Goal: Information Seeking & Learning: Learn about a topic

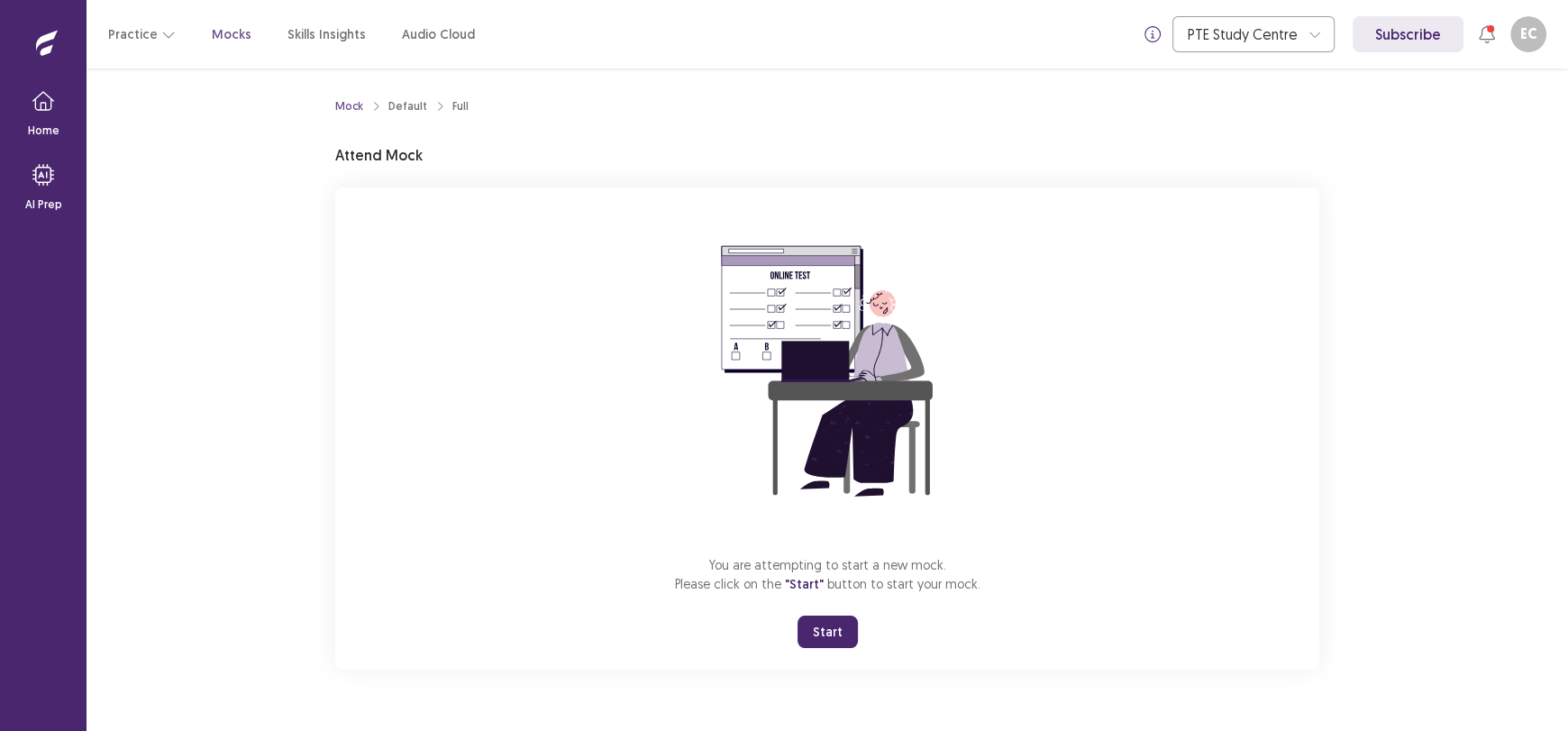
click at [832, 617] on button "Start" at bounding box center [827, 632] width 60 height 33
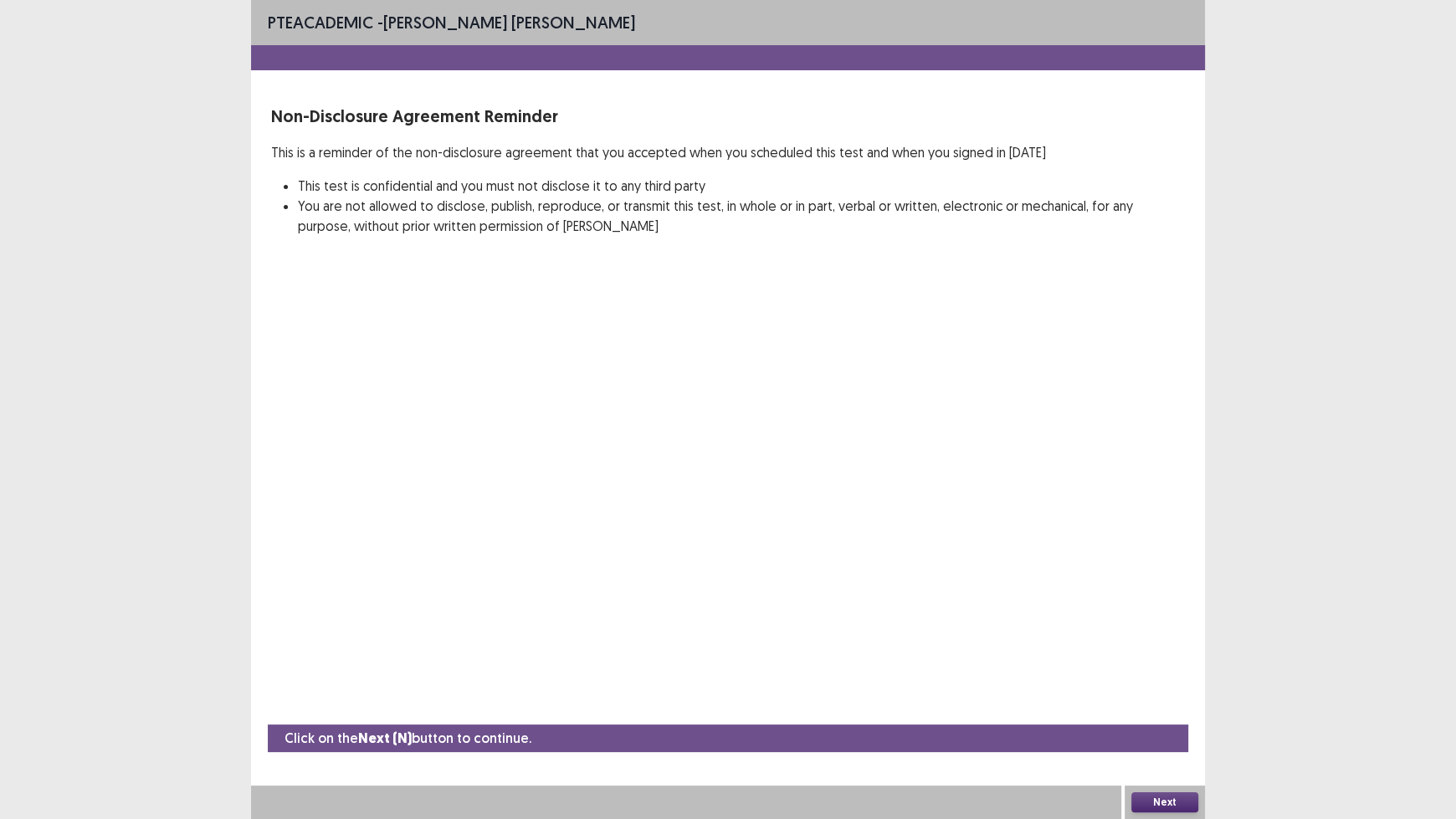
click at [1144, 678] on button "Next" at bounding box center [1164, 803] width 67 height 20
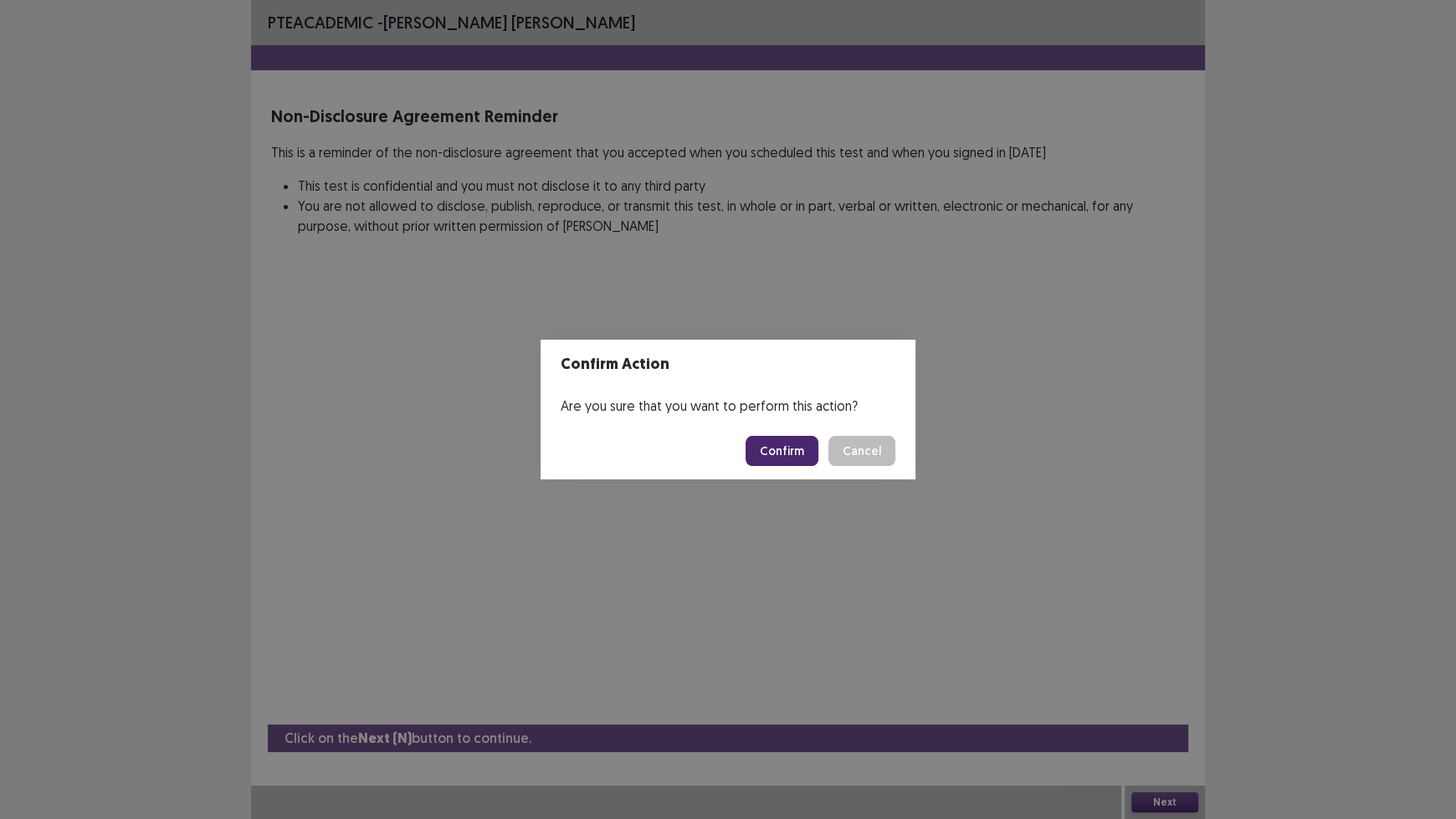
click at [793, 456] on button "Confirm" at bounding box center [782, 451] width 73 height 30
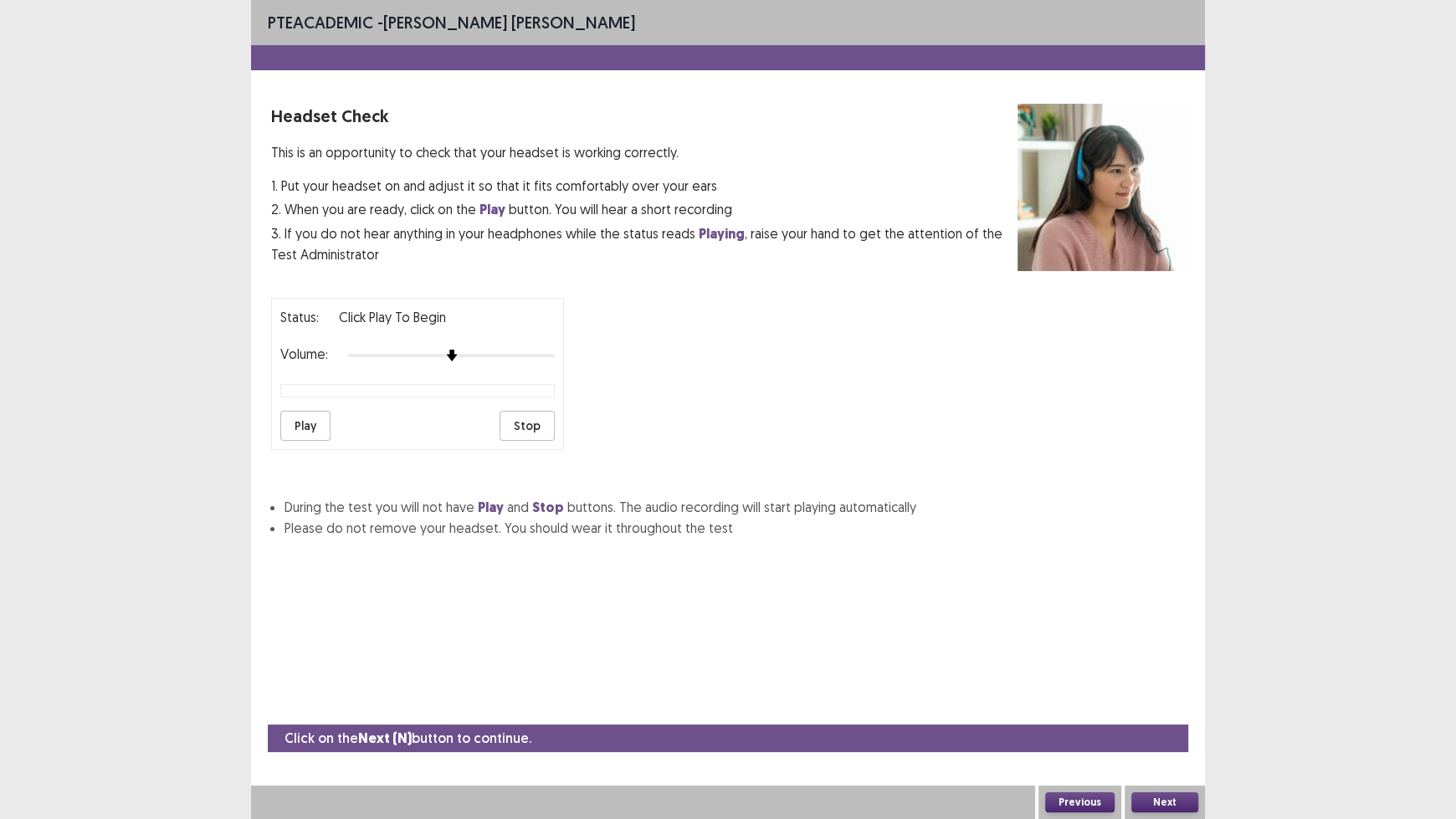
click at [1159, 678] on button "Next" at bounding box center [1164, 803] width 67 height 20
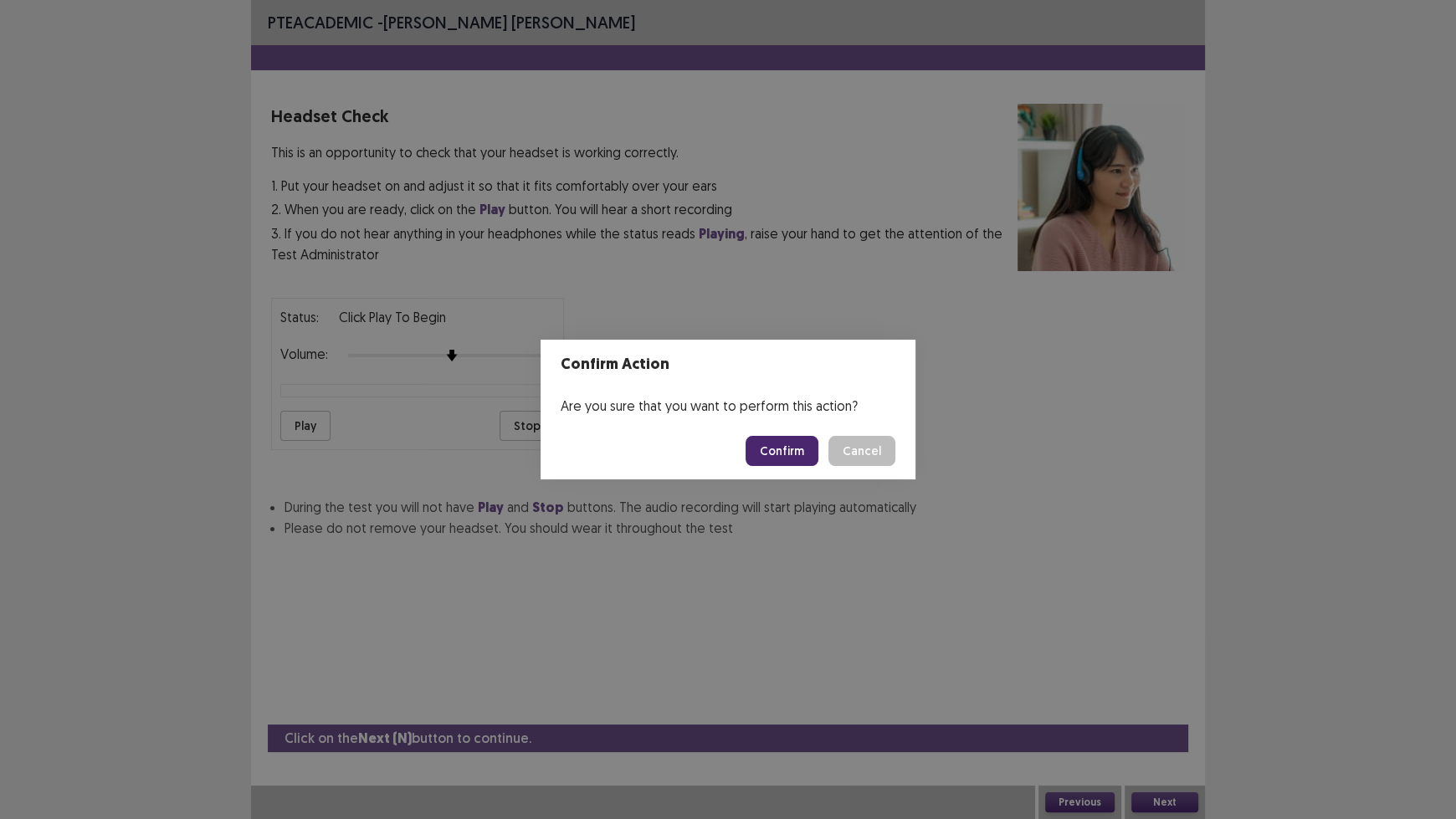
click at [794, 455] on button "Confirm" at bounding box center [782, 451] width 73 height 30
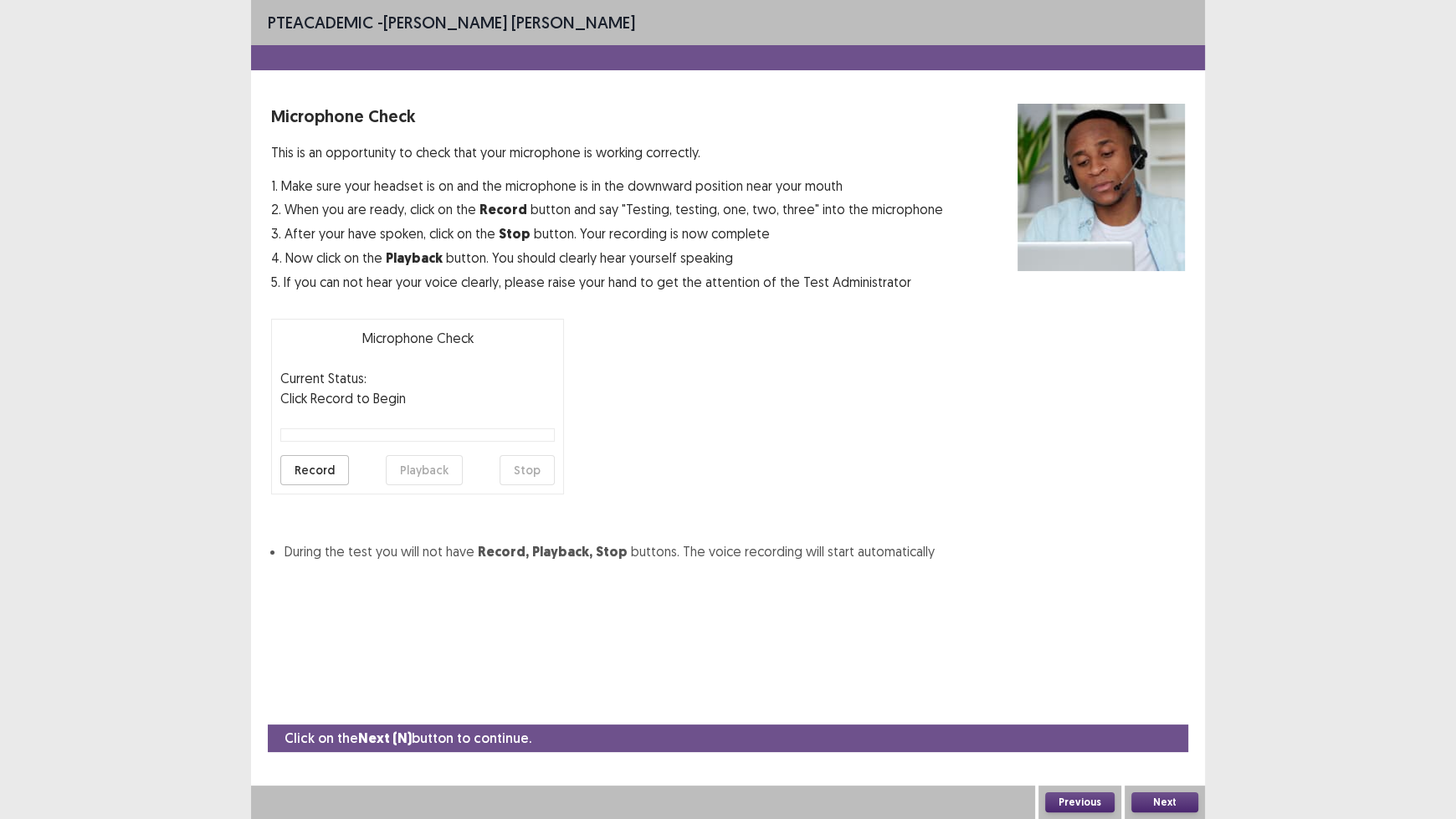
click at [1159, 678] on button "Next" at bounding box center [1164, 803] width 67 height 20
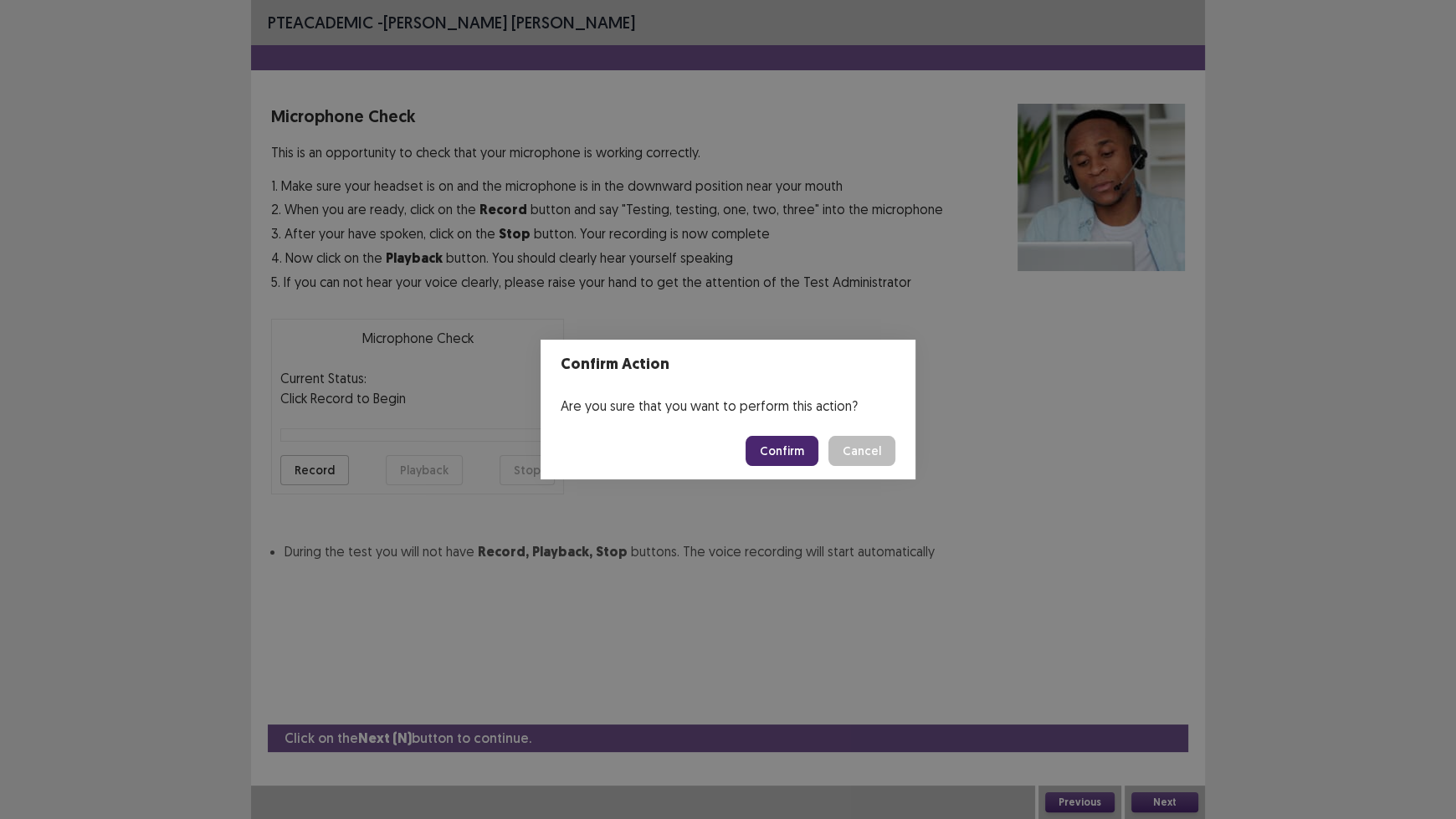
click at [799, 446] on button "Confirm" at bounding box center [782, 451] width 73 height 30
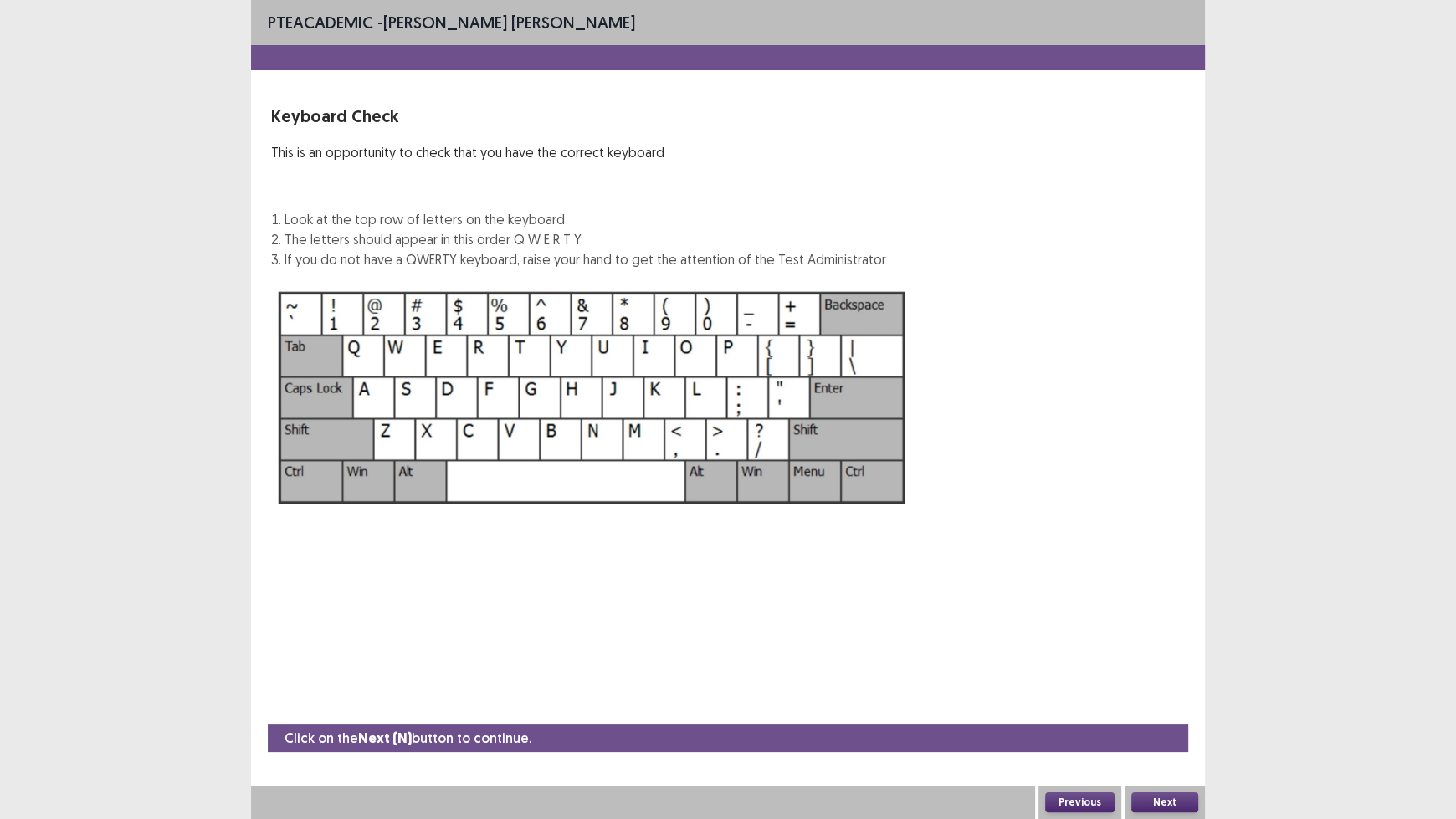
click at [1159, 678] on button "Next" at bounding box center [1164, 803] width 67 height 20
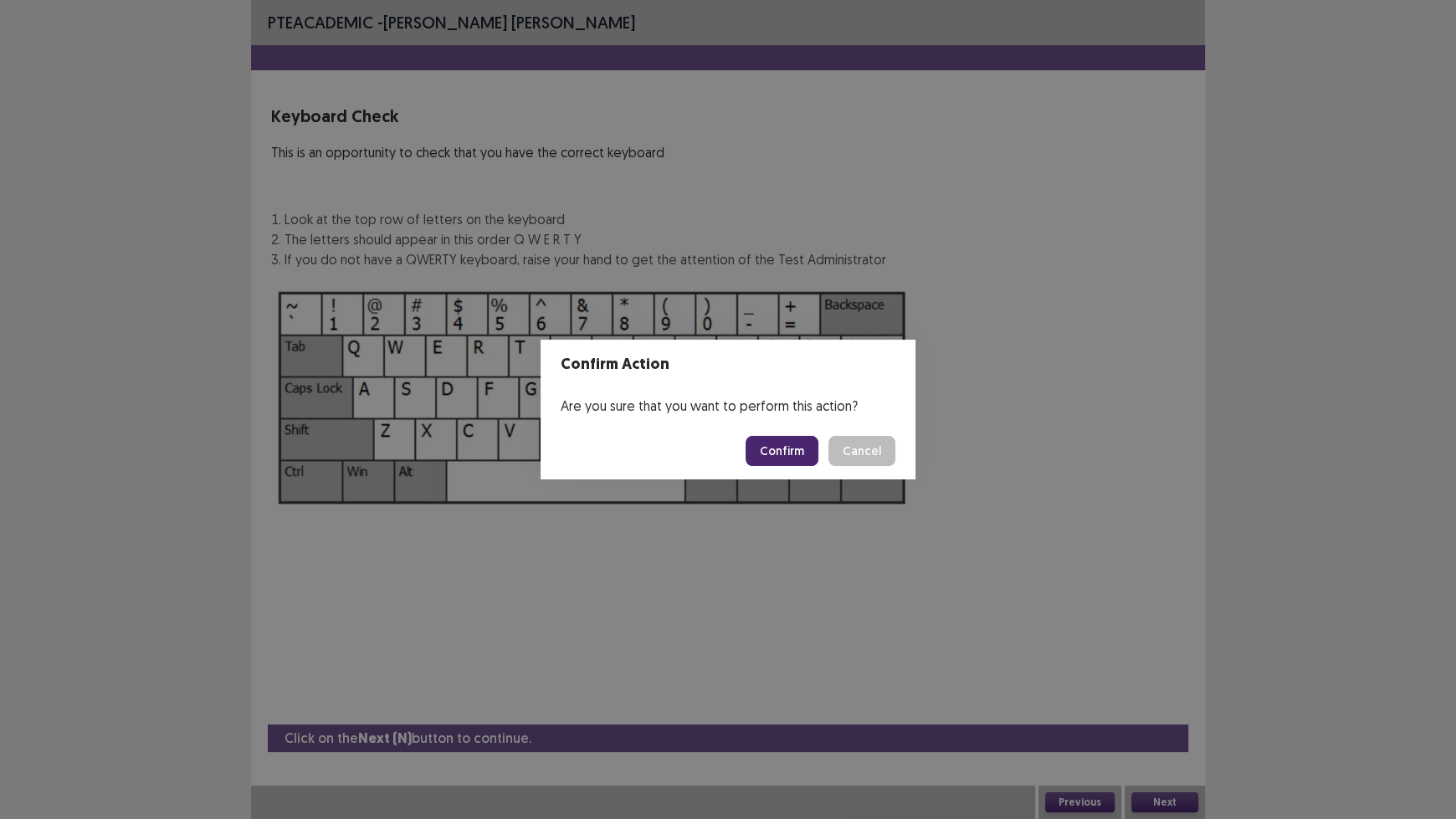
click at [782, 453] on button "Confirm" at bounding box center [782, 451] width 73 height 30
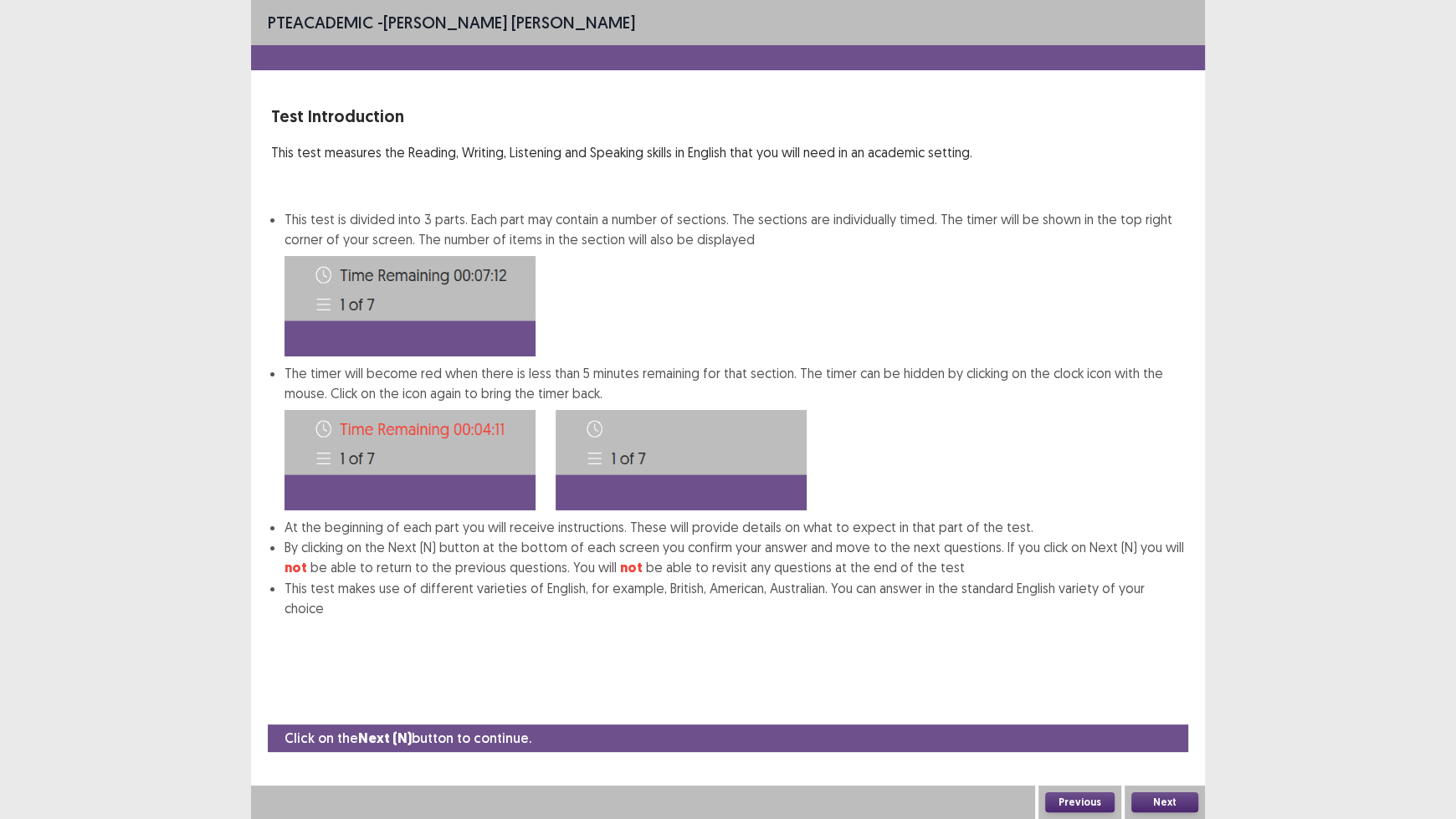
click at [1157, 678] on button "Next" at bounding box center [1164, 803] width 67 height 20
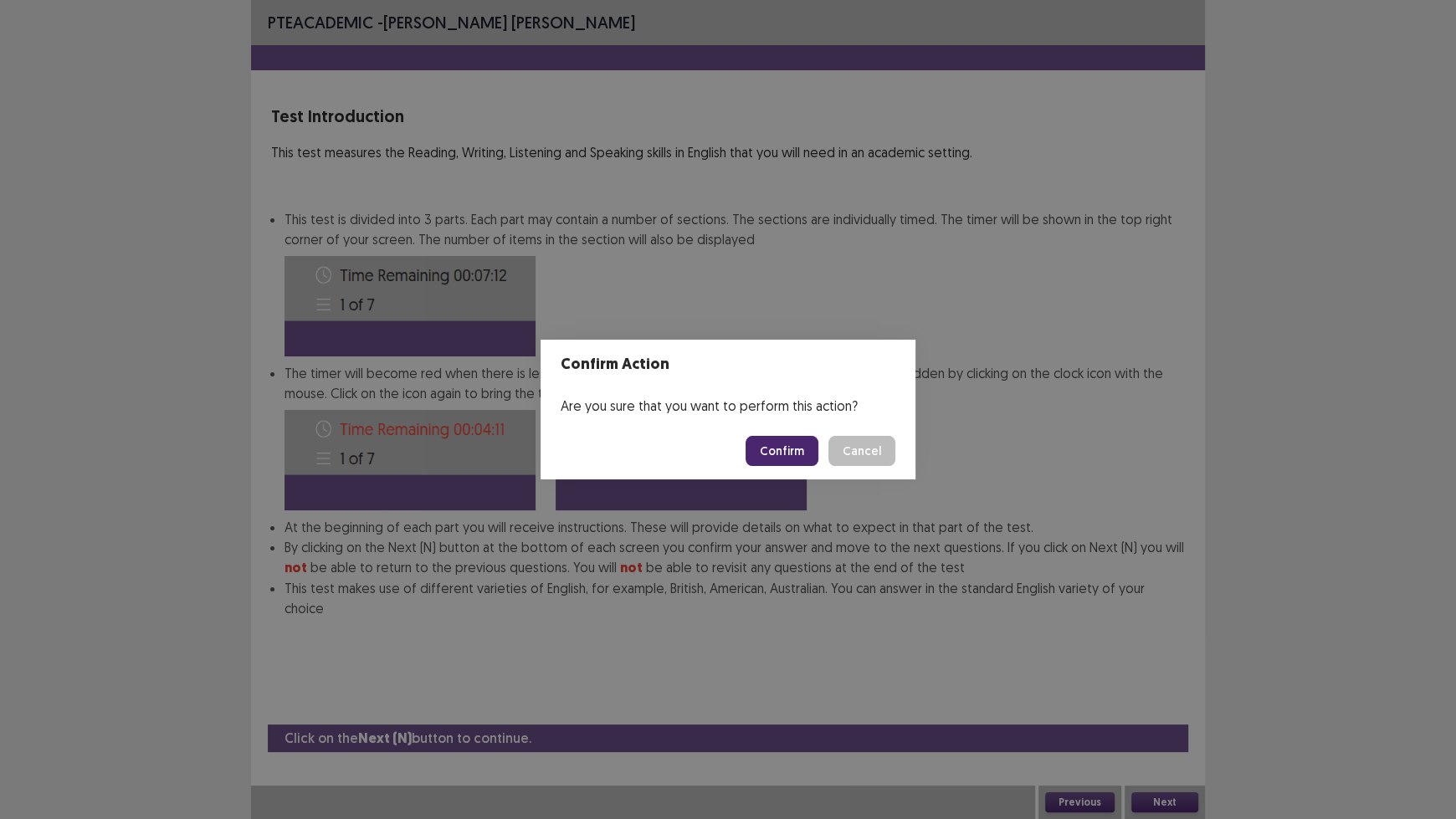
click at [807, 439] on button "Confirm" at bounding box center [782, 451] width 73 height 30
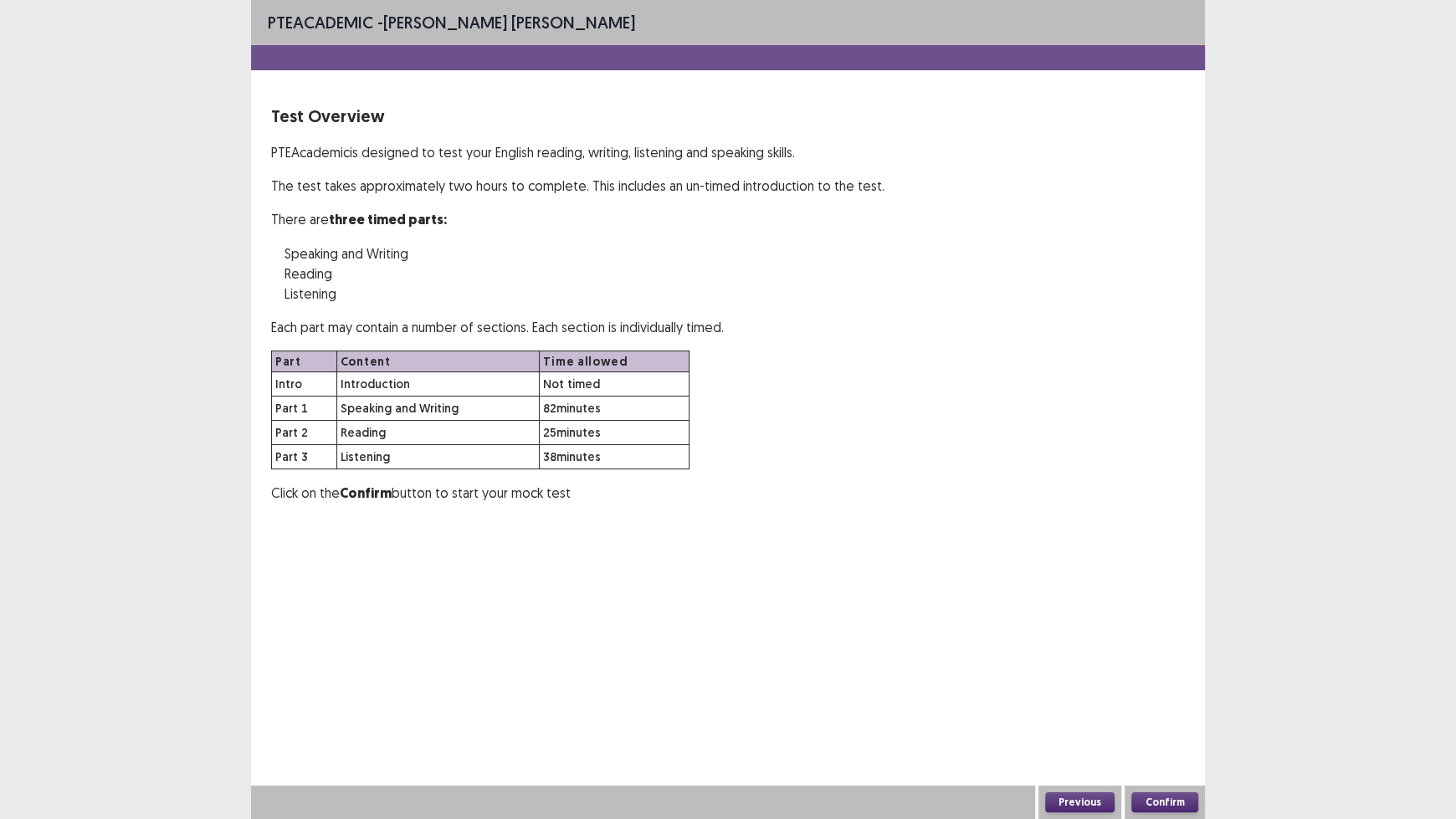
click at [1149, 678] on button "Confirm" at bounding box center [1164, 803] width 67 height 20
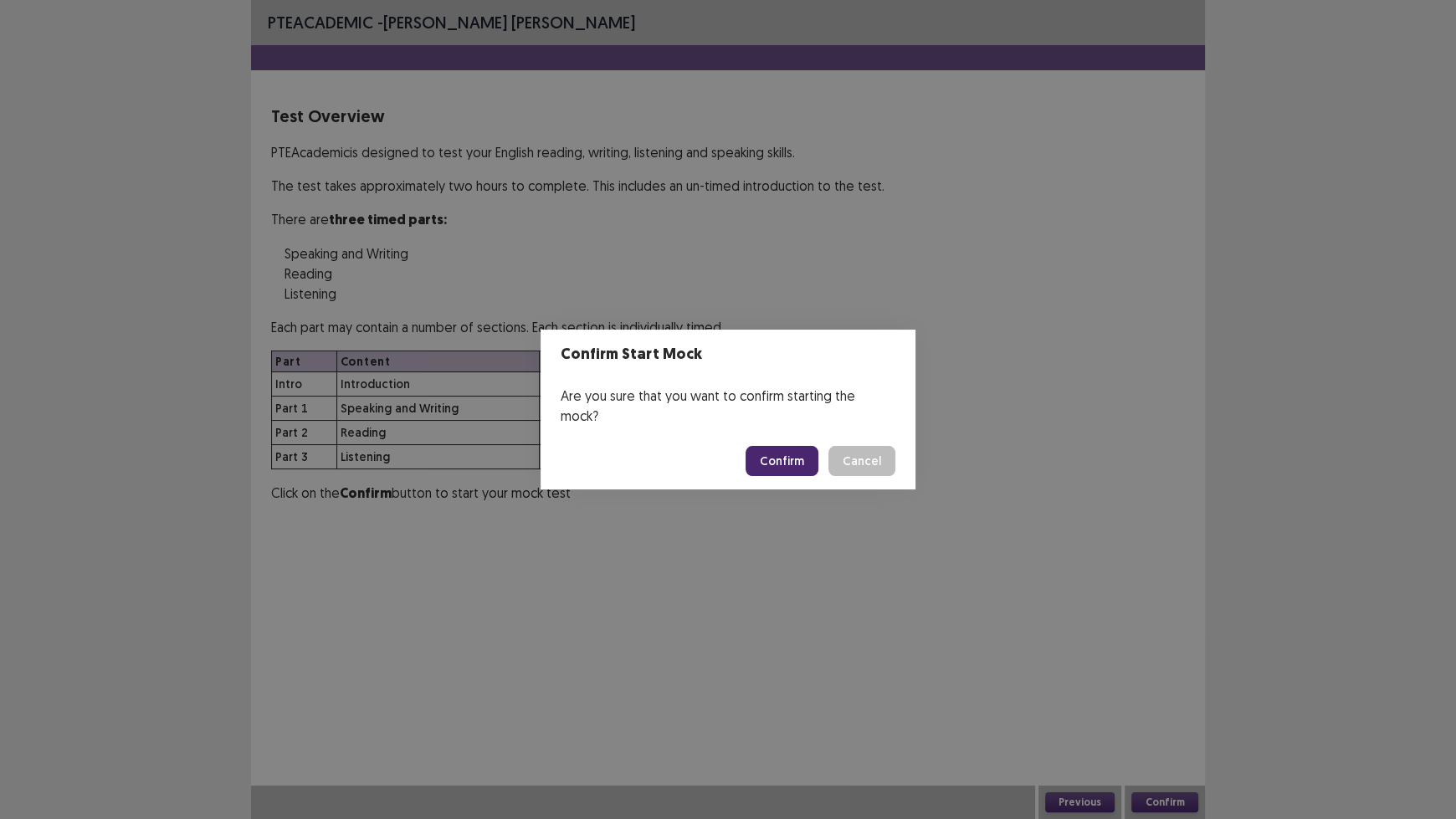
click at [805, 446] on button "Confirm" at bounding box center [782, 461] width 73 height 30
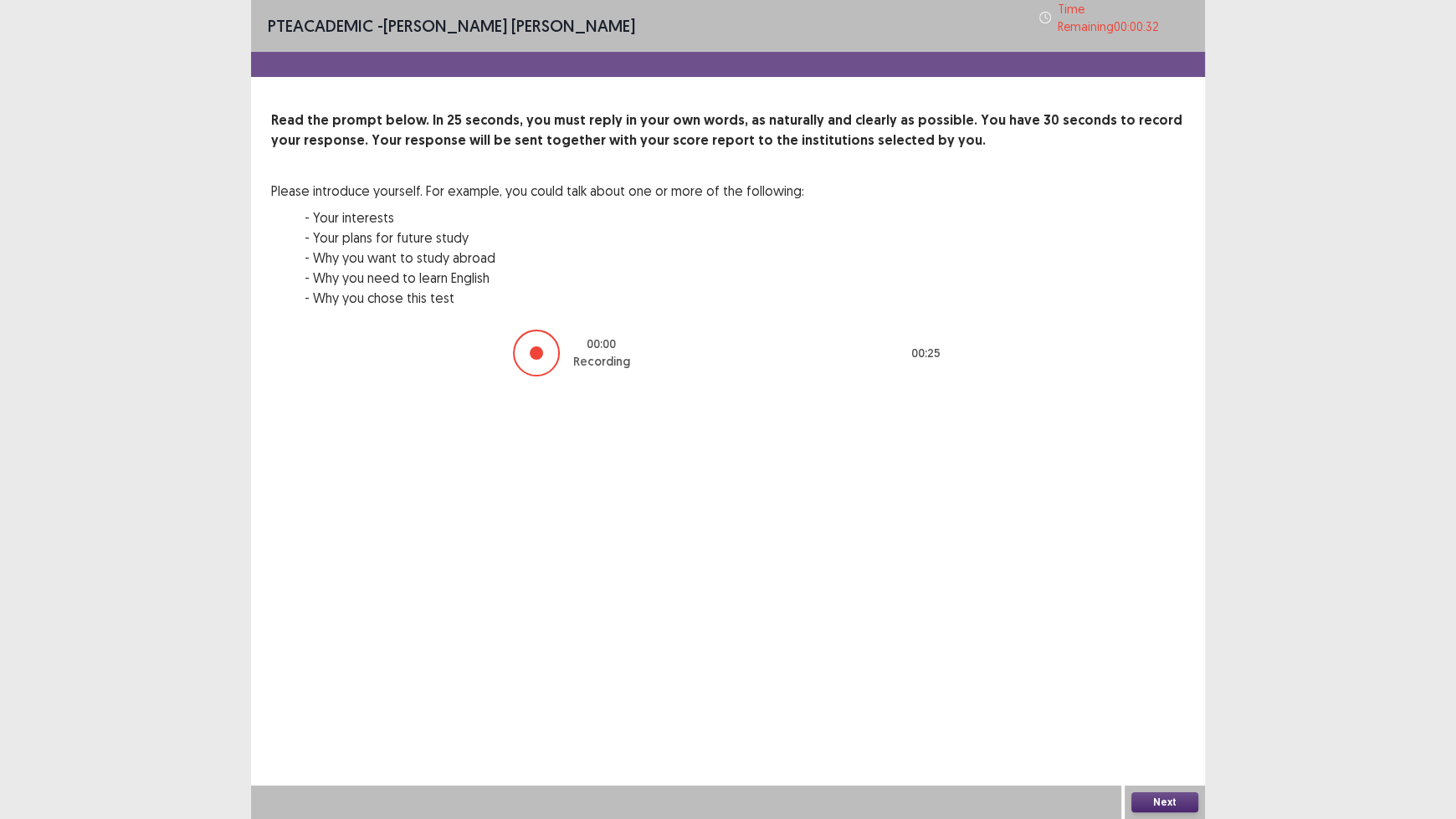
click at [1170, 678] on button "Next" at bounding box center [1164, 803] width 67 height 20
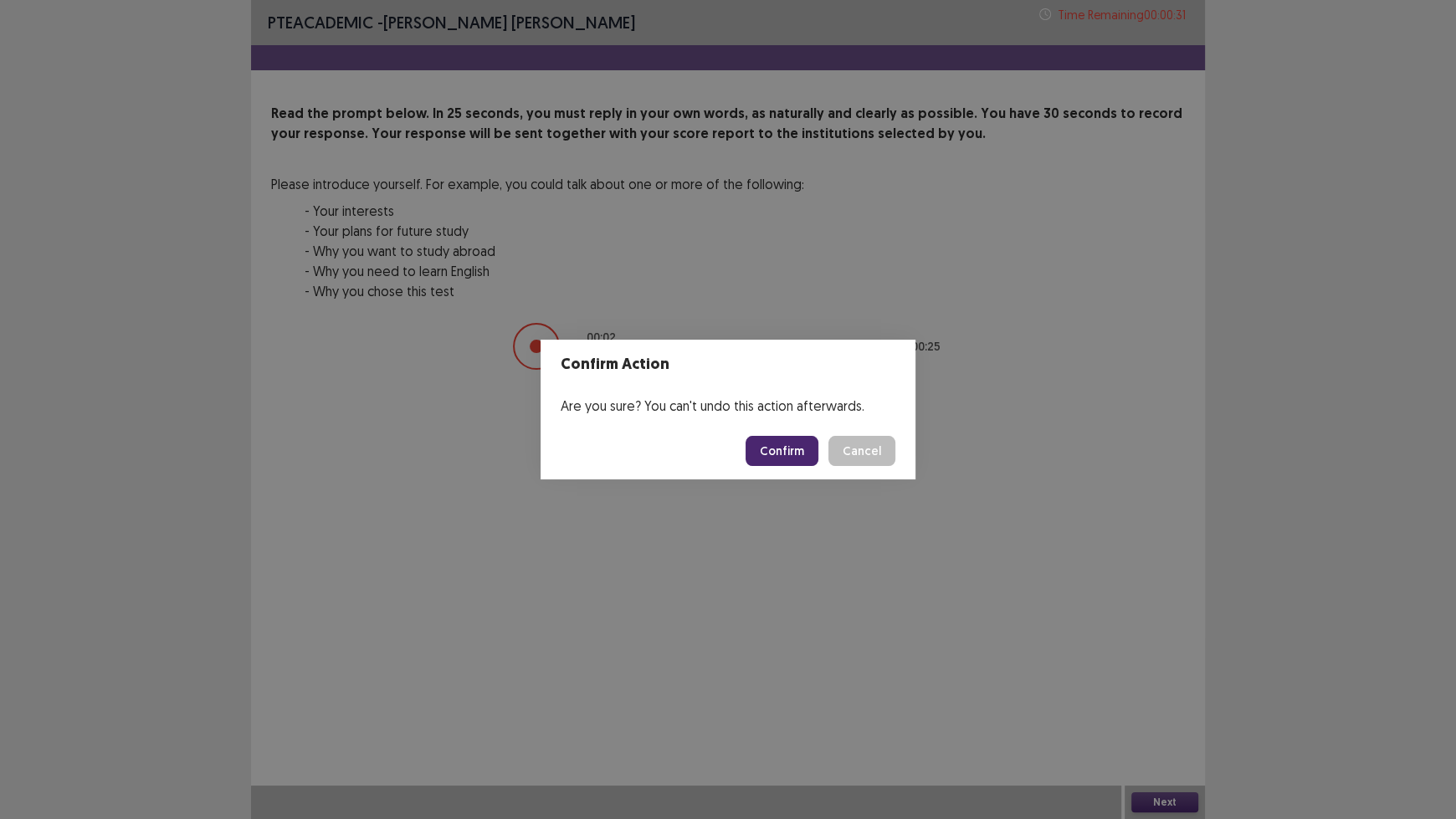
click at [783, 443] on button "Confirm" at bounding box center [782, 451] width 73 height 30
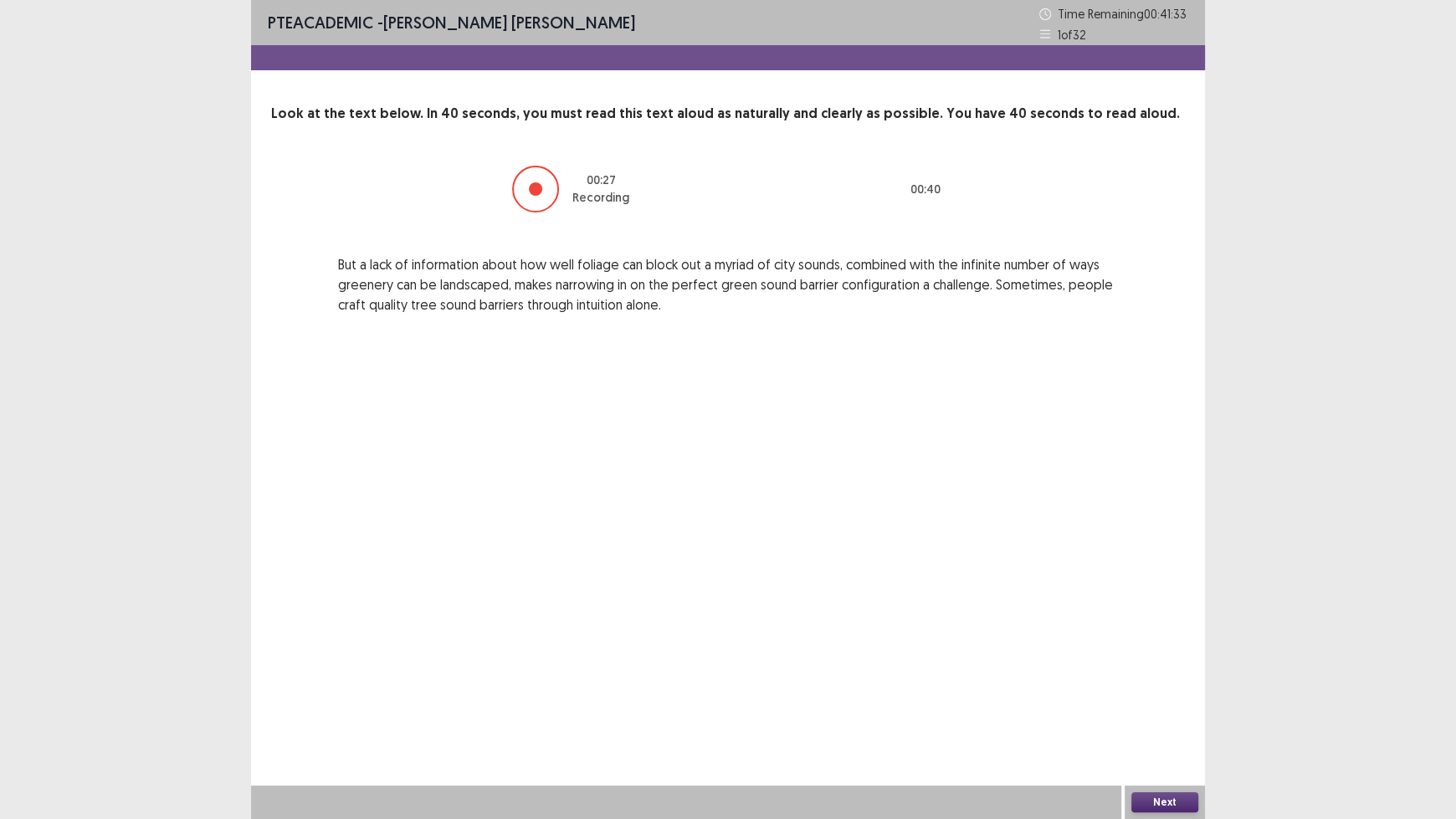
click at [1167, 678] on button "Next" at bounding box center [1164, 803] width 67 height 20
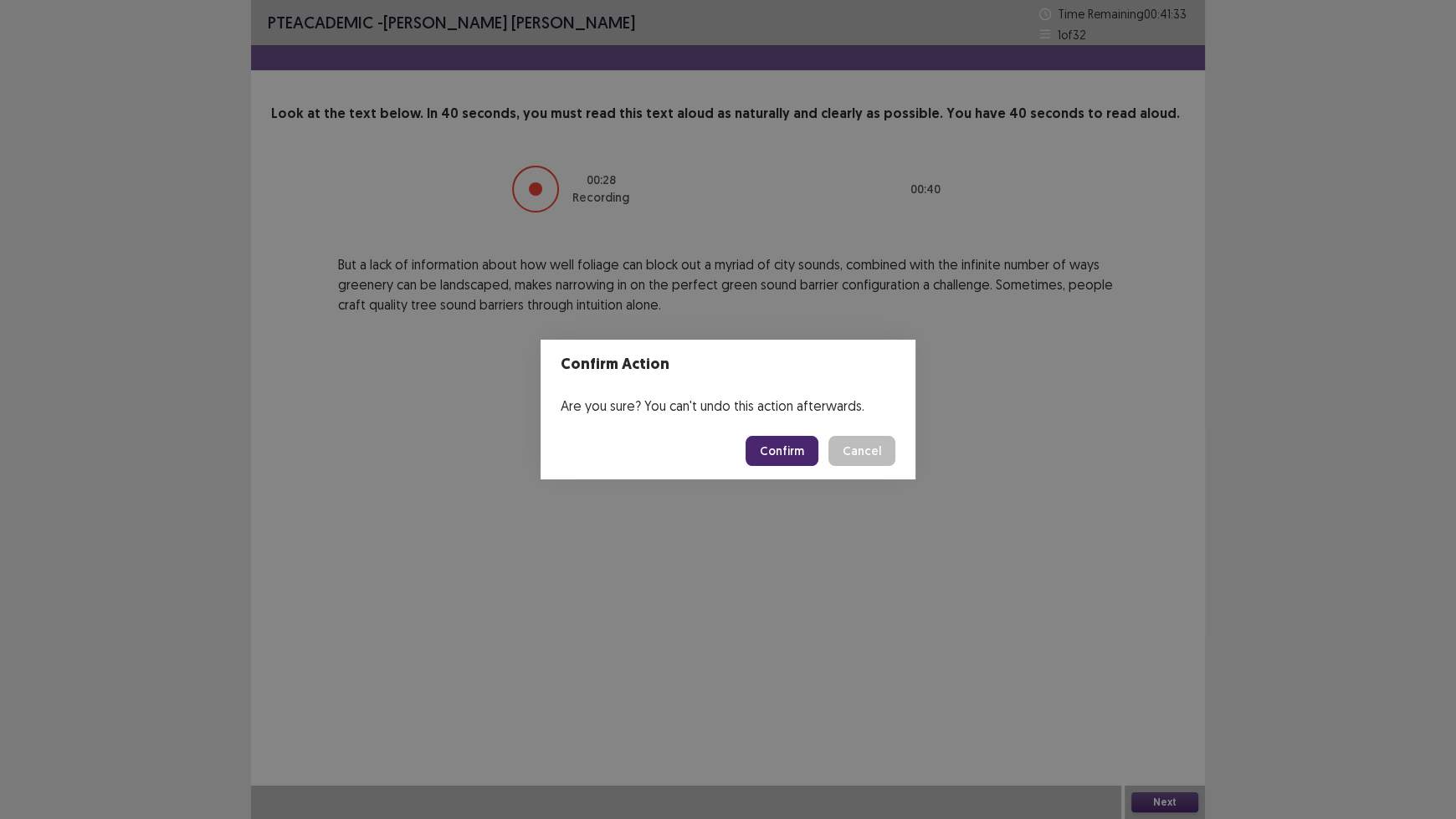
click at [785, 454] on button "Confirm" at bounding box center [782, 451] width 73 height 30
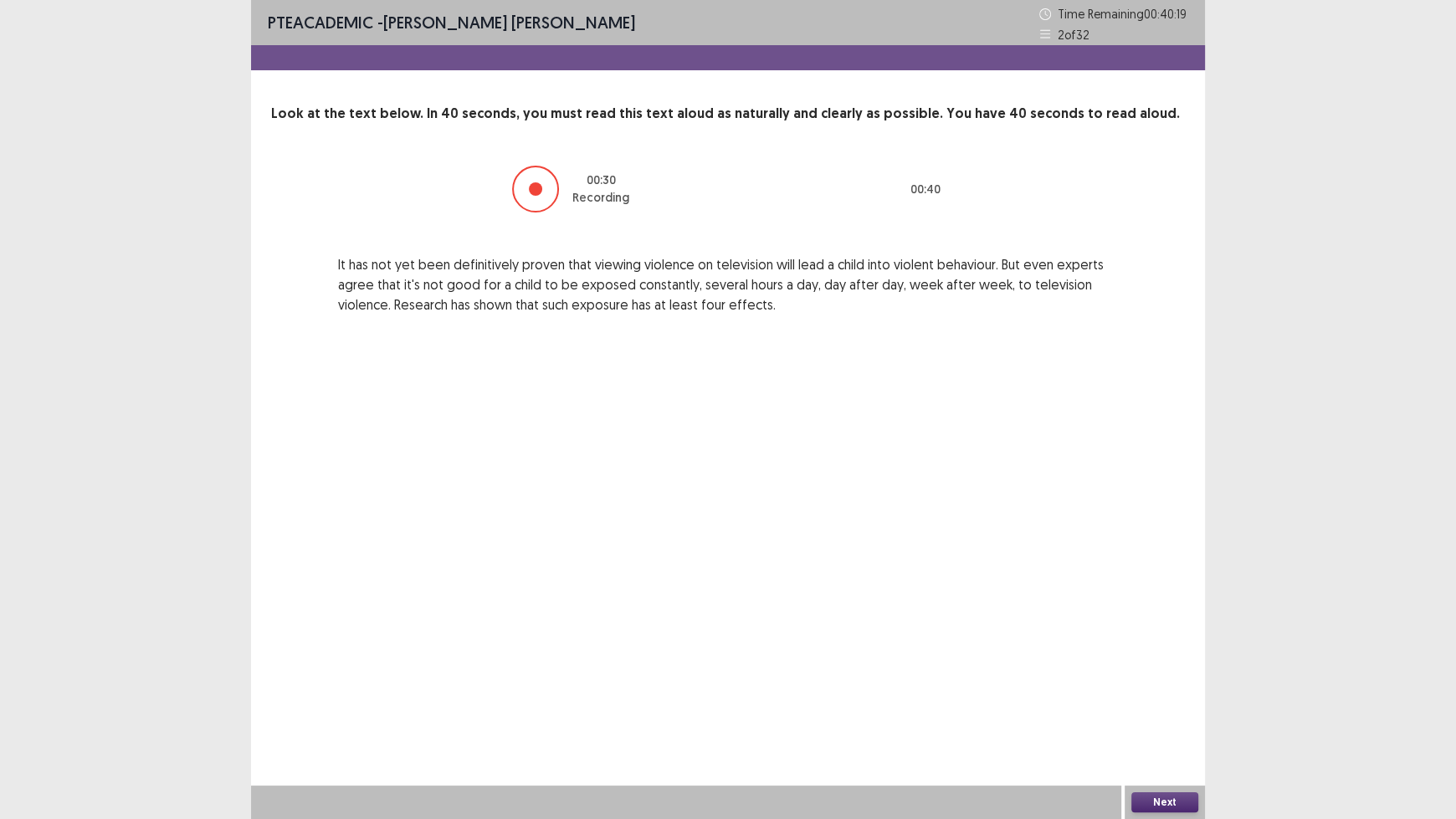
click at [1156, 678] on button "Next" at bounding box center [1164, 803] width 67 height 20
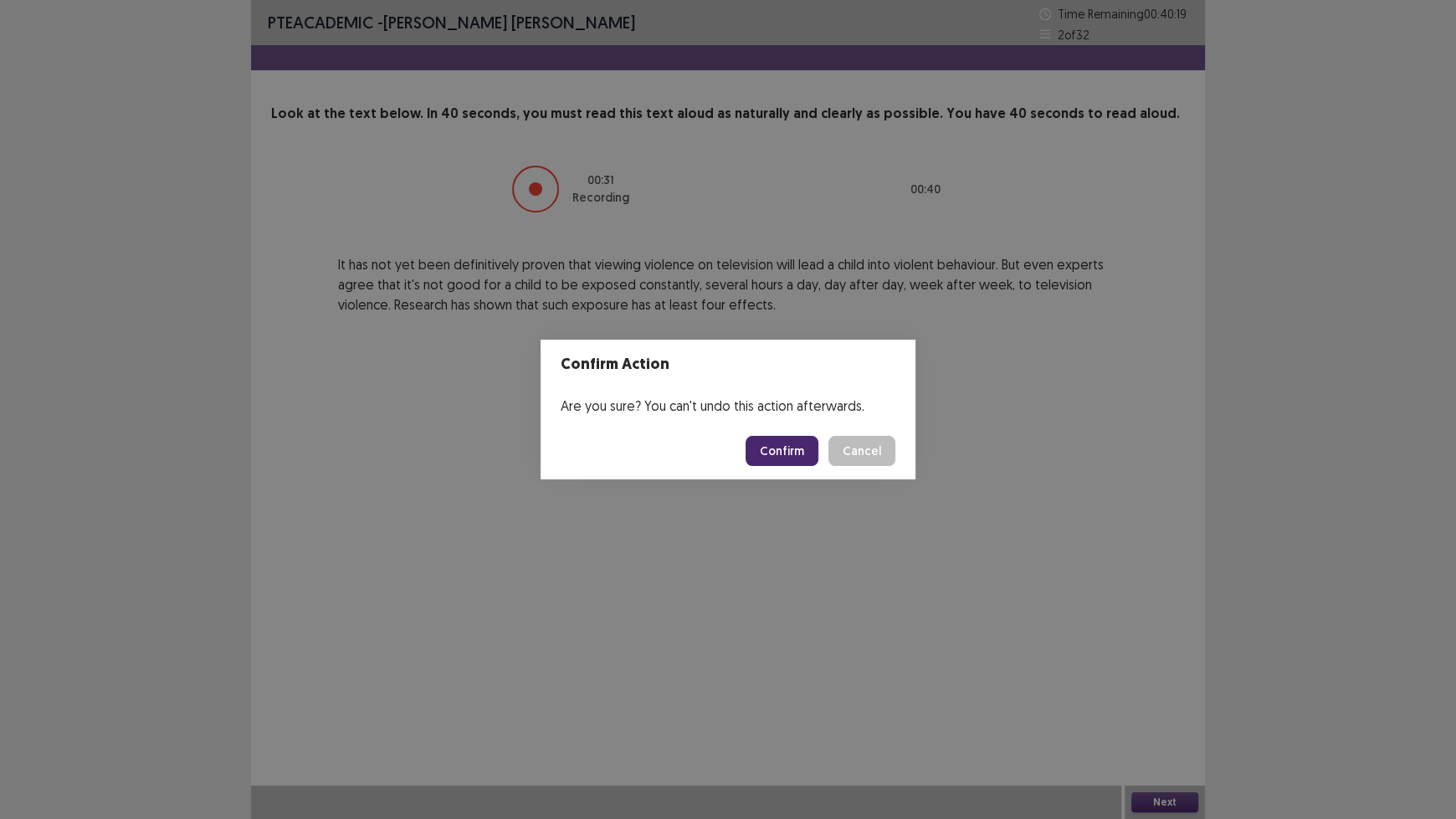
click at [768, 456] on button "Confirm" at bounding box center [782, 451] width 73 height 30
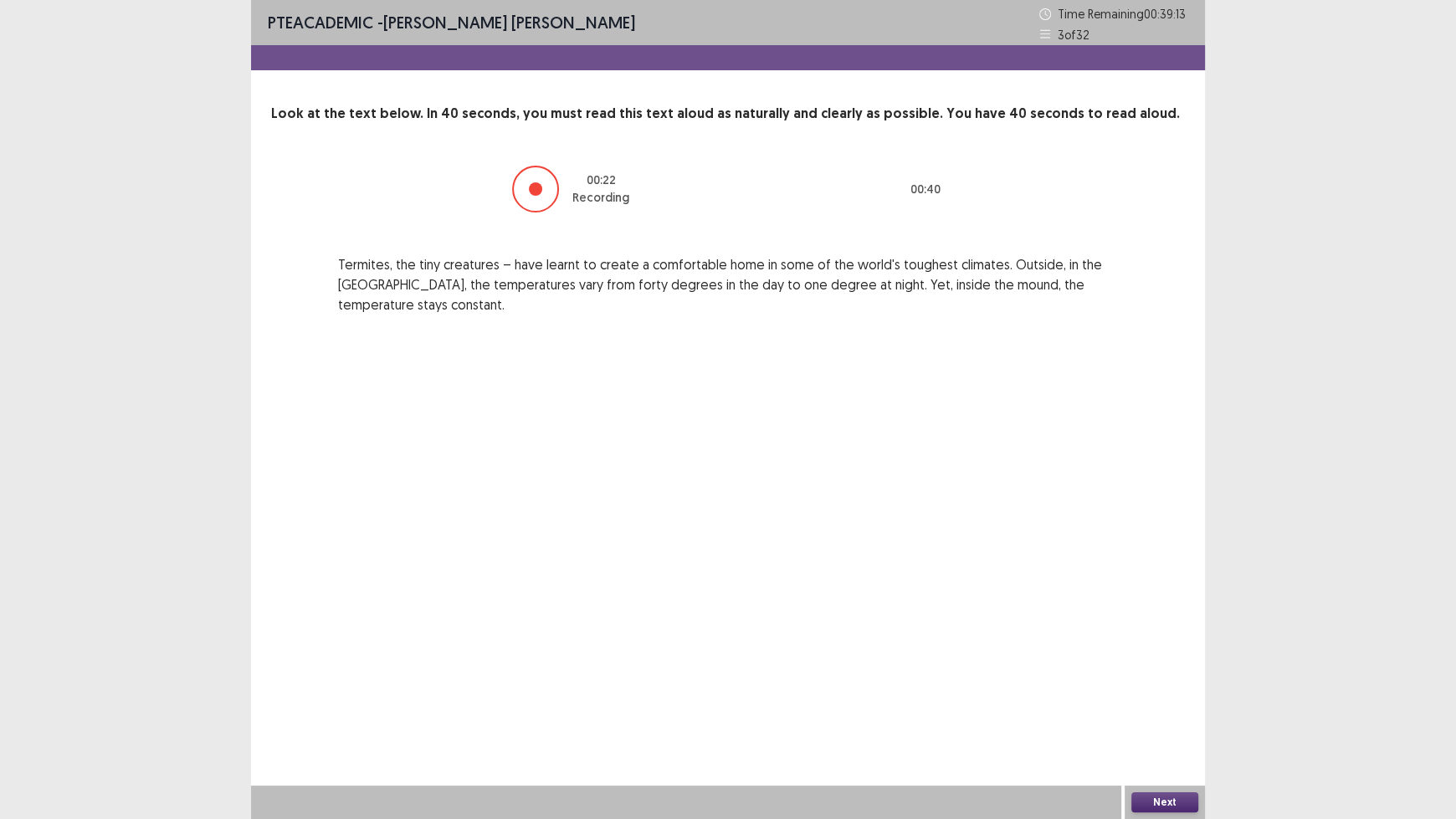
click at [1170, 678] on button "Next" at bounding box center [1164, 803] width 67 height 20
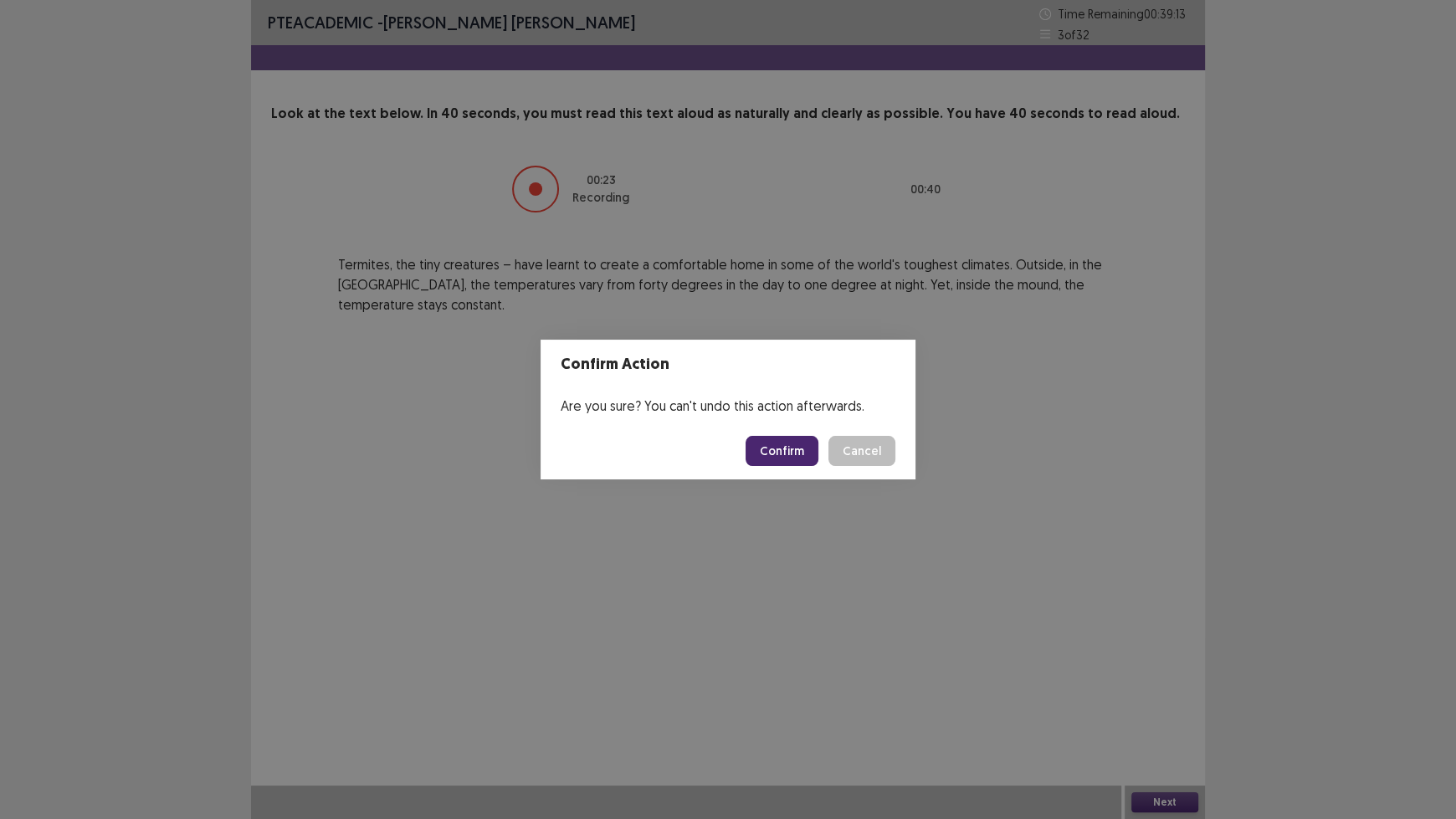
click at [779, 450] on button "Confirm" at bounding box center [782, 451] width 73 height 30
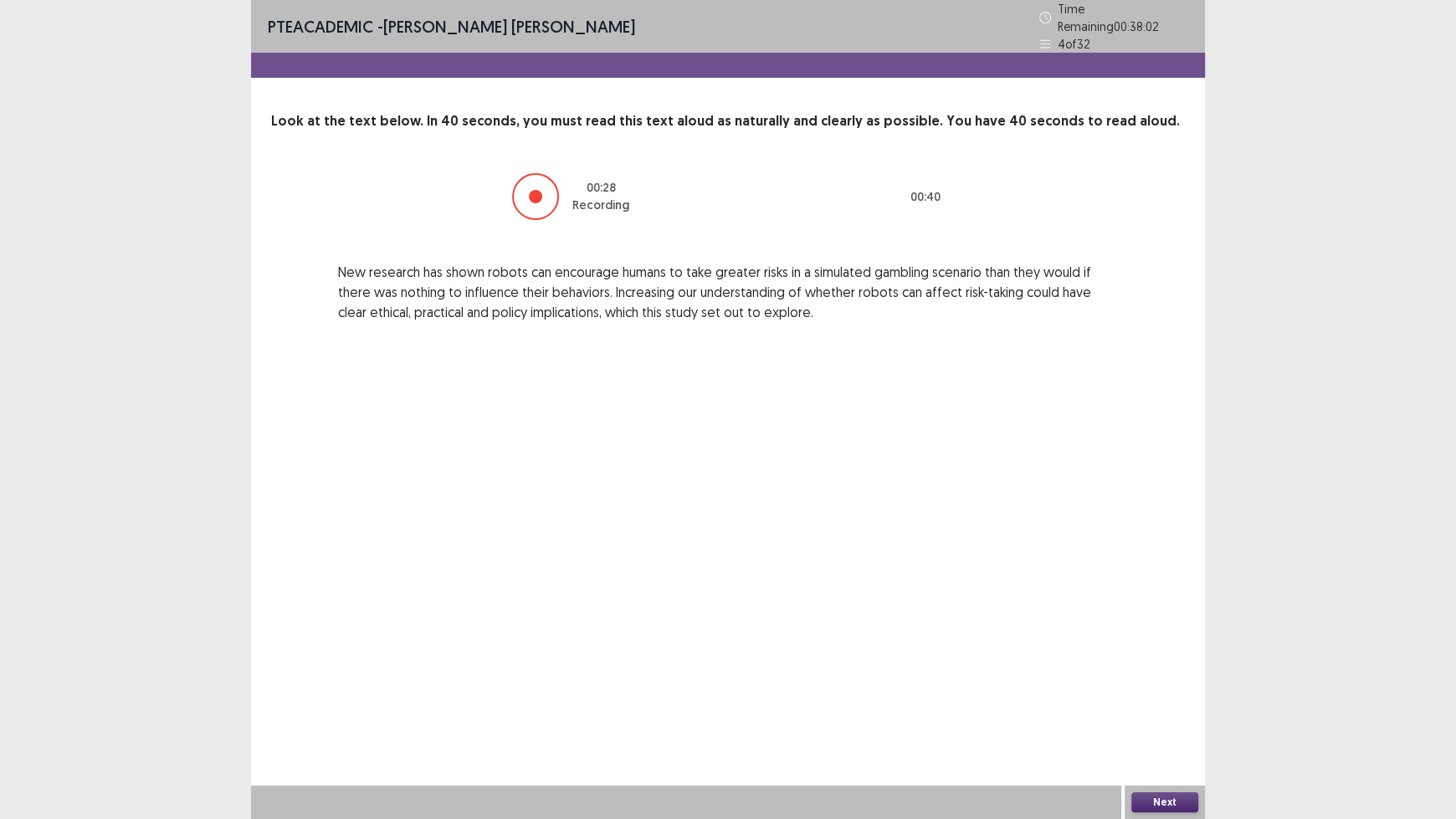
click at [1168, 678] on button "Next" at bounding box center [1164, 803] width 67 height 20
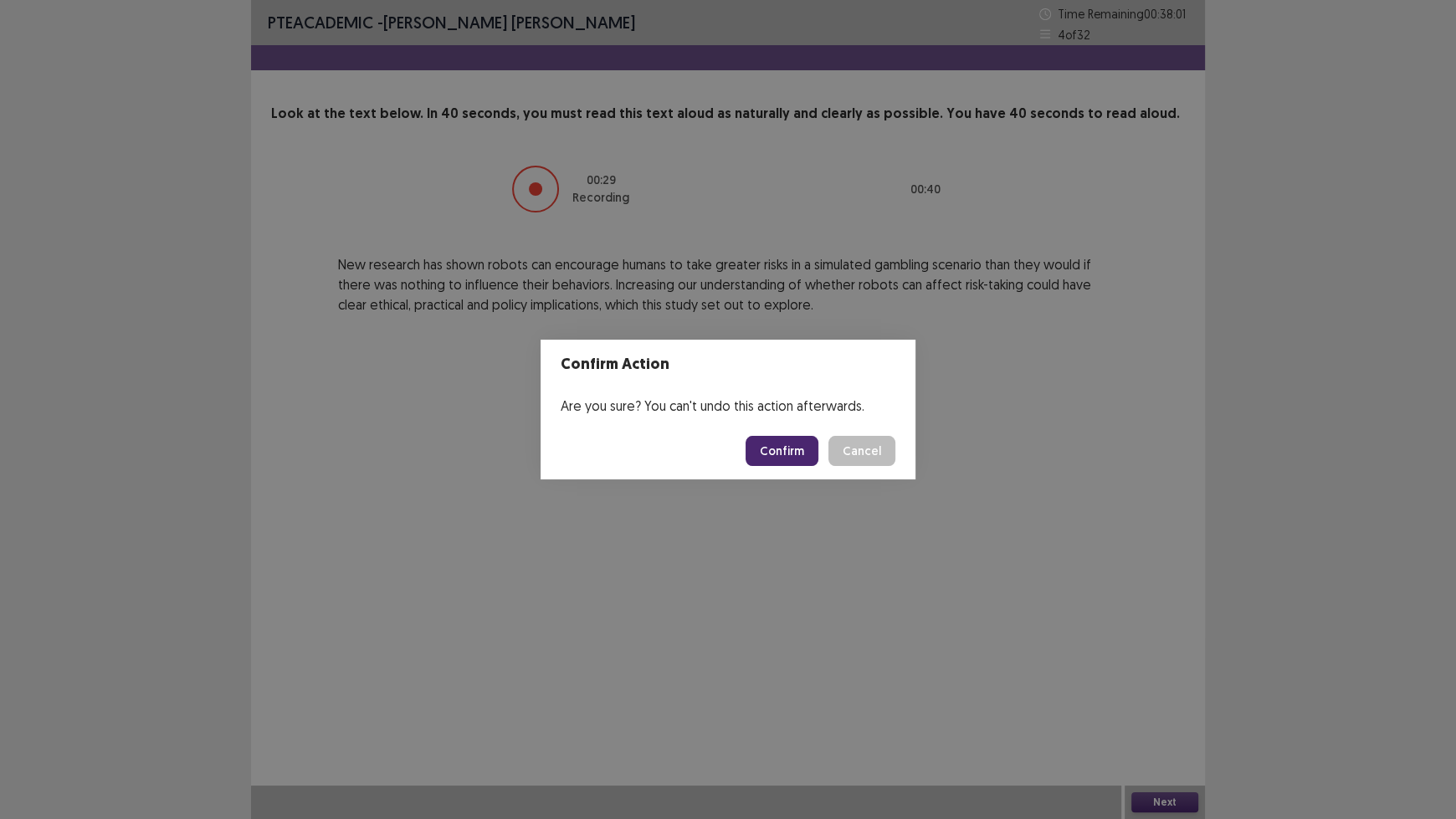
click at [799, 452] on button "Confirm" at bounding box center [782, 451] width 73 height 30
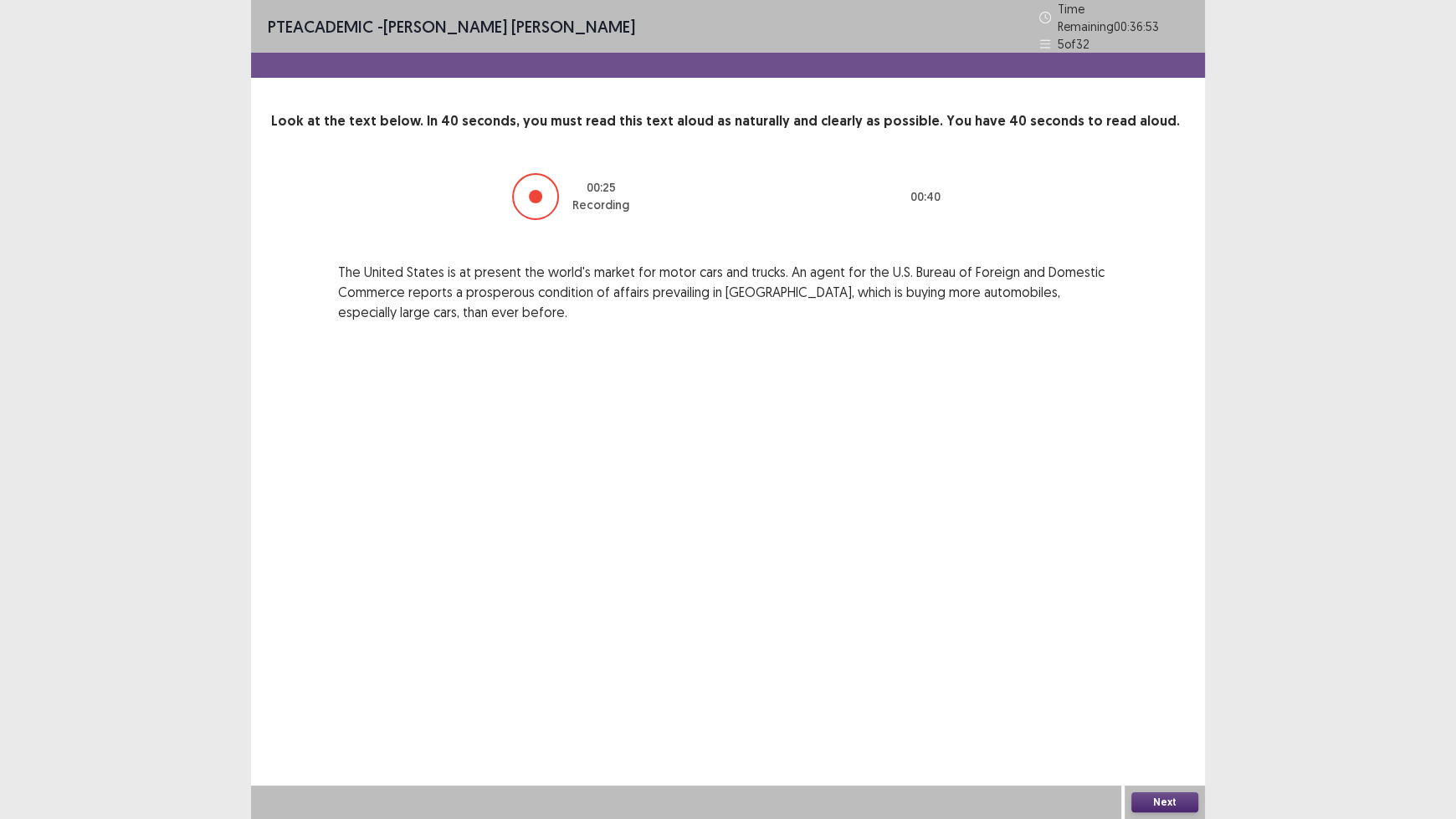
click at [1179, 678] on button "Next" at bounding box center [1164, 803] width 67 height 20
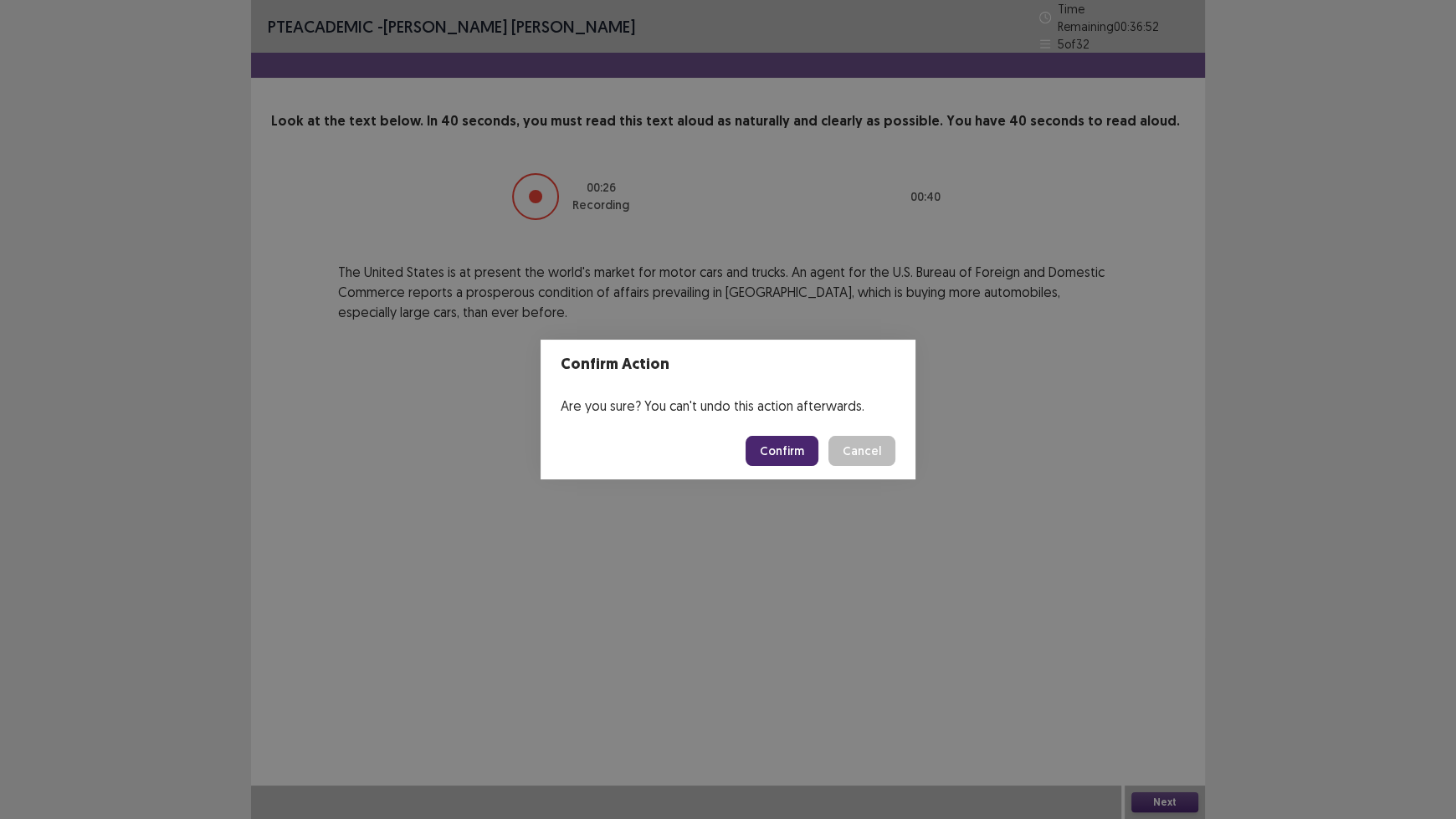
click at [779, 459] on button "Confirm" at bounding box center [782, 451] width 73 height 30
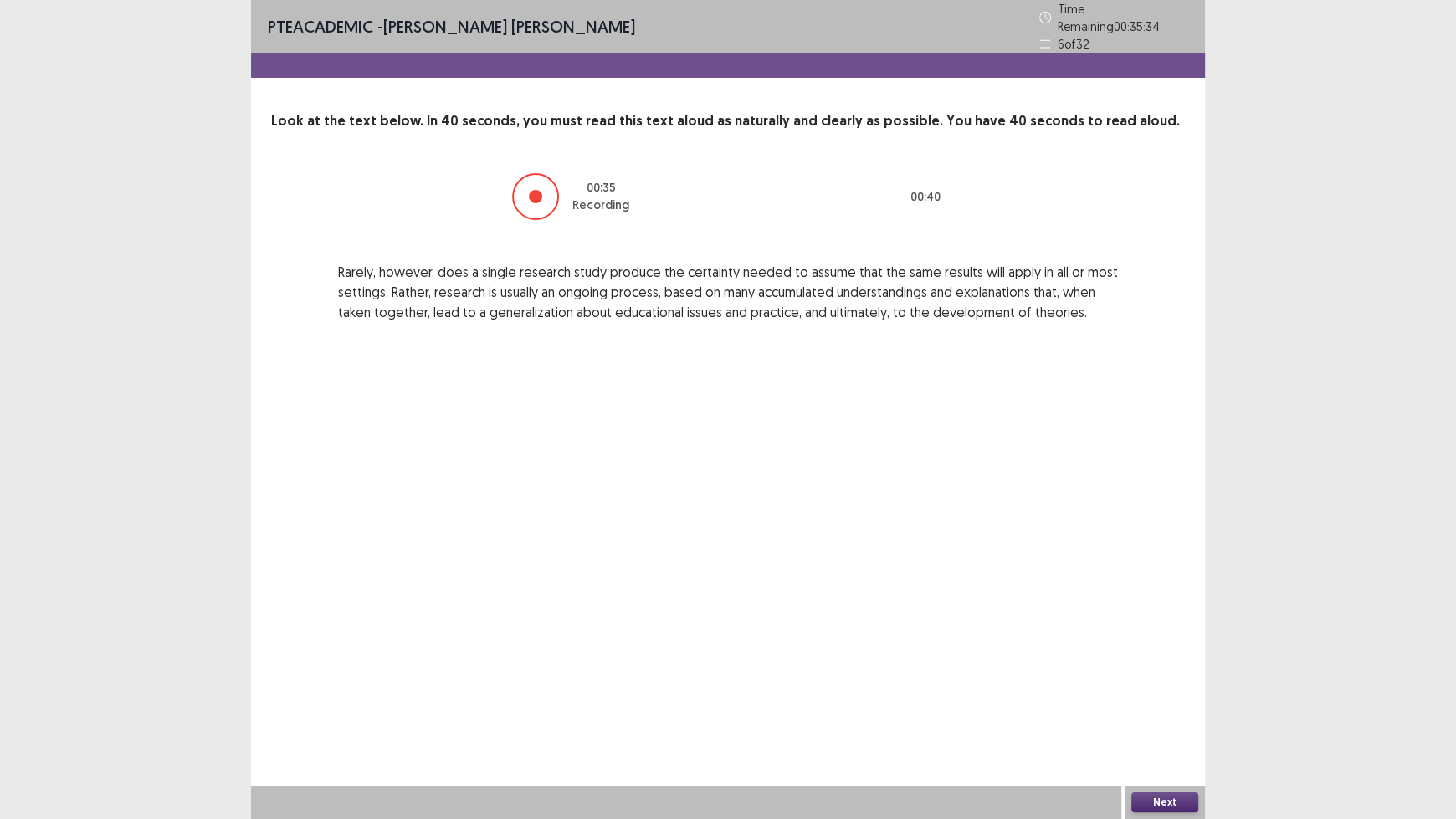
click at [1172, 678] on div "Next" at bounding box center [1164, 803] width 80 height 34
click at [1173, 678] on button "Next" at bounding box center [1164, 803] width 67 height 20
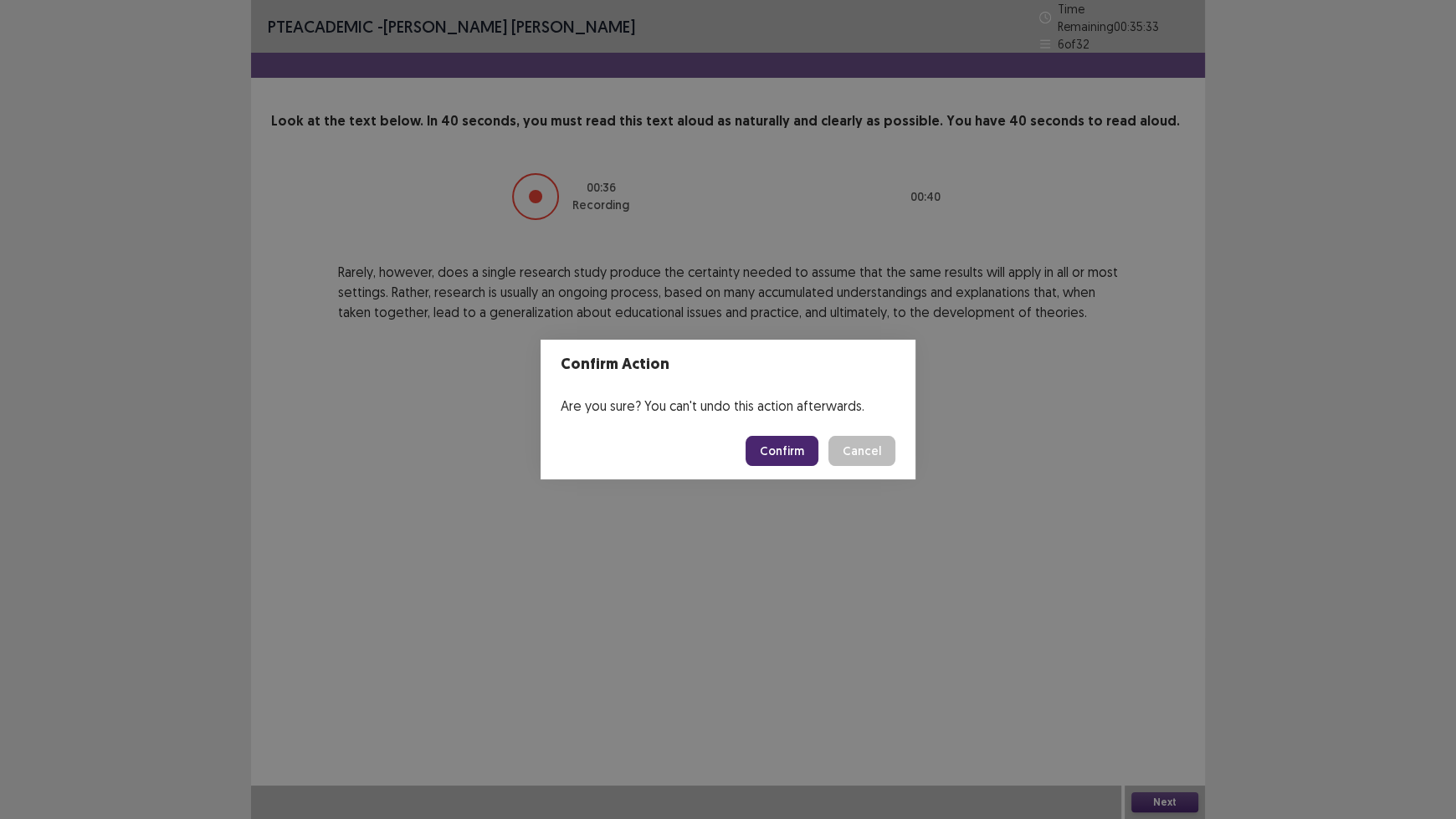
click at [797, 458] on button "Confirm" at bounding box center [782, 451] width 73 height 30
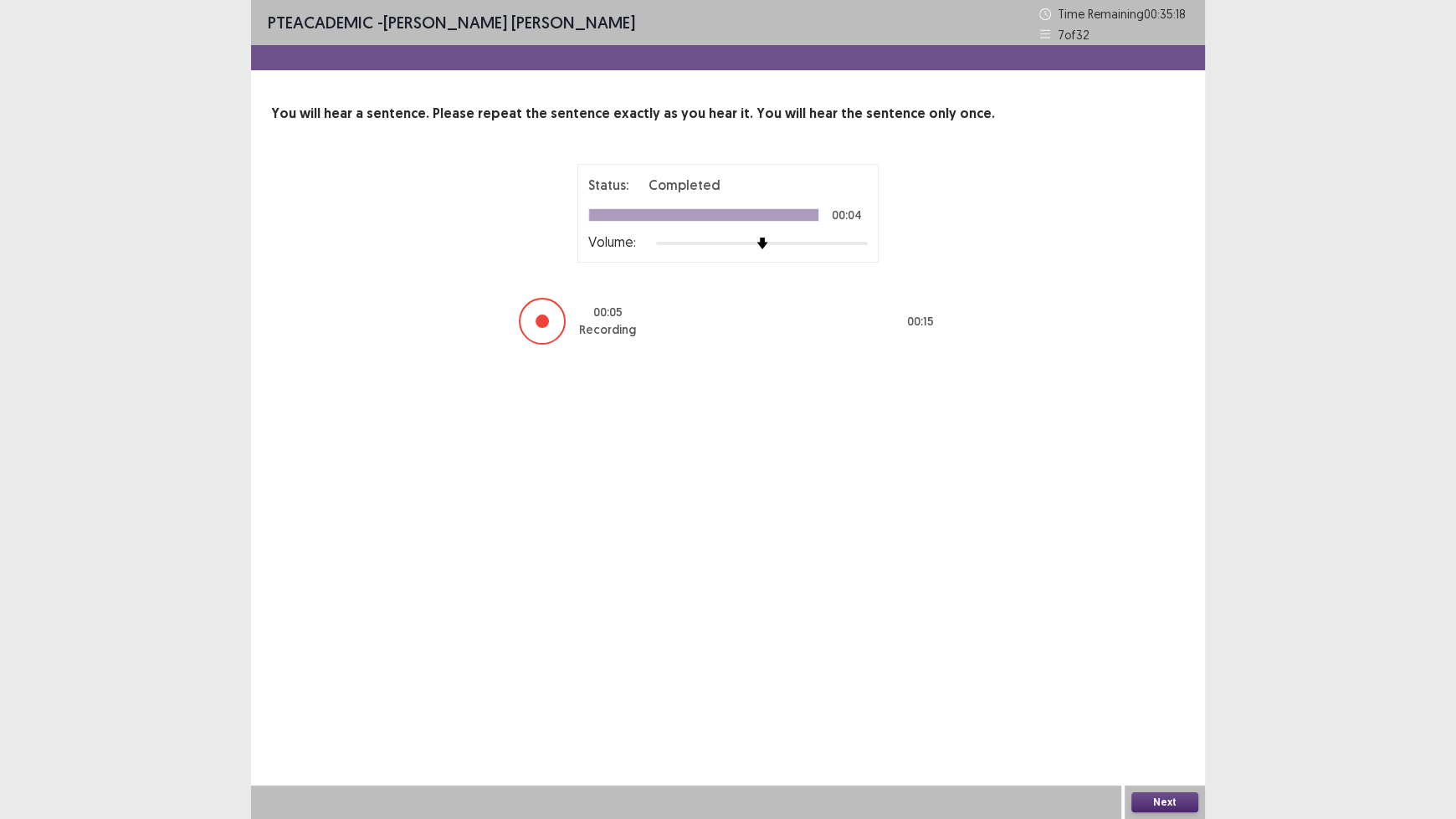
click at [1144, 678] on button "Next" at bounding box center [1164, 803] width 67 height 20
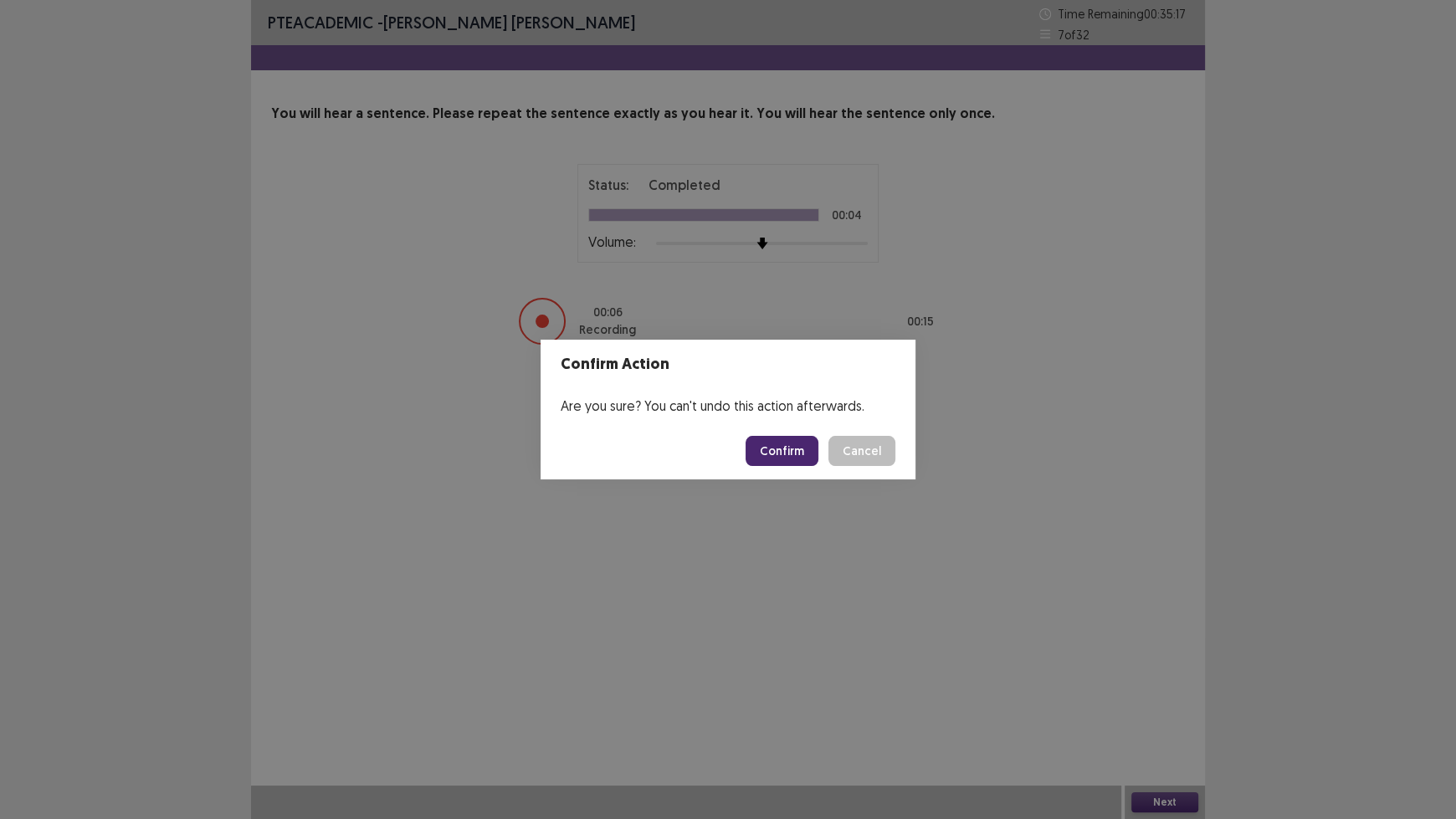
click at [809, 461] on button "Confirm" at bounding box center [782, 451] width 73 height 30
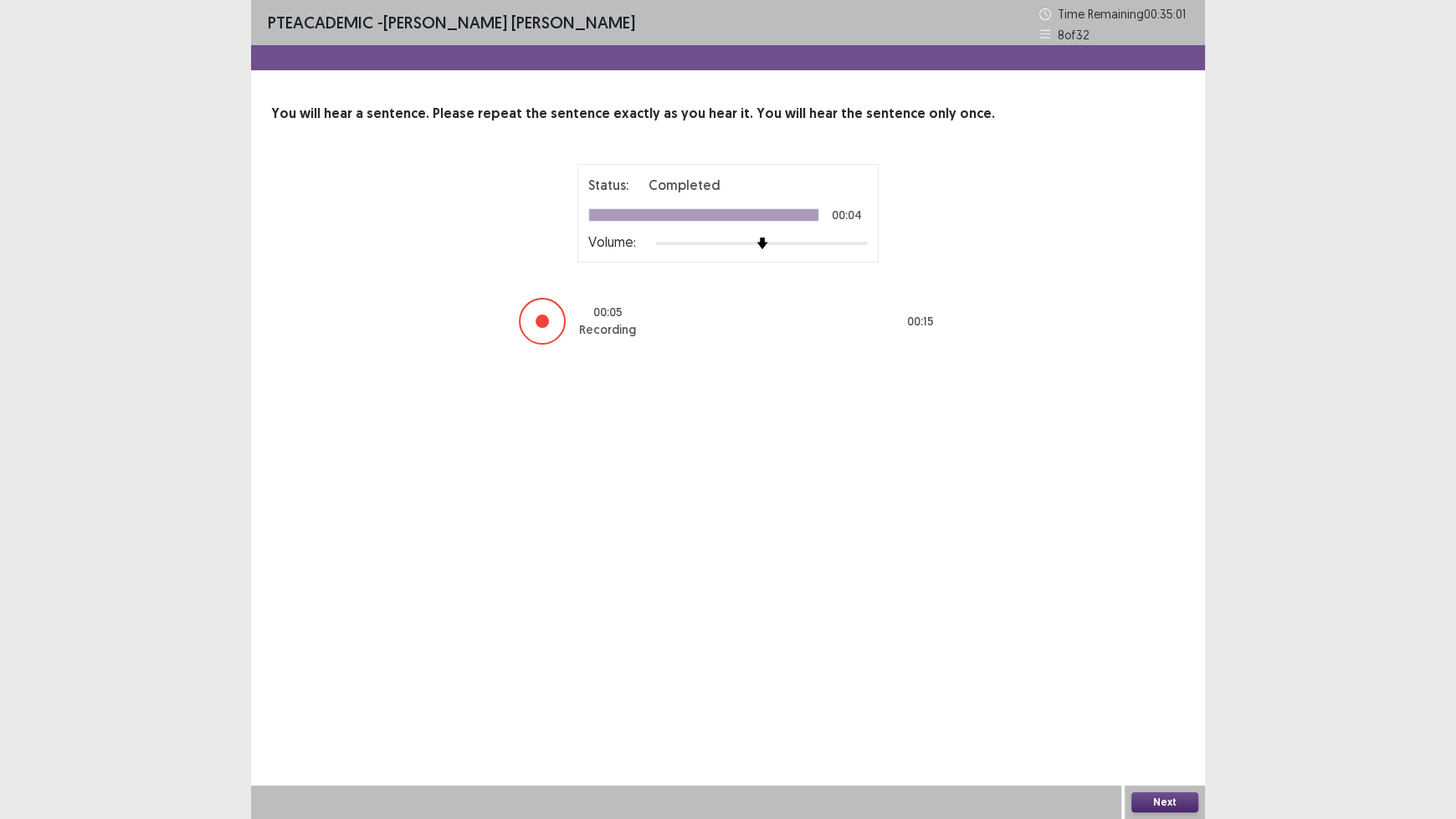
click at [1182, 678] on button "Next" at bounding box center [1164, 803] width 67 height 20
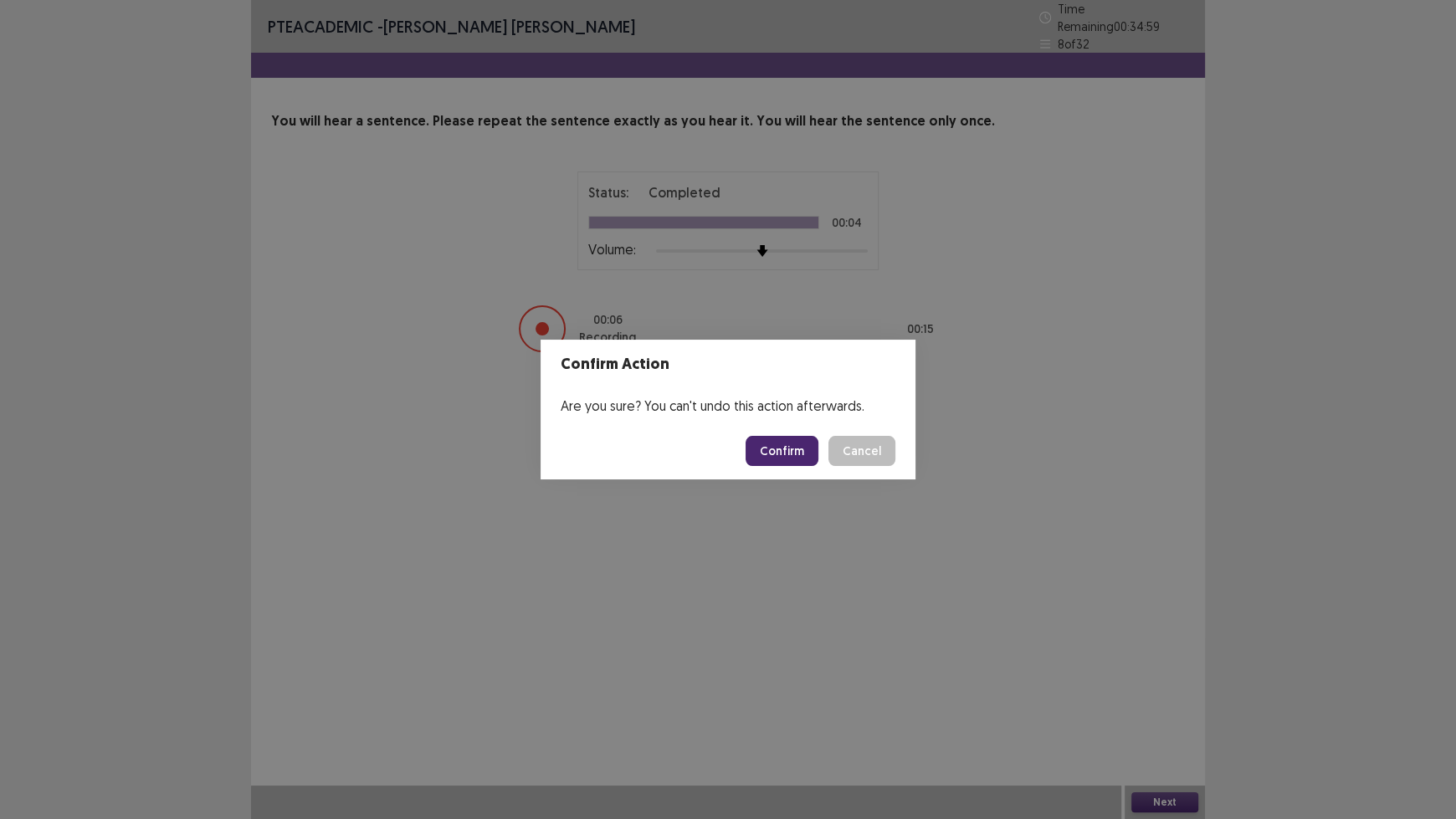
click at [799, 457] on button "Confirm" at bounding box center [782, 451] width 73 height 30
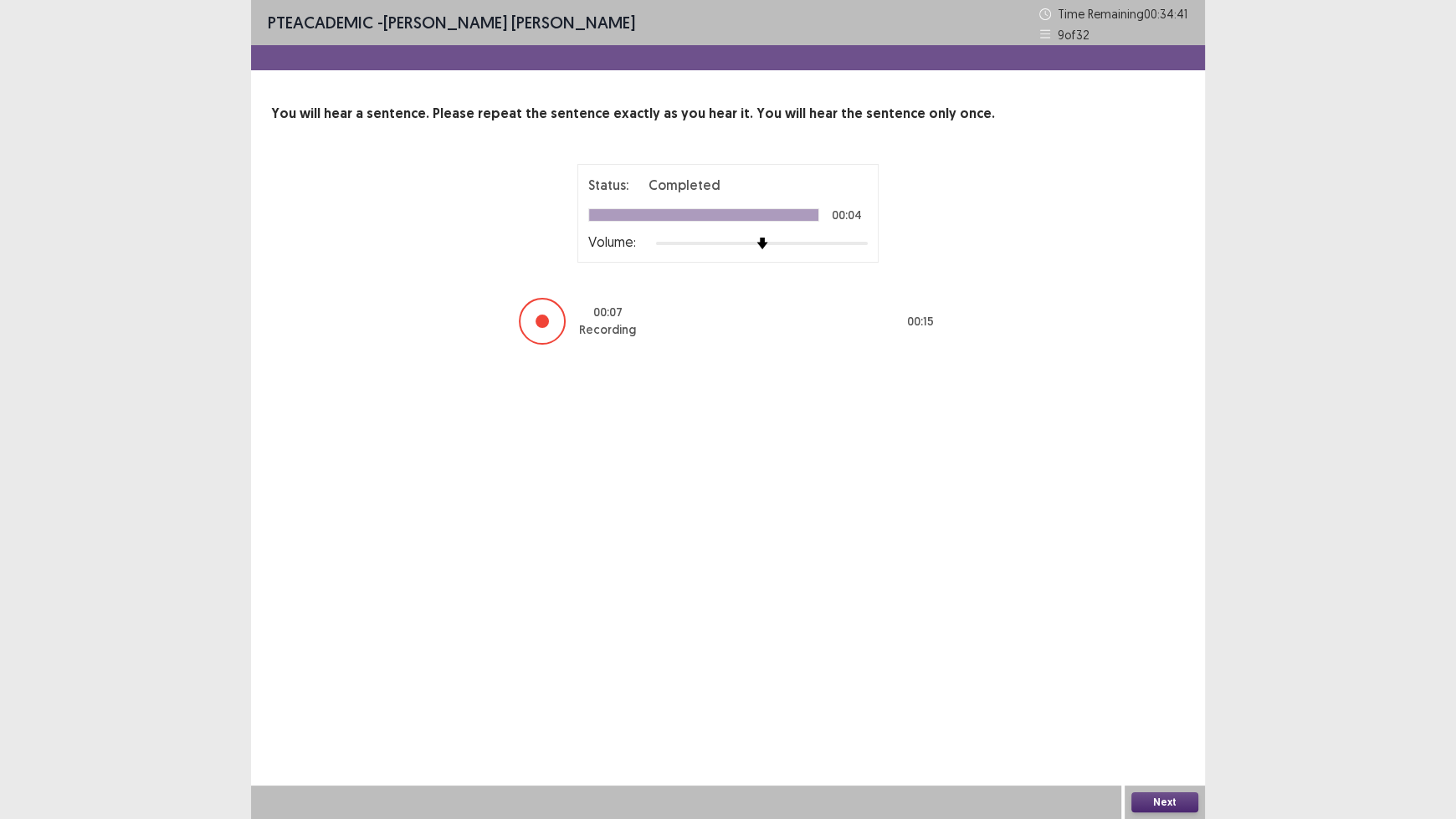
click at [1154, 678] on button "Next" at bounding box center [1164, 803] width 67 height 20
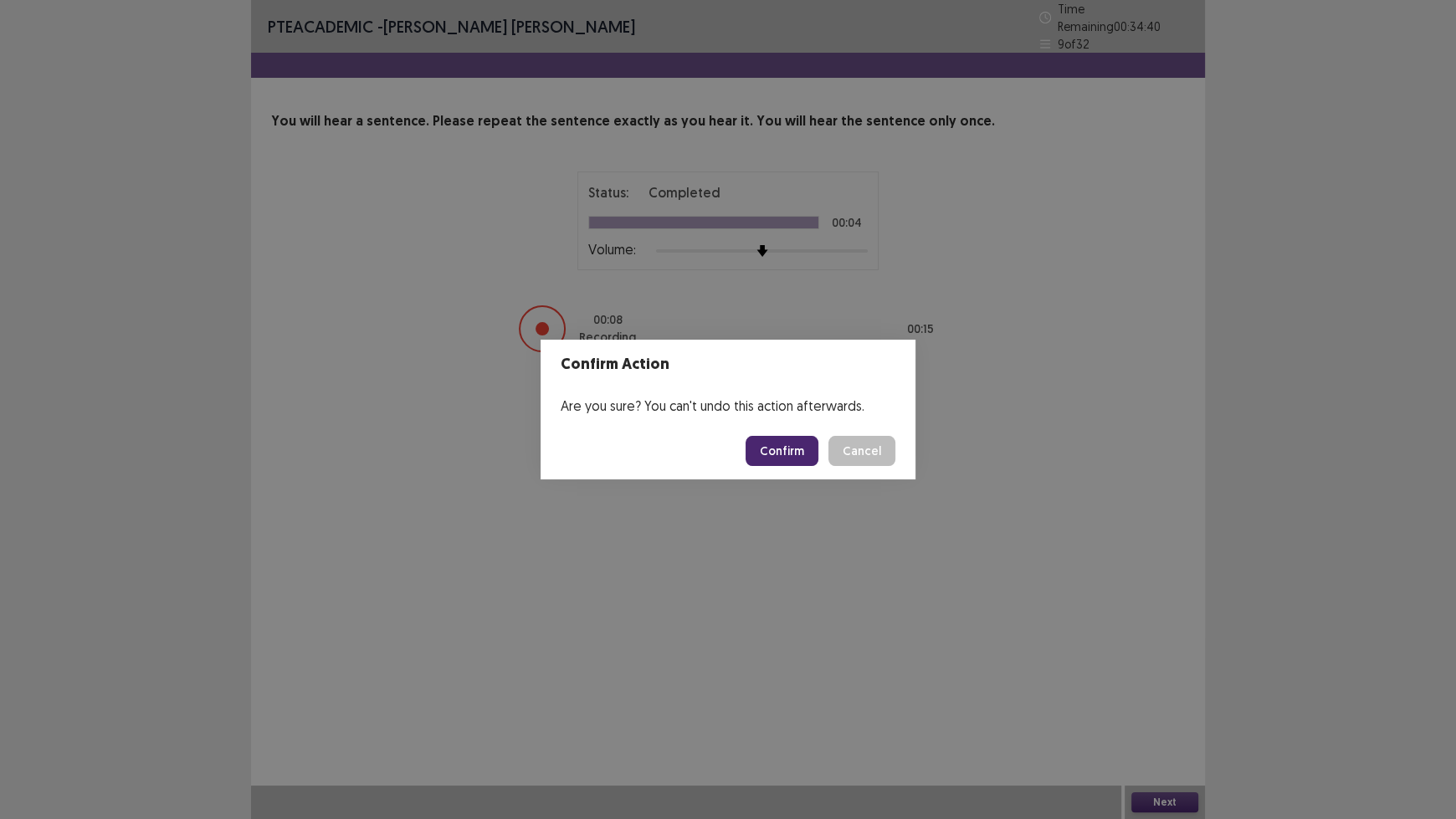
click at [771, 461] on button "Confirm" at bounding box center [782, 451] width 73 height 30
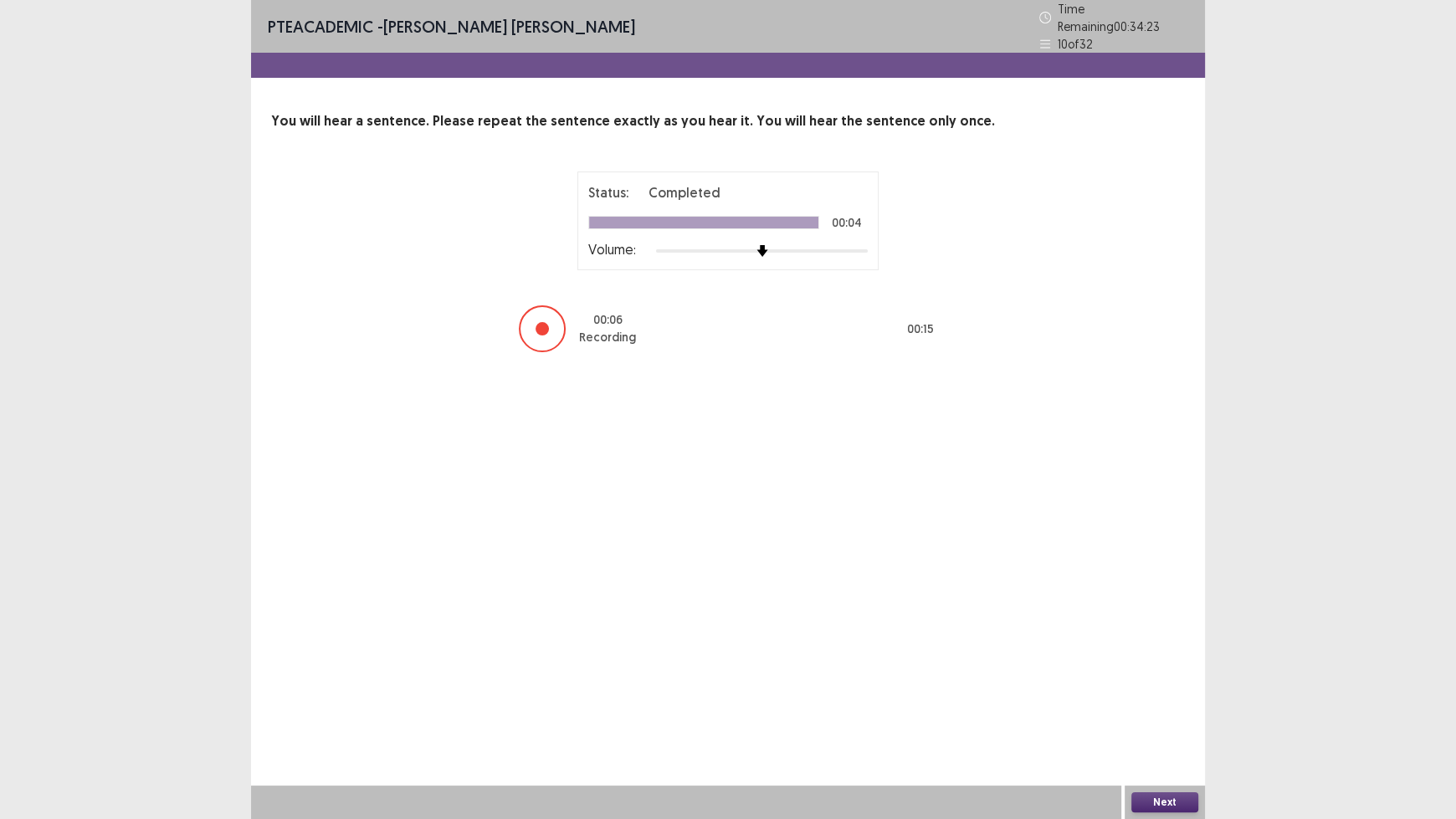
click at [1172, 678] on button "Next" at bounding box center [1164, 803] width 67 height 20
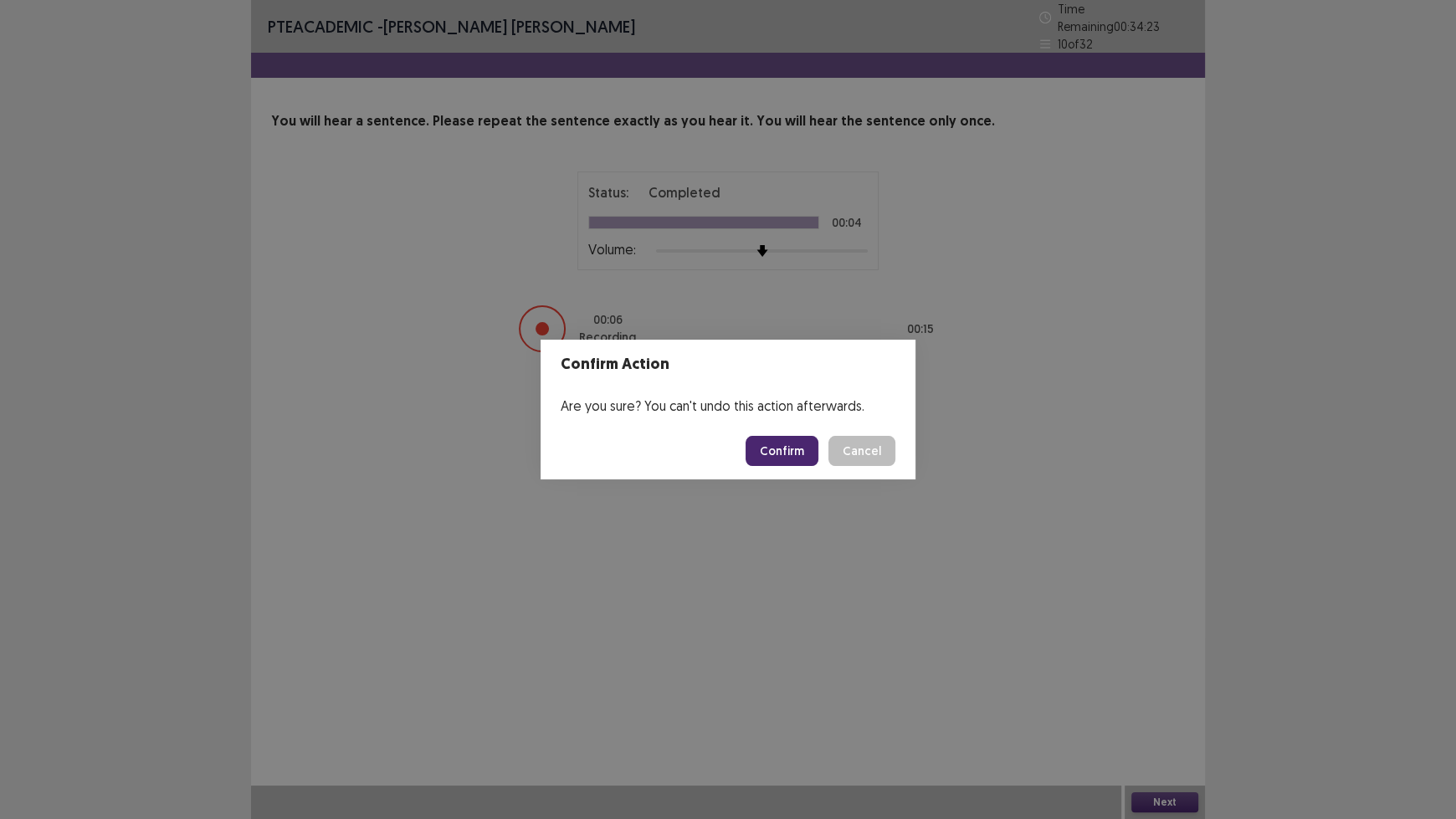
click at [786, 452] on button "Confirm" at bounding box center [782, 451] width 73 height 30
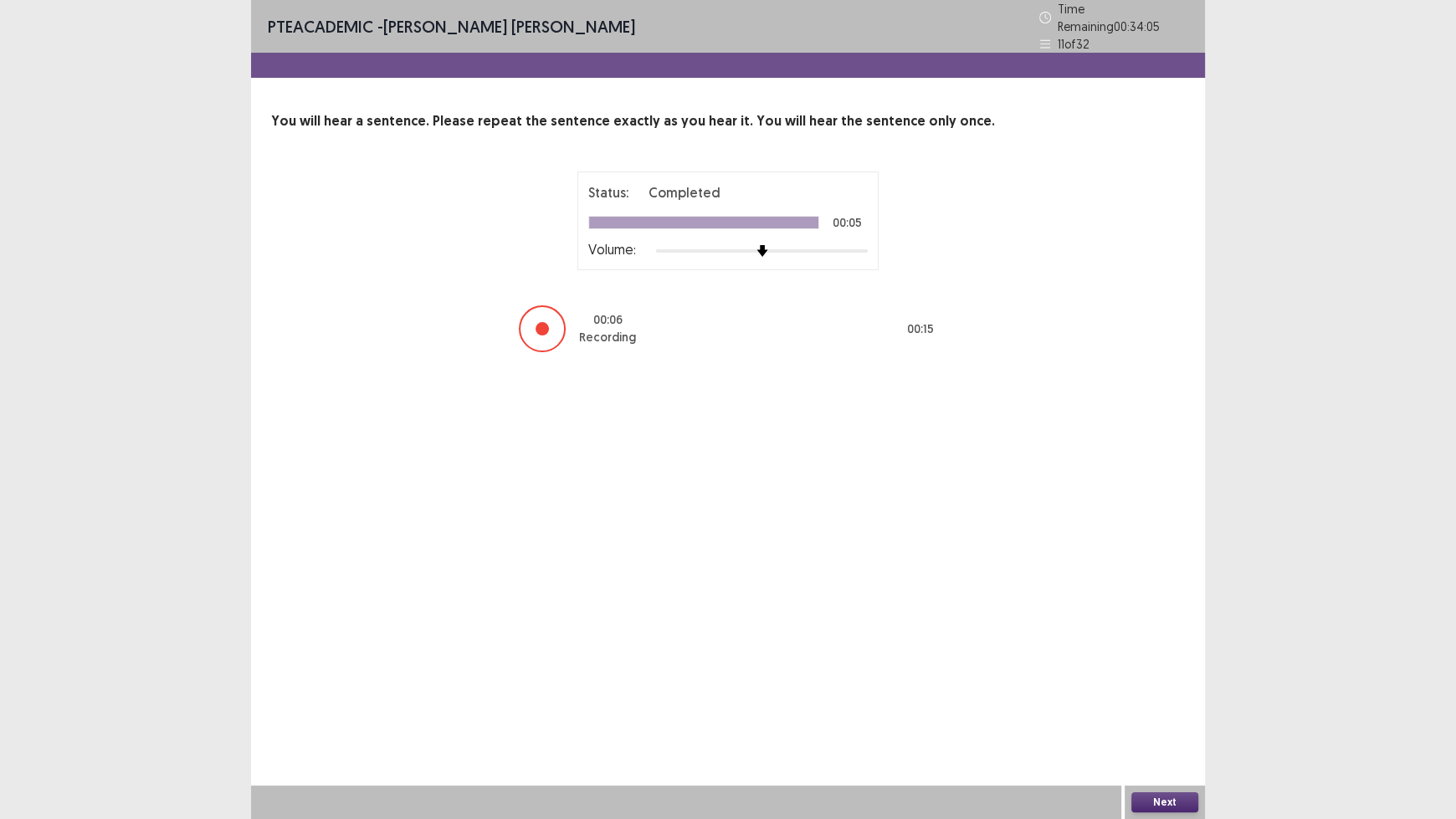
click at [1161, 678] on button "Next" at bounding box center [1164, 803] width 67 height 20
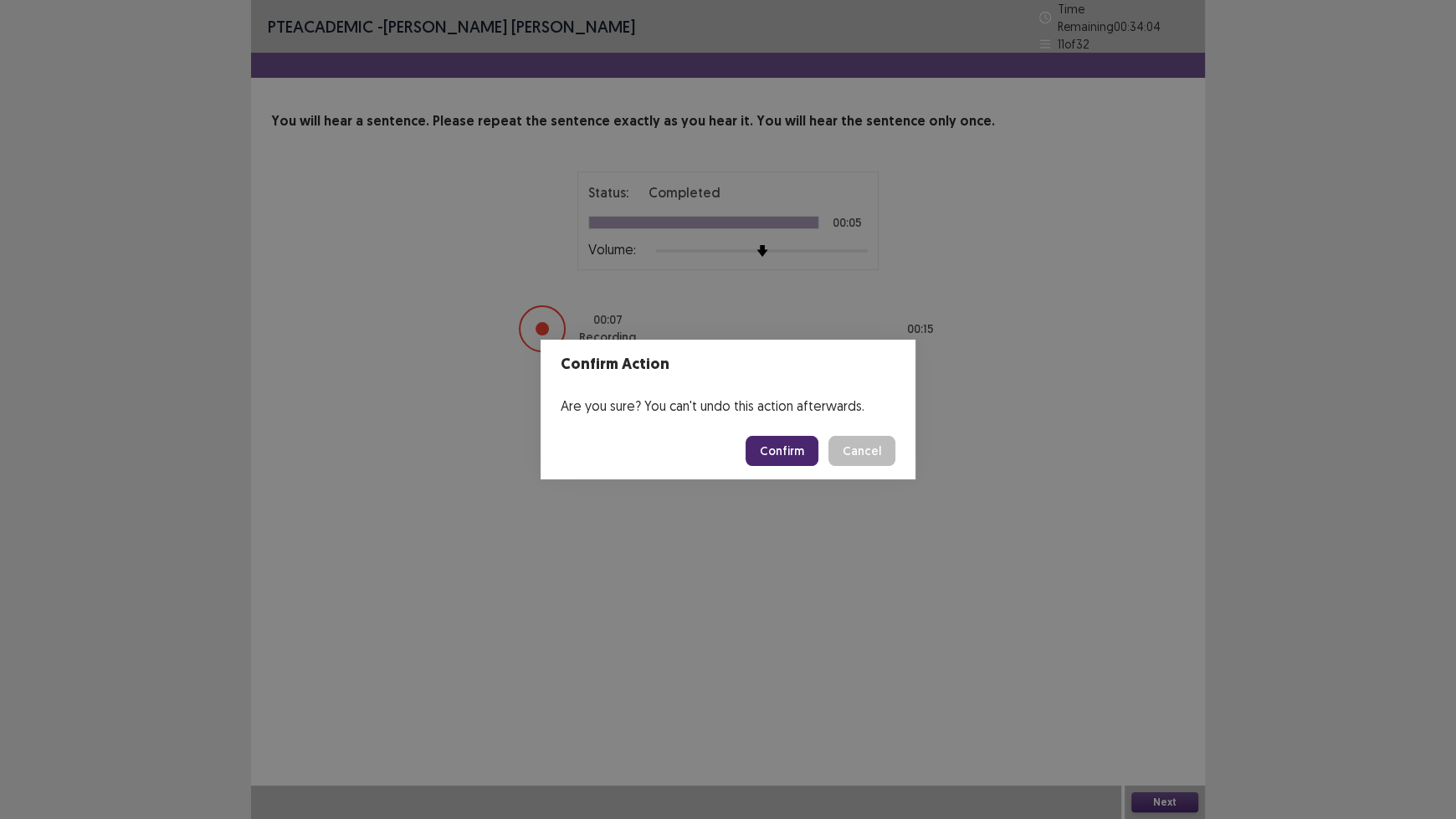
click at [794, 450] on button "Confirm" at bounding box center [782, 451] width 73 height 30
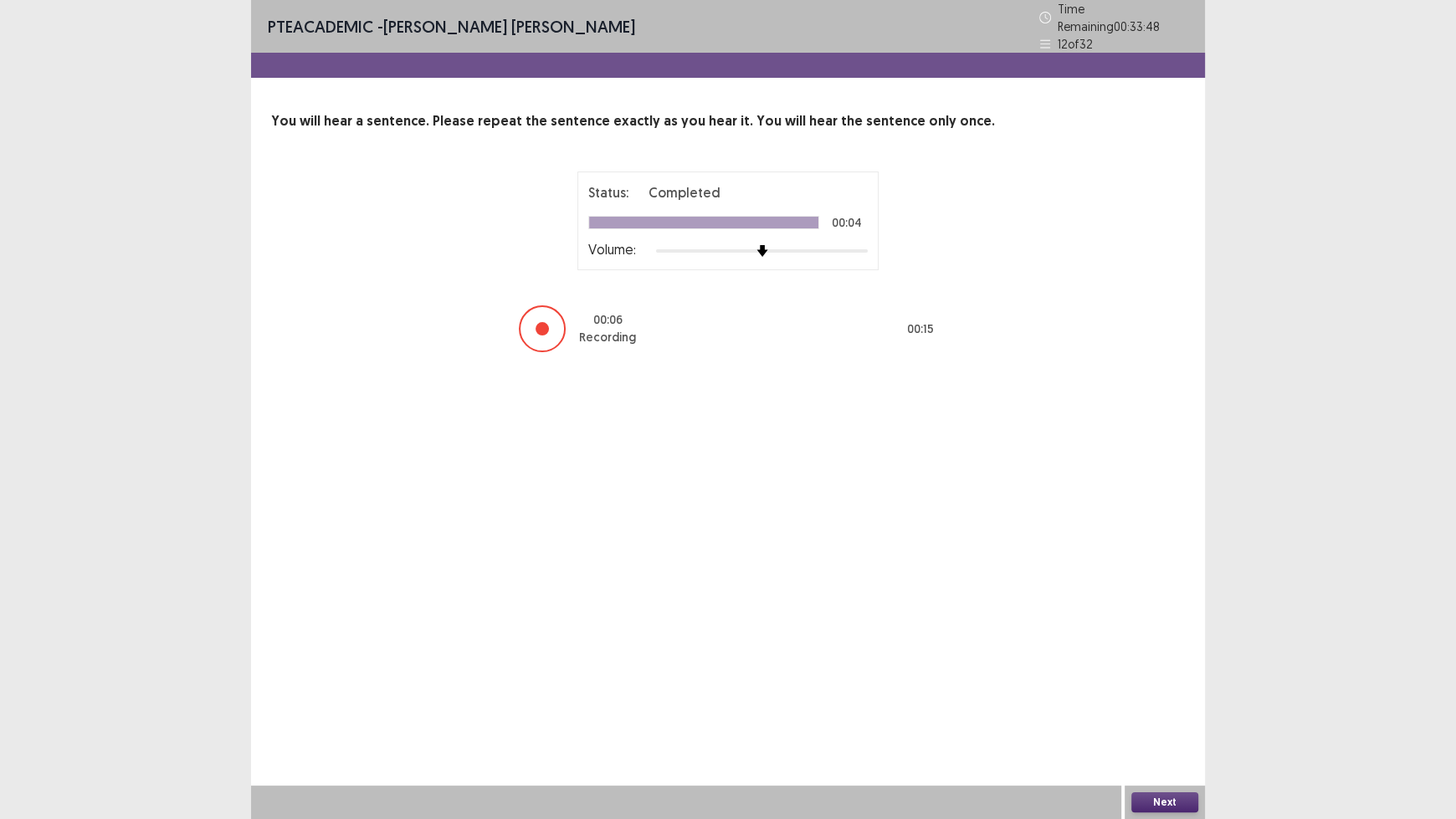
click at [1180, 678] on button "Next" at bounding box center [1164, 803] width 67 height 20
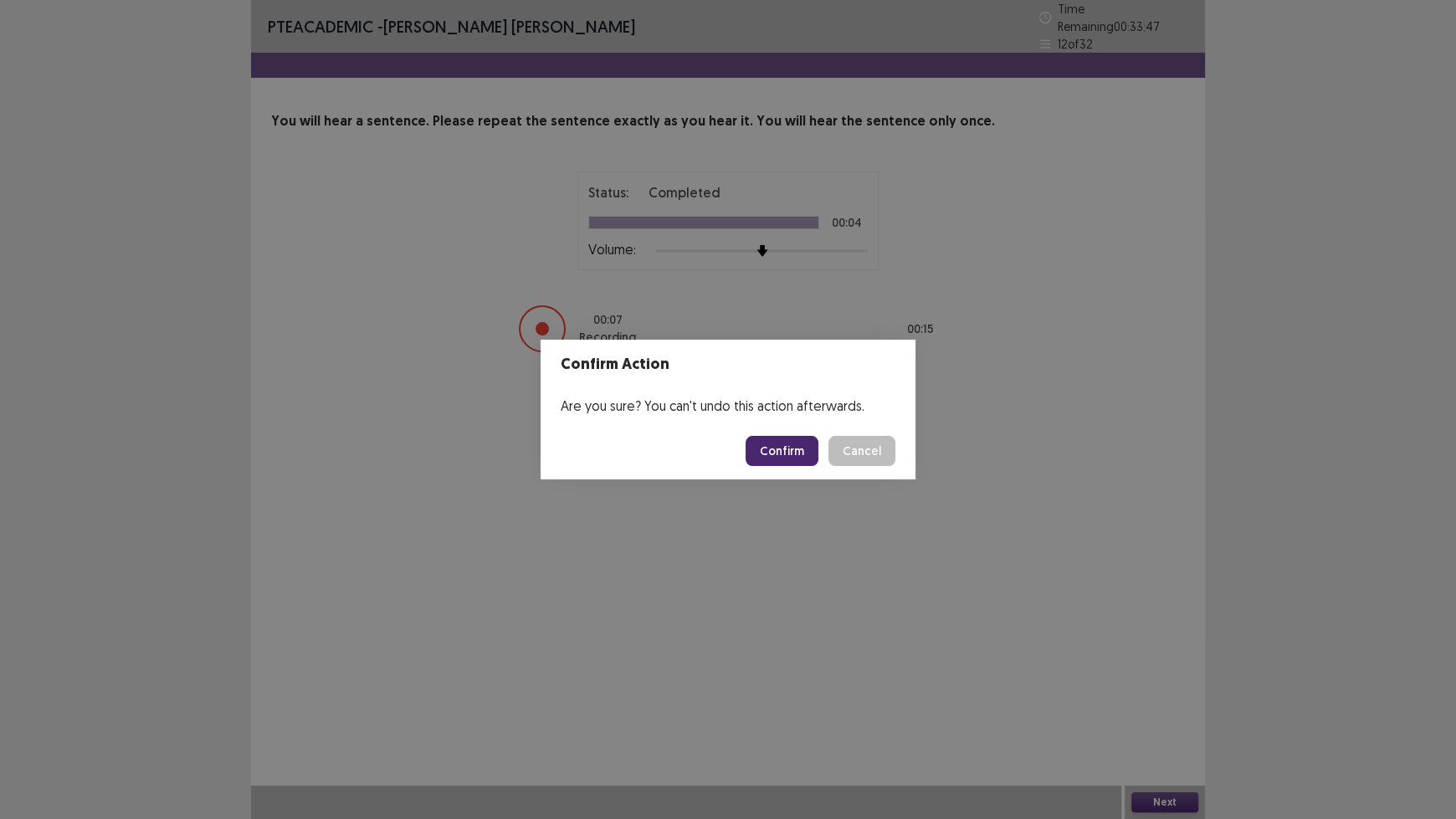
click at [772, 448] on button "Confirm" at bounding box center [782, 451] width 73 height 30
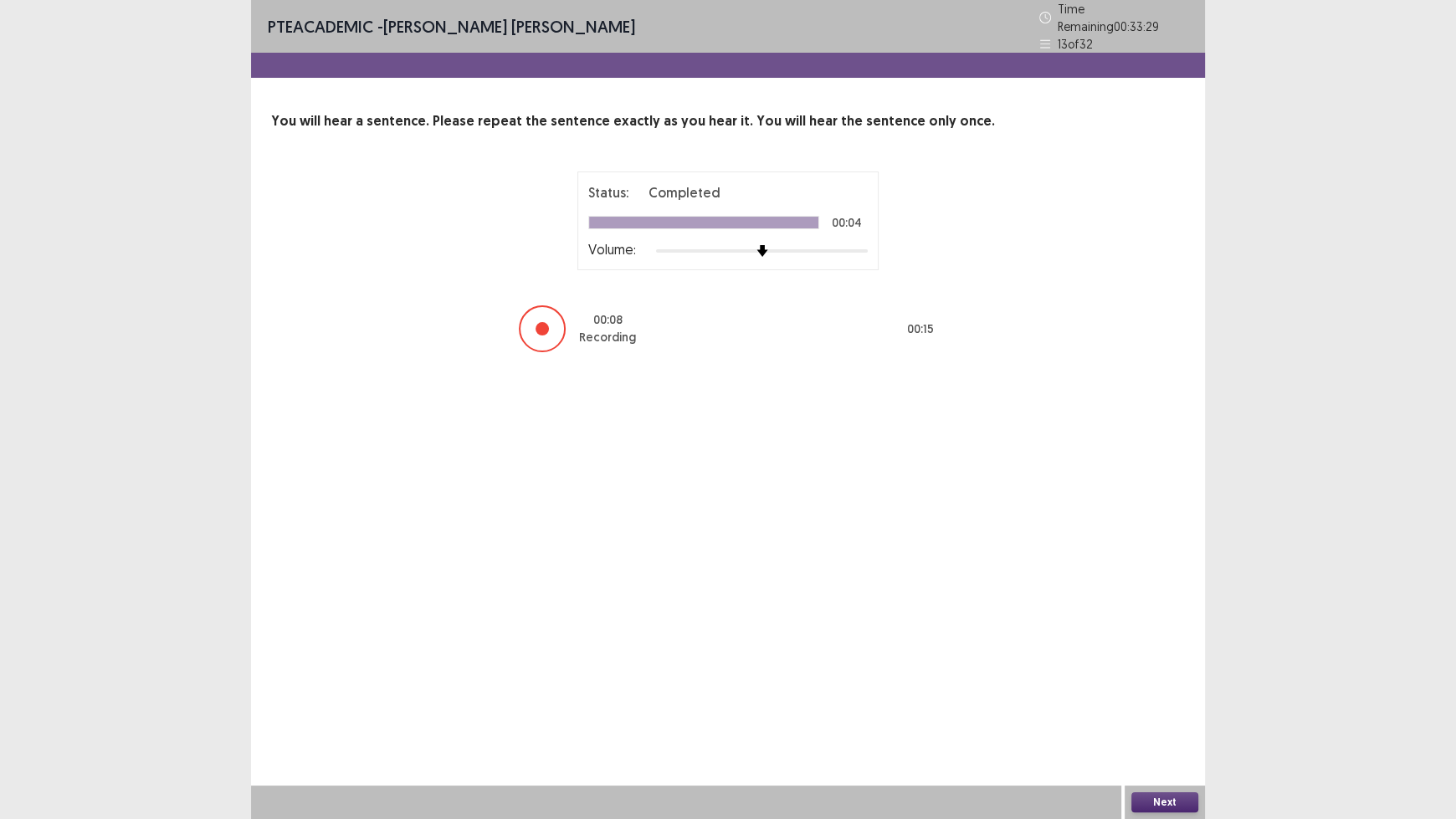
click at [1170, 678] on button "Next" at bounding box center [1164, 803] width 67 height 20
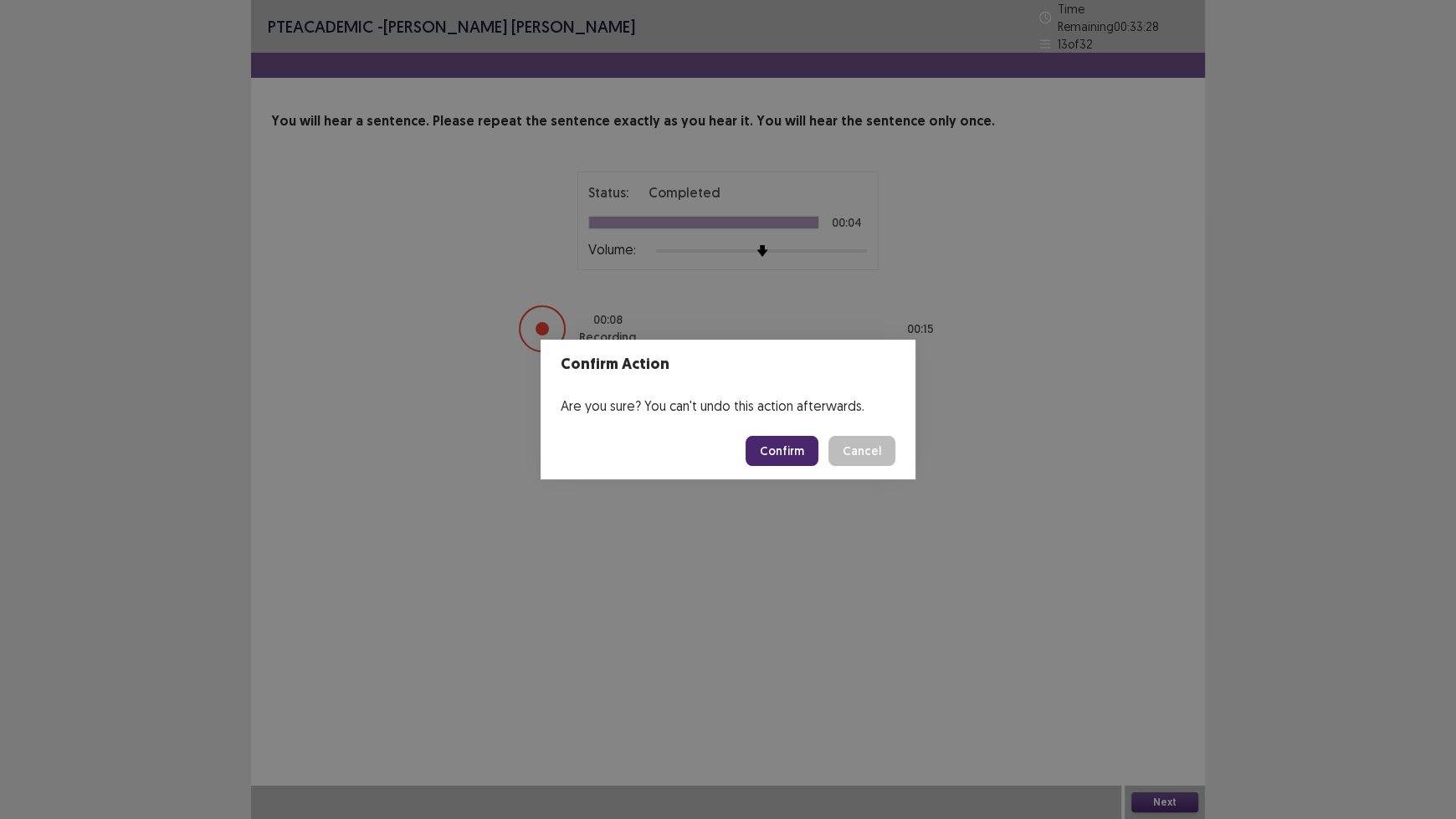
click at [788, 442] on button "Confirm" at bounding box center [782, 451] width 73 height 30
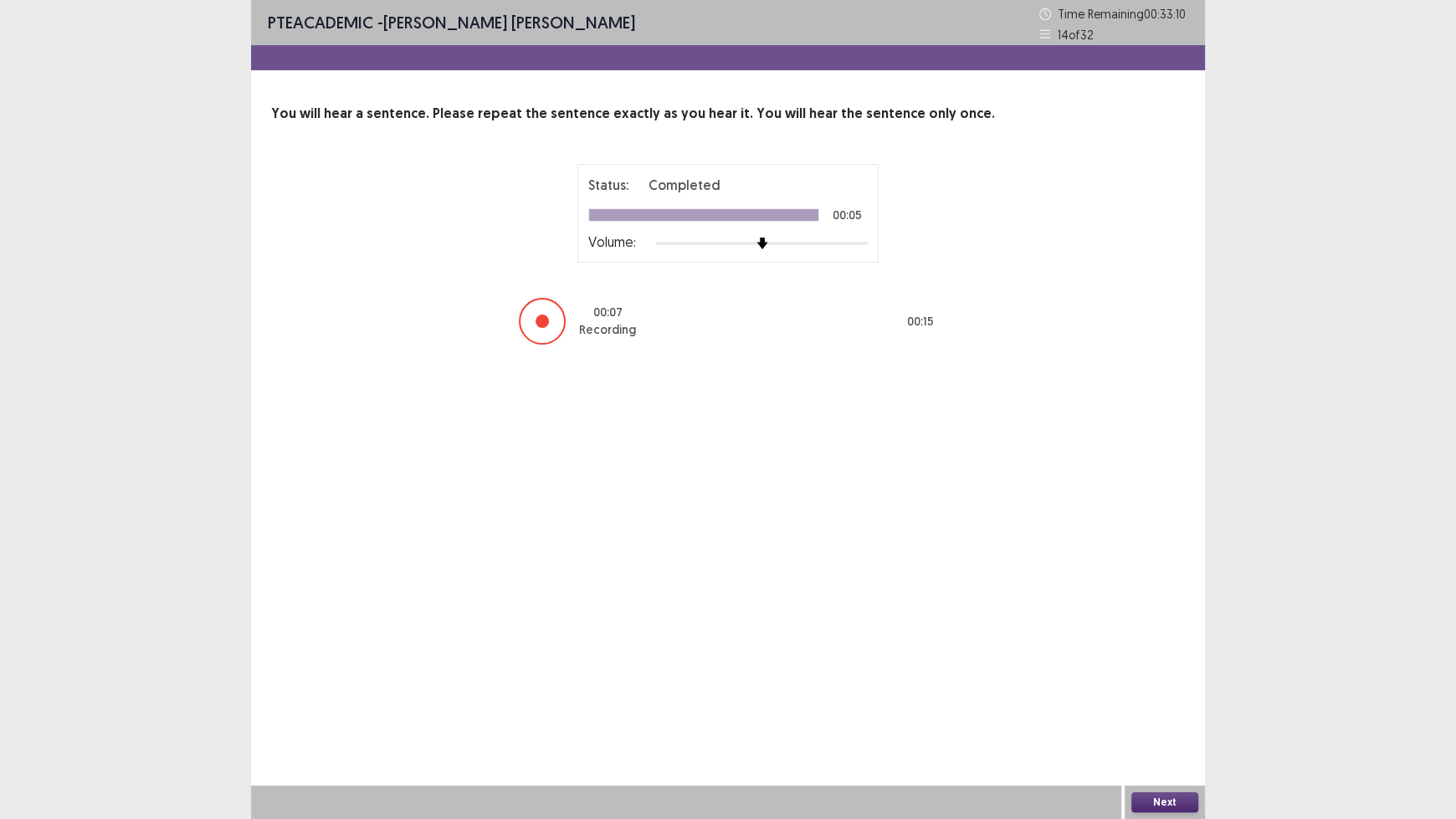
click at [1157, 678] on button "Next" at bounding box center [1164, 803] width 67 height 20
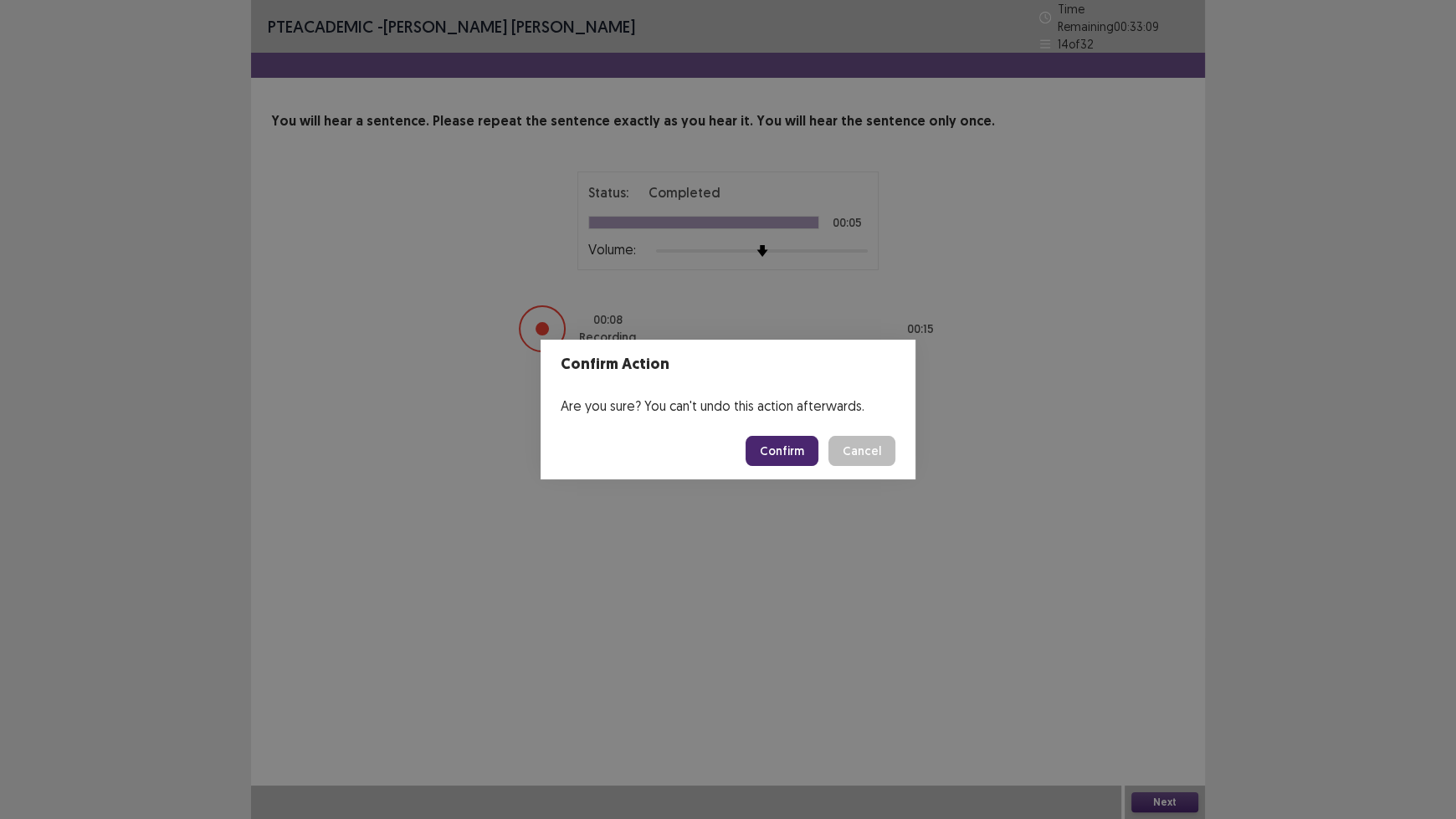
click at [787, 442] on button "Confirm" at bounding box center [782, 451] width 73 height 30
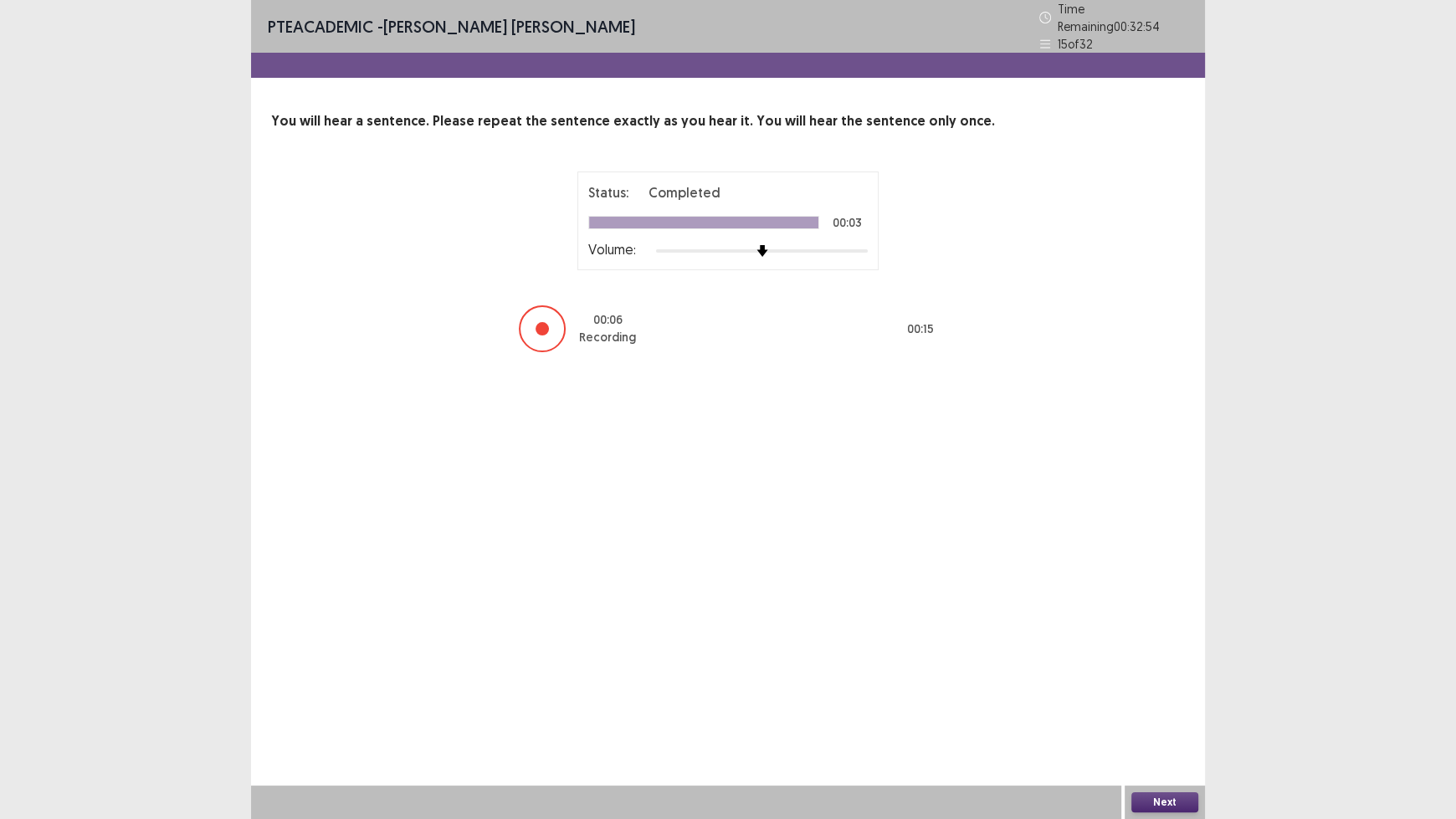
click at [1160, 678] on button "Next" at bounding box center [1164, 803] width 67 height 20
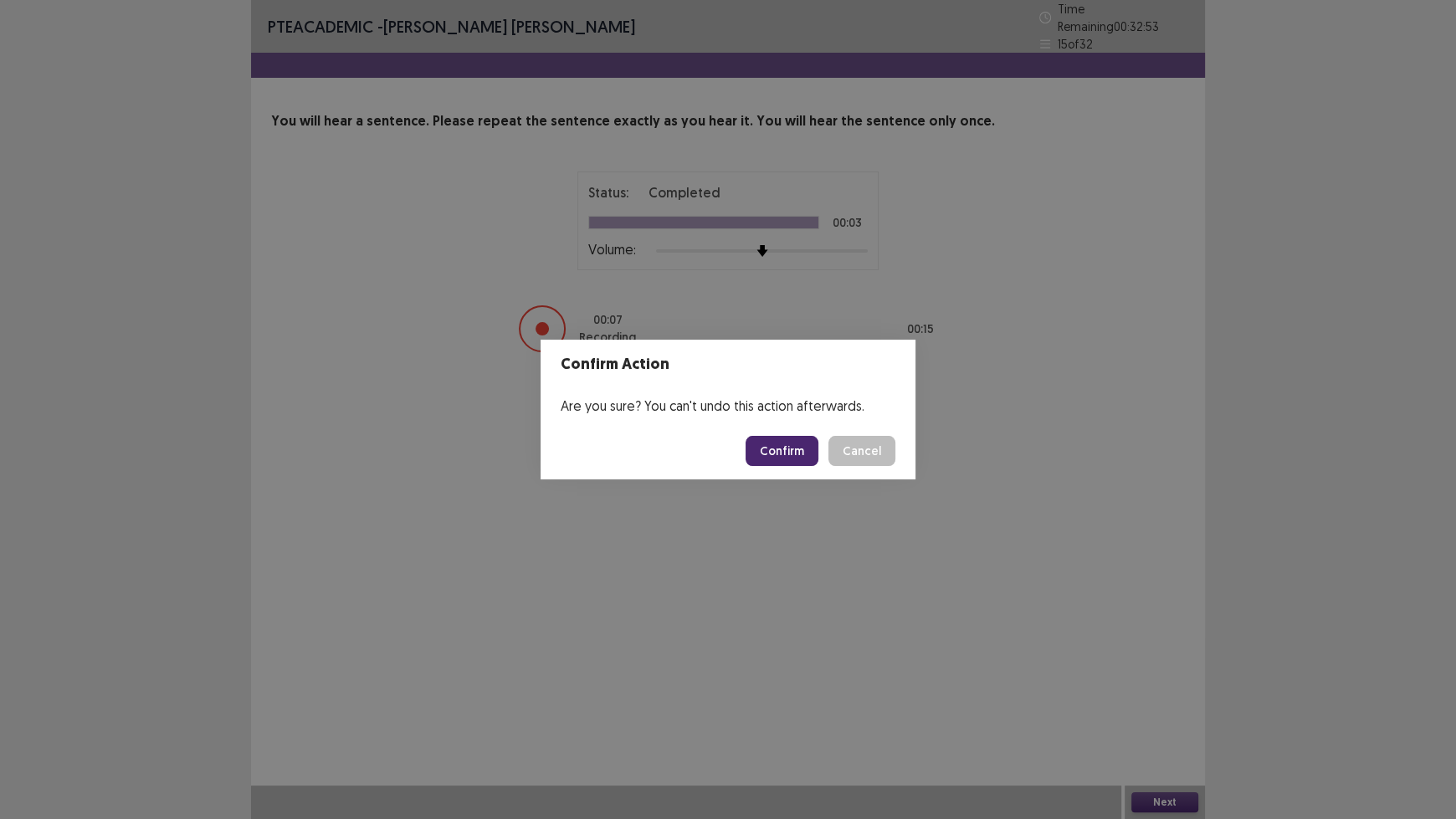
click at [789, 450] on button "Confirm" at bounding box center [782, 451] width 73 height 30
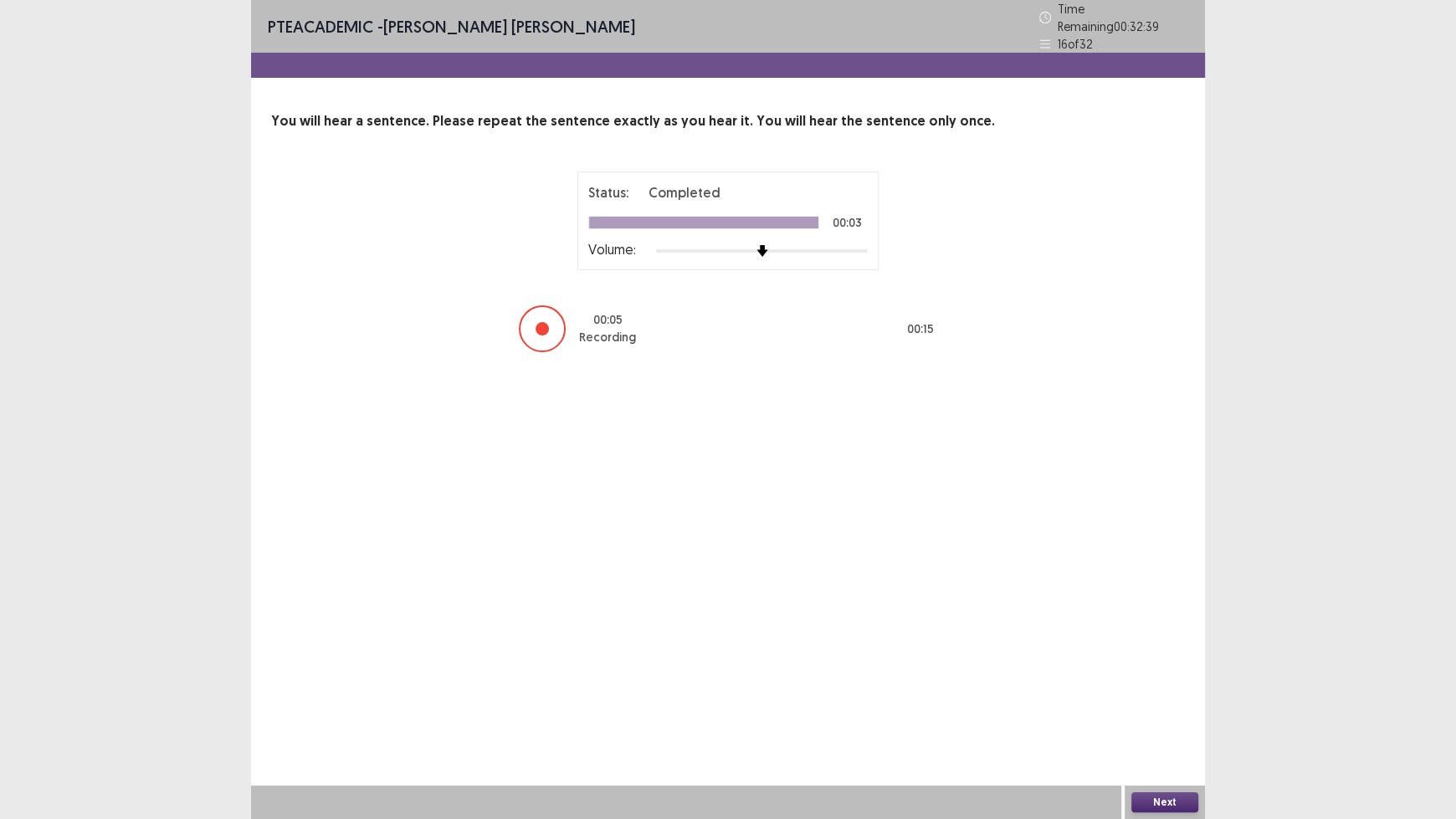
drag, startPoint x: 1151, startPoint y: 794, endPoint x: 1158, endPoint y: 800, distance: 9.2
click at [1158, 678] on button "Next" at bounding box center [1164, 803] width 67 height 20
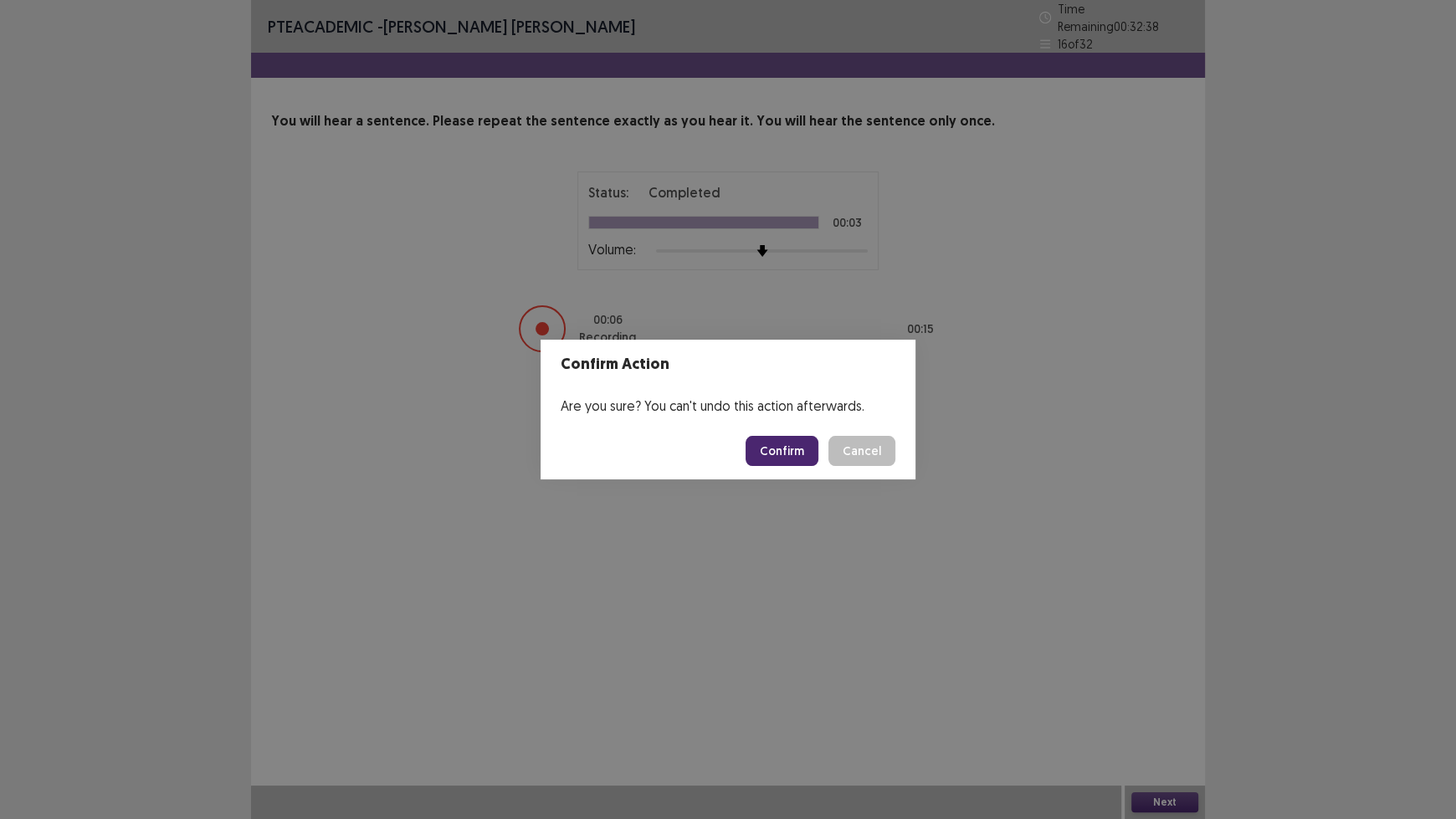
click at [791, 459] on button "Confirm" at bounding box center [782, 451] width 73 height 30
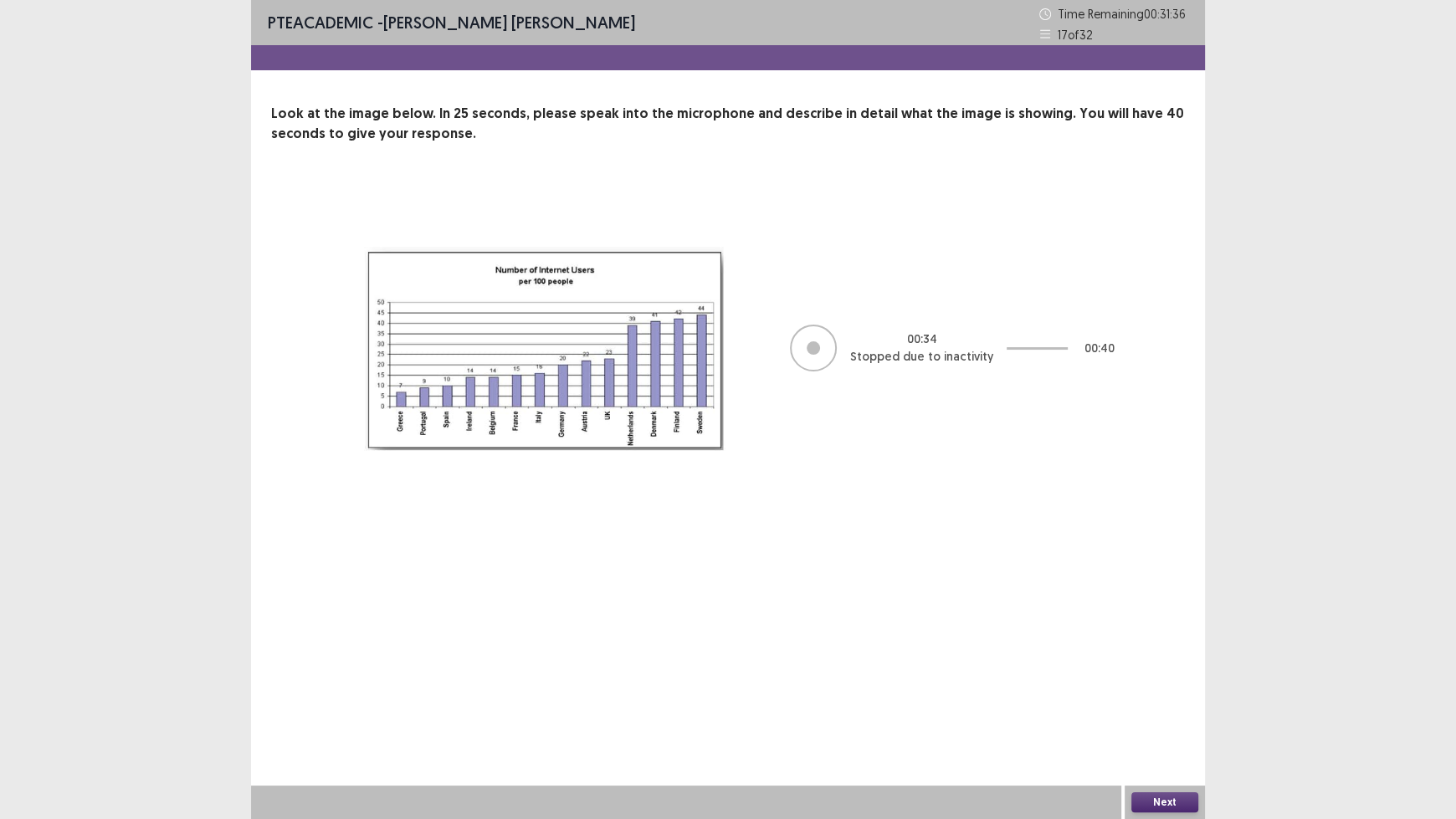
click at [1187, 678] on button "Next" at bounding box center [1164, 803] width 67 height 20
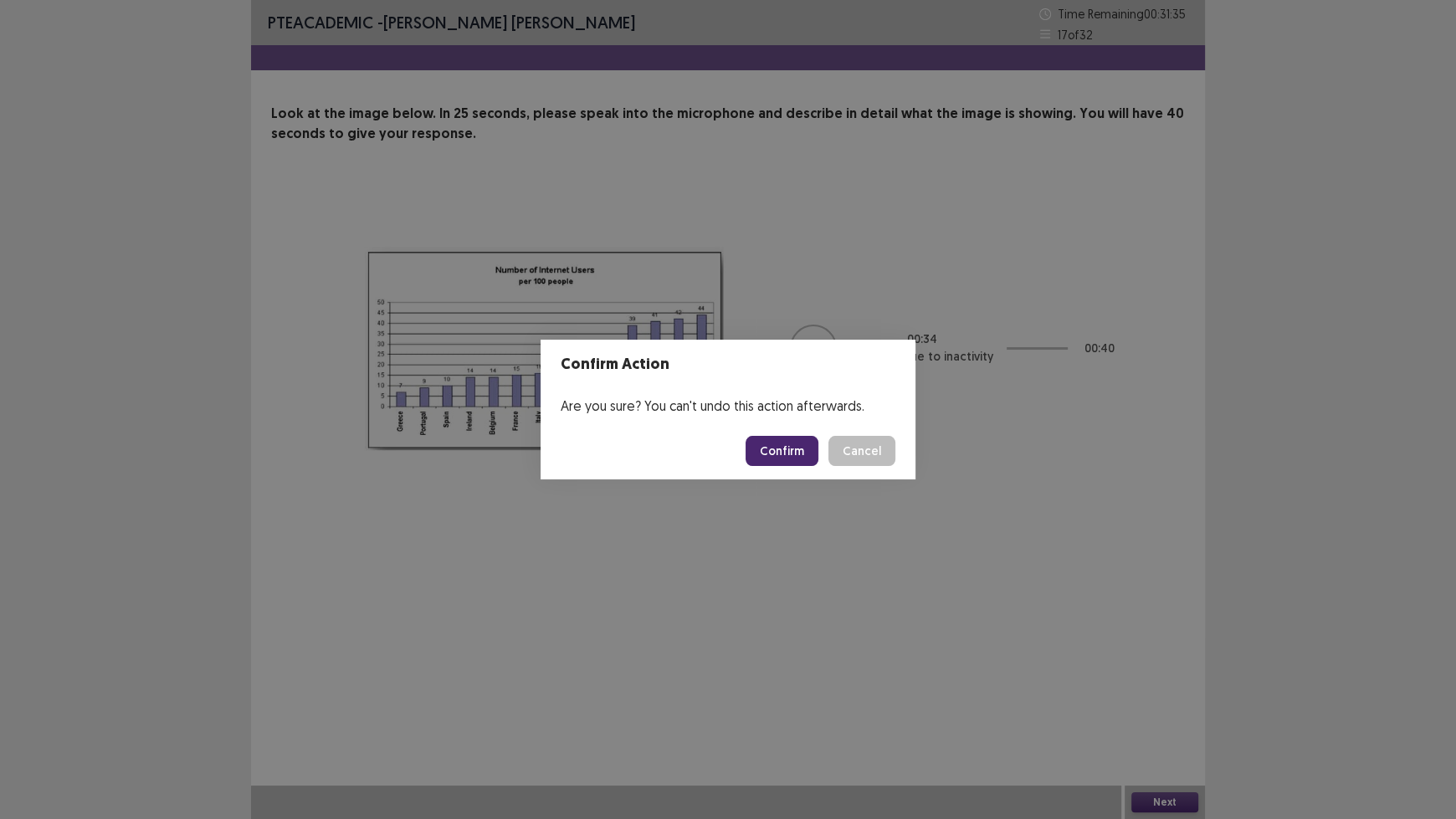
click at [804, 456] on button "Confirm" at bounding box center [782, 451] width 73 height 30
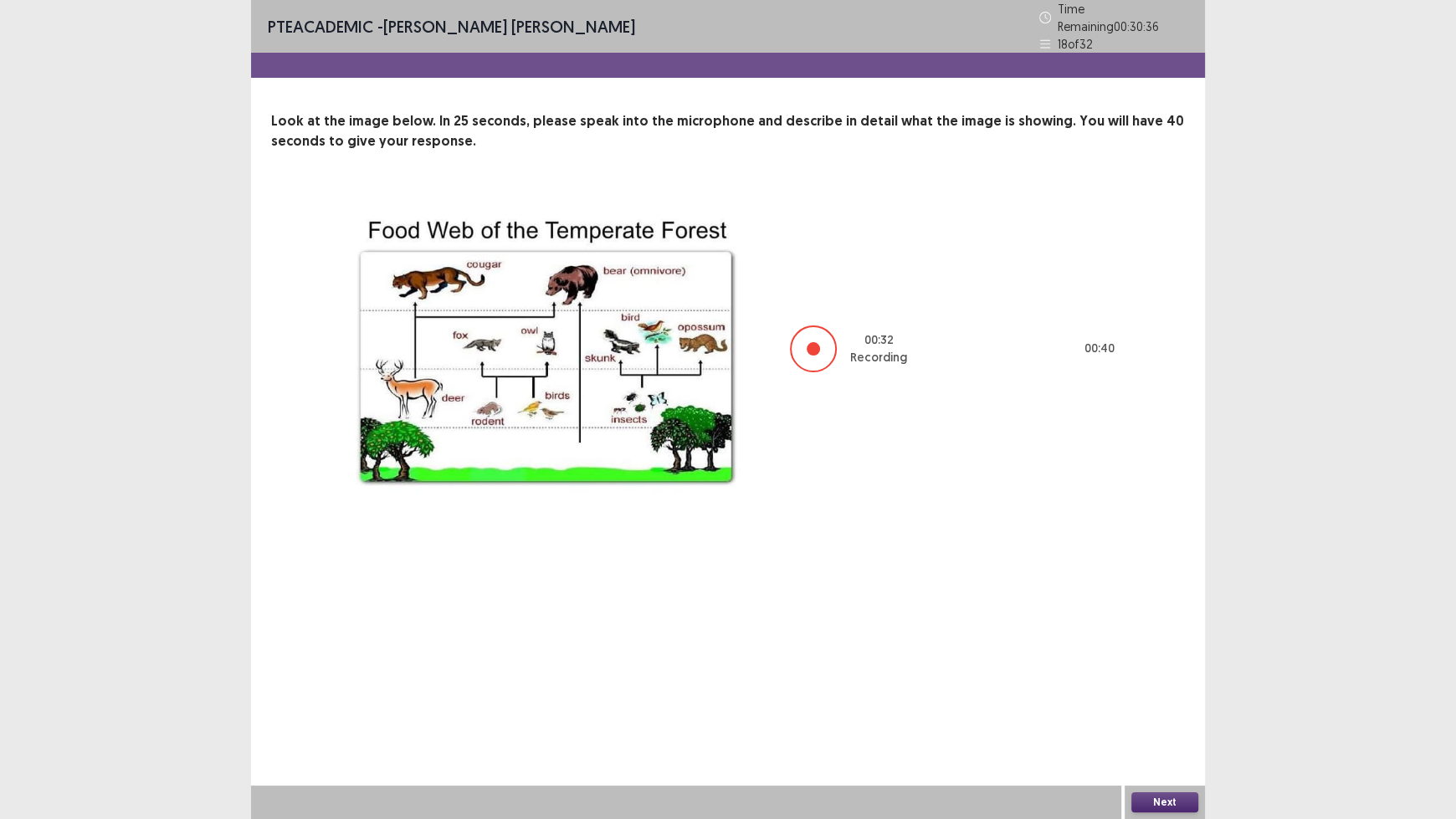
click at [1164, 678] on button "Next" at bounding box center [1164, 803] width 67 height 20
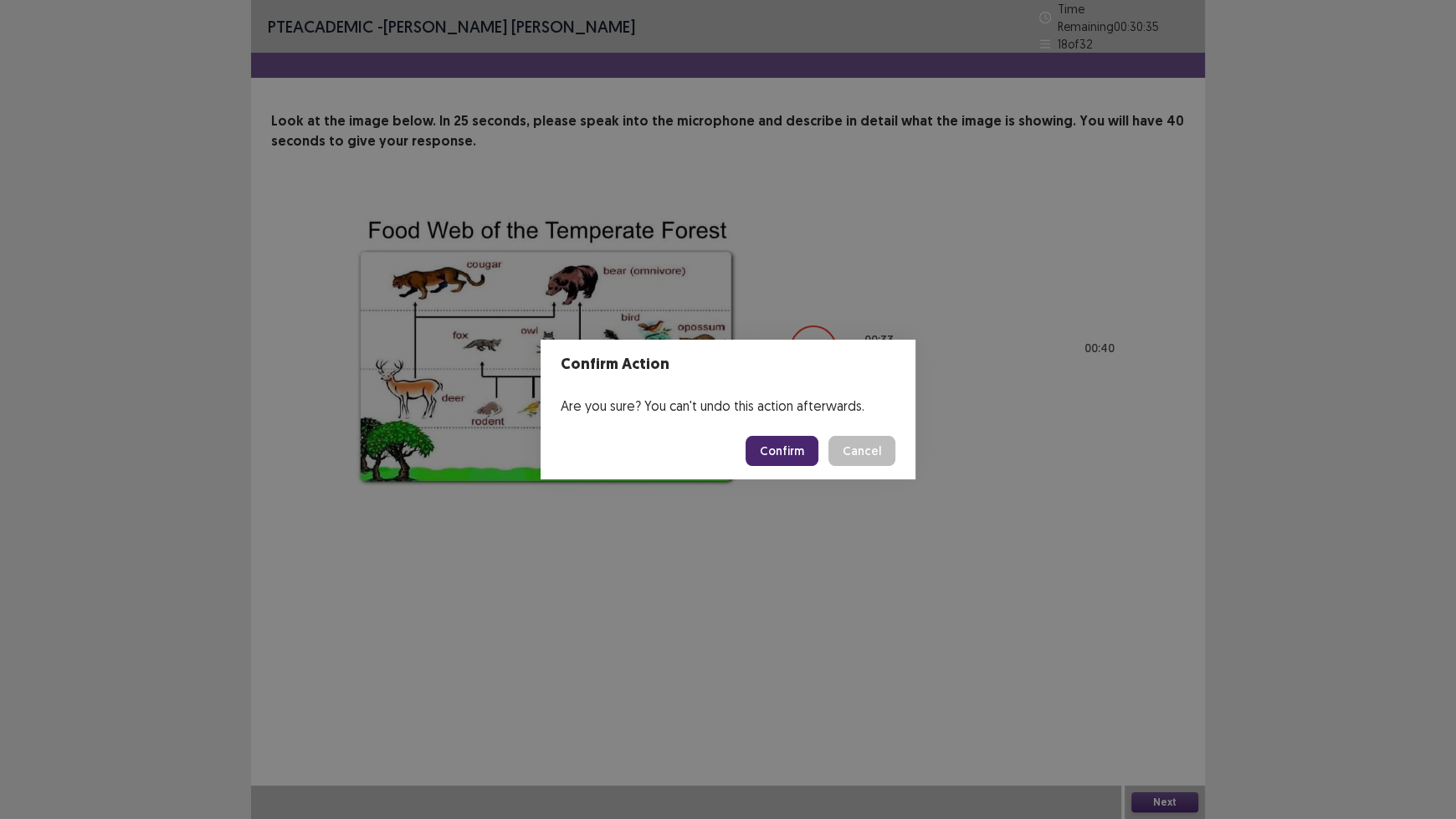
click at [807, 461] on button "Confirm" at bounding box center [782, 451] width 73 height 30
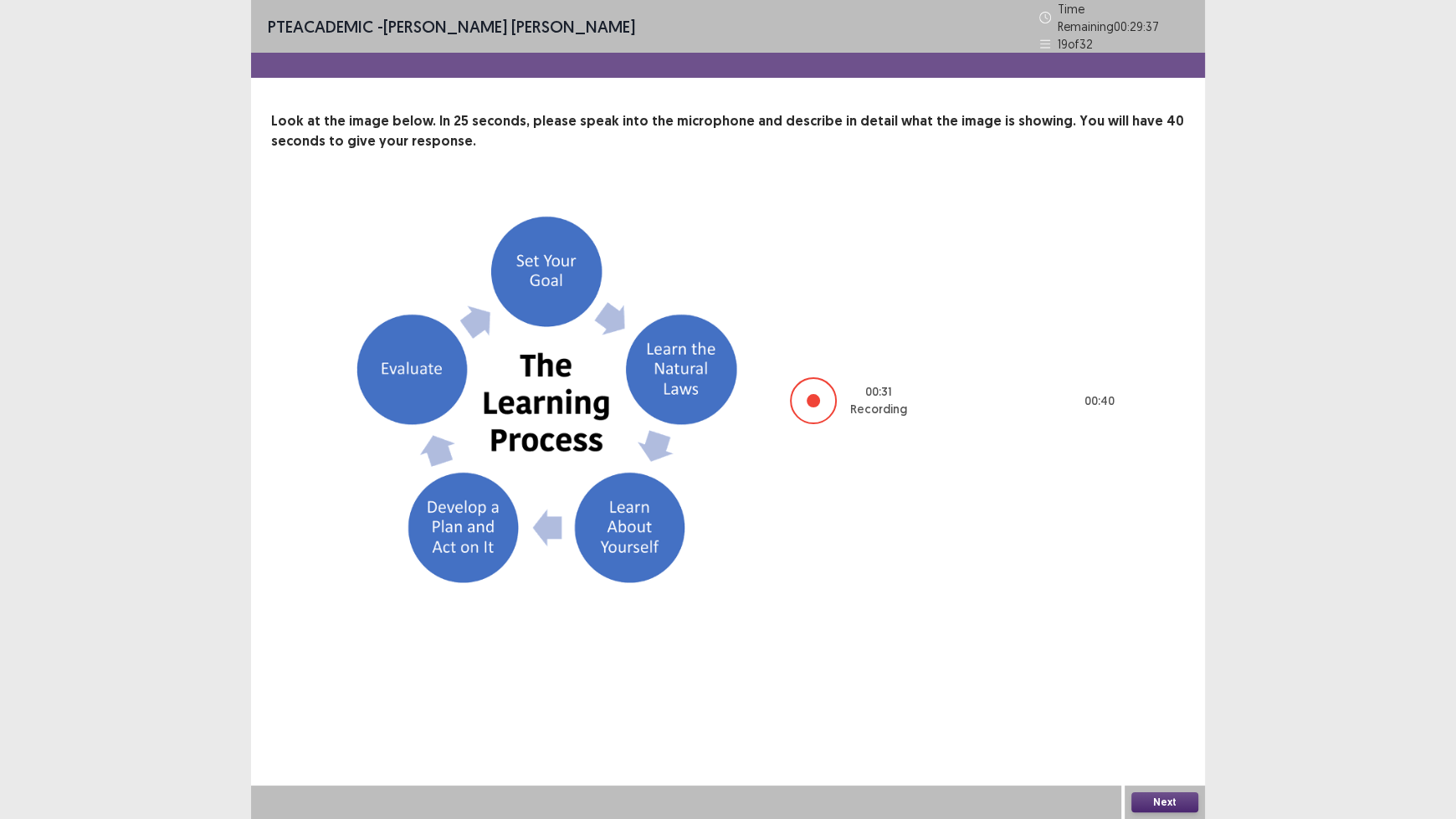
click at [1150, 678] on button "Next" at bounding box center [1164, 803] width 67 height 20
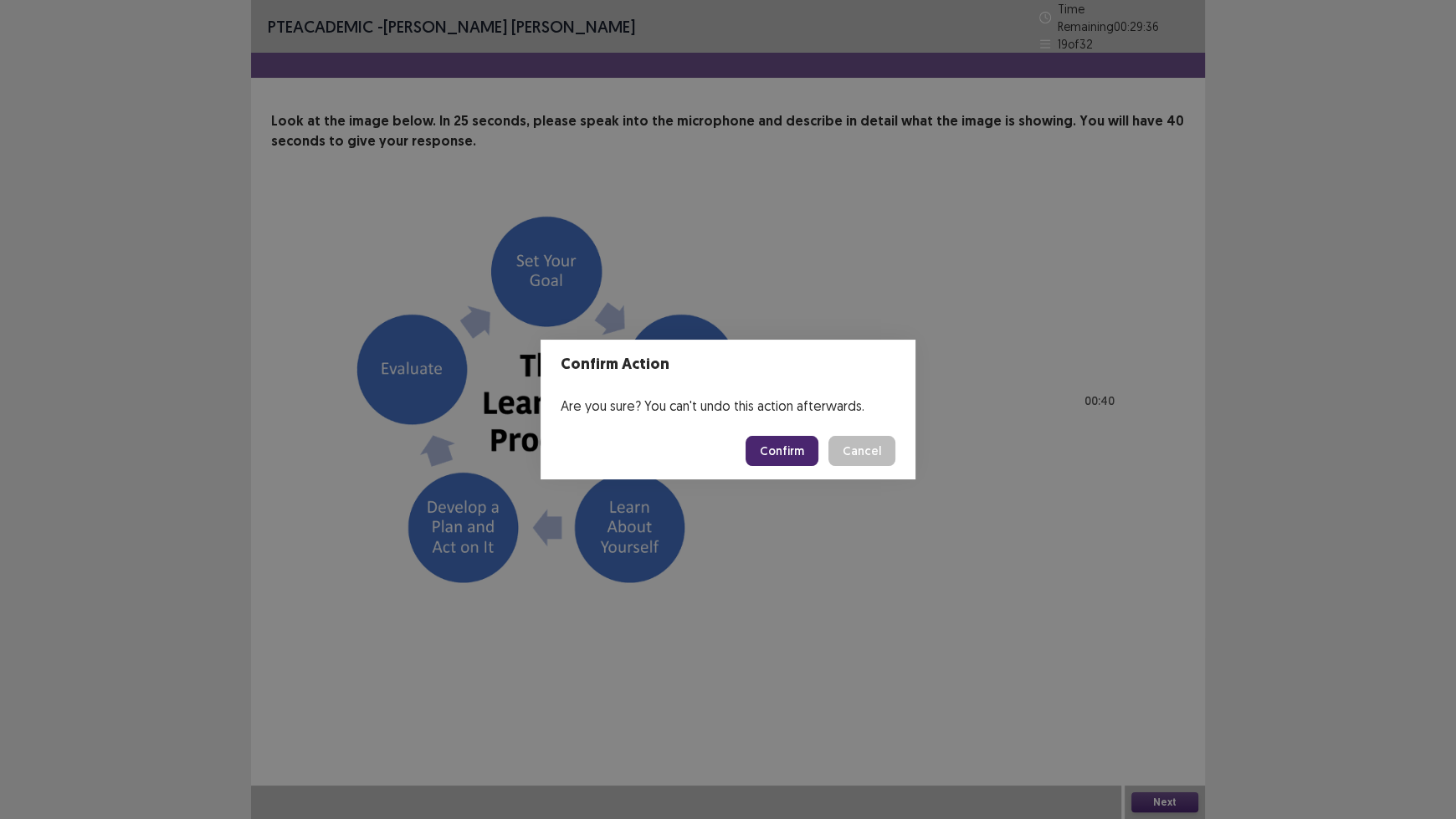
click at [793, 440] on button "Confirm" at bounding box center [782, 451] width 73 height 30
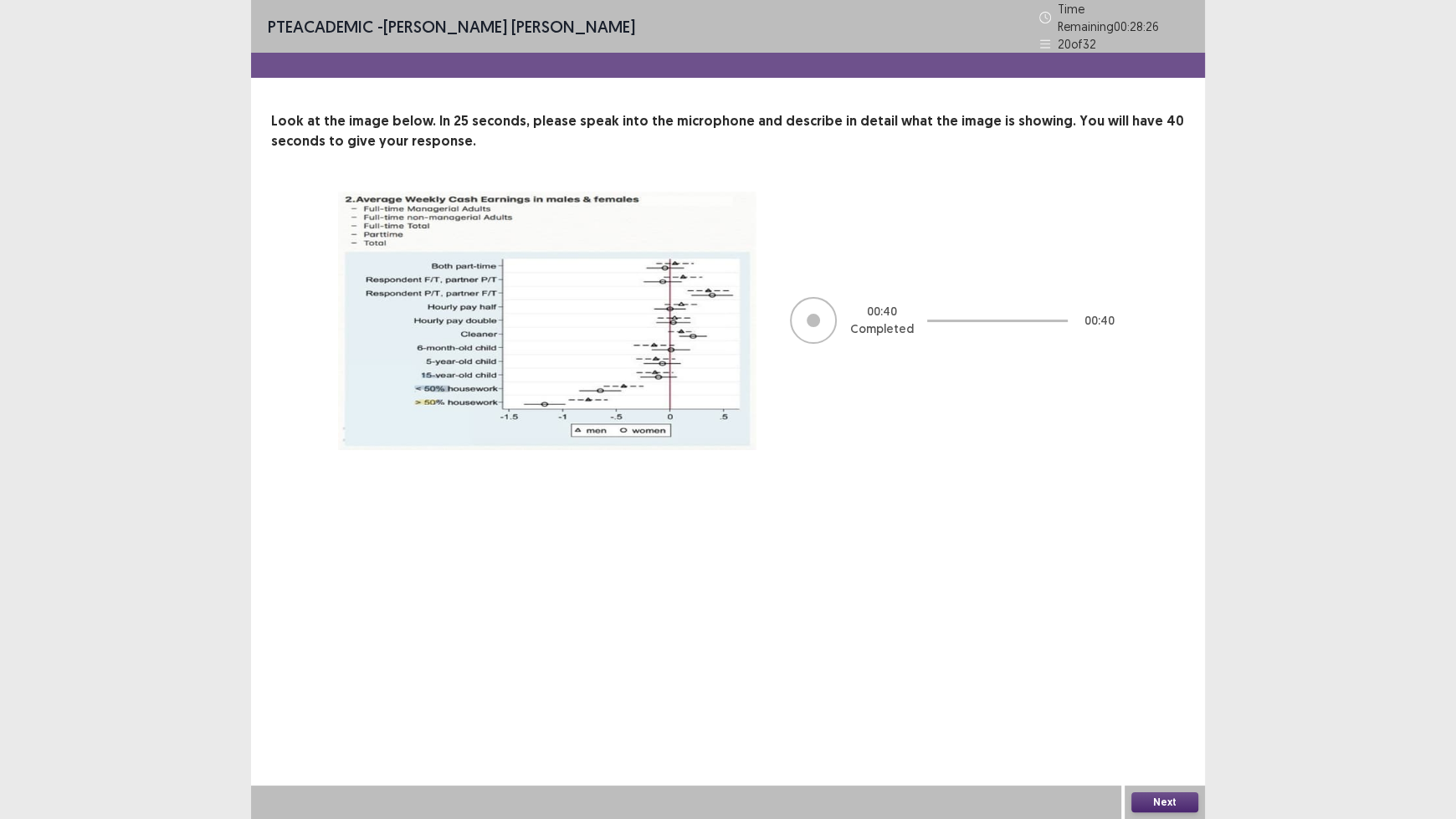
click at [1150, 678] on button "Next" at bounding box center [1164, 803] width 67 height 20
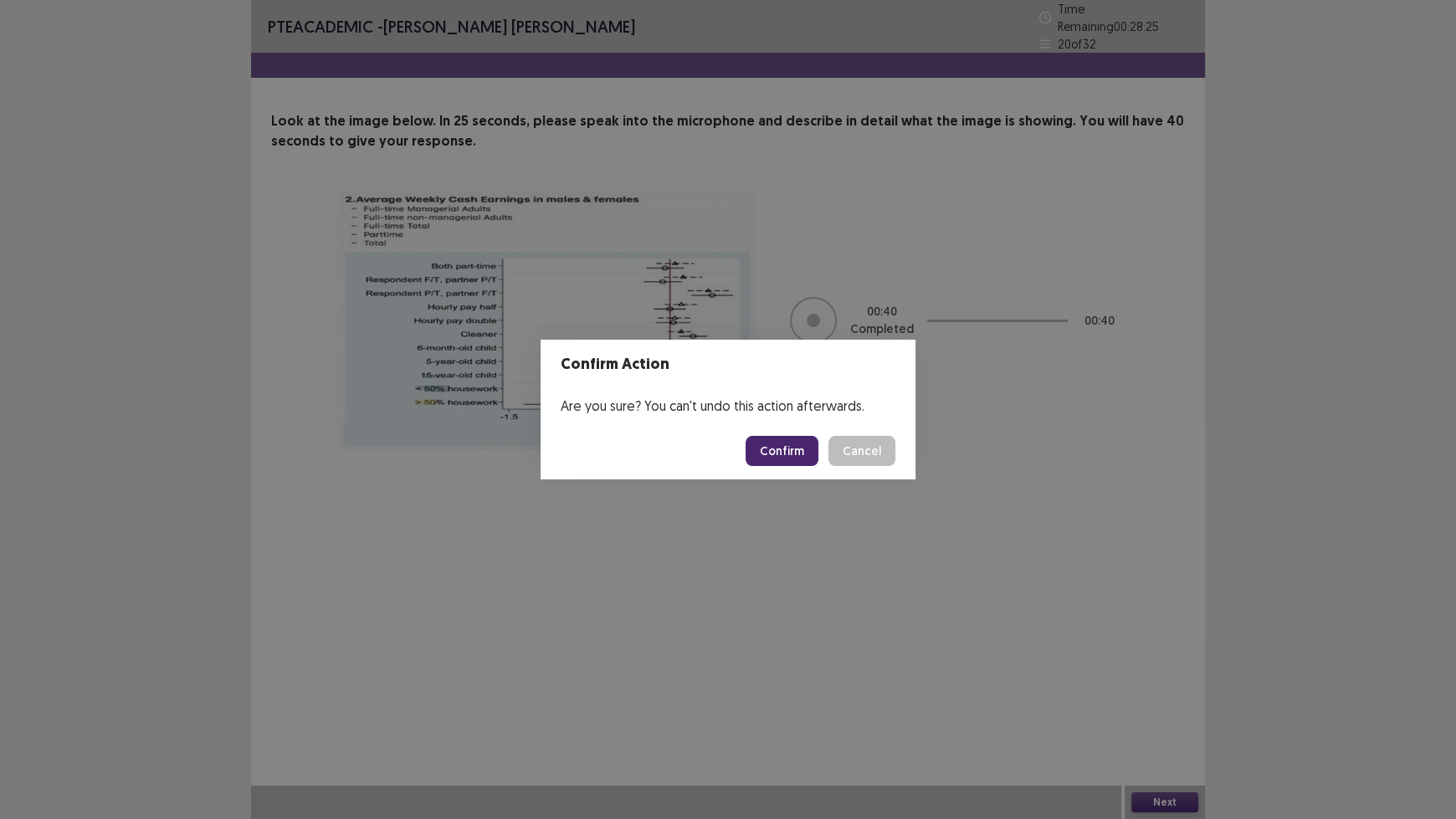
click at [794, 448] on button "Confirm" at bounding box center [782, 451] width 73 height 30
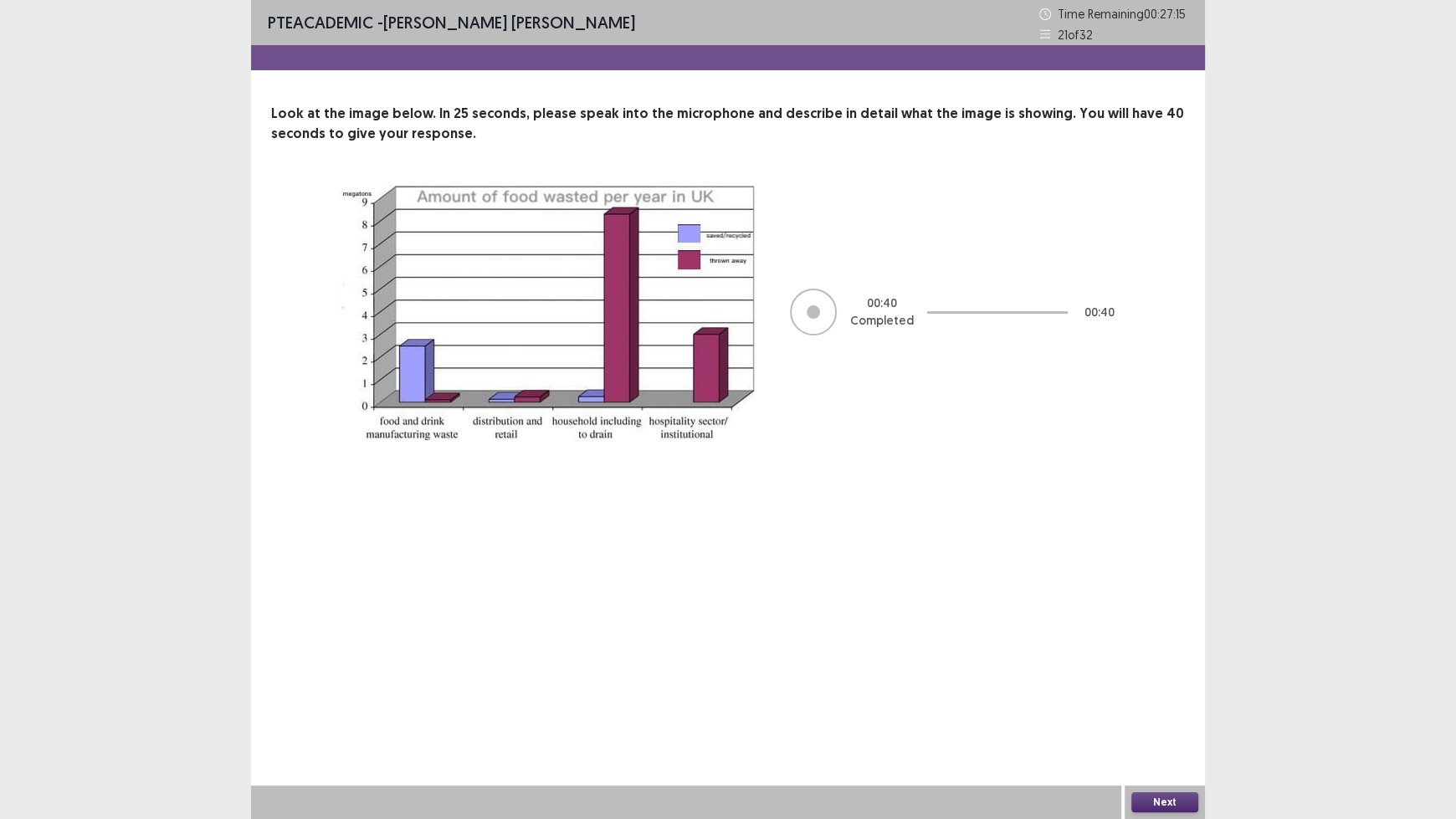
click at [1165, 678] on button "Next" at bounding box center [1164, 803] width 67 height 20
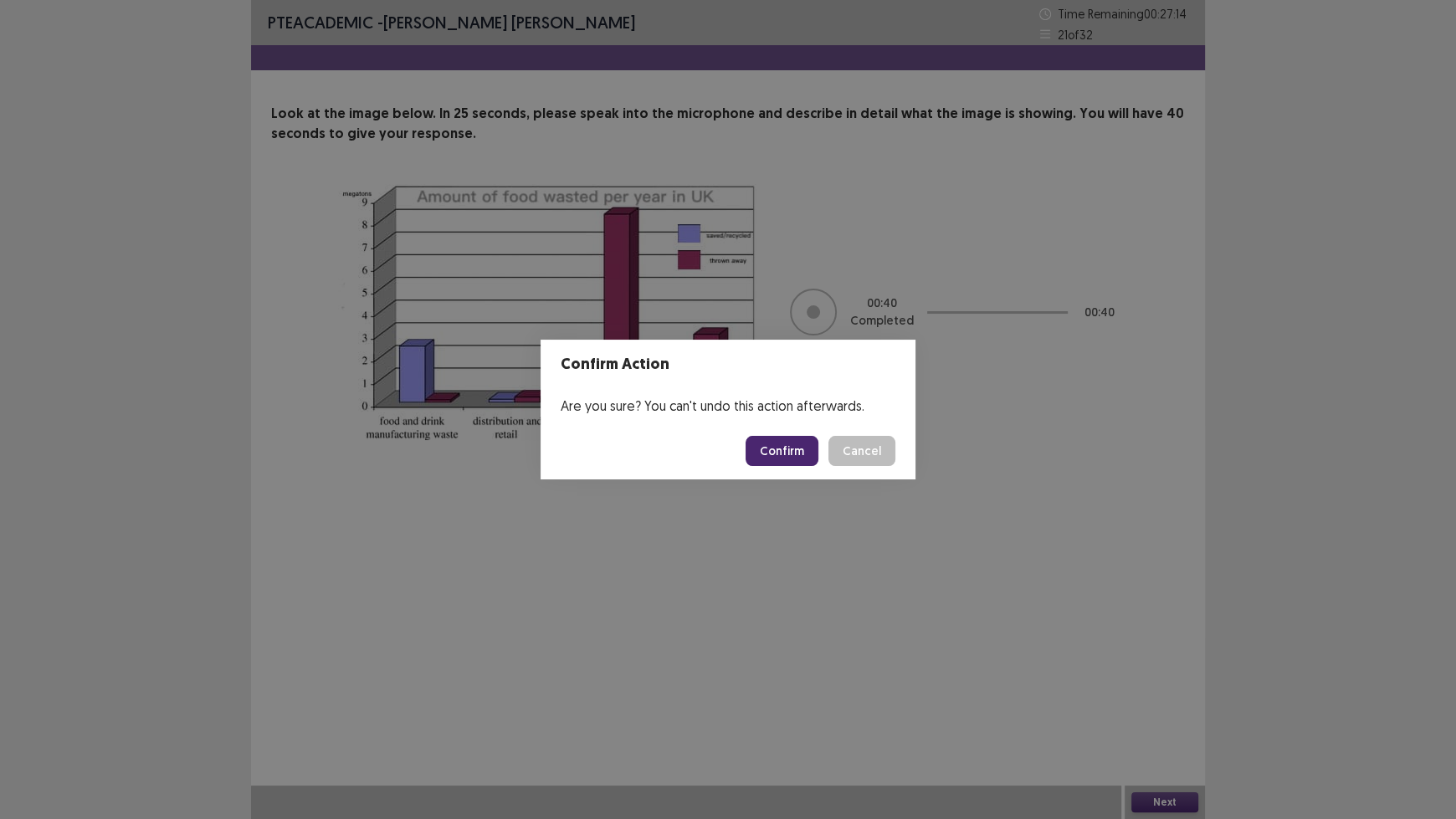
click at [798, 449] on button "Confirm" at bounding box center [782, 451] width 73 height 30
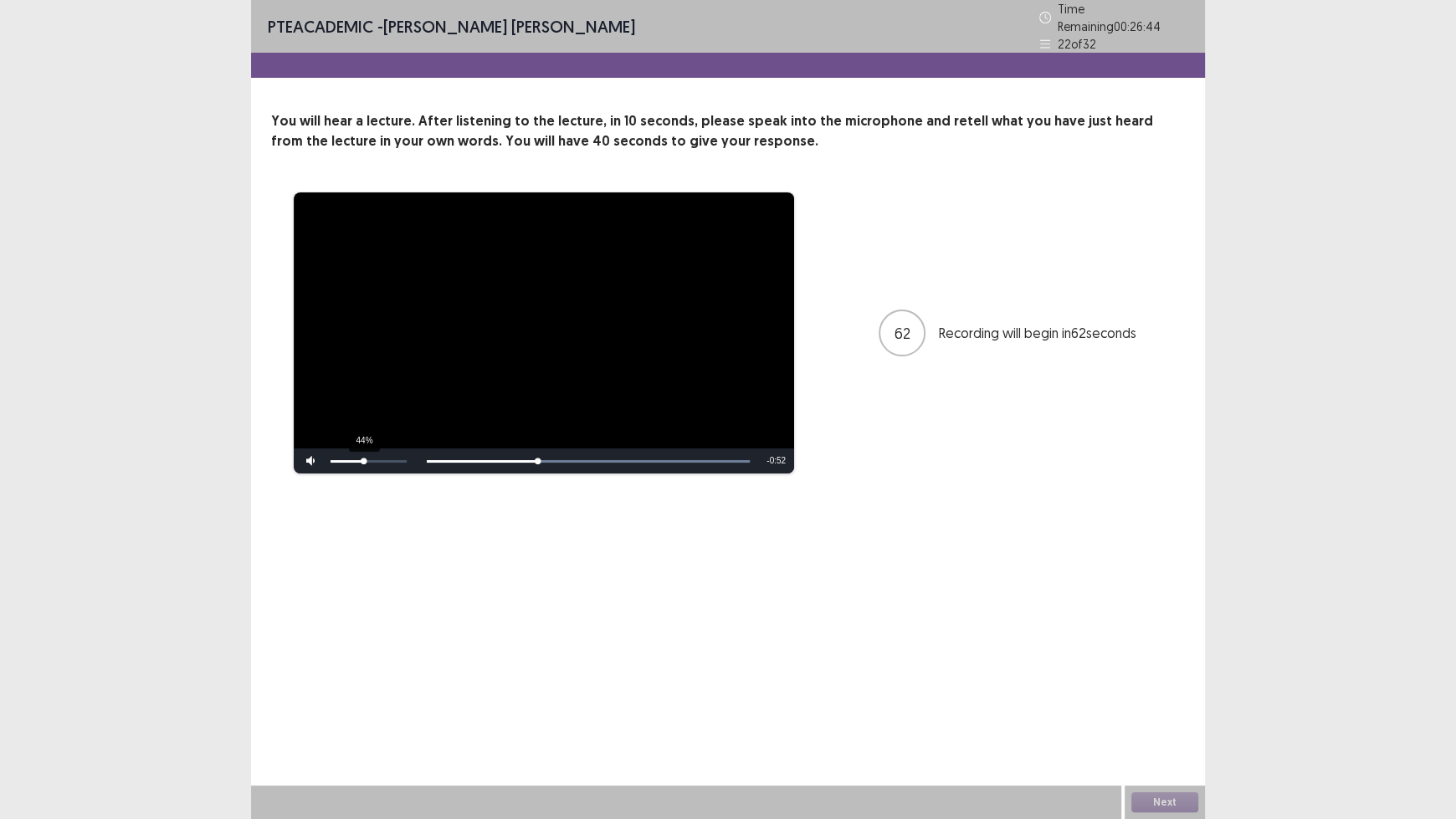
drag, startPoint x: 407, startPoint y: 455, endPoint x: 363, endPoint y: 454, distance: 44.0
click at [363, 461] on div "Volume Level" at bounding box center [347, 461] width 34 height 3
click at [1166, 678] on button "Next" at bounding box center [1164, 803] width 67 height 20
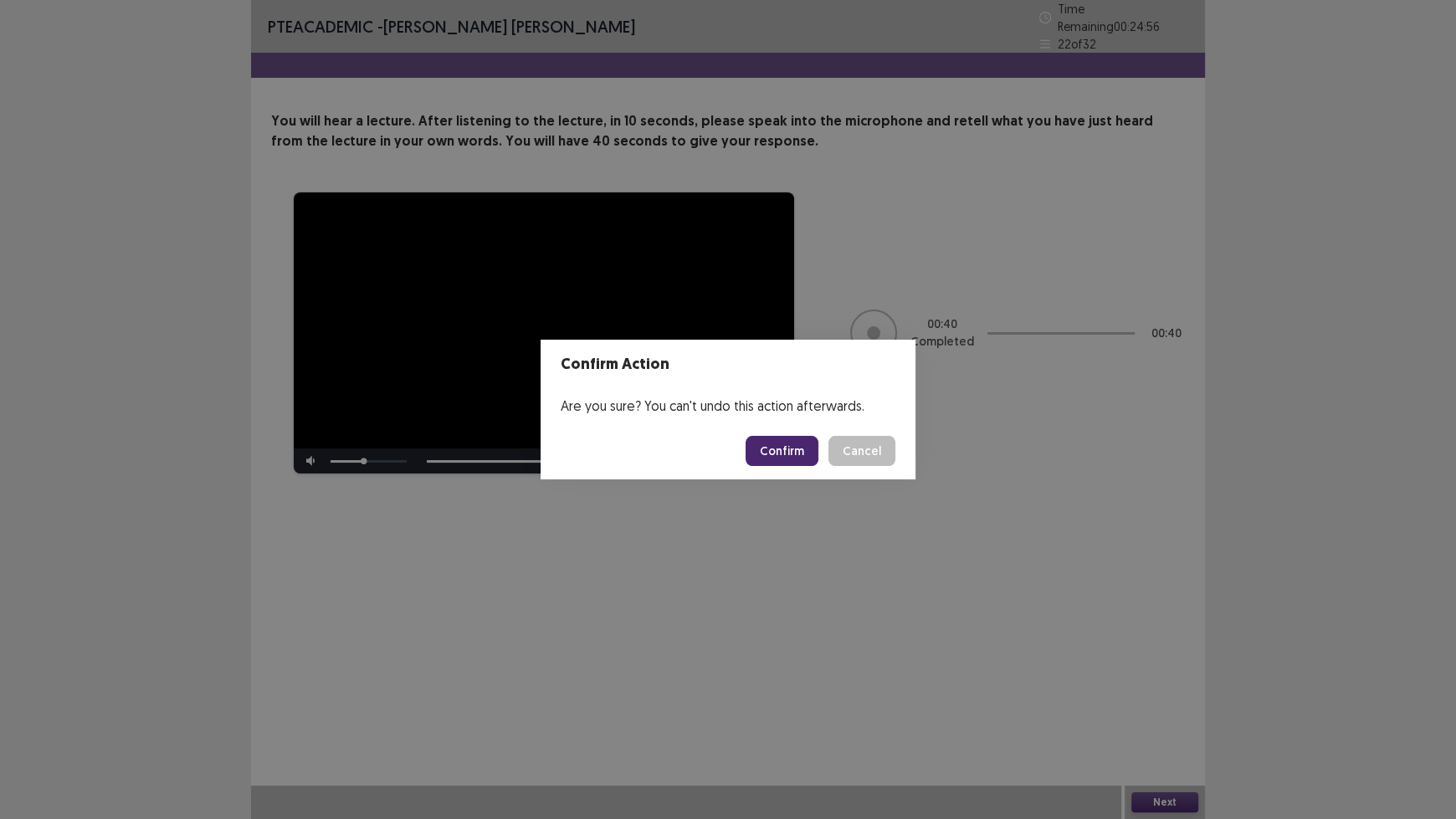
click at [772, 450] on button "Confirm" at bounding box center [782, 451] width 73 height 30
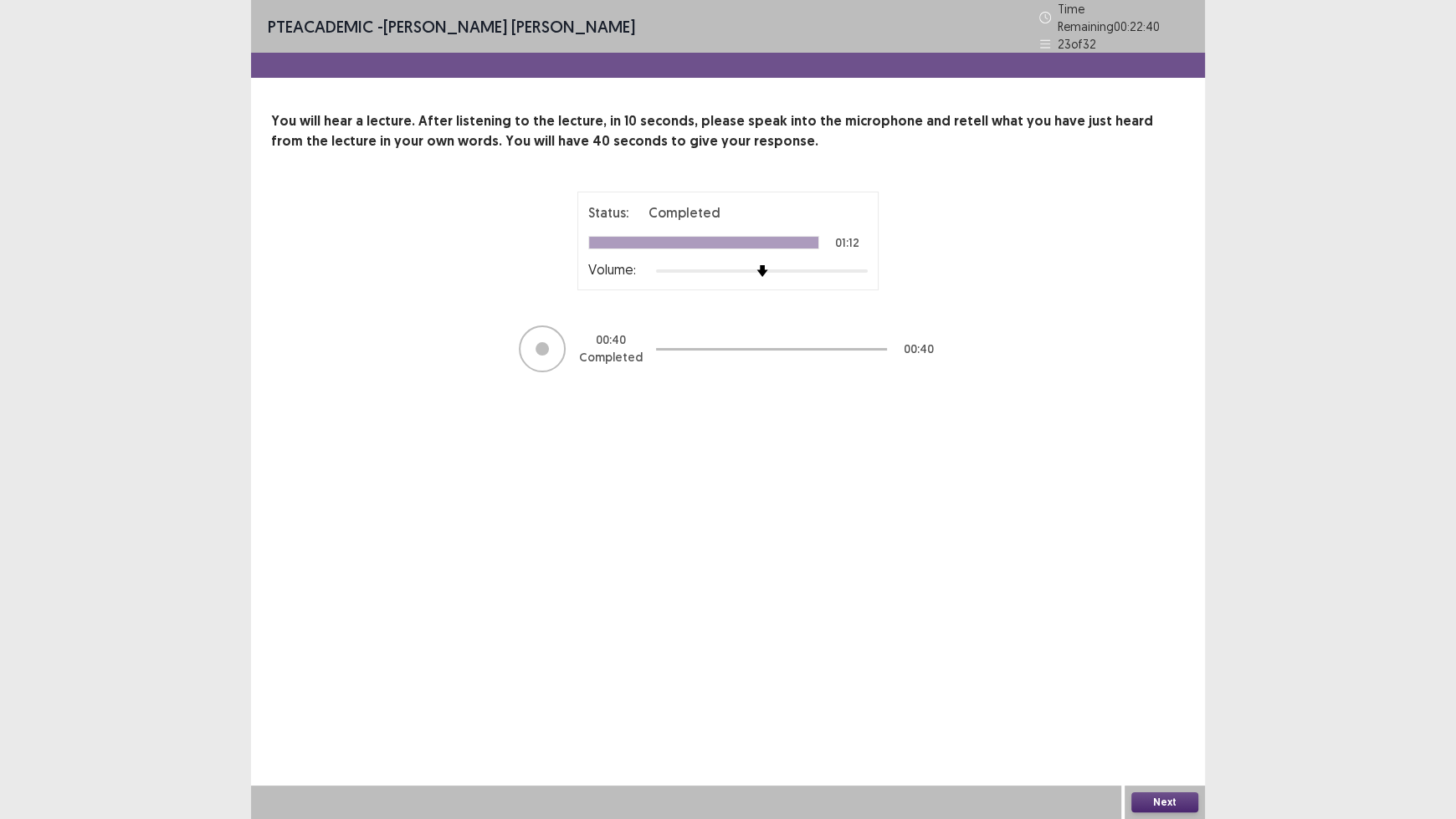
click at [1143, 678] on button "Next" at bounding box center [1164, 803] width 67 height 20
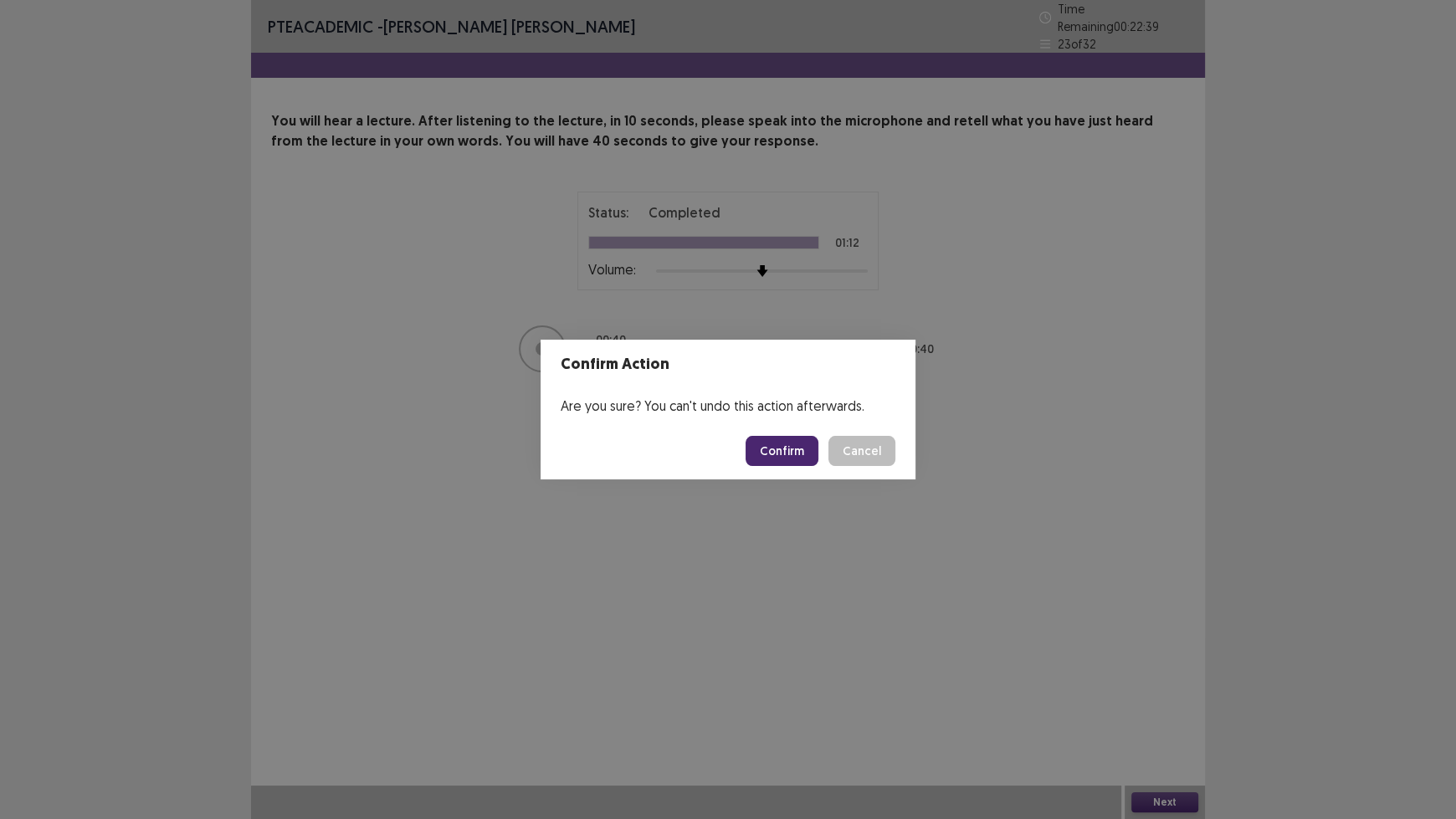
click at [787, 451] on button "Confirm" at bounding box center [782, 451] width 73 height 30
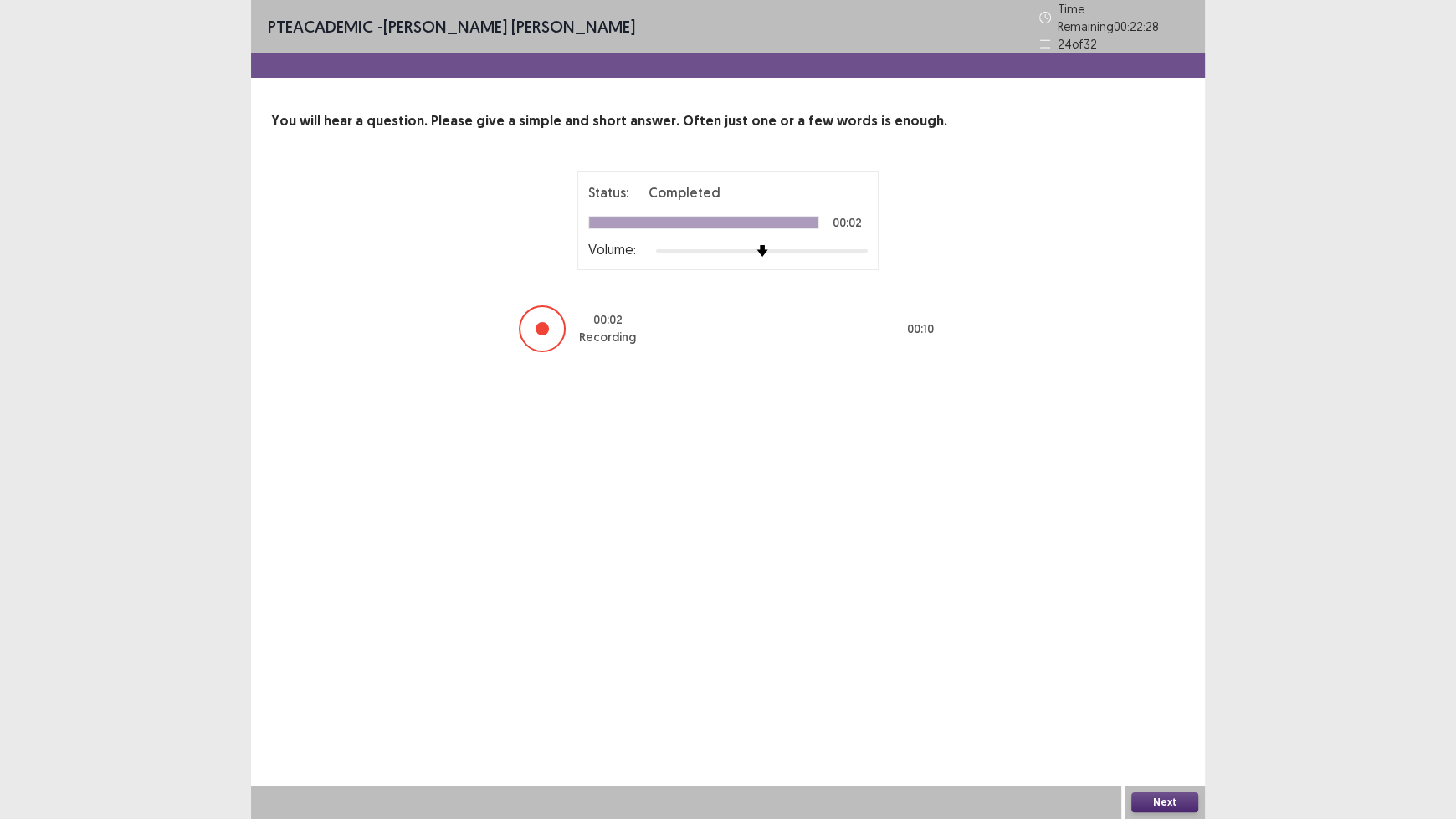
click at [1193, 678] on button "Next" at bounding box center [1164, 803] width 67 height 20
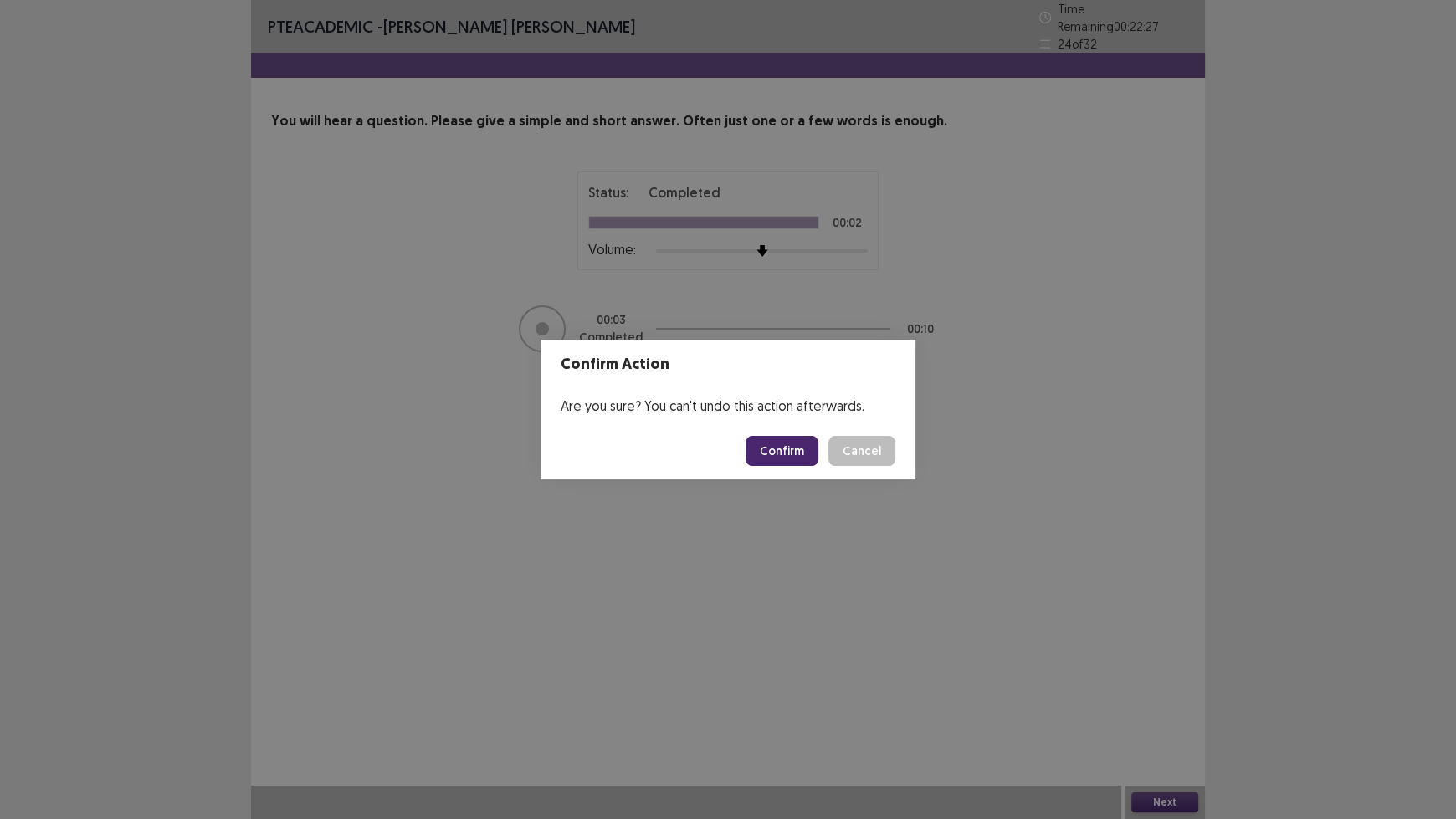
click at [795, 450] on button "Confirm" at bounding box center [782, 451] width 73 height 30
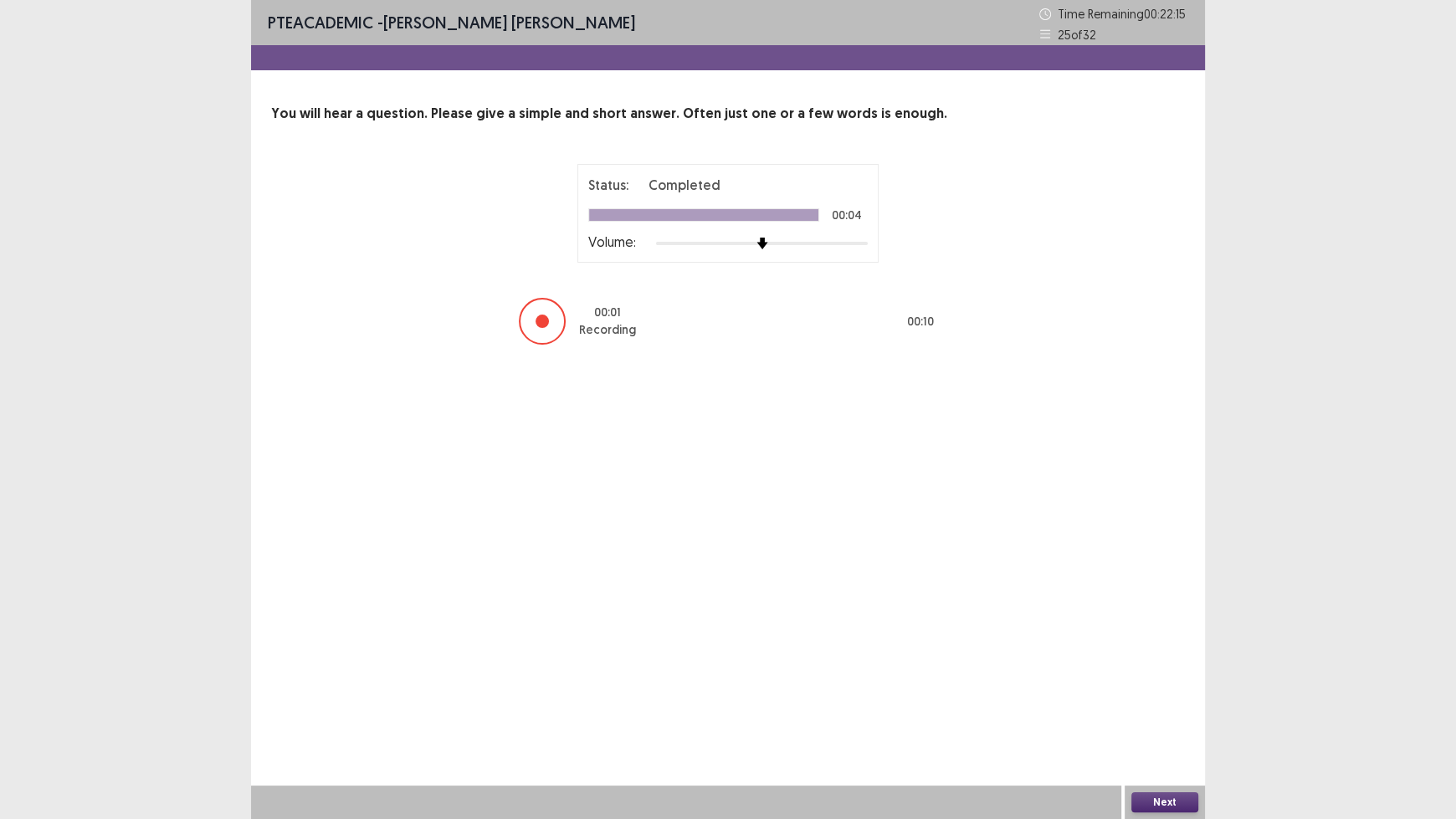
click at [1173, 678] on button "Next" at bounding box center [1164, 803] width 67 height 20
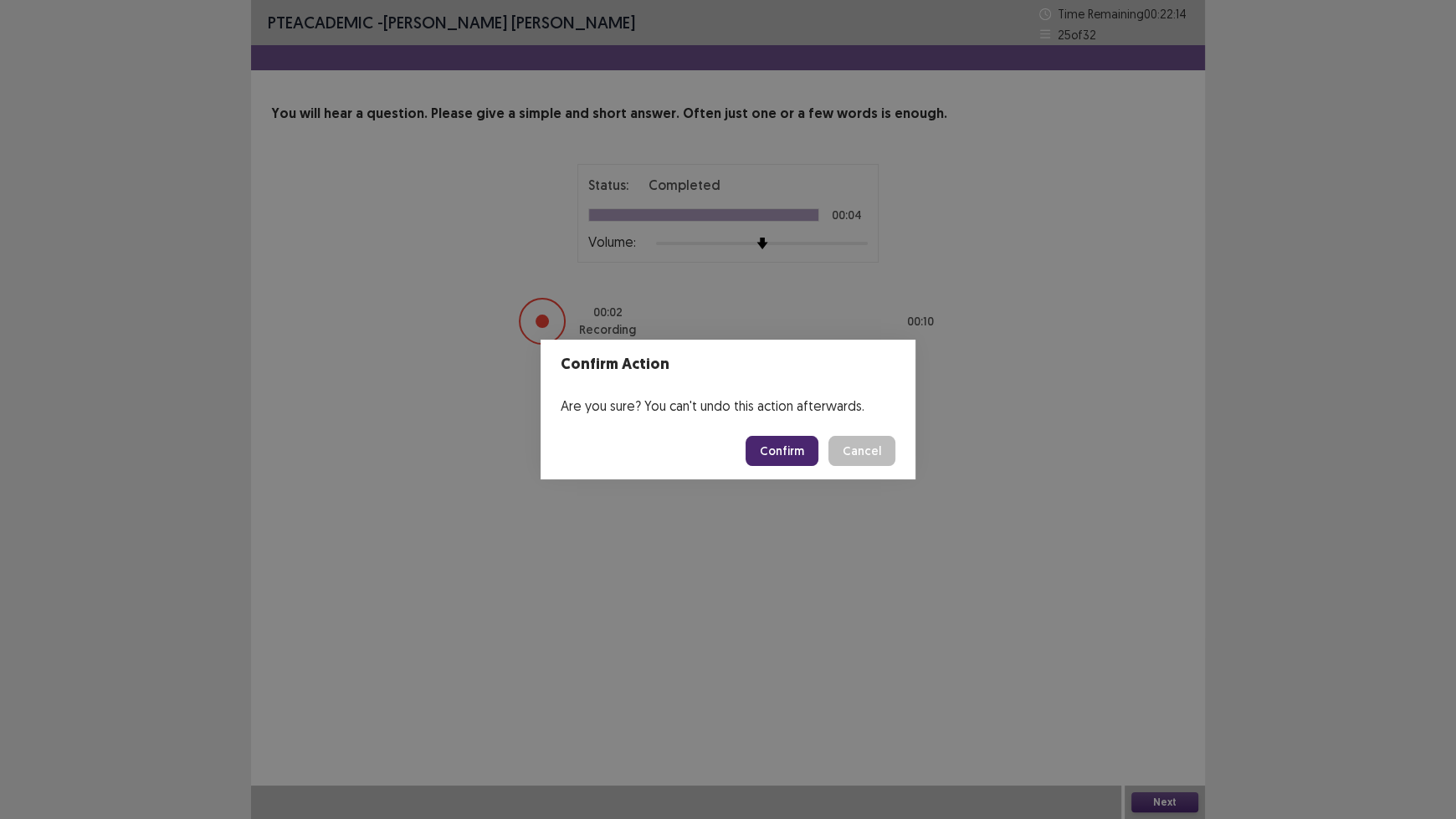
click at [804, 455] on button "Confirm" at bounding box center [782, 451] width 73 height 30
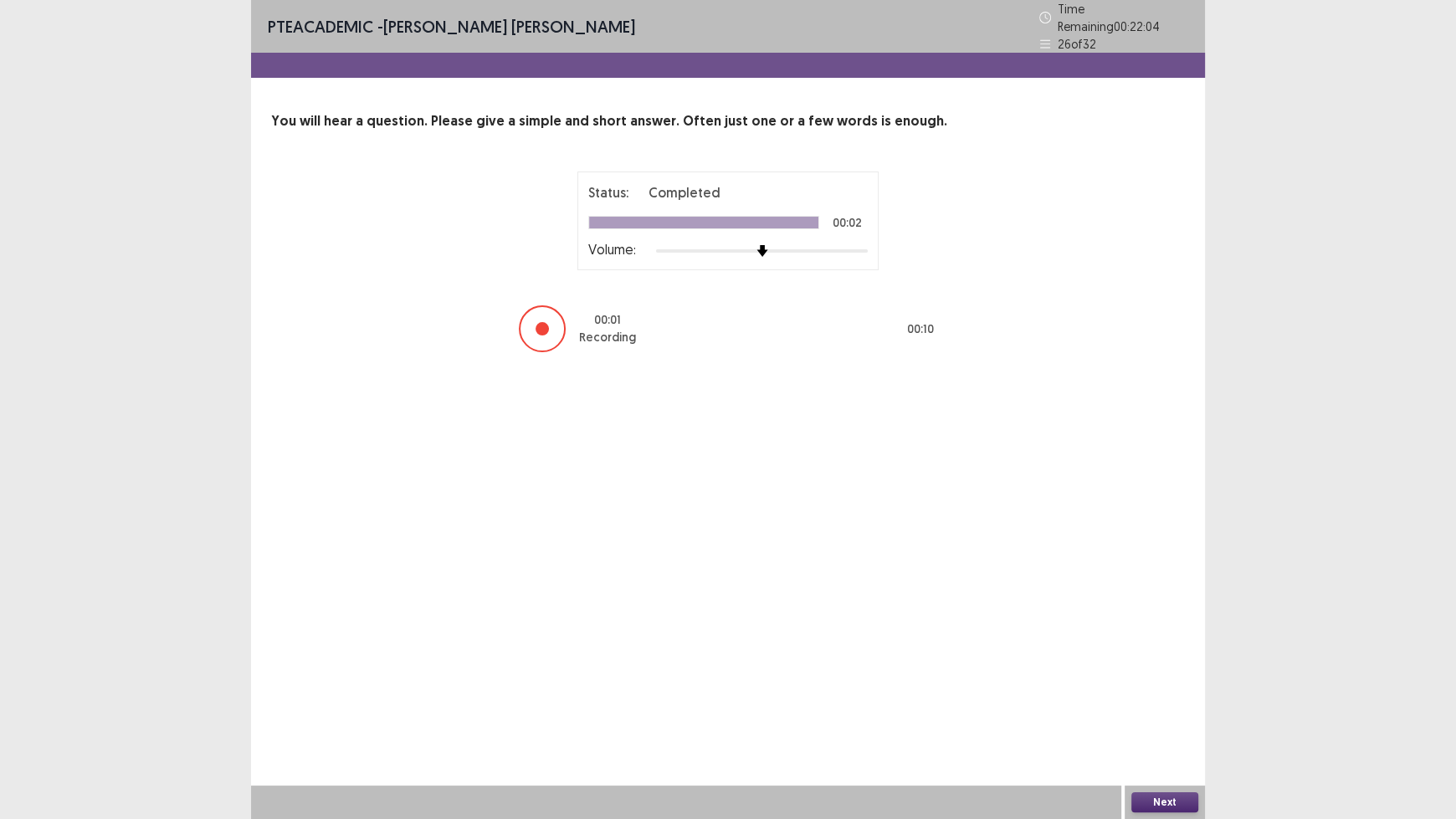
click at [1166, 678] on button "Next" at bounding box center [1164, 803] width 67 height 20
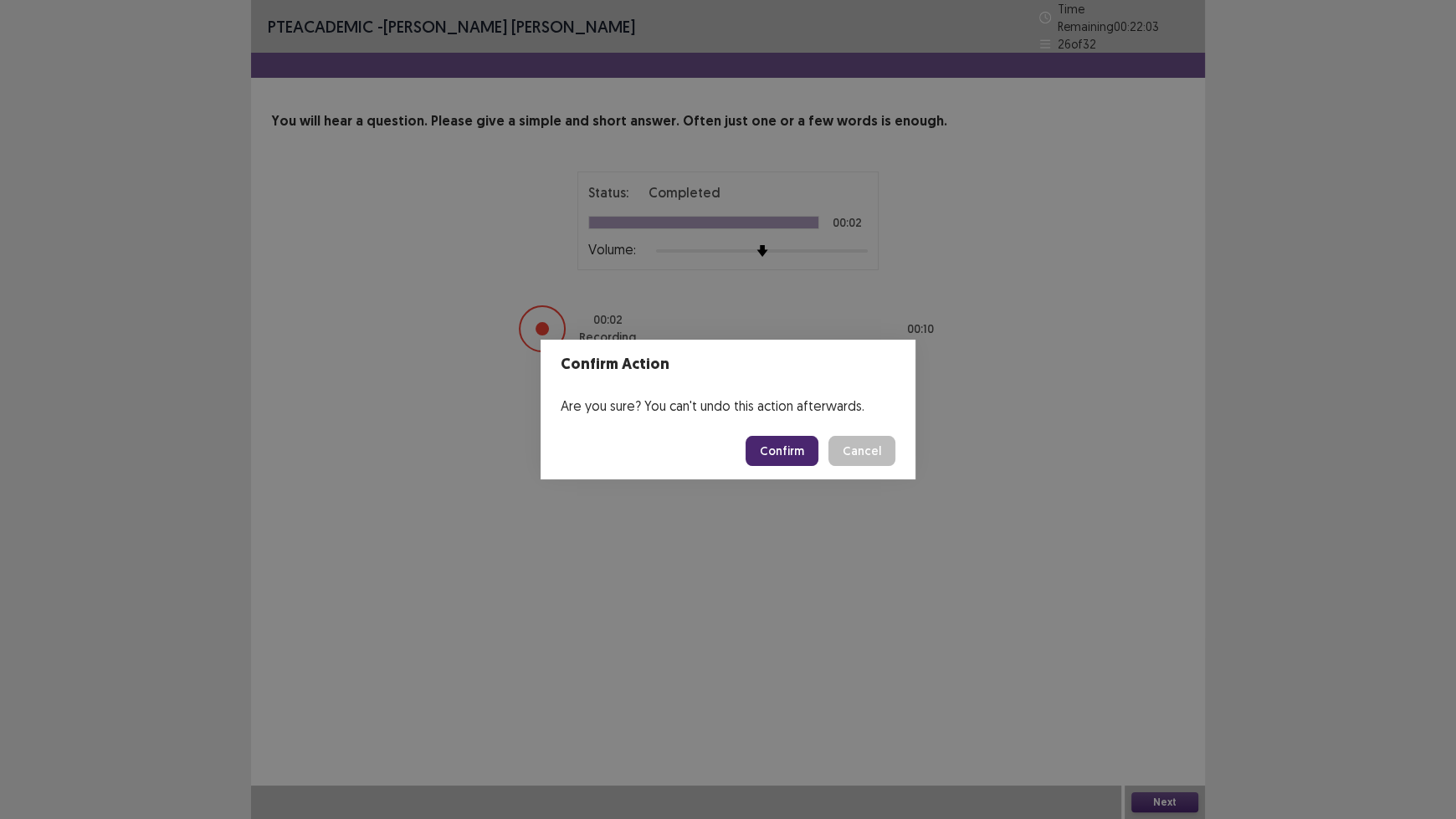
click at [776, 456] on button "Confirm" at bounding box center [782, 451] width 73 height 30
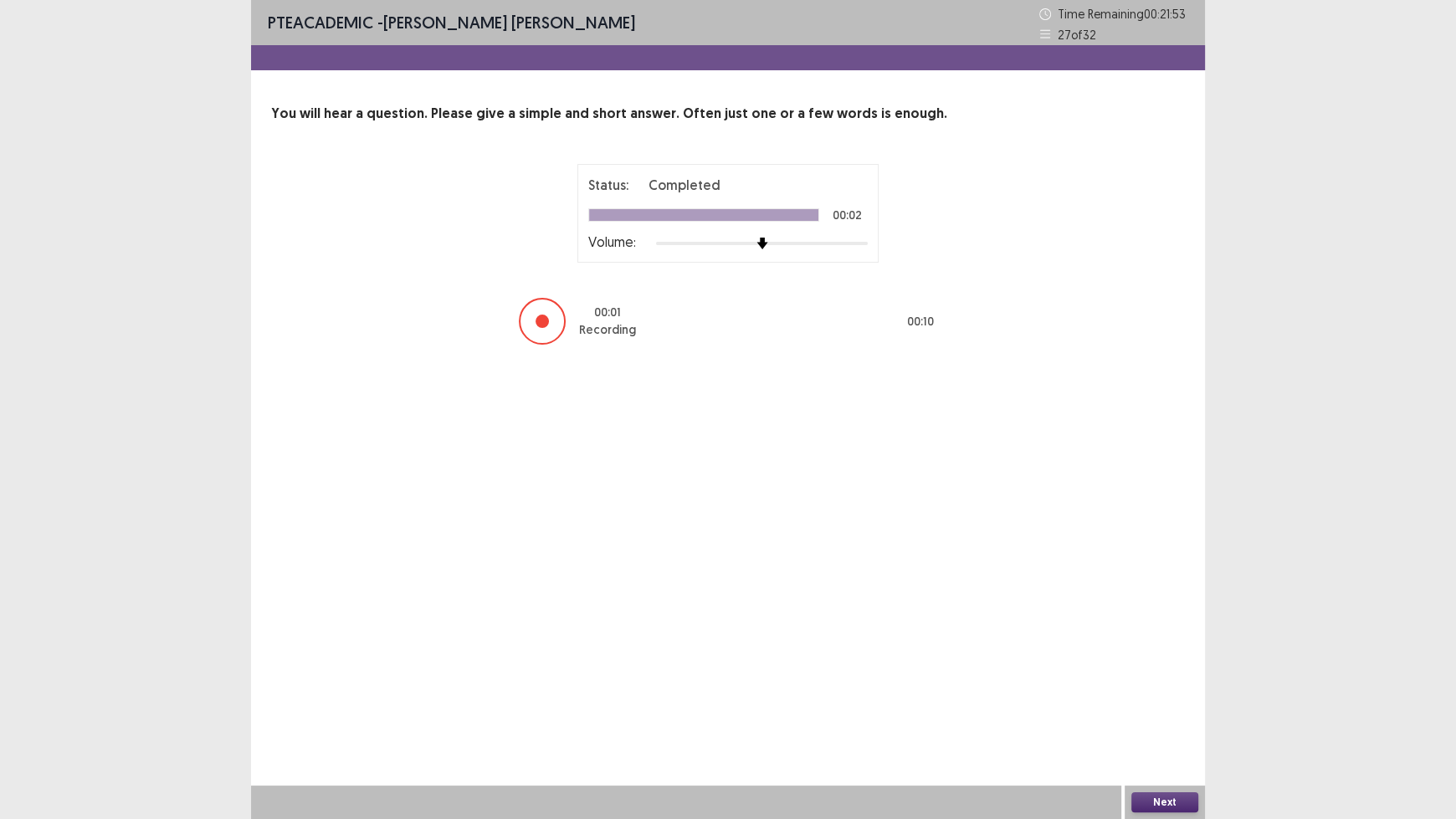
click at [1157, 678] on button "Next" at bounding box center [1164, 803] width 67 height 20
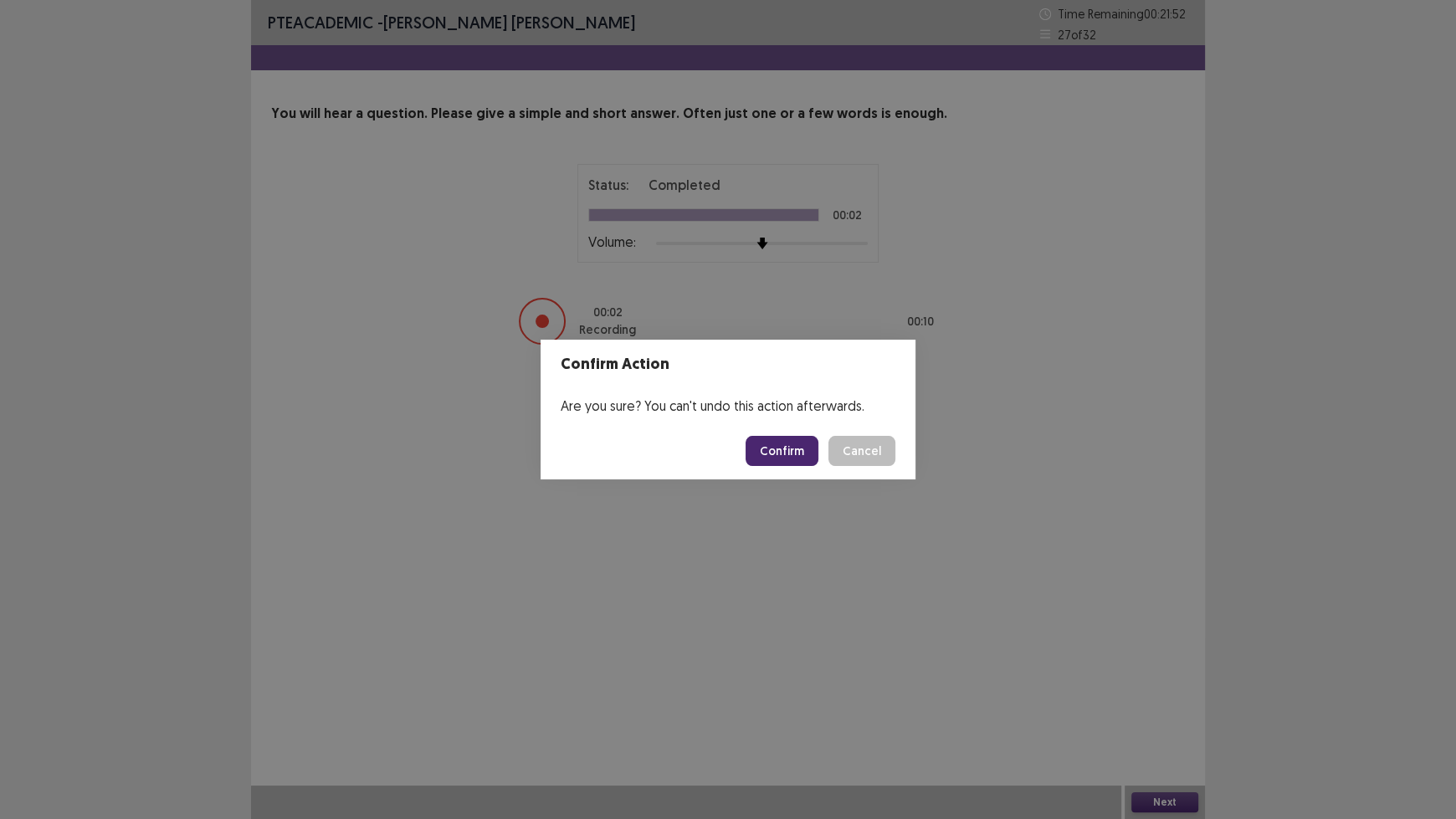
click at [800, 458] on button "Confirm" at bounding box center [782, 451] width 73 height 30
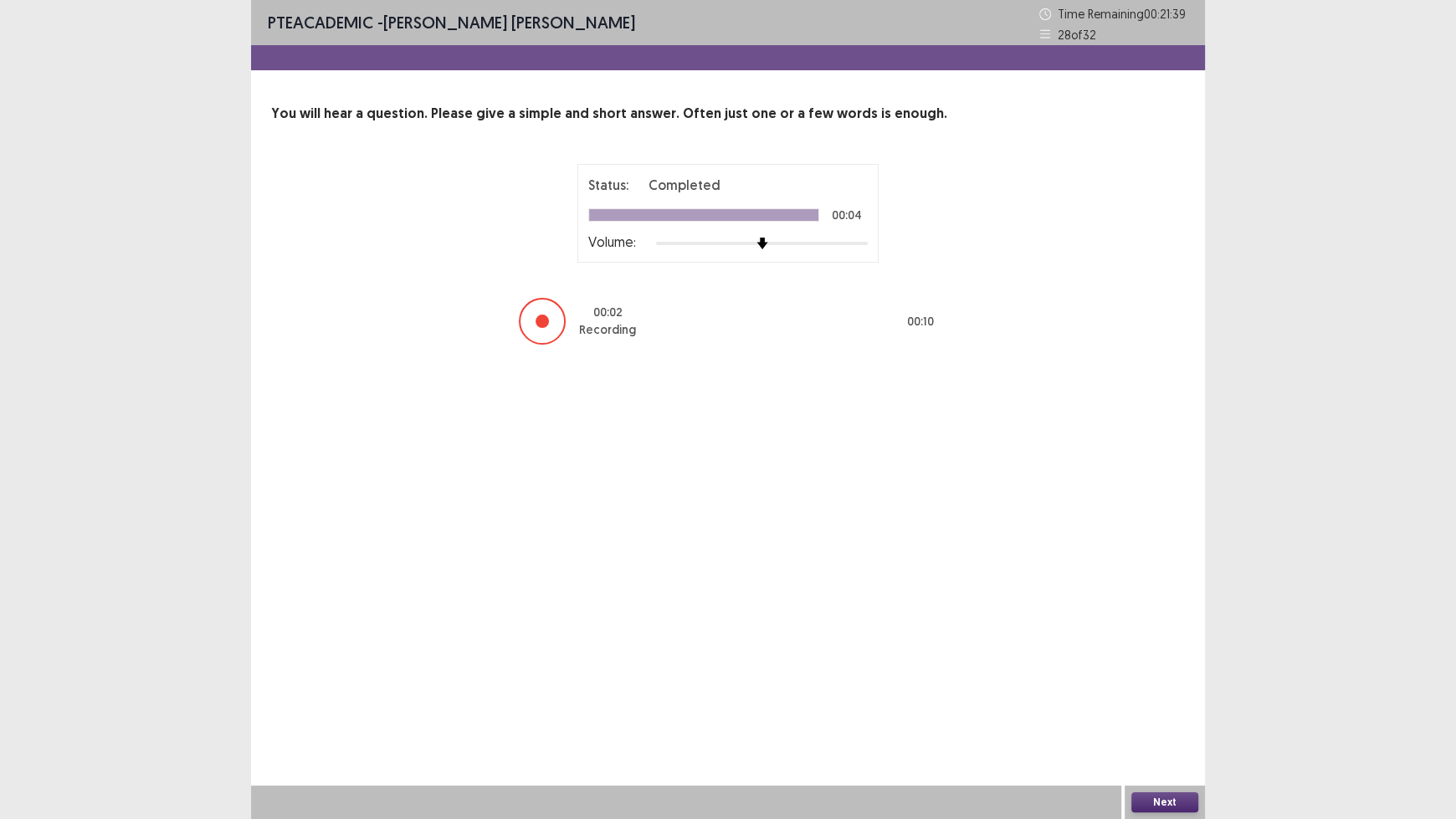
click at [1159, 678] on button "Next" at bounding box center [1164, 803] width 67 height 20
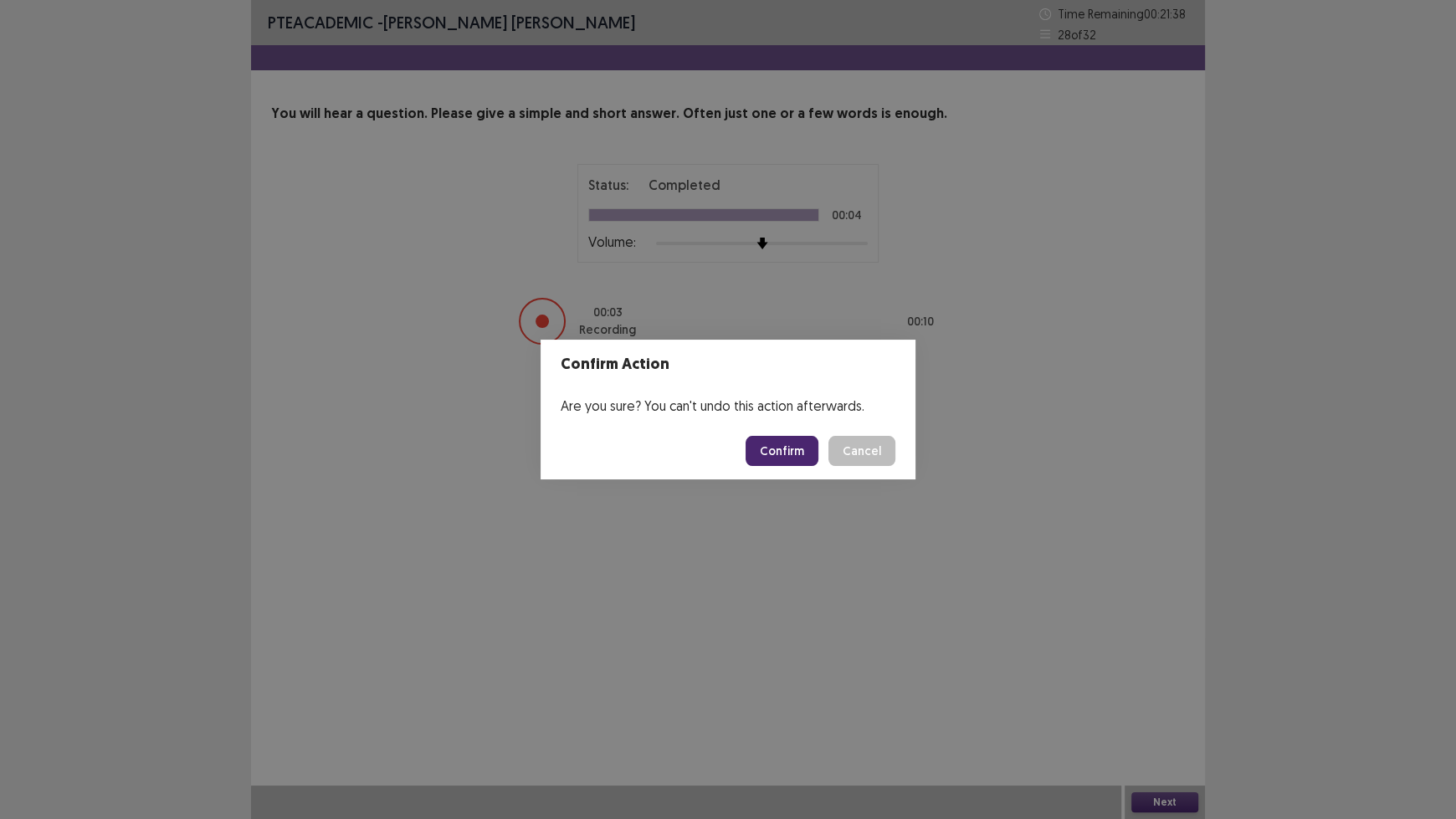
click at [764, 456] on button "Confirm" at bounding box center [782, 451] width 73 height 30
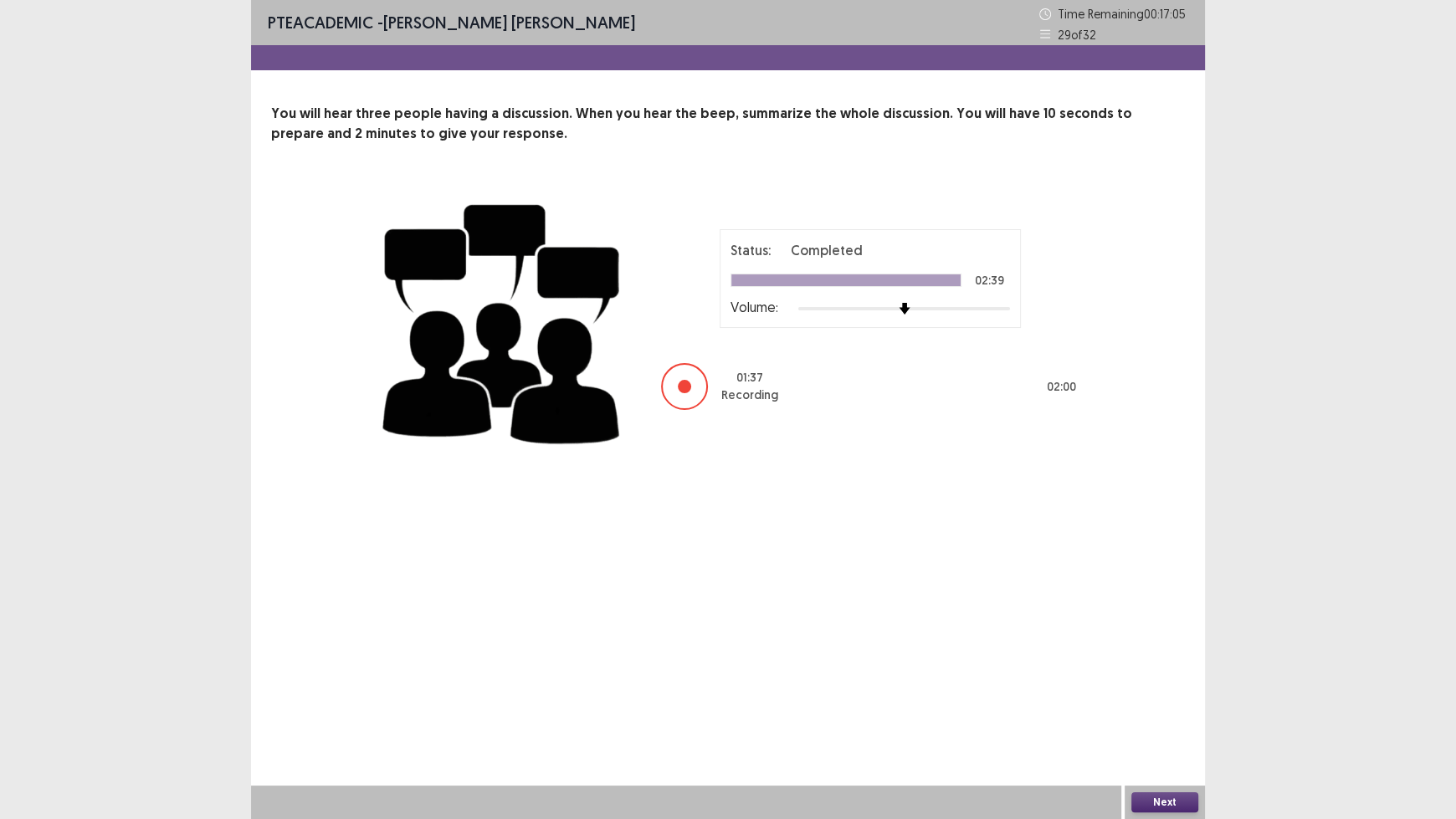
click at [1165, 678] on button "Next" at bounding box center [1164, 803] width 67 height 20
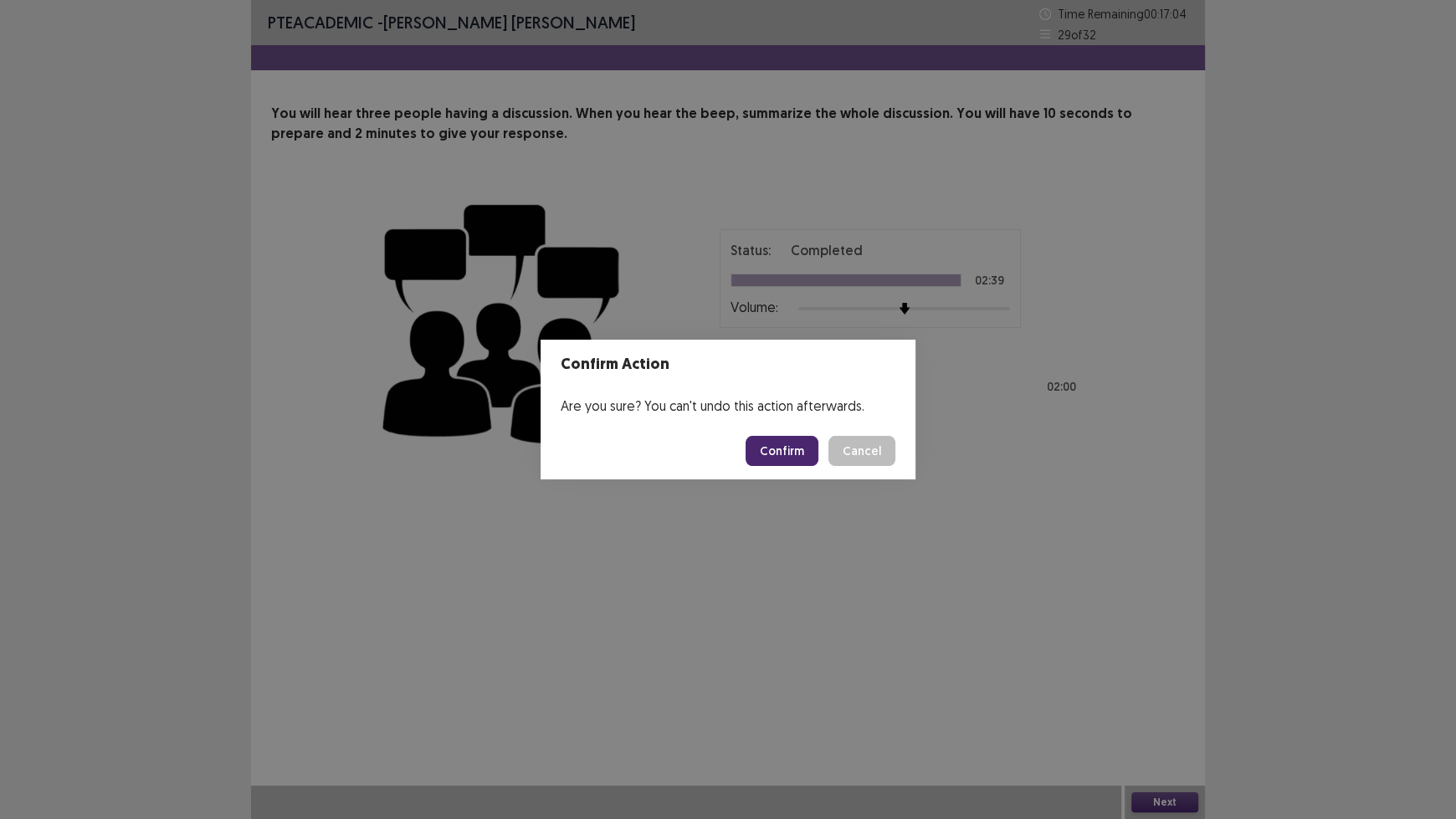
click at [798, 459] on button "Confirm" at bounding box center [782, 451] width 73 height 30
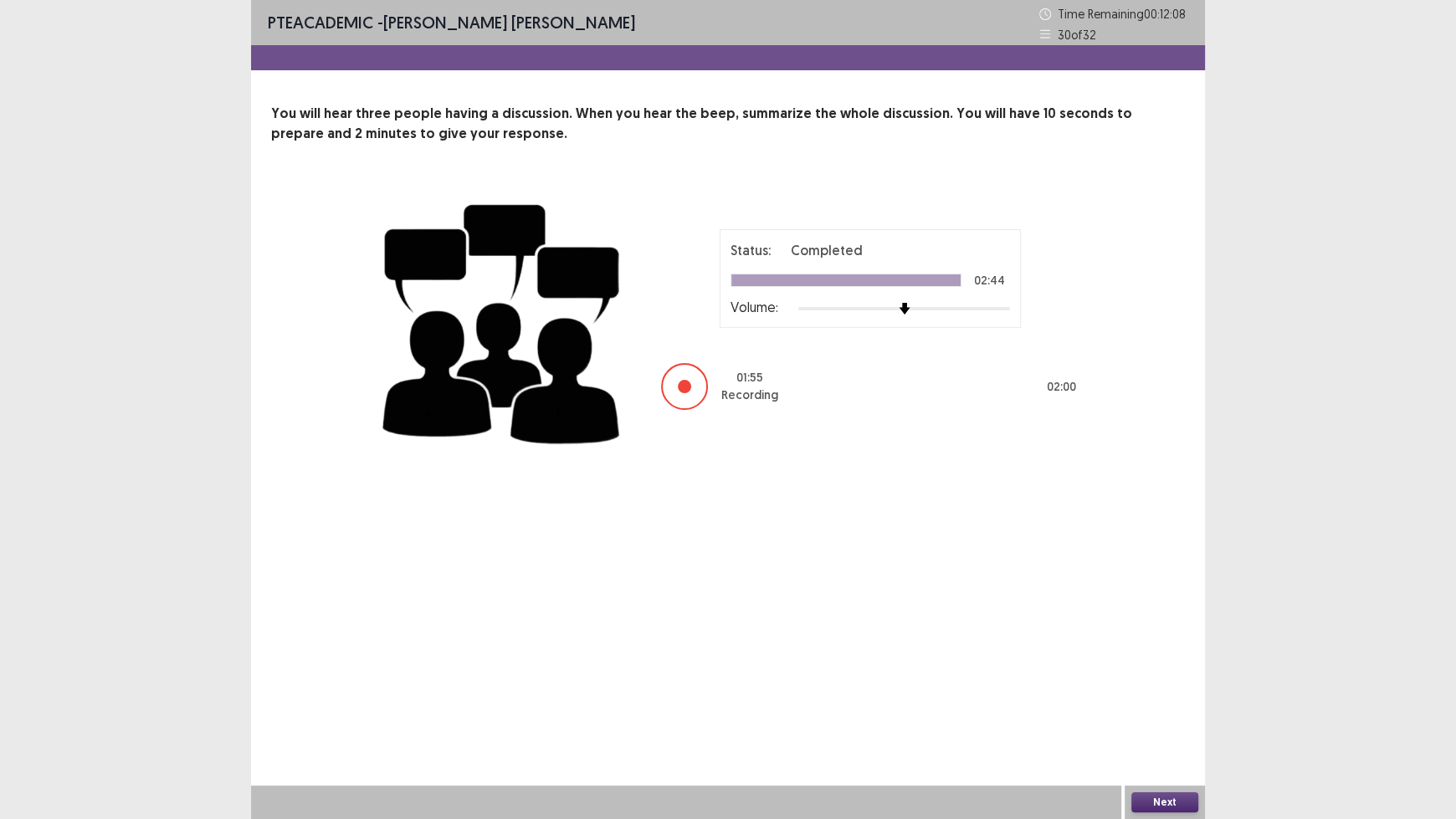
click at [1167, 678] on button "Next" at bounding box center [1164, 803] width 67 height 20
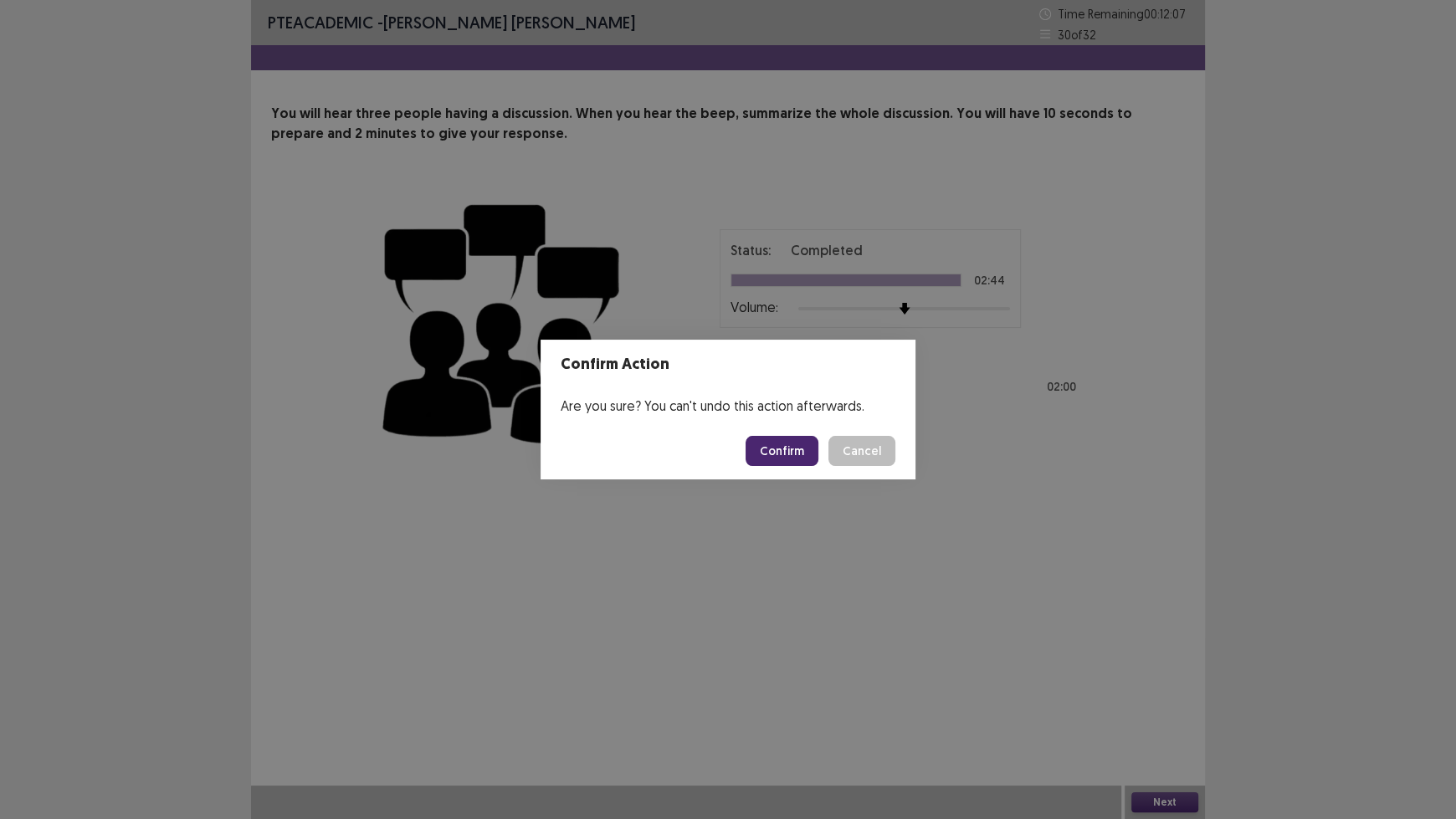
click at [803, 450] on button "Confirm" at bounding box center [782, 451] width 73 height 30
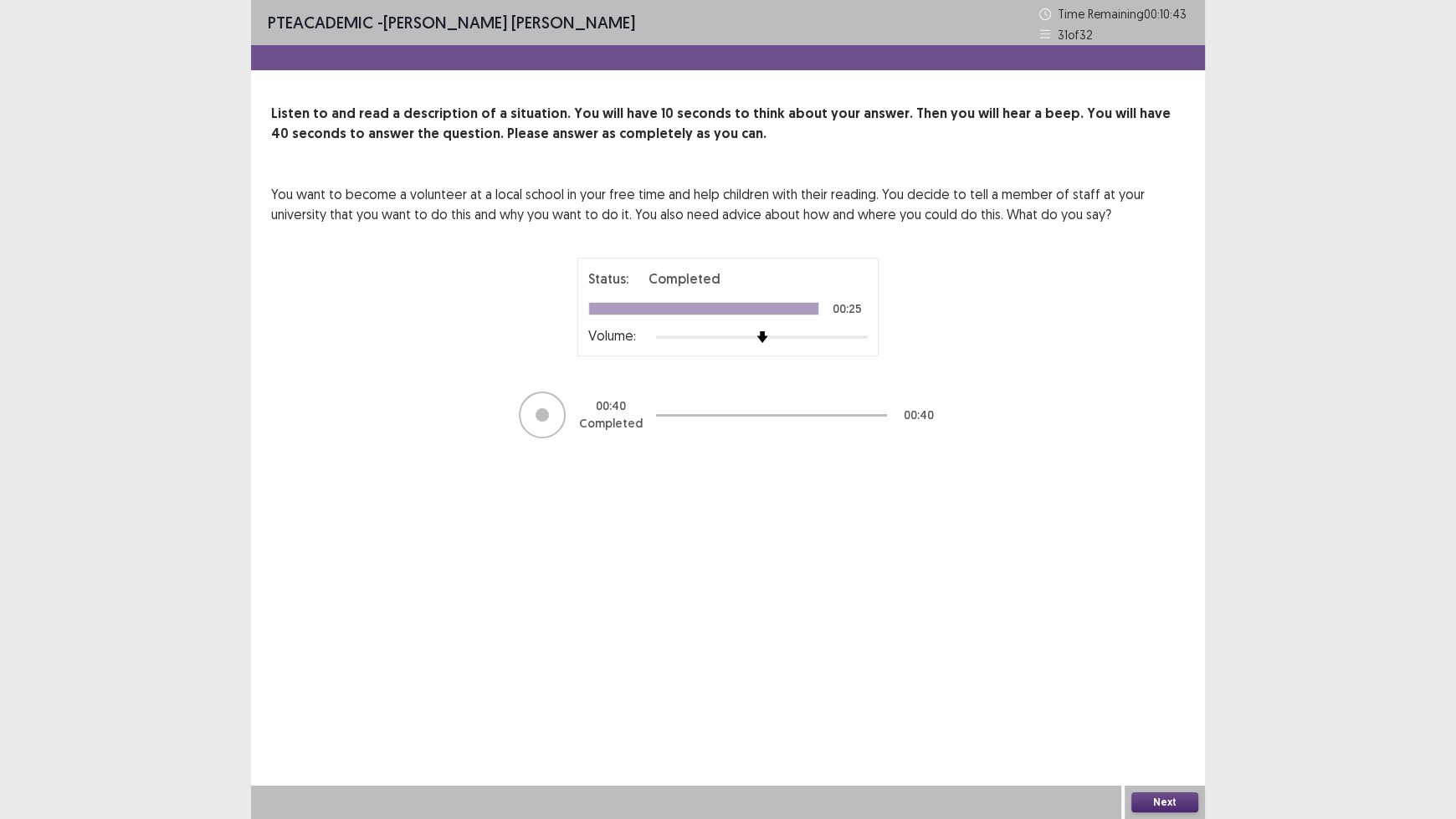
click at [1159, 678] on button "Next" at bounding box center [1164, 803] width 67 height 20
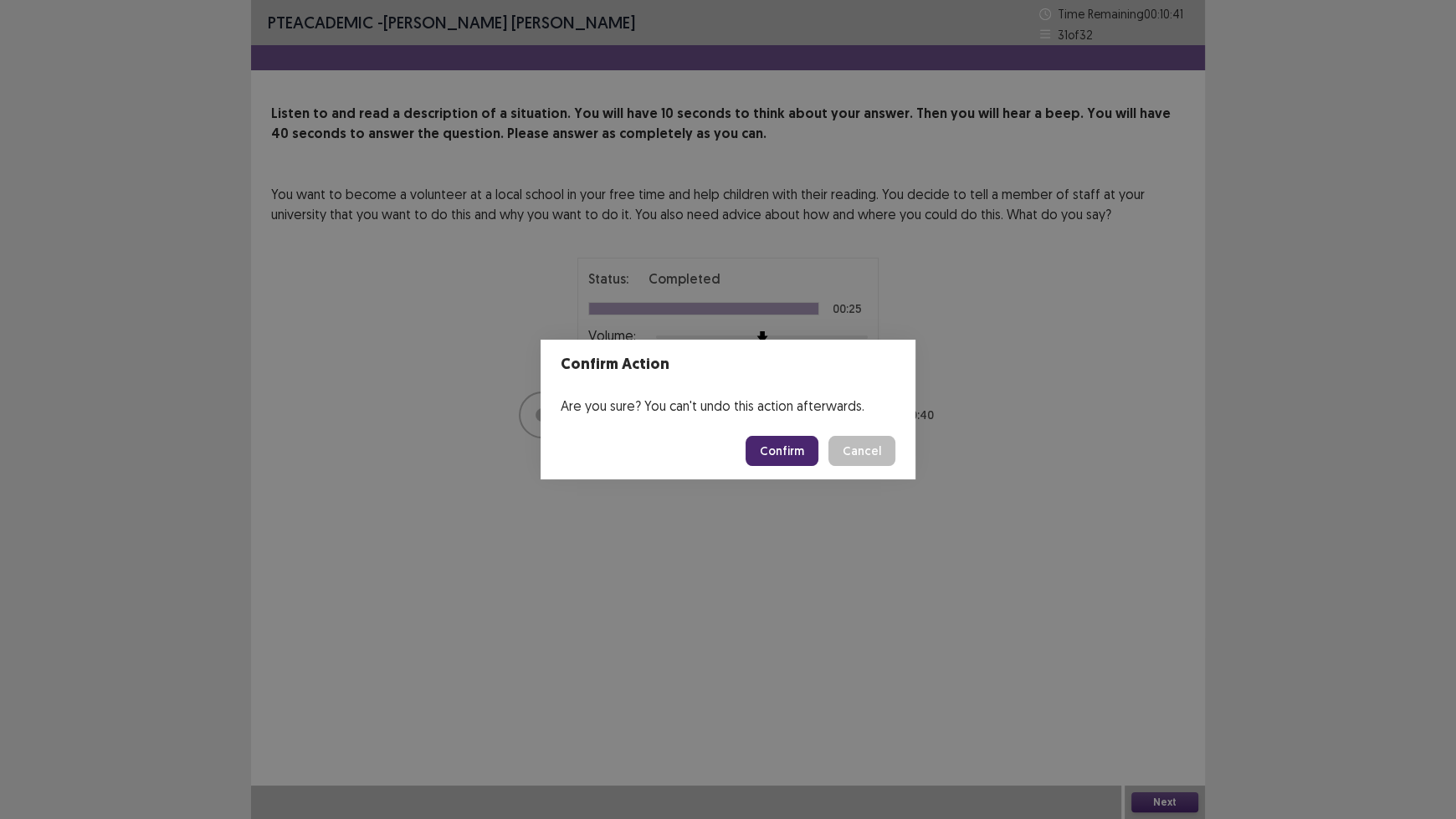
click at [792, 442] on button "Confirm" at bounding box center [782, 451] width 73 height 30
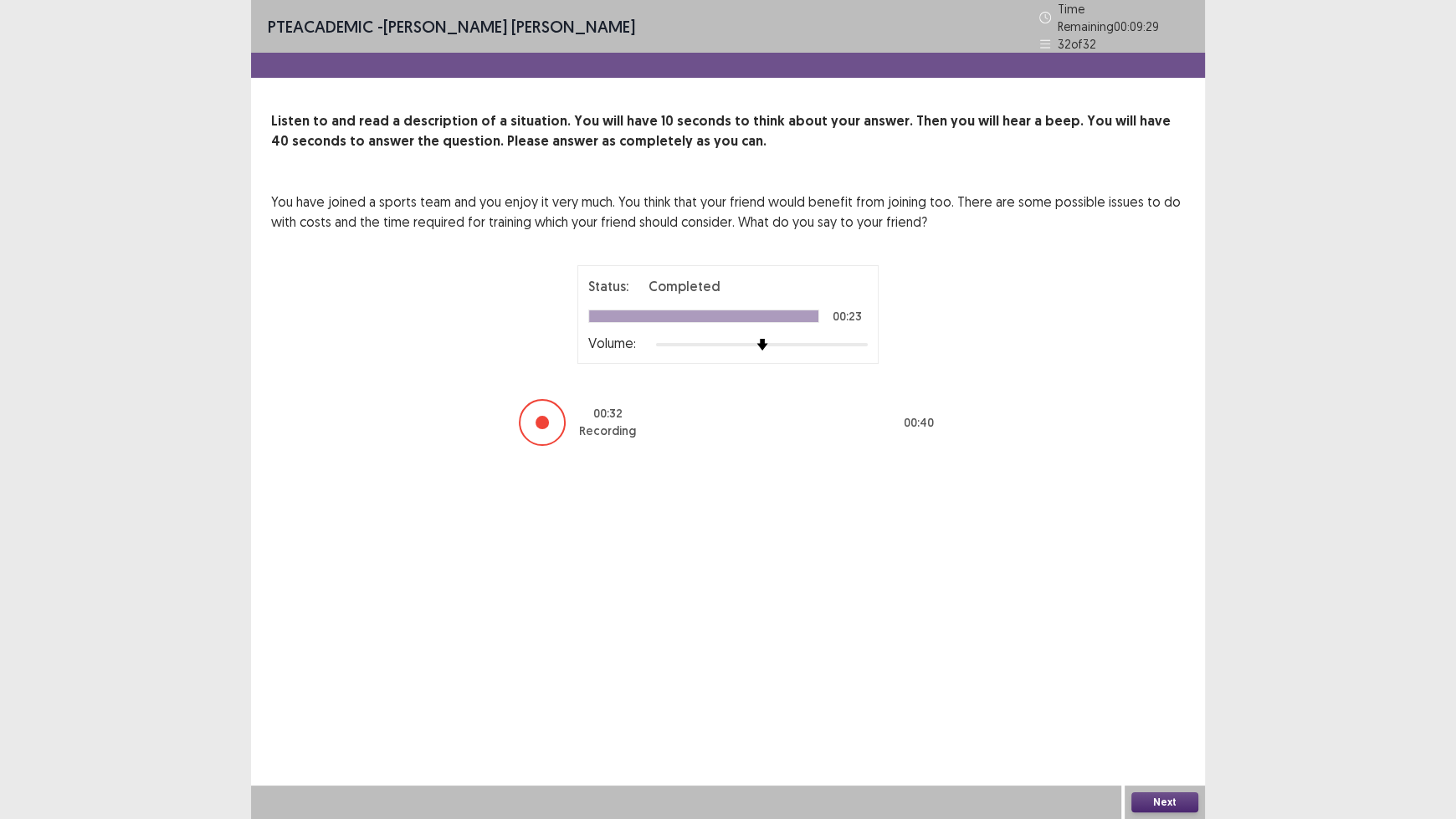
click at [1162, 678] on button "Next" at bounding box center [1164, 803] width 67 height 20
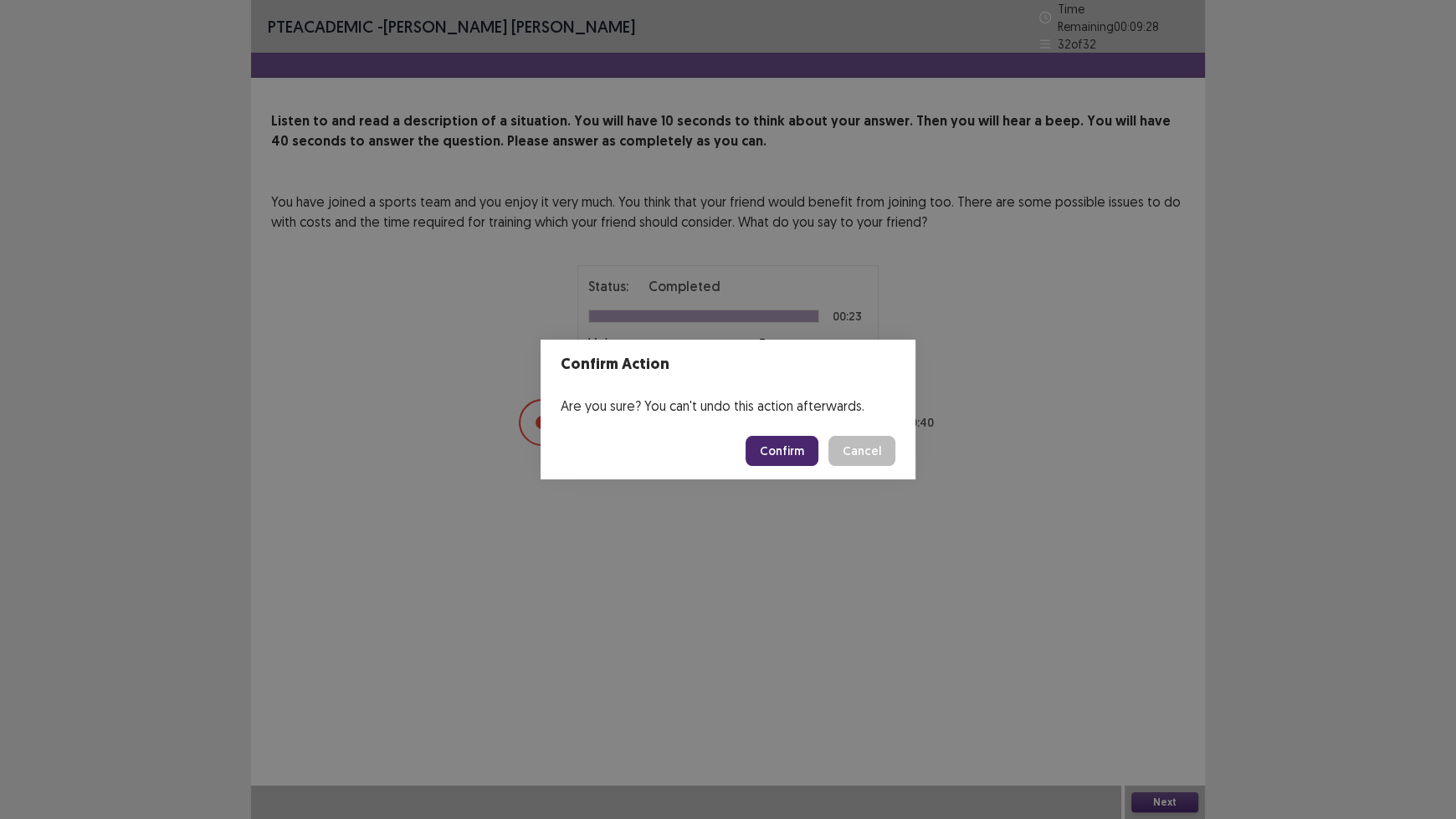
click at [766, 447] on button "Confirm" at bounding box center [782, 451] width 73 height 30
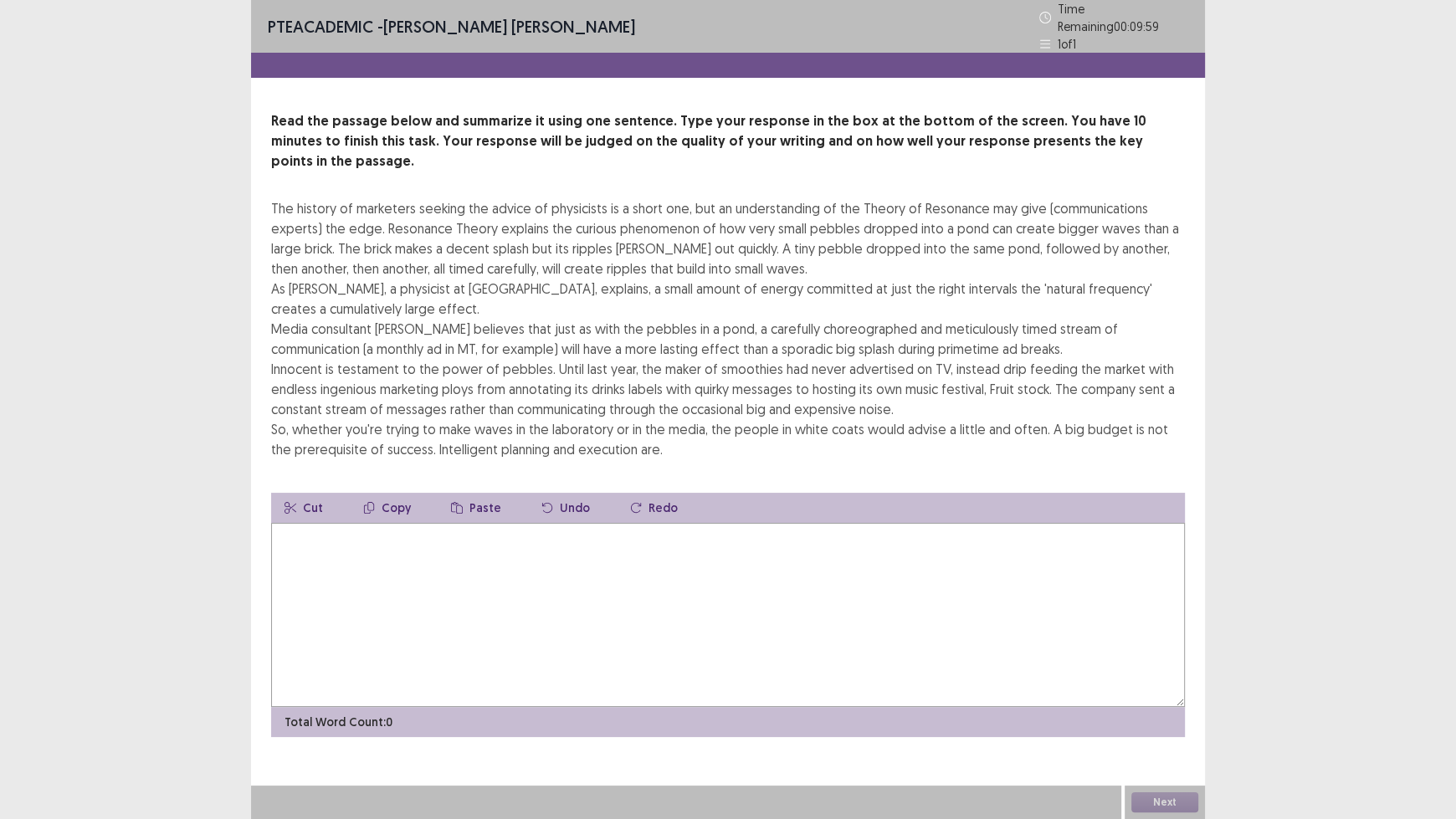
click at [805, 523] on textarea at bounding box center [728, 615] width 913 height 184
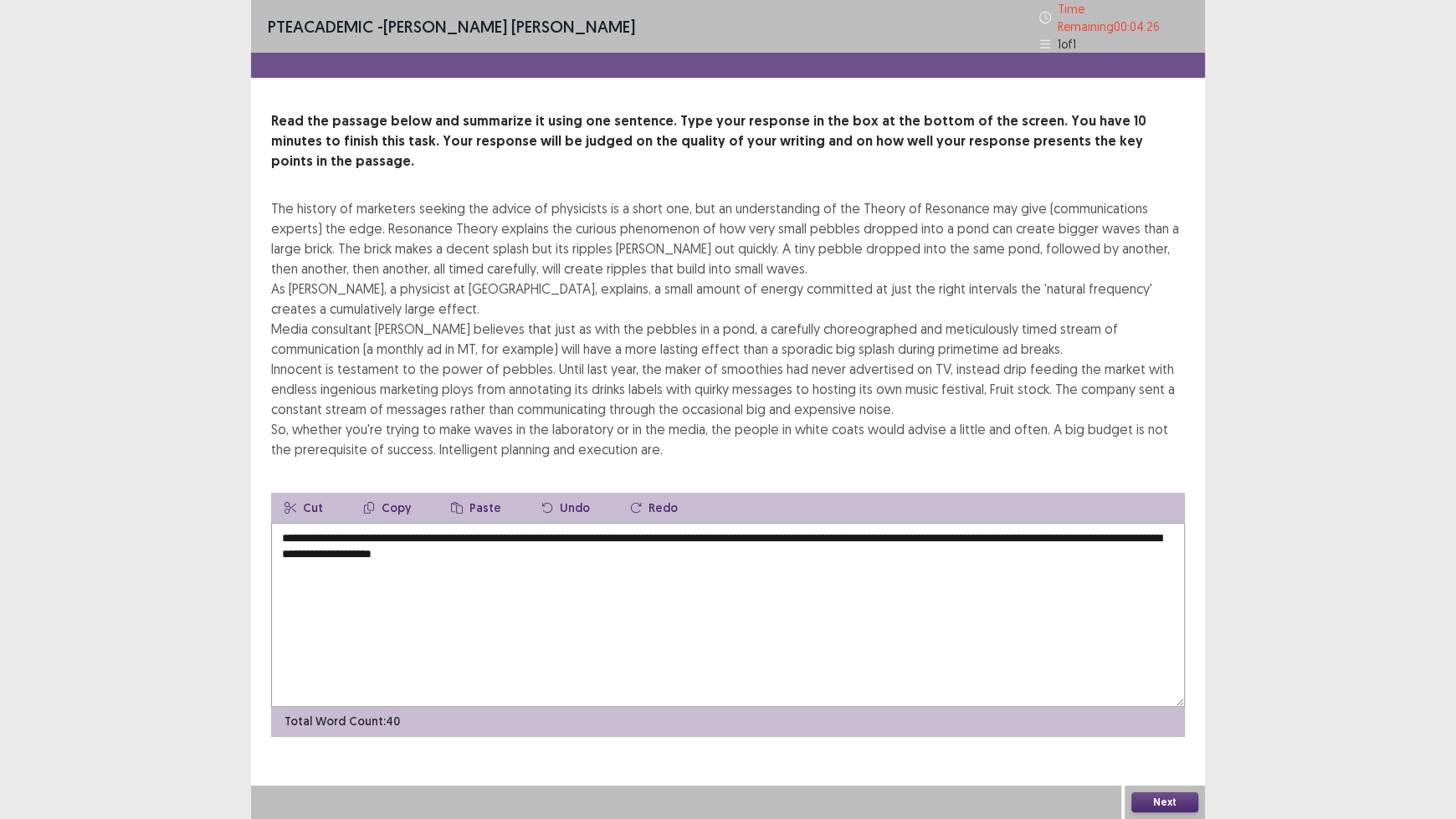
drag, startPoint x: 406, startPoint y: 529, endPoint x: 655, endPoint y: 547, distance: 249.6
click at [655, 547] on textarea "**********" at bounding box center [728, 615] width 913 height 184
type textarea "**********"
click at [1156, 678] on button "Next" at bounding box center [1164, 803] width 67 height 20
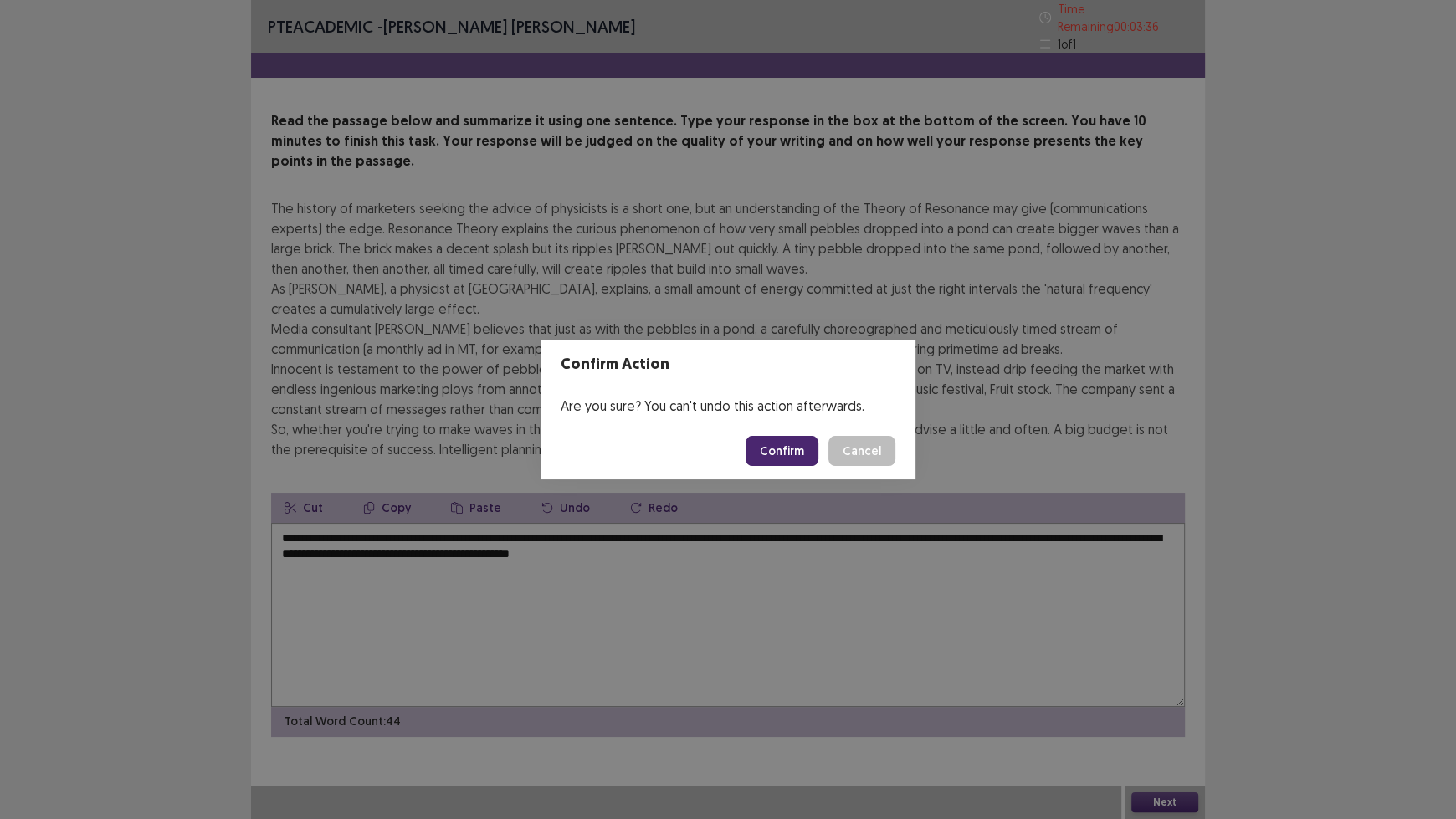
click at [804, 449] on button "Confirm" at bounding box center [782, 451] width 73 height 30
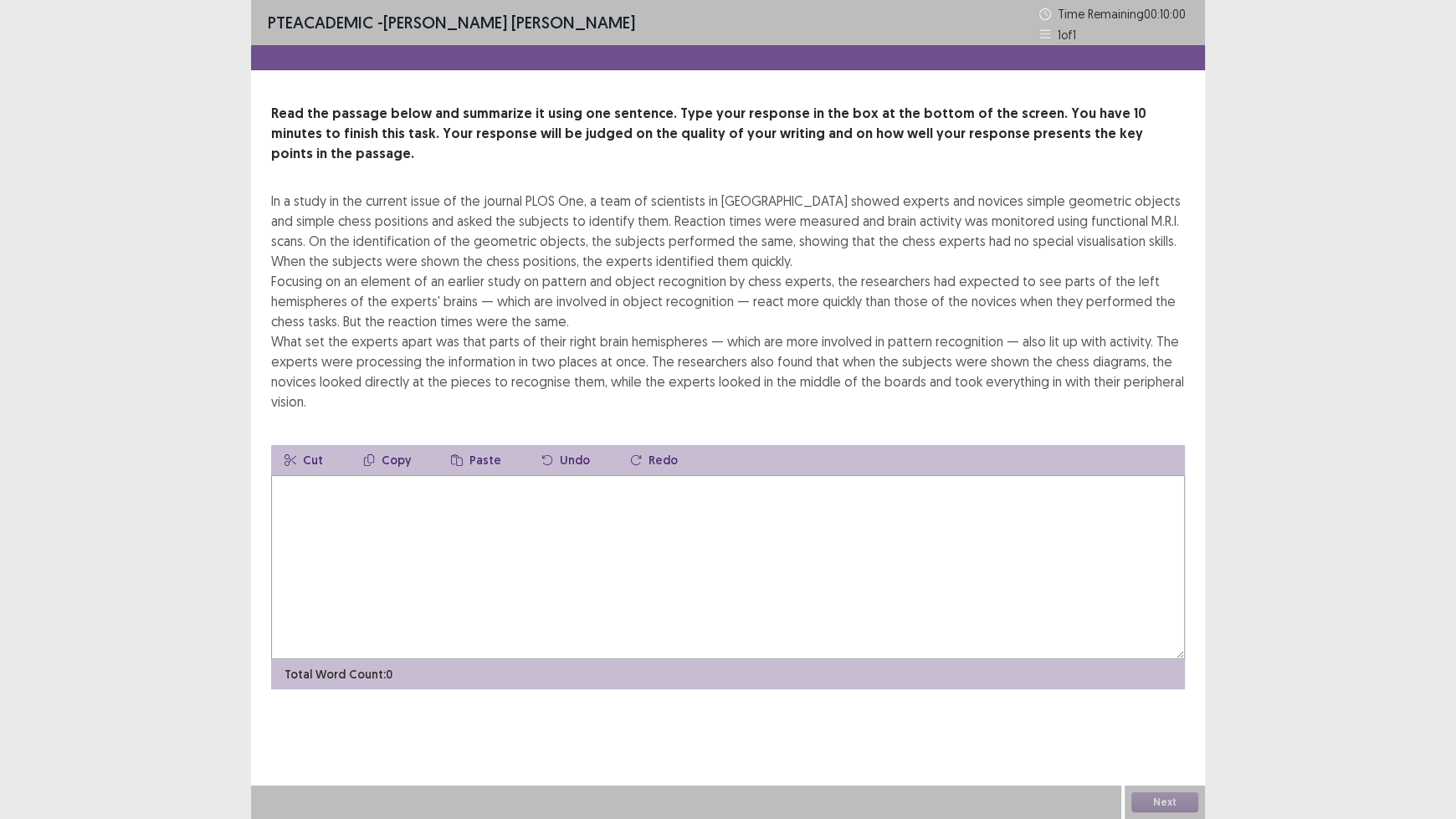
click at [642, 489] on textarea at bounding box center [728, 567] width 913 height 184
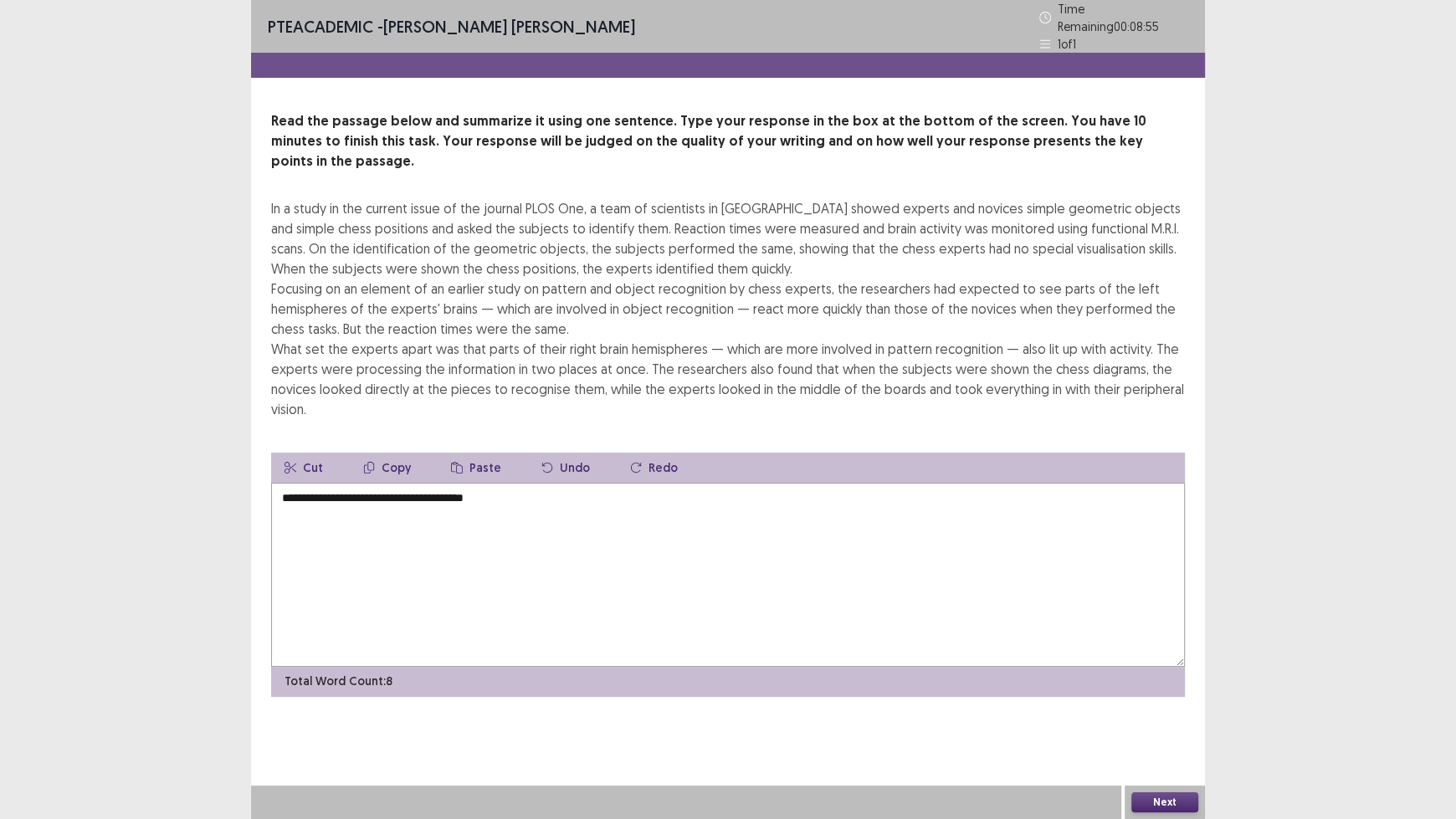
drag, startPoint x: 366, startPoint y: 468, endPoint x: 303, endPoint y: 465, distance: 63.1
click at [303, 483] on textarea "**********" at bounding box center [728, 575] width 913 height 184
click at [579, 483] on textarea "**********" at bounding box center [728, 575] width 913 height 184
drag, startPoint x: 557, startPoint y: 471, endPoint x: 334, endPoint y: 464, distance: 223.1
click at [334, 483] on textarea "**********" at bounding box center [728, 575] width 913 height 184
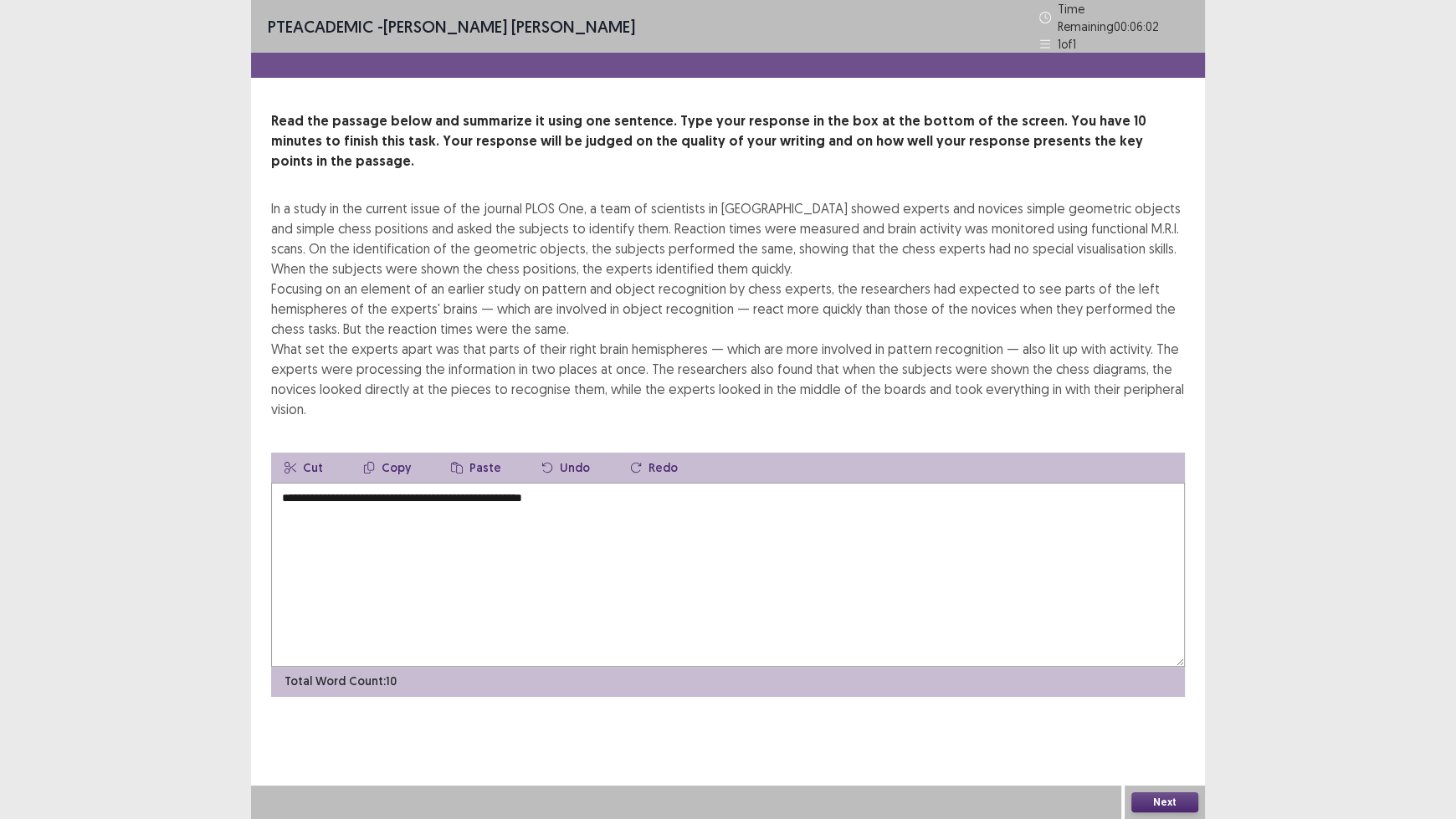
click at [465, 483] on textarea "**********" at bounding box center [728, 575] width 913 height 184
click at [344, 483] on textarea "**********" at bounding box center [728, 575] width 913 height 184
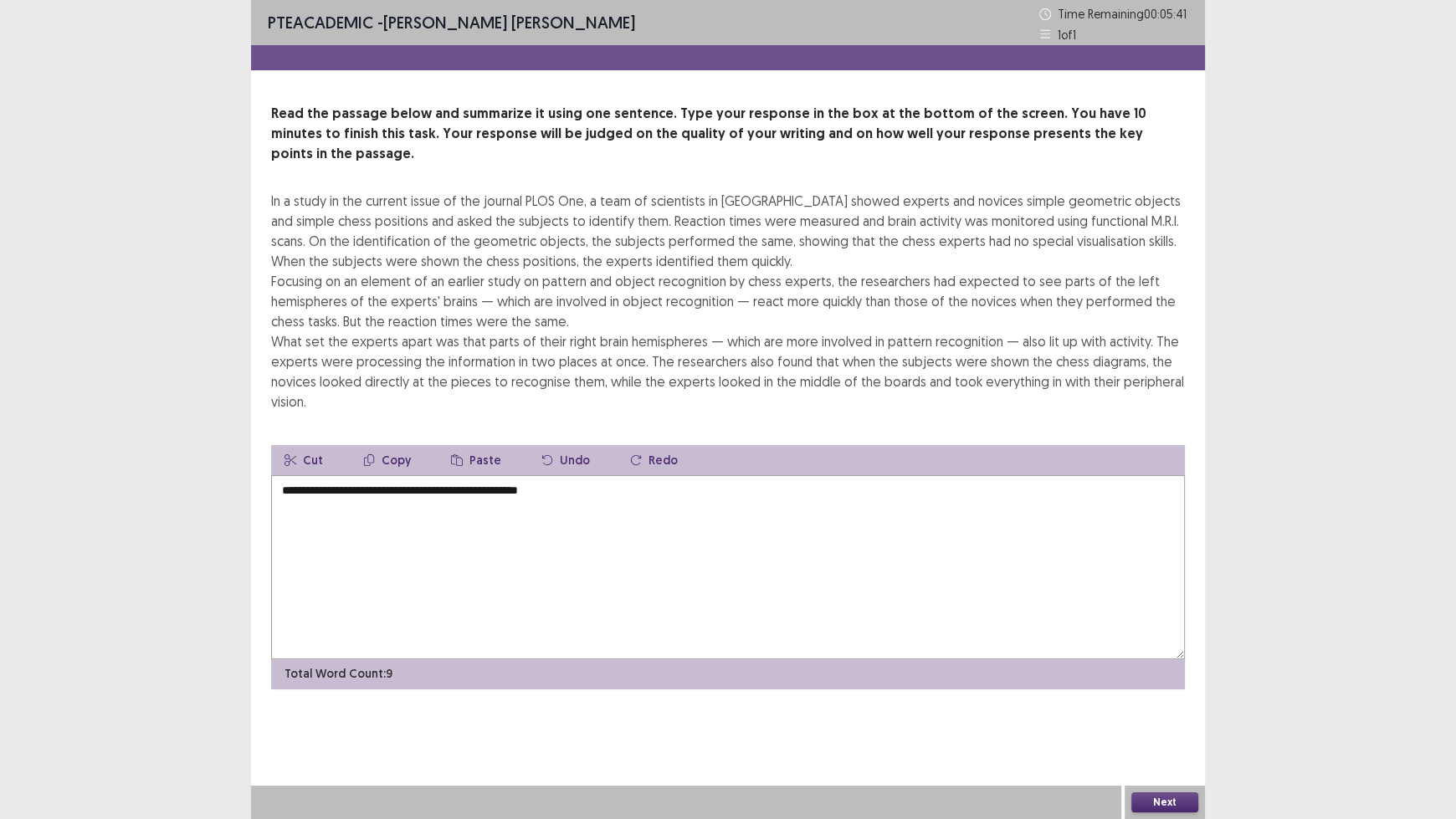
click at [459, 475] on textarea "**********" at bounding box center [728, 567] width 913 height 184
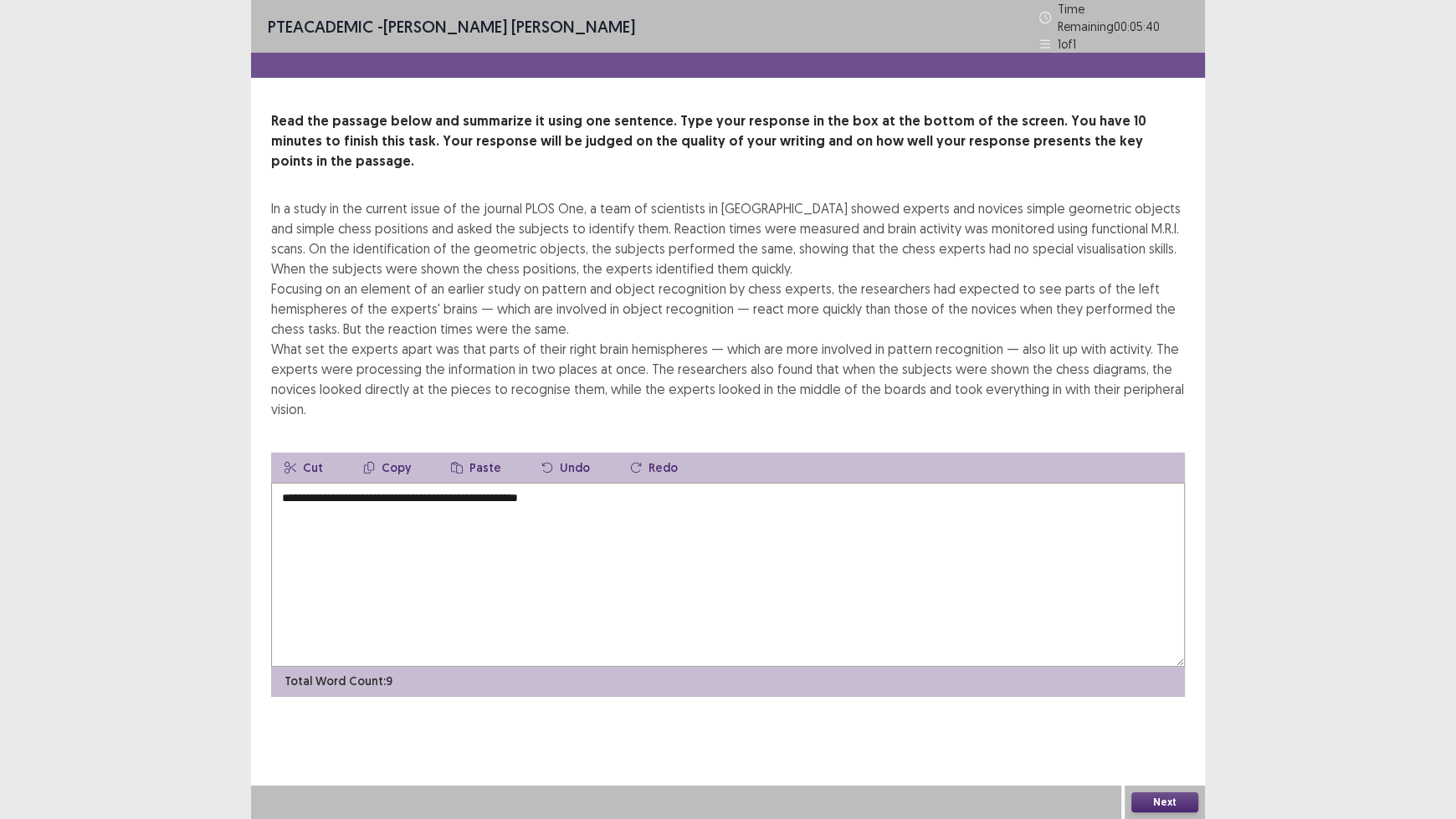
click at [462, 483] on textarea "**********" at bounding box center [728, 575] width 913 height 184
click at [674, 483] on textarea "**********" at bounding box center [728, 575] width 913 height 184
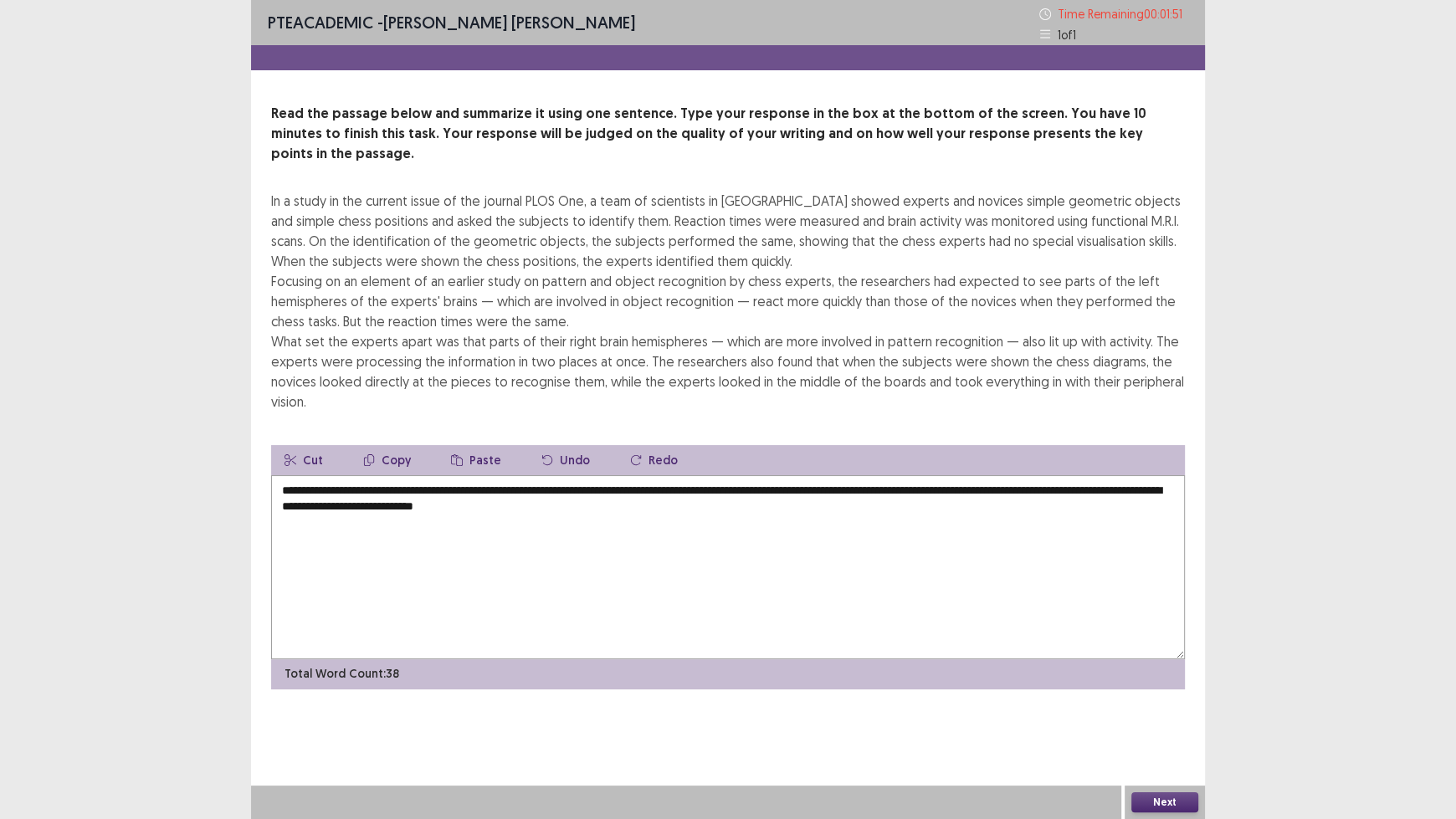
click at [493, 475] on textarea "**********" at bounding box center [728, 567] width 913 height 184
click at [577, 475] on textarea "**********" at bounding box center [728, 567] width 913 height 184
drag, startPoint x: 907, startPoint y: 468, endPoint x: 769, endPoint y: 464, distance: 138.1
click at [769, 475] on textarea "**********" at bounding box center [728, 567] width 913 height 184
drag, startPoint x: 842, startPoint y: 472, endPoint x: 804, endPoint y: 467, distance: 38.3
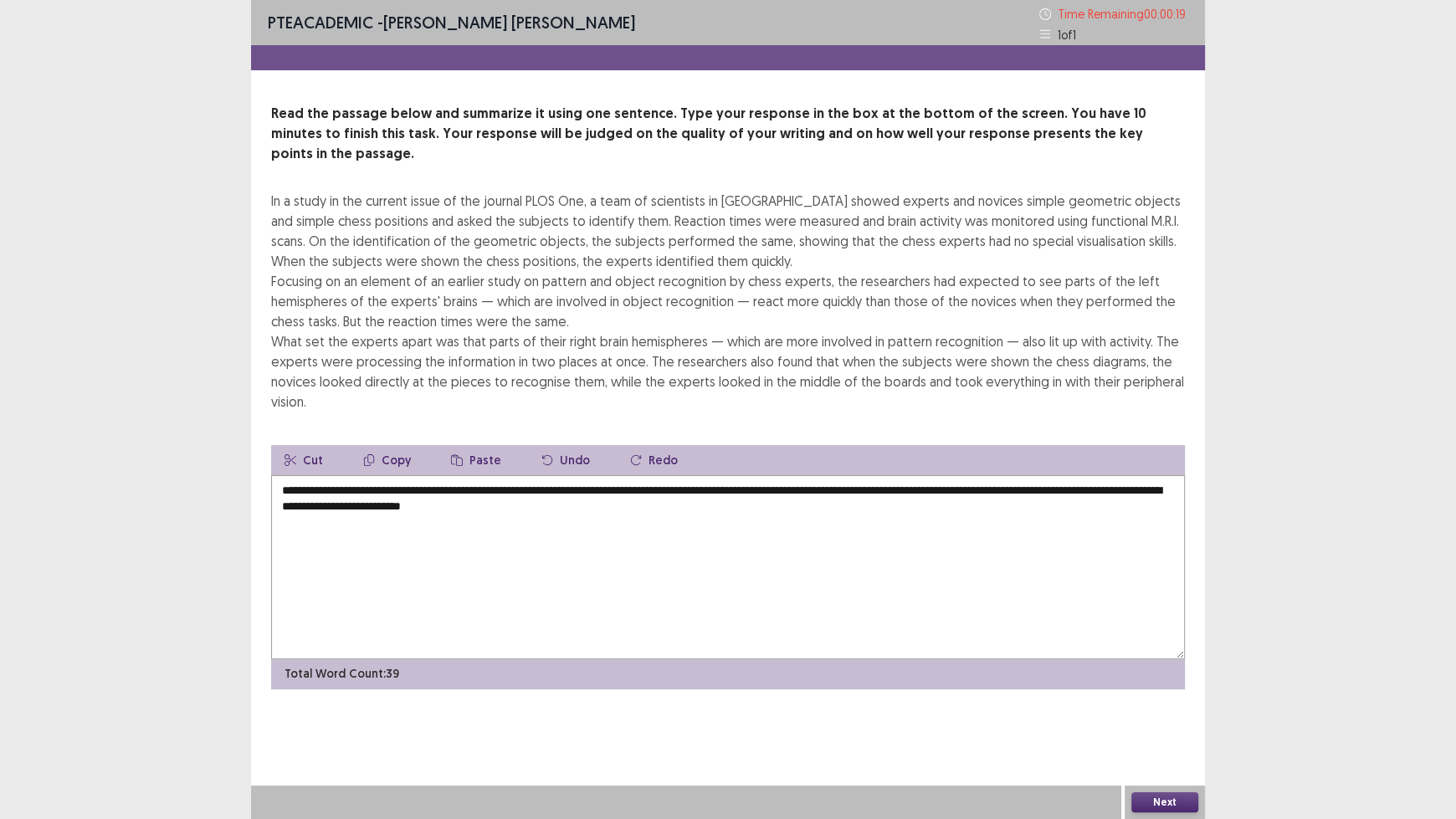
click at [804, 475] on textarea "**********" at bounding box center [728, 567] width 913 height 184
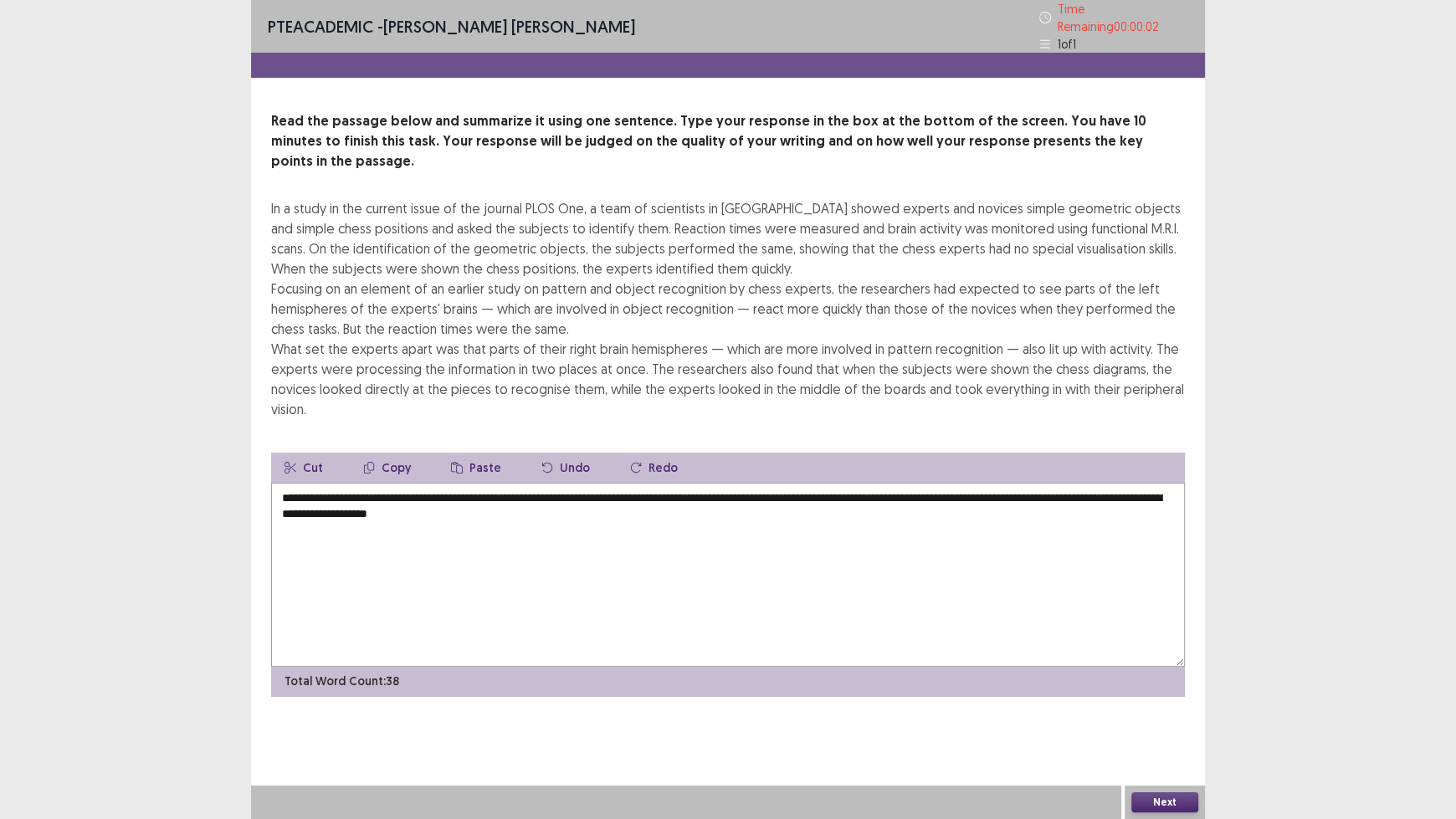
click at [1072, 483] on textarea "**********" at bounding box center [728, 575] width 913 height 184
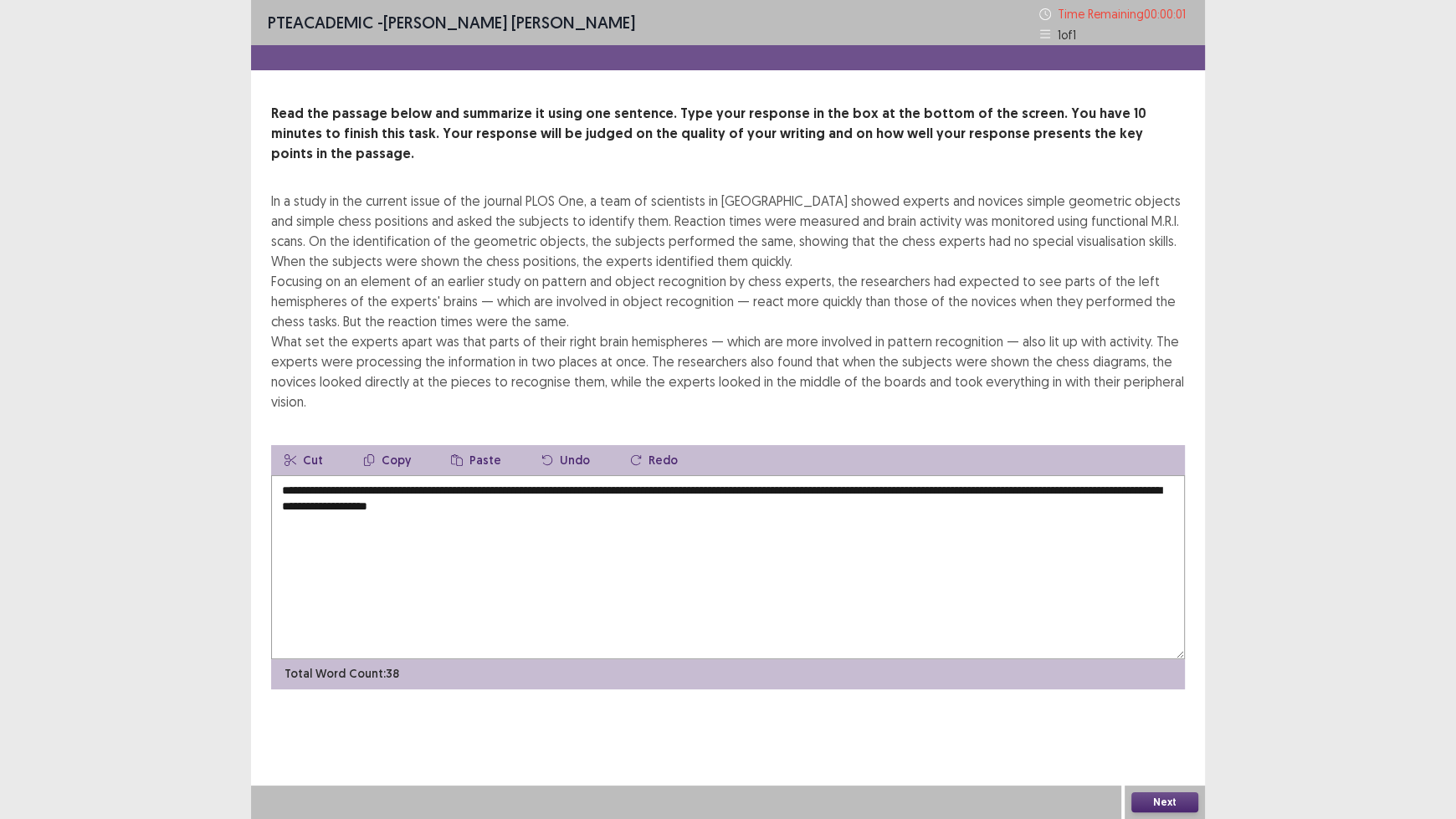
type textarea "**********"
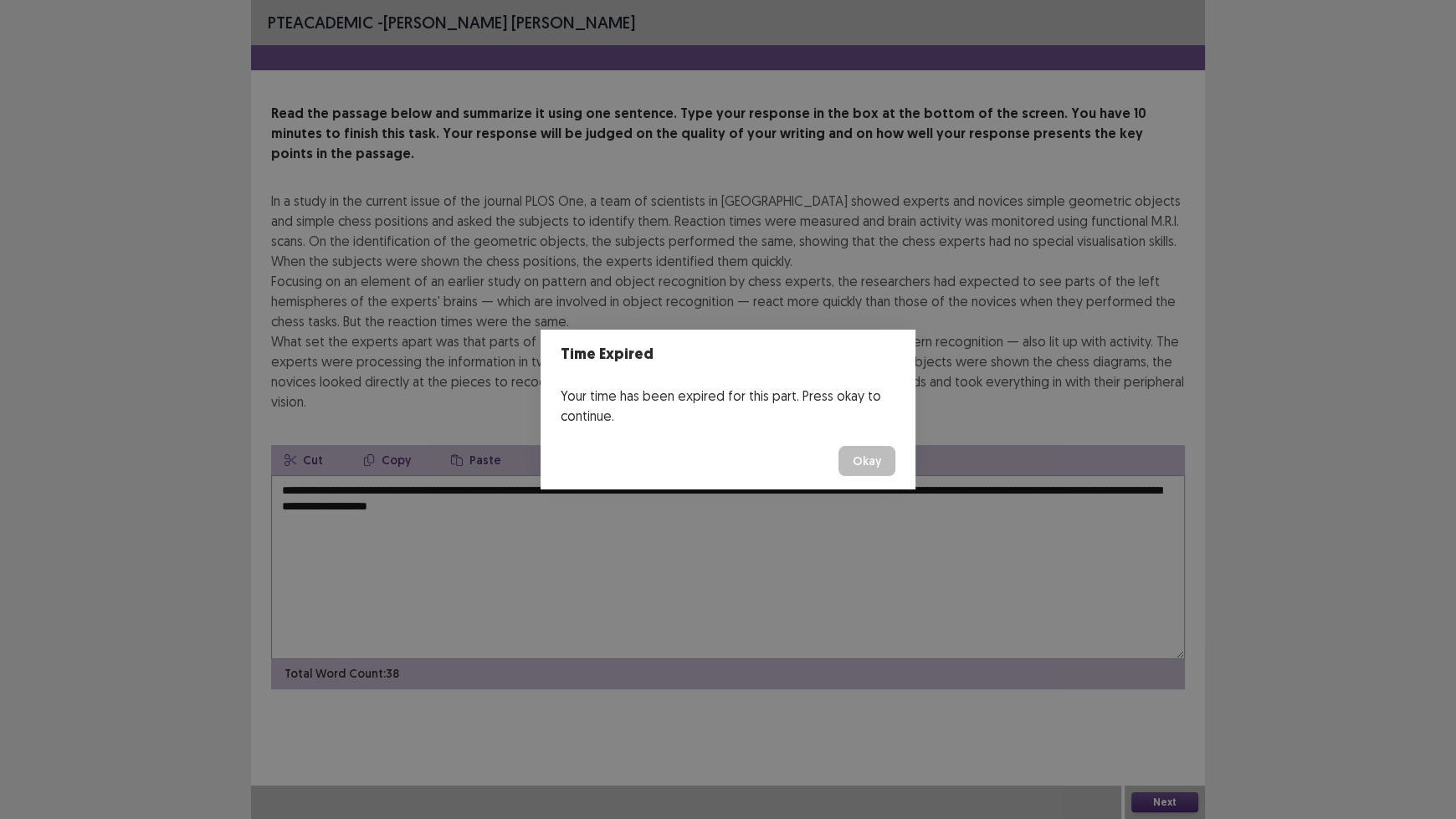
click at [864, 462] on button "Okay" at bounding box center [866, 461] width 57 height 30
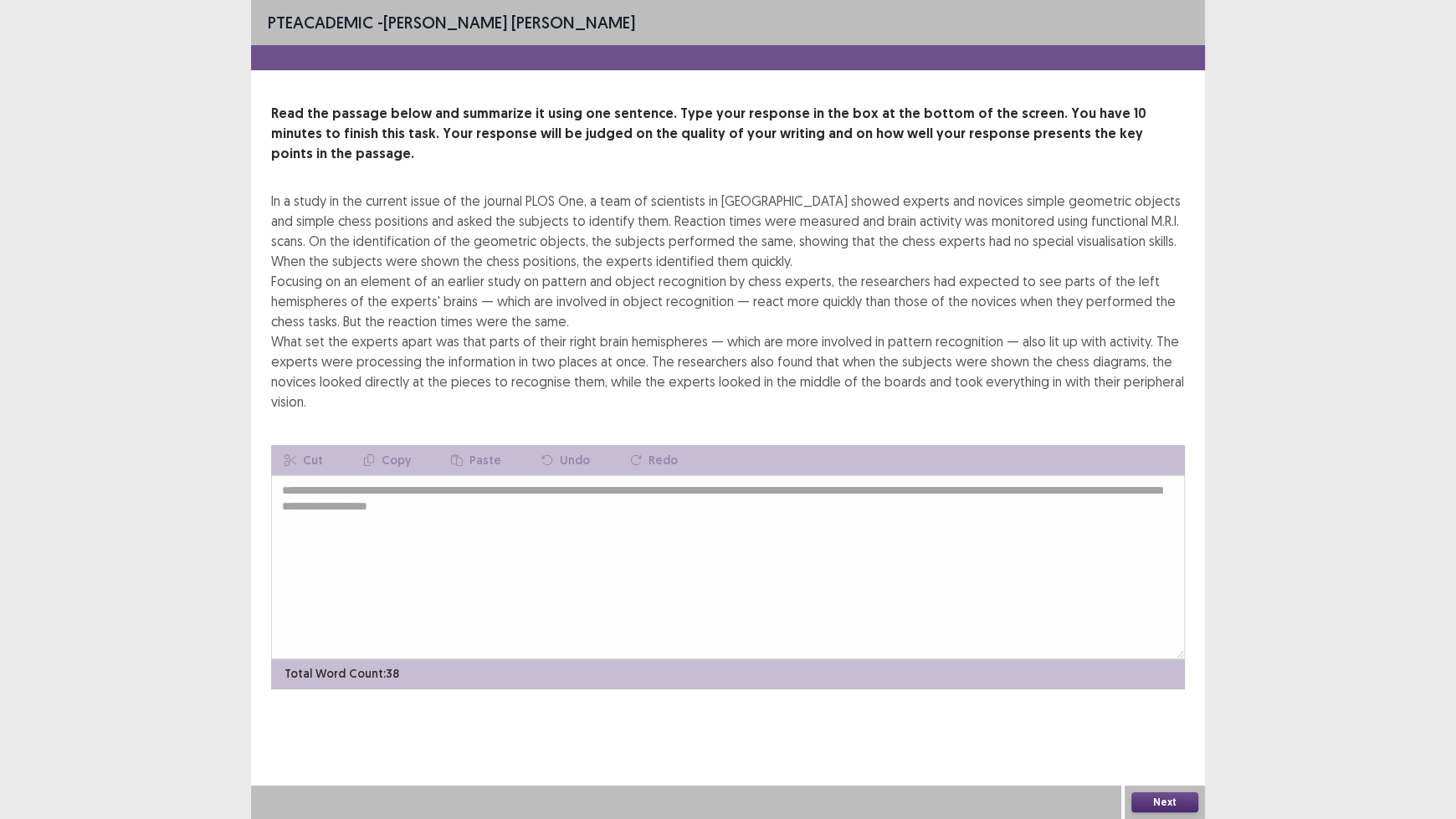
click at [1164, 678] on button "Next" at bounding box center [1164, 803] width 67 height 20
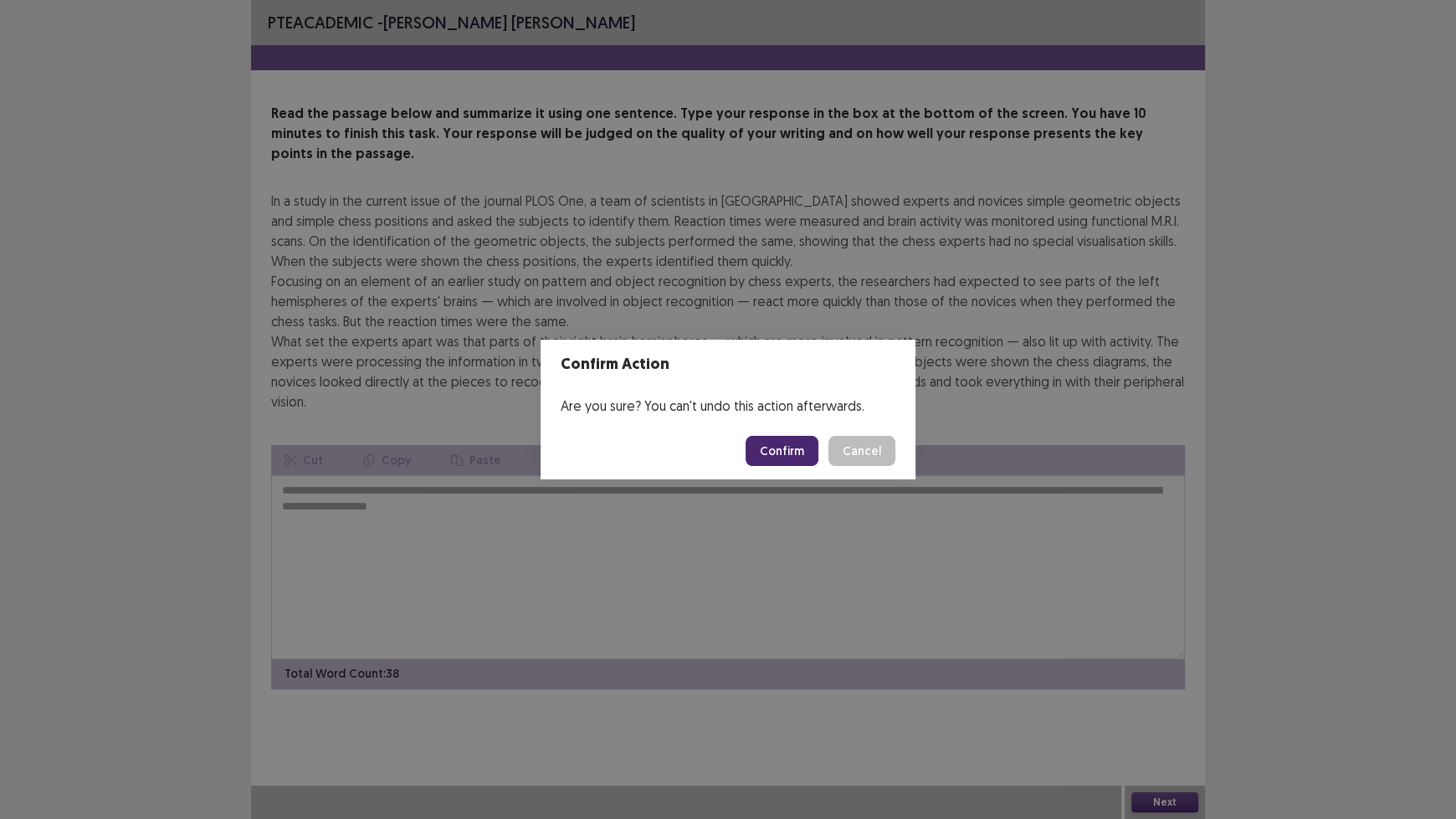
click at [793, 456] on button "Confirm" at bounding box center [782, 451] width 73 height 30
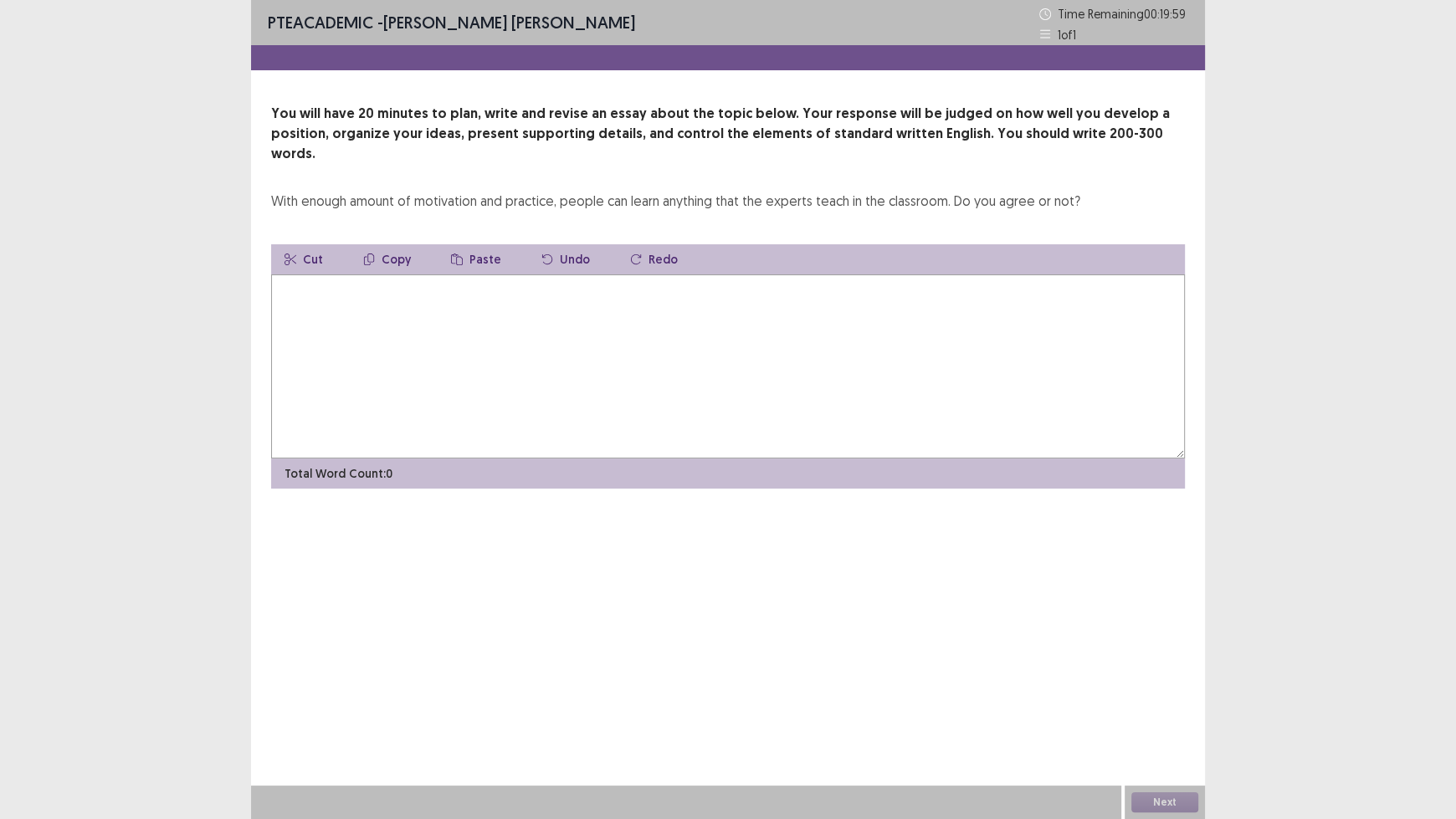
click at [616, 299] on textarea at bounding box center [728, 367] width 913 height 184
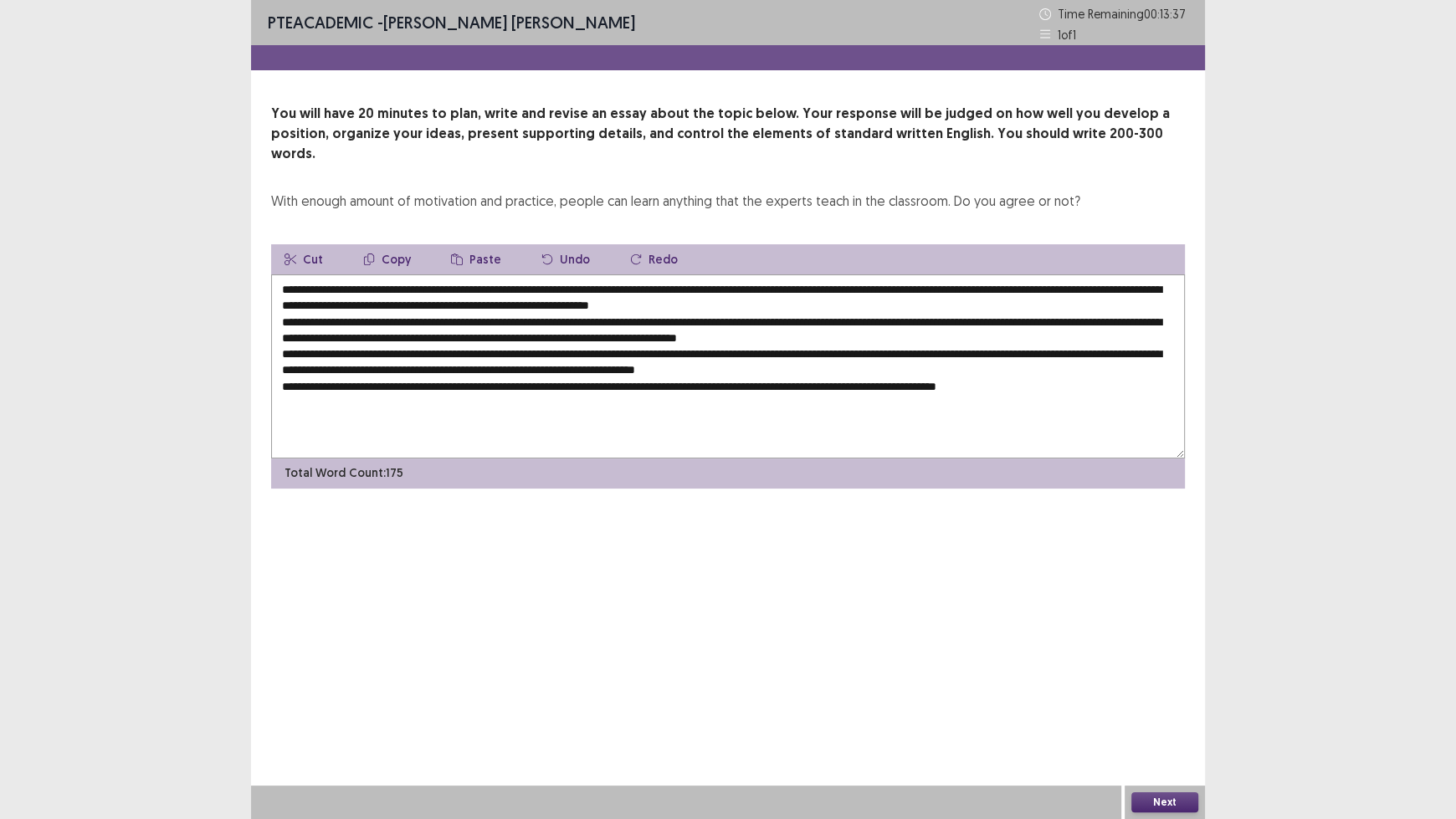
click at [382, 275] on textarea at bounding box center [728, 367] width 913 height 184
drag, startPoint x: 498, startPoint y: 270, endPoint x: 379, endPoint y: 269, distance: 119.0
click at [379, 275] on textarea at bounding box center [728, 367] width 913 height 184
click at [498, 275] on textarea at bounding box center [728, 367] width 913 height 184
drag, startPoint x: 601, startPoint y: 270, endPoint x: 383, endPoint y: 273, distance: 218.0
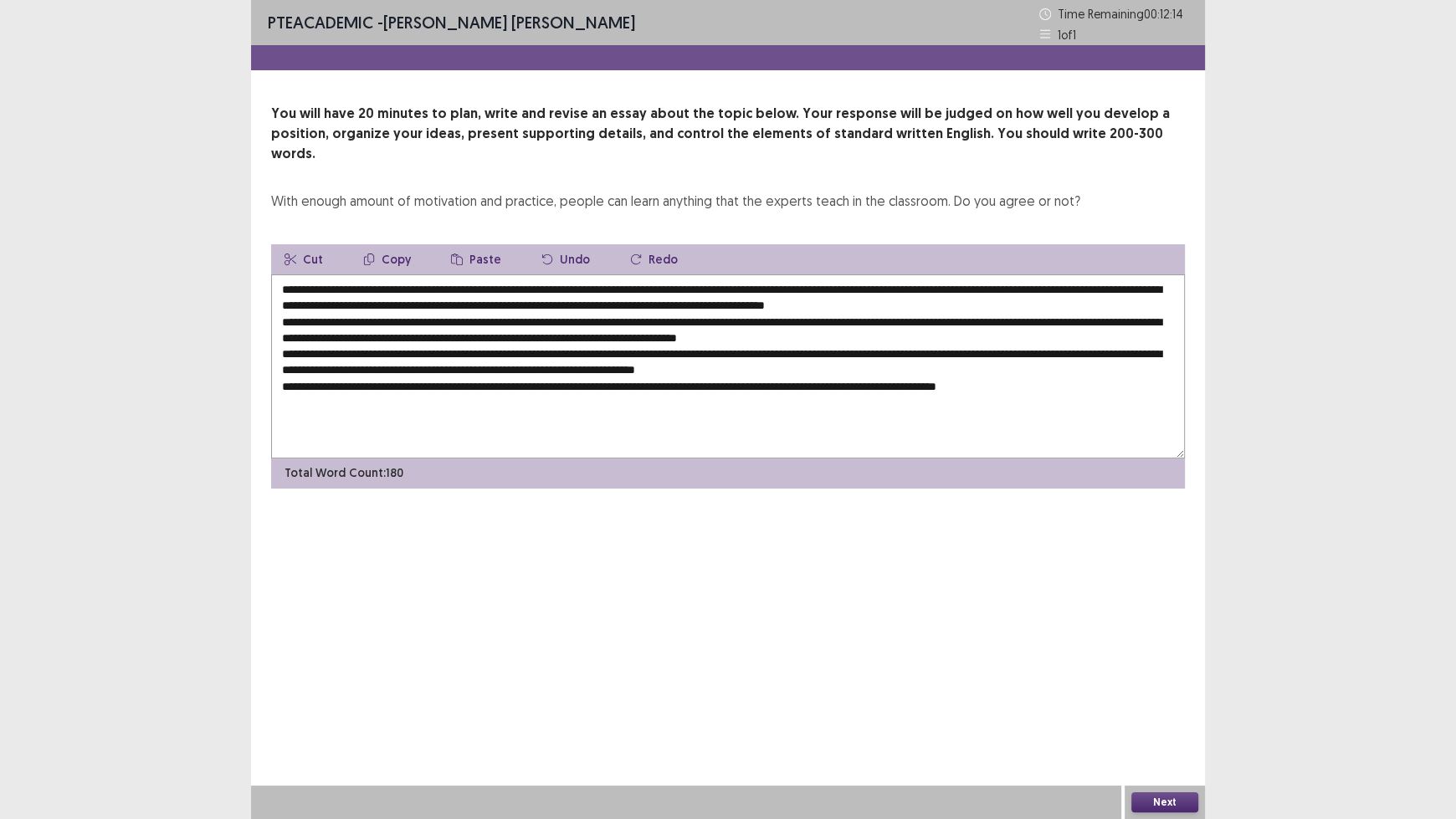
click at [383, 275] on textarea at bounding box center [728, 367] width 913 height 184
click at [503, 275] on textarea at bounding box center [728, 367] width 913 height 184
drag, startPoint x: 503, startPoint y: 267, endPoint x: 601, endPoint y: 266, distance: 98.0
click at [601, 275] on textarea at bounding box center [728, 367] width 913 height 184
drag, startPoint x: 606, startPoint y: 266, endPoint x: 480, endPoint y: 268, distance: 126.0
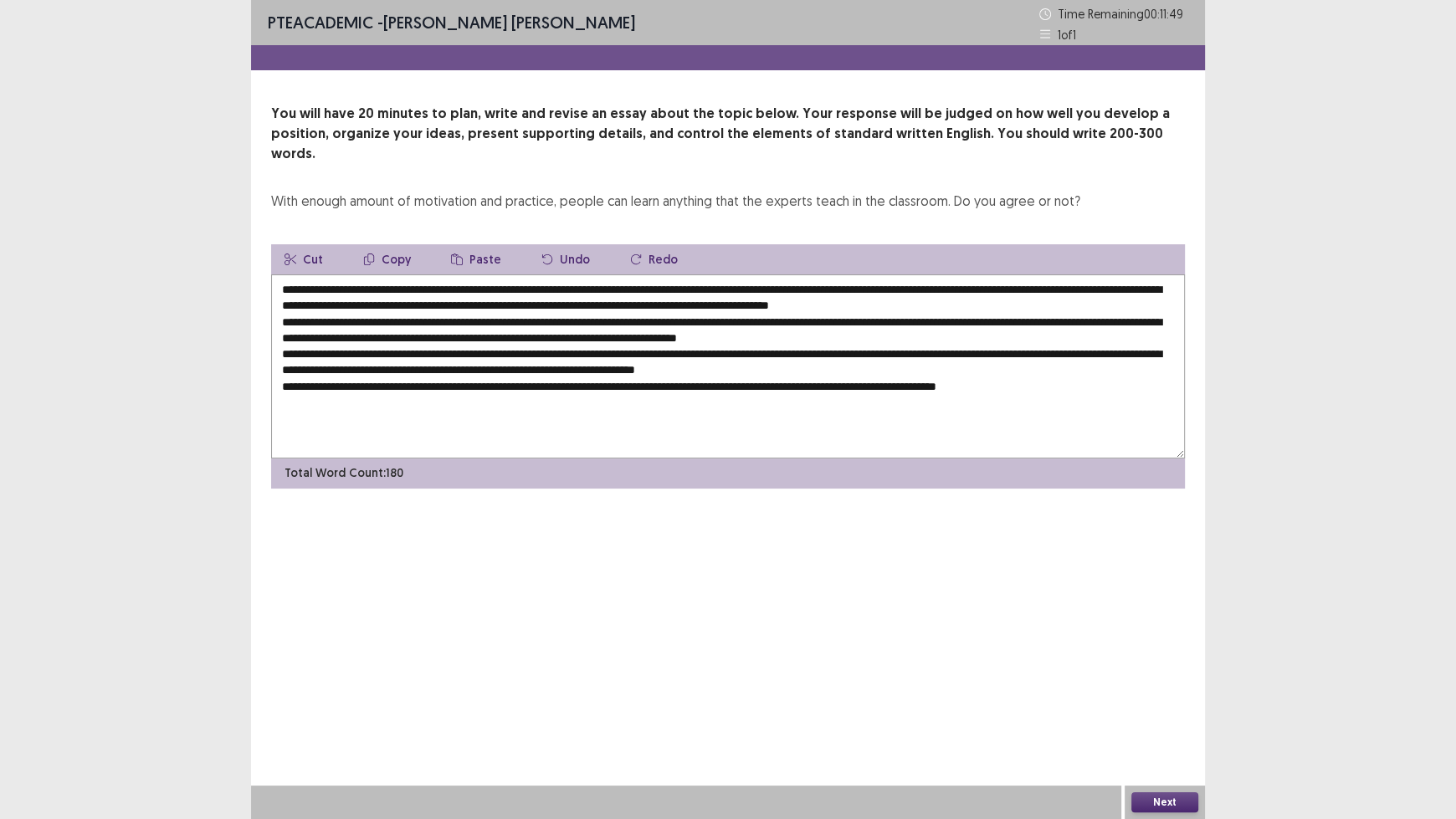
click at [480, 275] on textarea at bounding box center [728, 367] width 913 height 184
click at [508, 275] on textarea at bounding box center [728, 367] width 913 height 184
click at [537, 275] on textarea at bounding box center [728, 367] width 913 height 184
drag, startPoint x: 603, startPoint y: 265, endPoint x: 380, endPoint y: 270, distance: 223.1
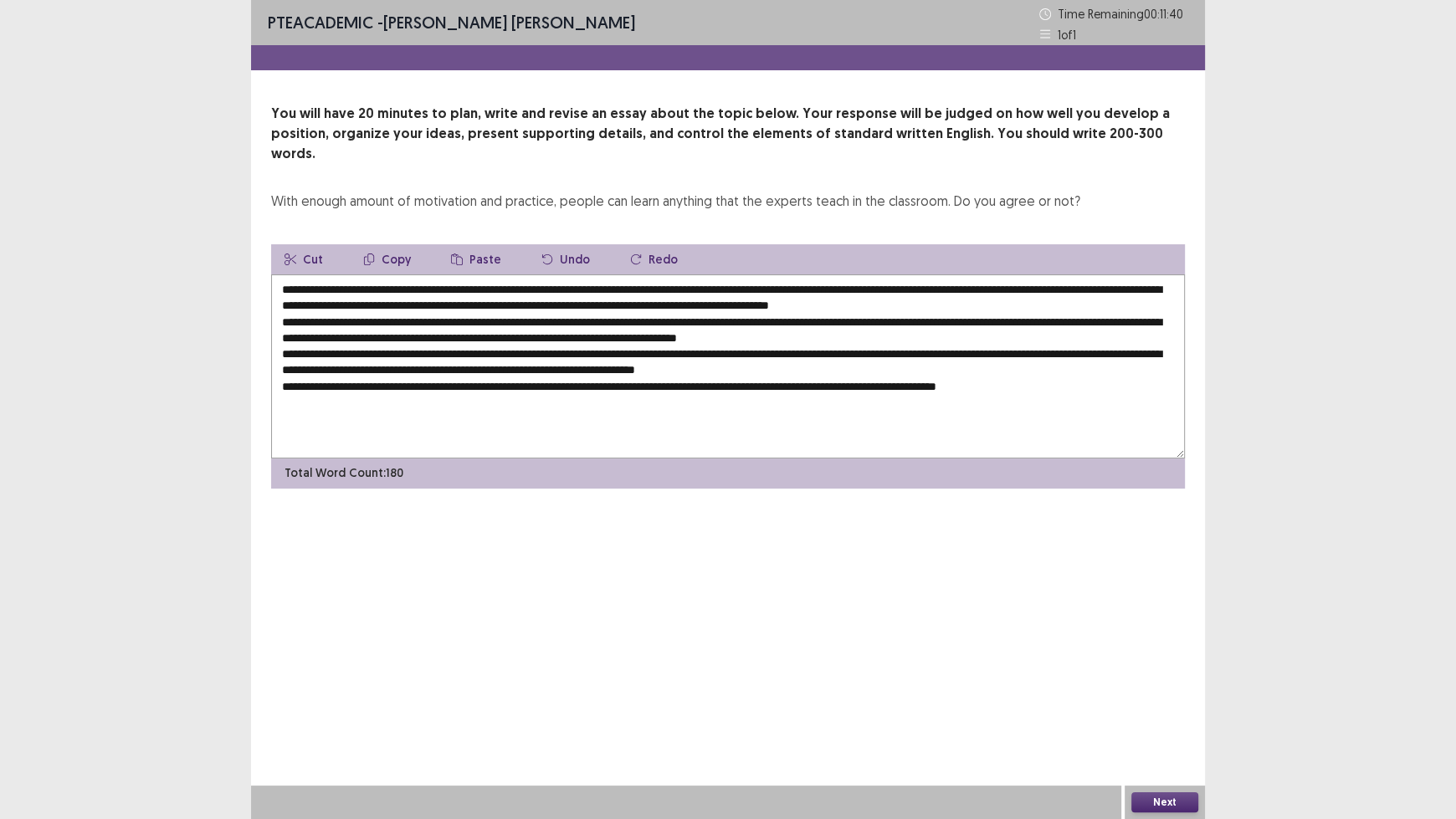
click at [380, 275] on textarea at bounding box center [728, 367] width 913 height 184
click at [528, 299] on textarea at bounding box center [728, 367] width 913 height 184
paste textarea "**********"
click at [493, 335] on textarea at bounding box center [728, 367] width 913 height 184
paste textarea "**********"
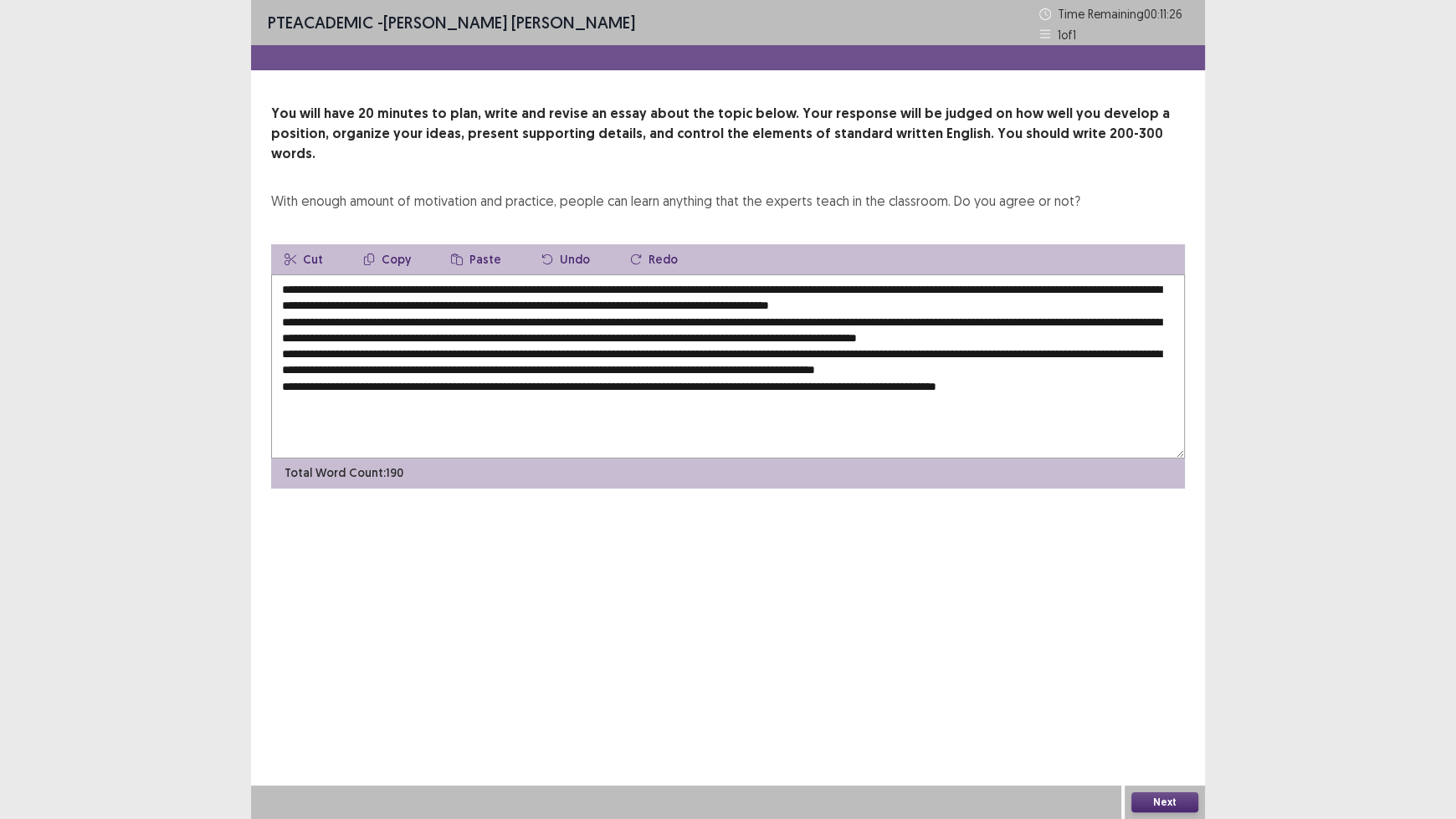
click at [684, 368] on textarea at bounding box center [728, 367] width 913 height 184
paste textarea "**********"
click at [1031, 315] on textarea at bounding box center [728, 367] width 913 height 184
paste textarea "**********"
click at [1036, 364] on textarea at bounding box center [728, 367] width 913 height 184
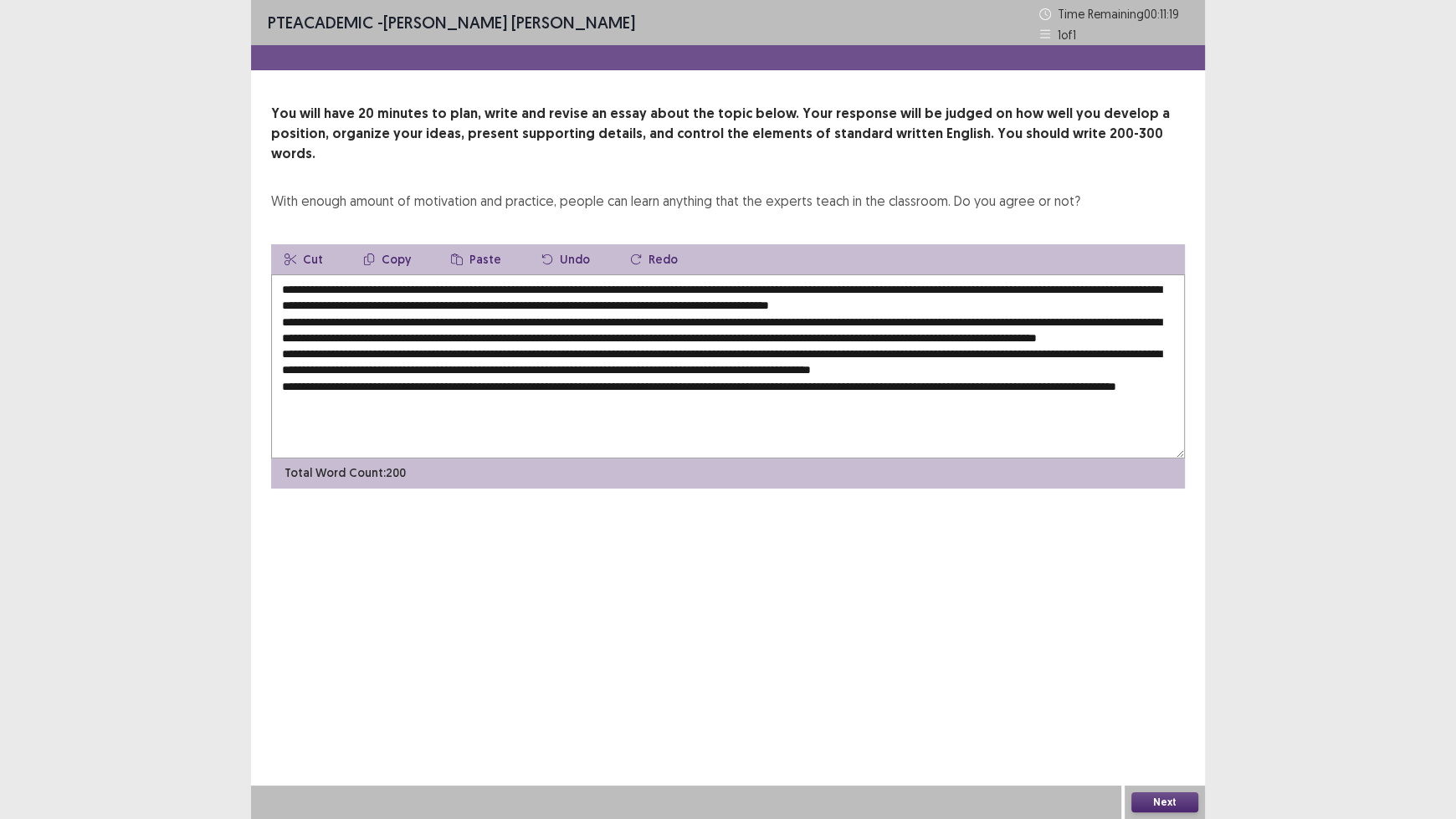
paste textarea "**********"
drag, startPoint x: 521, startPoint y: 266, endPoint x: 384, endPoint y: 269, distance: 137.0
click at [384, 275] on textarea at bounding box center [728, 367] width 913 height 184
click at [552, 244] on button "Undo" at bounding box center [565, 259] width 75 height 30
click at [561, 244] on button "Undo" at bounding box center [565, 259] width 75 height 30
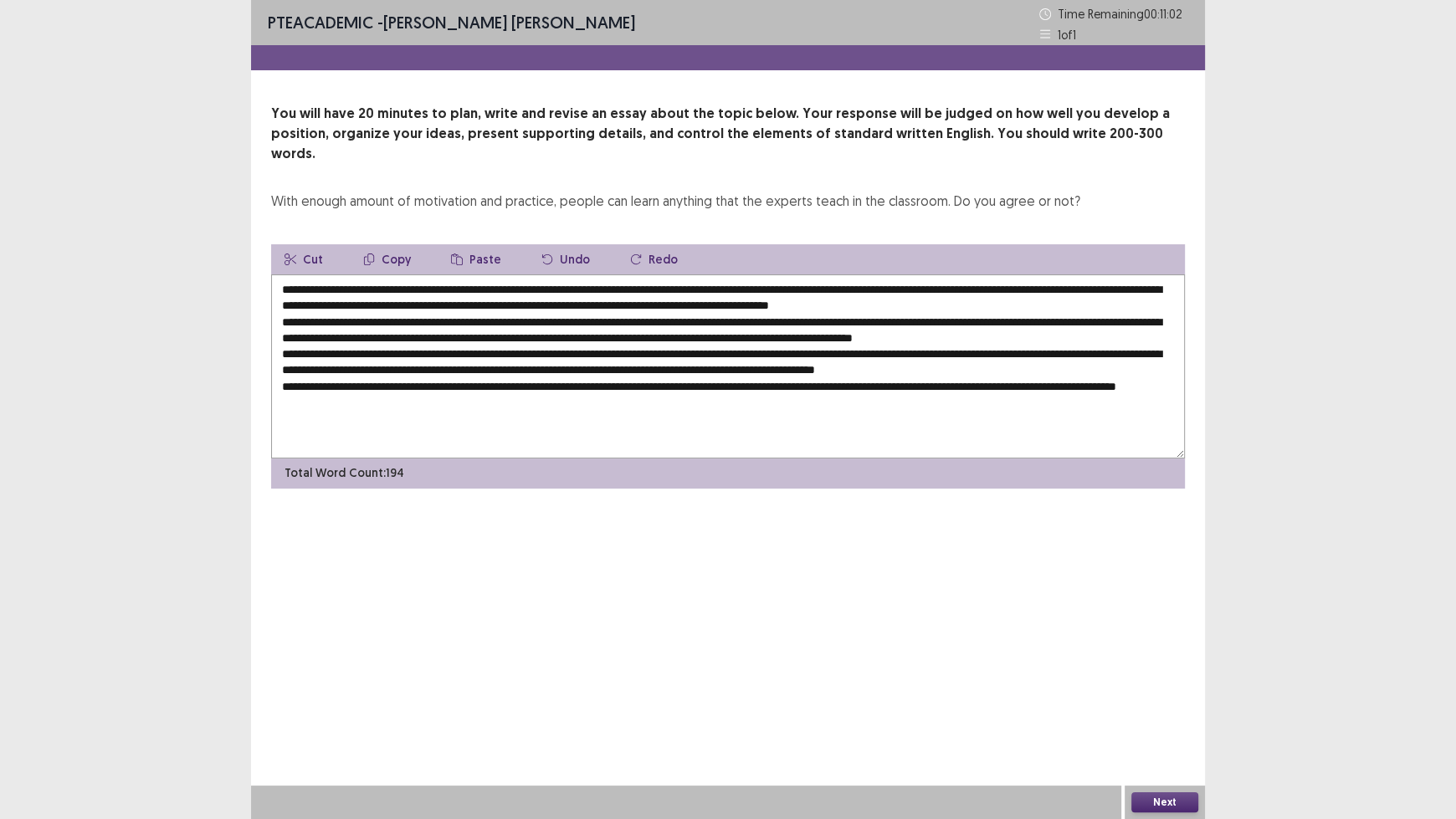
click at [561, 244] on button "Undo" at bounding box center [565, 259] width 75 height 30
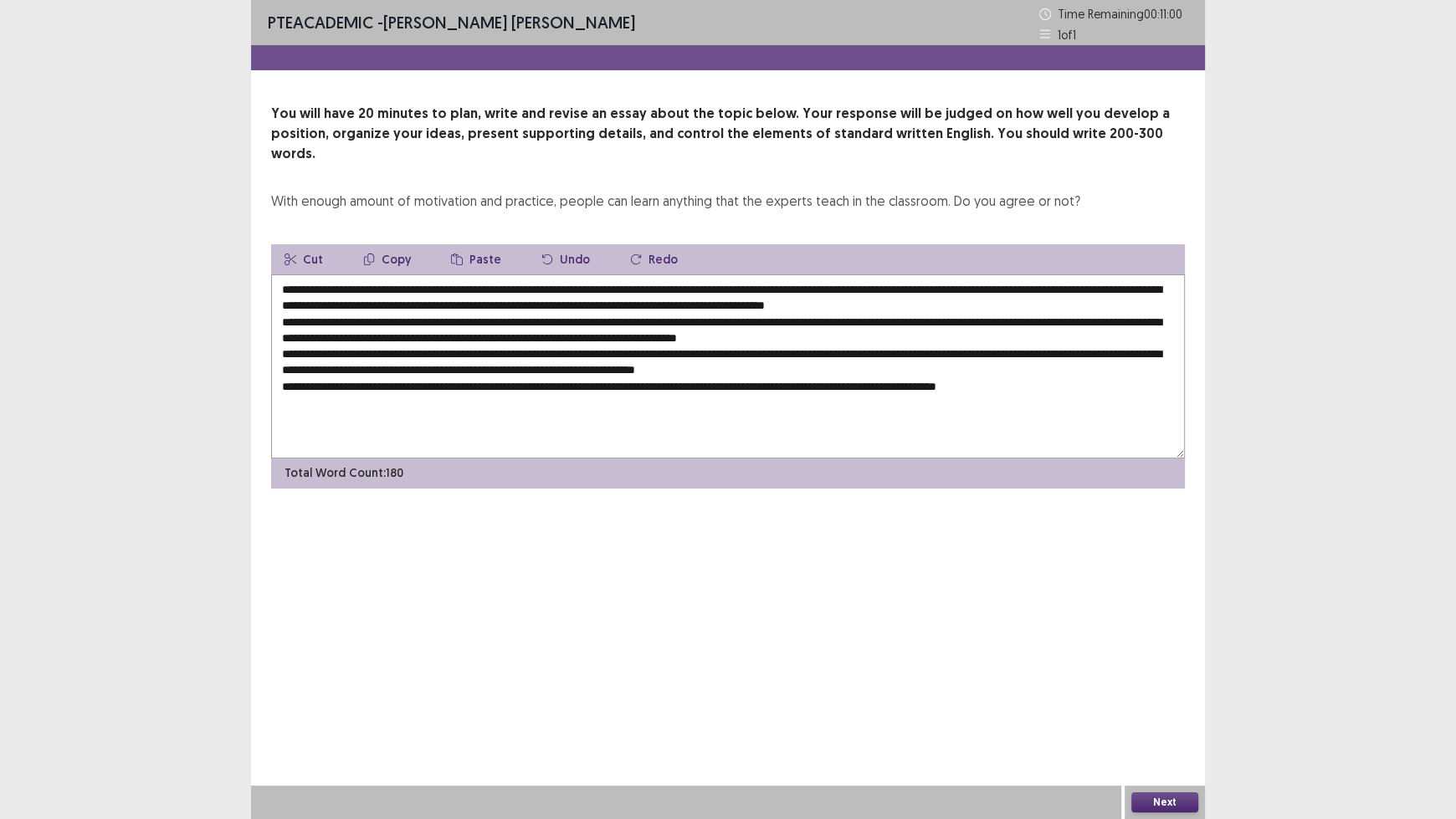
click at [561, 244] on button "Undo" at bounding box center [565, 259] width 75 height 30
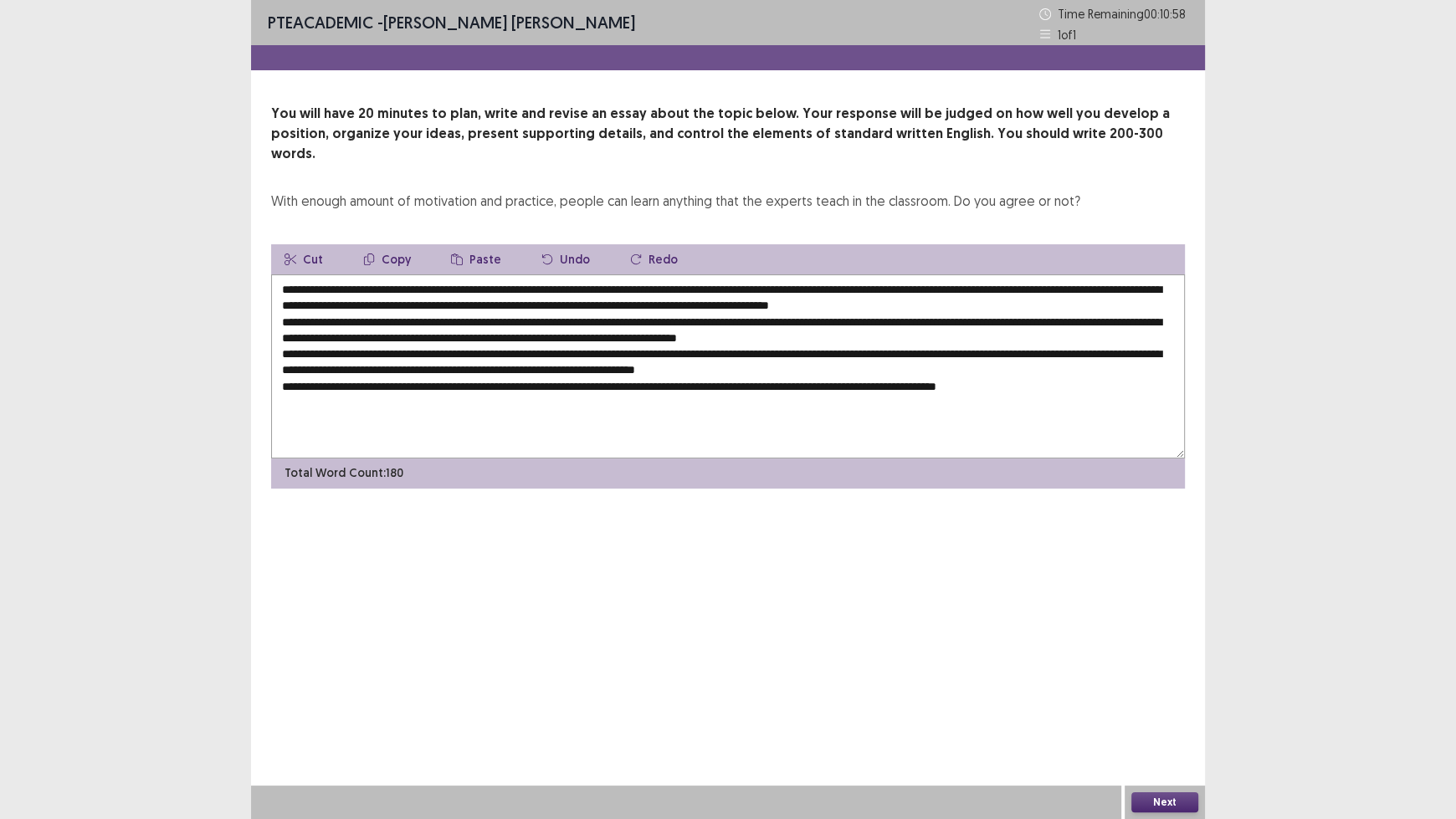
click at [561, 244] on button "Undo" at bounding box center [565, 259] width 75 height 30
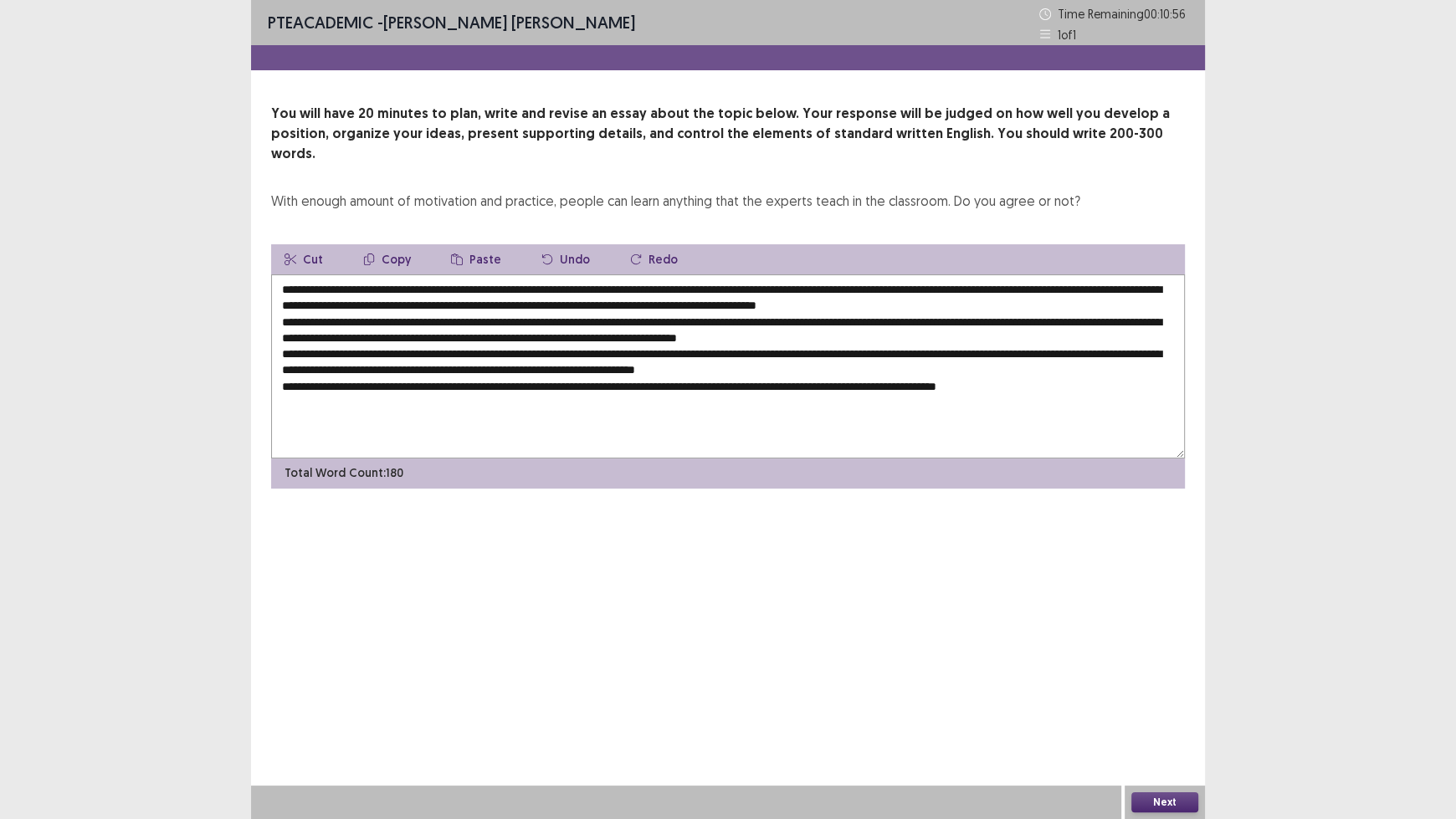
click at [561, 244] on button "Undo" at bounding box center [565, 259] width 75 height 30
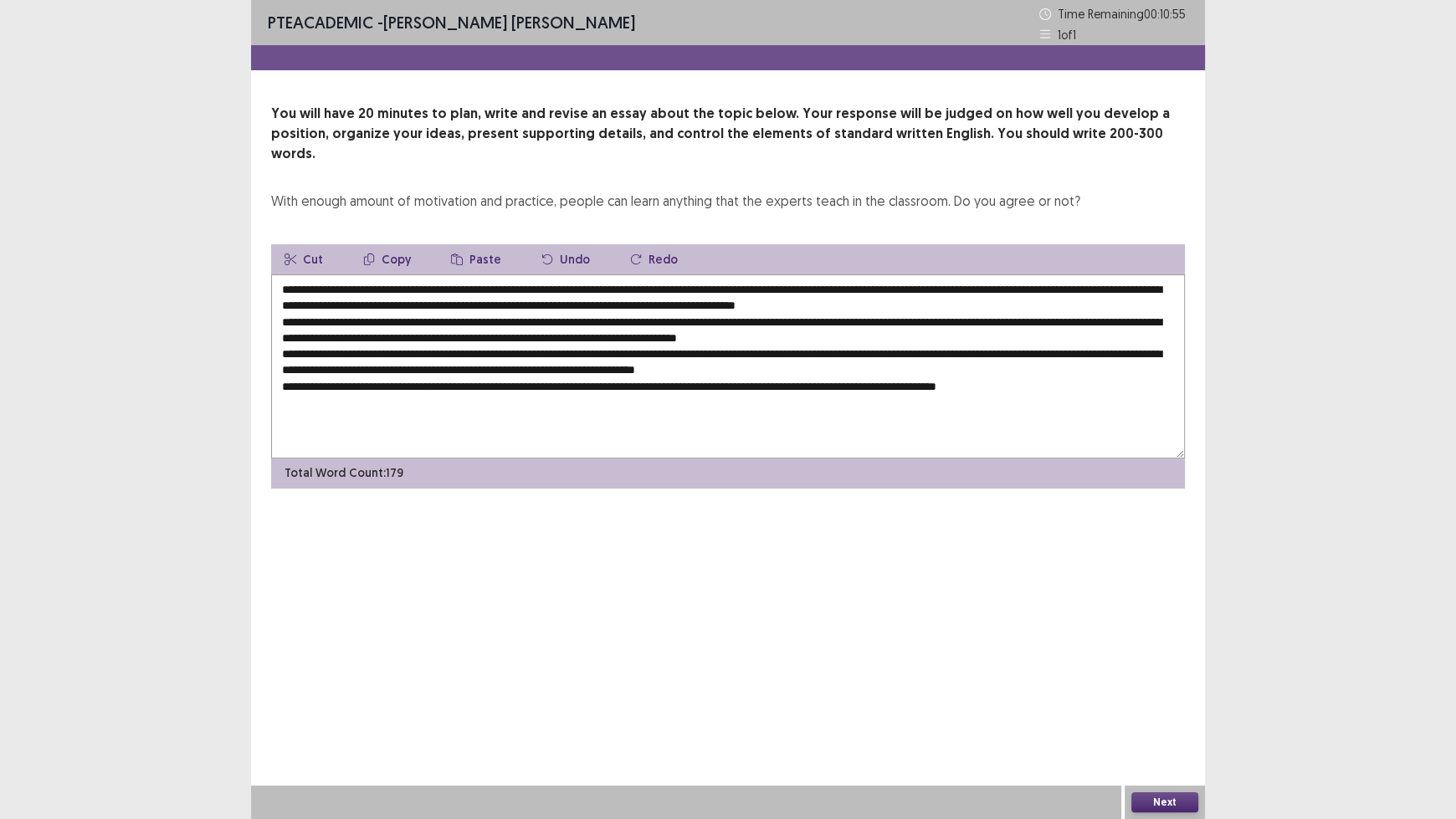
click at [561, 244] on button "Undo" at bounding box center [565, 259] width 75 height 30
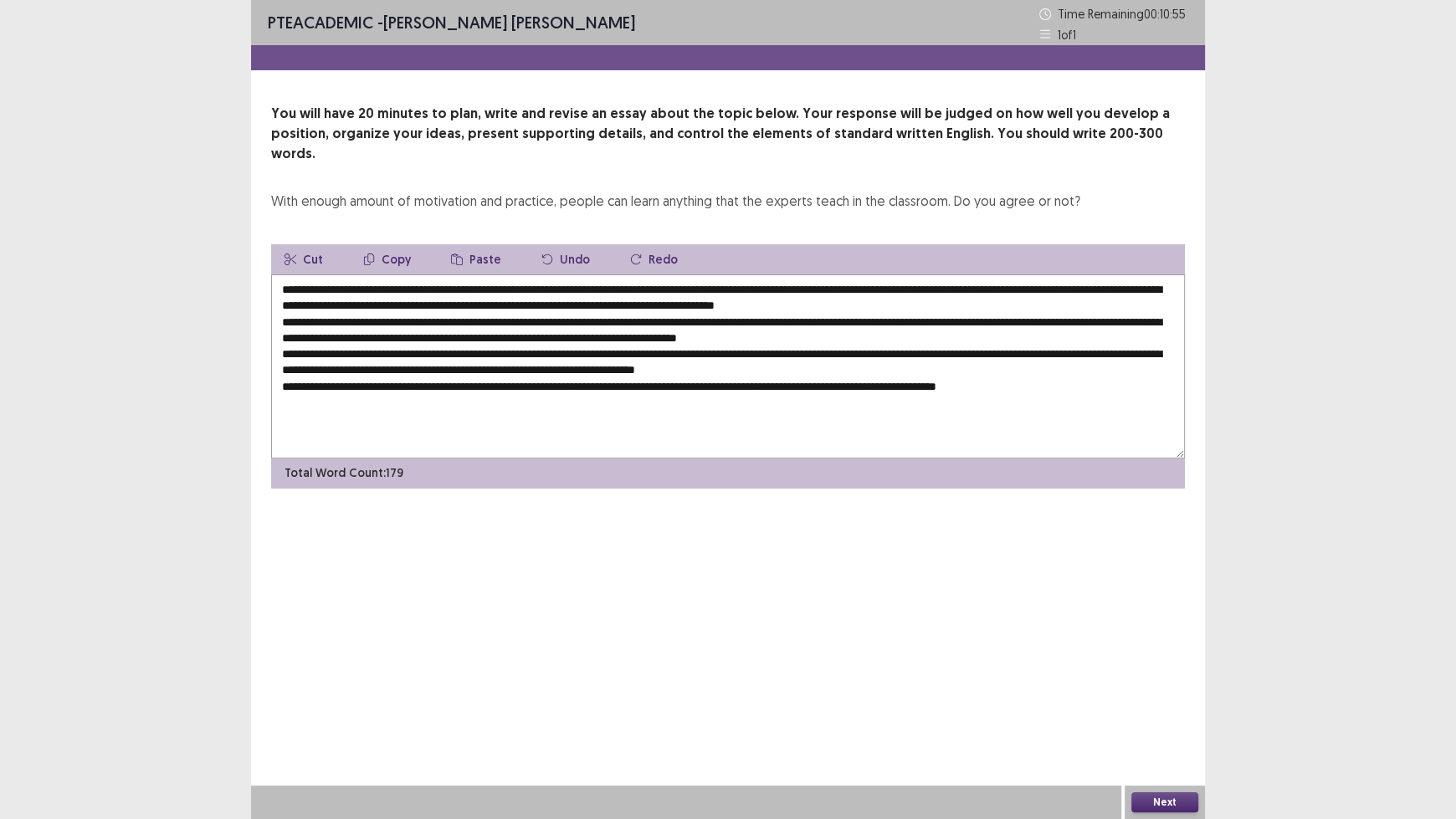
click at [561, 244] on button "Undo" at bounding box center [565, 259] width 75 height 30
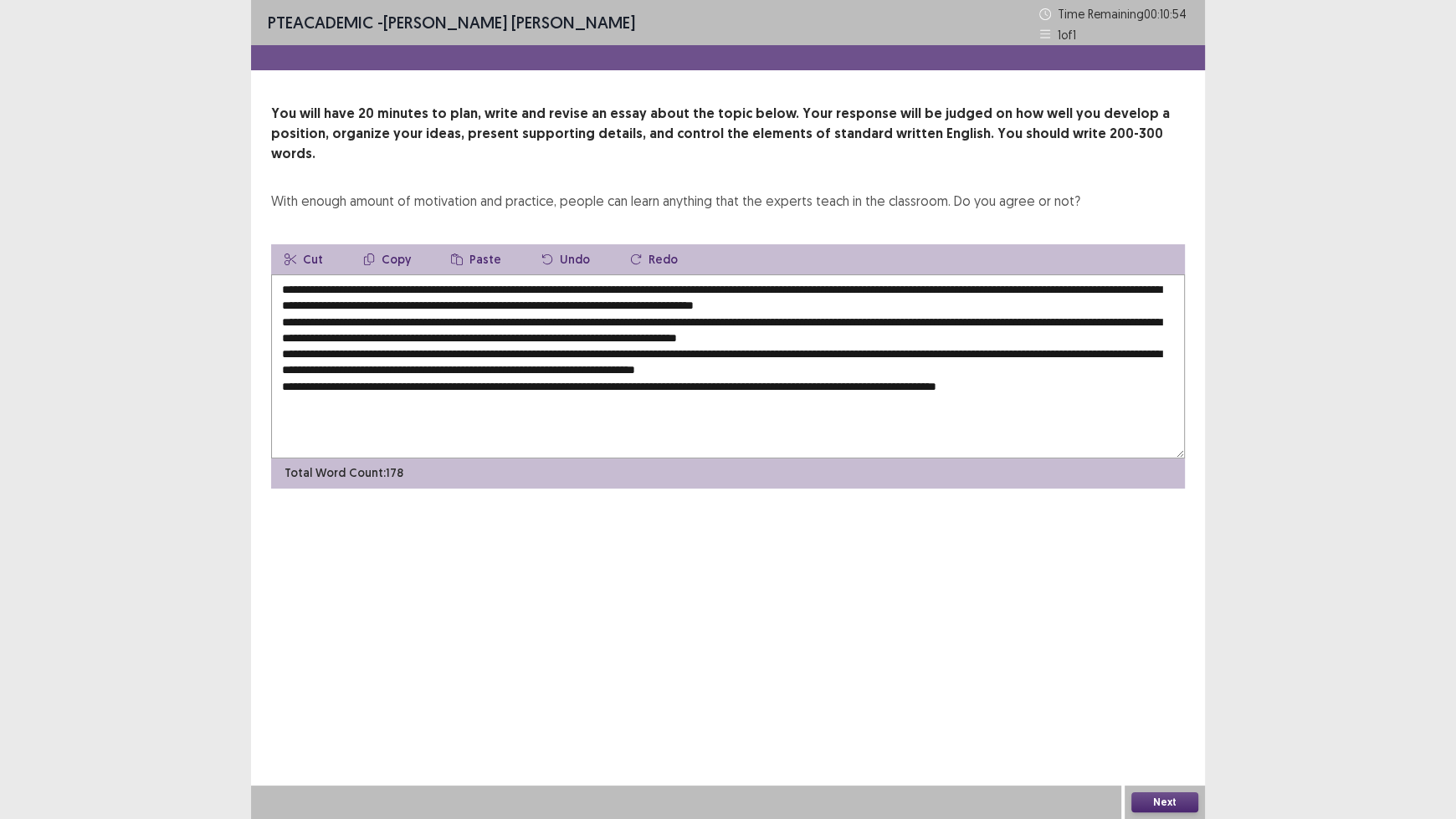
click at [561, 244] on button "Undo" at bounding box center [565, 259] width 75 height 30
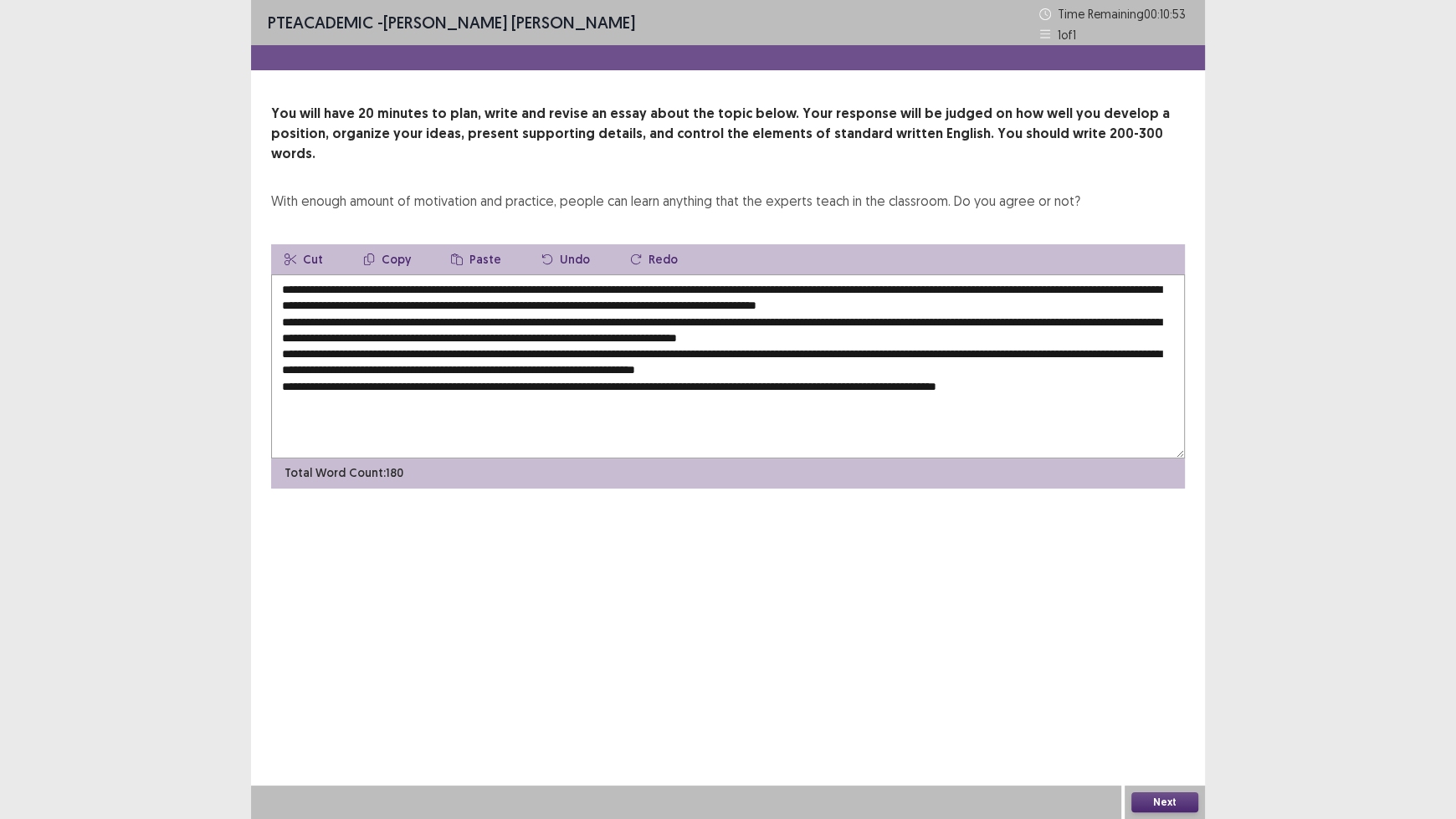
click at [561, 244] on button "Undo" at bounding box center [565, 259] width 75 height 30
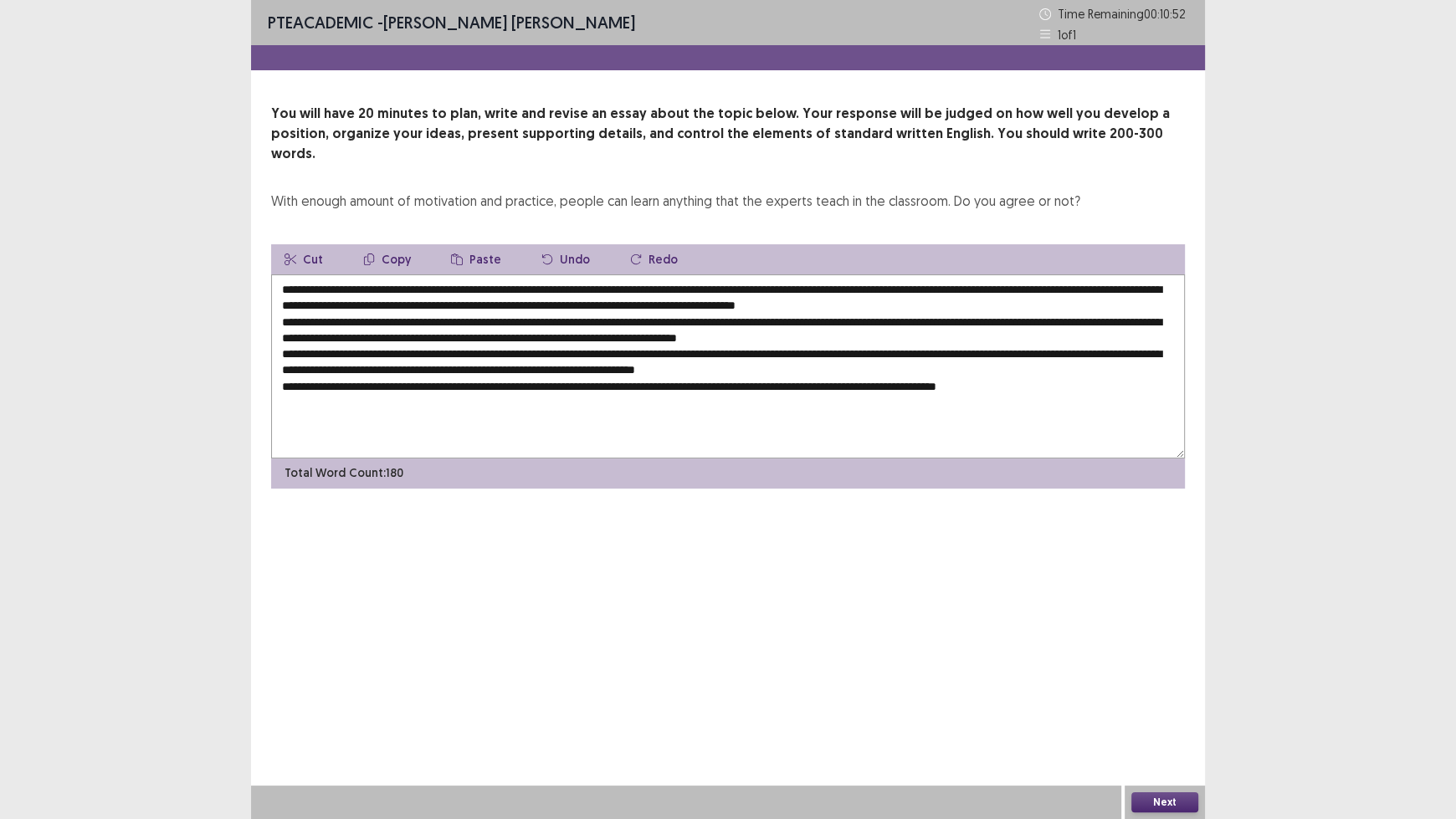
click at [561, 244] on button "Undo" at bounding box center [565, 259] width 75 height 30
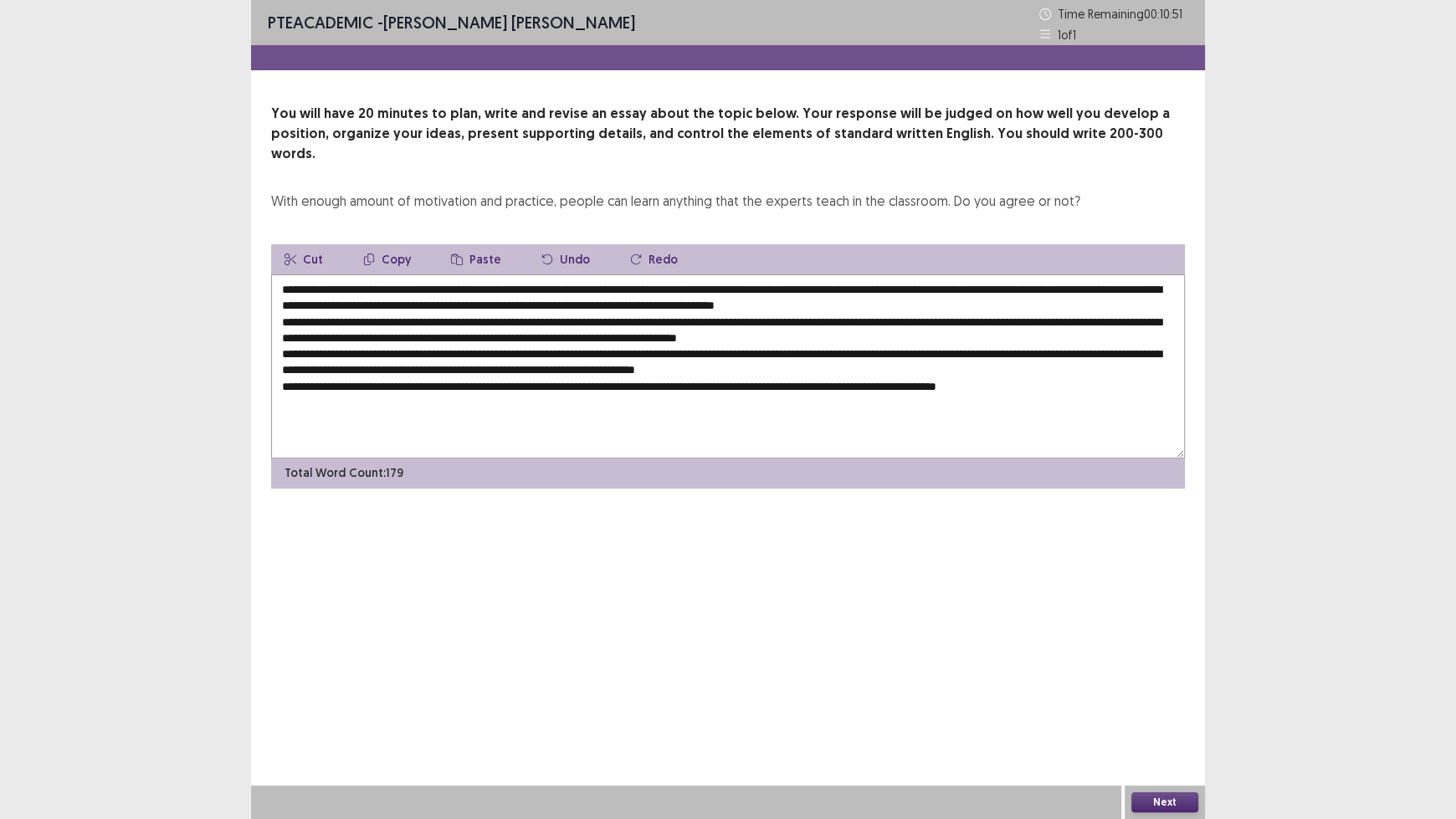
click at [561, 244] on button "Undo" at bounding box center [565, 259] width 75 height 30
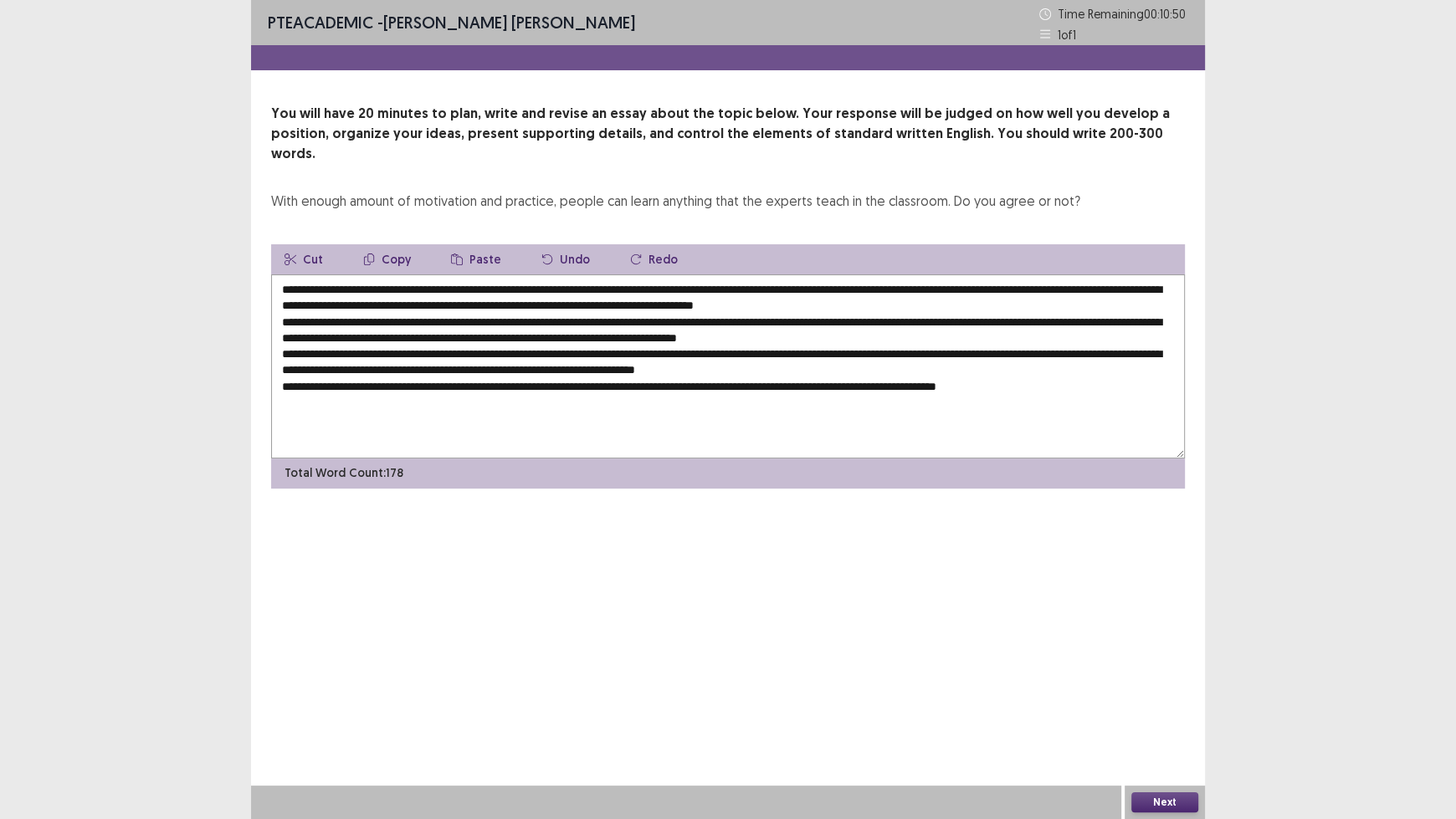
click at [561, 244] on button "Undo" at bounding box center [565, 259] width 75 height 30
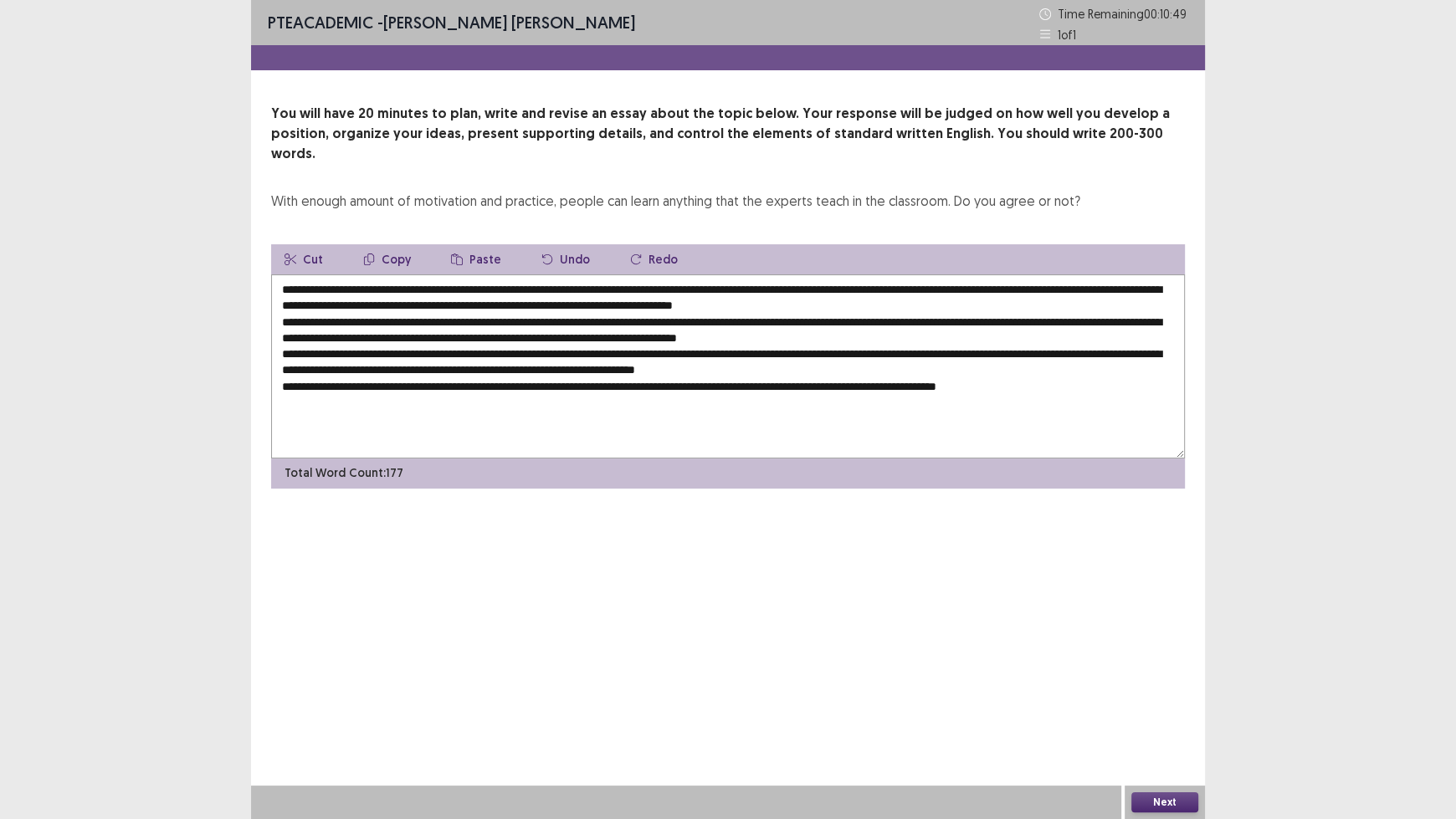
click at [561, 244] on button "Undo" at bounding box center [565, 259] width 75 height 30
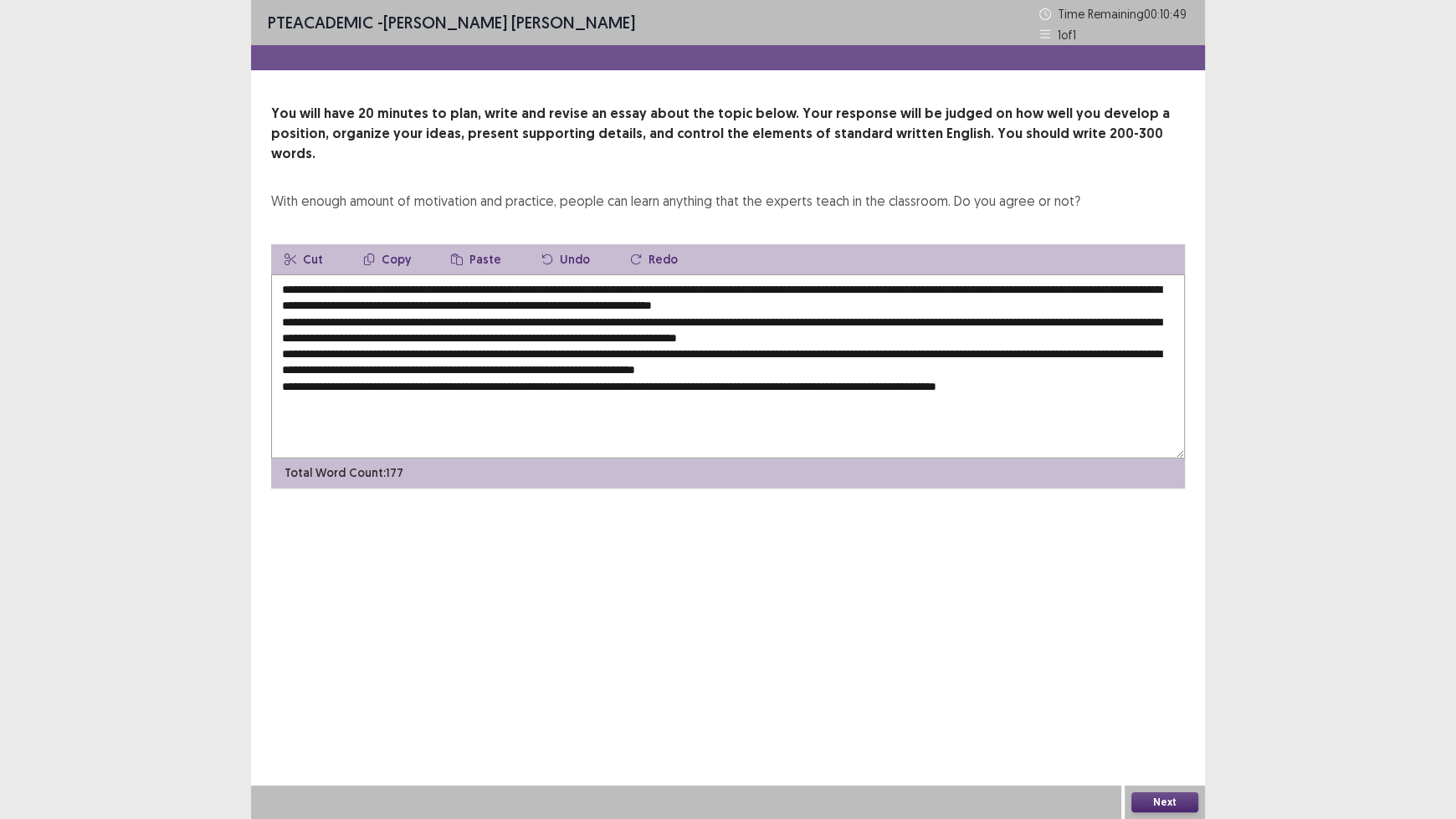
click at [561, 244] on button "Undo" at bounding box center [565, 259] width 75 height 30
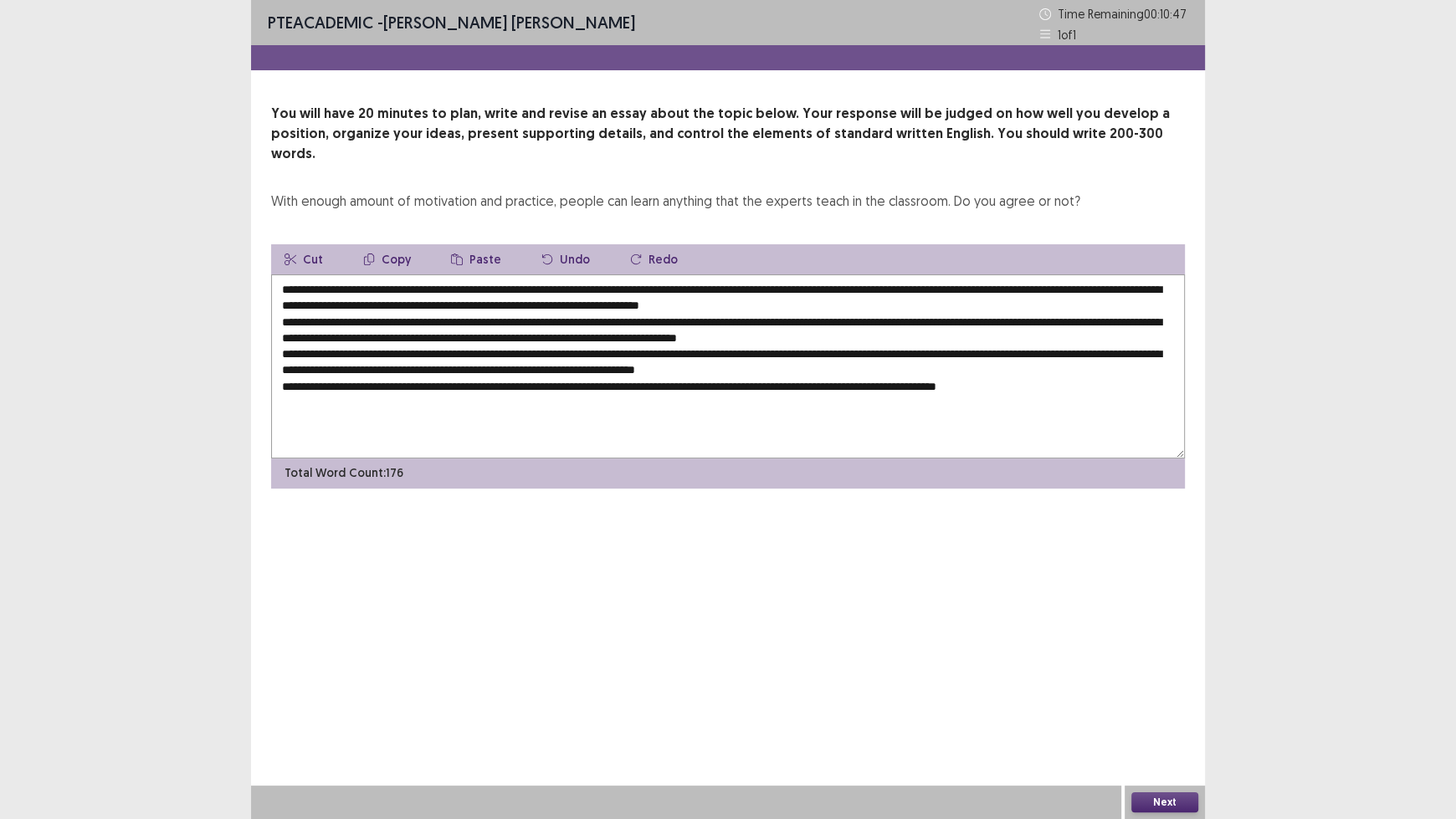
click at [561, 244] on button "Undo" at bounding box center [565, 259] width 75 height 30
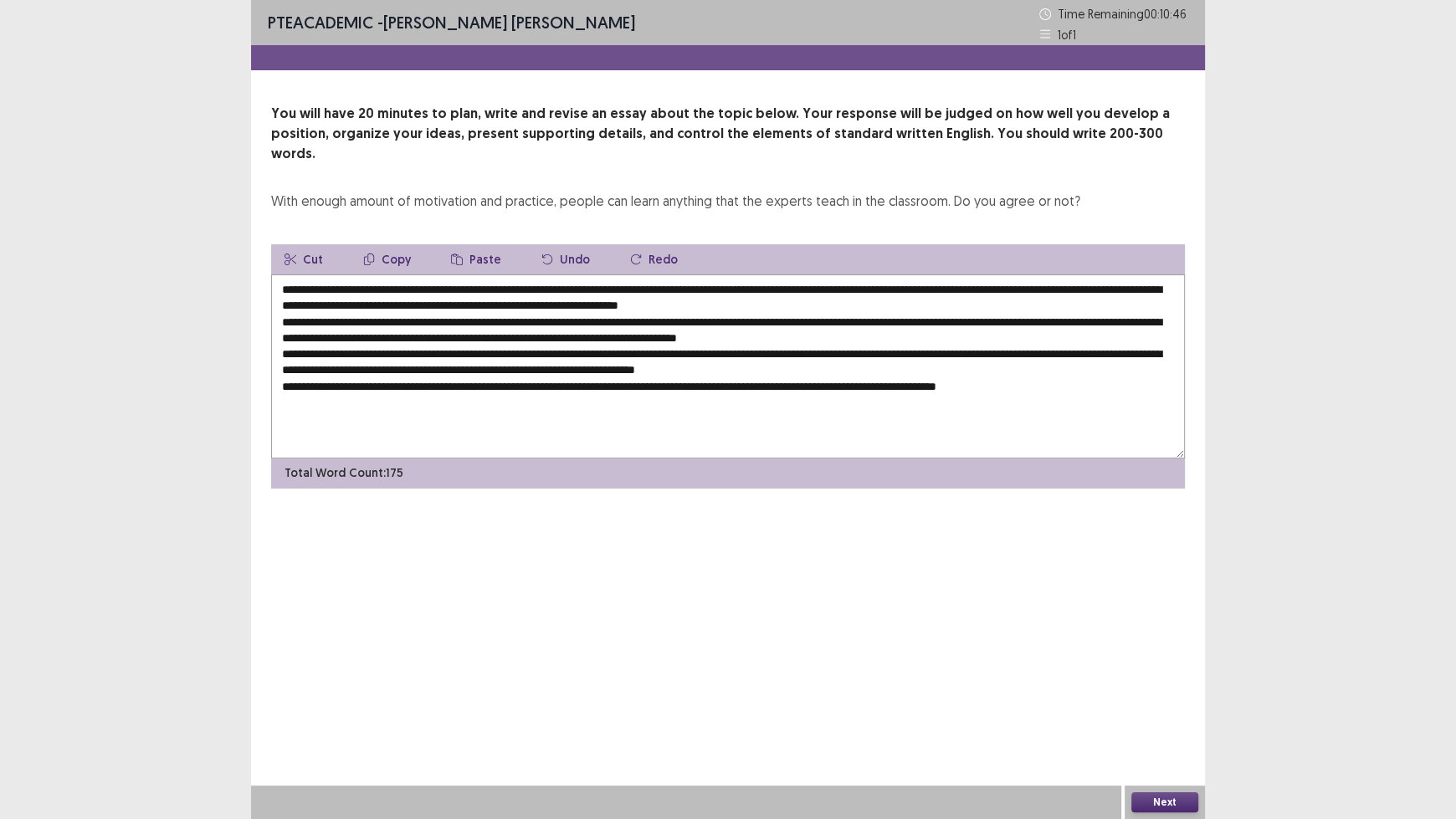
click at [561, 244] on button "Undo" at bounding box center [565, 259] width 75 height 30
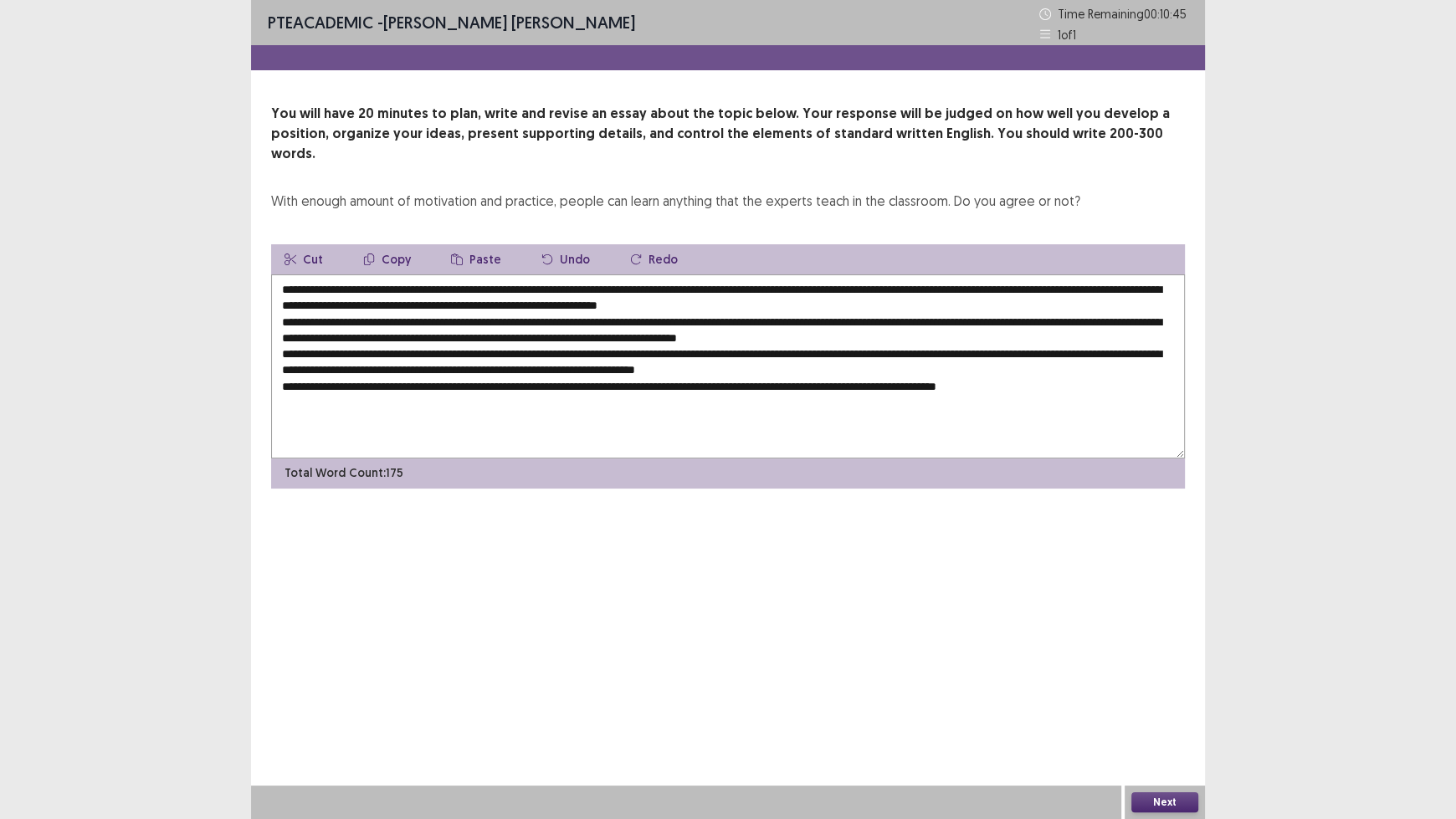
click at [561, 244] on button "Undo" at bounding box center [565, 259] width 75 height 30
click at [566, 244] on button "Undo" at bounding box center [565, 259] width 75 height 30
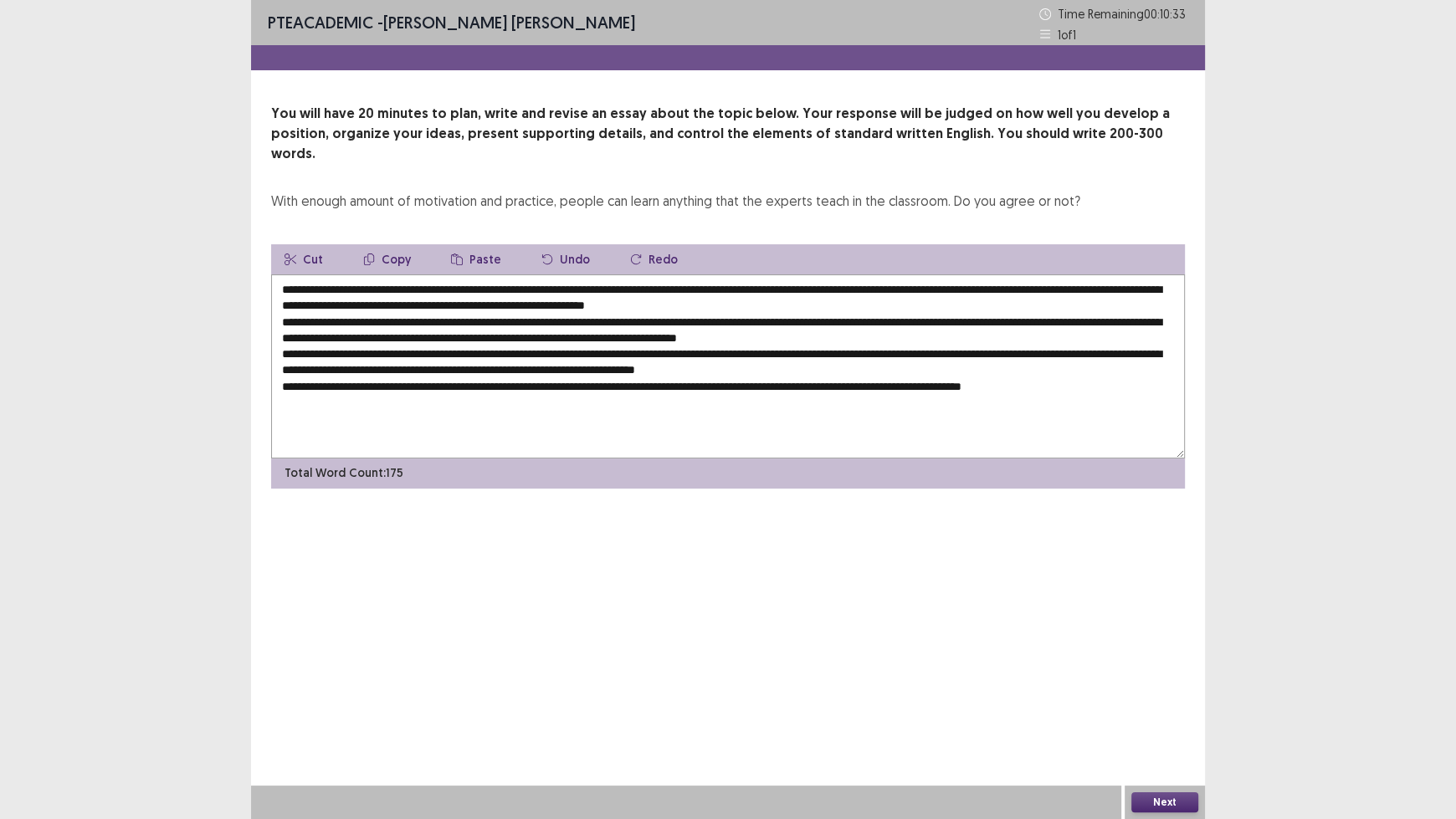
click at [565, 244] on button "Undo" at bounding box center [565, 259] width 75 height 30
click at [630, 254] on icon "button" at bounding box center [635, 259] width 10 height 10
click at [630, 254] on icon "button" at bounding box center [636, 259] width 12 height 12
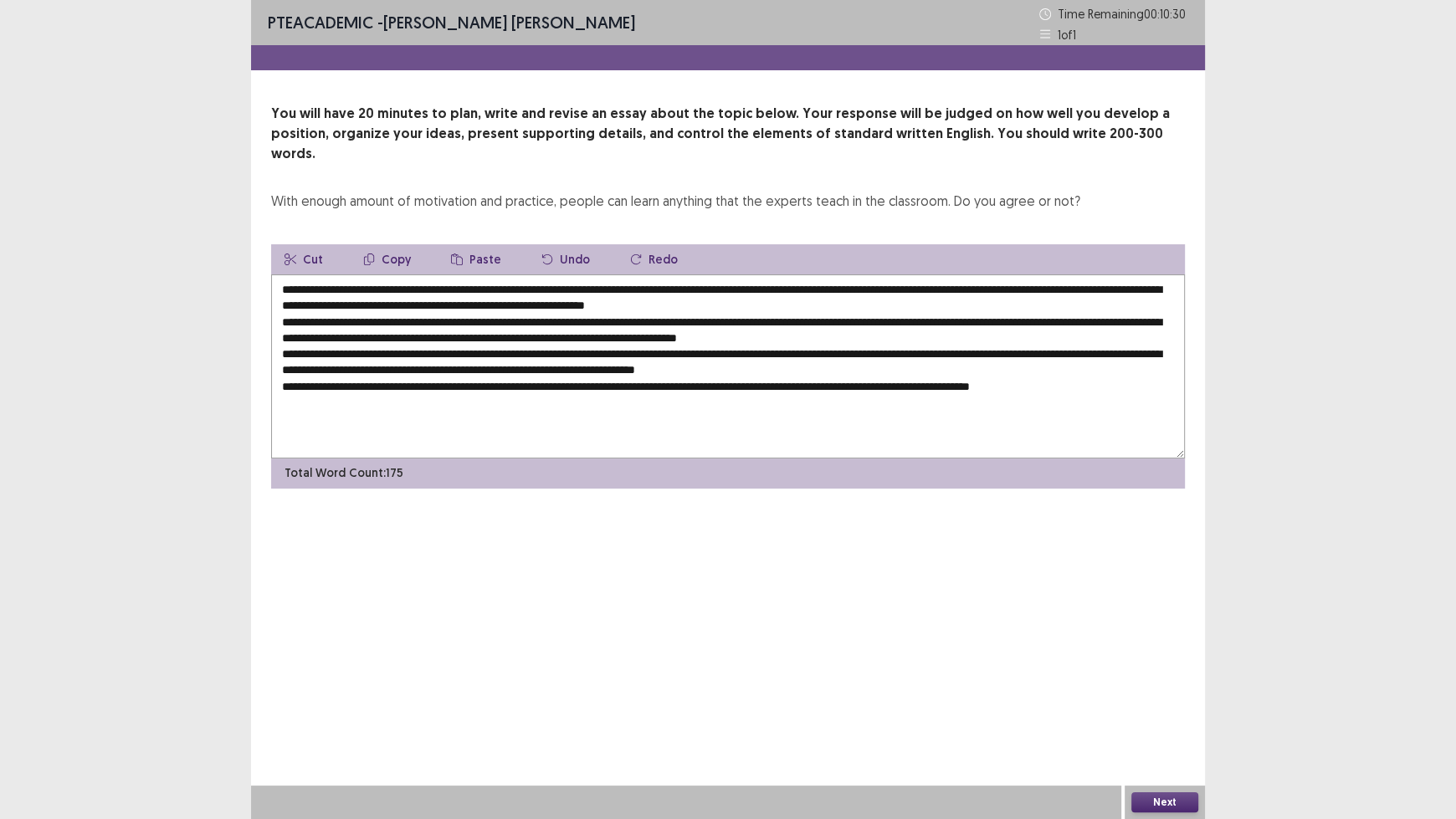
click at [630, 254] on icon "button" at bounding box center [636, 259] width 12 height 12
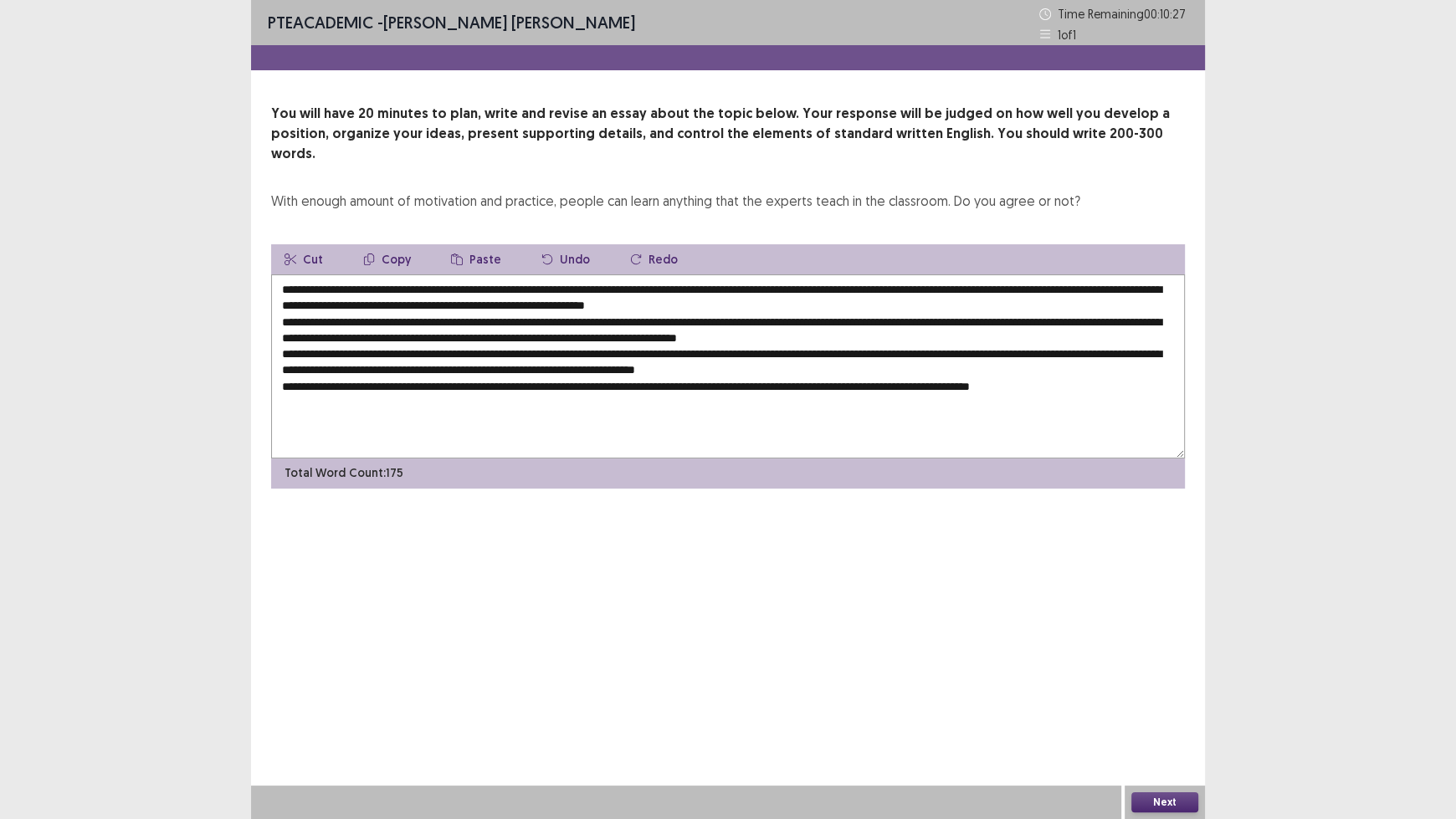
click at [630, 254] on icon "button" at bounding box center [636, 259] width 12 height 12
click at [1121, 363] on textarea at bounding box center [728, 367] width 913 height 184
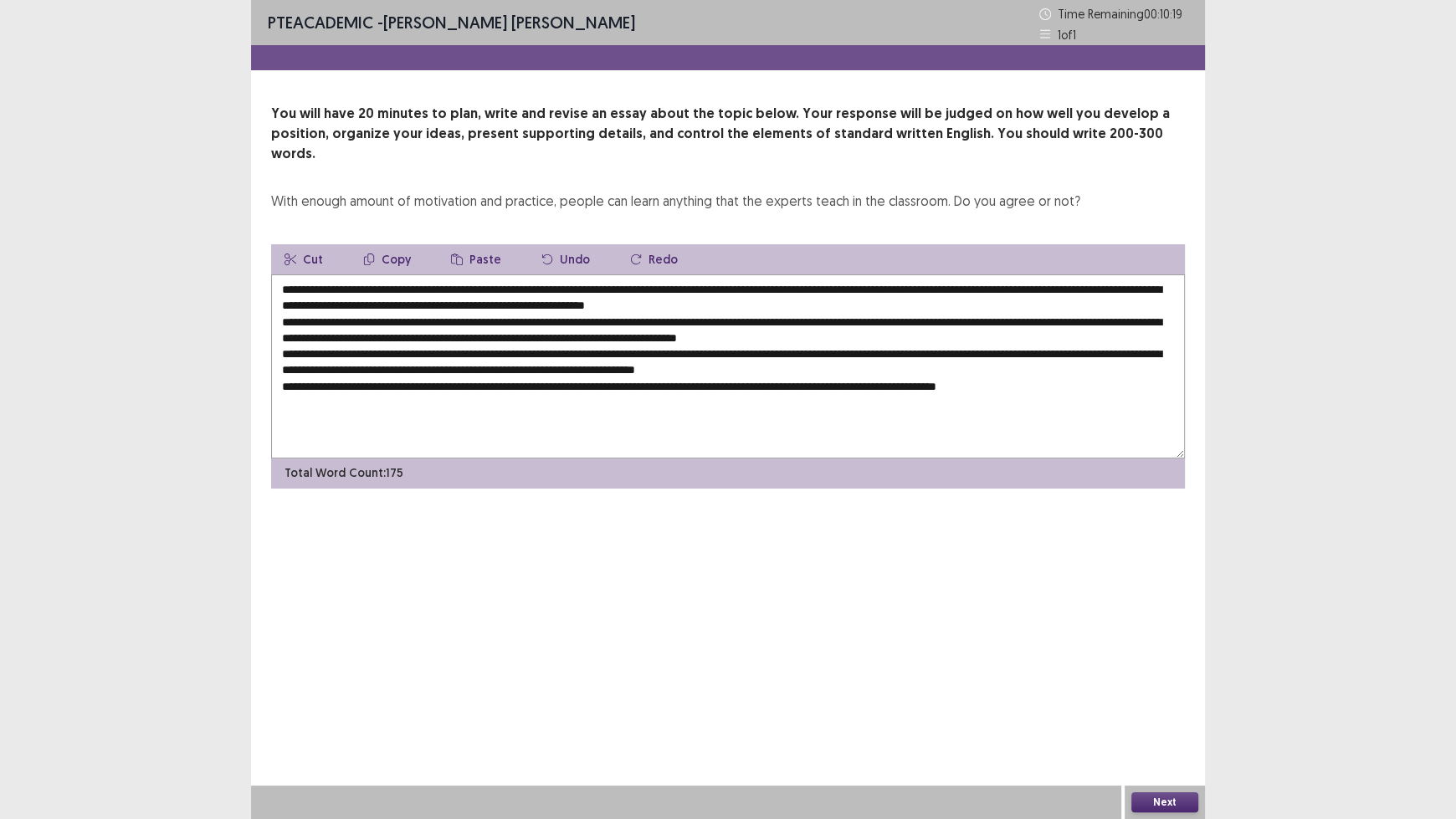
click at [379, 275] on textarea at bounding box center [728, 367] width 913 height 184
click at [417, 275] on textarea at bounding box center [728, 367] width 913 height 184
click at [420, 275] on textarea at bounding box center [728, 367] width 913 height 184
drag, startPoint x: 417, startPoint y: 269, endPoint x: 398, endPoint y: 269, distance: 19.0
click at [399, 275] on textarea at bounding box center [728, 367] width 913 height 184
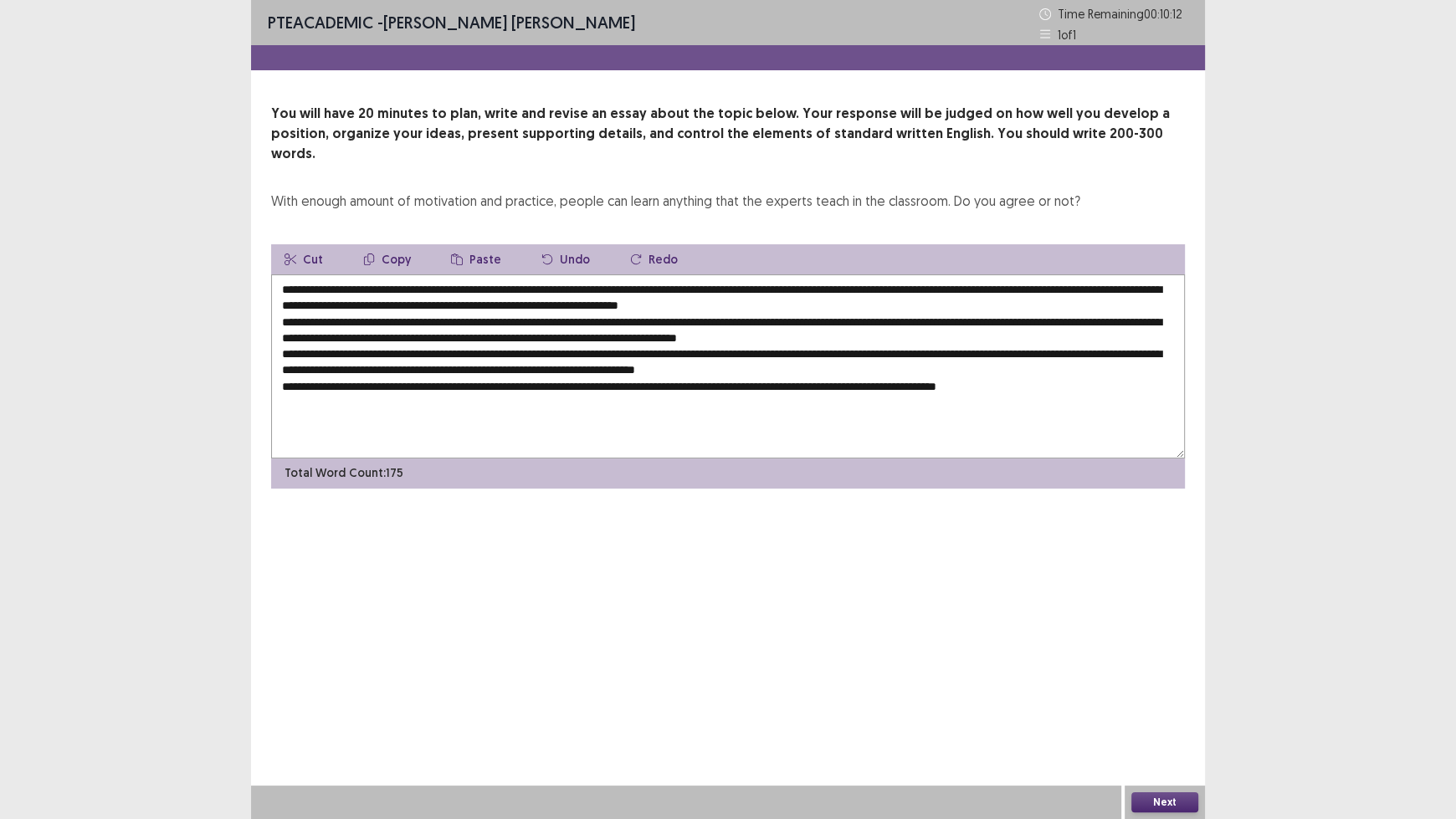
click at [412, 275] on textarea at bounding box center [728, 367] width 913 height 184
drag, startPoint x: 418, startPoint y: 269, endPoint x: 379, endPoint y: 267, distance: 39.1
click at [379, 275] on textarea at bounding box center [728, 367] width 913 height 184
click at [526, 297] on textarea at bounding box center [728, 367] width 913 height 184
paste textarea "********"
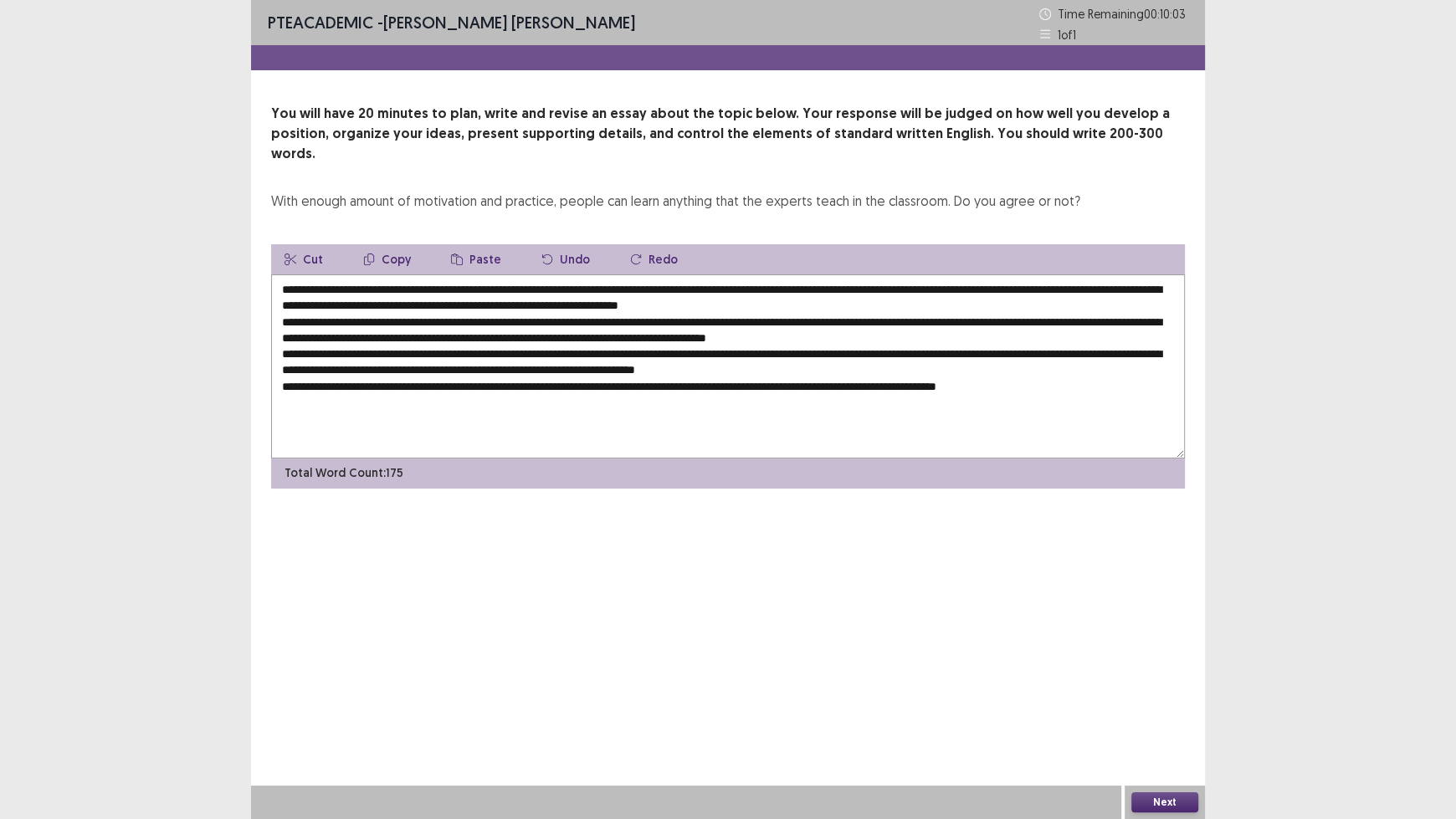
click at [843, 317] on textarea at bounding box center [728, 367] width 913 height 184
paste textarea "********"
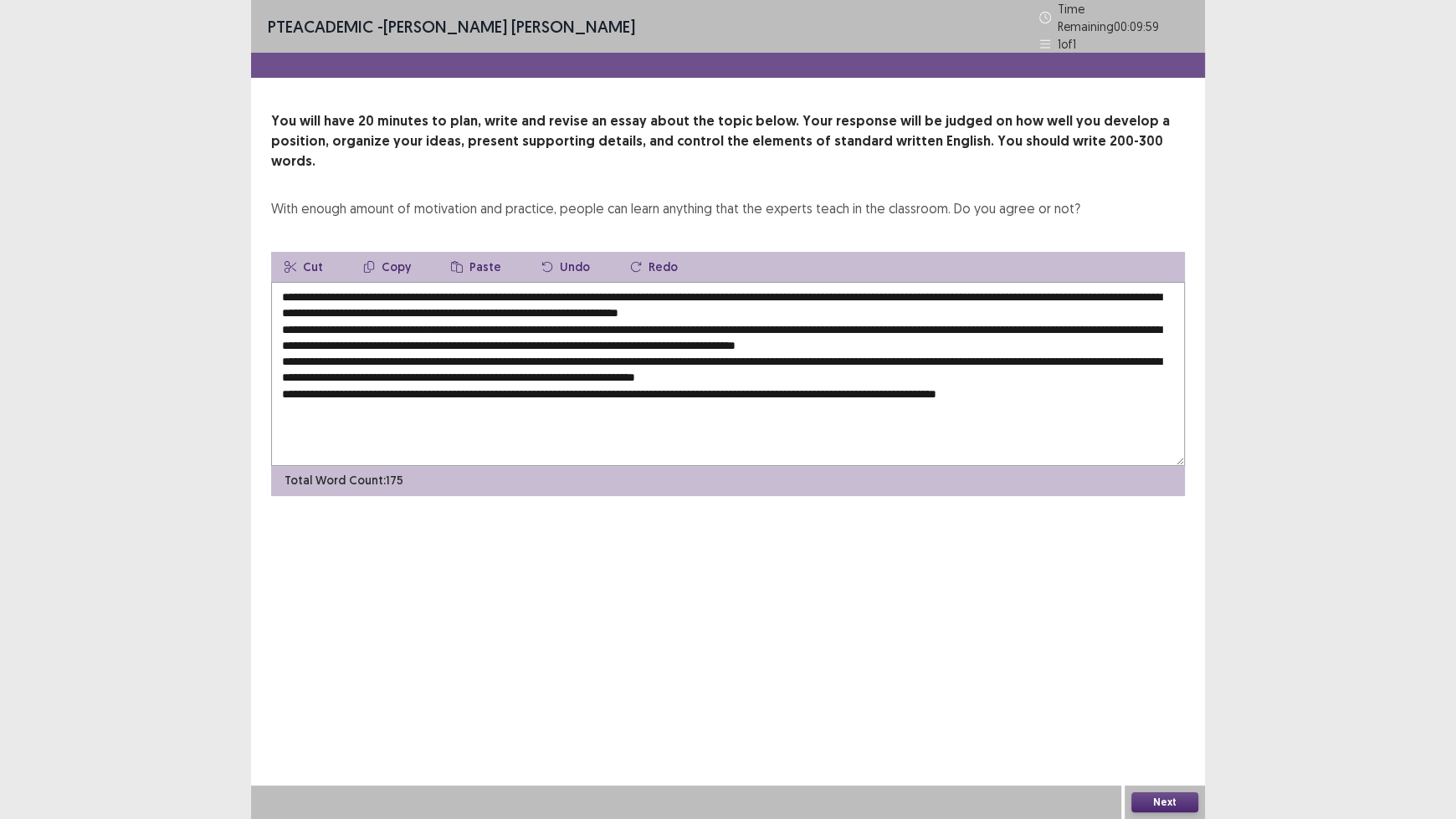
click at [491, 330] on textarea at bounding box center [728, 374] width 913 height 184
click at [492, 331] on textarea at bounding box center [728, 374] width 913 height 184
paste textarea "********"
click at [857, 345] on textarea at bounding box center [728, 374] width 913 height 184
paste textarea "********"
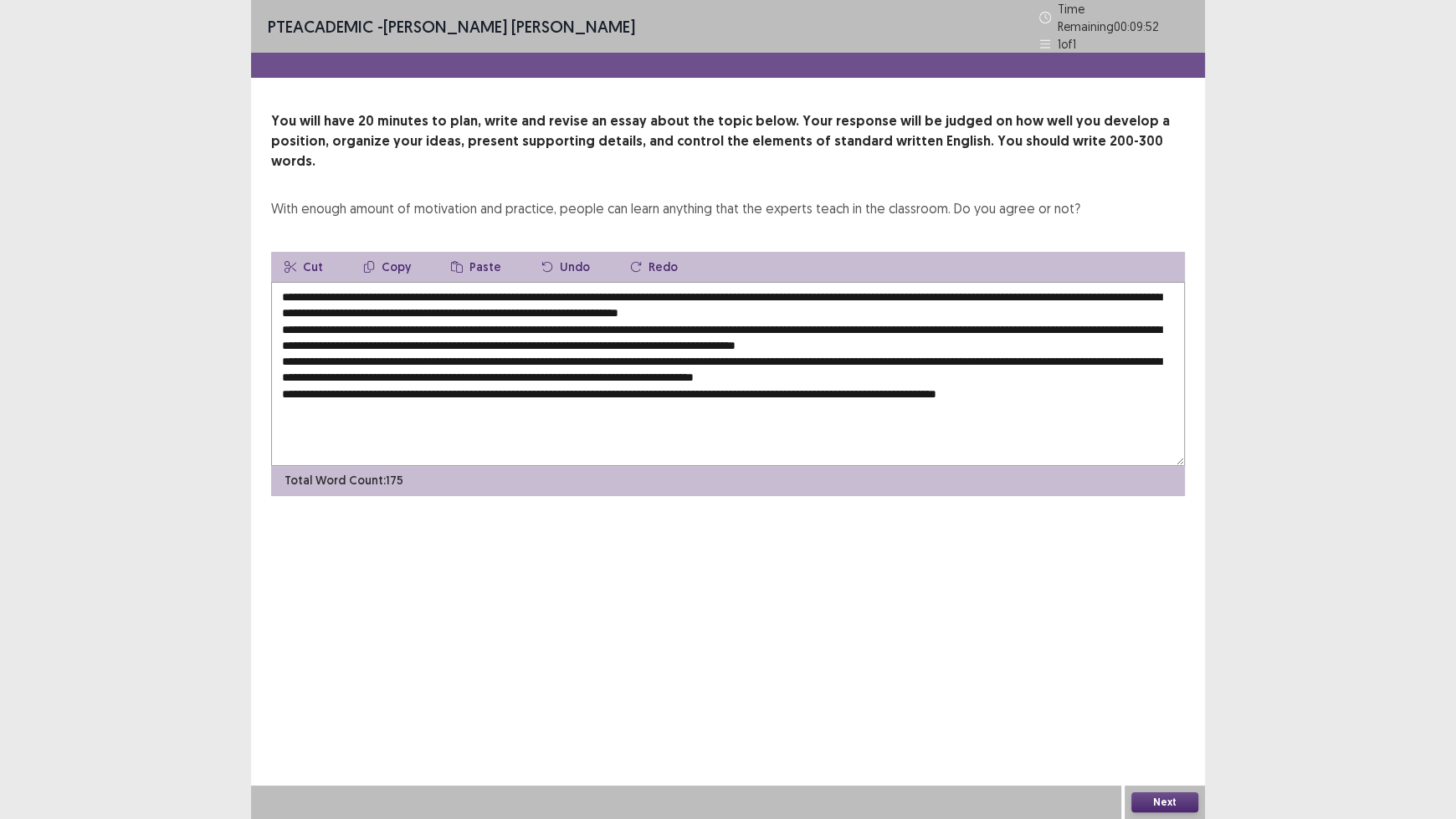
click at [683, 367] on textarea at bounding box center [728, 374] width 913 height 184
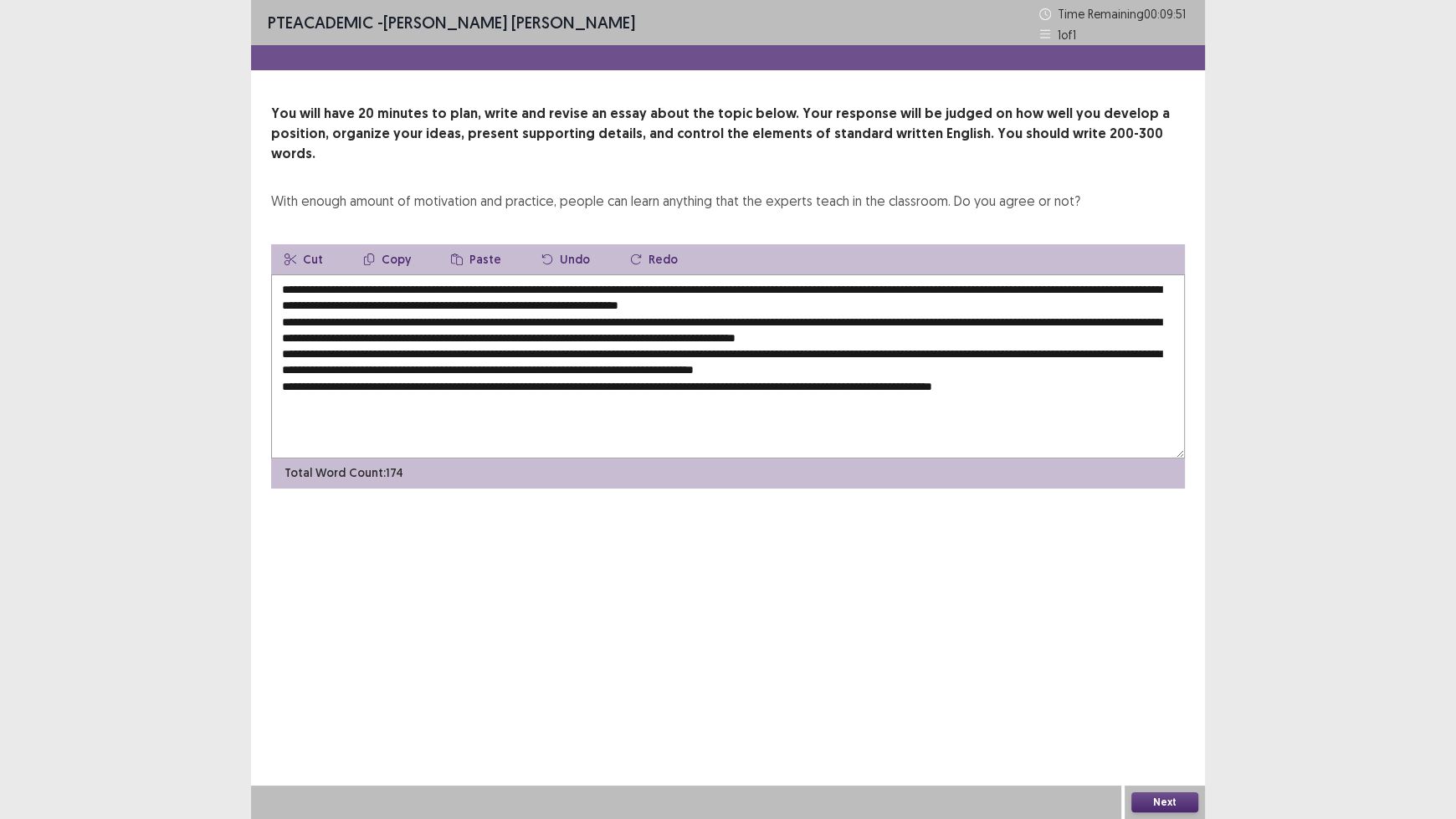
paste textarea "********"
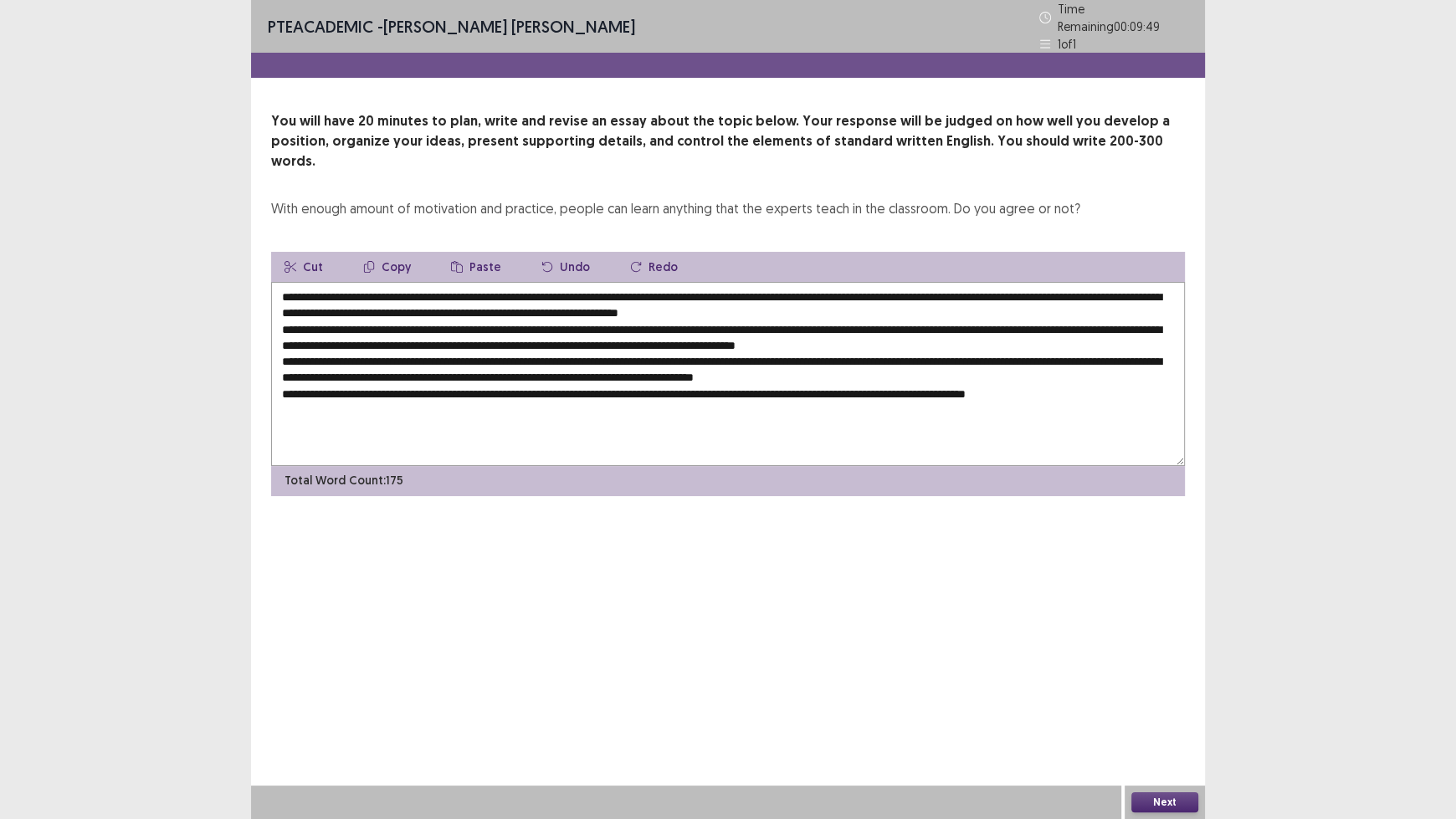
click at [639, 288] on textarea at bounding box center [728, 374] width 913 height 184
click at [746, 285] on textarea at bounding box center [728, 374] width 913 height 184
drag, startPoint x: 689, startPoint y: 285, endPoint x: 637, endPoint y: 282, distance: 52.1
click at [637, 282] on textarea at bounding box center [728, 374] width 913 height 184
click at [968, 300] on textarea at bounding box center [728, 374] width 913 height 184
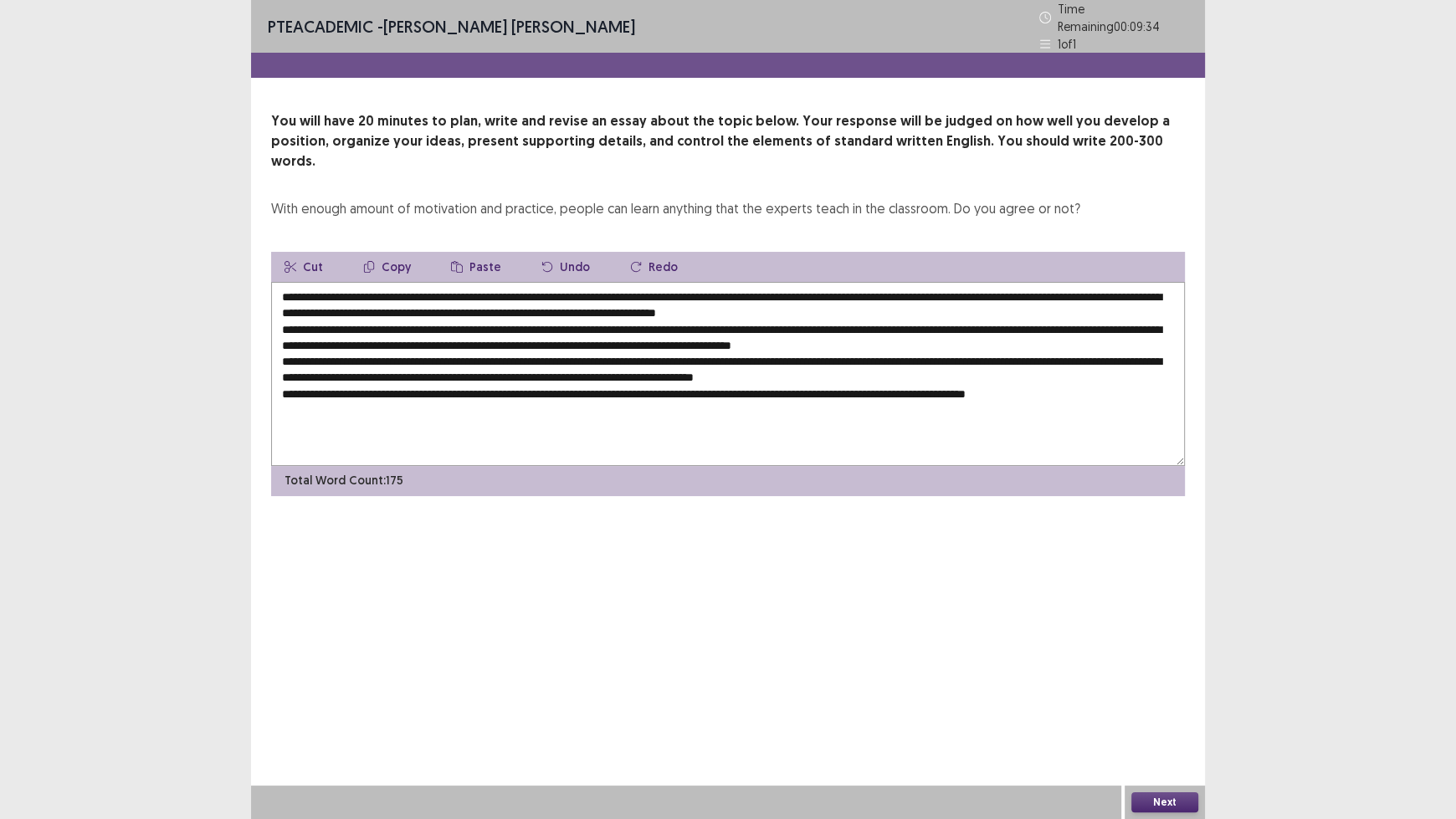
paste textarea "**********"
click at [746, 287] on textarea at bounding box center [728, 374] width 913 height 184
drag, startPoint x: 775, startPoint y: 287, endPoint x: 743, endPoint y: 286, distance: 32.0
click at [743, 286] on textarea at bounding box center [728, 374] width 913 height 184
click at [1074, 331] on textarea at bounding box center [728, 374] width 913 height 184
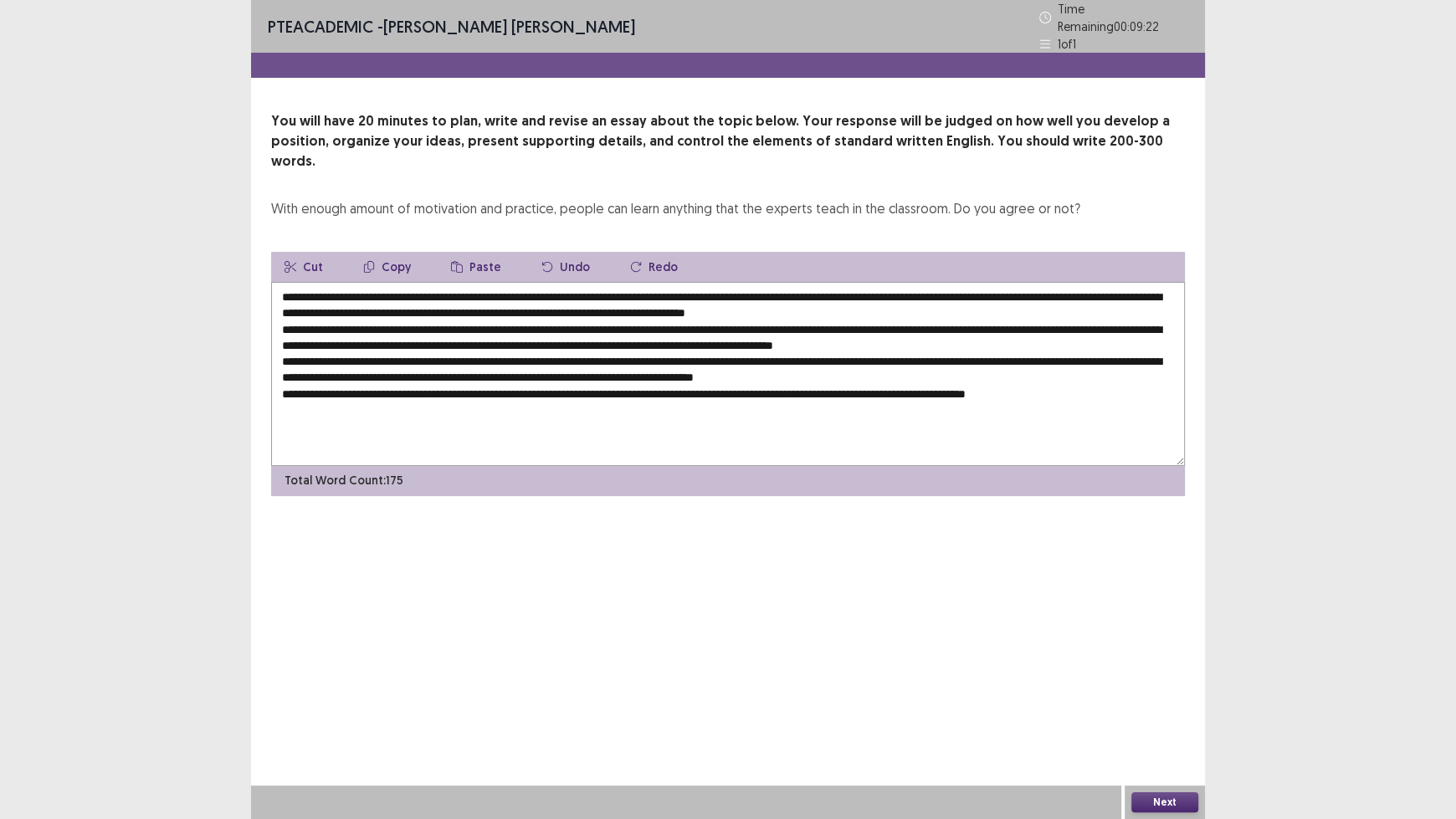
click at [1077, 333] on textarea at bounding box center [728, 374] width 913 height 184
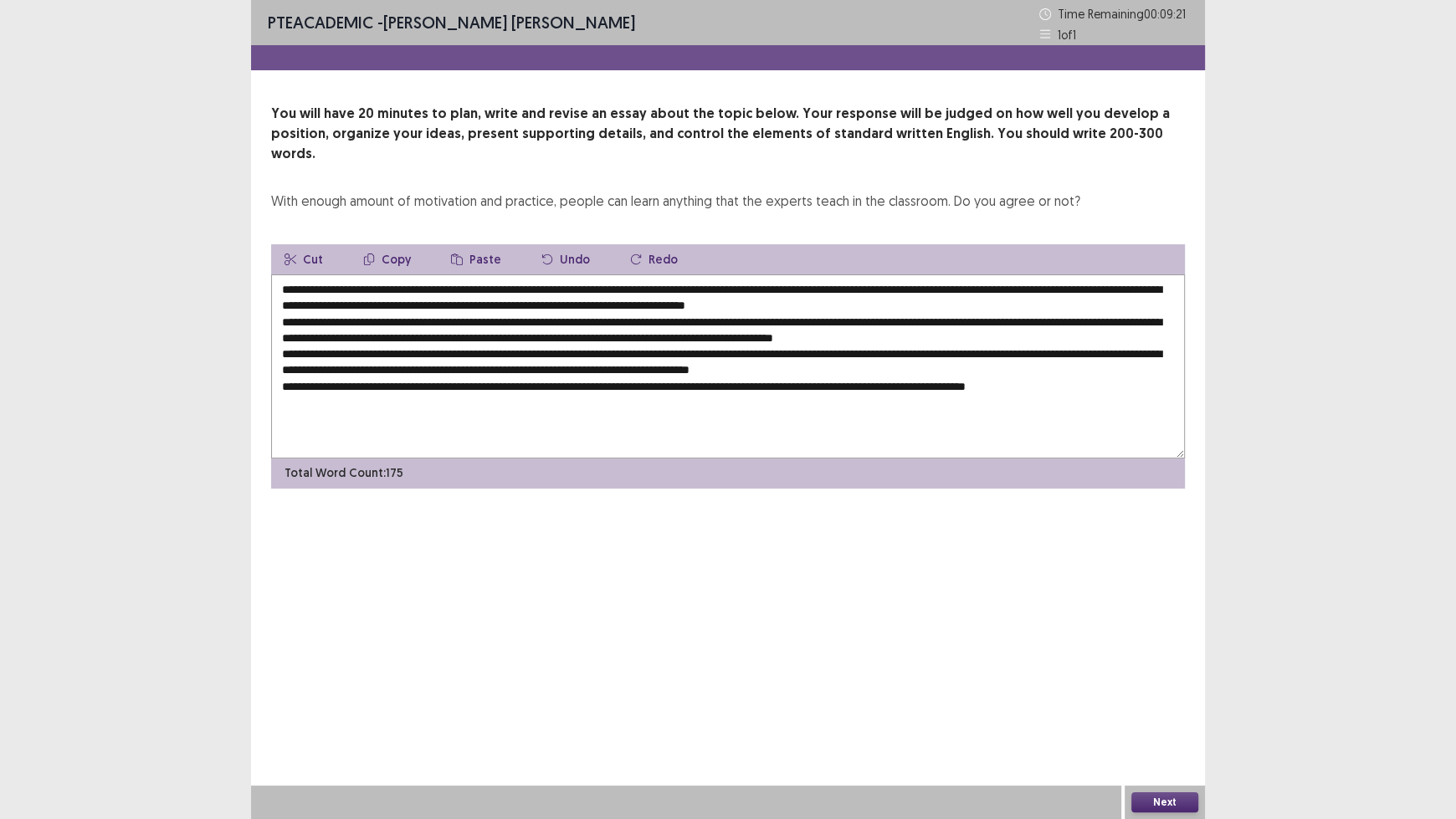
paste textarea "********"
click at [428, 315] on textarea at bounding box center [728, 367] width 913 height 184
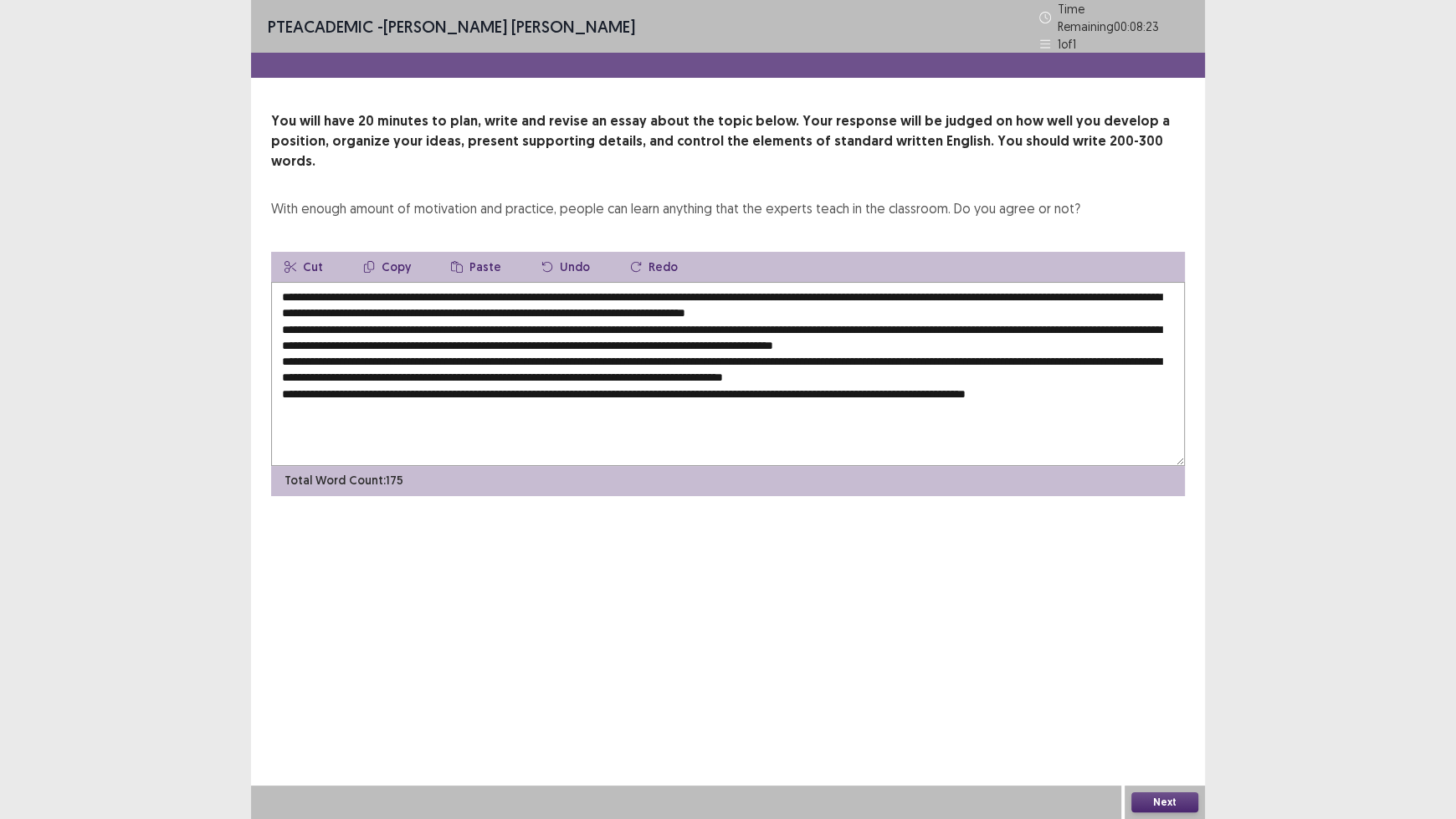
click at [730, 318] on textarea at bounding box center [728, 374] width 913 height 184
click at [420, 317] on textarea at bounding box center [728, 374] width 913 height 184
click at [739, 362] on textarea at bounding box center [728, 374] width 913 height 184
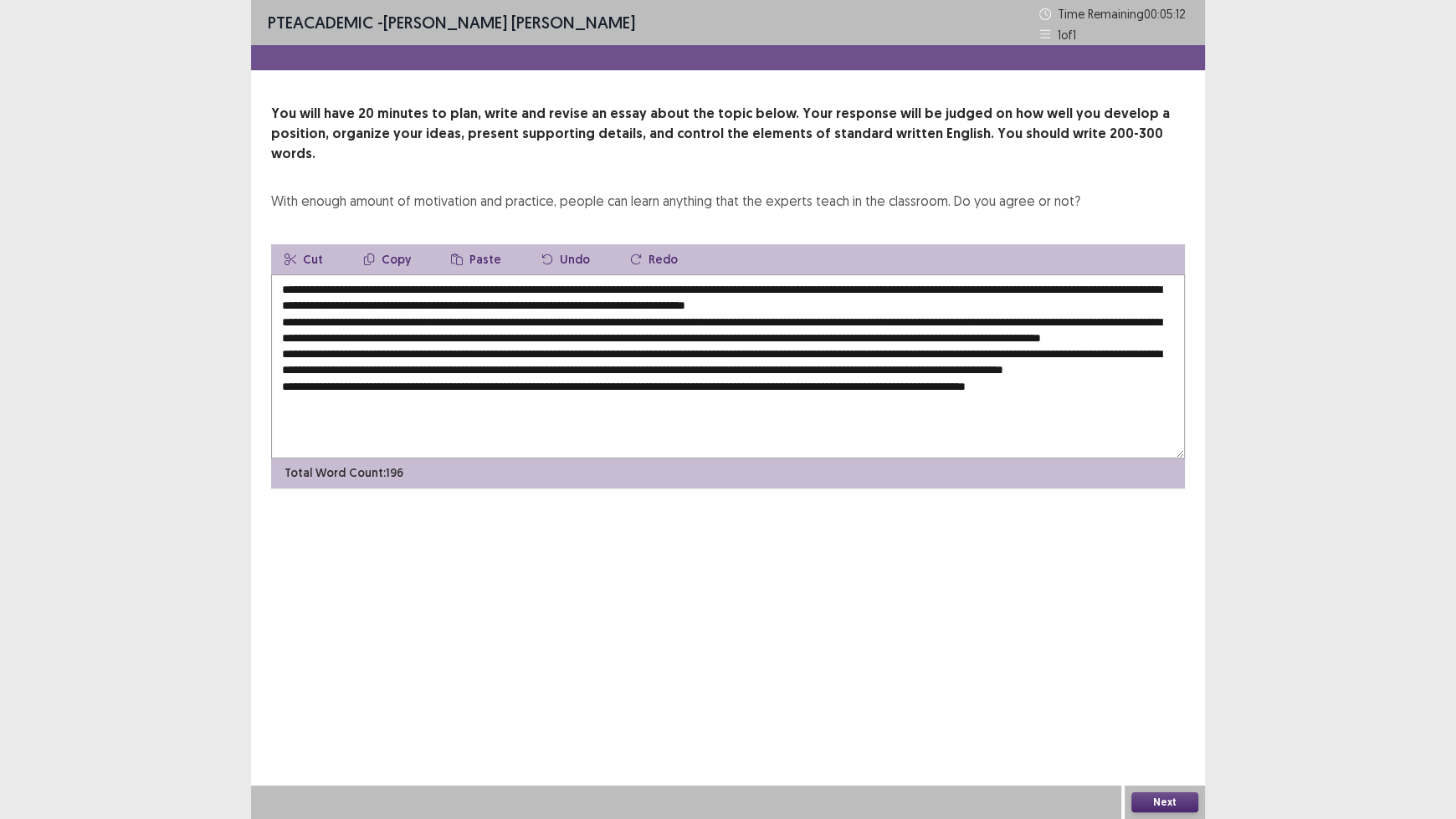
click at [1059, 318] on textarea at bounding box center [728, 367] width 913 height 184
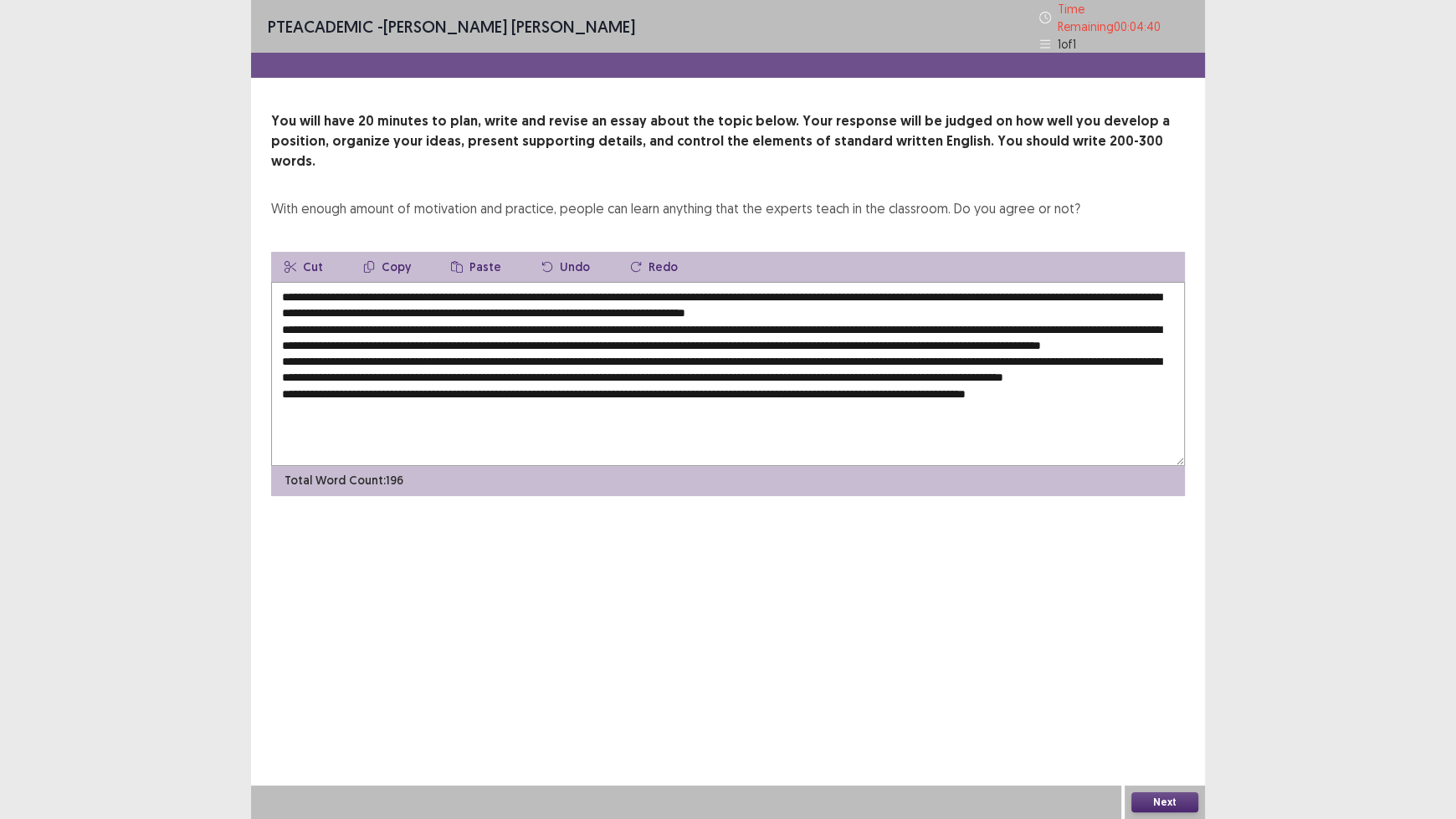
drag, startPoint x: 521, startPoint y: 316, endPoint x: 395, endPoint y: 314, distance: 126.0
click at [395, 314] on textarea at bounding box center [728, 374] width 913 height 184
click at [412, 319] on textarea at bounding box center [728, 374] width 913 height 184
drag, startPoint x: 412, startPoint y: 317, endPoint x: 460, endPoint y: 318, distance: 48.0
click at [460, 318] on textarea at bounding box center [728, 374] width 913 height 184
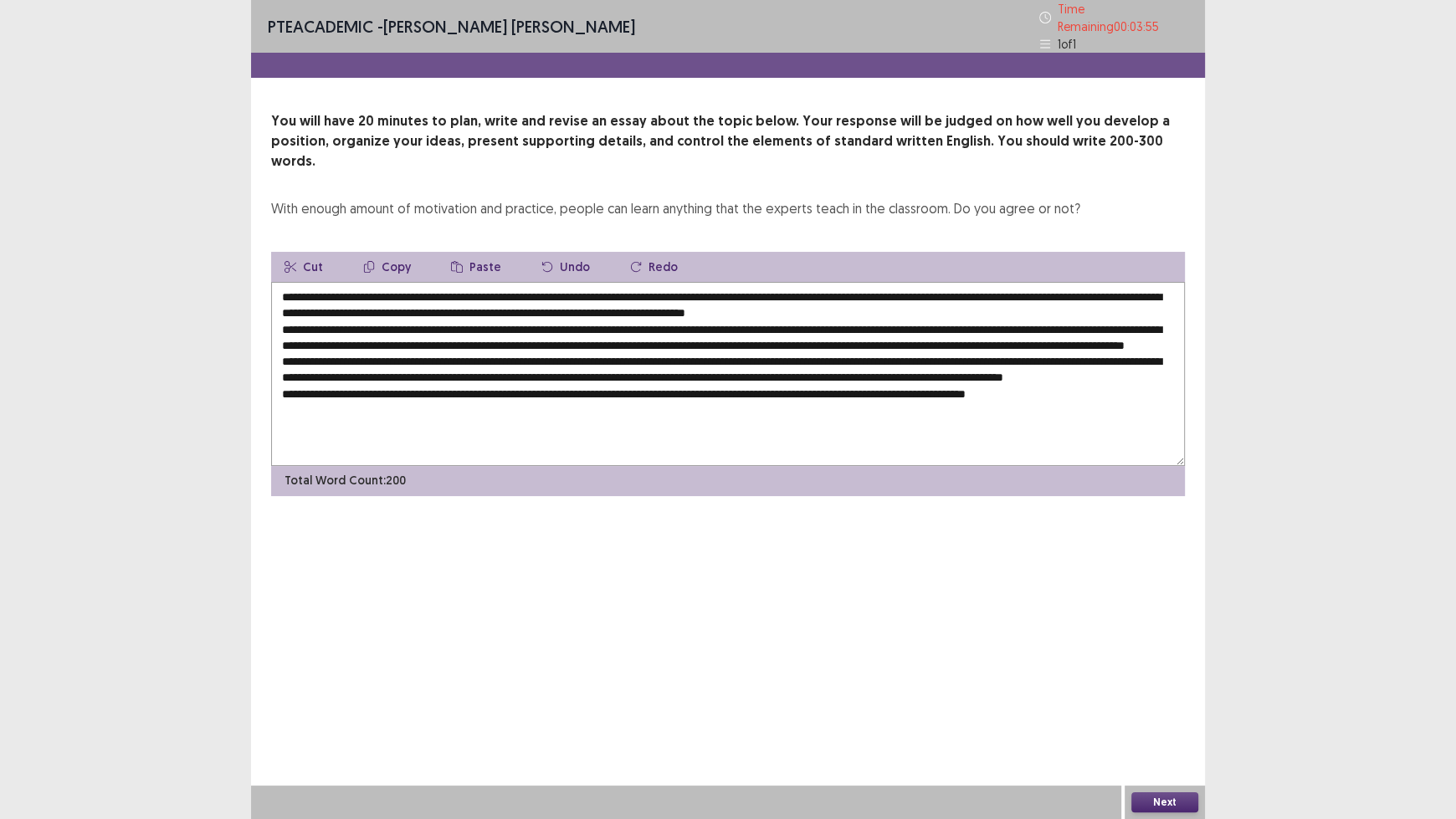
type textarea "**********"
click at [1162, 678] on button "Next" at bounding box center [1164, 803] width 67 height 20
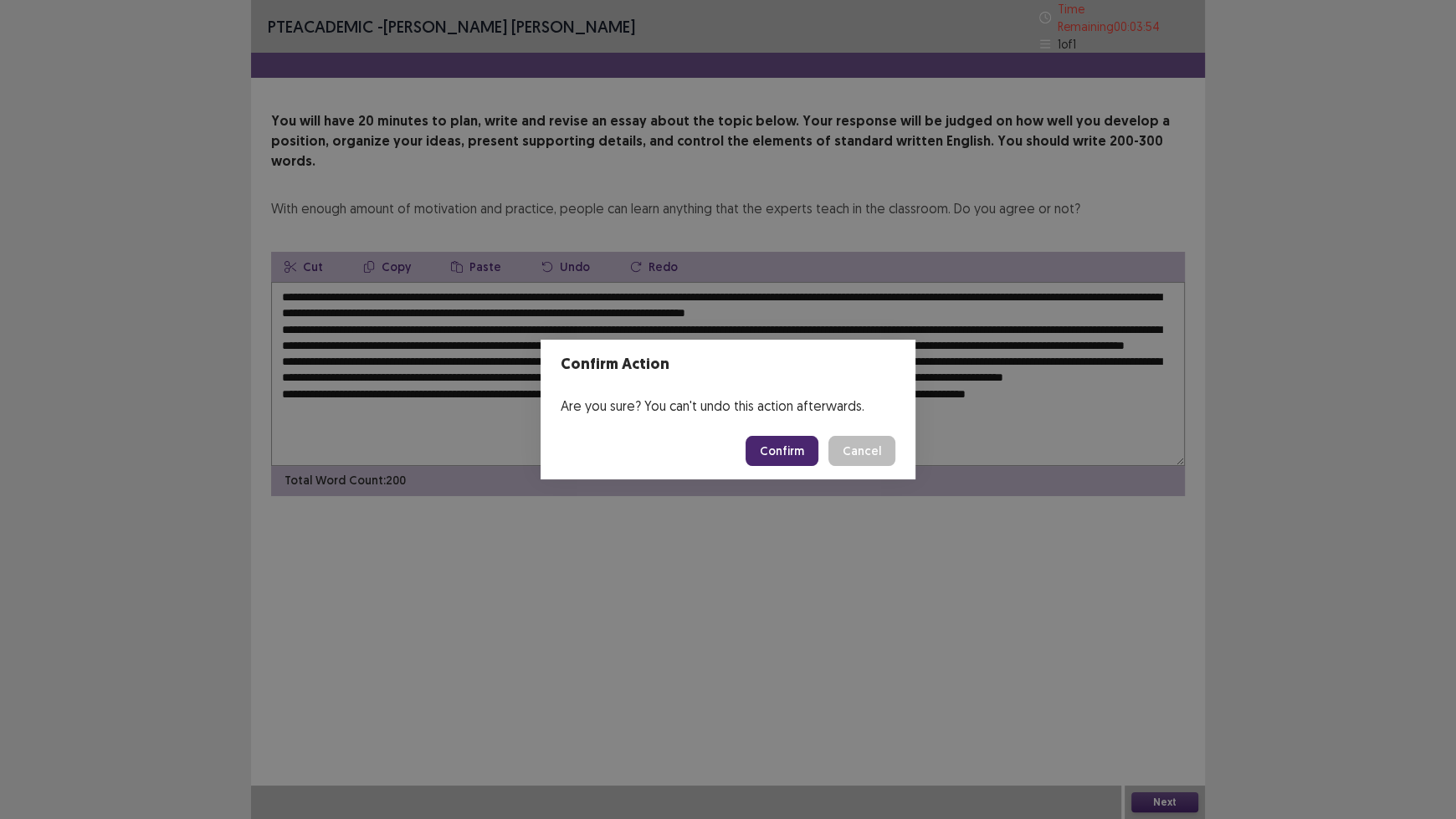
click at [796, 450] on button "Confirm" at bounding box center [782, 451] width 73 height 30
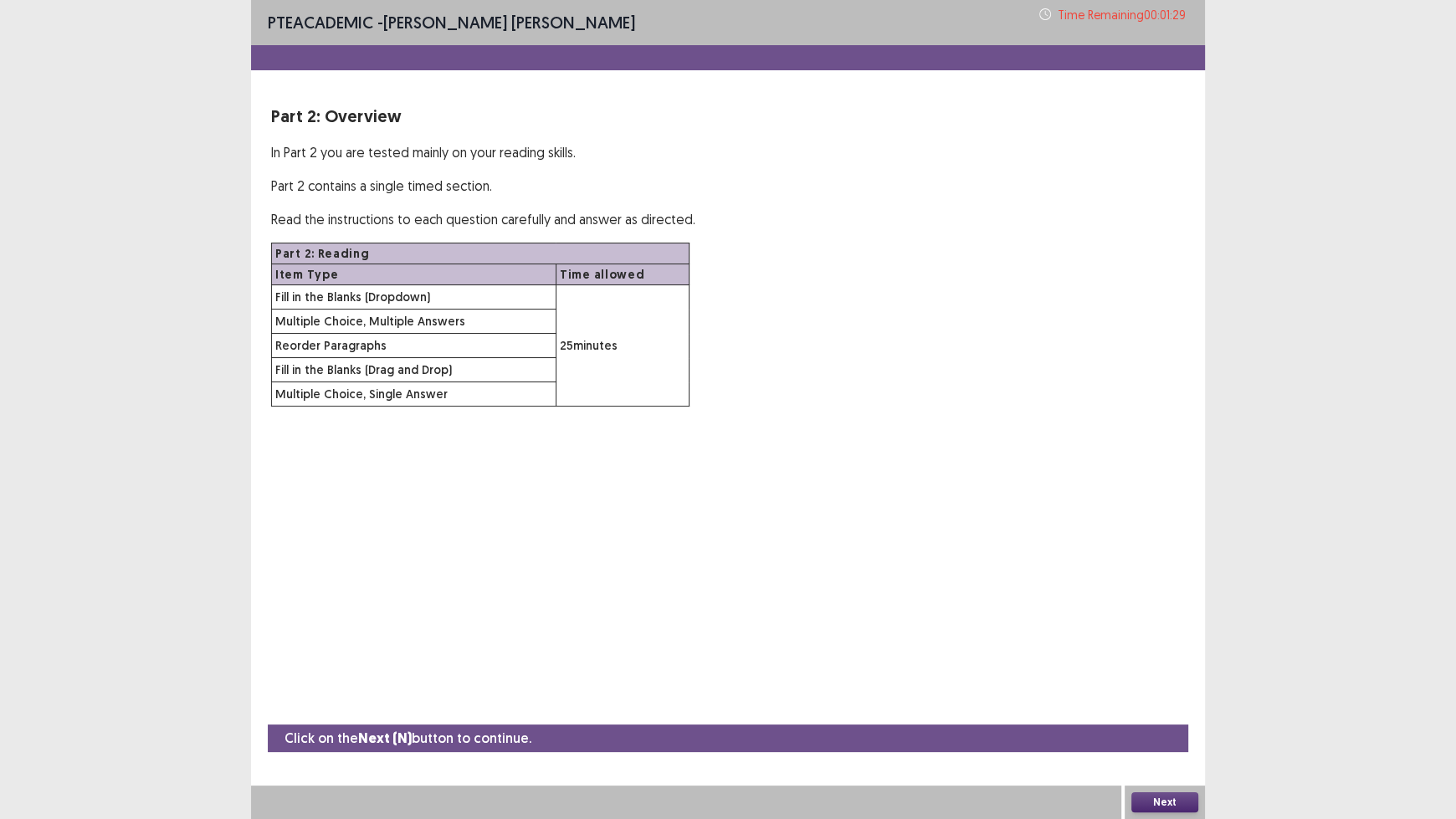
click at [1177, 678] on button "Next" at bounding box center [1164, 803] width 67 height 20
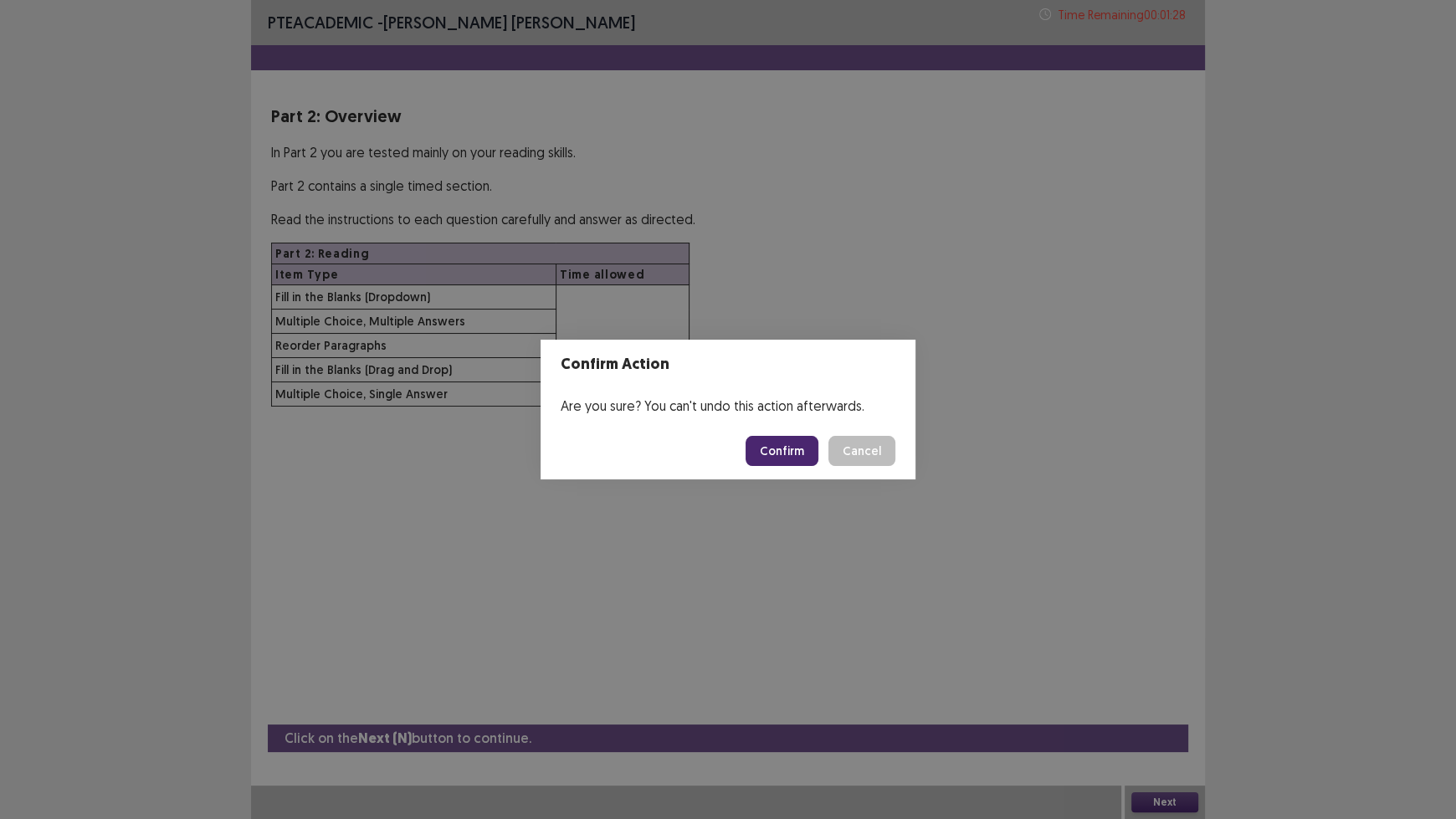
click at [790, 465] on button "Confirm" at bounding box center [782, 451] width 73 height 30
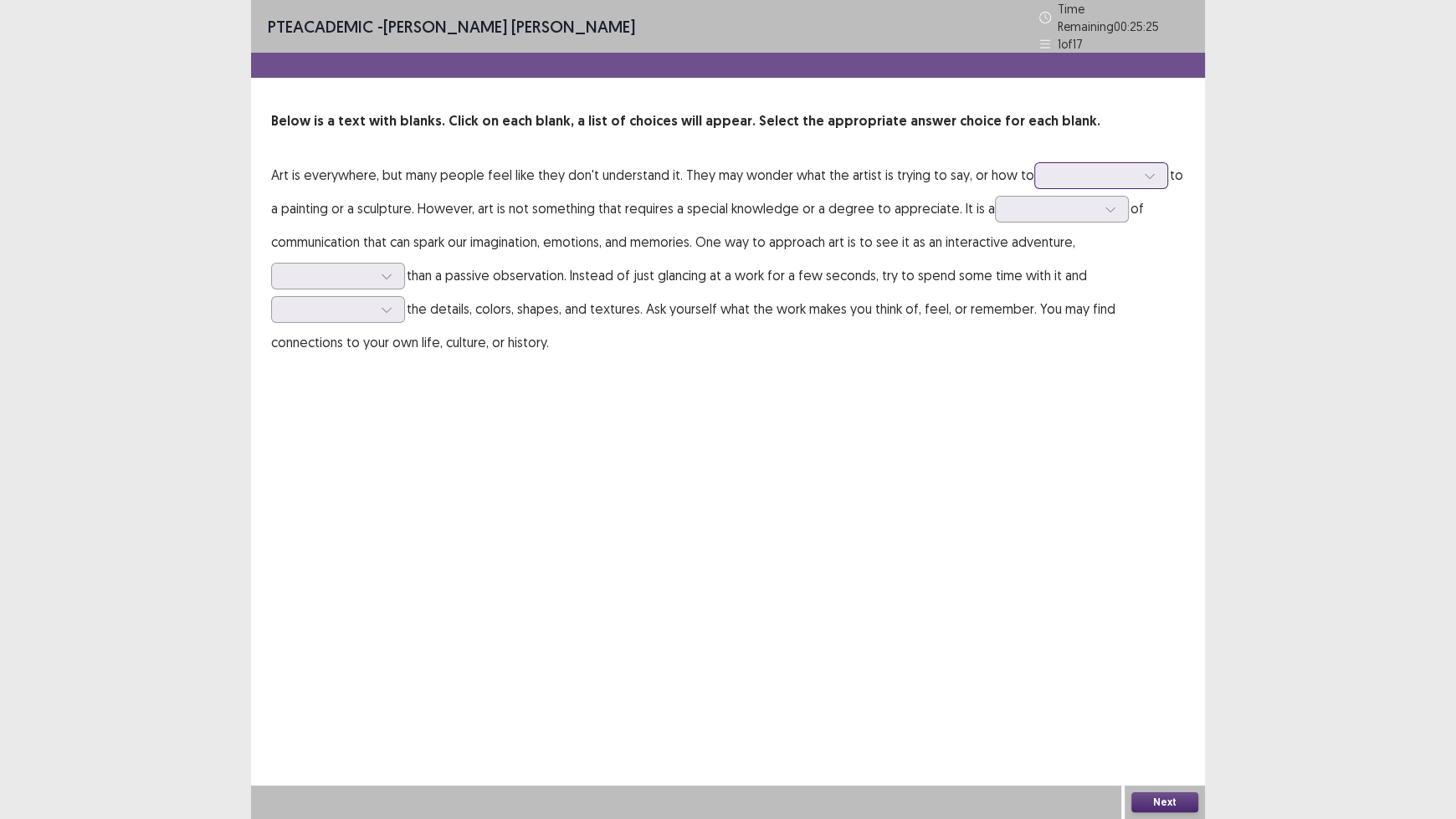
click at [1107, 168] on div at bounding box center [1092, 175] width 87 height 16
click at [1105, 314] on div "relate" at bounding box center [1101, 316] width 134 height 46
click at [1061, 212] on div at bounding box center [1061, 210] width 134 height 27
click at [1067, 387] on div "form" at bounding box center [1061, 396] width 134 height 46
click at [360, 268] on div at bounding box center [329, 276] width 87 height 16
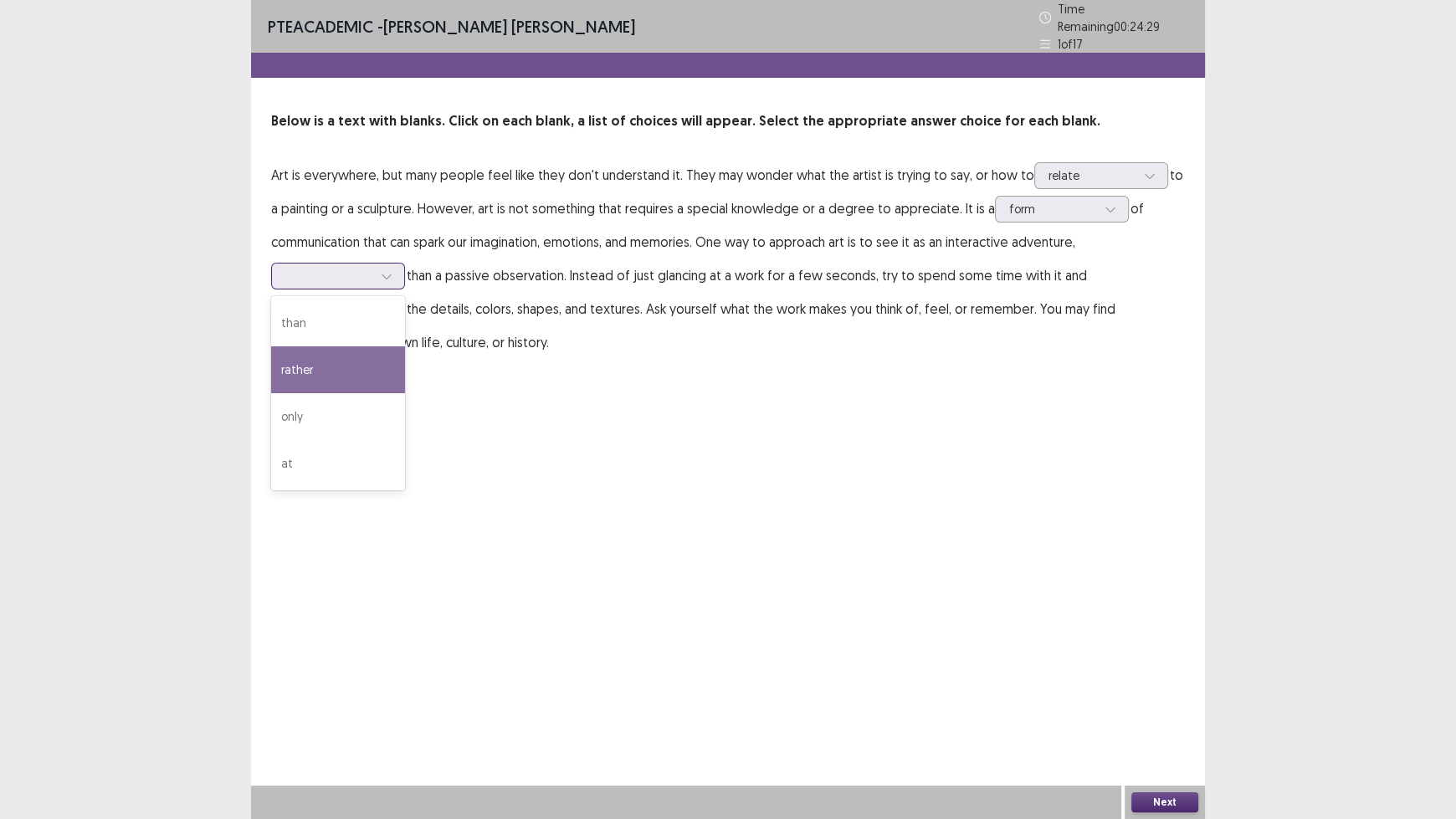
click at [371, 353] on div "rather" at bounding box center [338, 369] width 134 height 46
click at [388, 303] on icon at bounding box center [386, 309] width 12 height 12
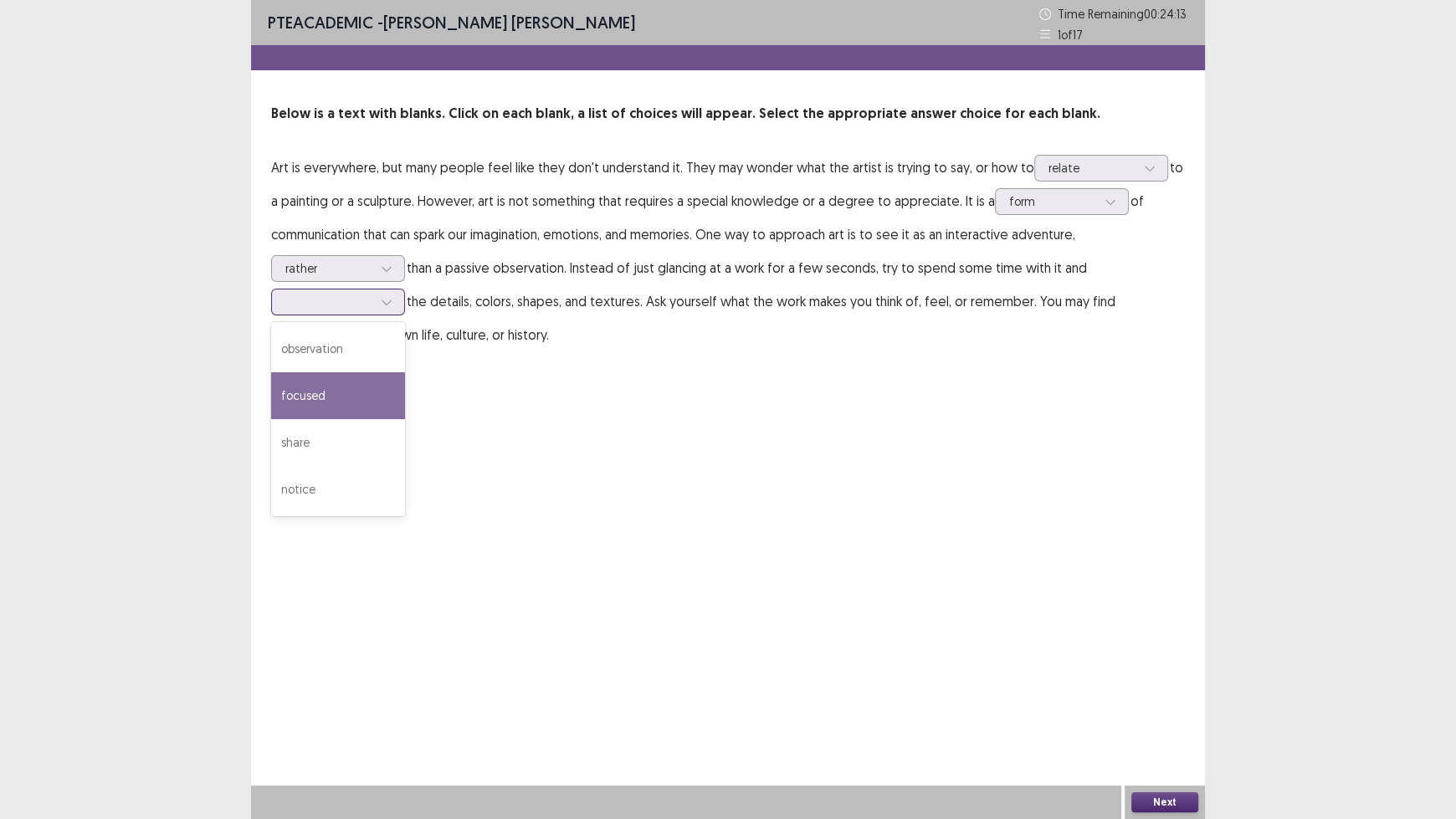
click at [375, 385] on div "focused" at bounding box center [338, 396] width 134 height 46
click at [1182, 678] on button "Next" at bounding box center [1164, 803] width 67 height 20
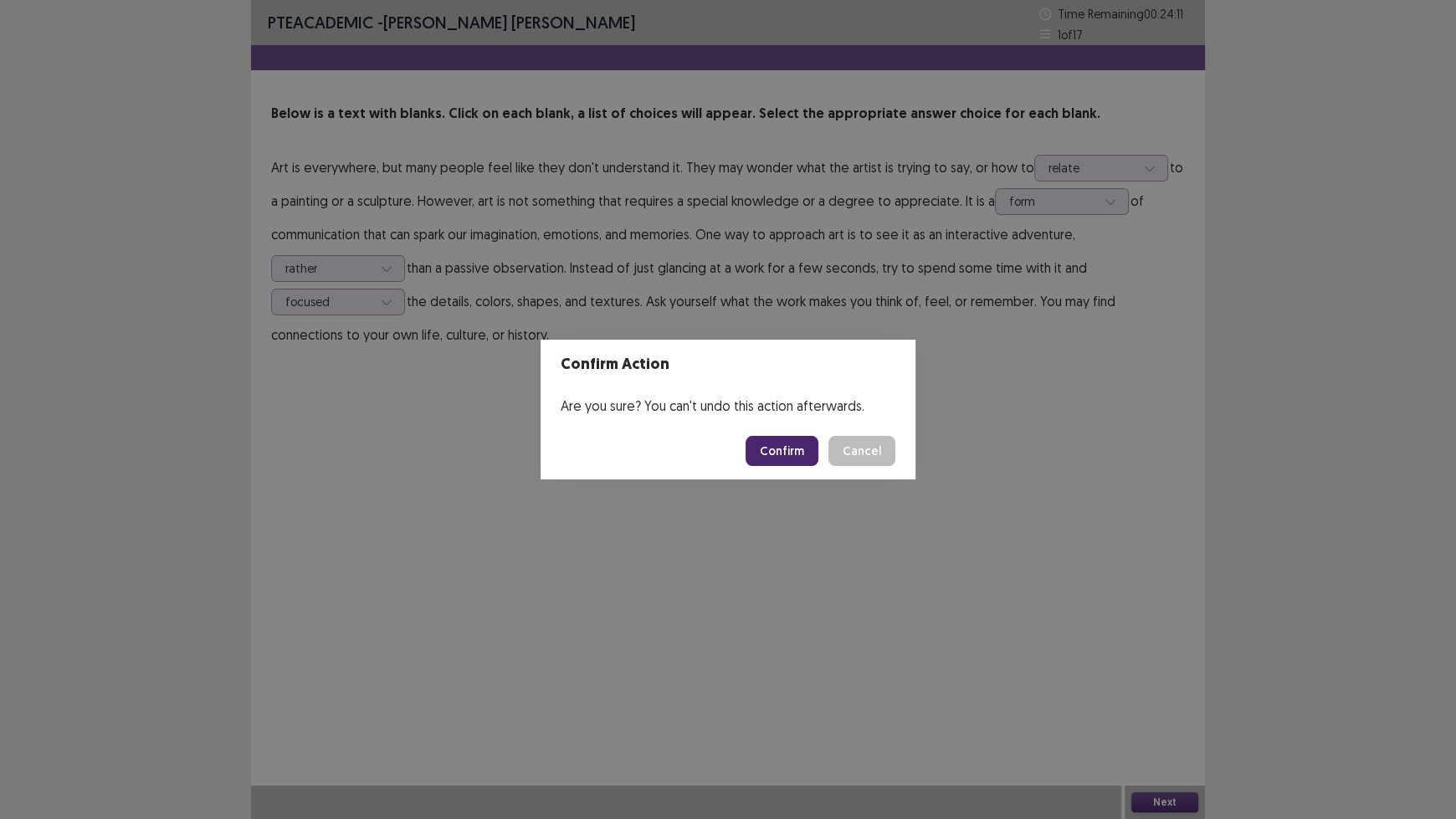
click at [777, 445] on button "Confirm" at bounding box center [782, 451] width 73 height 30
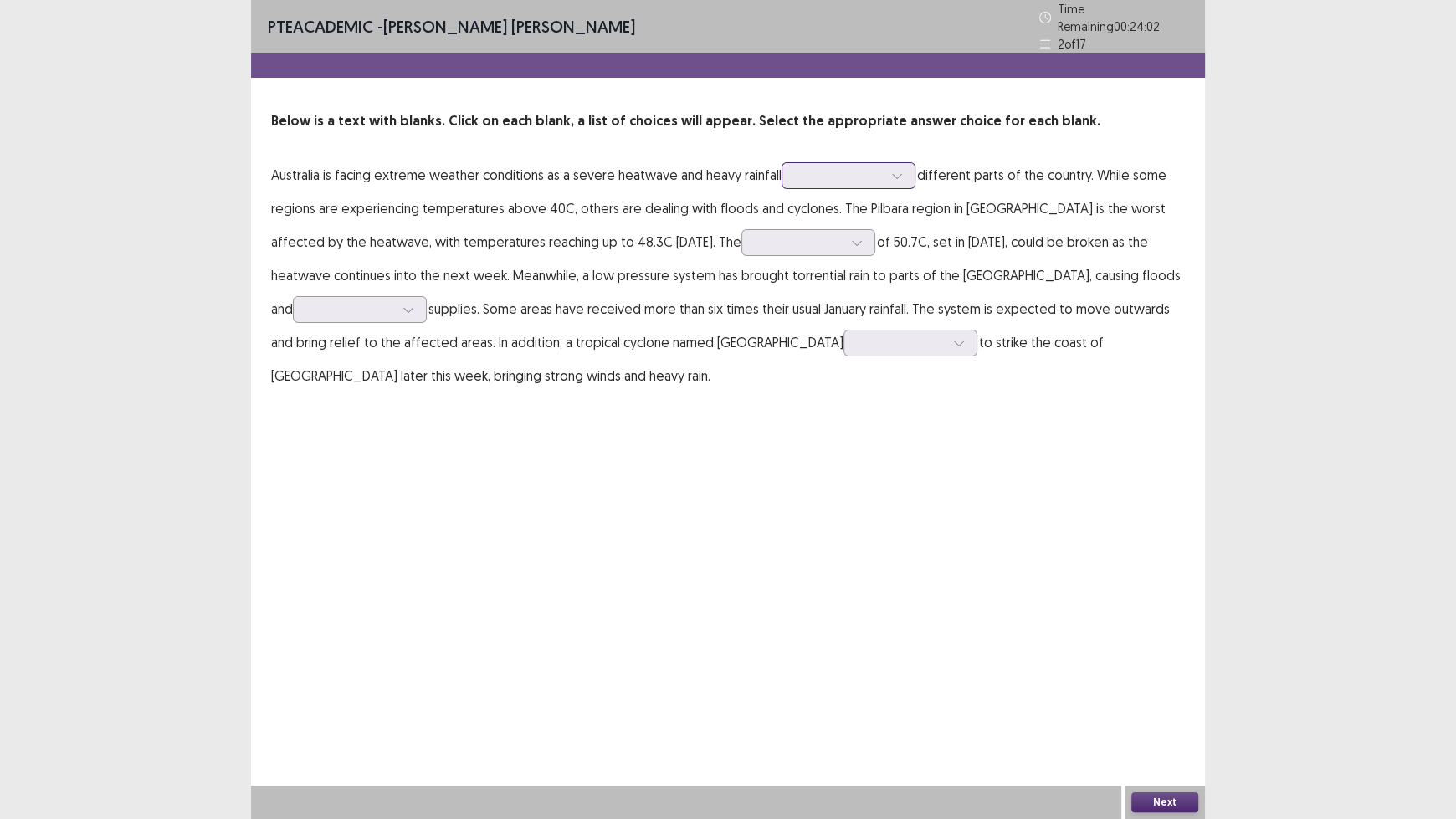
click at [880, 167] on div at bounding box center [839, 175] width 87 height 16
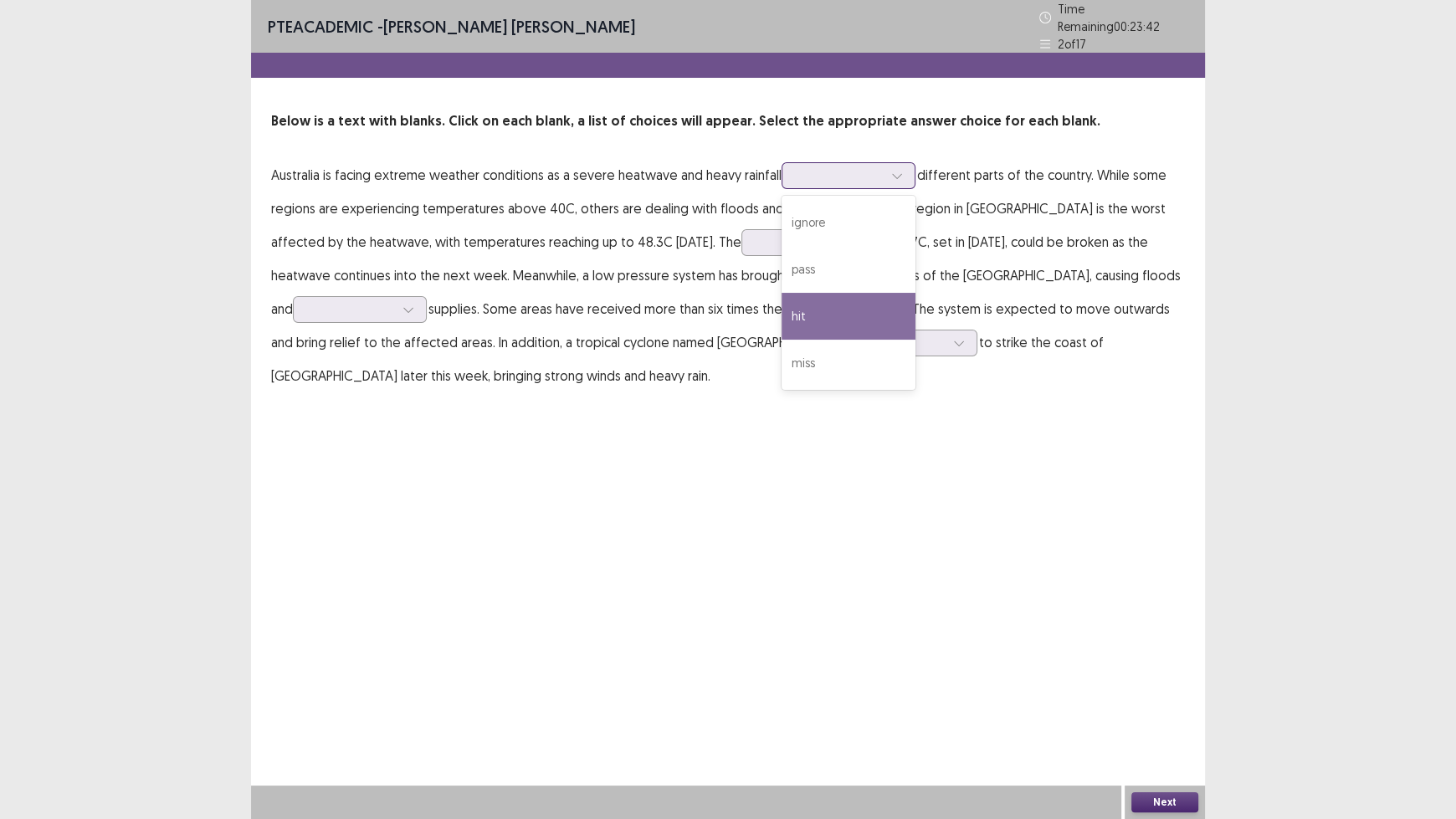
click at [886, 299] on div "hit" at bounding box center [848, 316] width 134 height 46
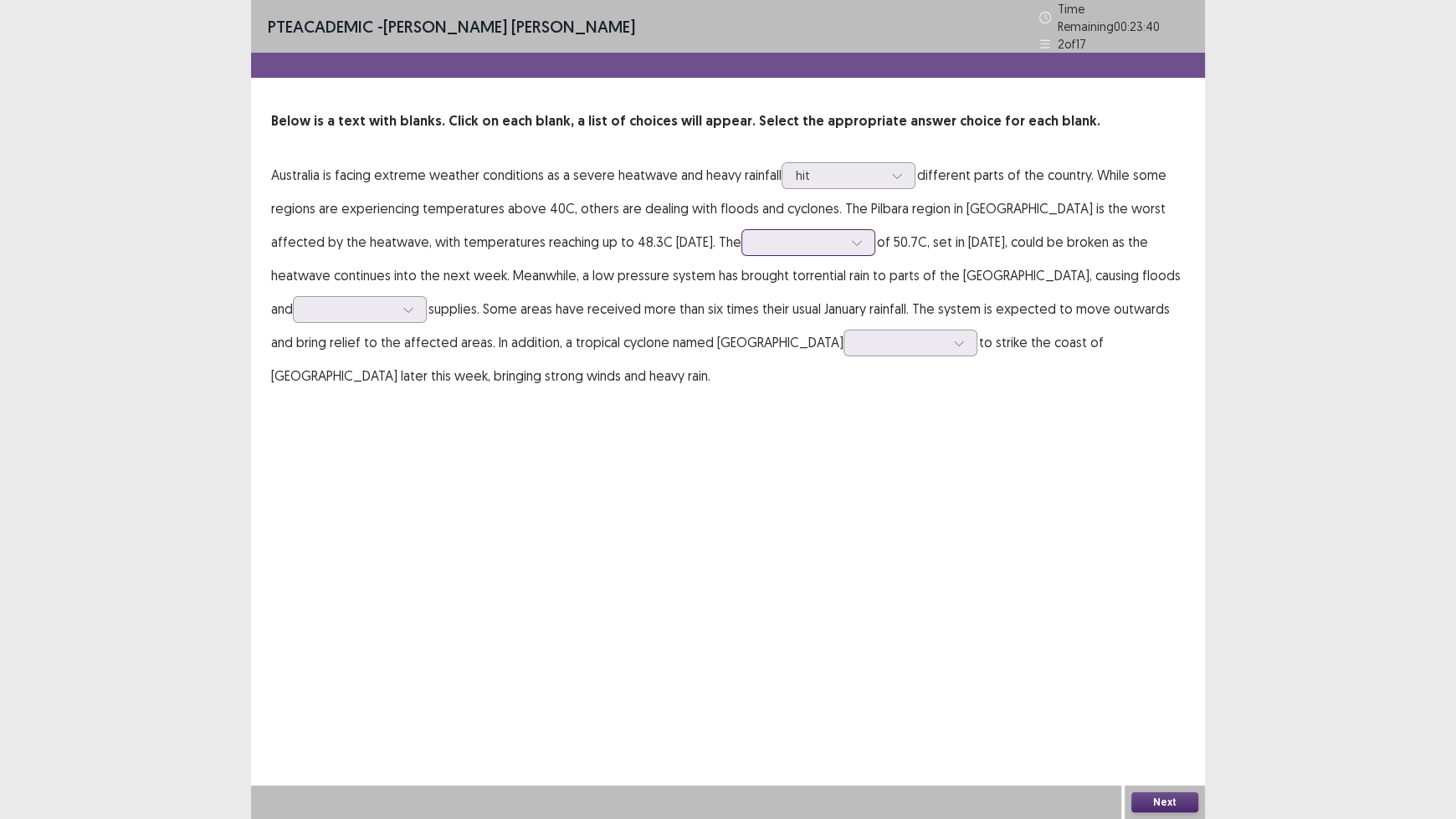
click at [851, 237] on icon at bounding box center [857, 243] width 12 height 12
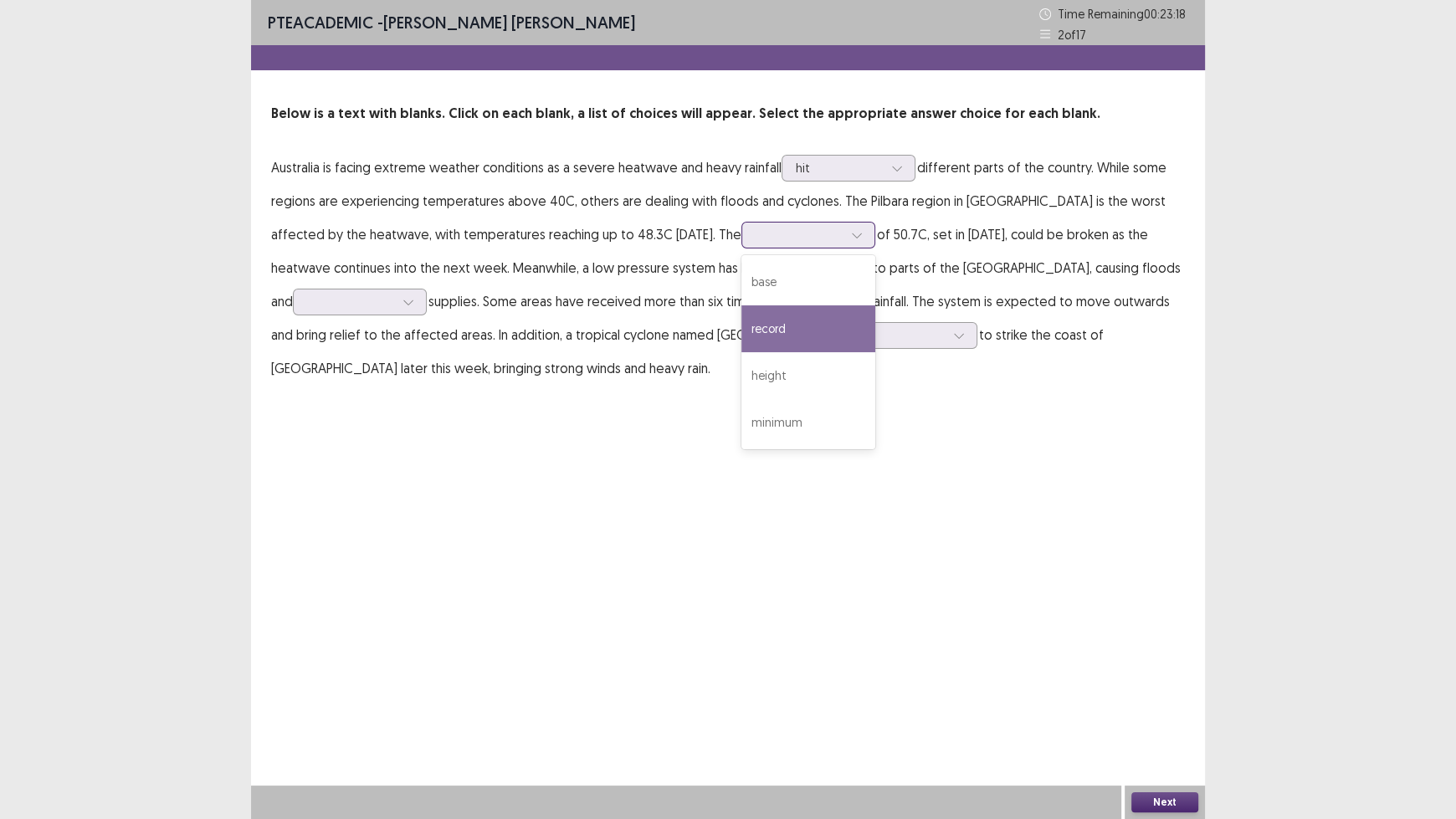
click at [802, 327] on div "record" at bounding box center [808, 328] width 134 height 46
click at [402, 304] on icon at bounding box center [408, 302] width 12 height 12
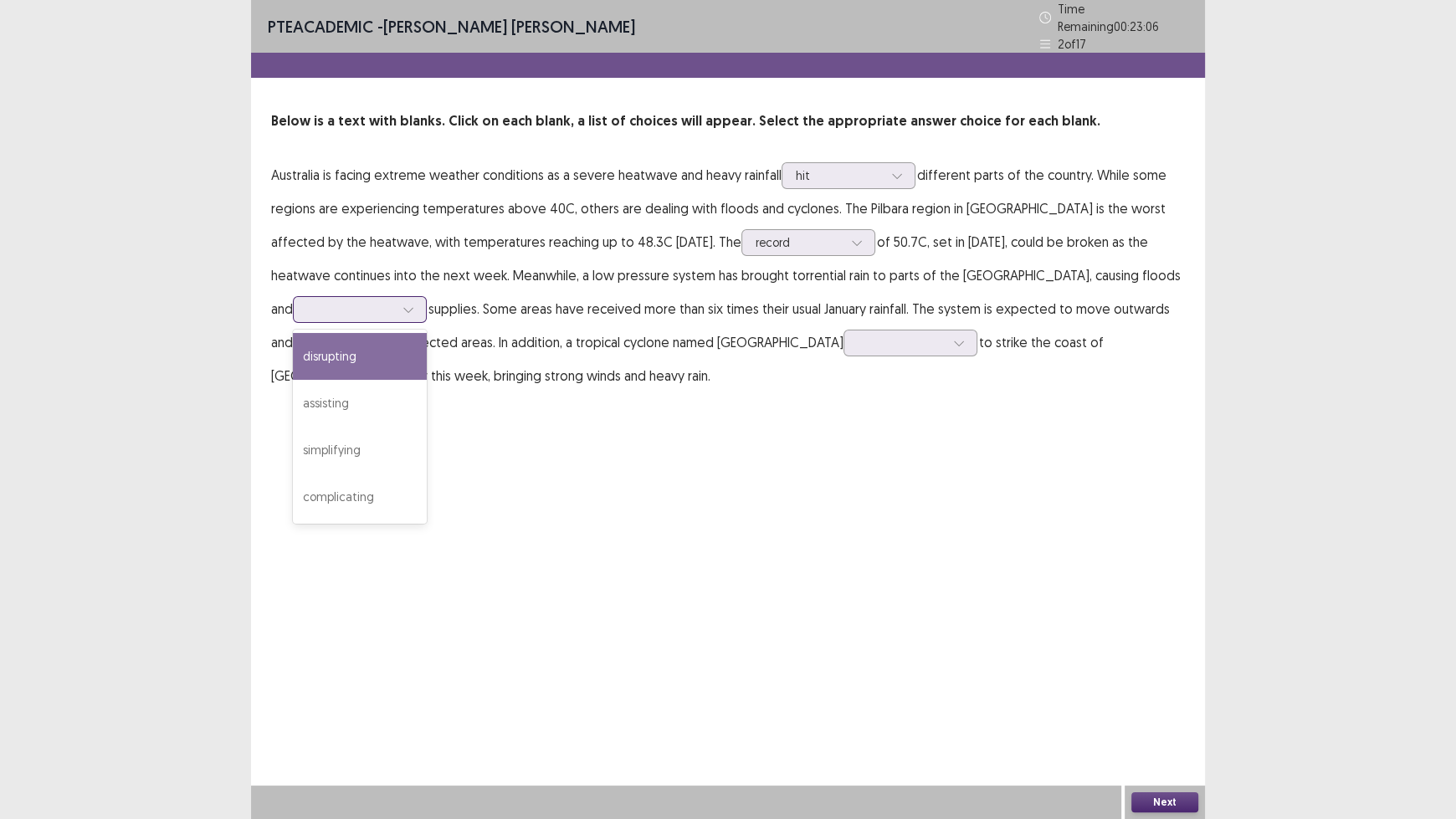
click at [374, 344] on div "disrupting" at bounding box center [360, 356] width 134 height 46
click at [858, 337] on div at bounding box center [901, 342] width 87 height 16
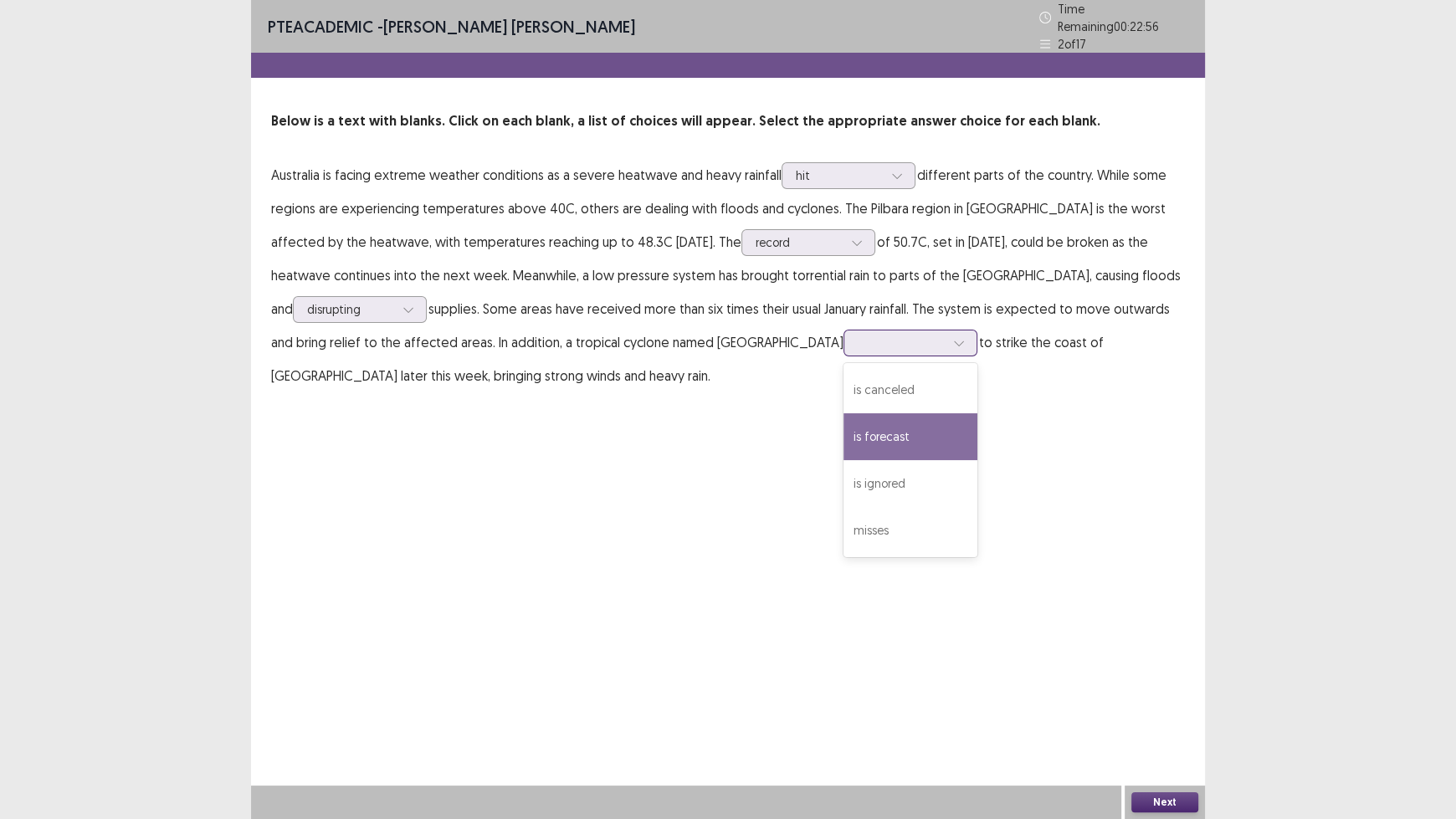
click at [843, 418] on div "is forecast" at bounding box center [910, 436] width 134 height 46
click at [1159, 678] on button "Next" at bounding box center [1164, 803] width 67 height 20
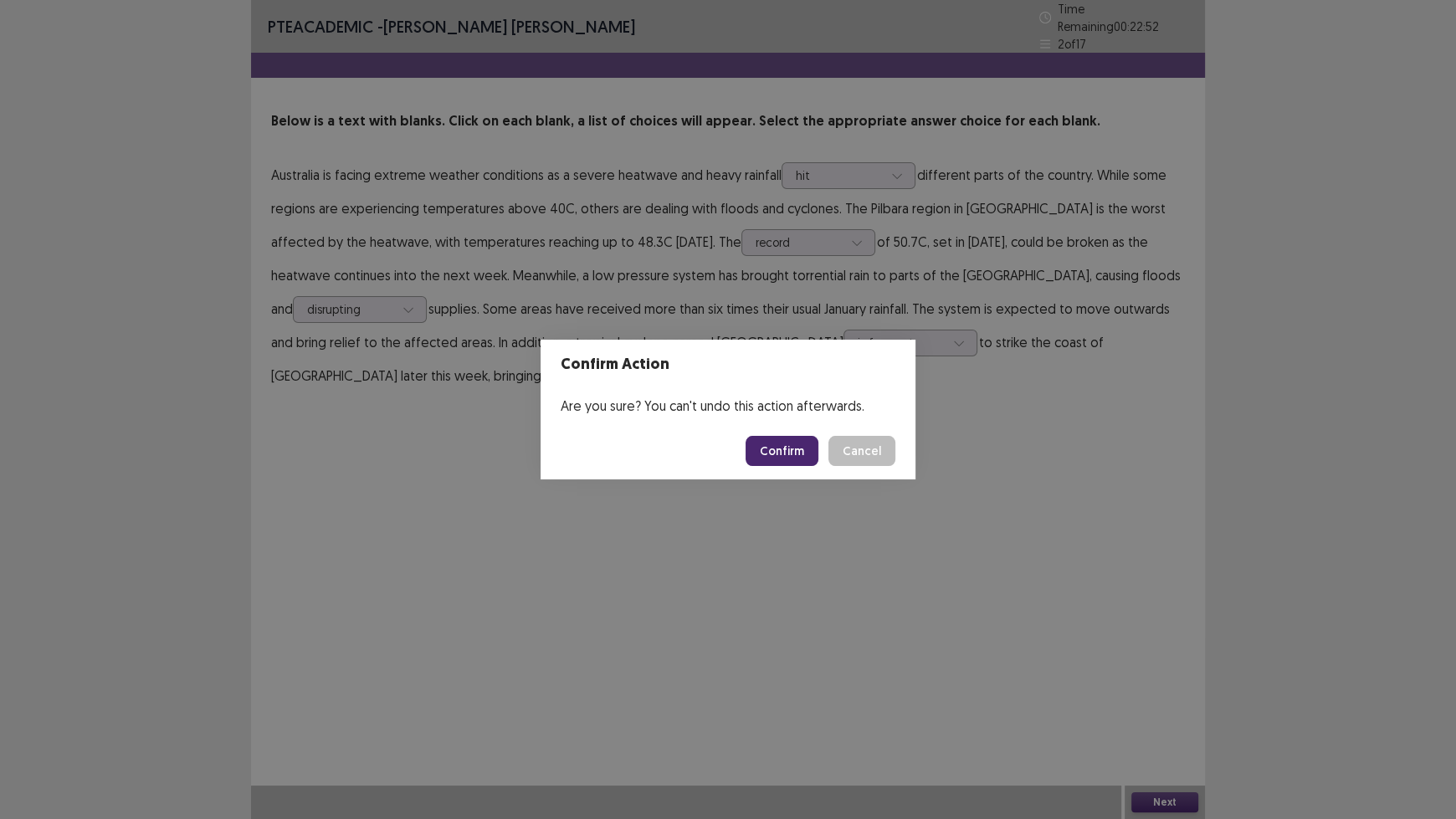
click at [791, 450] on button "Confirm" at bounding box center [782, 451] width 73 height 30
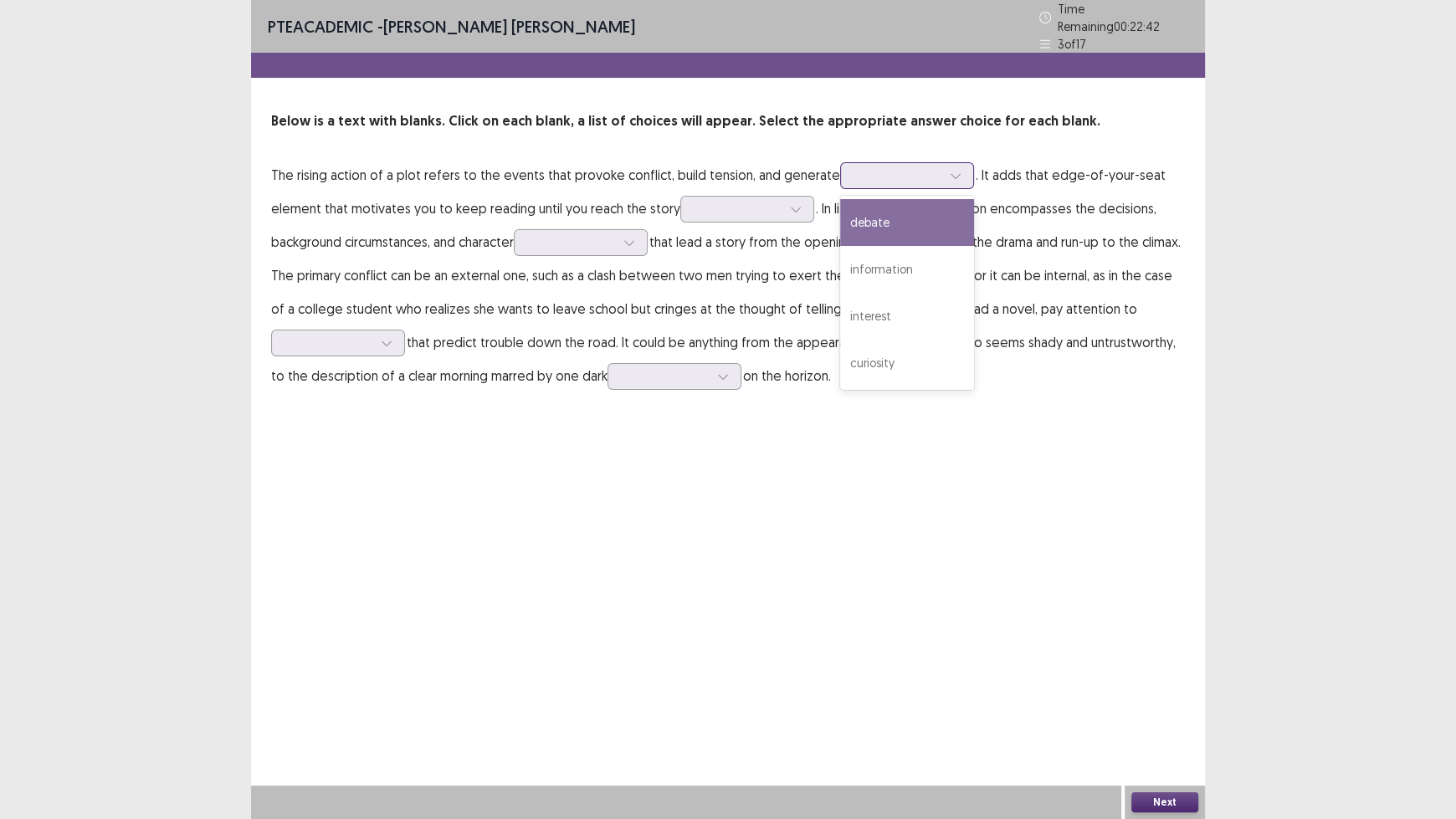
click at [922, 167] on div at bounding box center [897, 175] width 87 height 16
click at [923, 209] on div "debate" at bounding box center [907, 222] width 134 height 46
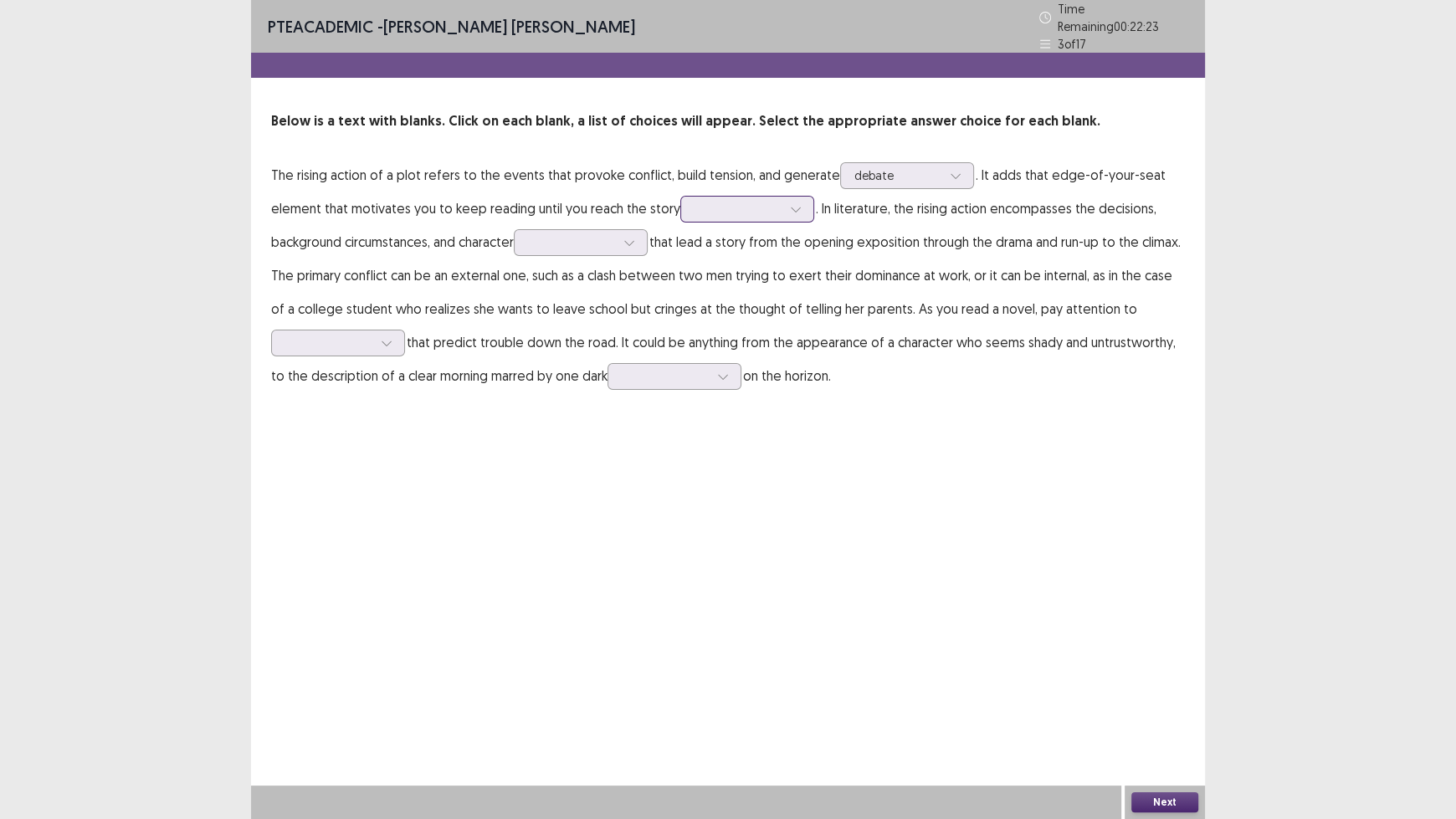
click at [772, 206] on div at bounding box center [738, 209] width 87 height 16
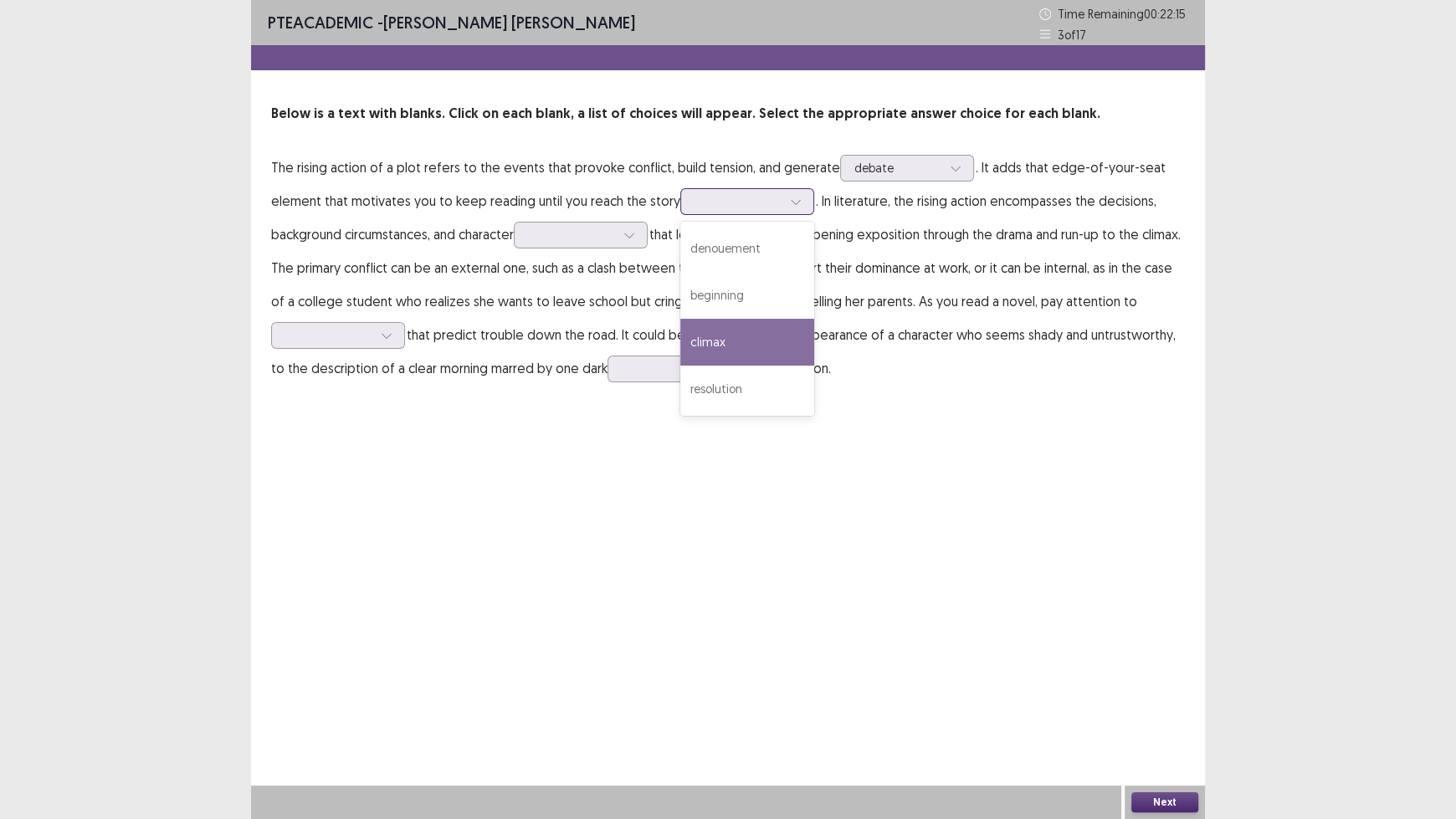
click at [782, 334] on div "climax" at bounding box center [747, 341] width 134 height 46
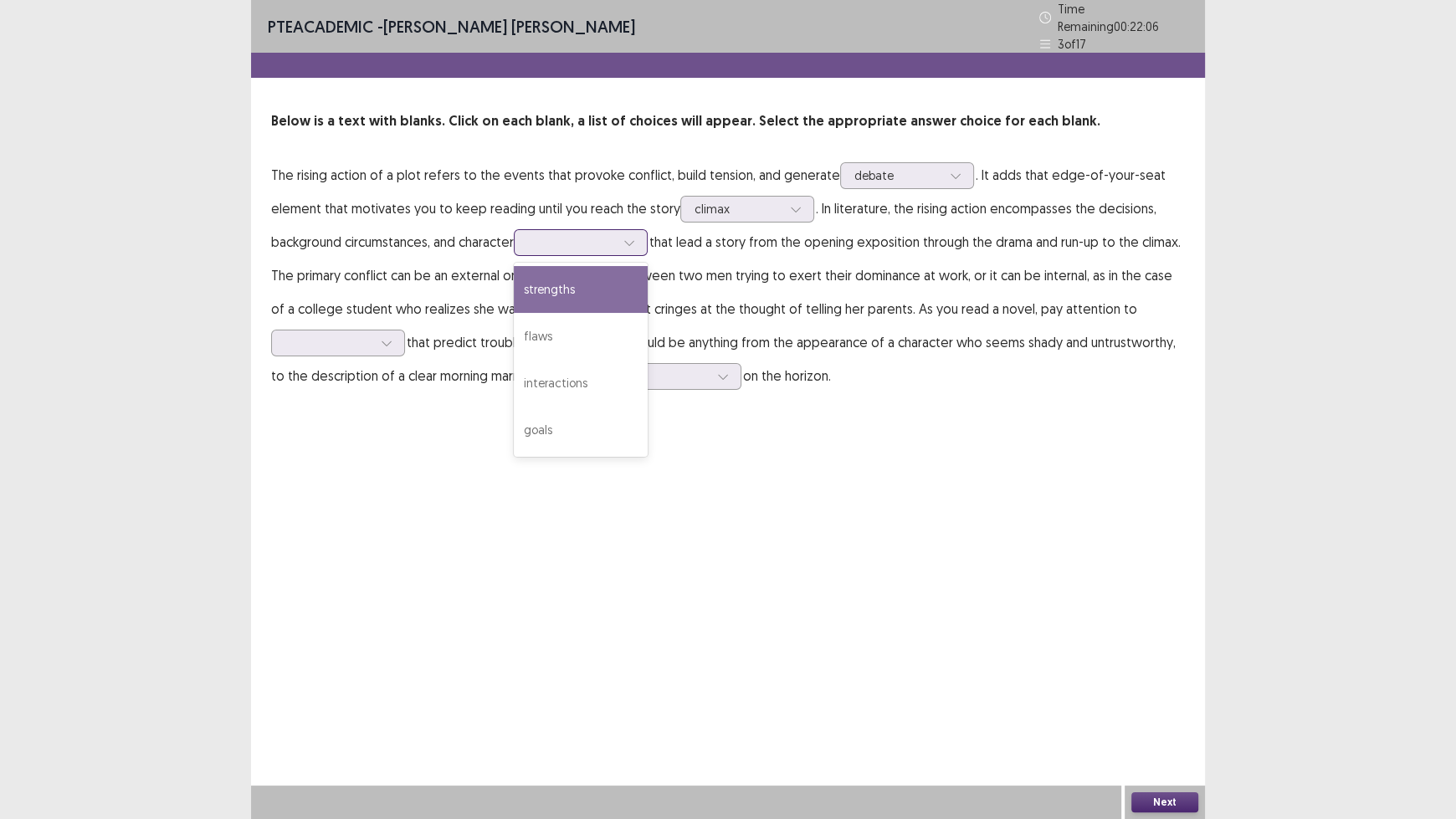
click at [614, 236] on div at bounding box center [571, 242] width 87 height 16
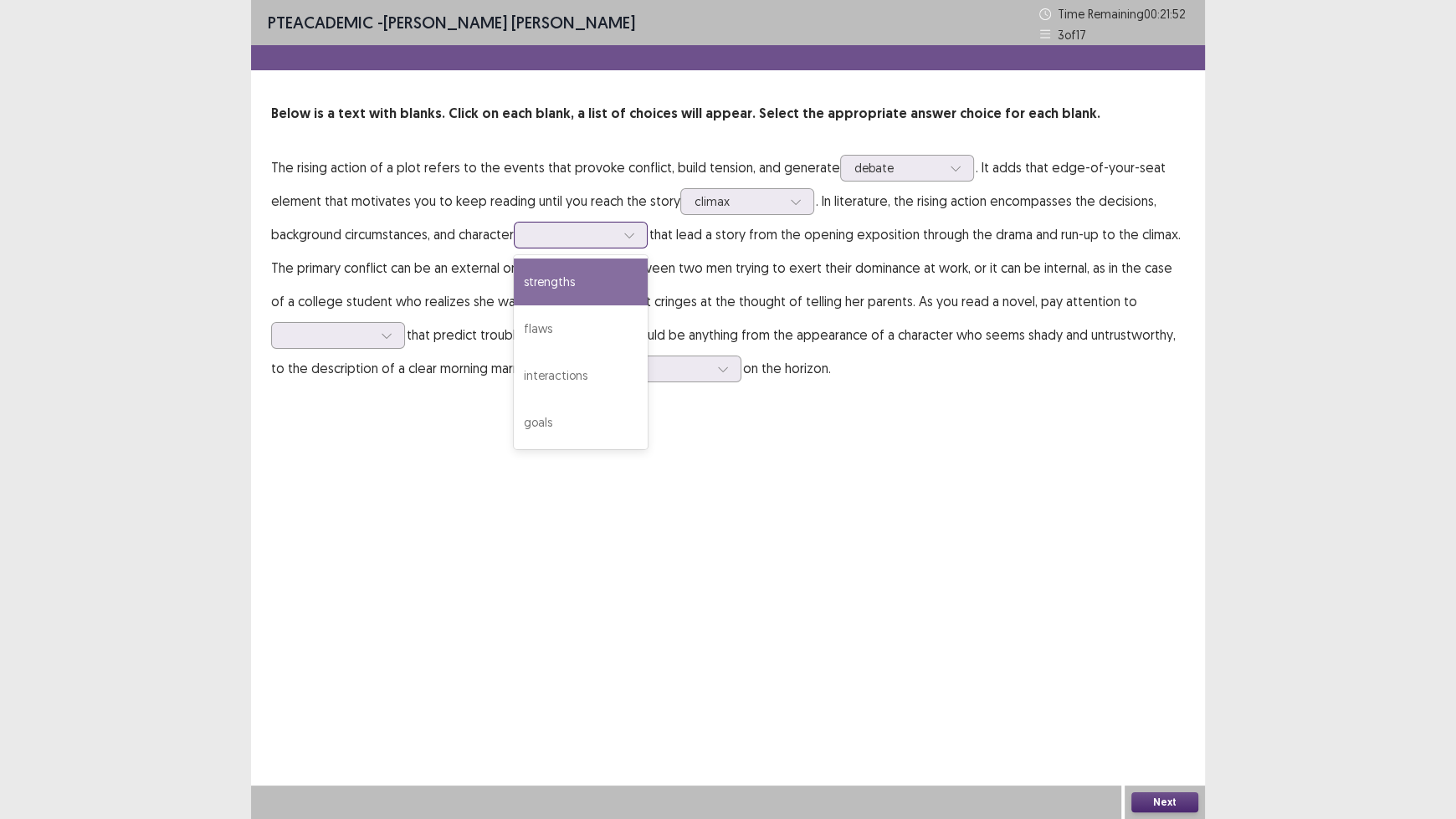
click at [609, 285] on div "strengths" at bounding box center [581, 281] width 134 height 46
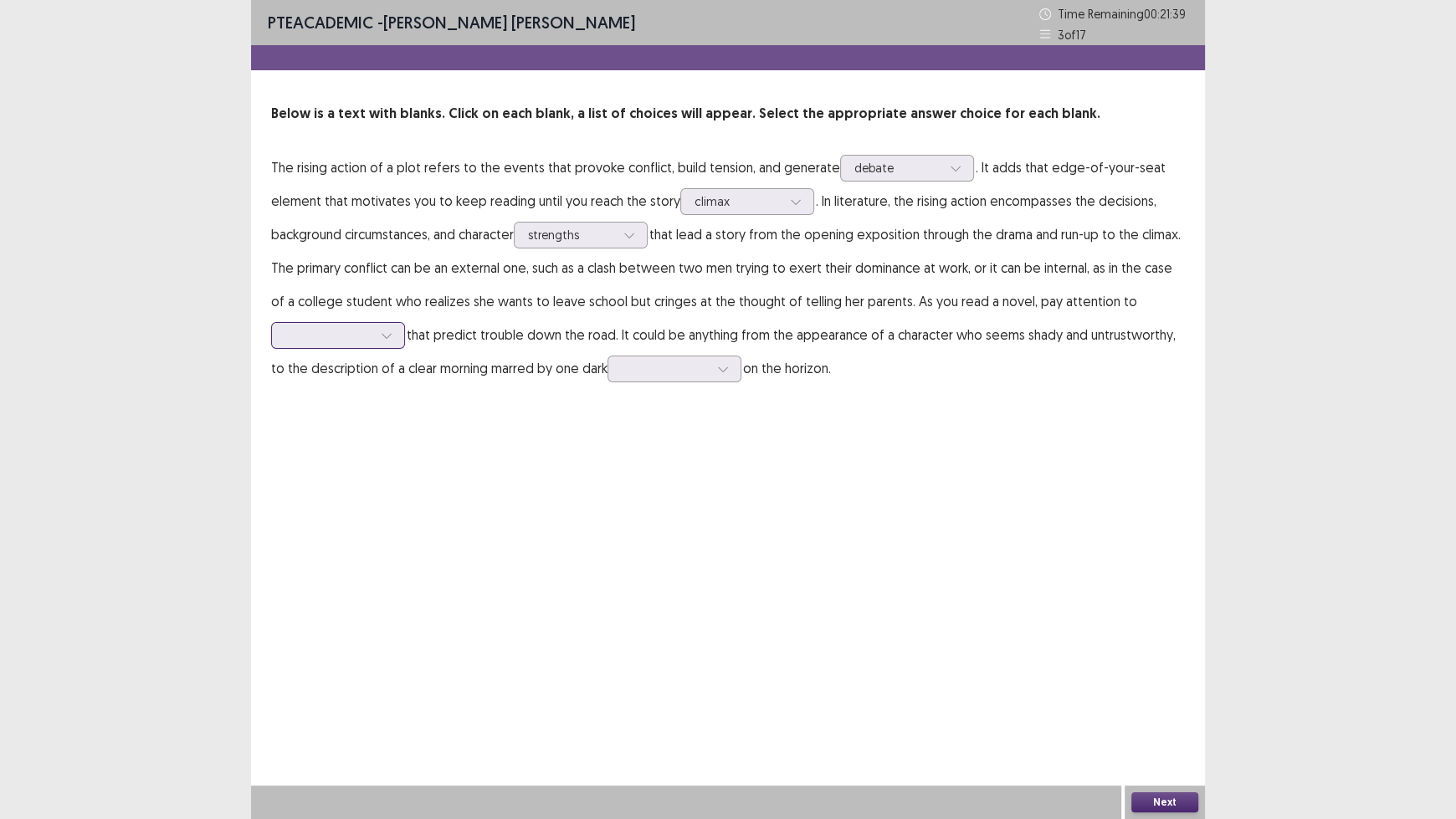
click at [387, 336] on icon at bounding box center [386, 336] width 12 height 12
click at [368, 379] on div "clues" at bounding box center [338, 382] width 134 height 46
click at [710, 372] on div at bounding box center [665, 369] width 90 height 19
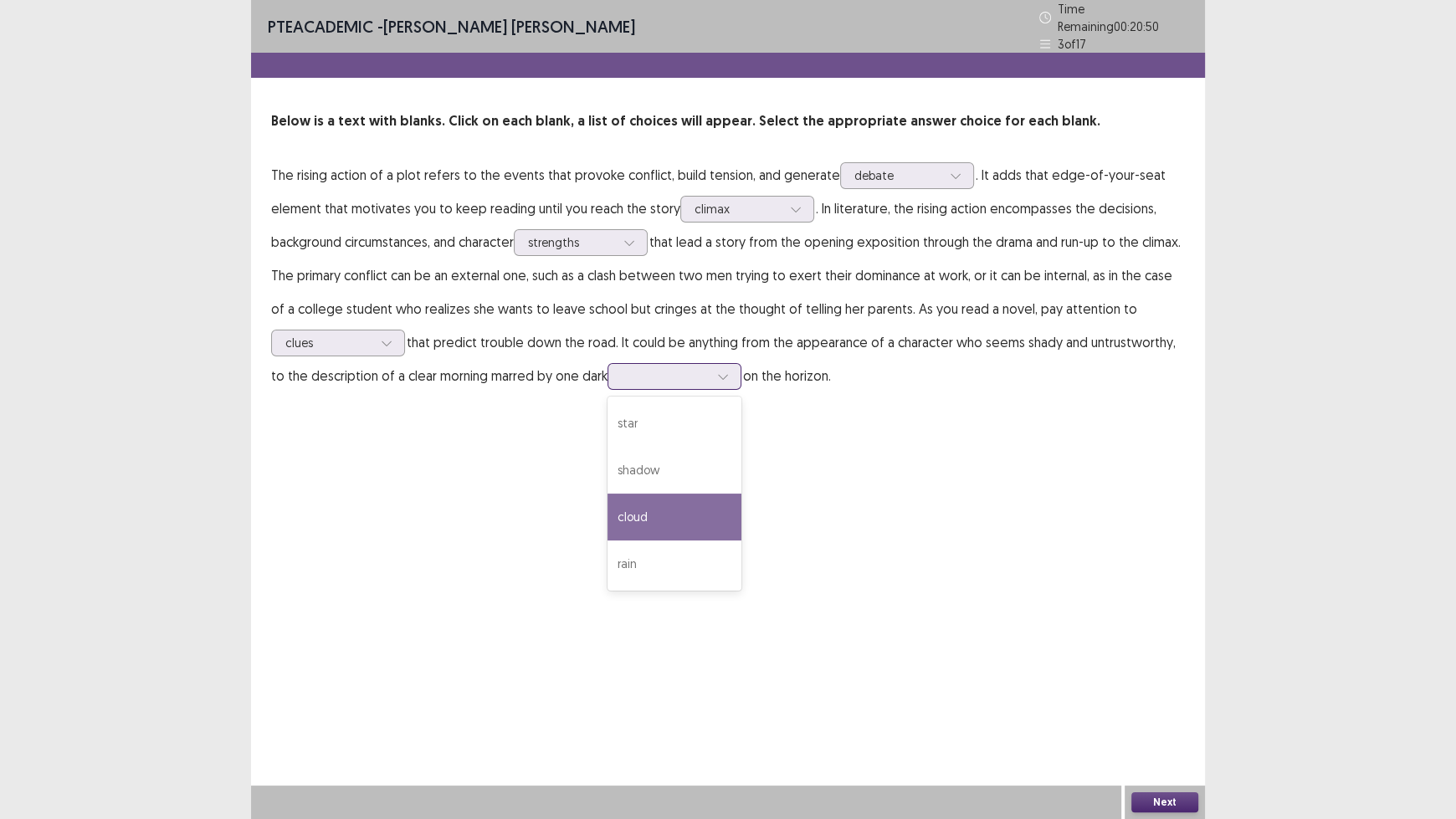
click at [707, 503] on div "cloud" at bounding box center [674, 516] width 134 height 46
click at [1175, 678] on button "Next" at bounding box center [1164, 803] width 67 height 20
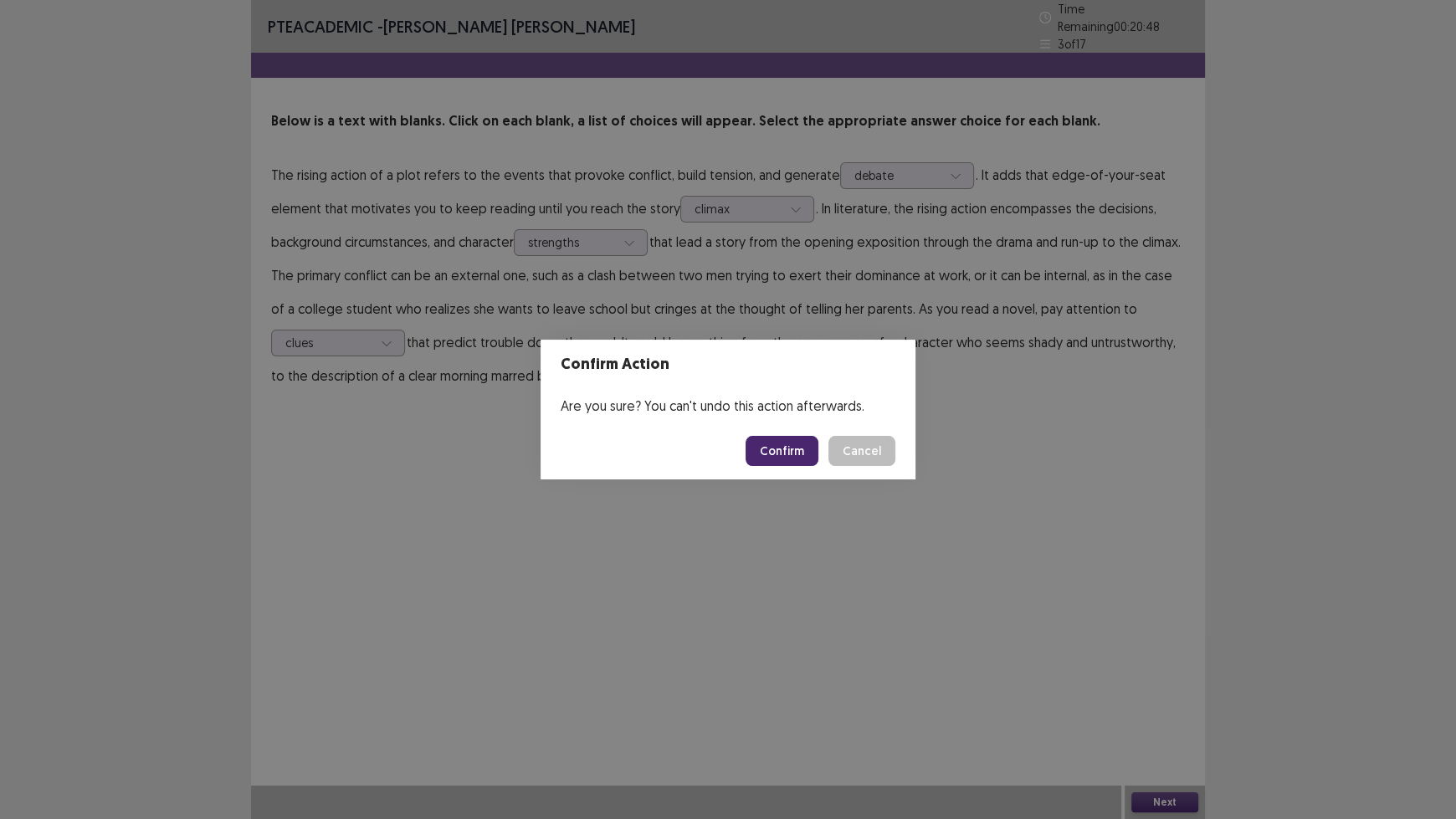
click at [803, 455] on button "Confirm" at bounding box center [782, 451] width 73 height 30
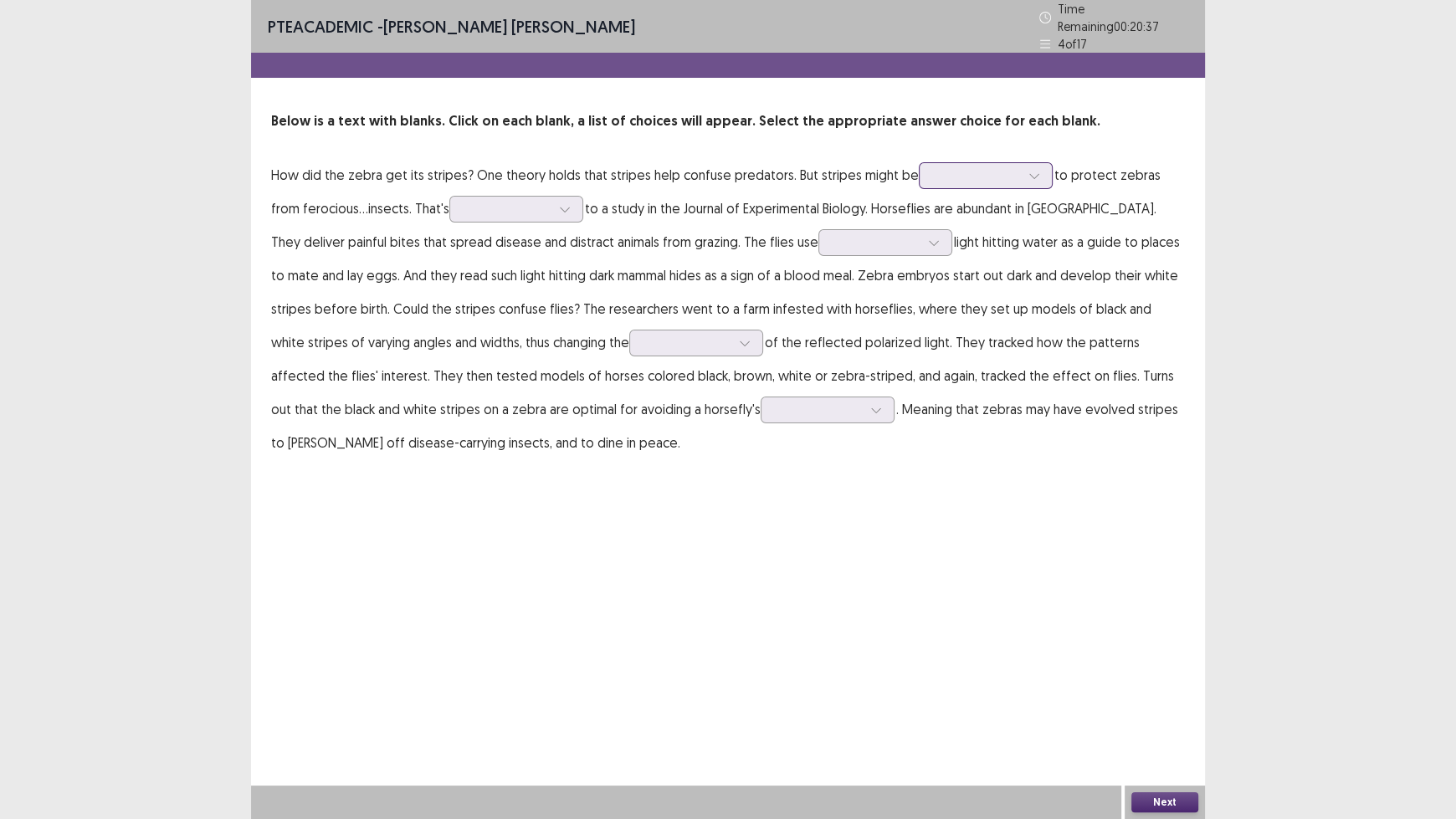
click at [957, 174] on div at bounding box center [976, 175] width 87 height 16
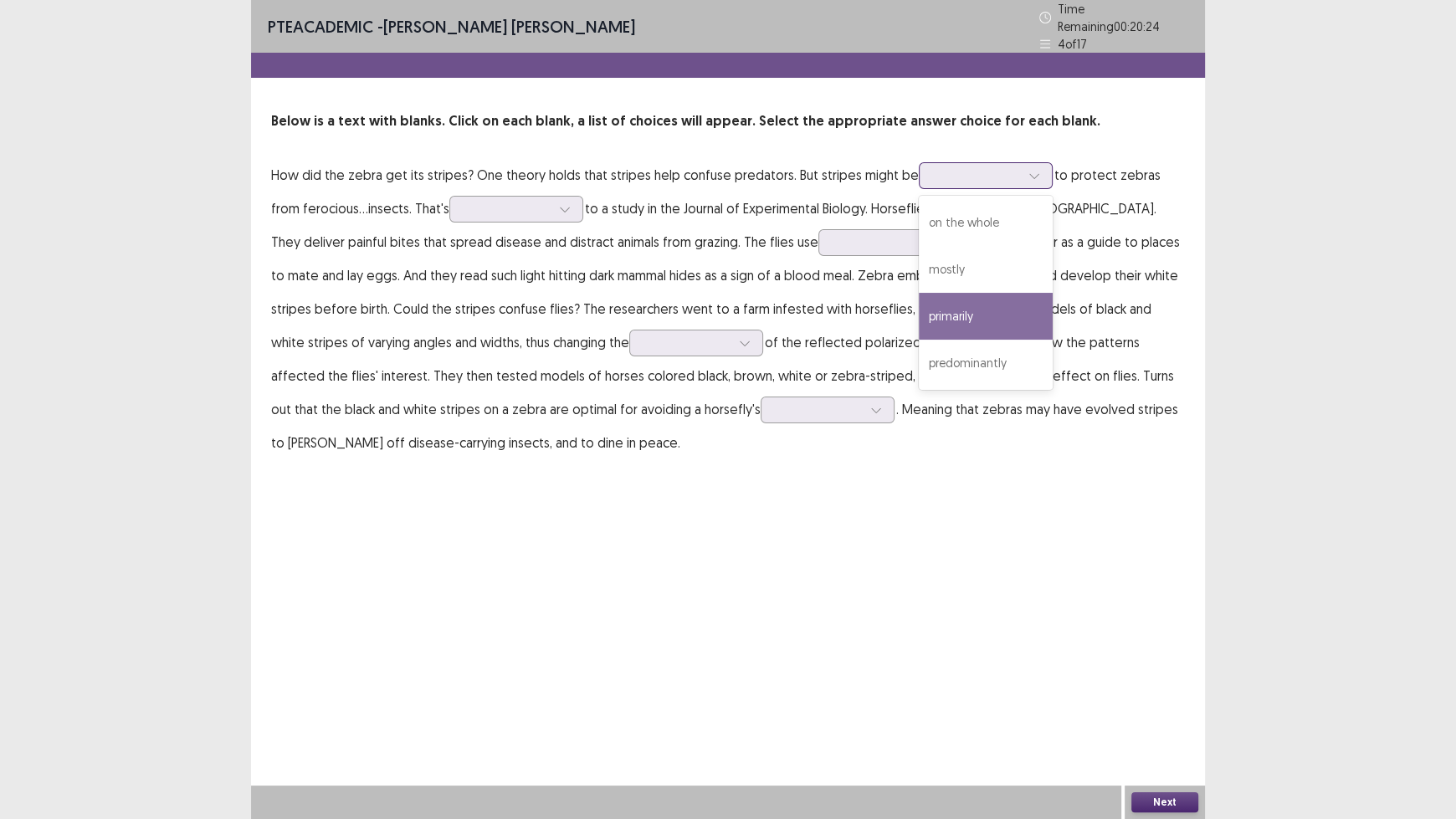
click at [1004, 297] on div "primarily" at bounding box center [985, 316] width 134 height 46
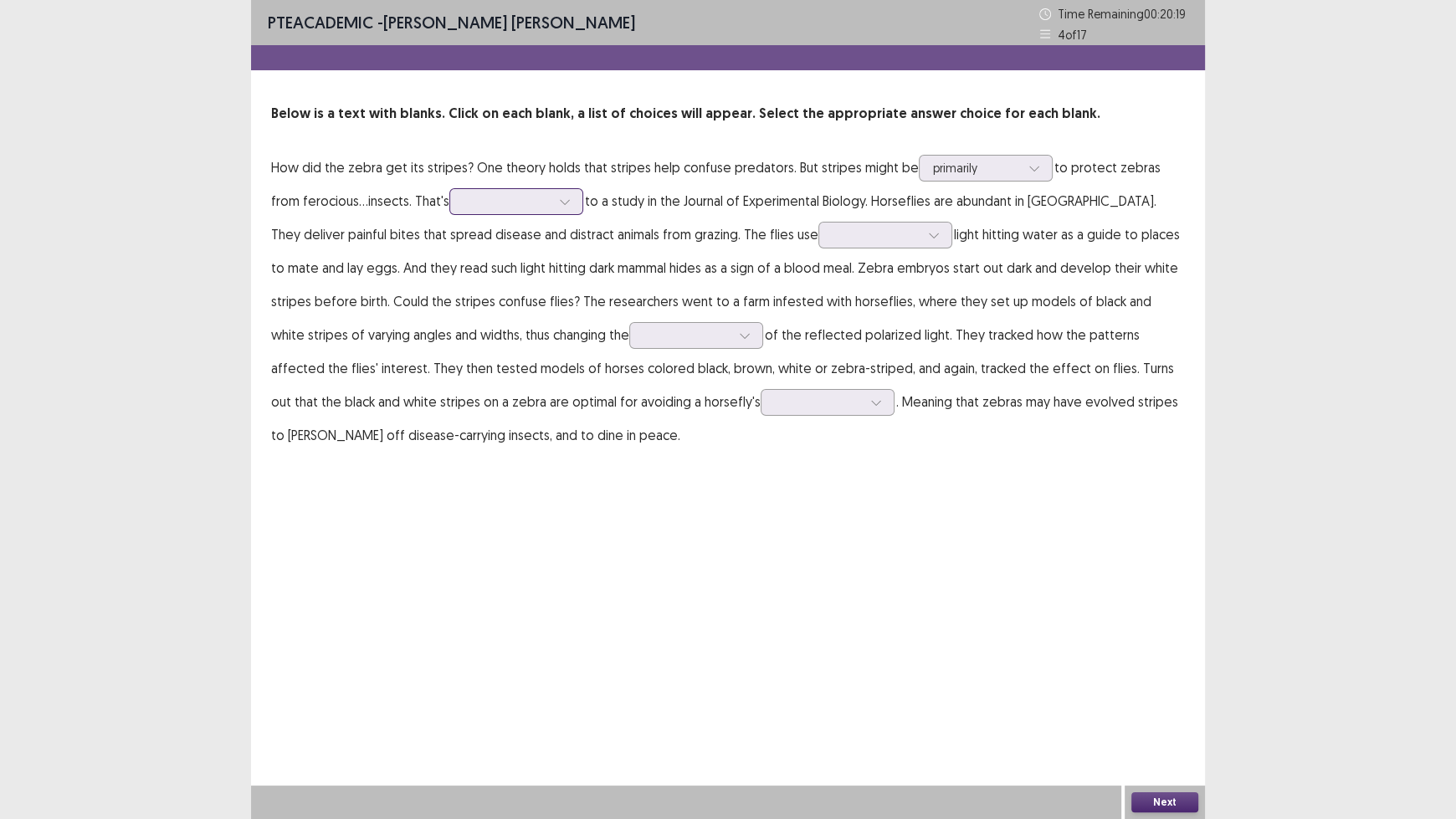
click at [511, 201] on div at bounding box center [506, 201] width 87 height 16
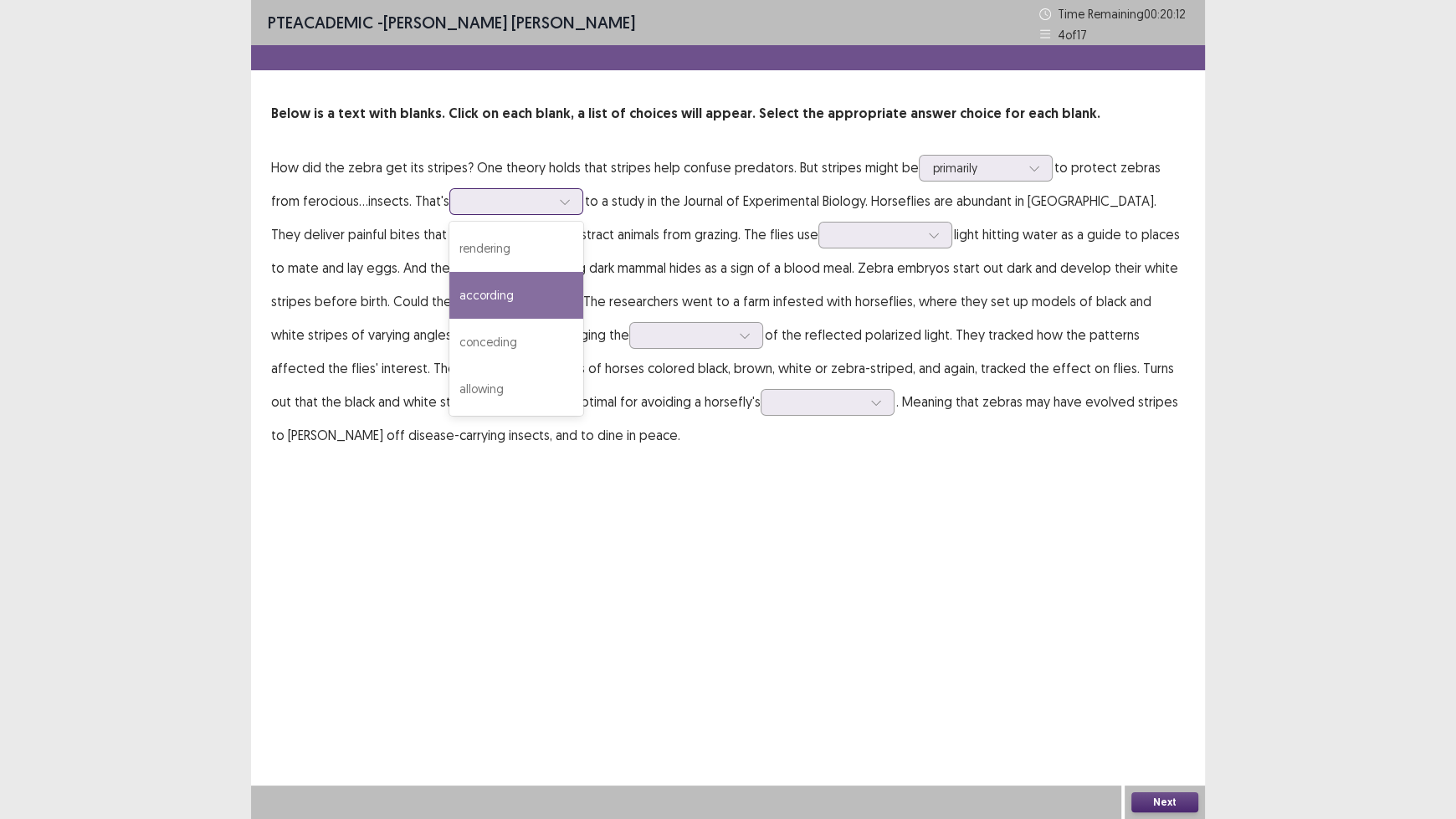
click at [505, 298] on div "according" at bounding box center [516, 295] width 134 height 46
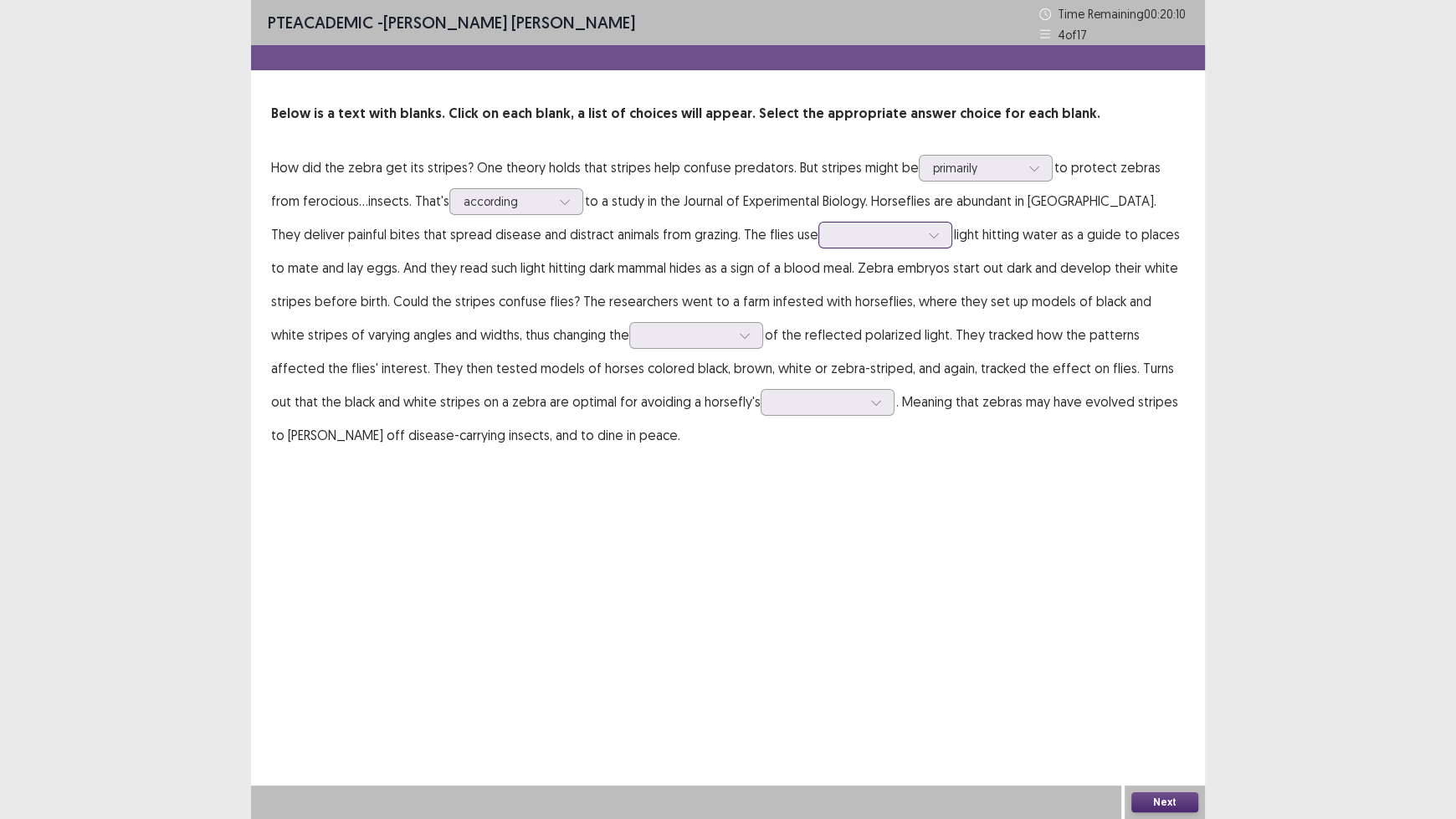
click at [832, 236] on div at bounding box center [875, 234] width 87 height 16
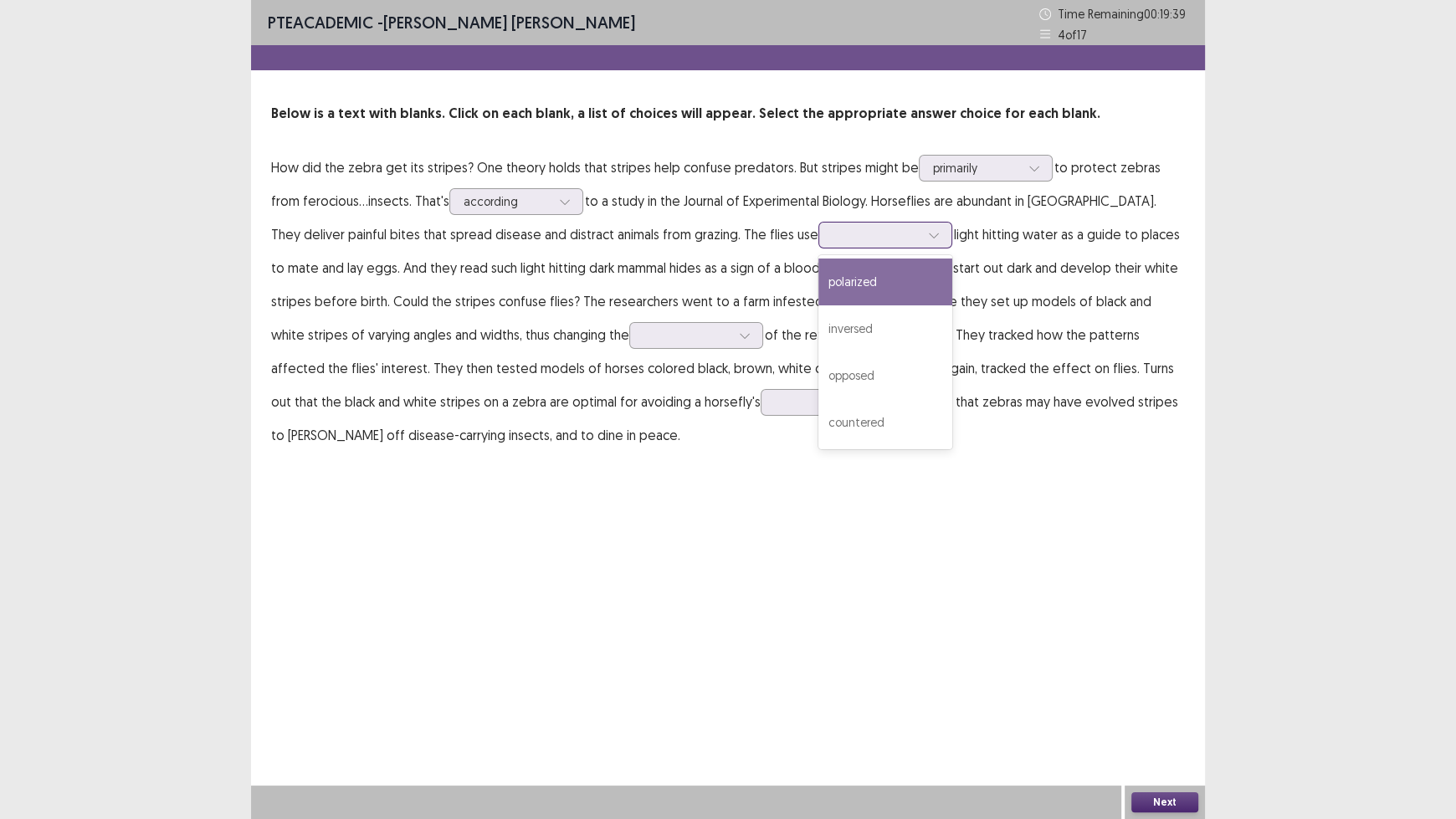
click at [818, 274] on div "polarized" at bounding box center [885, 281] width 134 height 46
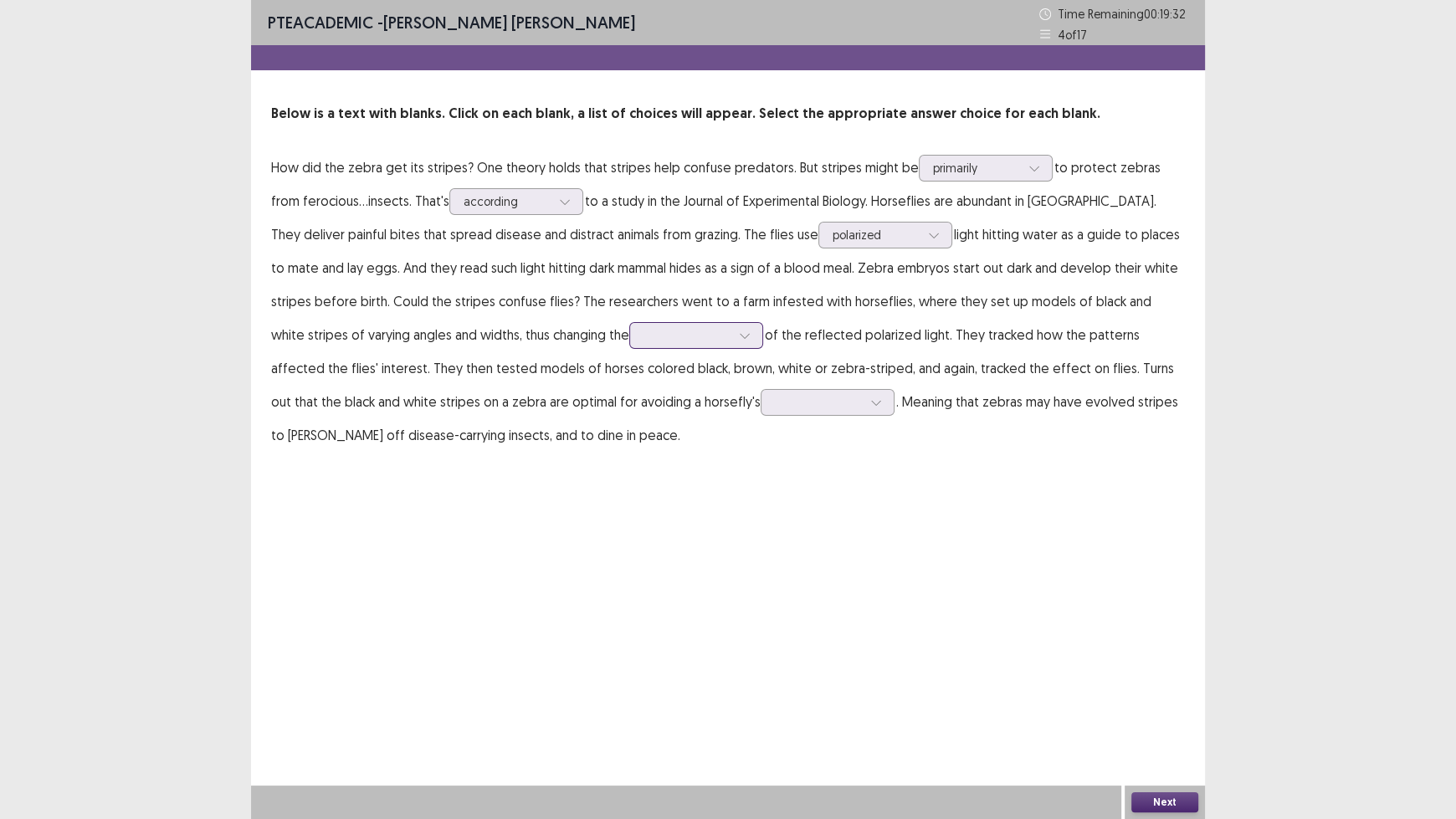
click at [643, 341] on div at bounding box center [686, 335] width 87 height 16
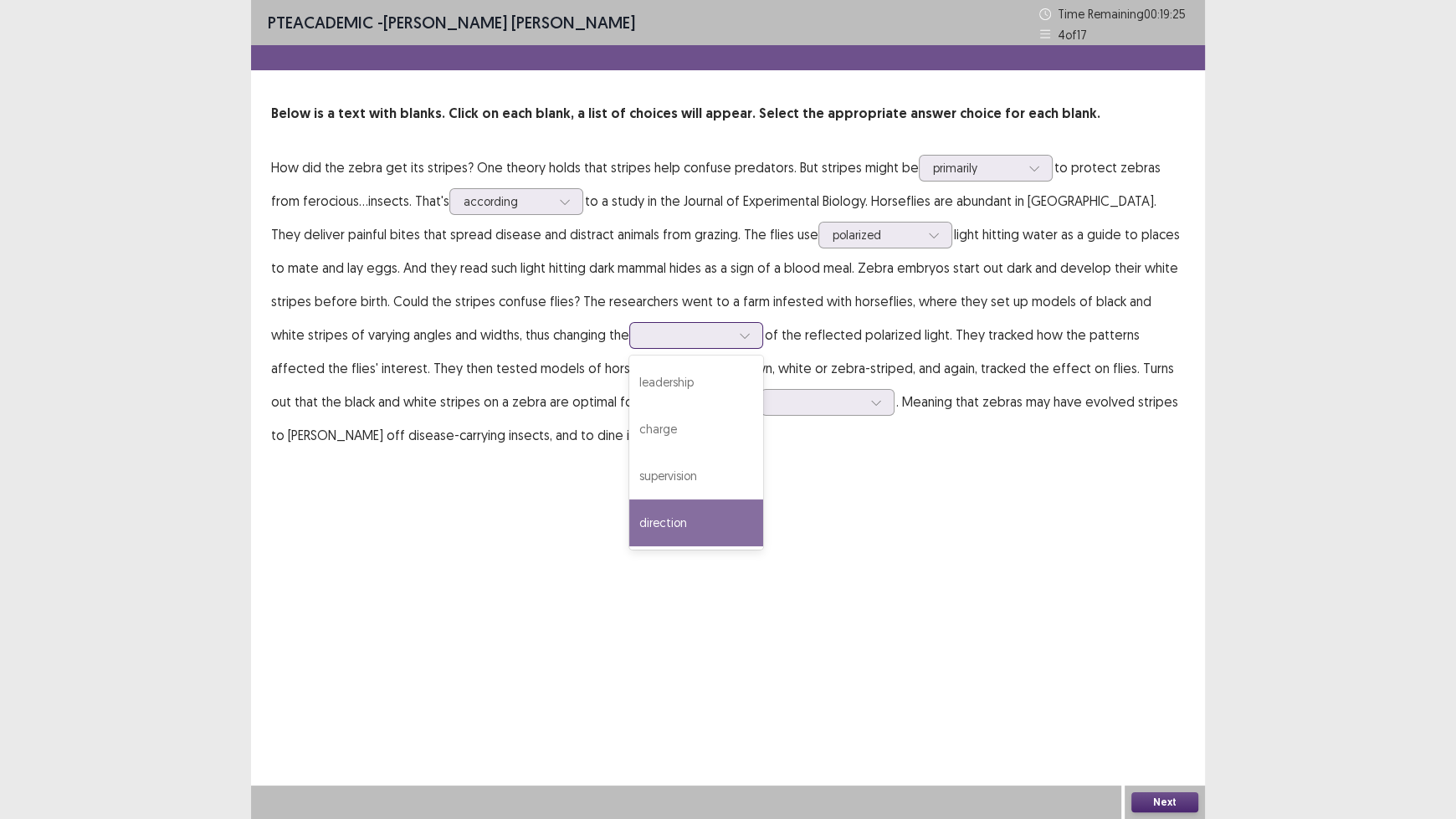
click at [630, 514] on div "direction" at bounding box center [696, 522] width 134 height 46
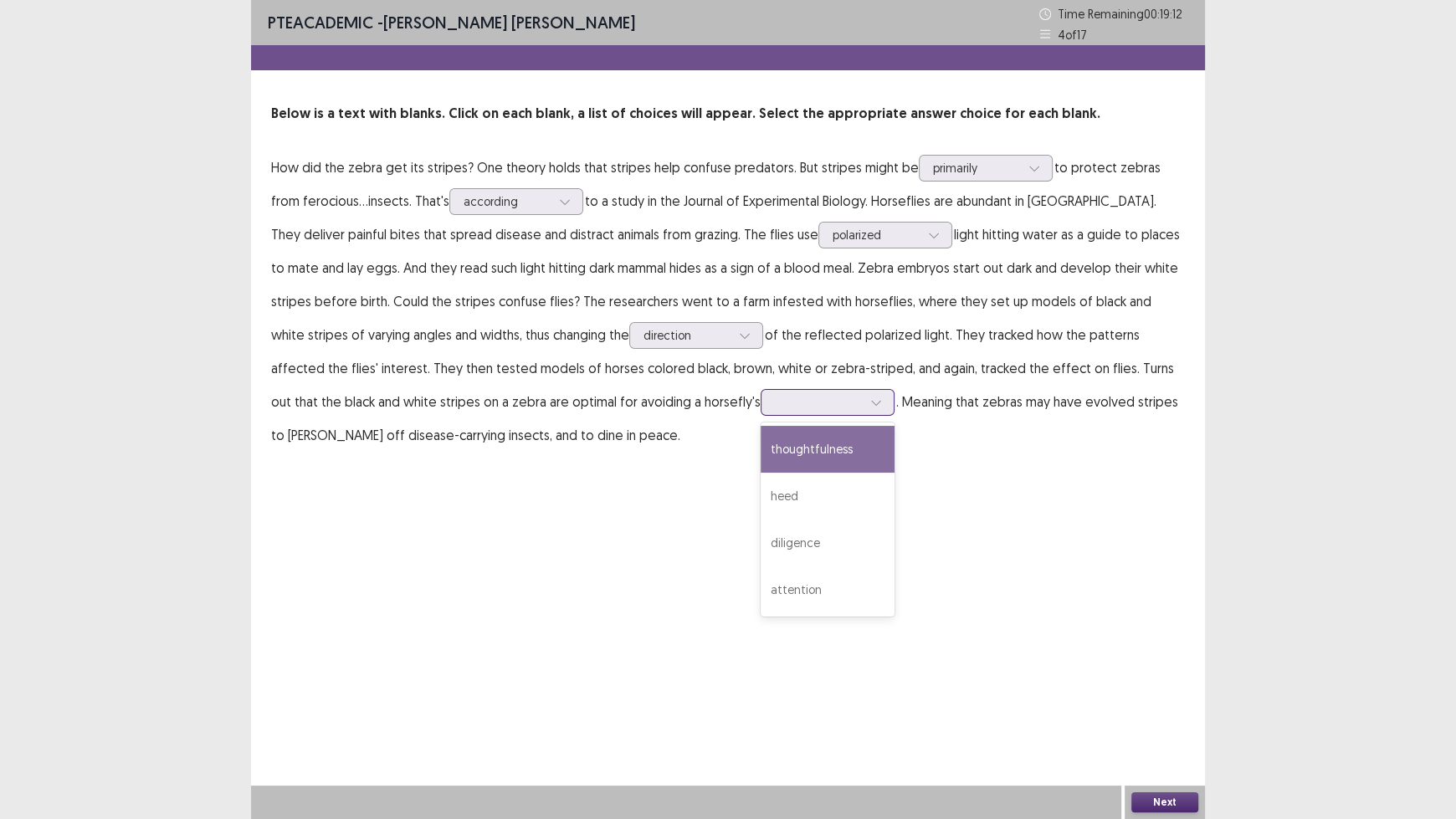
click at [775, 410] on div at bounding box center [818, 401] width 87 height 16
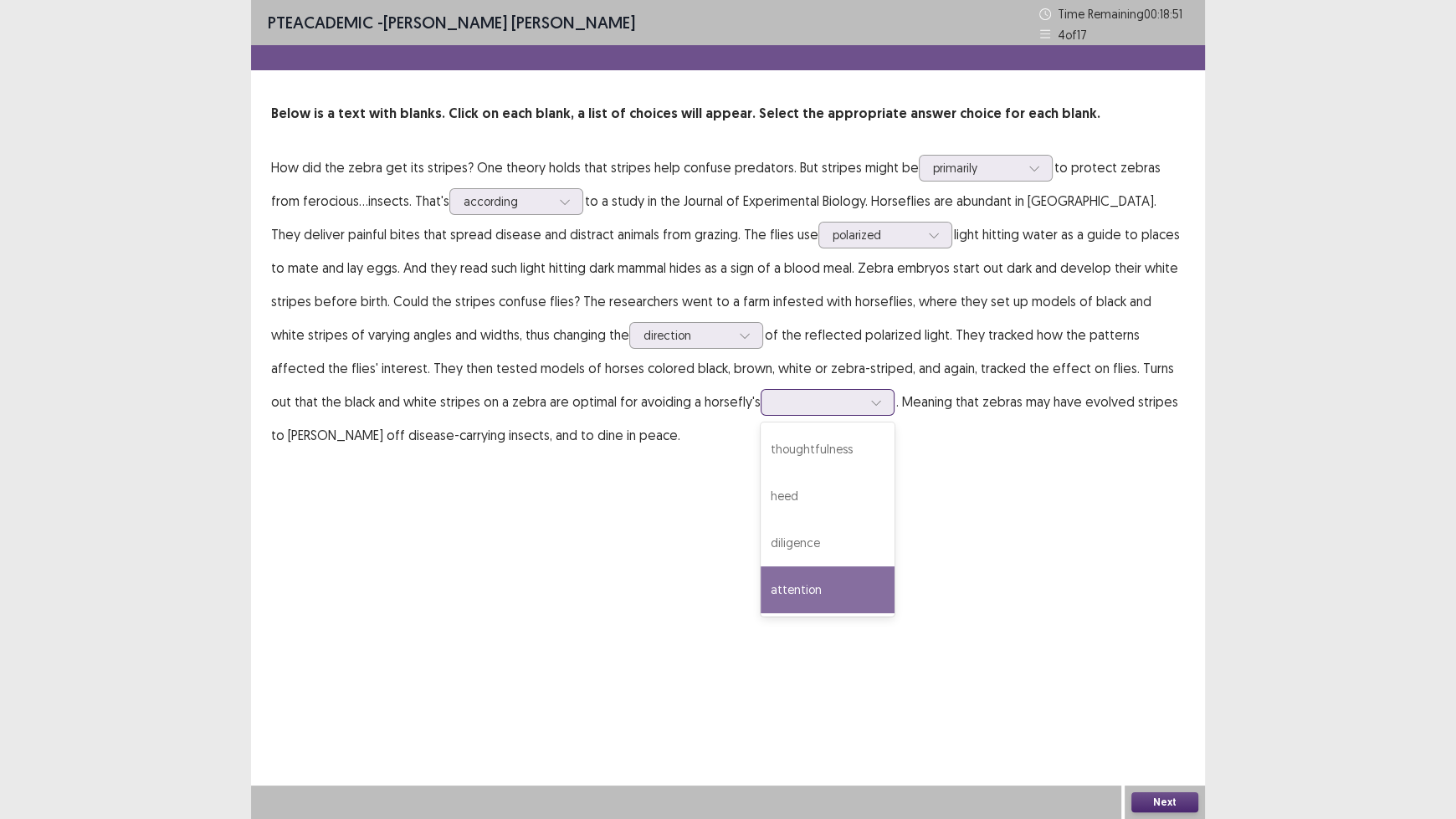
click at [761, 575] on div "attention" at bounding box center [827, 589] width 134 height 46
click at [1153, 678] on button "Next" at bounding box center [1164, 803] width 67 height 20
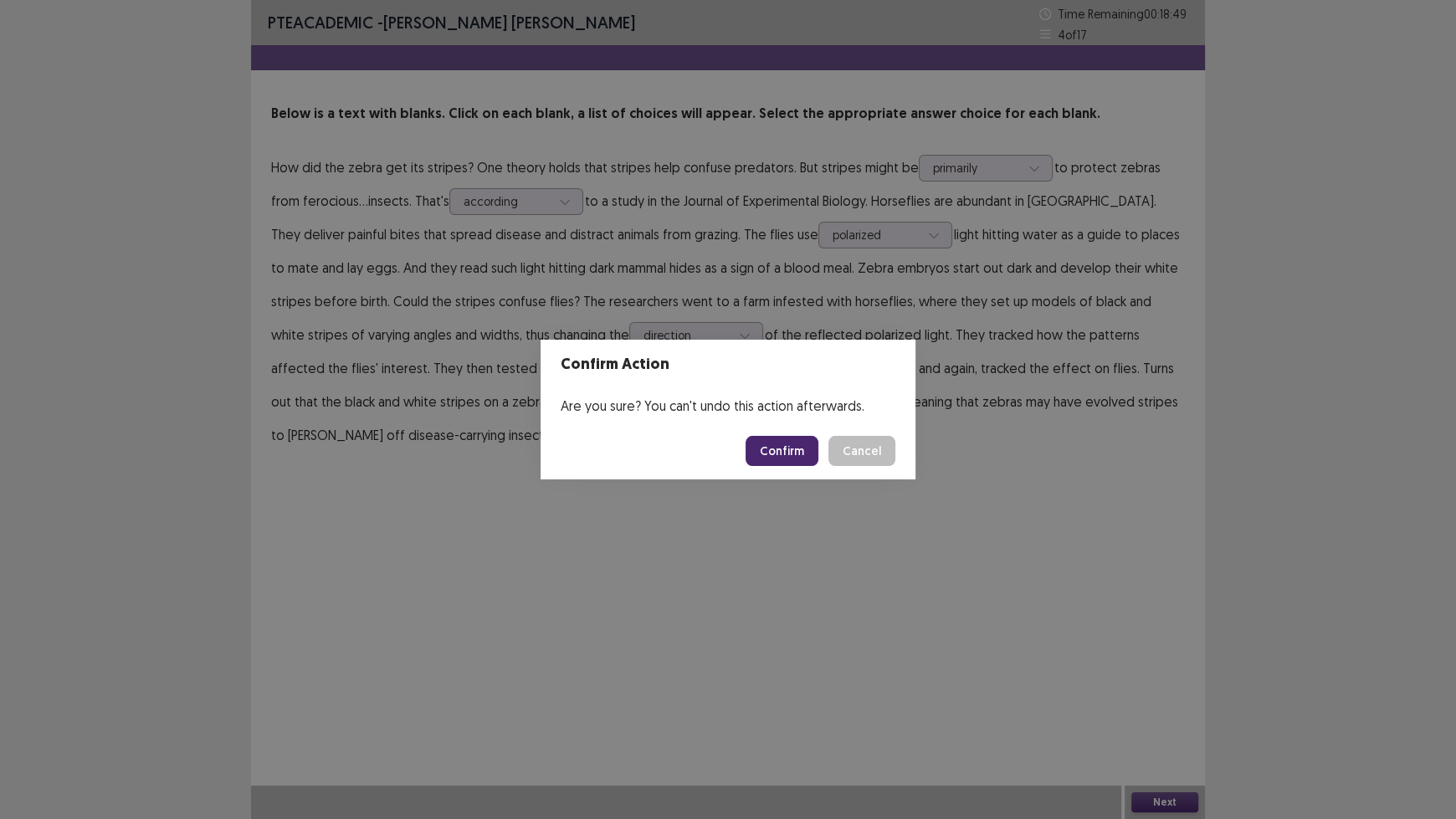
click at [783, 453] on button "Confirm" at bounding box center [782, 451] width 73 height 30
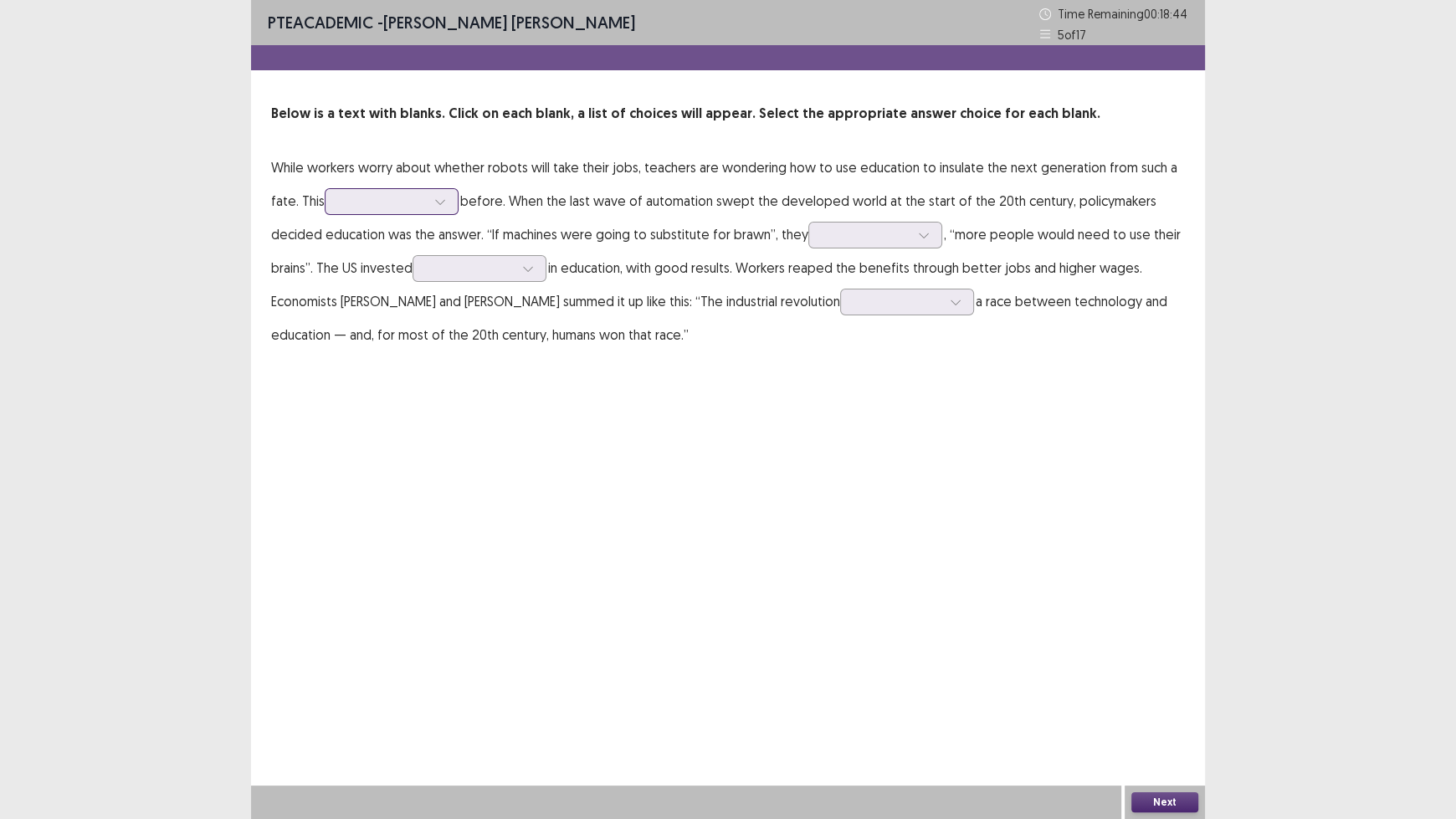
click at [439, 201] on icon at bounding box center [440, 202] width 12 height 12
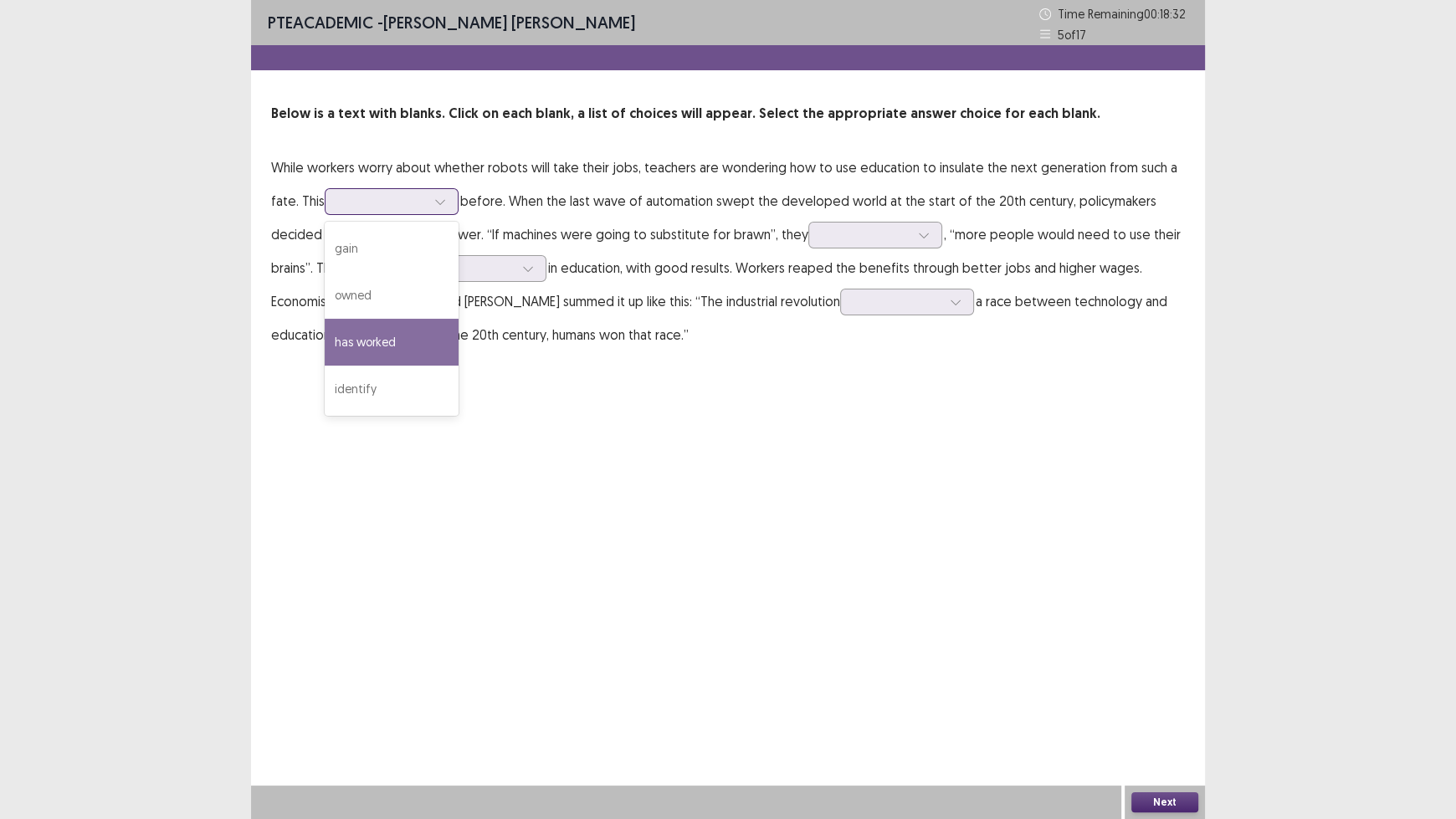
click at [427, 339] on div "has worked" at bounding box center [391, 341] width 134 height 46
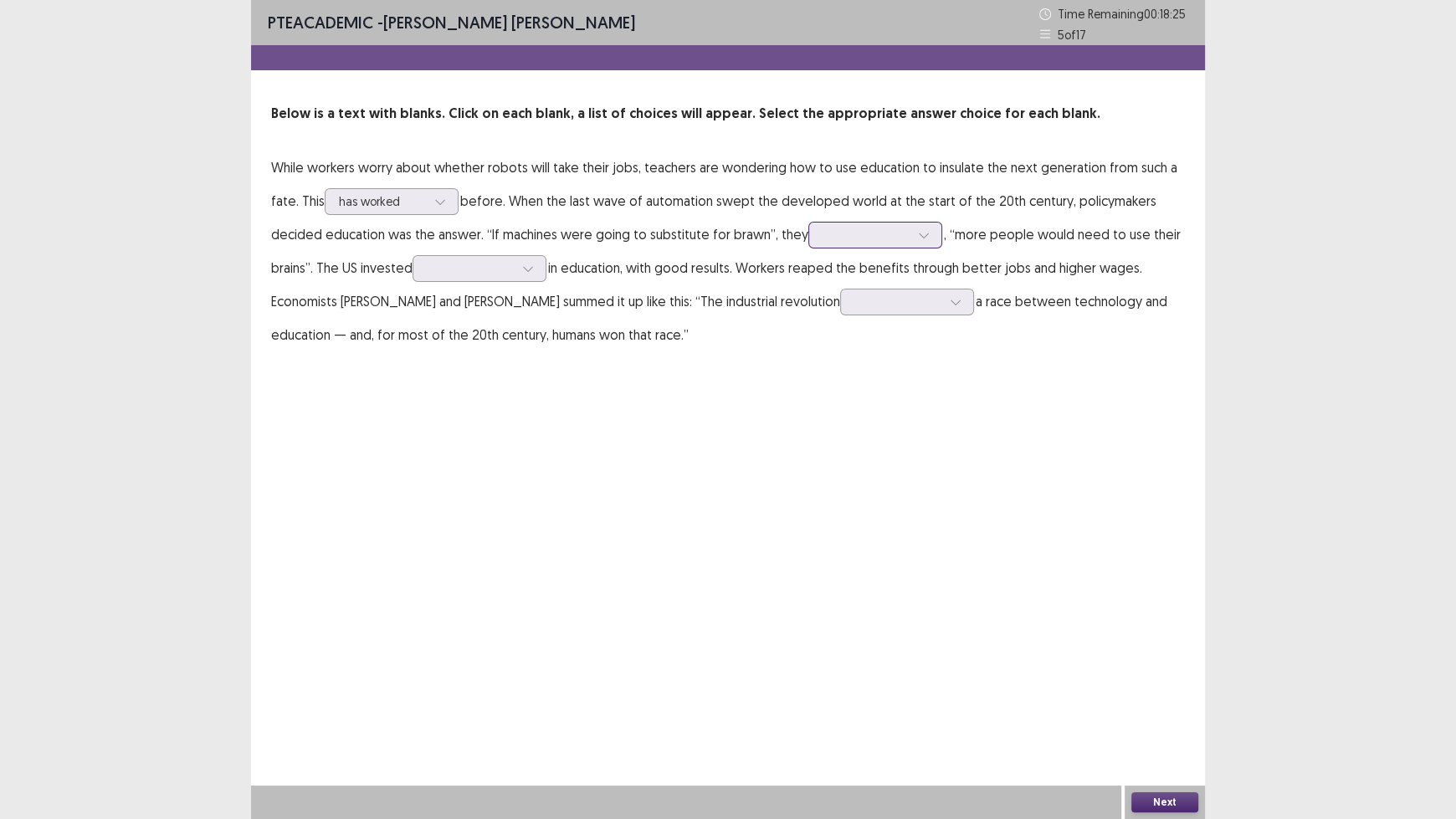
click at [865, 240] on div at bounding box center [865, 234] width 87 height 16
click at [879, 274] on div "told" at bounding box center [875, 281] width 134 height 46
click at [523, 272] on icon at bounding box center [528, 269] width 12 height 12
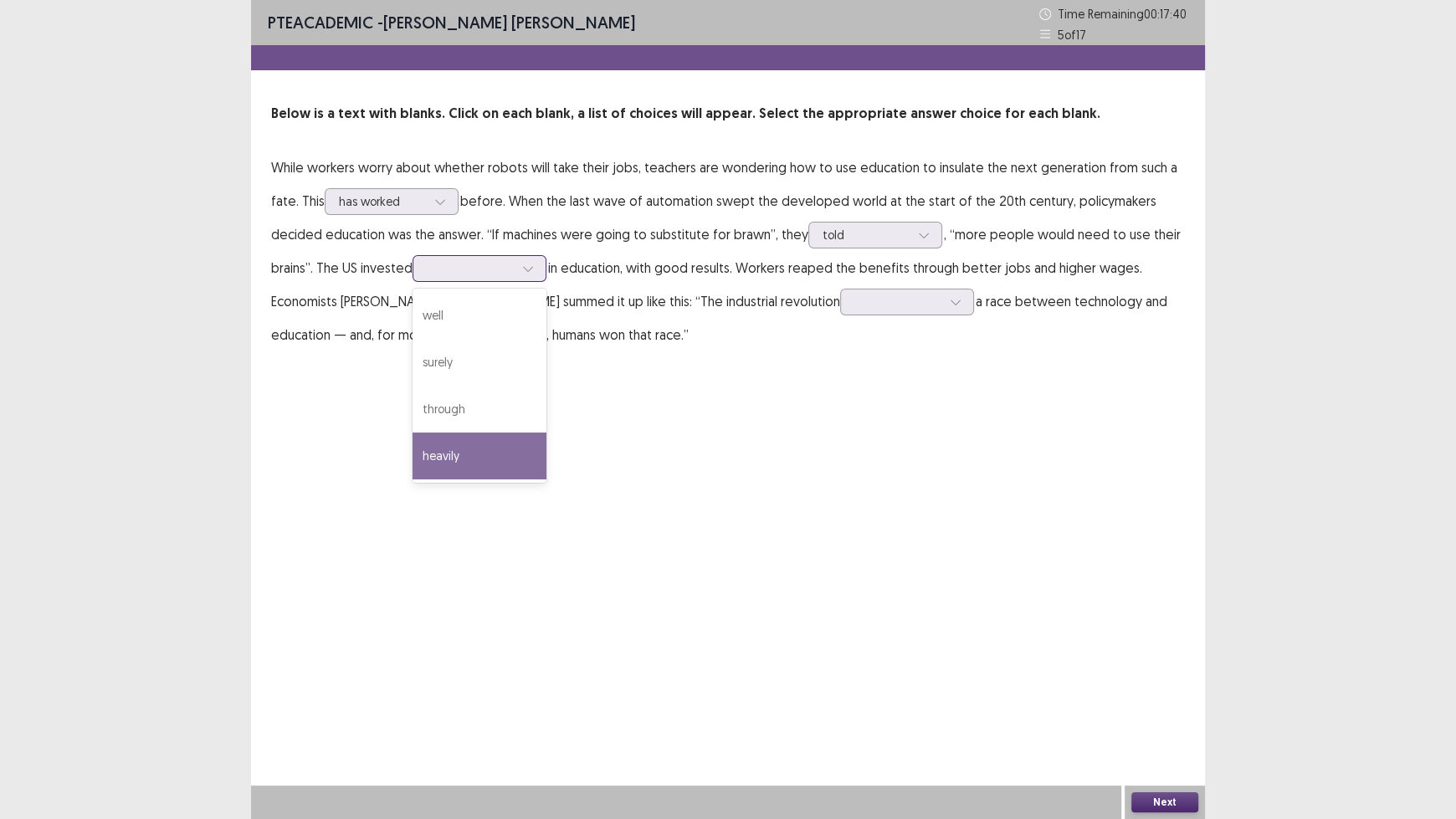
click at [506, 461] on div "heavily" at bounding box center [479, 456] width 134 height 46
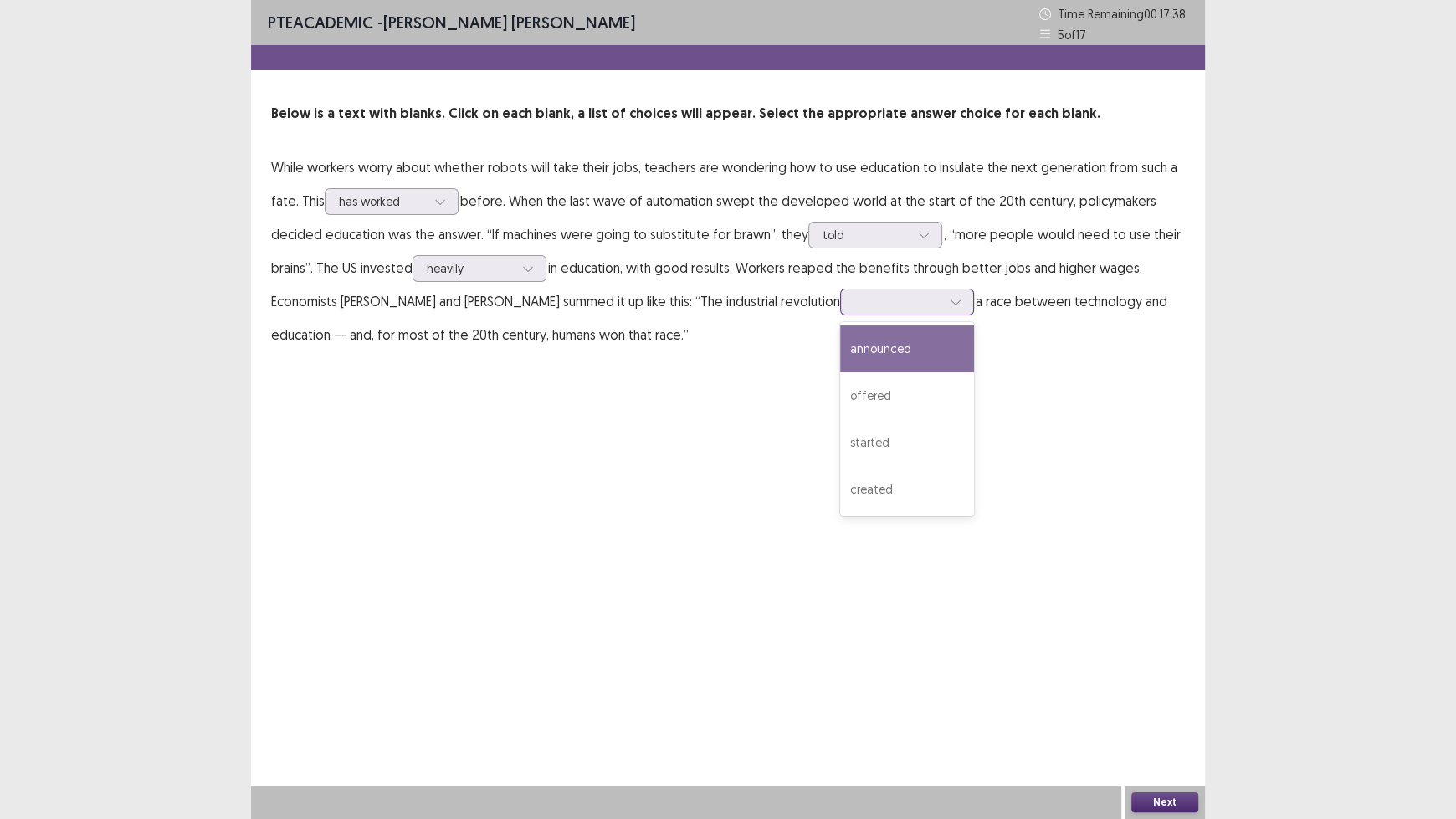
click at [937, 308] on div at bounding box center [897, 302] width 87 height 16
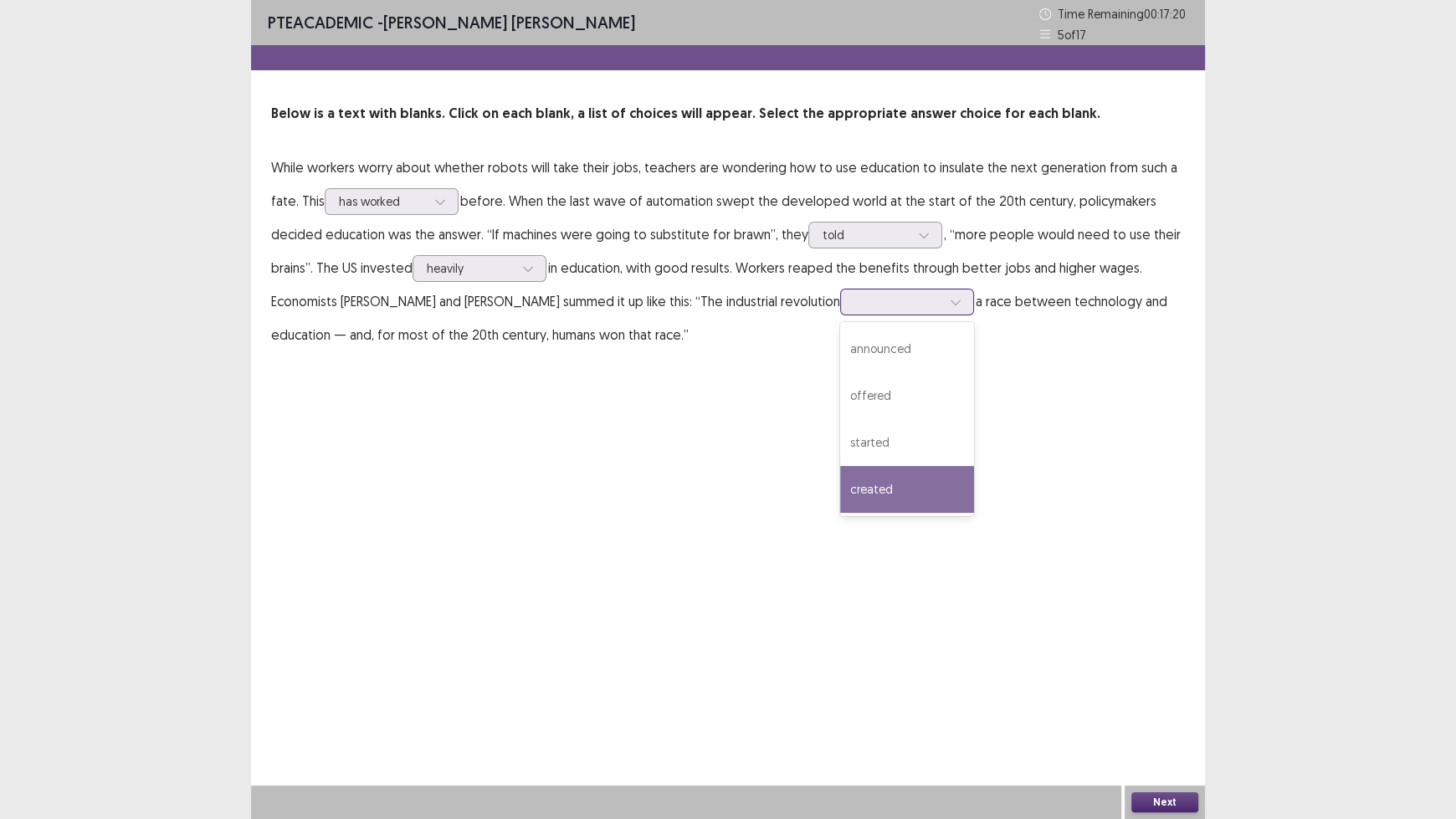
click at [946, 494] on div "created" at bounding box center [907, 489] width 134 height 46
click at [1166, 678] on button "Next" at bounding box center [1164, 803] width 67 height 20
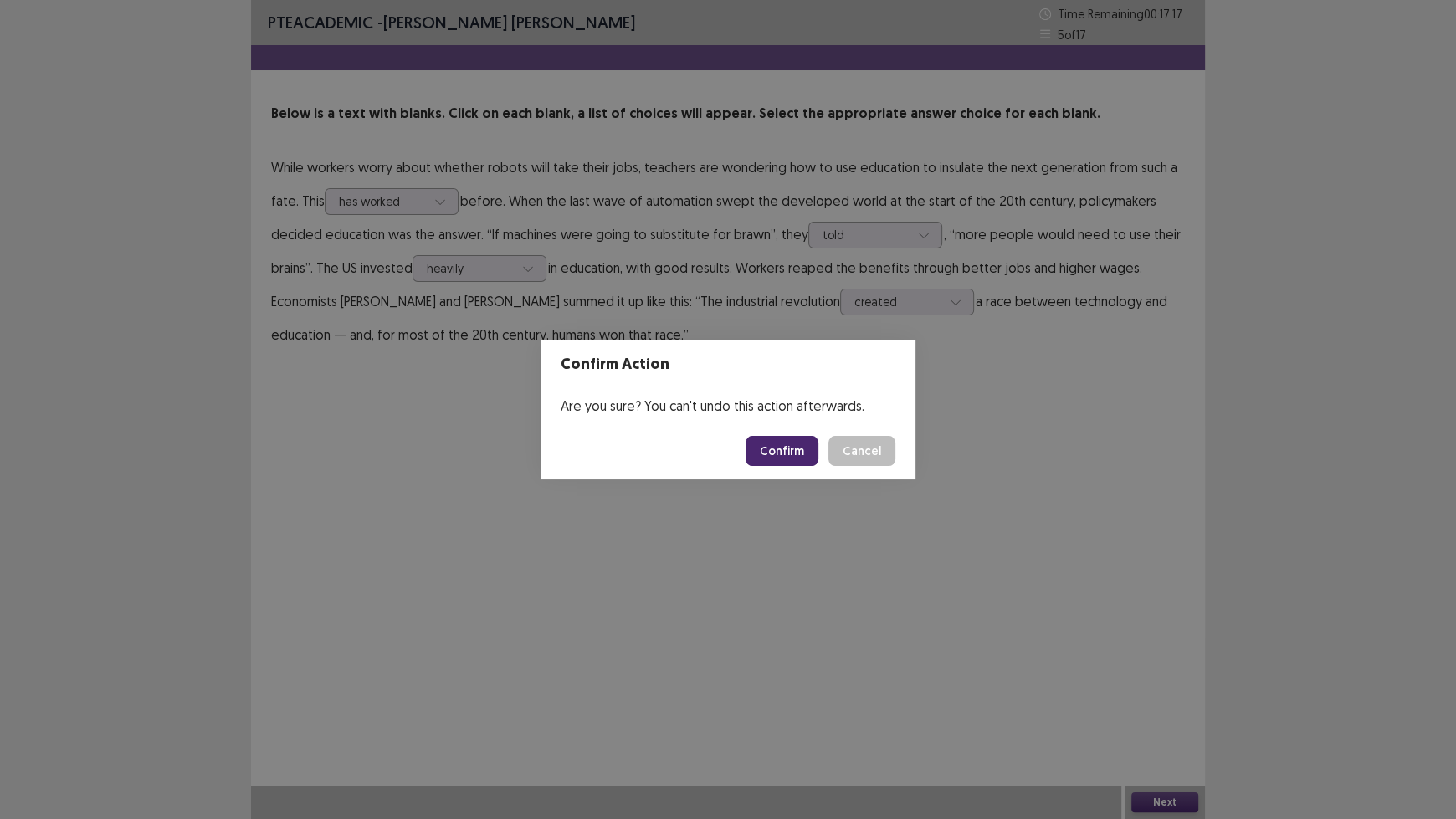
click at [784, 452] on button "Confirm" at bounding box center [782, 451] width 73 height 30
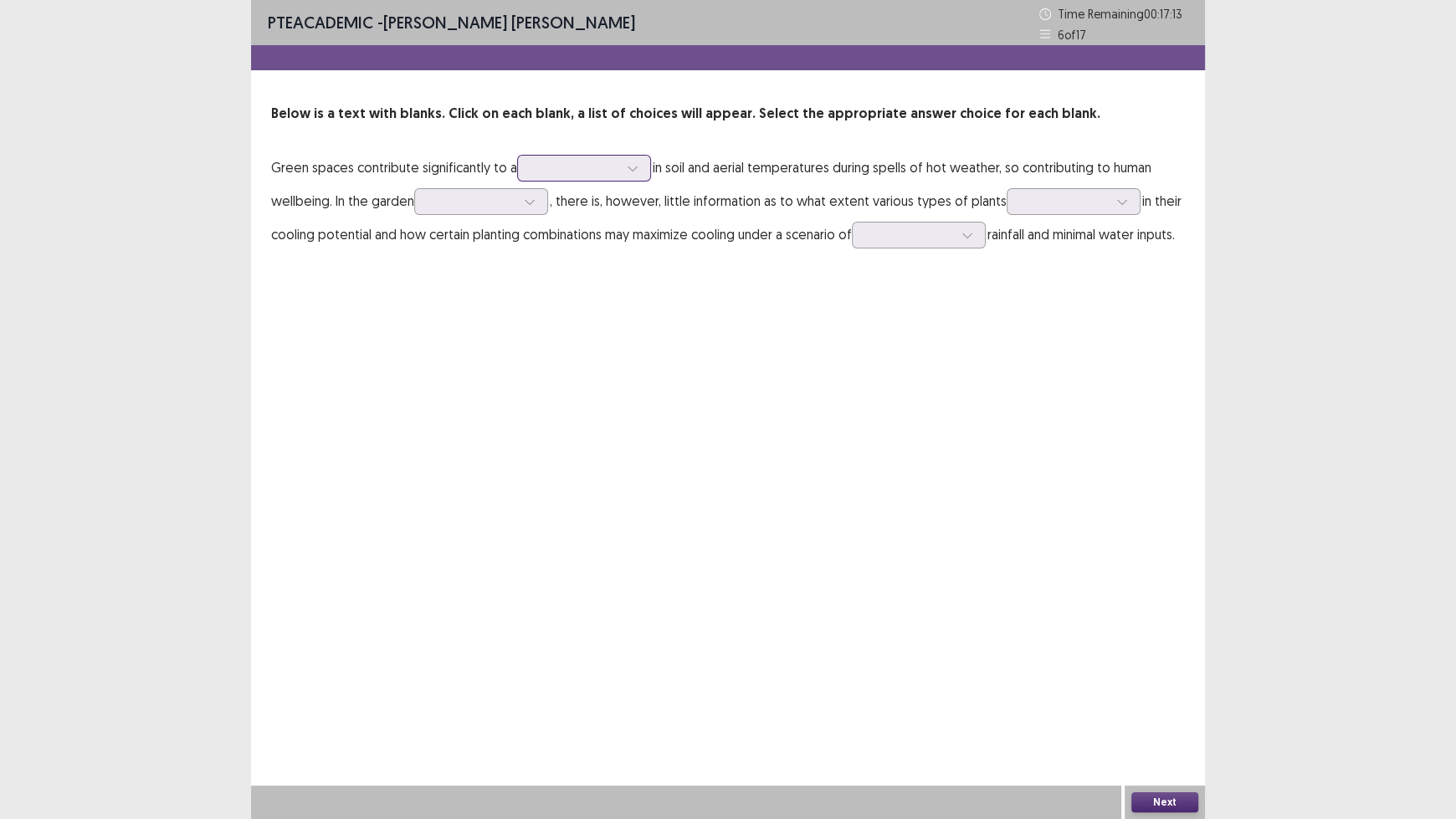
click at [621, 167] on div at bounding box center [633, 168] width 25 height 25
click at [628, 204] on div "reduction" at bounding box center [584, 215] width 134 height 46
click at [492, 205] on div at bounding box center [472, 201] width 87 height 16
click at [526, 380] on div "context" at bounding box center [481, 389] width 134 height 46
click at [1112, 204] on div at bounding box center [1122, 202] width 25 height 25
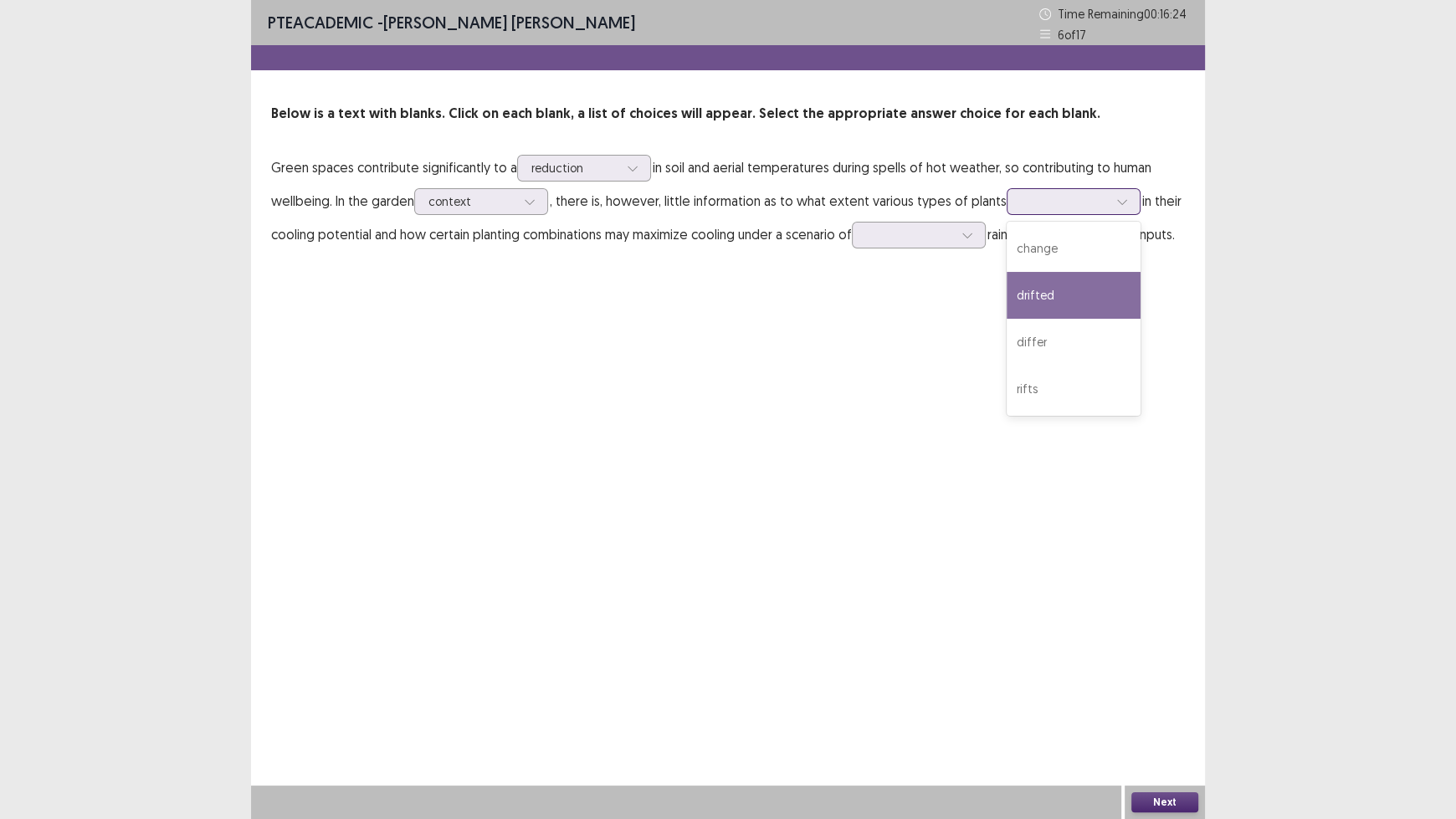
click at [1105, 289] on div "drifted" at bounding box center [1073, 295] width 134 height 46
click at [973, 232] on icon at bounding box center [968, 235] width 12 height 12
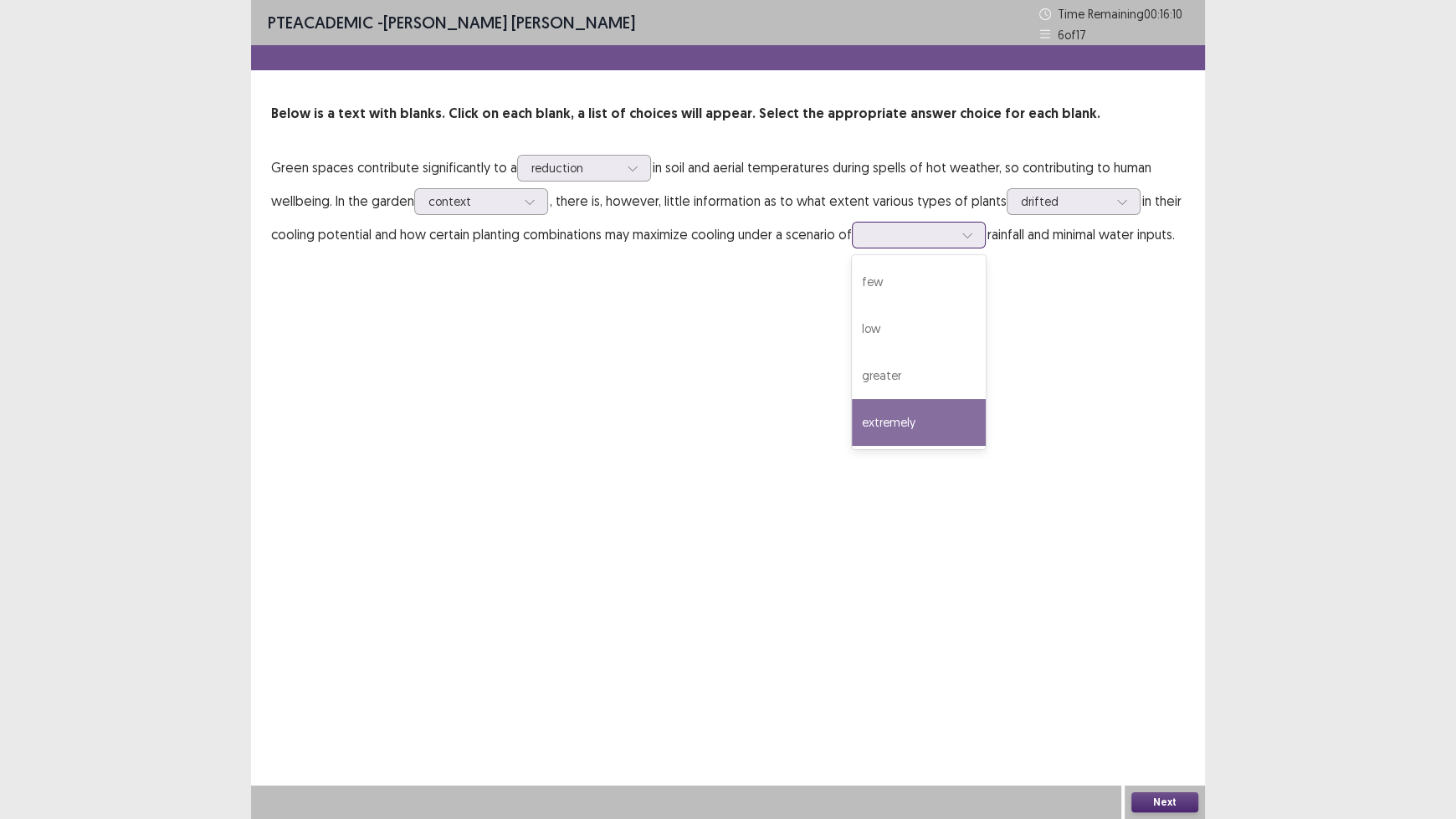
click at [964, 419] on div "extremely" at bounding box center [919, 422] width 134 height 46
click at [1100, 201] on div at bounding box center [1064, 201] width 87 height 16
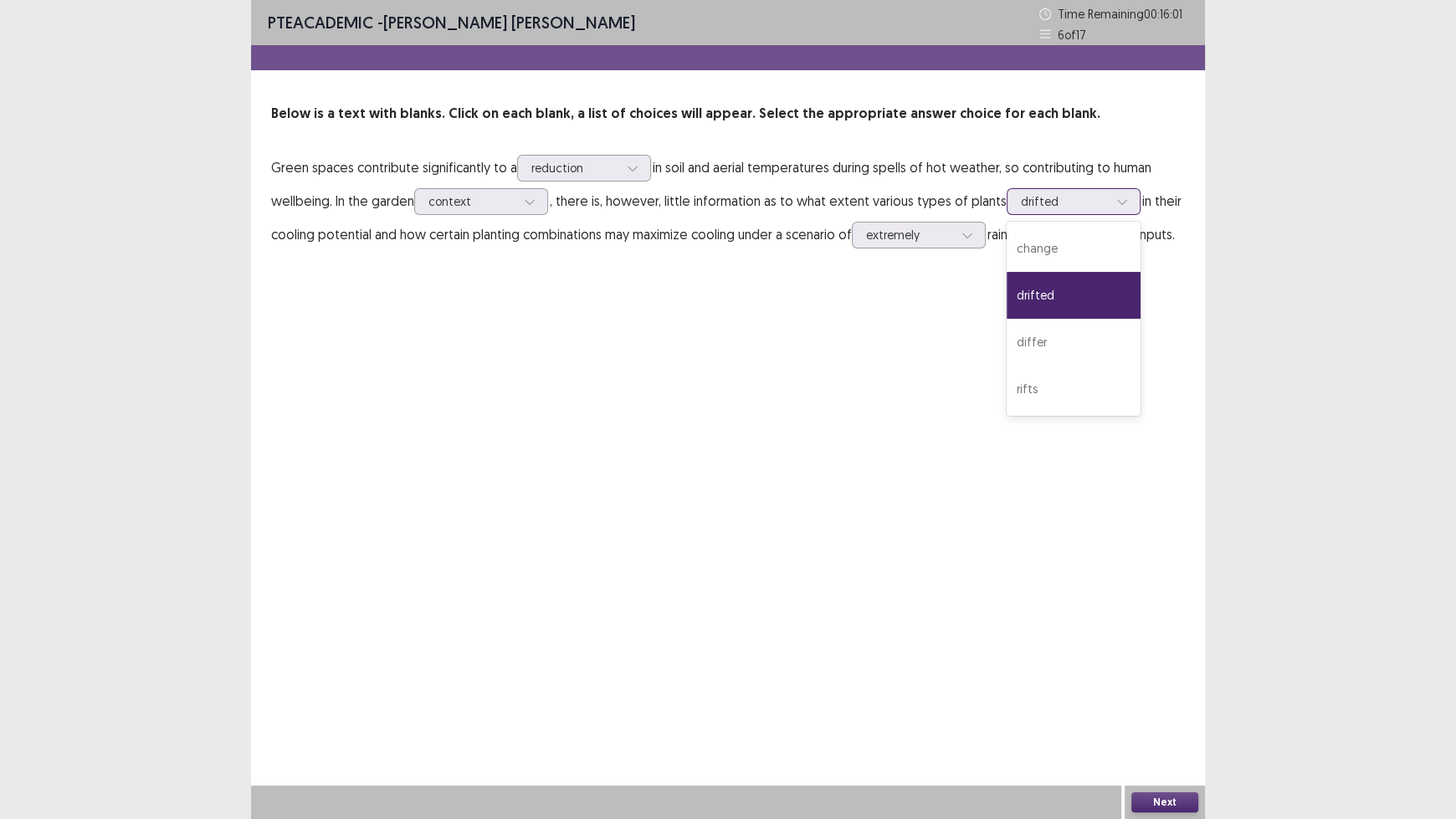
click at [1100, 201] on div at bounding box center [1064, 201] width 87 height 16
click at [1061, 205] on div at bounding box center [1064, 201] width 87 height 16
click at [1150, 678] on button "Next" at bounding box center [1164, 803] width 67 height 20
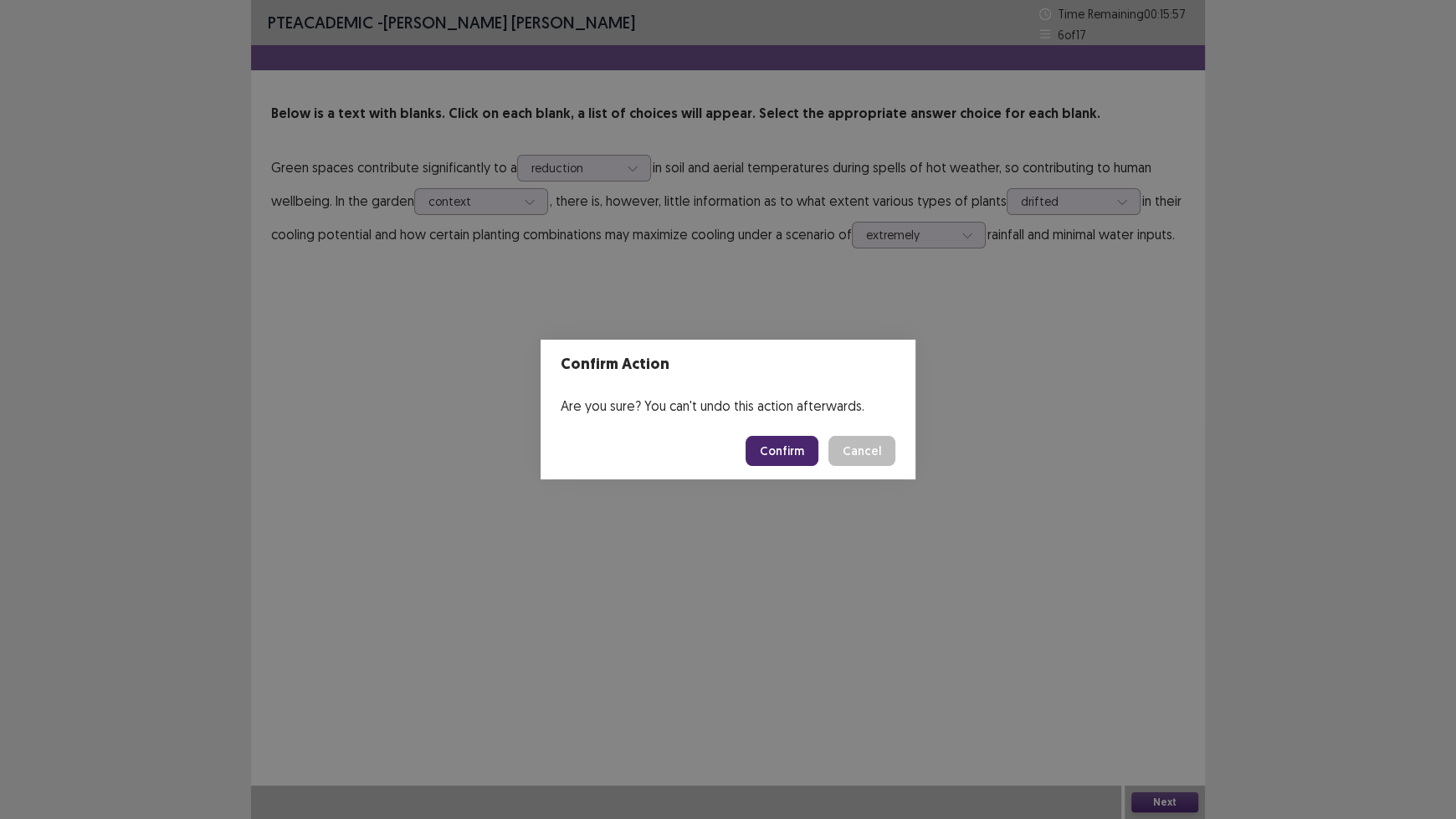
click at [787, 447] on button "Confirm" at bounding box center [782, 451] width 73 height 30
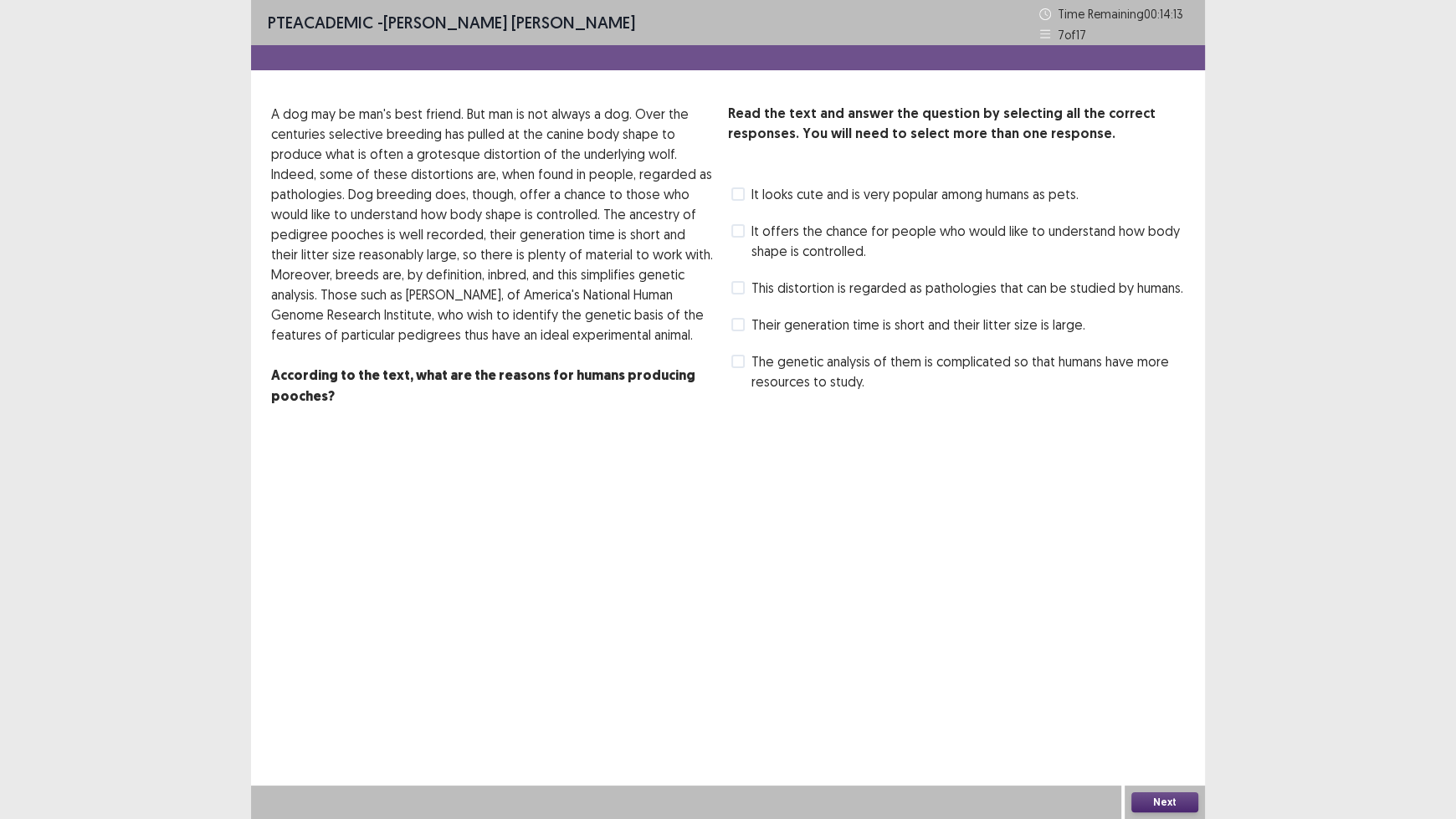
click at [738, 241] on label "It offers the chance for people who would like to understand how body shape is …" at bounding box center [957, 241] width 454 height 41
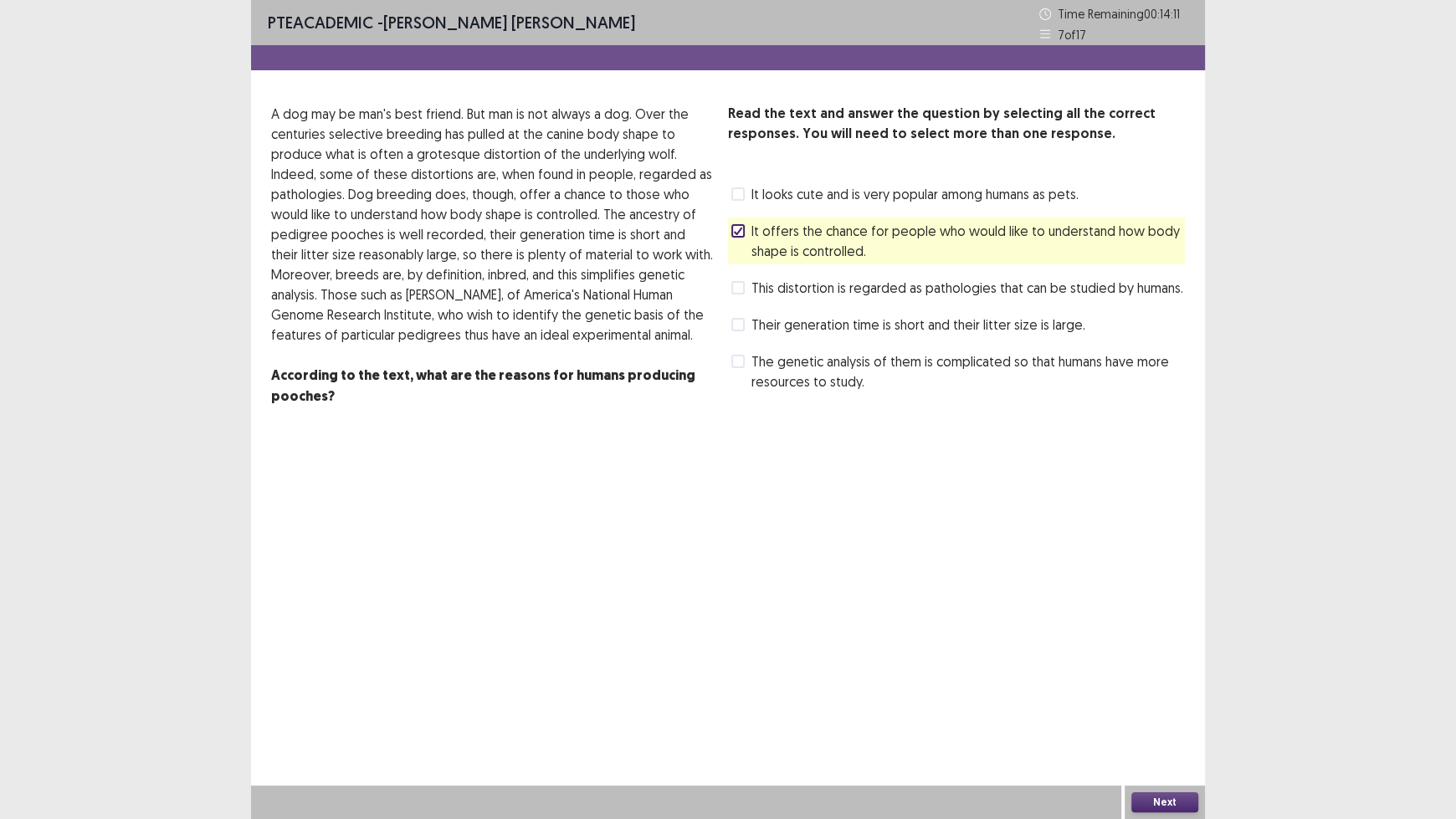
click at [1174, 678] on button "Next" at bounding box center [1164, 803] width 67 height 20
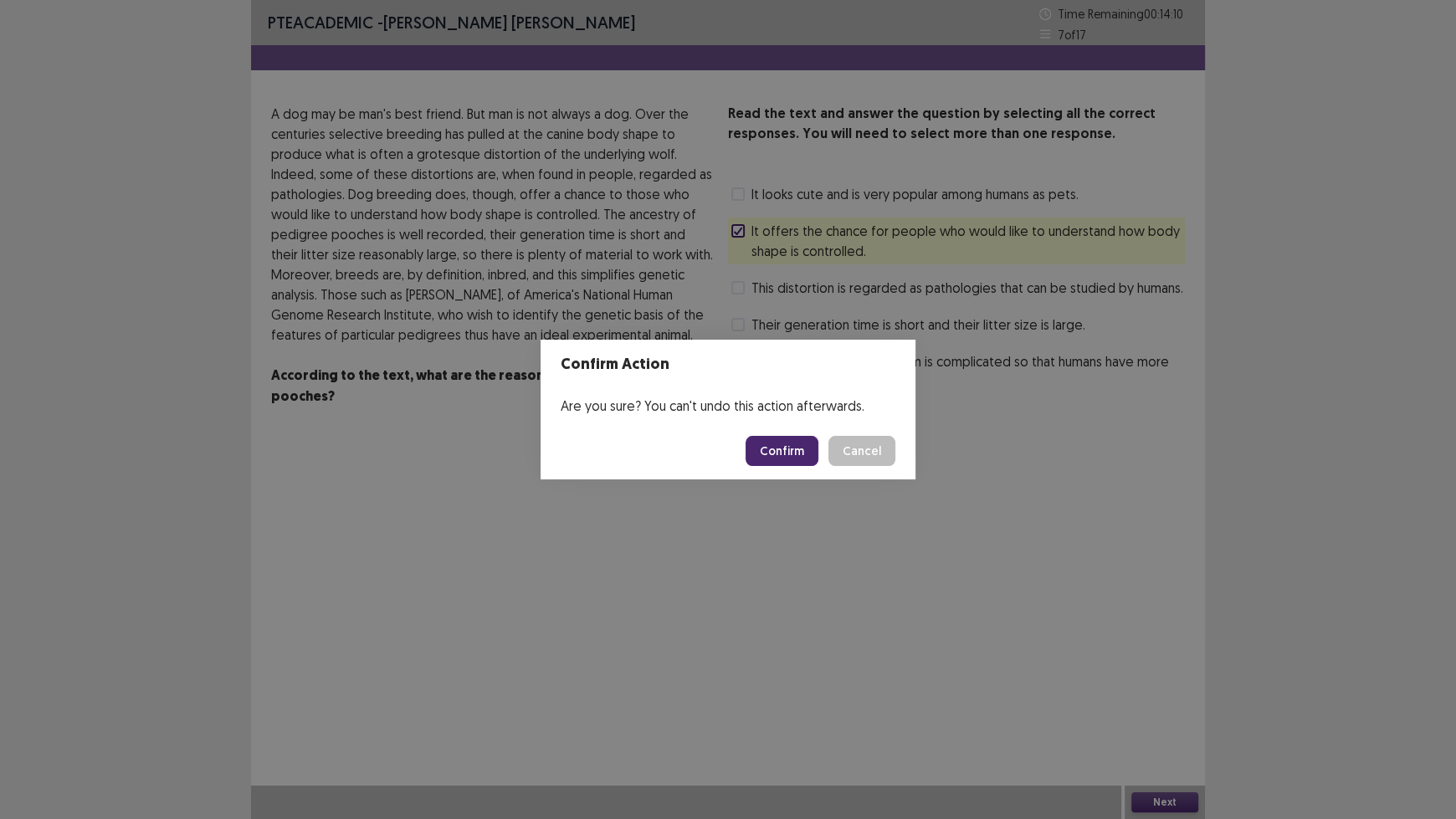
click at [779, 450] on button "Confirm" at bounding box center [782, 451] width 73 height 30
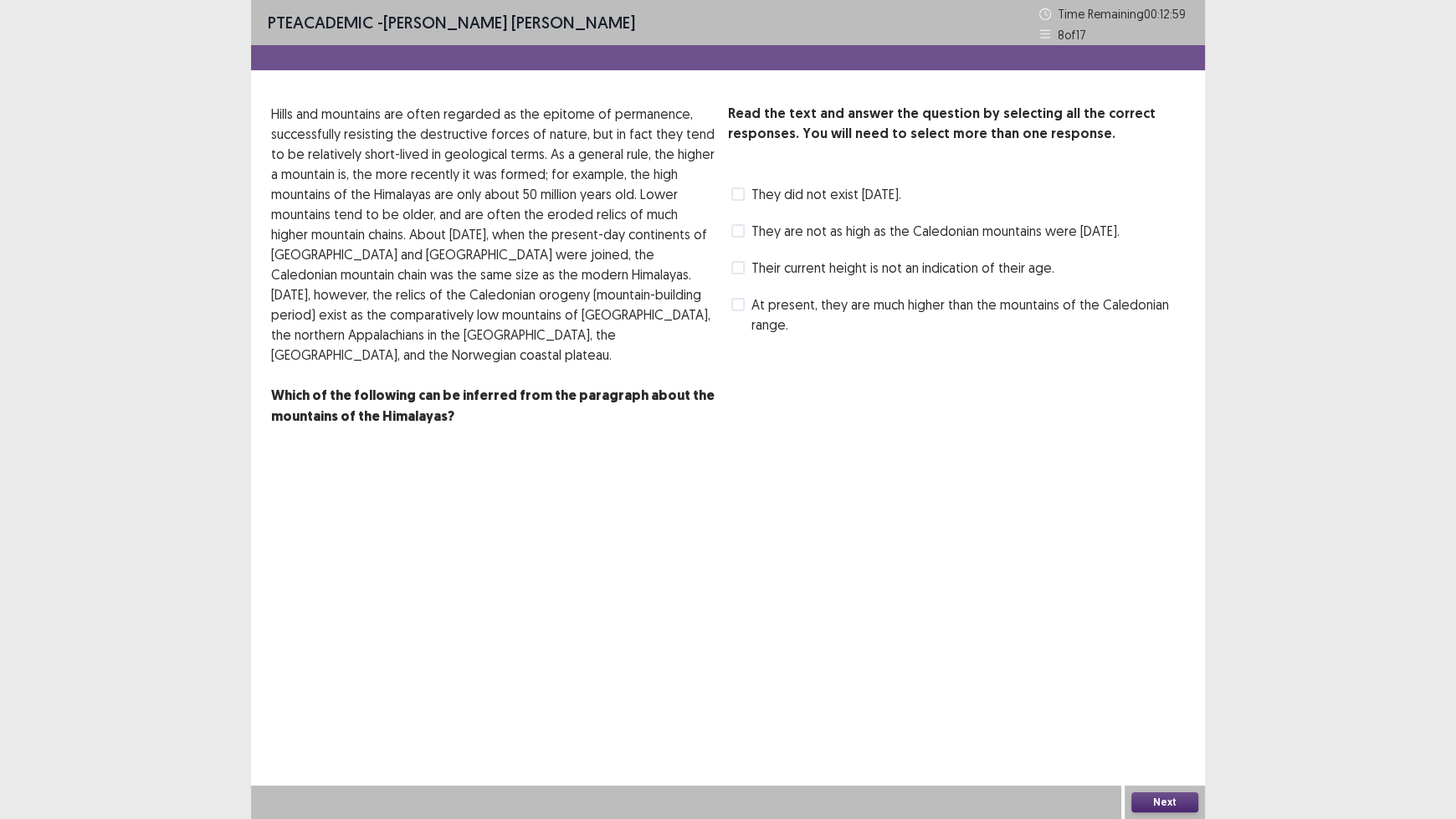
click at [722, 231] on div "Read the text and answer the question by selecting all the correct responses. Y…" at bounding box center [728, 276] width 954 height 343
click at [736, 234] on span at bounding box center [738, 231] width 14 height 14
click at [1162, 678] on button "Next" at bounding box center [1164, 803] width 67 height 20
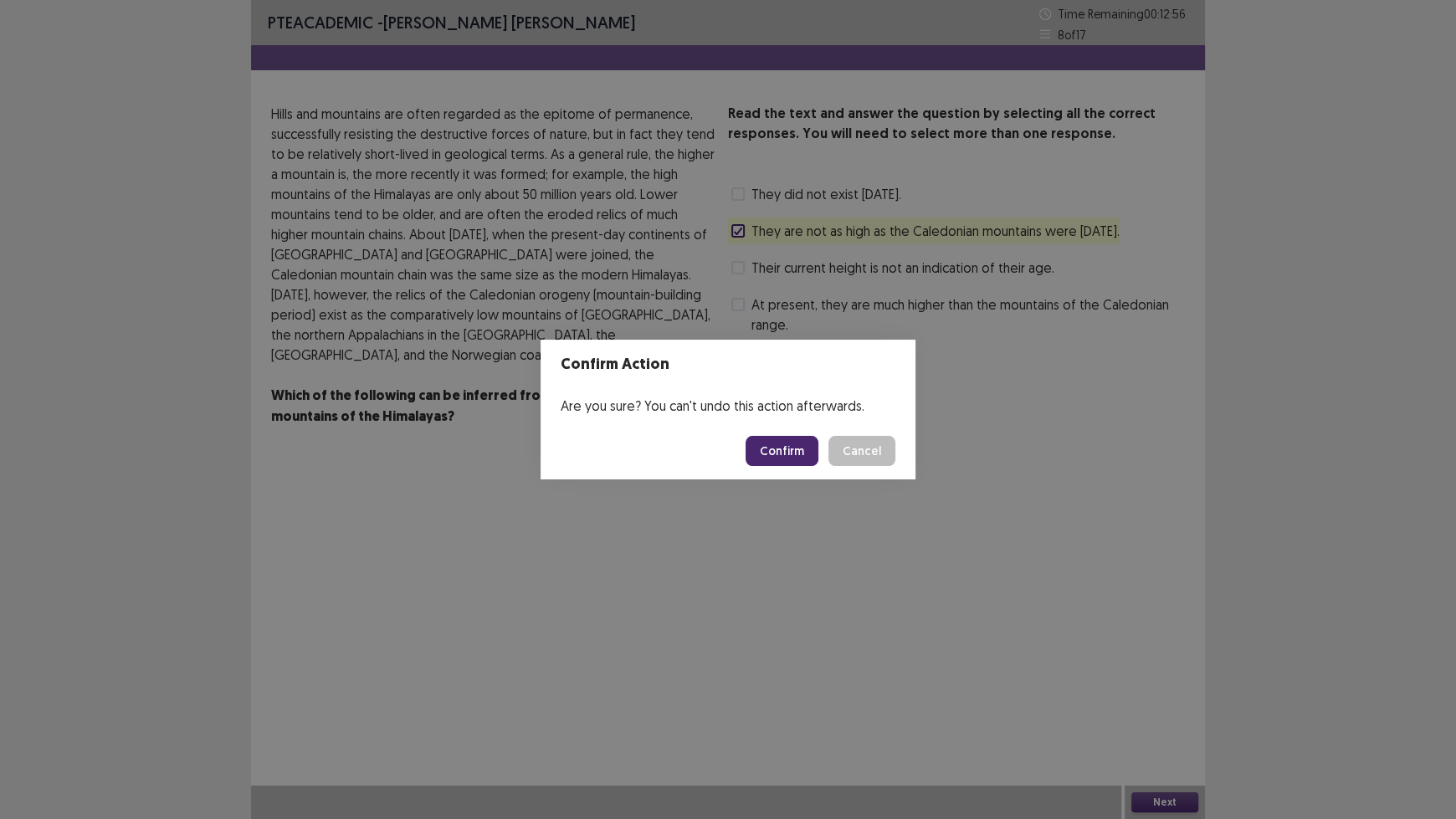
click at [788, 450] on button "Confirm" at bounding box center [782, 451] width 73 height 30
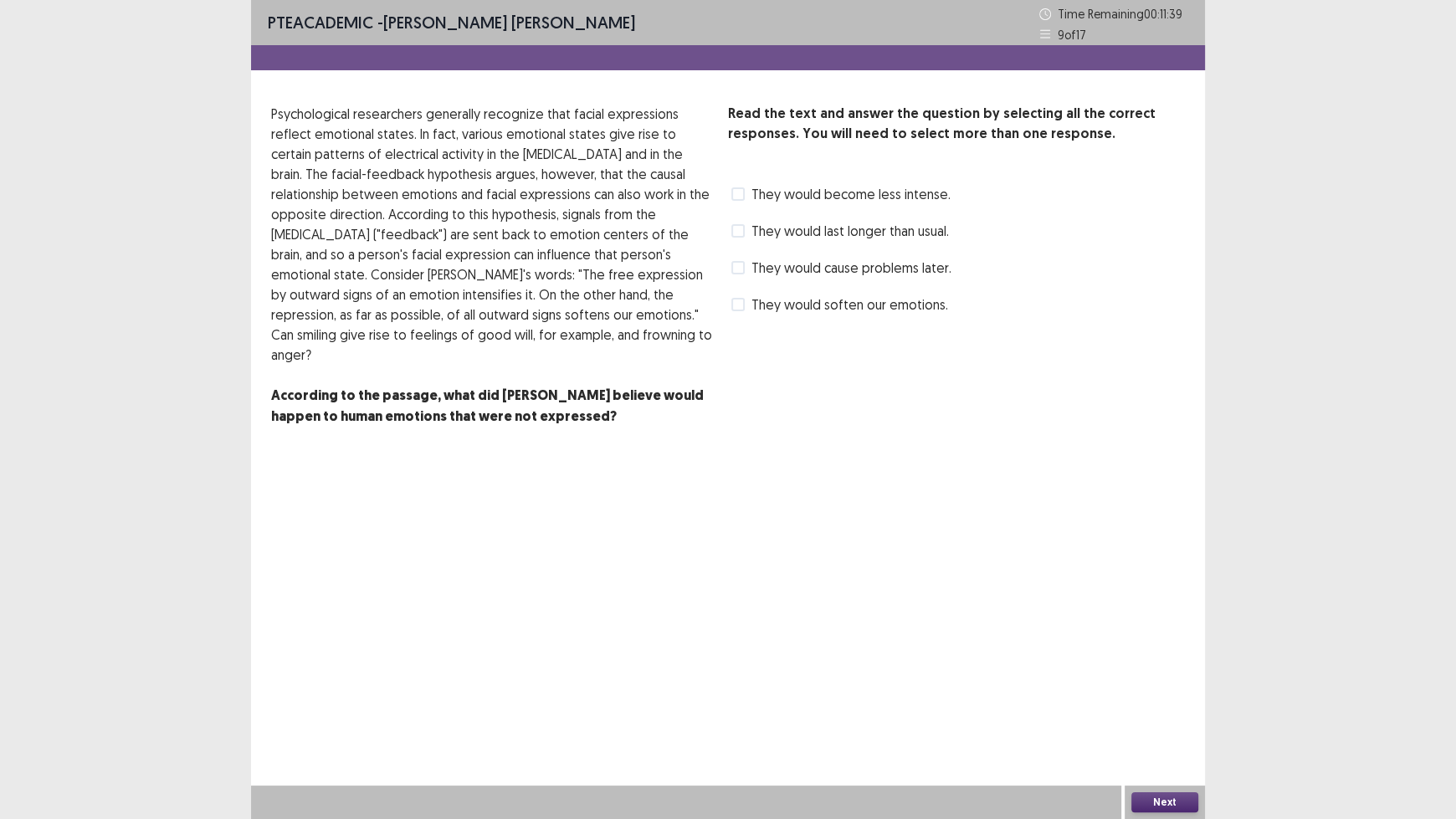
click at [744, 304] on label "They would soften our emotions." at bounding box center [839, 304] width 216 height 20
click at [743, 193] on span at bounding box center [738, 194] width 14 height 14
click at [1164, 678] on button "Next" at bounding box center [1164, 803] width 67 height 20
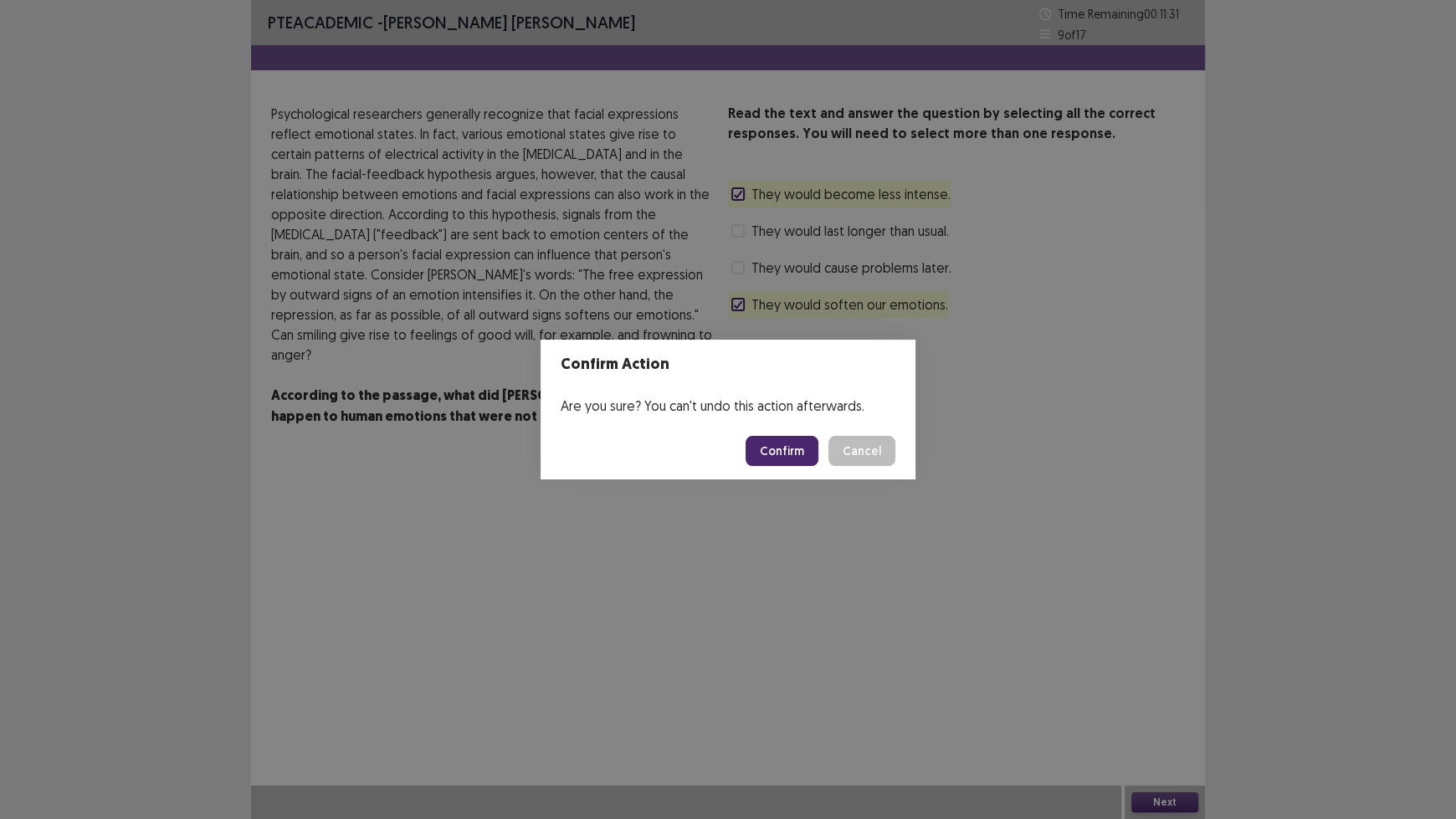
click at [796, 447] on button "Confirm" at bounding box center [782, 451] width 73 height 30
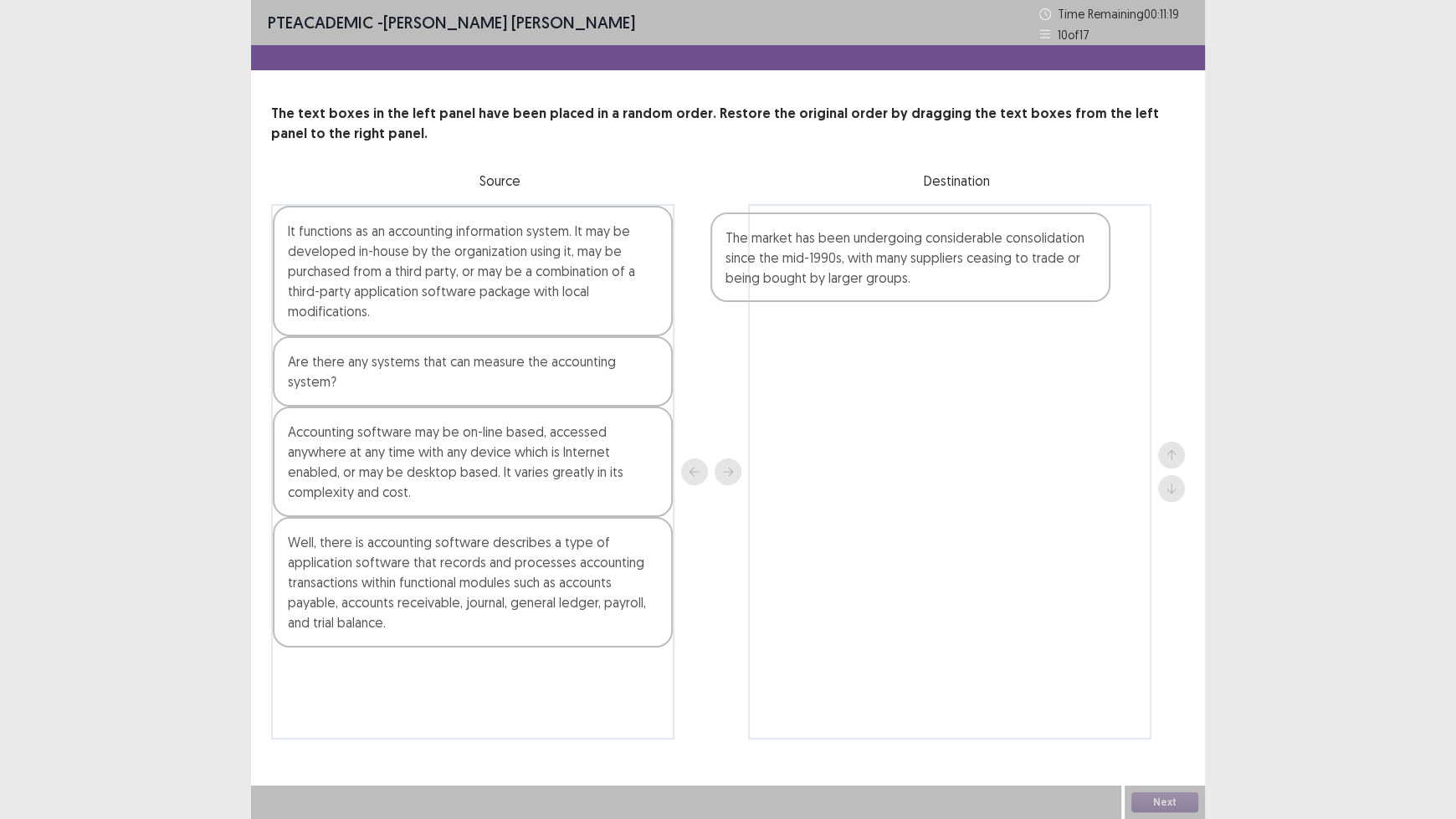
drag, startPoint x: 403, startPoint y: 267, endPoint x: 851, endPoint y: 275, distance: 448.1
click at [851, 275] on div "The market has been undergoing considerable consolidation since the mid-1990s, …" at bounding box center [728, 472] width 913 height 536
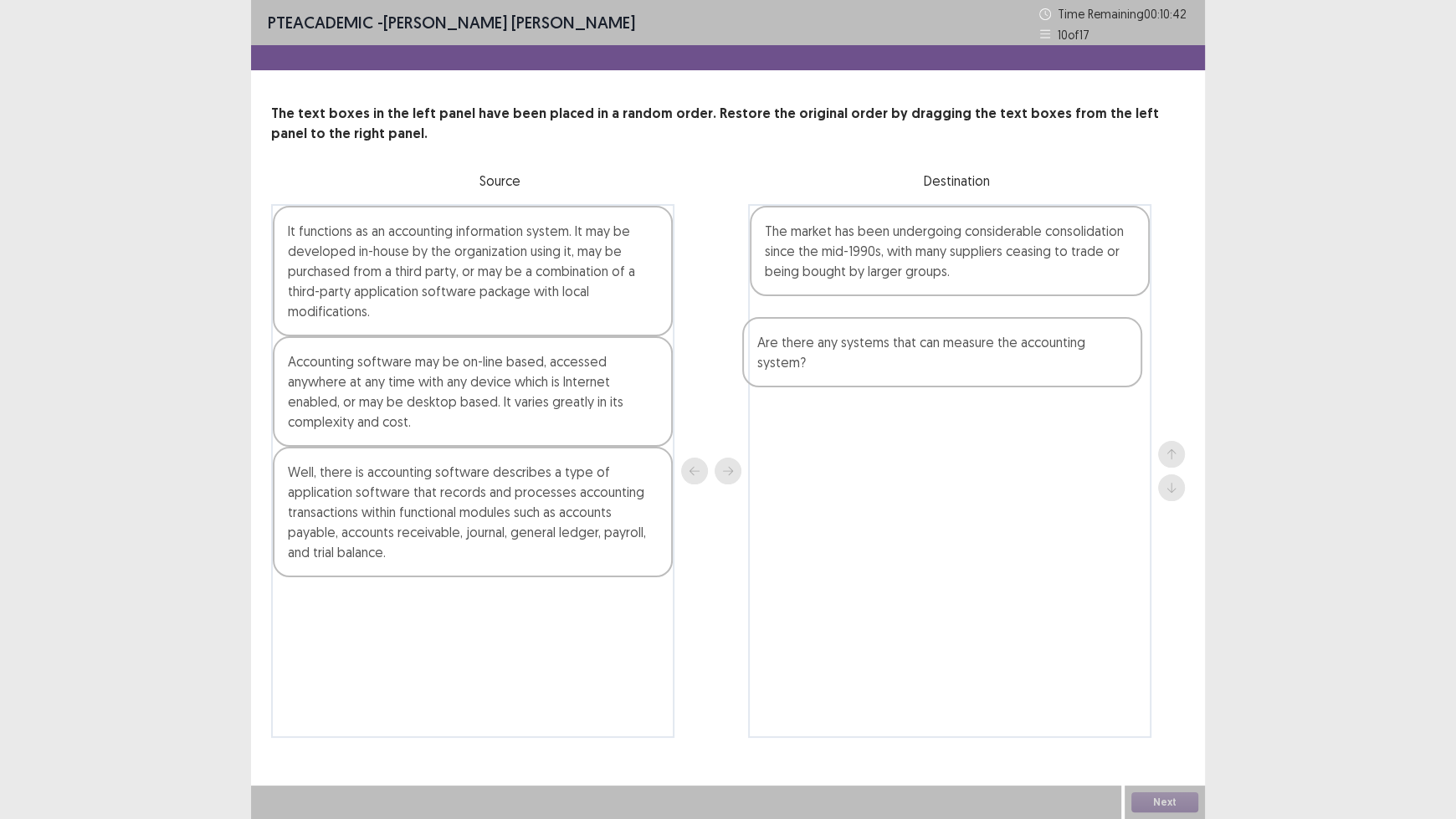
drag, startPoint x: 494, startPoint y: 379, endPoint x: 968, endPoint y: 363, distance: 474.3
click at [968, 363] on div "It functions as an accounting information system. It may be developed in-house …" at bounding box center [728, 472] width 913 height 534
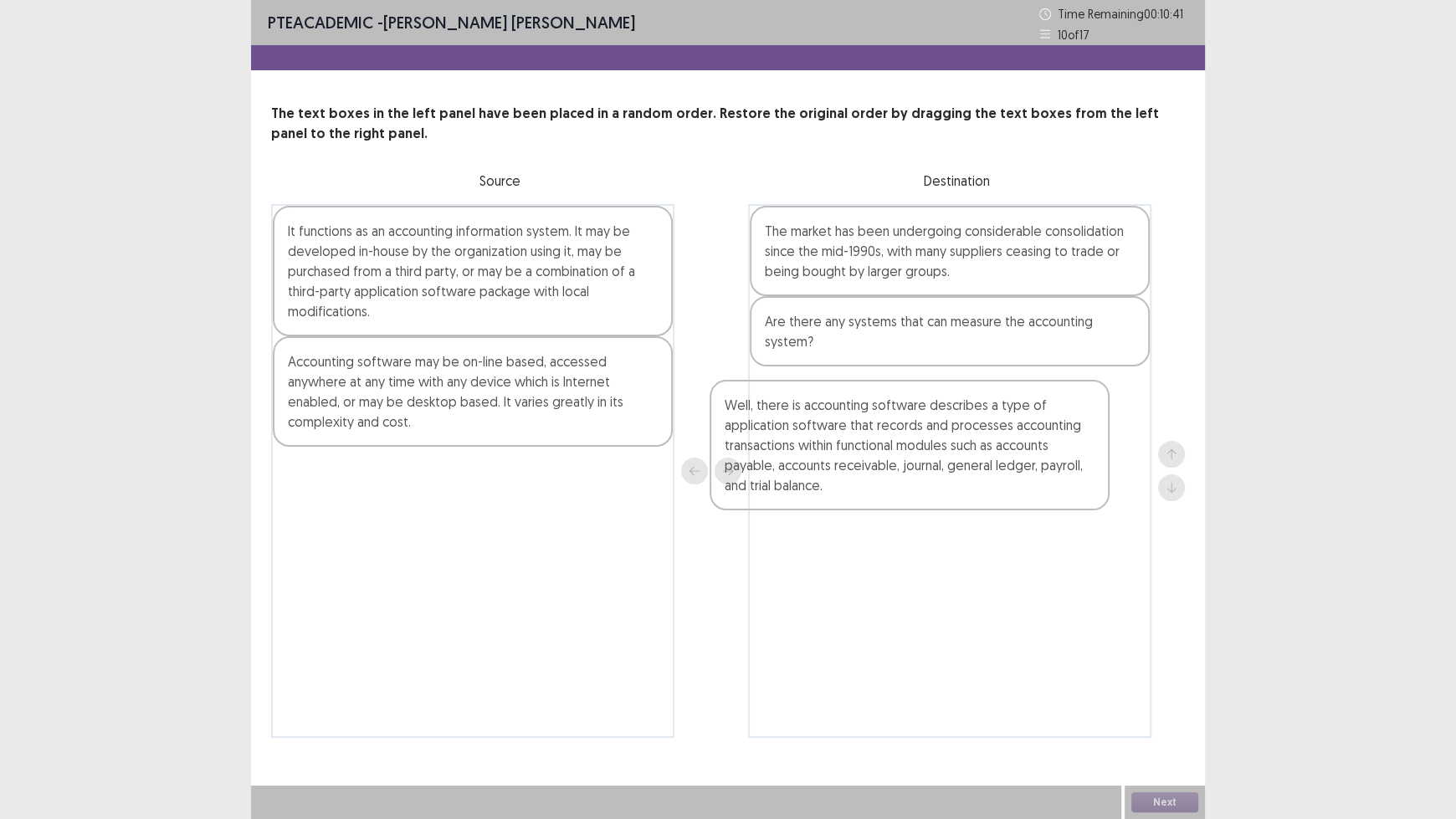
drag, startPoint x: 440, startPoint y: 526, endPoint x: 889, endPoint y: 456, distance: 454.4
click at [883, 460] on div "It functions as an accounting information system. It may be developed in-house …" at bounding box center [728, 472] width 913 height 534
click at [889, 456] on div "The market has been undergoing considerable consolidation since the mid-1990s, …" at bounding box center [949, 472] width 403 height 534
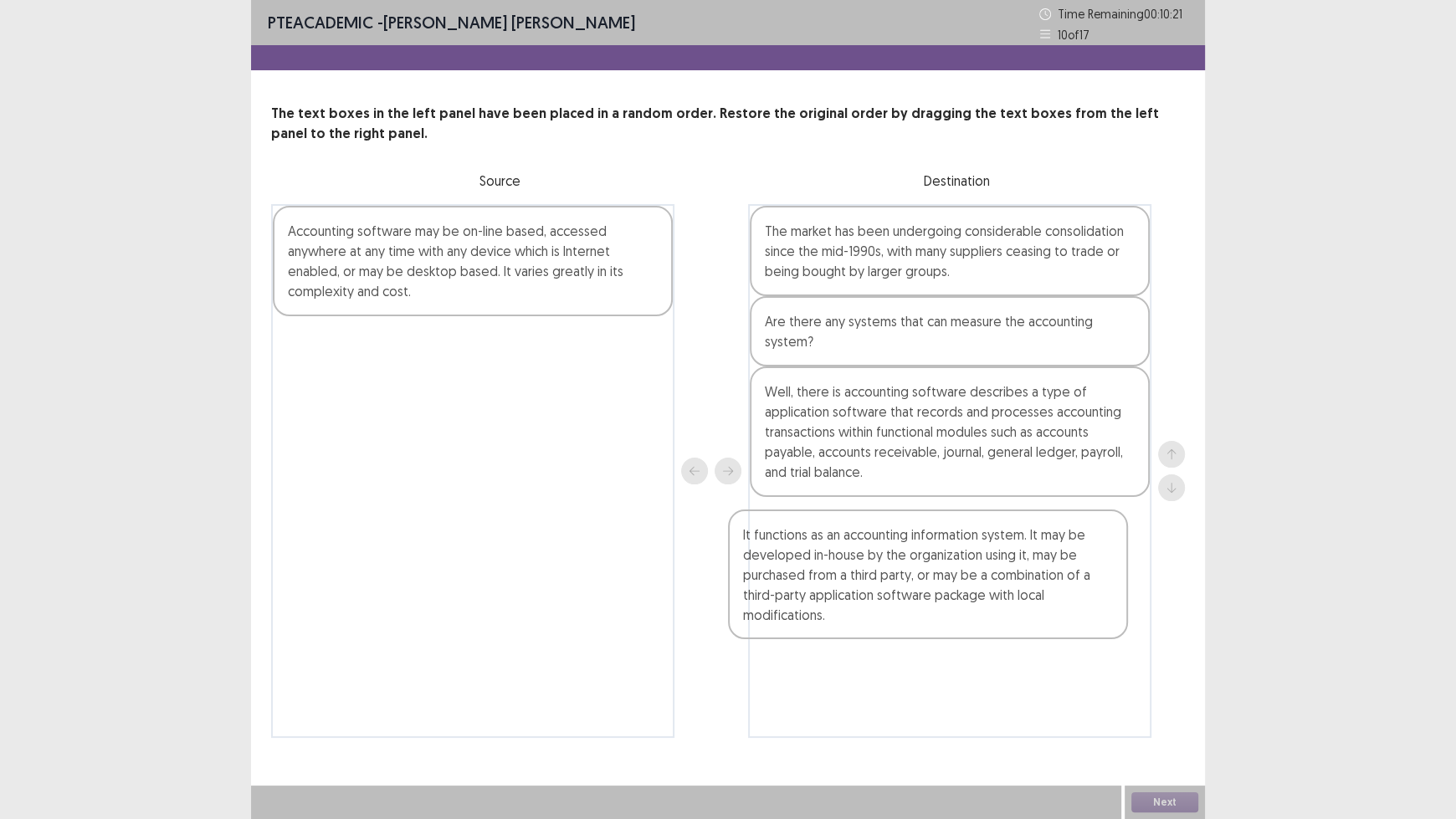
drag, startPoint x: 445, startPoint y: 297, endPoint x: 915, endPoint y: 597, distance: 557.6
click at [907, 605] on div "It functions as an accounting information system. It may be developed in-house …" at bounding box center [728, 472] width 913 height 534
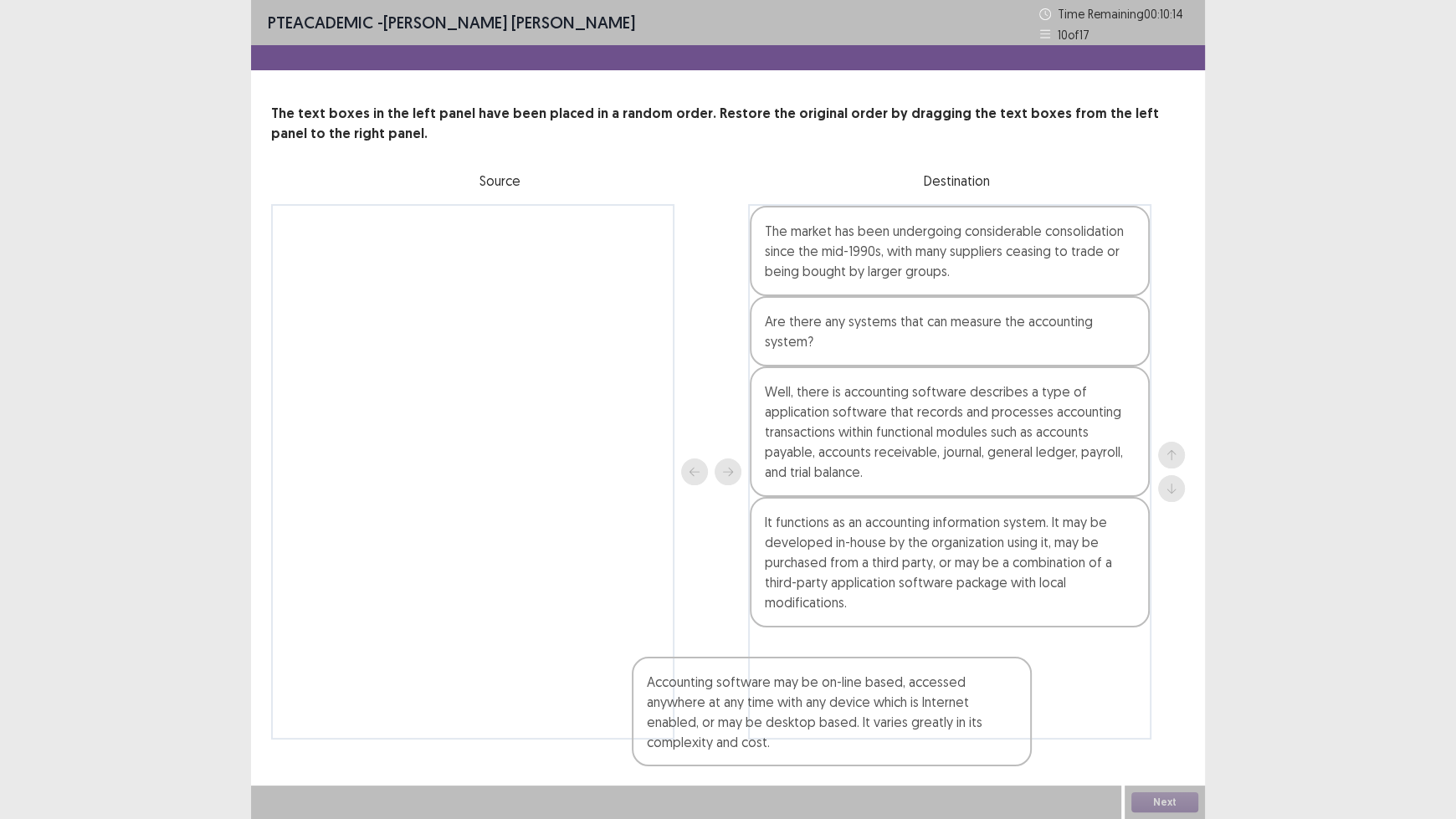
drag, startPoint x: 515, startPoint y: 277, endPoint x: 965, endPoint y: 720, distance: 631.5
click at [964, 678] on div "Accounting software may be on-line based, accessed anywhere at any time with an…" at bounding box center [728, 472] width 913 height 536
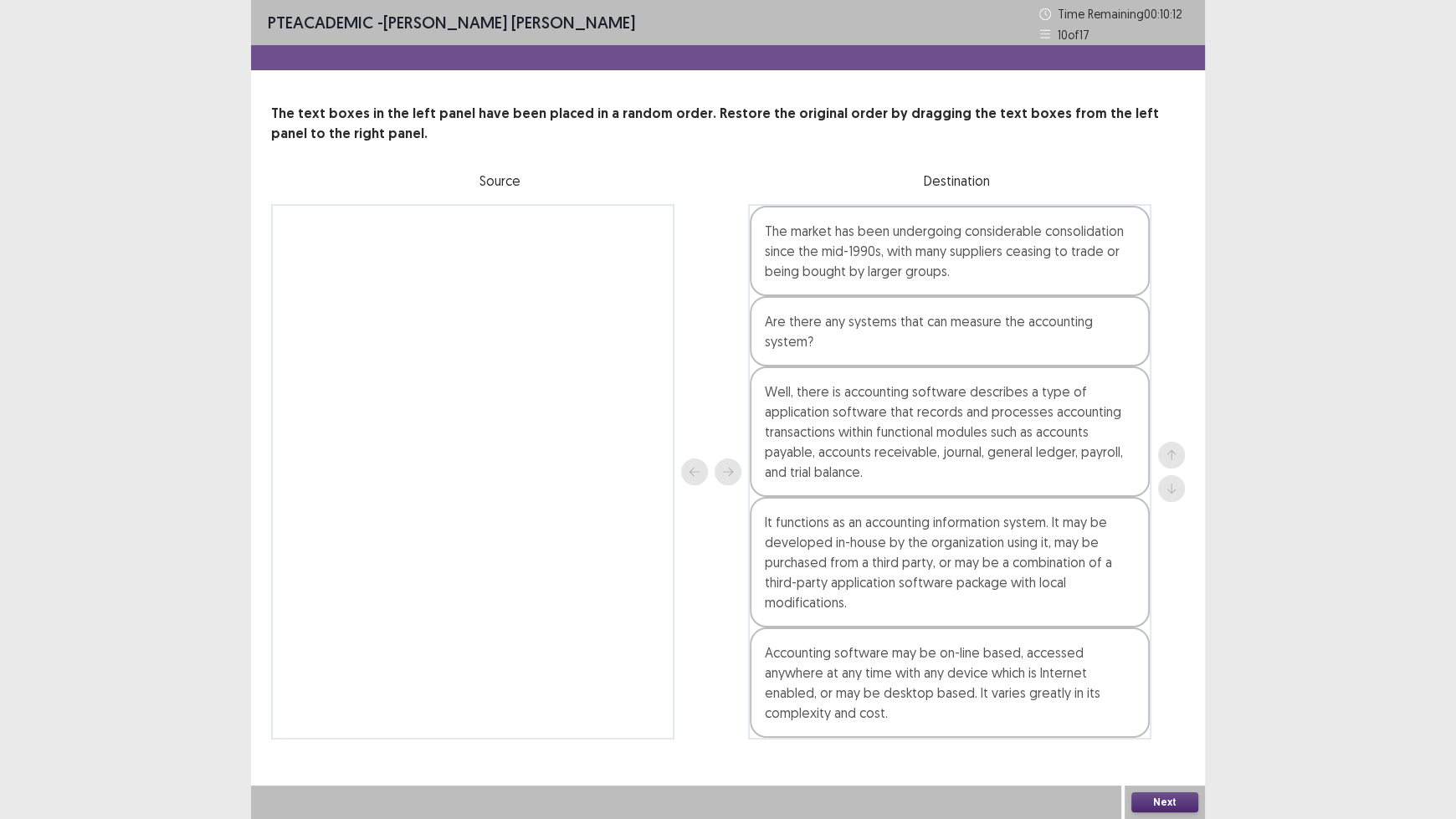
click at [1151, 678] on button "Next" at bounding box center [1164, 803] width 67 height 20
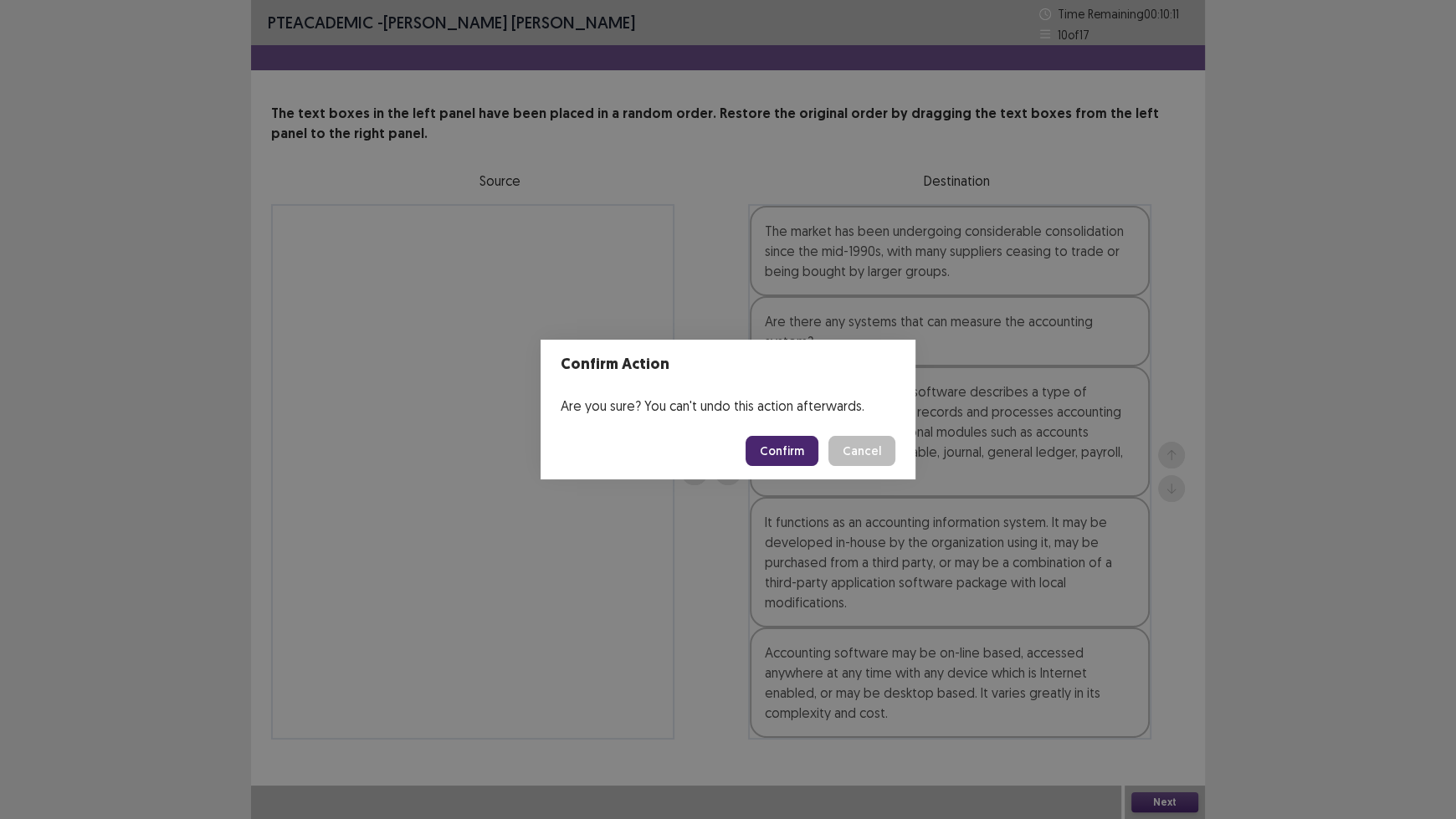
click at [775, 455] on button "Confirm" at bounding box center [782, 451] width 73 height 30
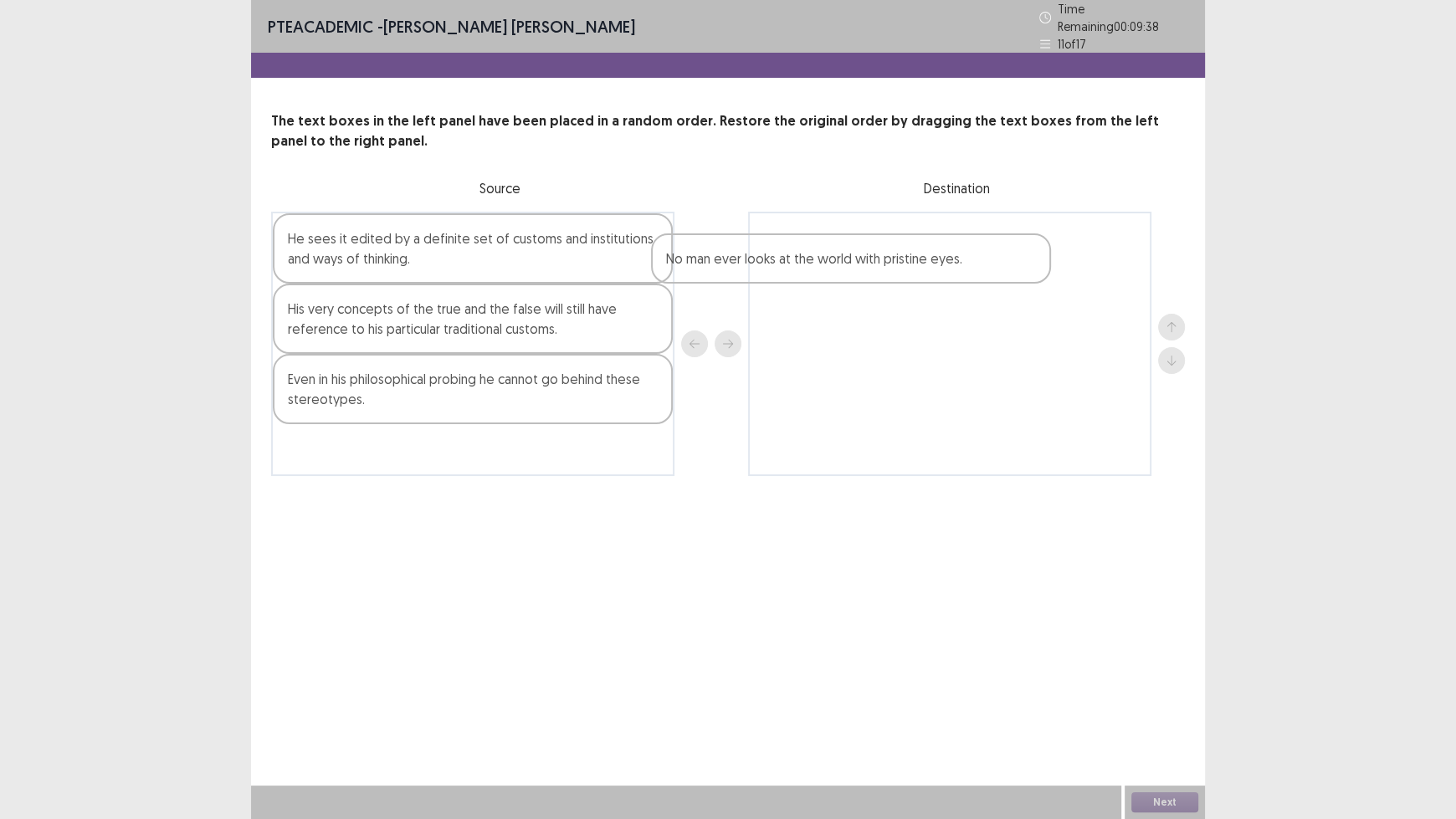
drag, startPoint x: 462, startPoint y: 372, endPoint x: 878, endPoint y: 246, distance: 434.7
click at [875, 248] on div "He sees it edited by a definite set of customs and institutions and ways of thi…" at bounding box center [728, 343] width 913 height 265
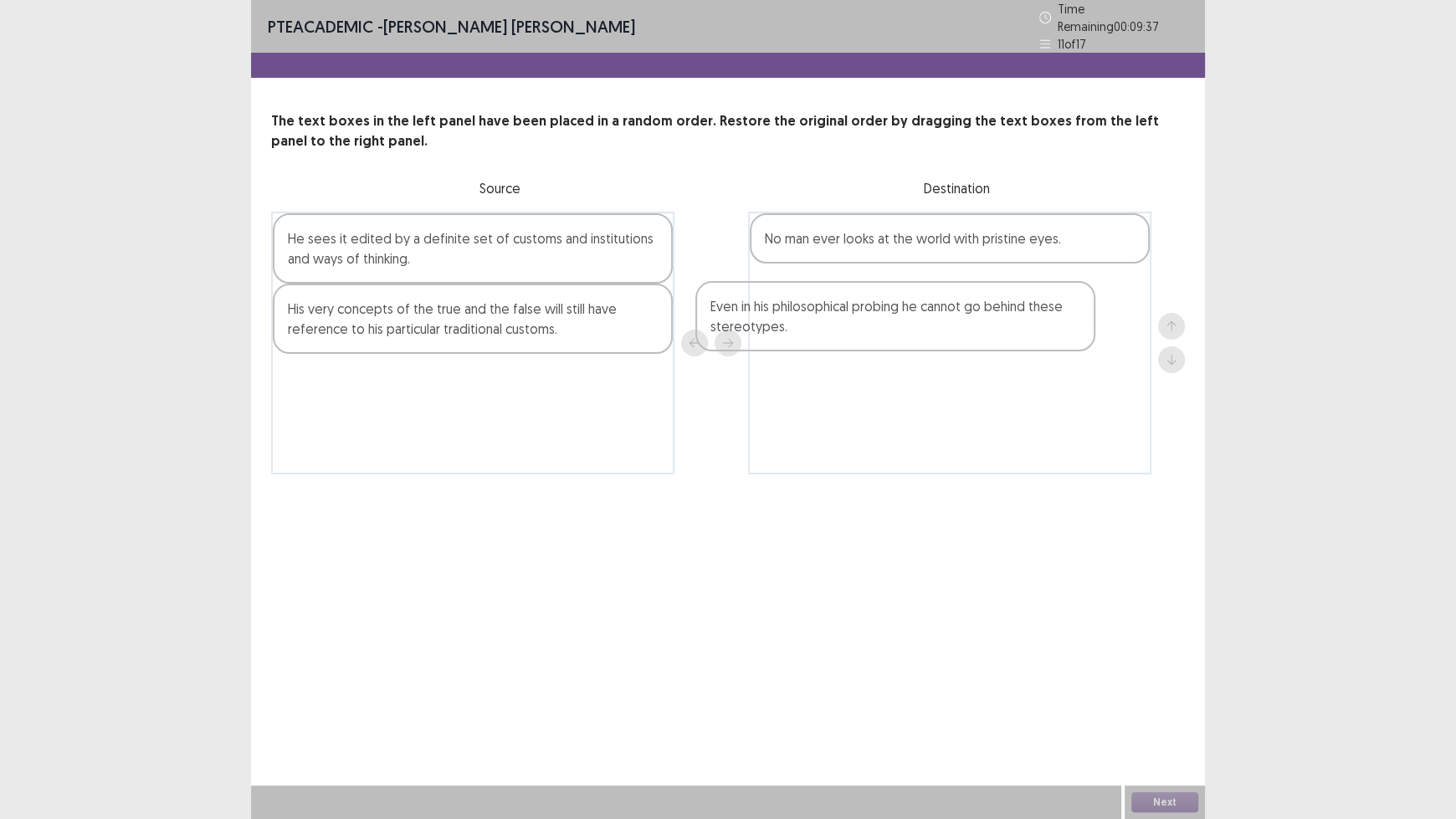
drag, startPoint x: 412, startPoint y: 383, endPoint x: 859, endPoint y: 313, distance: 452.4
click at [848, 319] on div "He sees it edited by a definite set of customs and institutions and ways of thi…" at bounding box center [728, 342] width 913 height 263
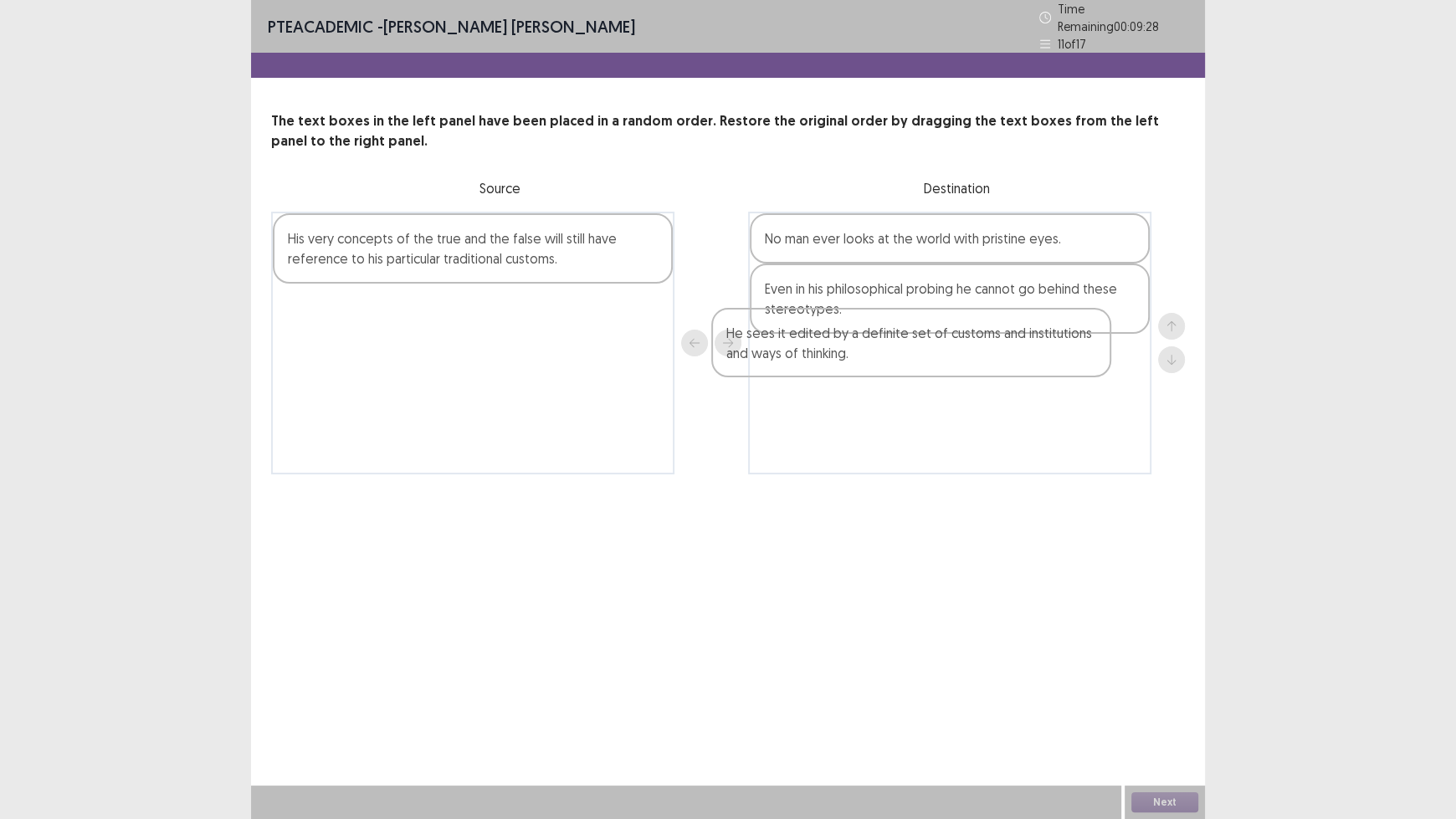
drag, startPoint x: 504, startPoint y: 254, endPoint x: 957, endPoint y: 366, distance: 466.6
click at [957, 366] on div "He sees it edited by a definite set of customs and institutions and ways of thi…" at bounding box center [728, 342] width 913 height 263
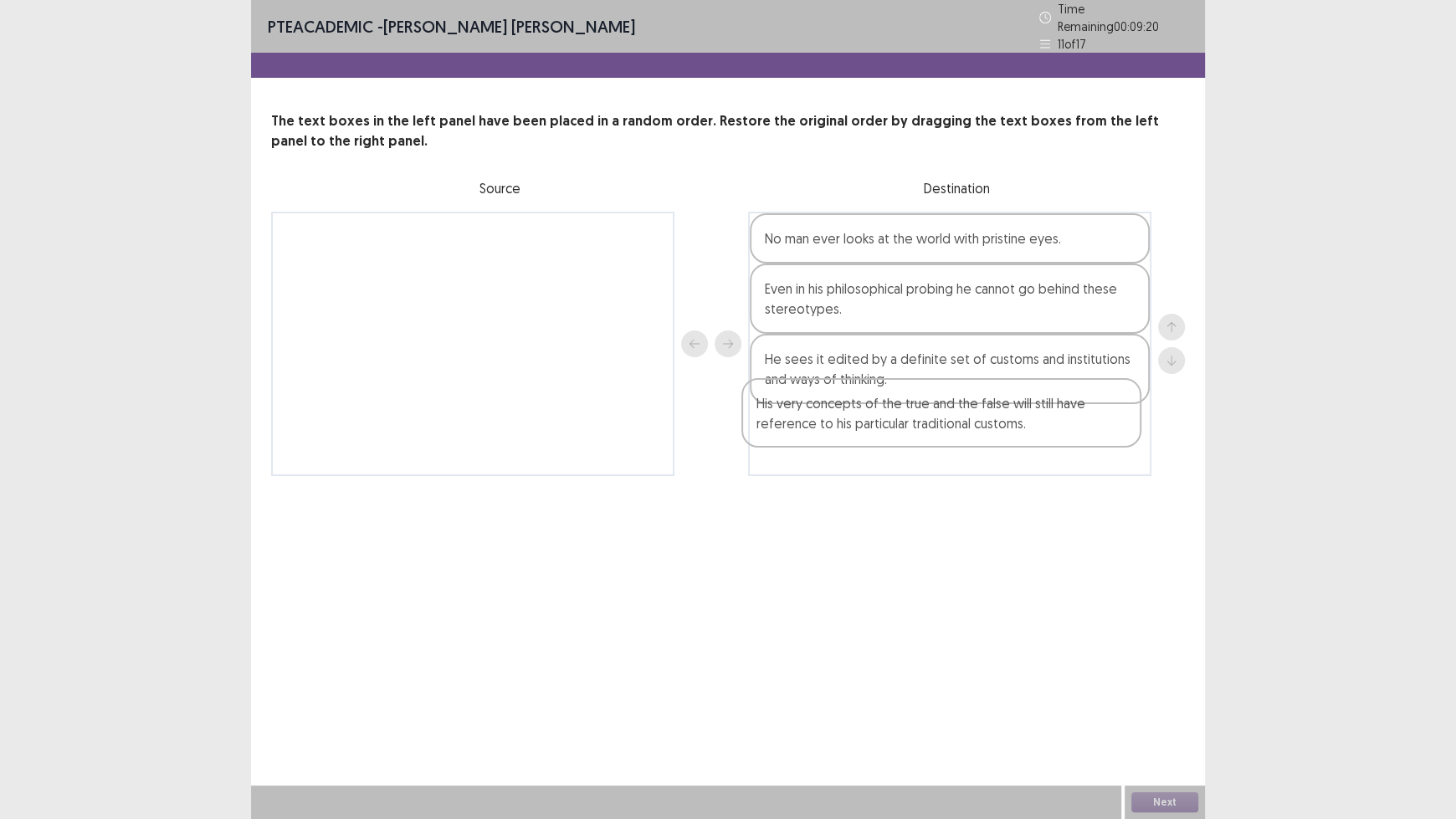
drag, startPoint x: 414, startPoint y: 254, endPoint x: 894, endPoint y: 434, distance: 512.6
click at [894, 434] on div "His very concepts of the true and the false will still have reference to his pa…" at bounding box center [728, 343] width 913 height 265
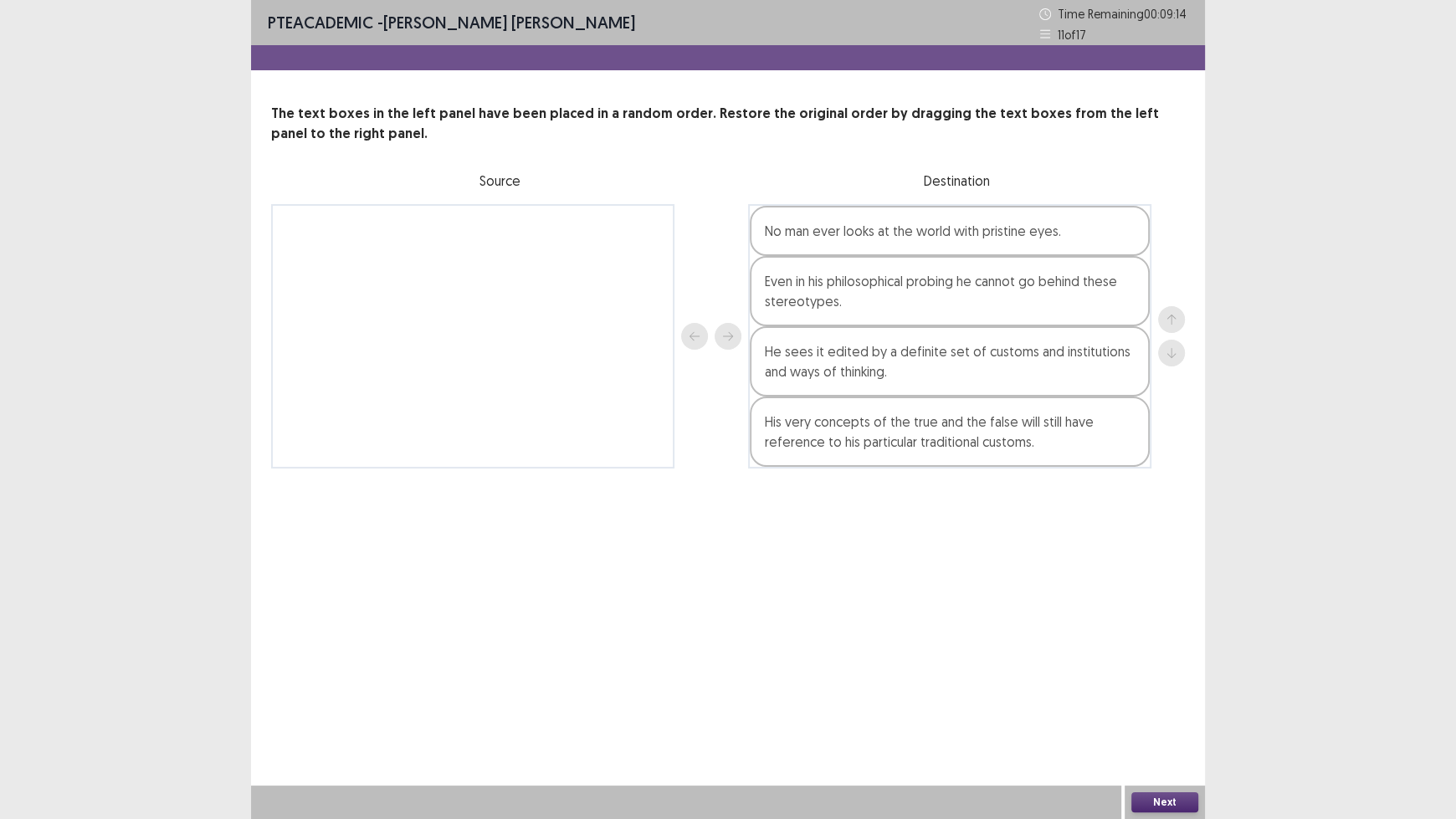
click at [1164, 678] on button "Next" at bounding box center [1164, 803] width 67 height 20
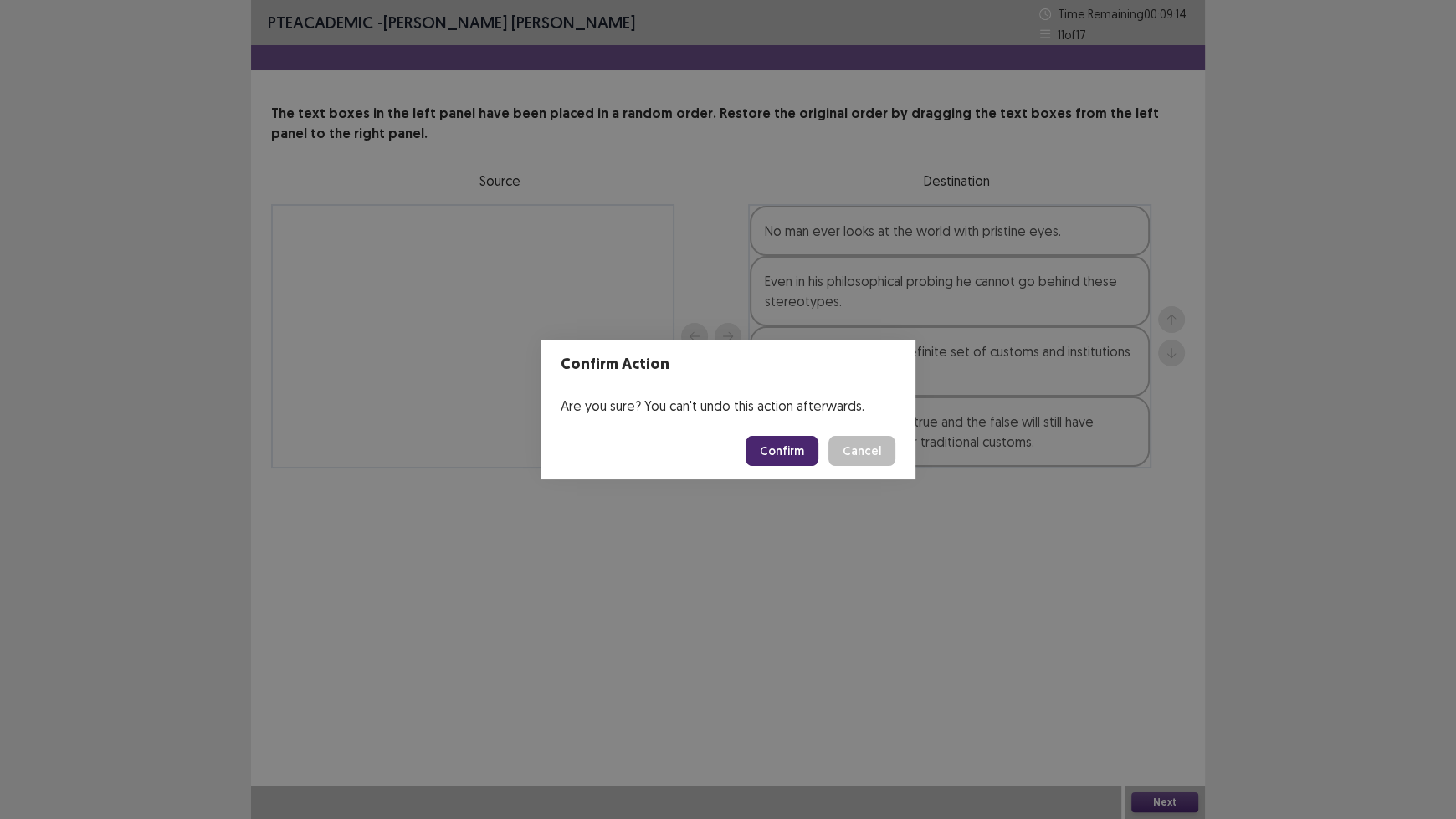
click at [799, 452] on button "Confirm" at bounding box center [782, 451] width 73 height 30
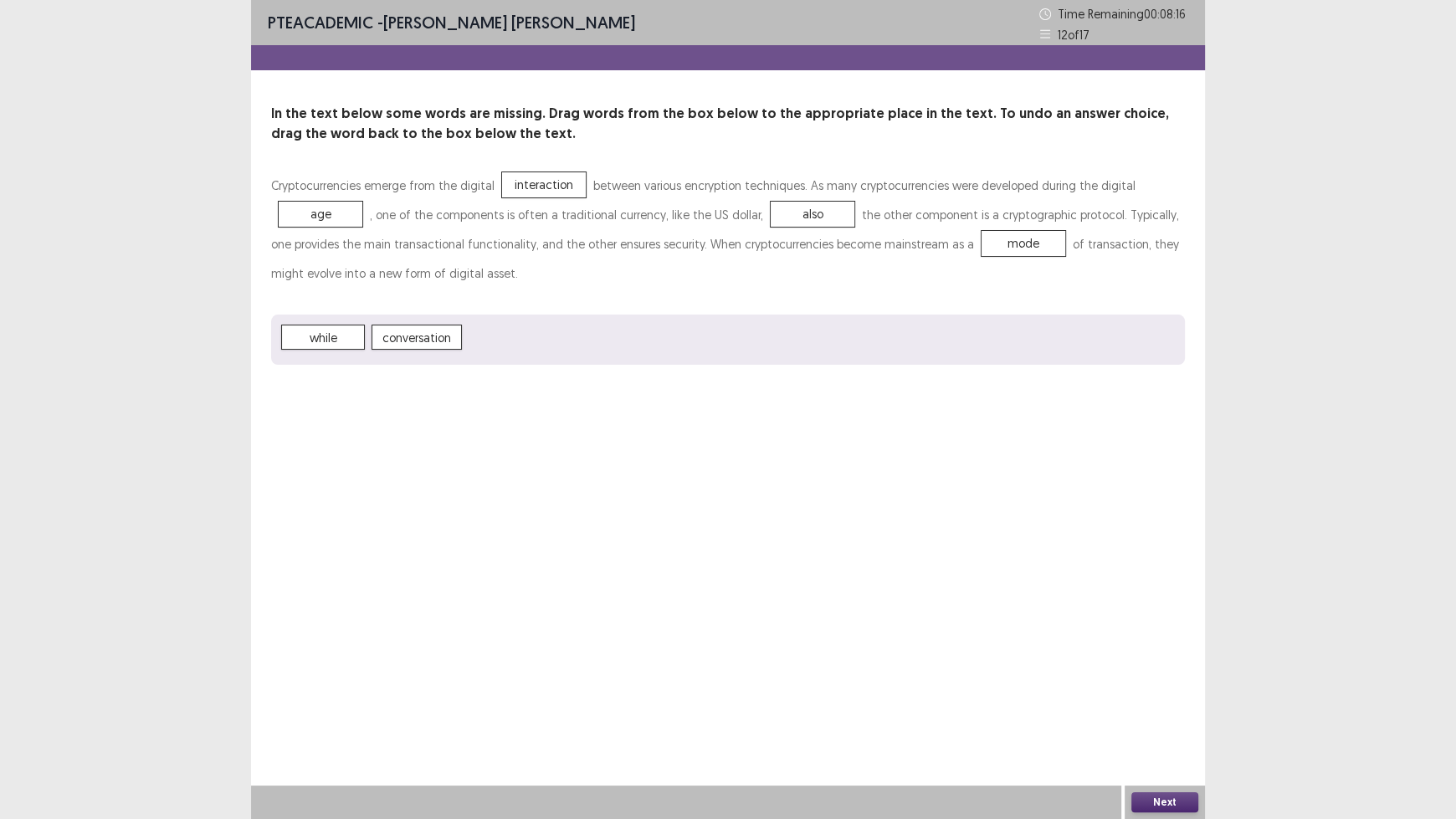
click at [1173, 678] on button "Next" at bounding box center [1164, 803] width 67 height 20
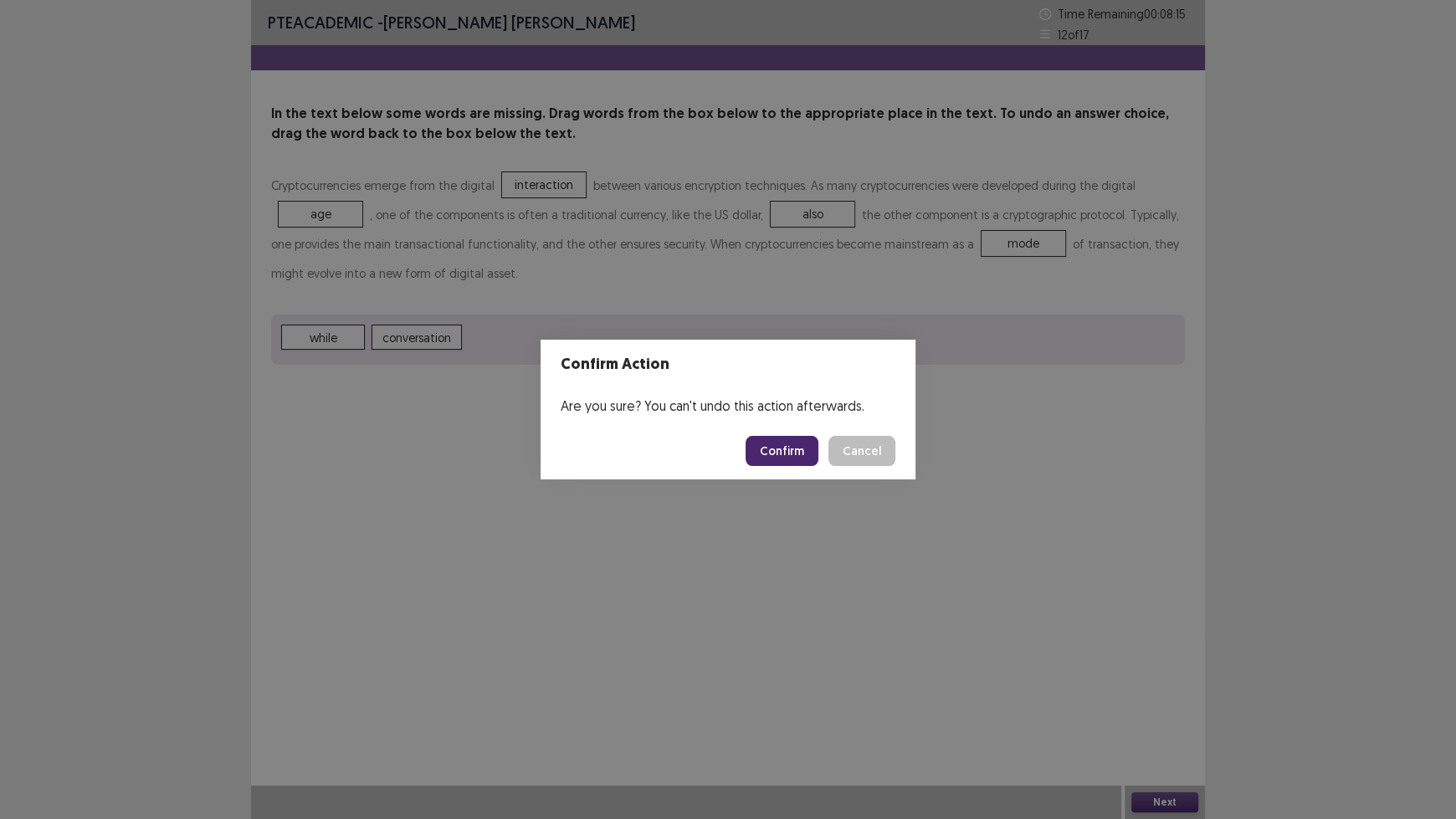
click at [790, 446] on button "Confirm" at bounding box center [782, 451] width 73 height 30
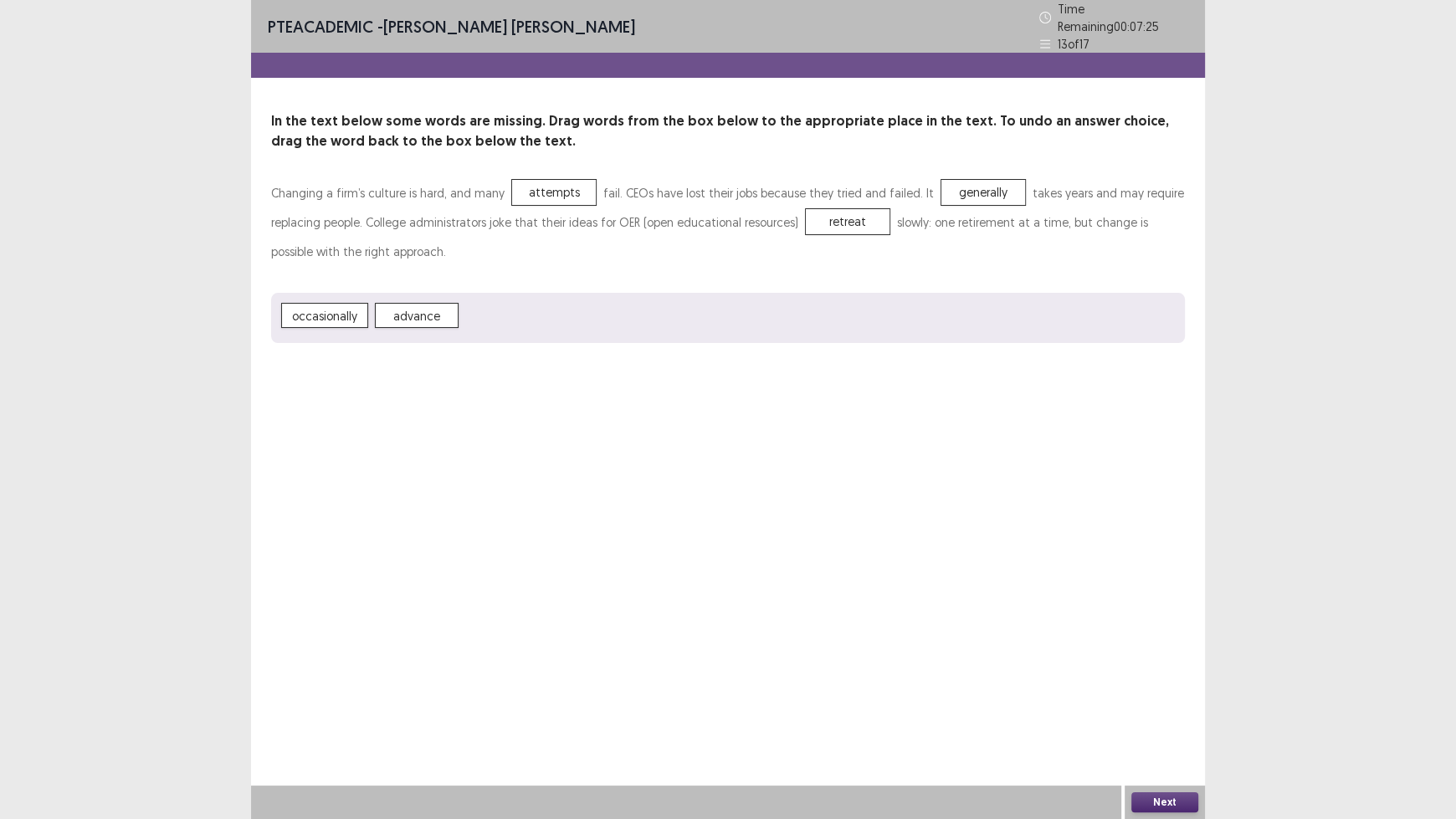
click at [1166, 678] on button "Next" at bounding box center [1164, 803] width 67 height 20
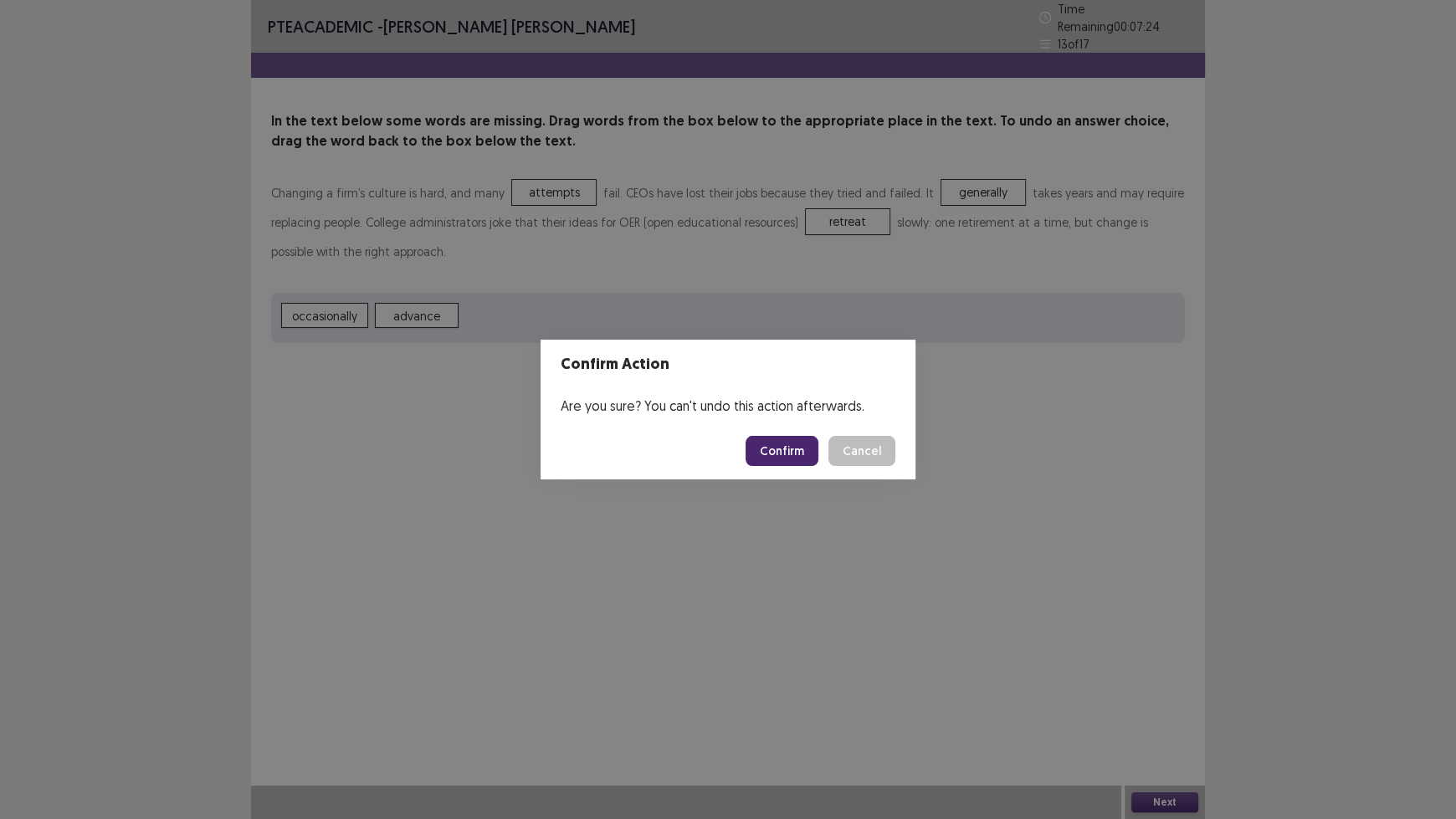
click at [795, 449] on button "Confirm" at bounding box center [782, 451] width 73 height 30
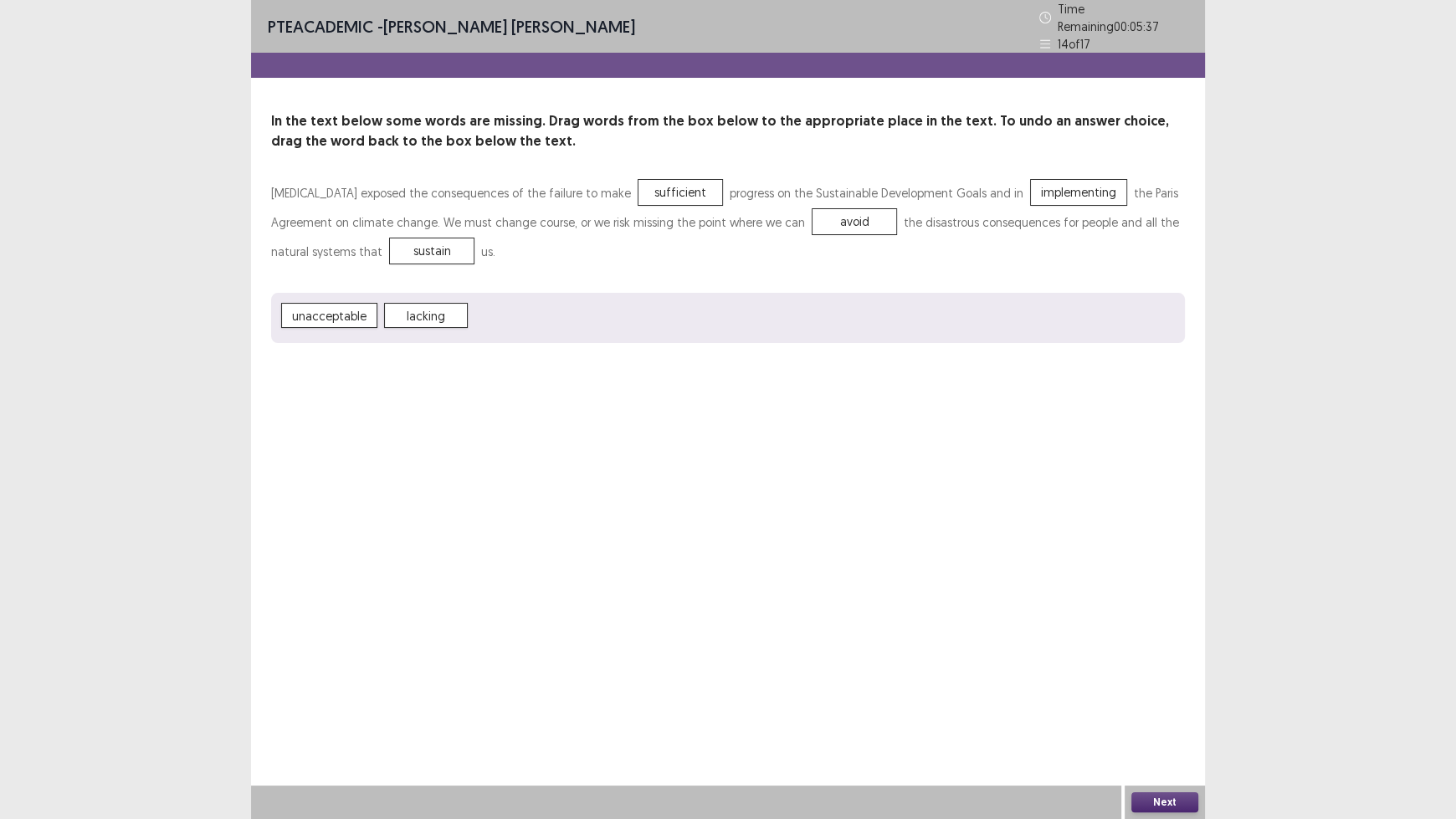
click at [1160, 678] on button "Next" at bounding box center [1164, 803] width 67 height 20
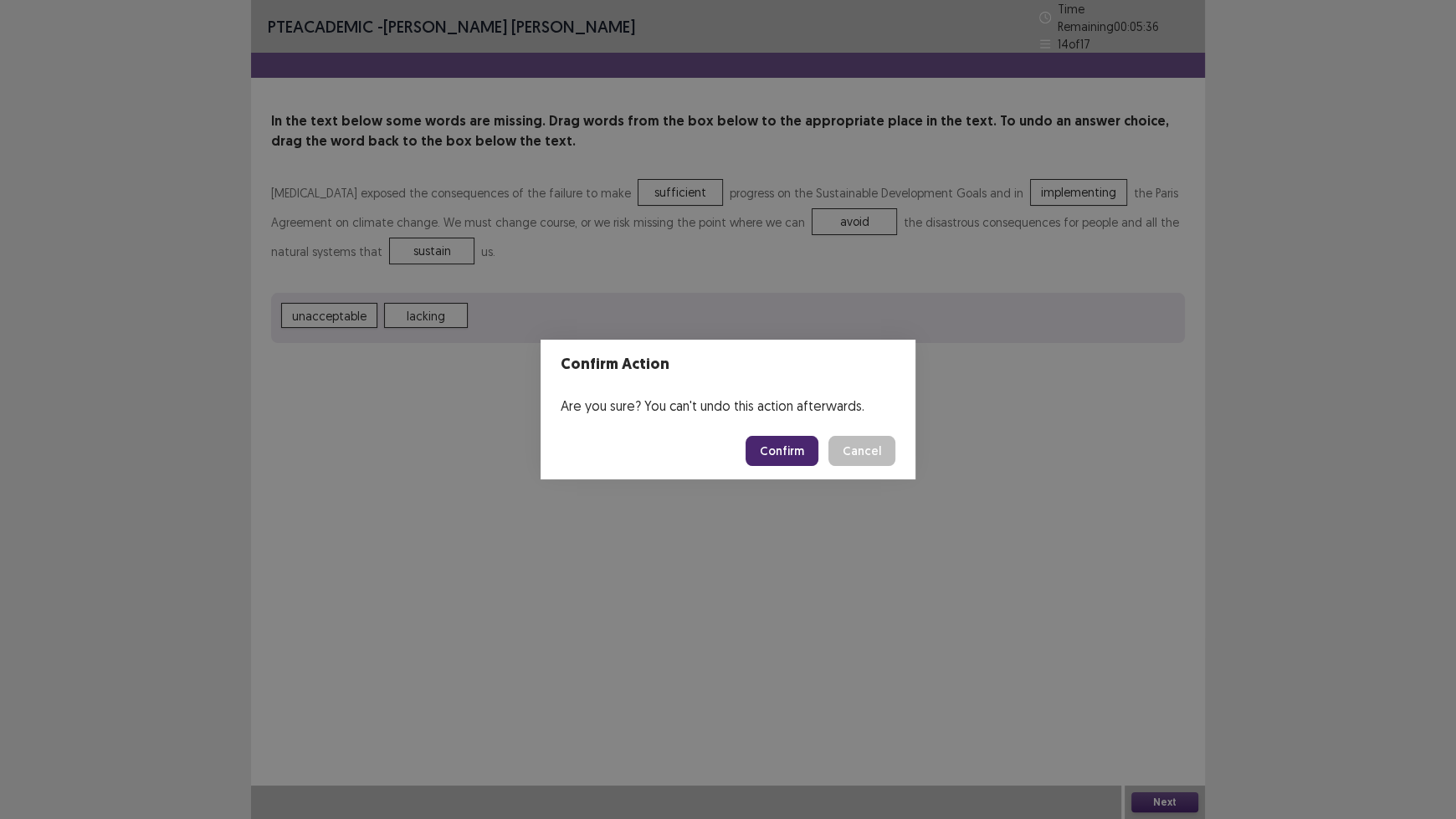
click at [802, 450] on button "Confirm" at bounding box center [782, 451] width 73 height 30
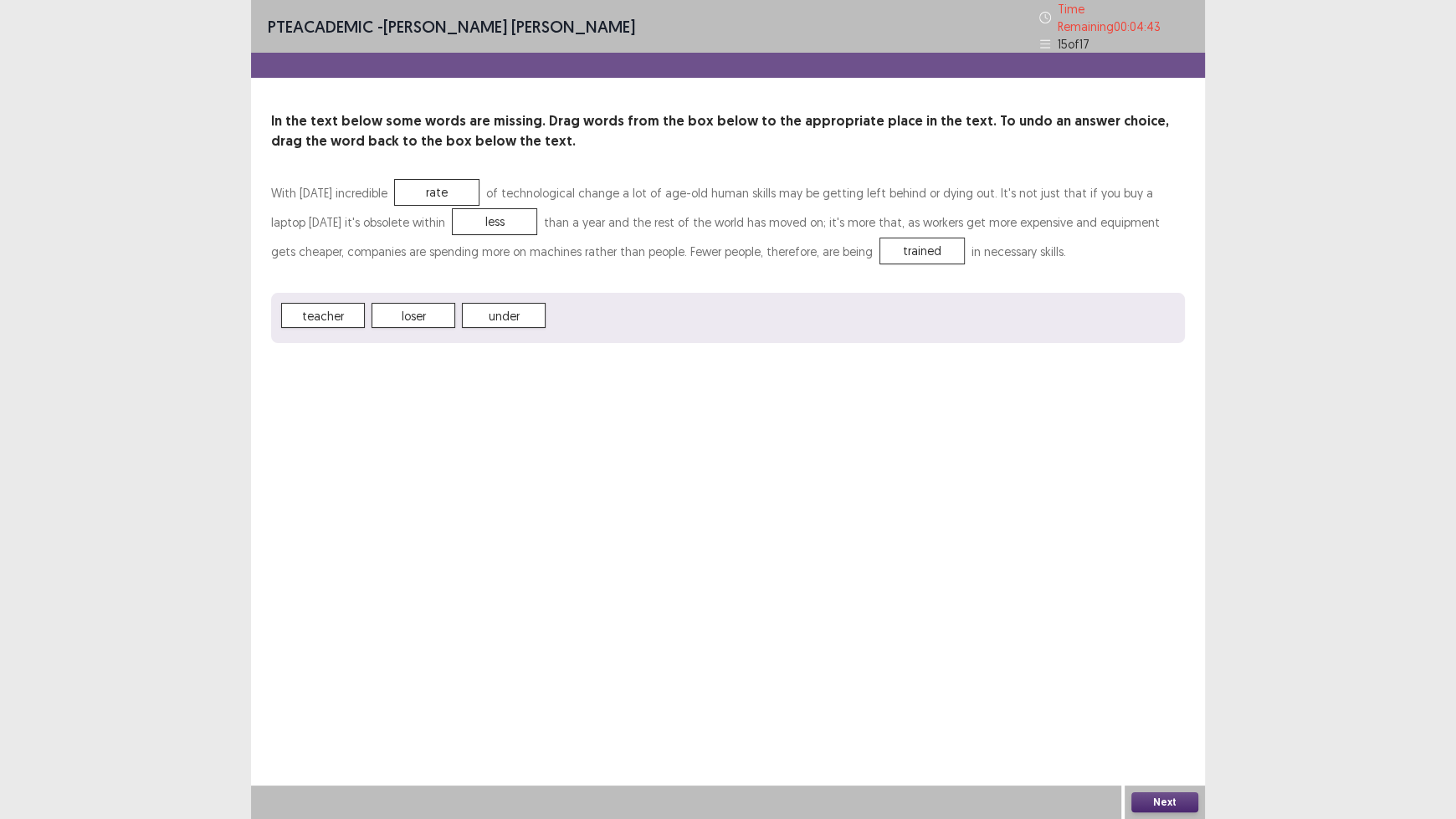
click at [1173, 678] on button "Next" at bounding box center [1164, 803] width 67 height 20
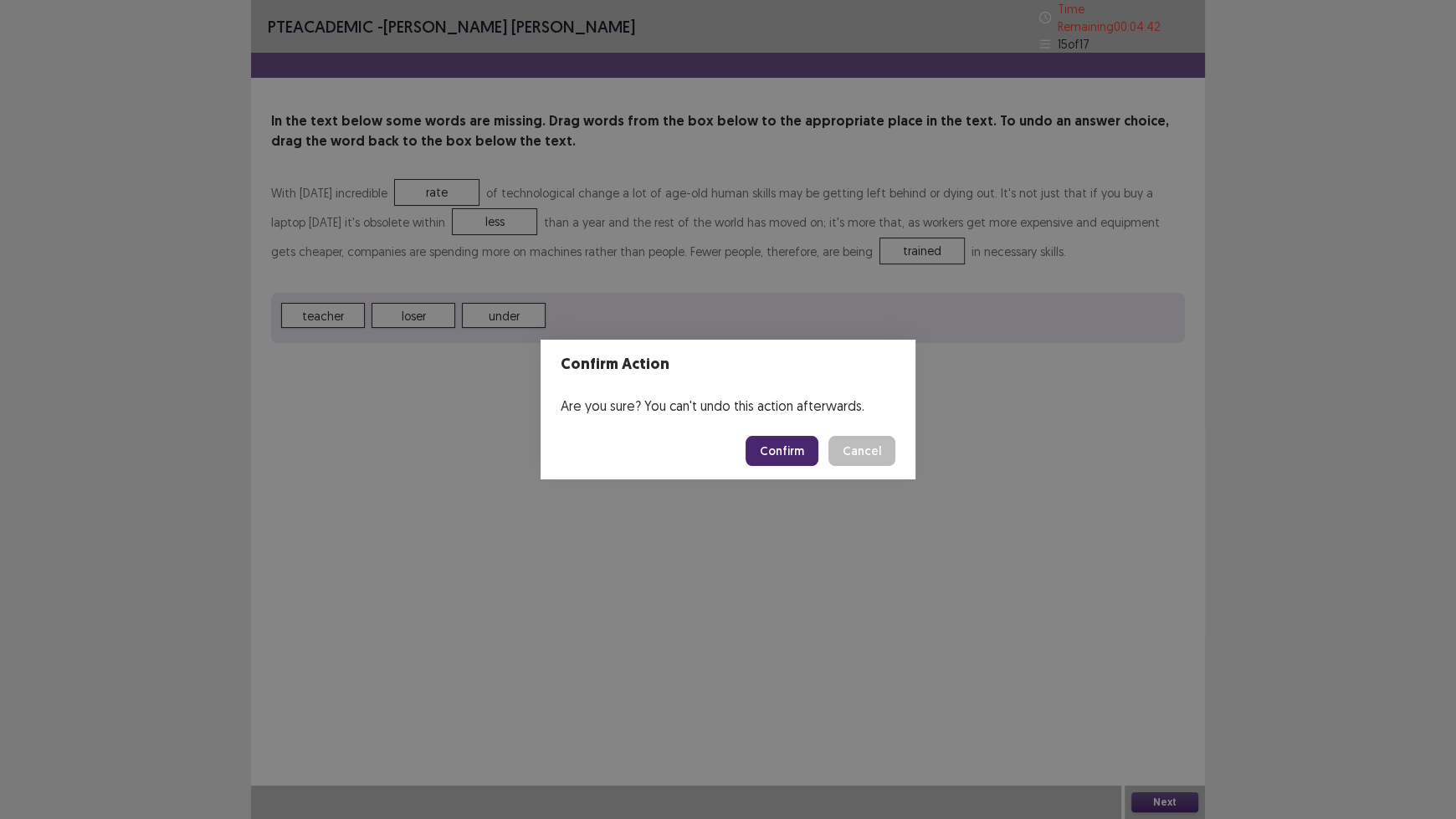
click at [799, 458] on button "Confirm" at bounding box center [782, 451] width 73 height 30
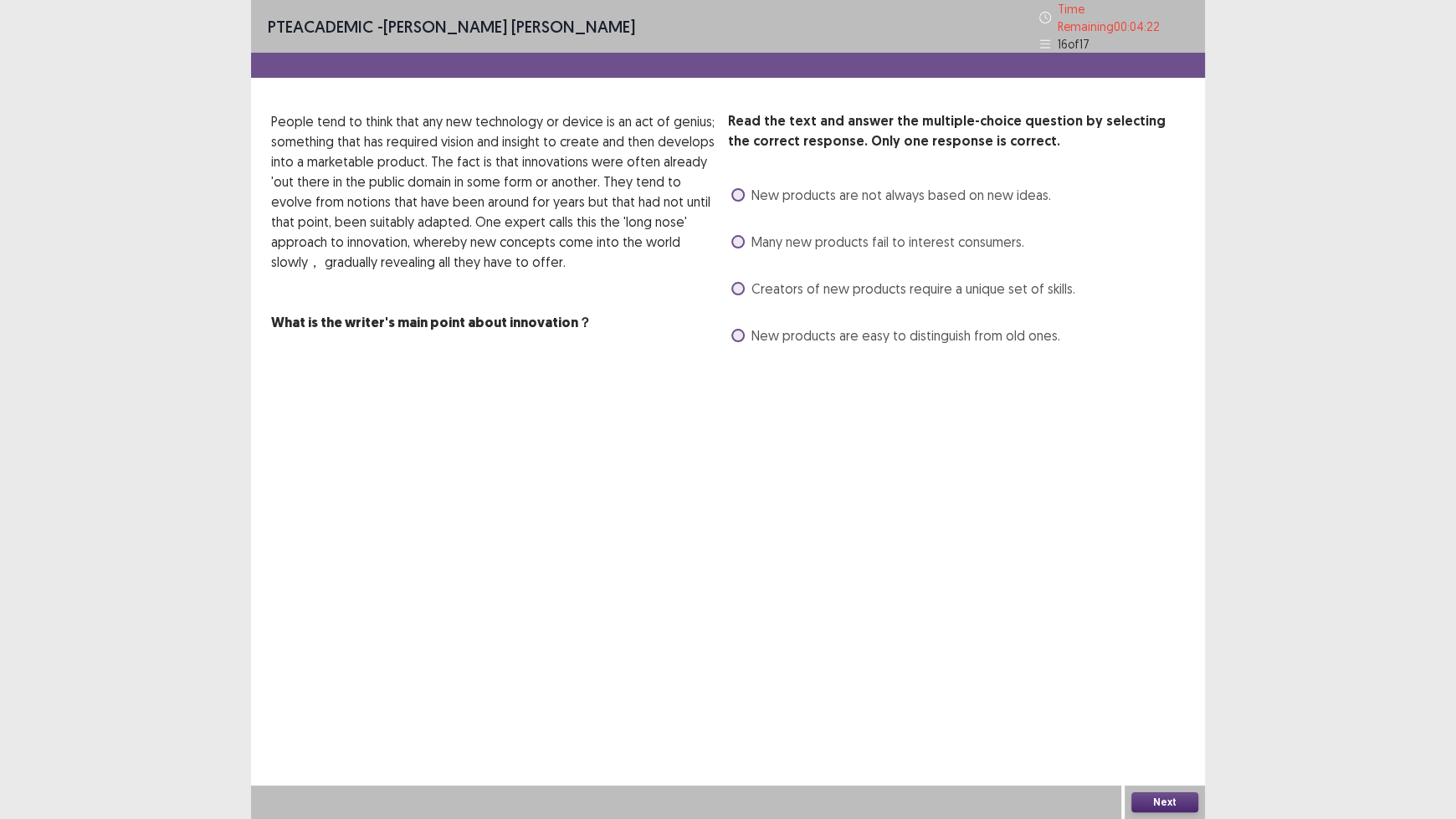
click at [733, 282] on span at bounding box center [738, 289] width 14 height 14
click at [1170, 678] on button "Next" at bounding box center [1164, 803] width 67 height 20
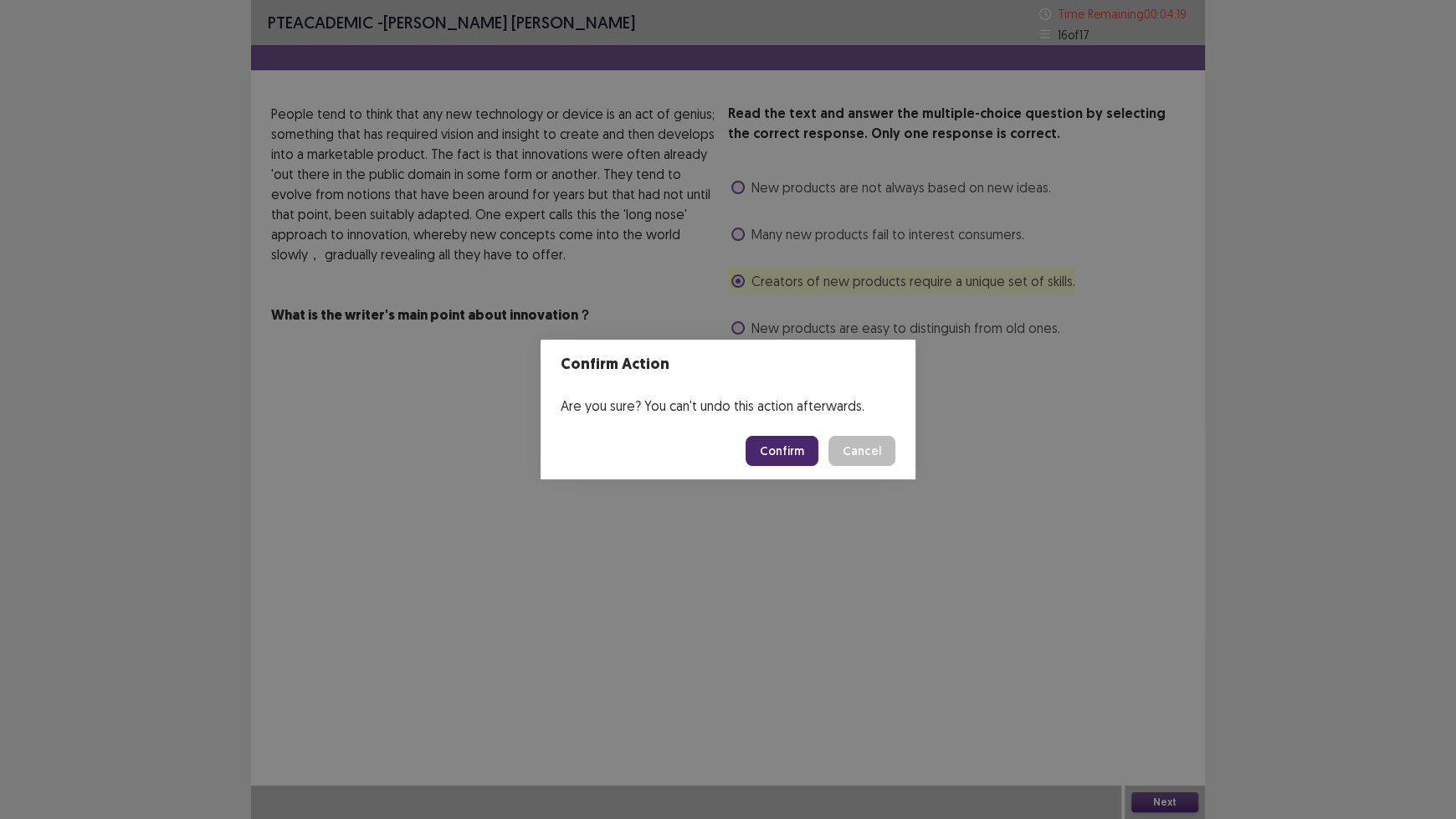
click at [779, 453] on button "Confirm" at bounding box center [782, 451] width 73 height 30
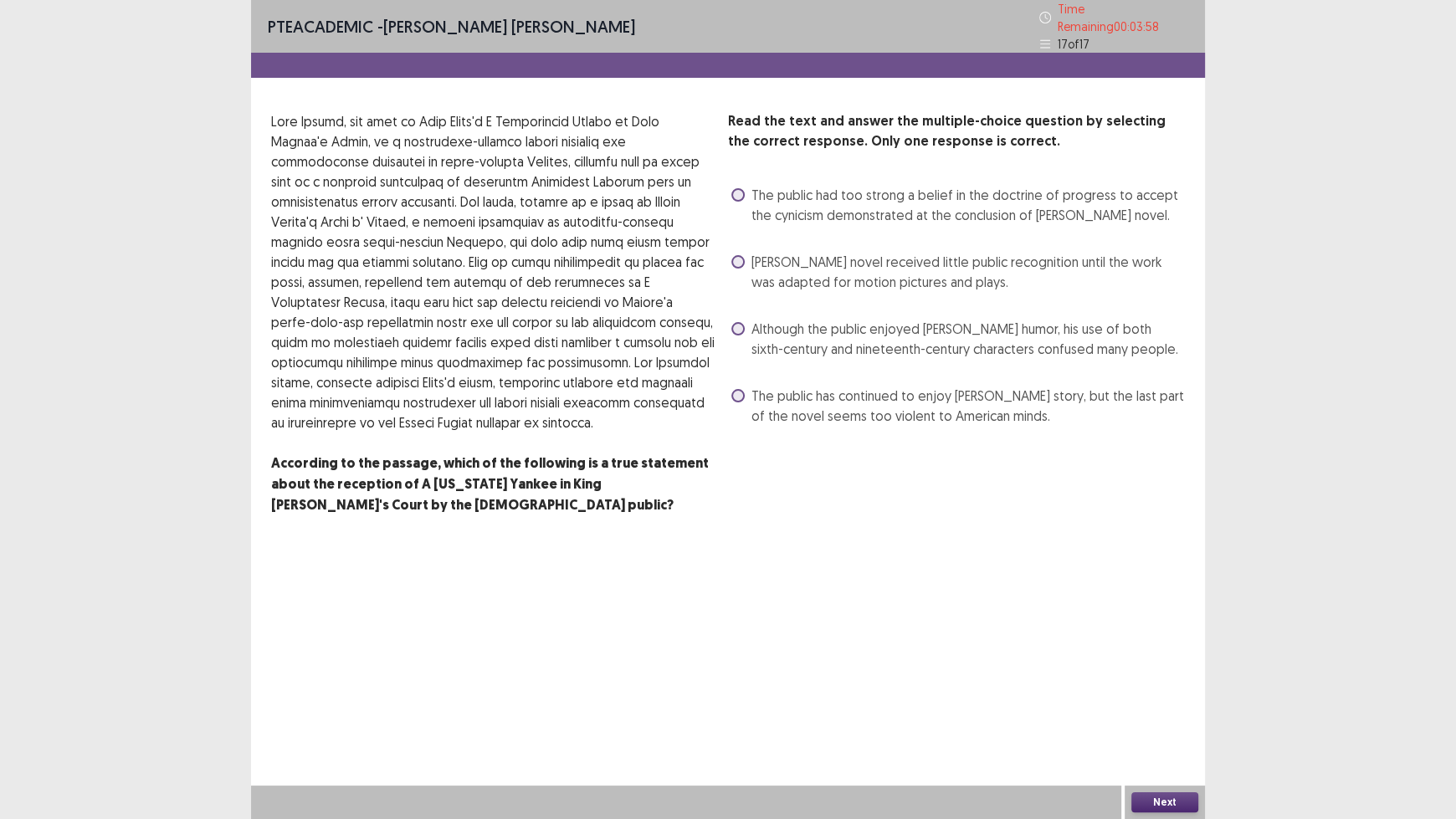
click at [805, 332] on span "Although the public enjoyed [PERSON_NAME] humor, his use of both sixth-century …" at bounding box center [968, 339] width 434 height 41
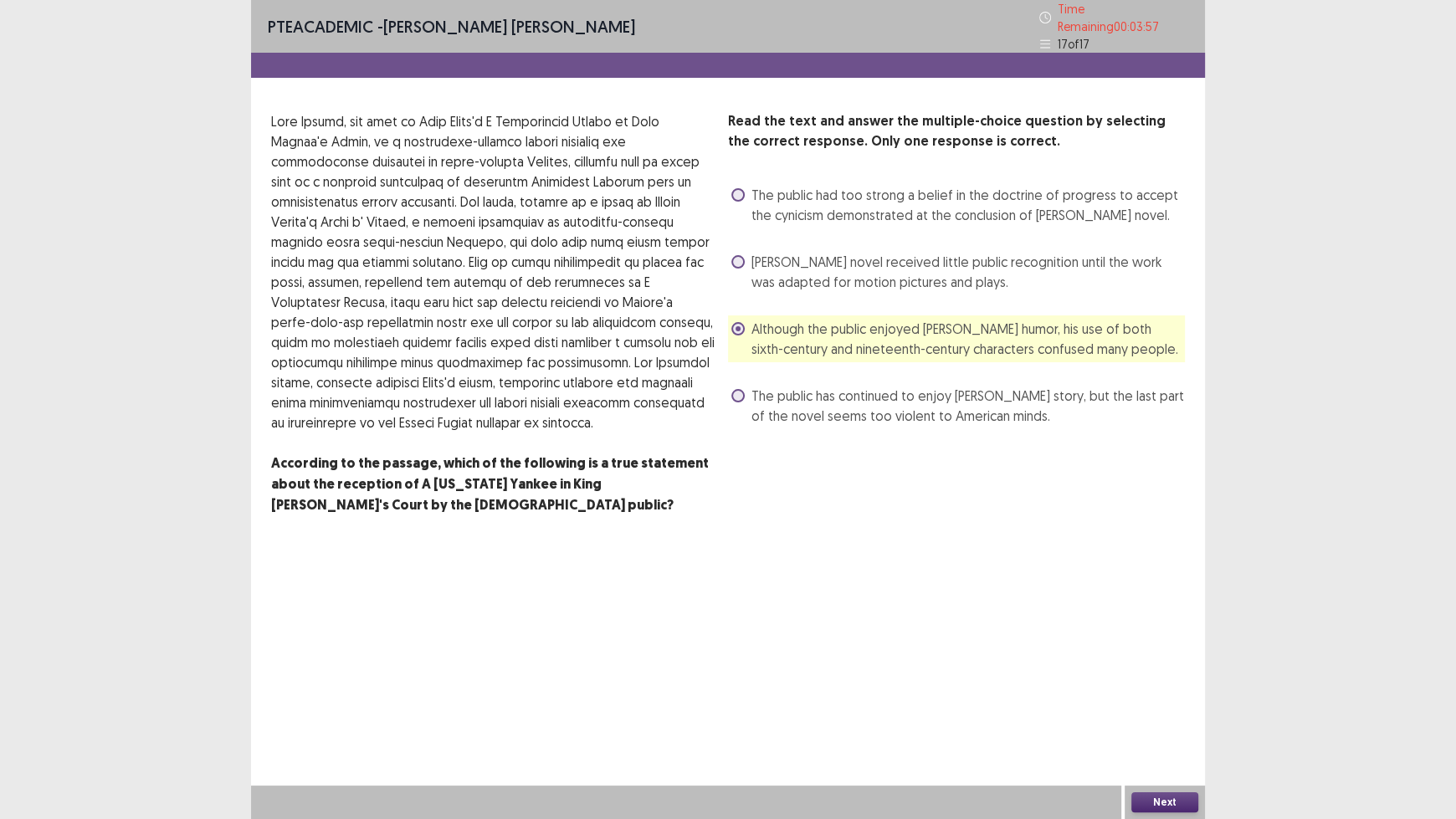
click at [1163, 678] on button "Next" at bounding box center [1164, 803] width 67 height 20
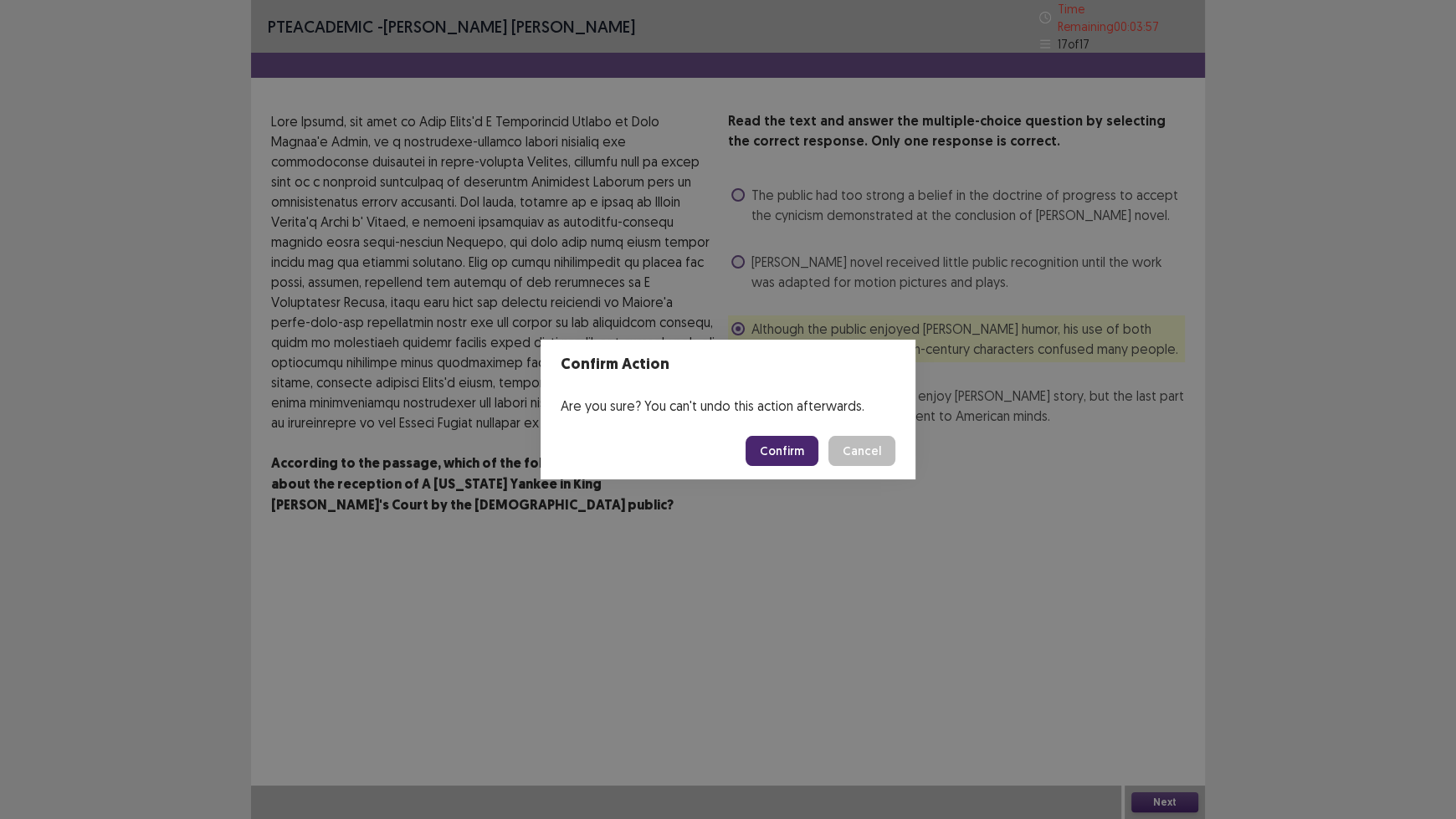
click at [788, 452] on button "Confirm" at bounding box center [782, 451] width 73 height 30
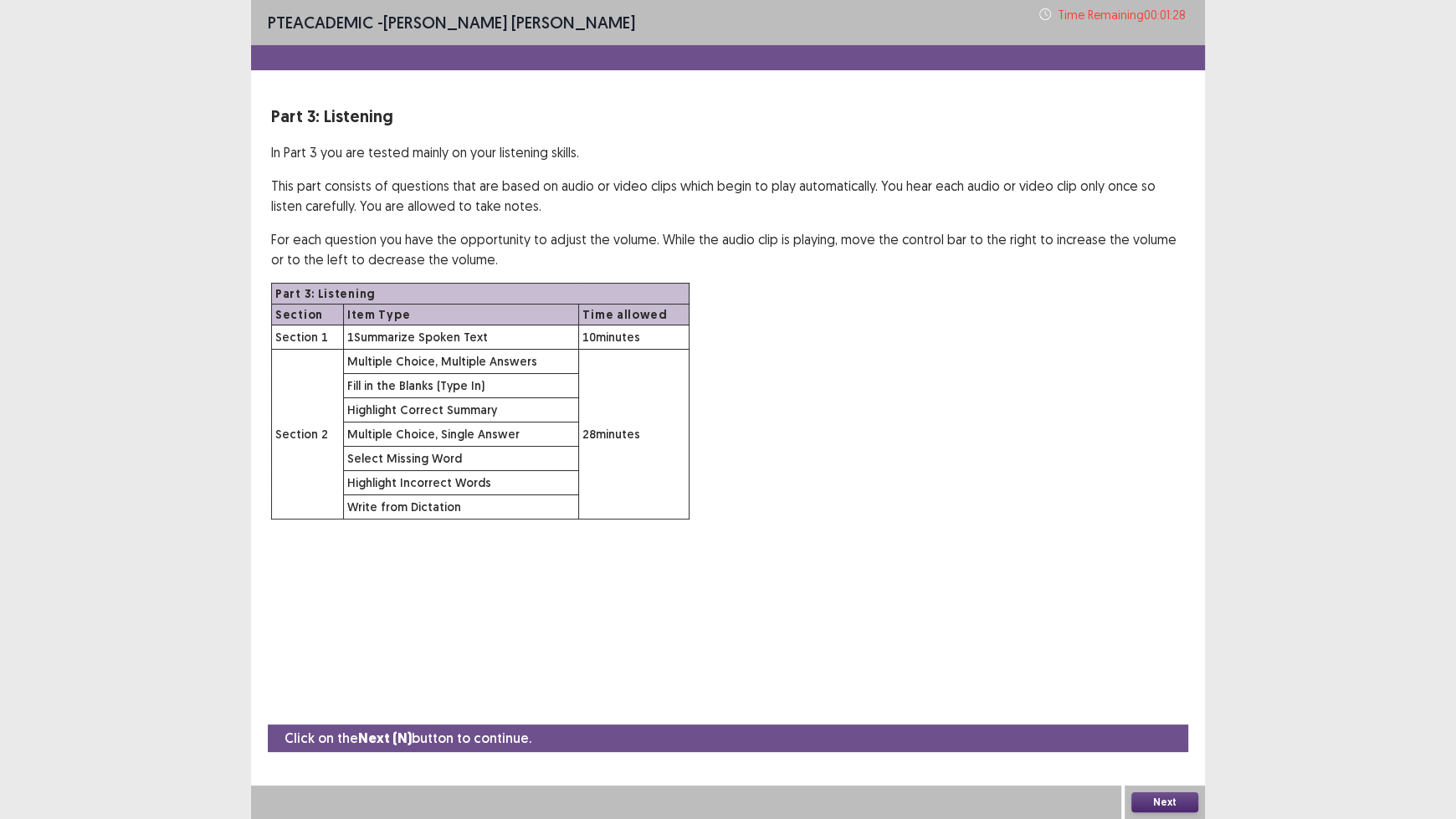
click at [1159, 678] on button "Next" at bounding box center [1164, 803] width 67 height 20
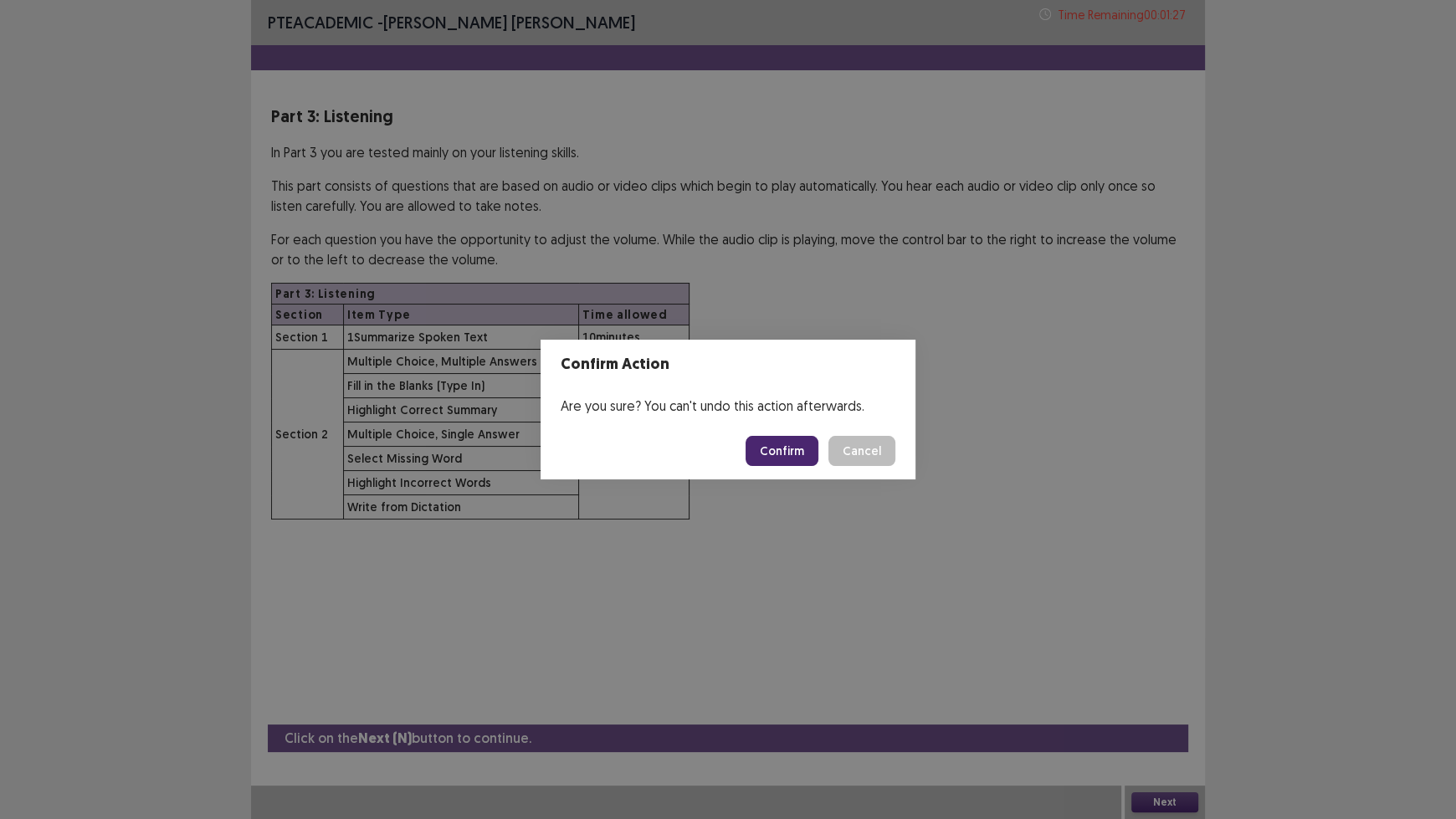
click at [783, 457] on button "Confirm" at bounding box center [782, 451] width 73 height 30
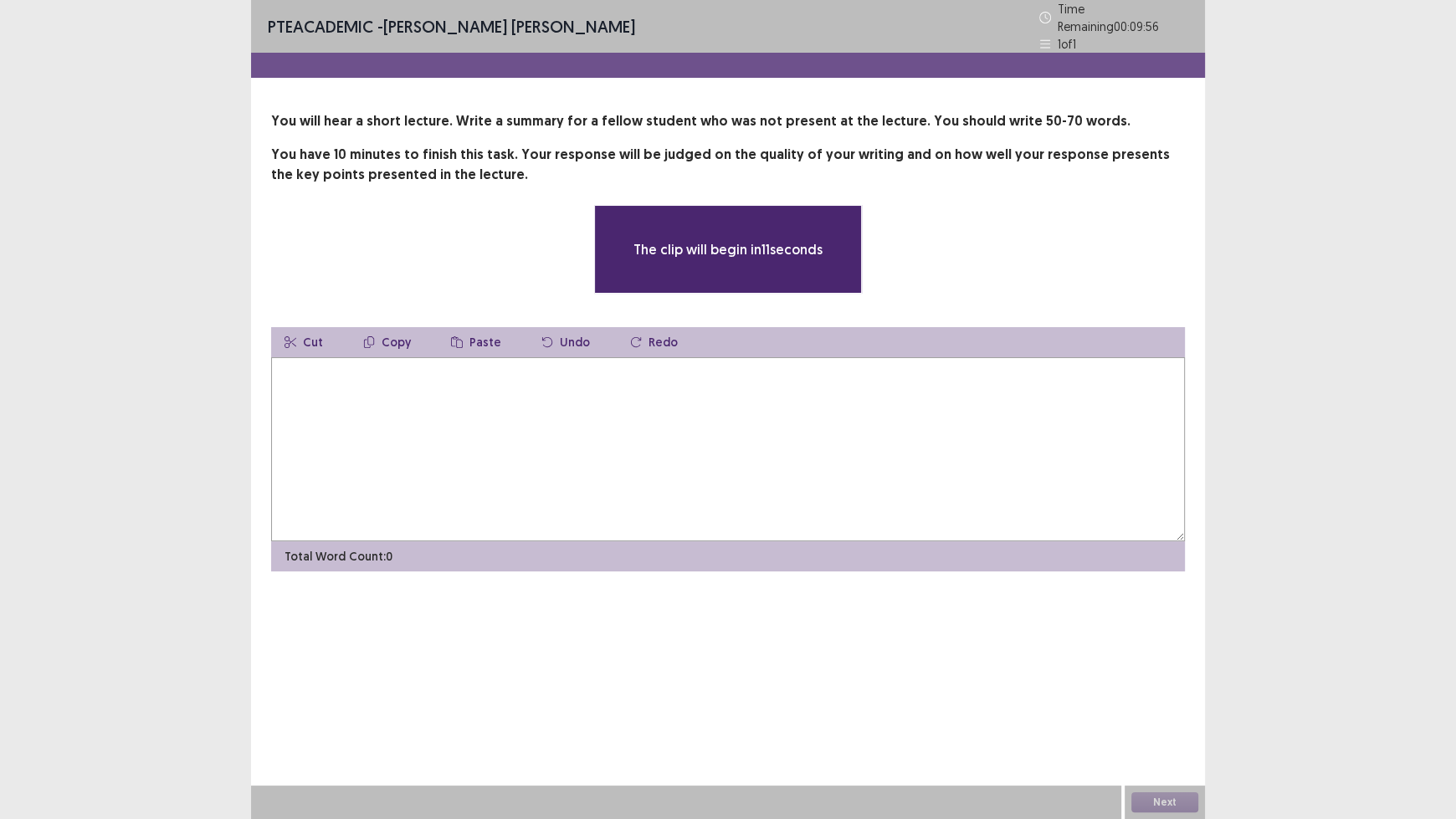
click at [736, 415] on textarea at bounding box center [728, 450] width 913 height 184
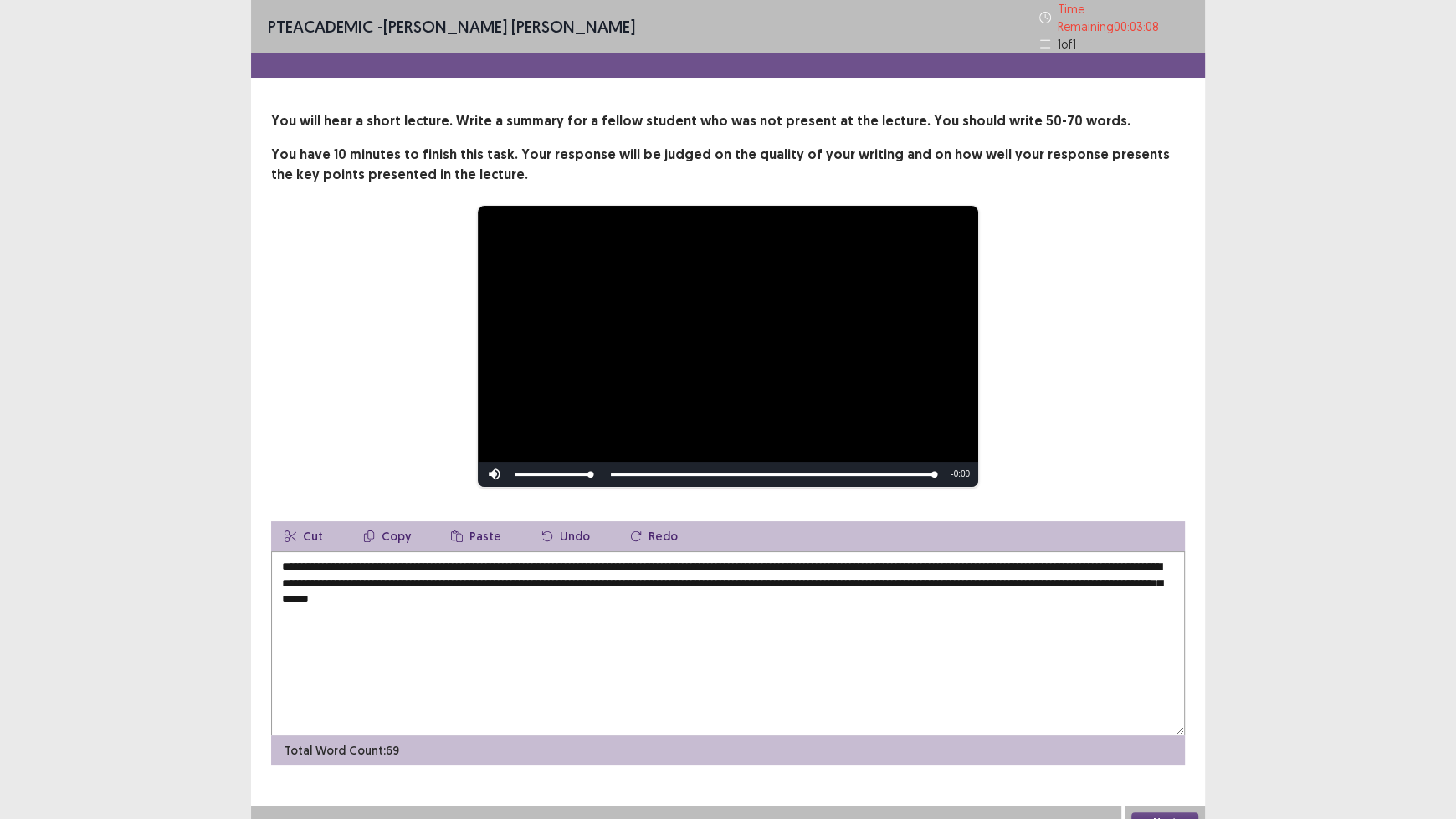
click at [1037, 577] on textarea "**********" at bounding box center [728, 643] width 913 height 184
click at [1042, 578] on textarea "**********" at bounding box center [728, 643] width 913 height 184
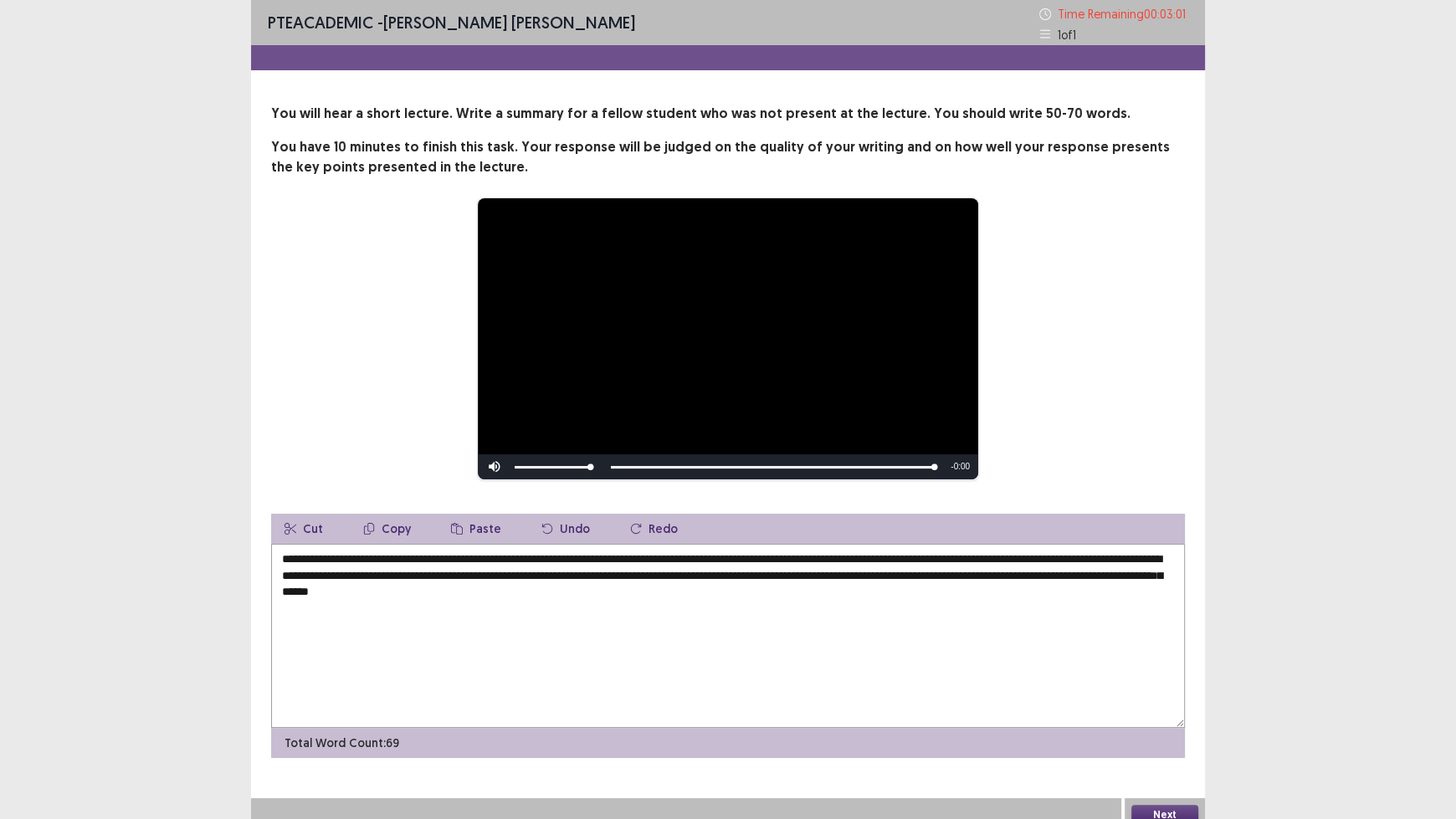
click at [1066, 576] on textarea "**********" at bounding box center [728, 636] width 913 height 184
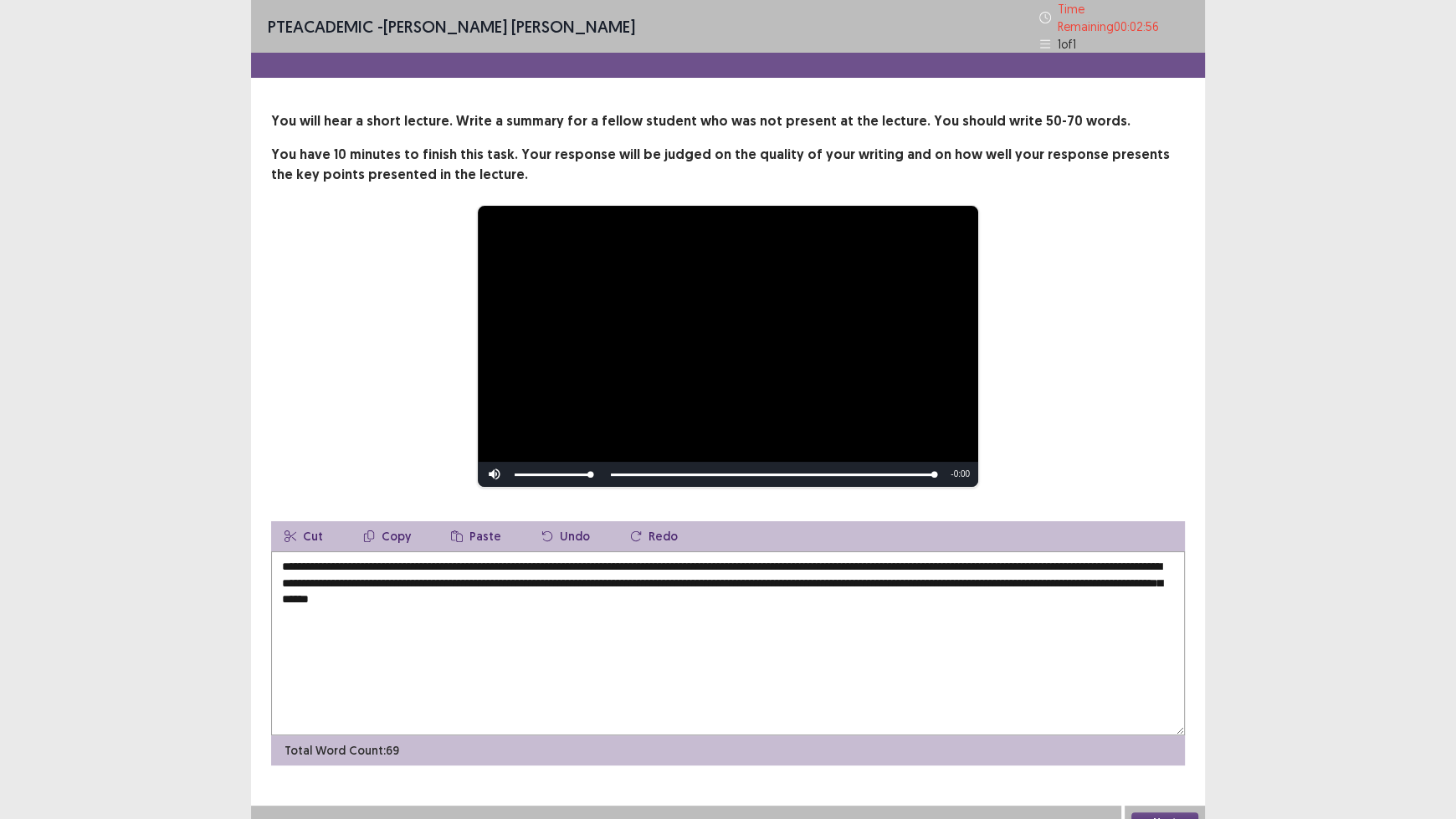
click at [1125, 577] on textarea "**********" at bounding box center [728, 643] width 913 height 184
click at [1142, 575] on textarea "**********" at bounding box center [728, 643] width 913 height 184
click at [1144, 574] on textarea "**********" at bounding box center [728, 643] width 913 height 184
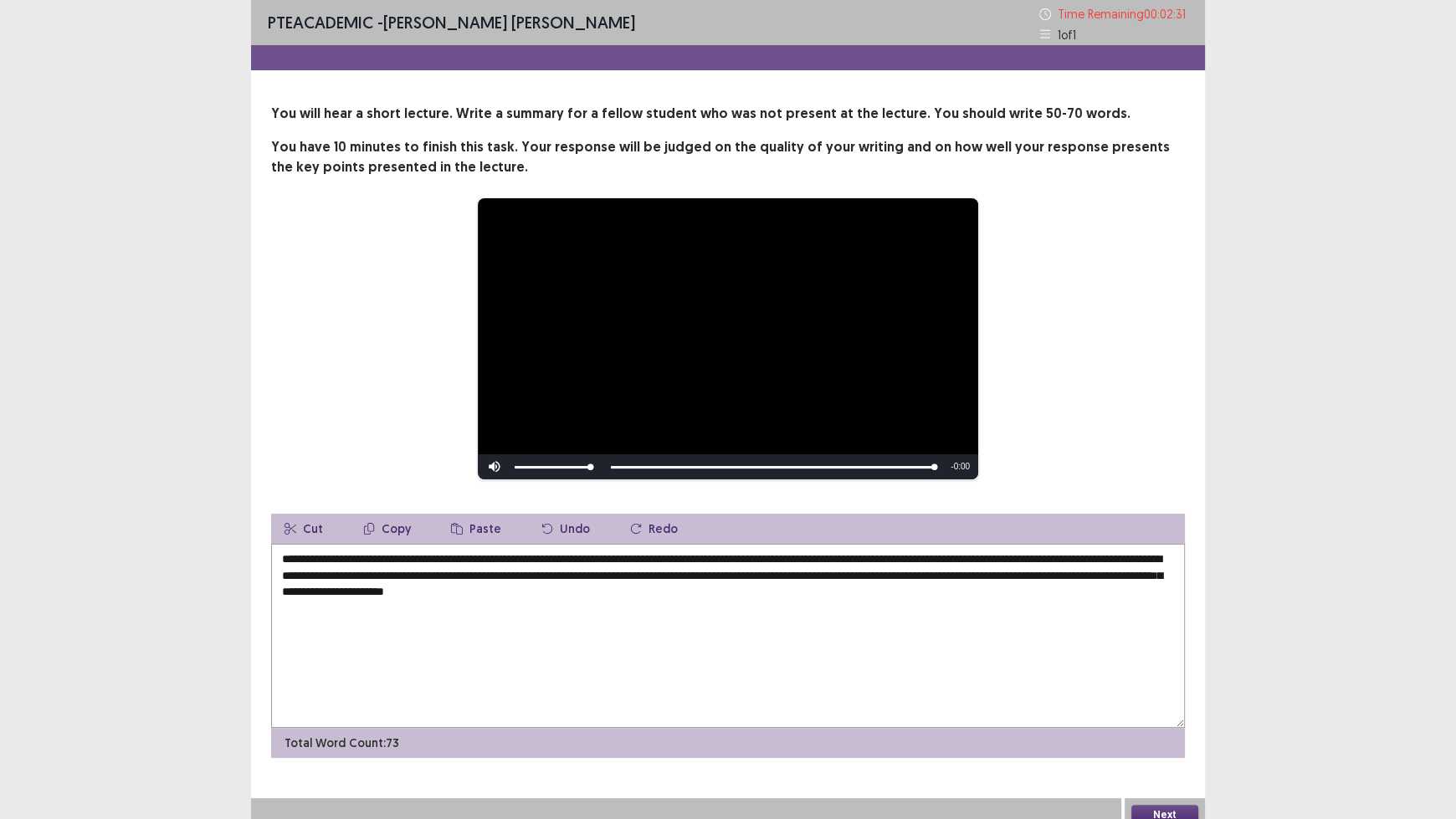
type textarea "**********"
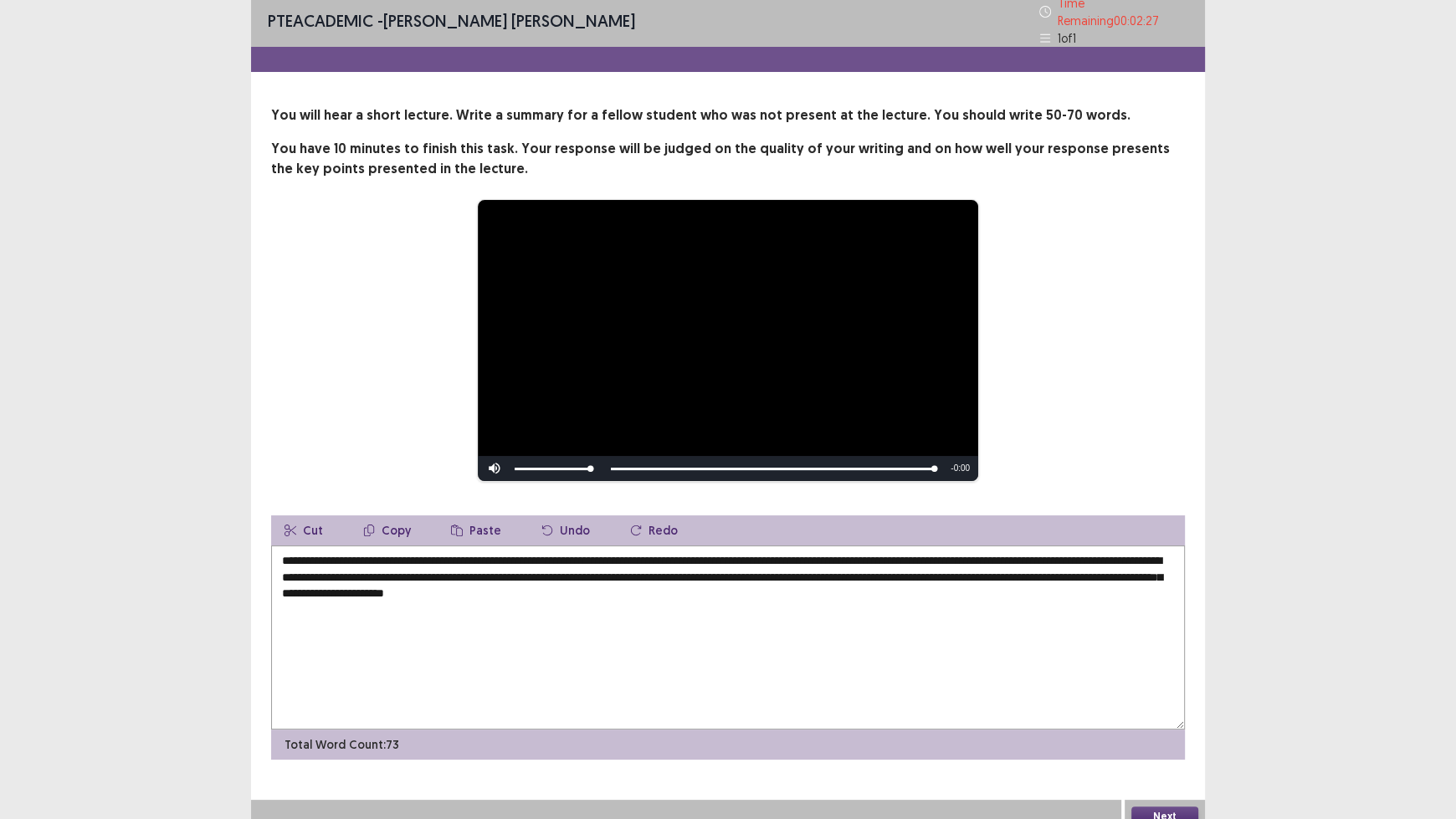
click at [337, 584] on textarea "**********" at bounding box center [728, 638] width 913 height 184
click at [370, 584] on textarea "**********" at bounding box center [728, 638] width 913 height 184
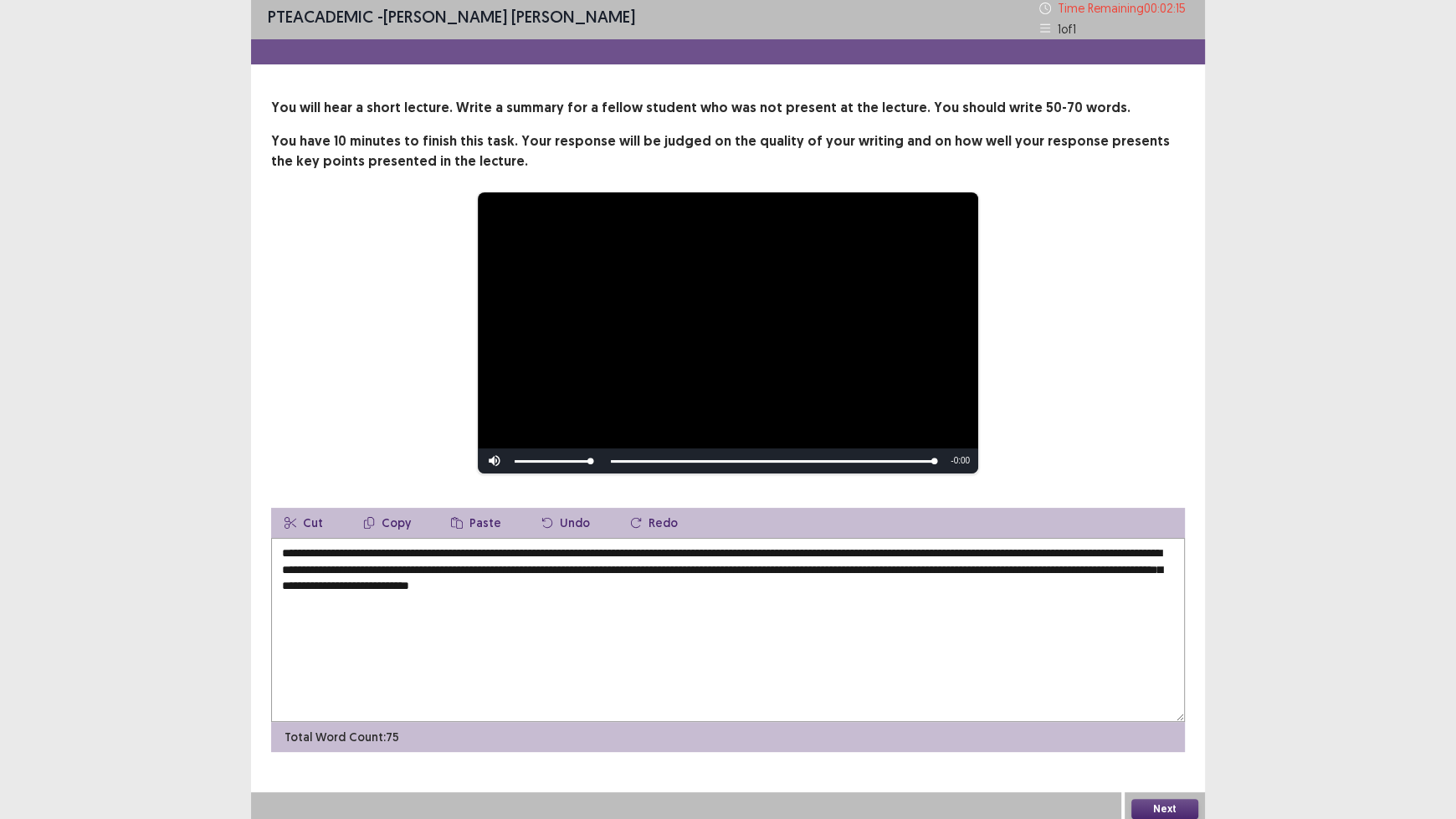
type textarea "**********"
click at [1144, 678] on button "Next" at bounding box center [1164, 810] width 67 height 20
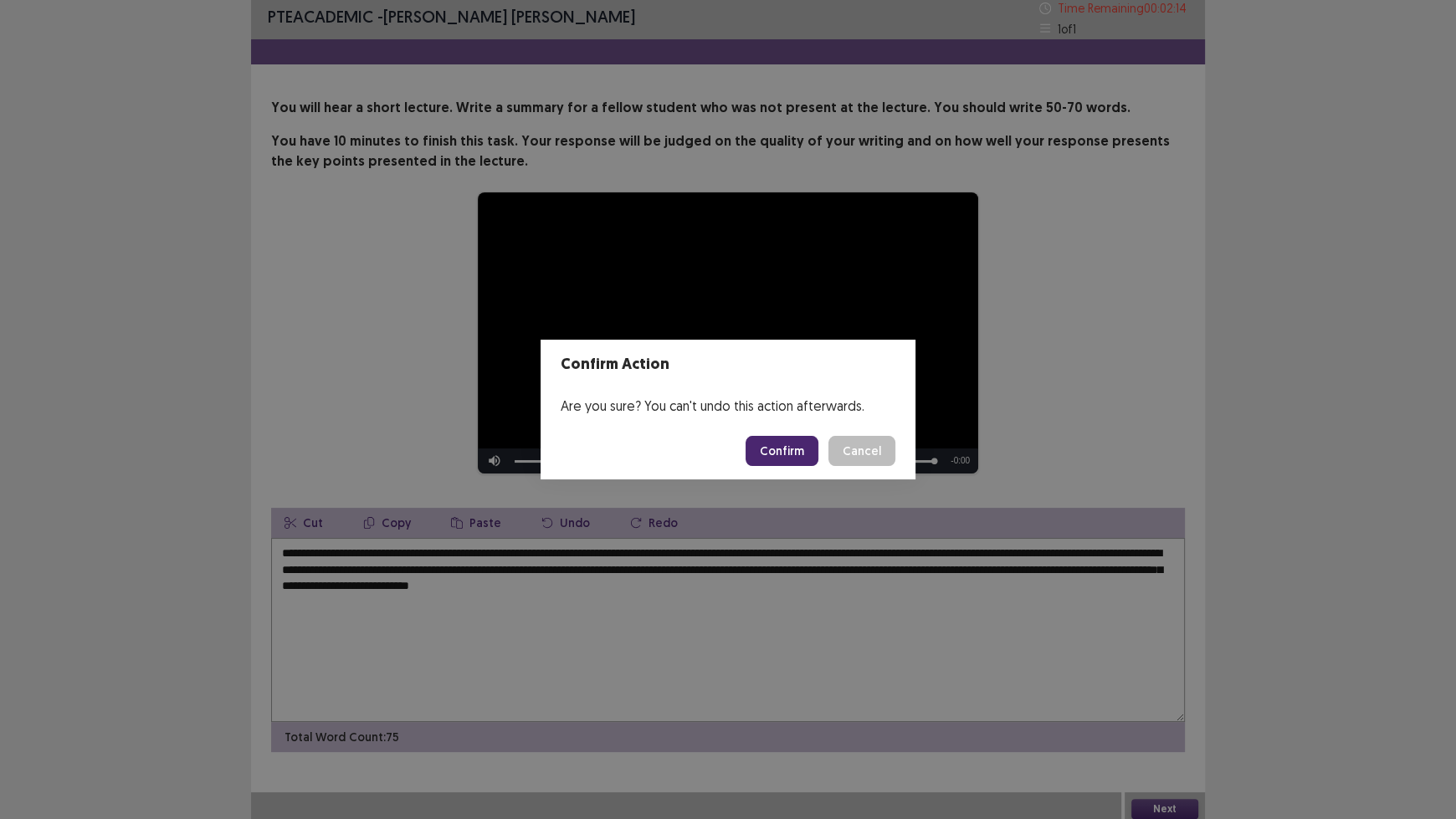
click at [769, 450] on button "Confirm" at bounding box center [782, 451] width 73 height 30
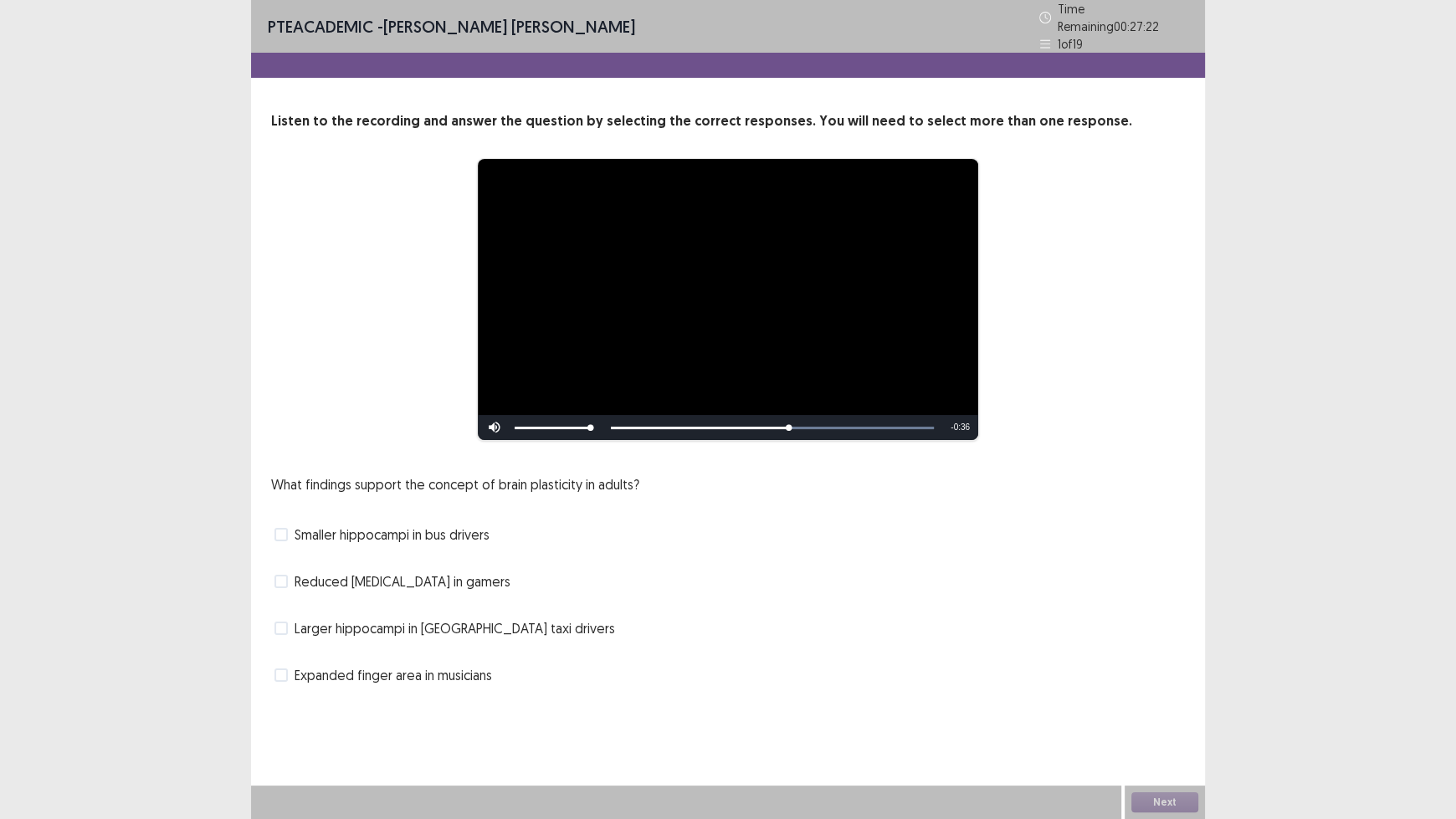
click at [421, 620] on span "Larger hippocampi in [GEOGRAPHIC_DATA] taxi drivers" at bounding box center [454, 629] width 320 height 20
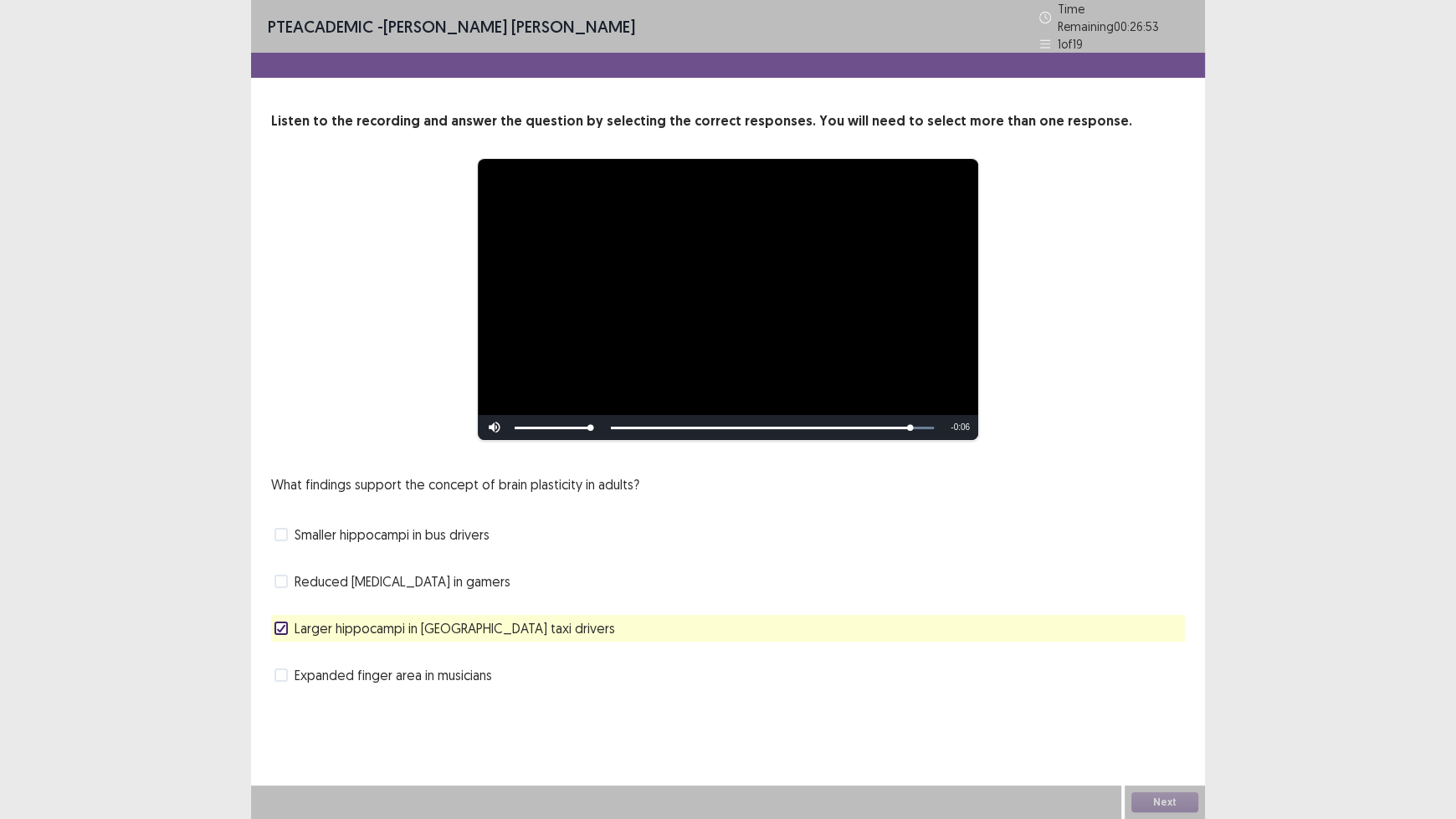
click at [417, 674] on span "Expanded finger area in musicians" at bounding box center [393, 675] width 198 height 20
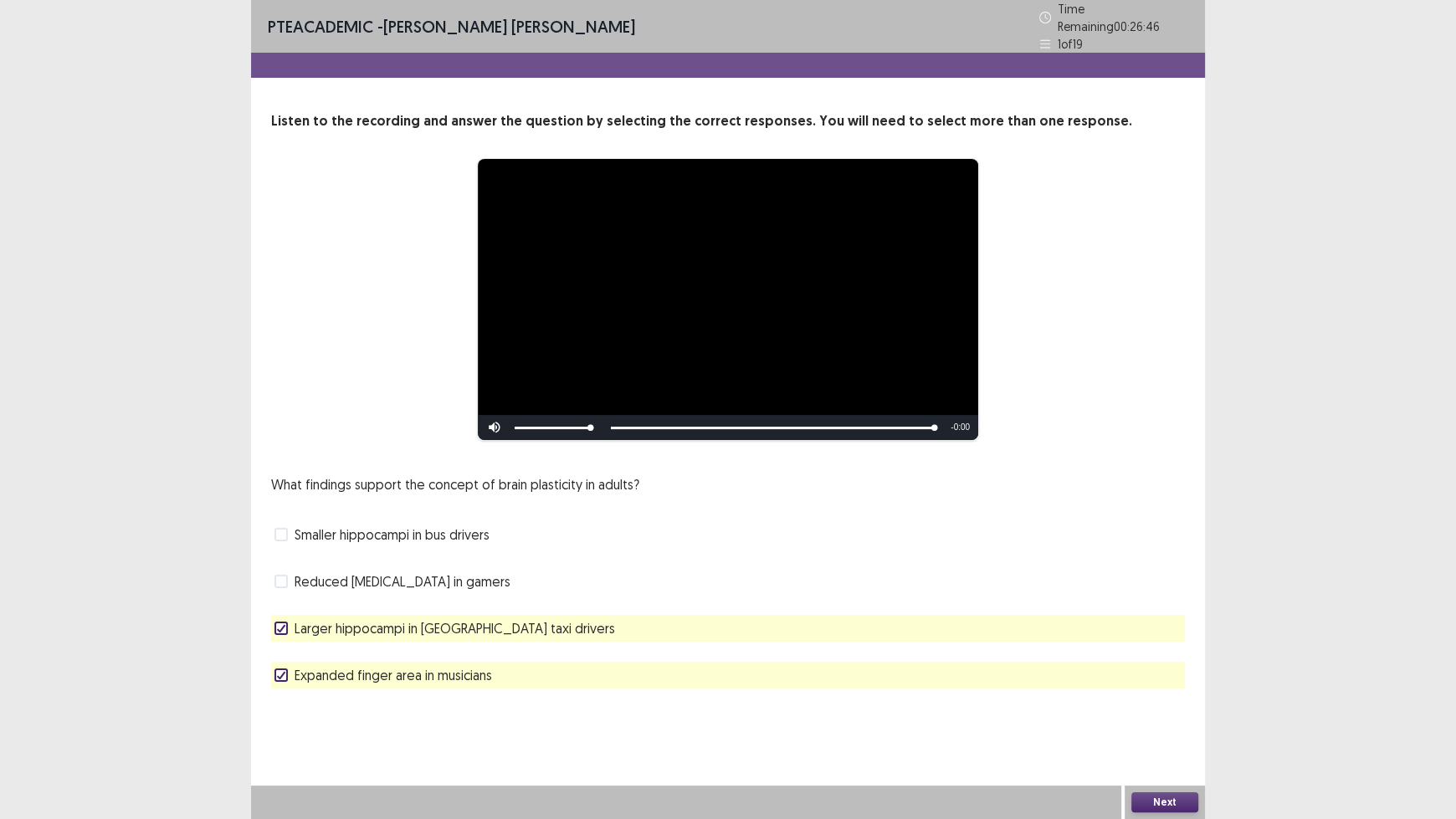
click at [1169, 678] on button "Next" at bounding box center [1164, 803] width 67 height 20
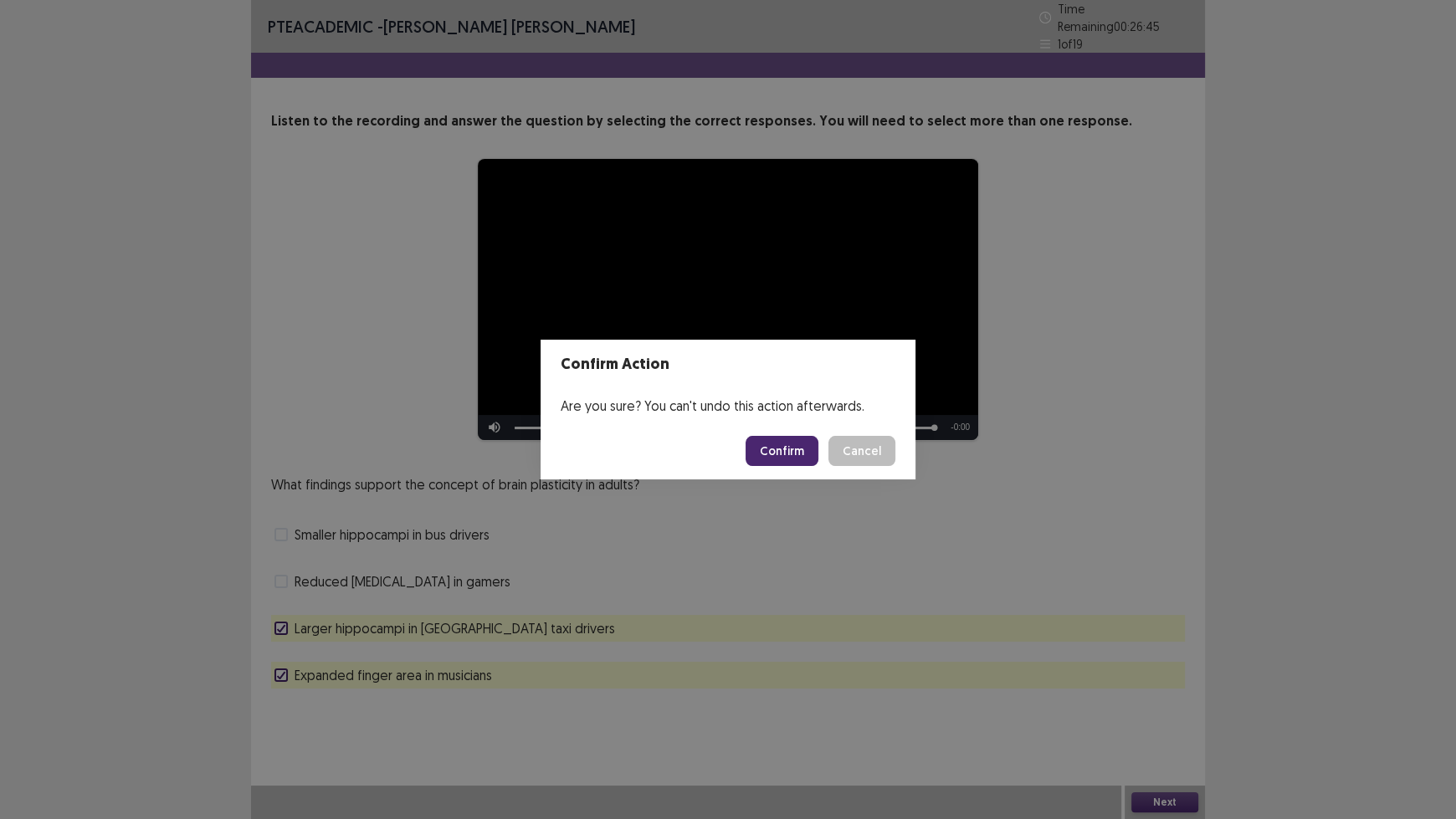
click at [781, 450] on button "Confirm" at bounding box center [782, 451] width 73 height 30
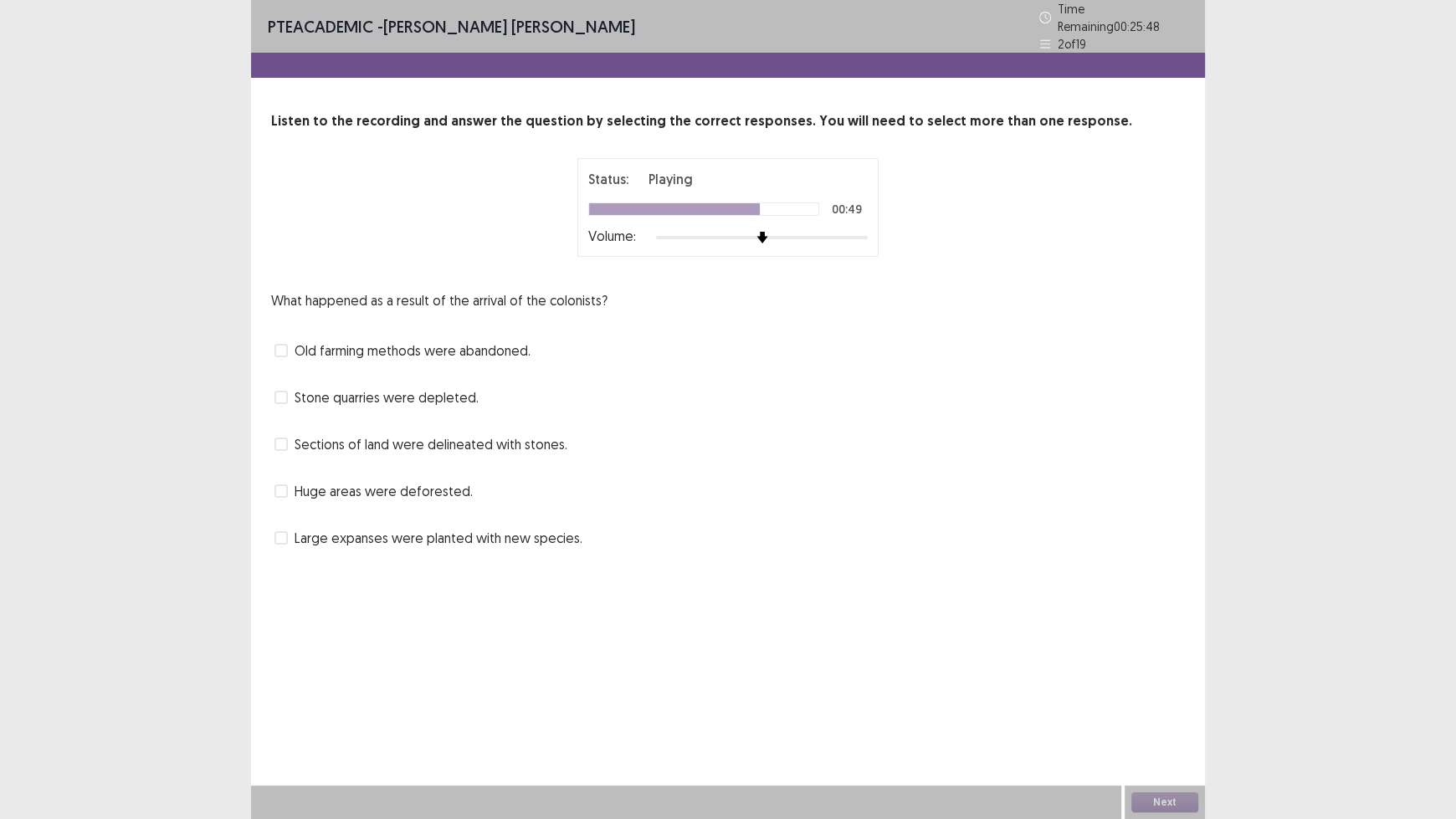
click at [451, 440] on span "Sections of land were delineated with stones." at bounding box center [430, 445] width 273 height 20
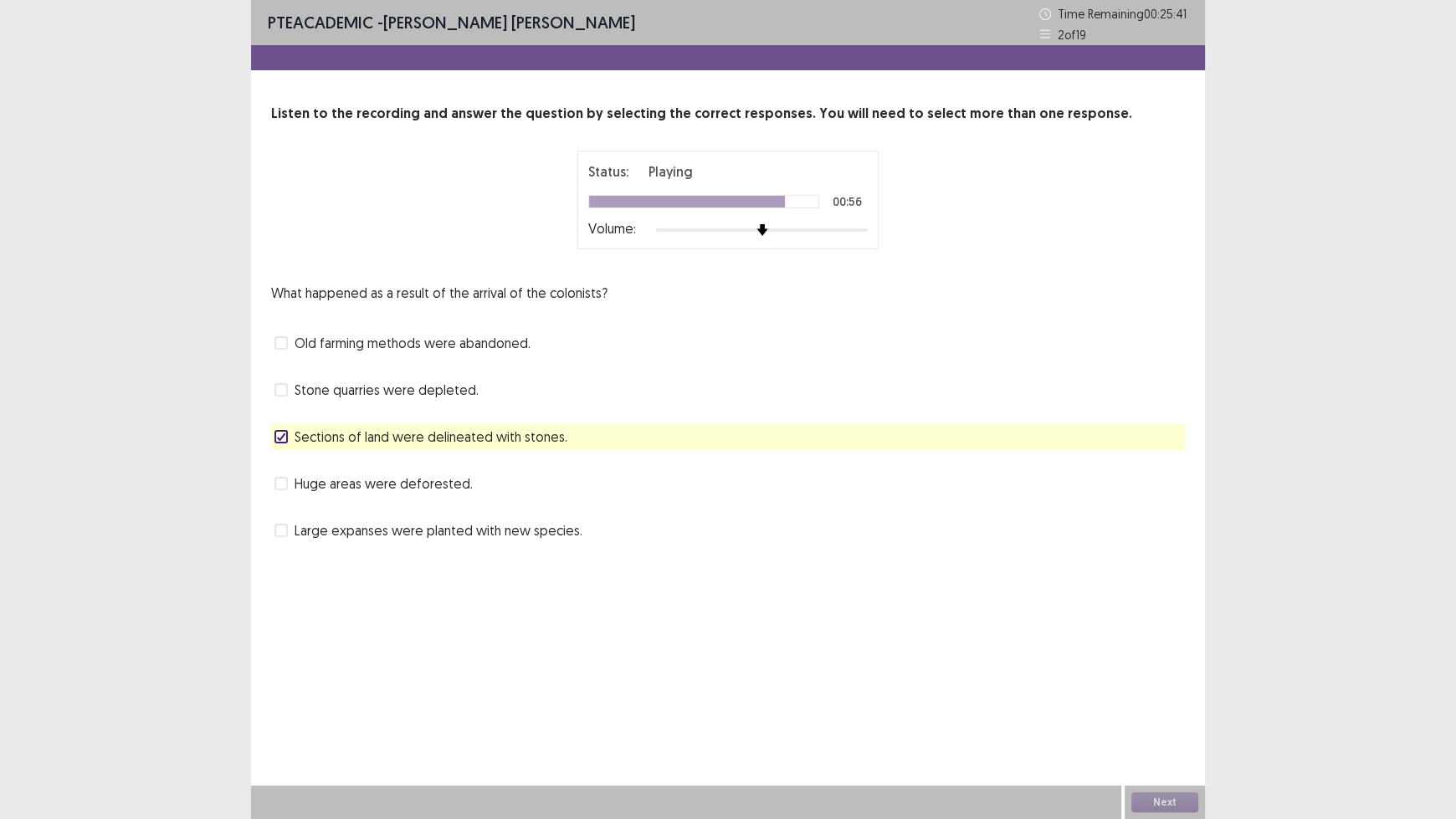
click at [458, 532] on span "Large expanses were planted with new species." at bounding box center [438, 531] width 288 height 20
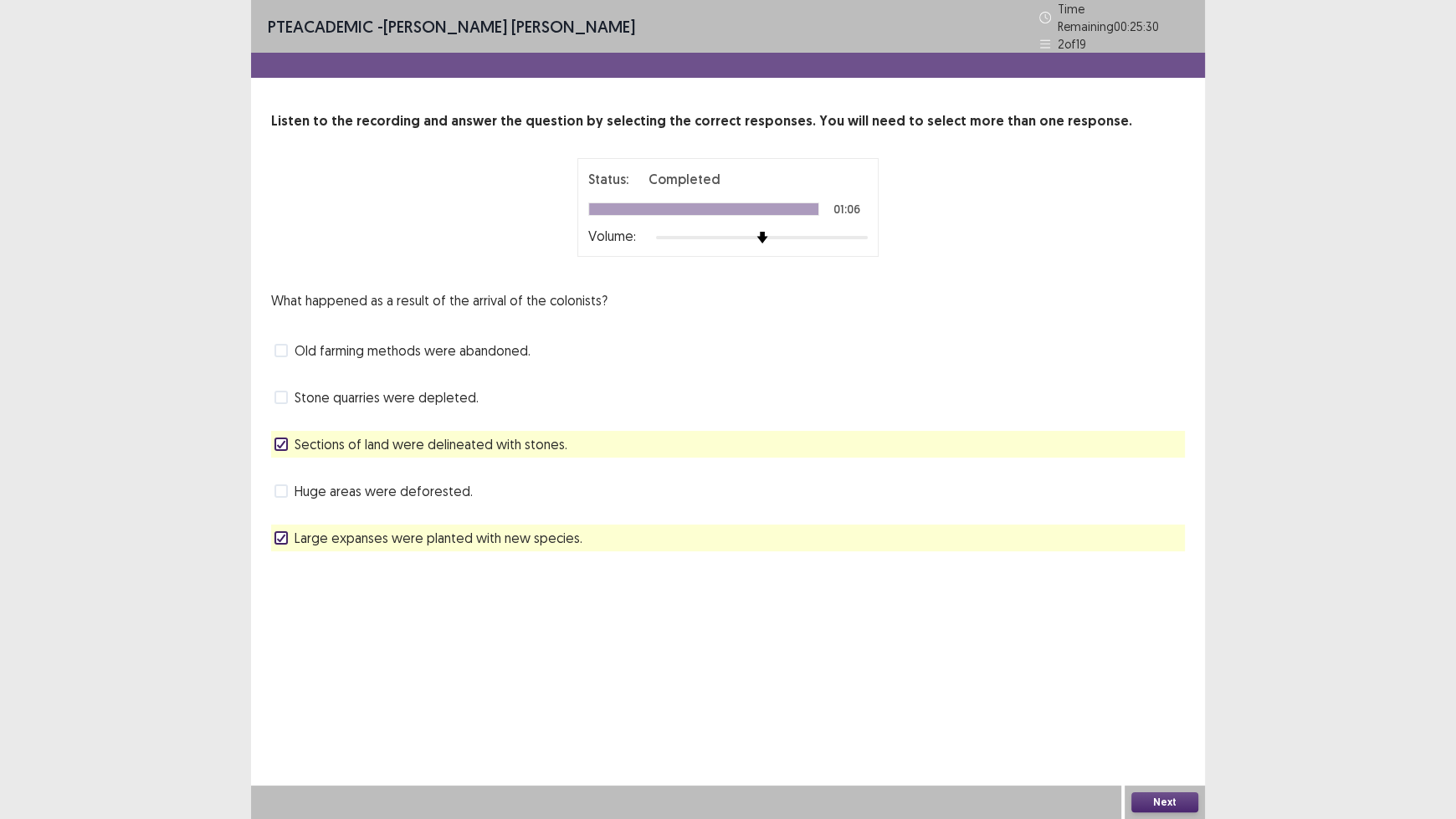
click at [421, 485] on span "Huge areas were deforested." at bounding box center [383, 491] width 178 height 20
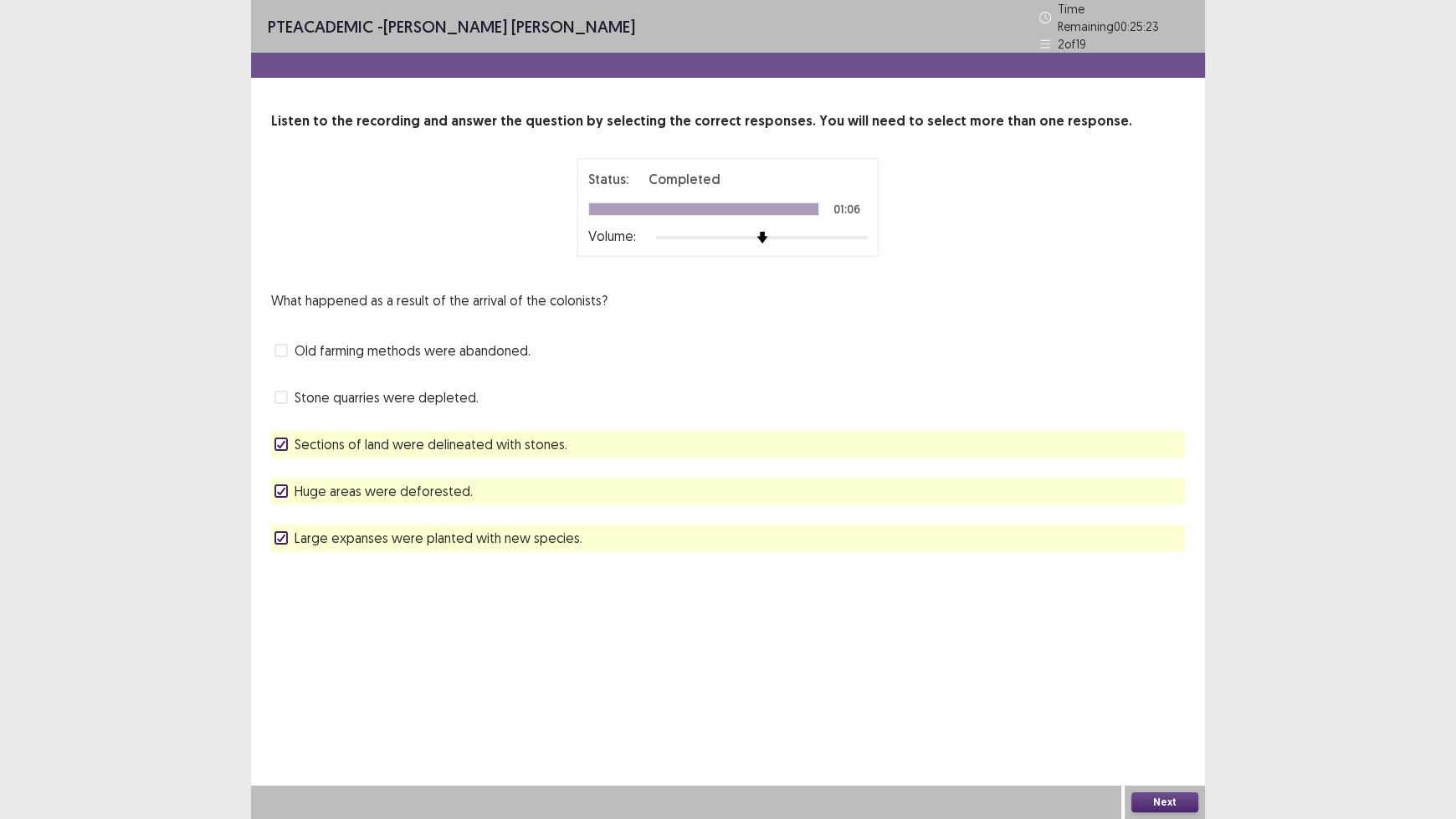
click at [1156, 678] on button "Next" at bounding box center [1164, 803] width 67 height 20
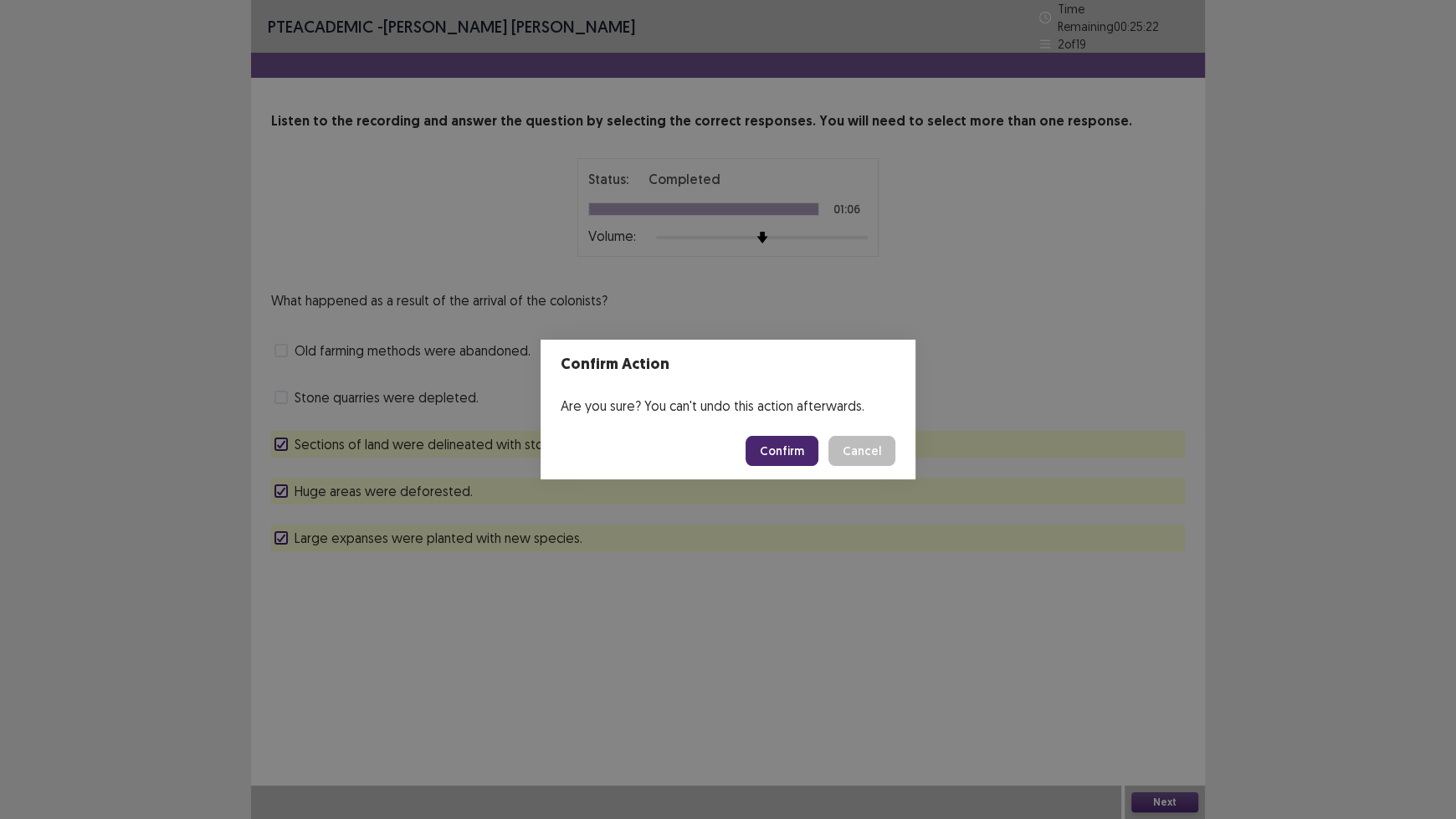
click at [791, 453] on button "Confirm" at bounding box center [782, 451] width 73 height 30
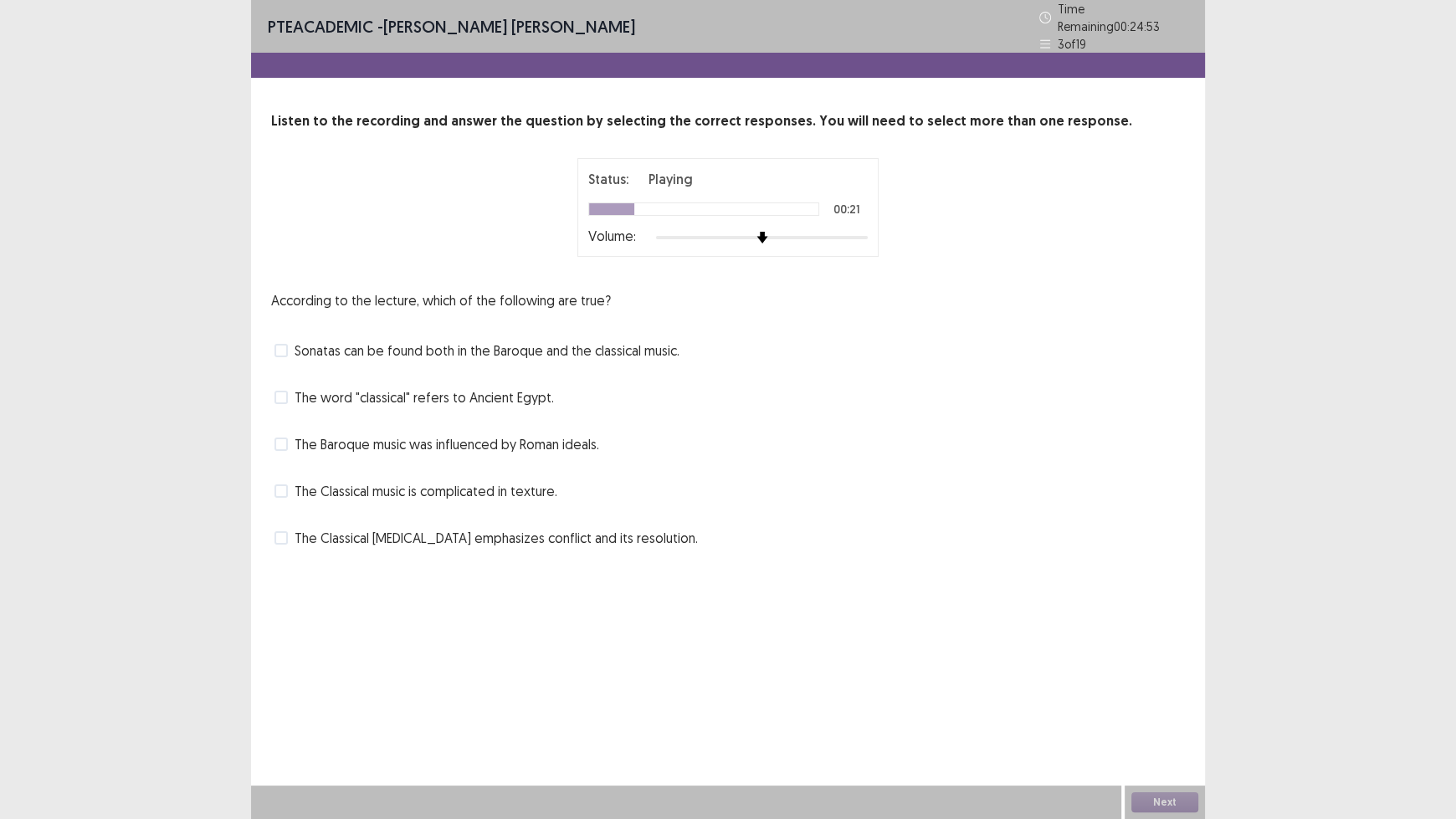
click at [502, 395] on span "The word "classical" refers to Ancient Egypt." at bounding box center [423, 397] width 259 height 20
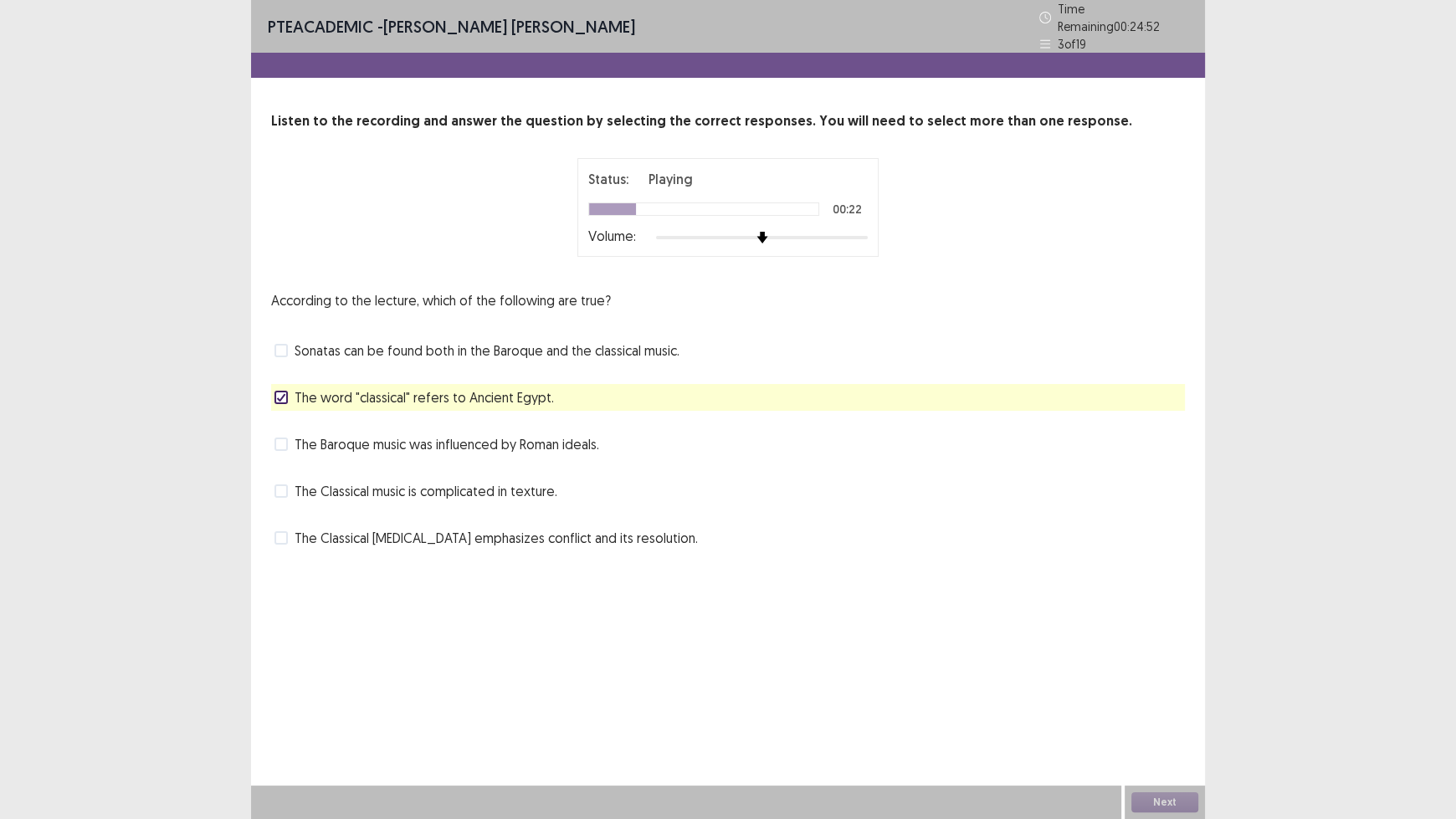
click at [502, 395] on span "The word "classical" refers to Ancient Egypt." at bounding box center [423, 397] width 259 height 20
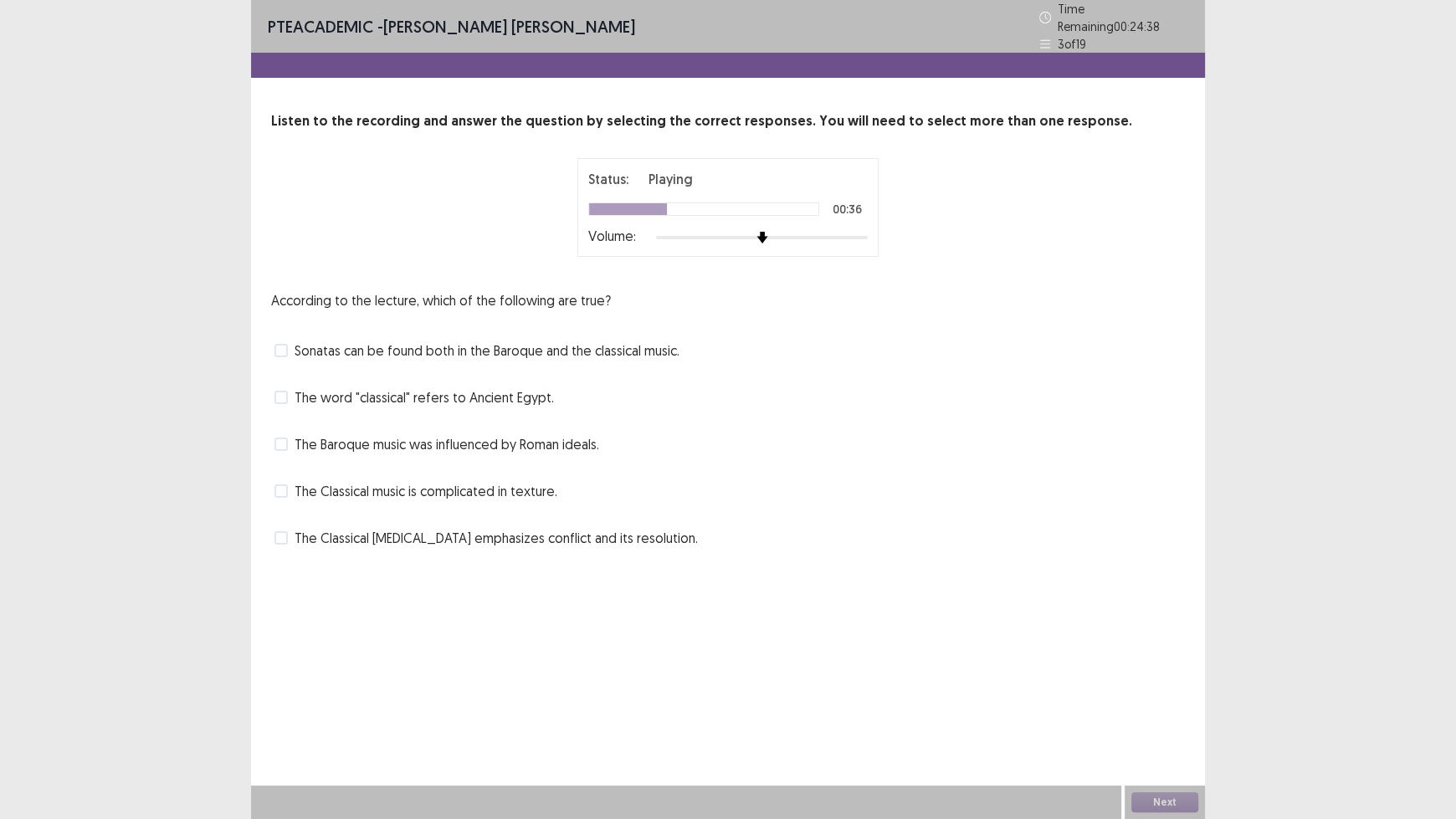
click at [505, 434] on span "The Baroque music was influenced by Roman ideals." at bounding box center [446, 445] width 304 height 20
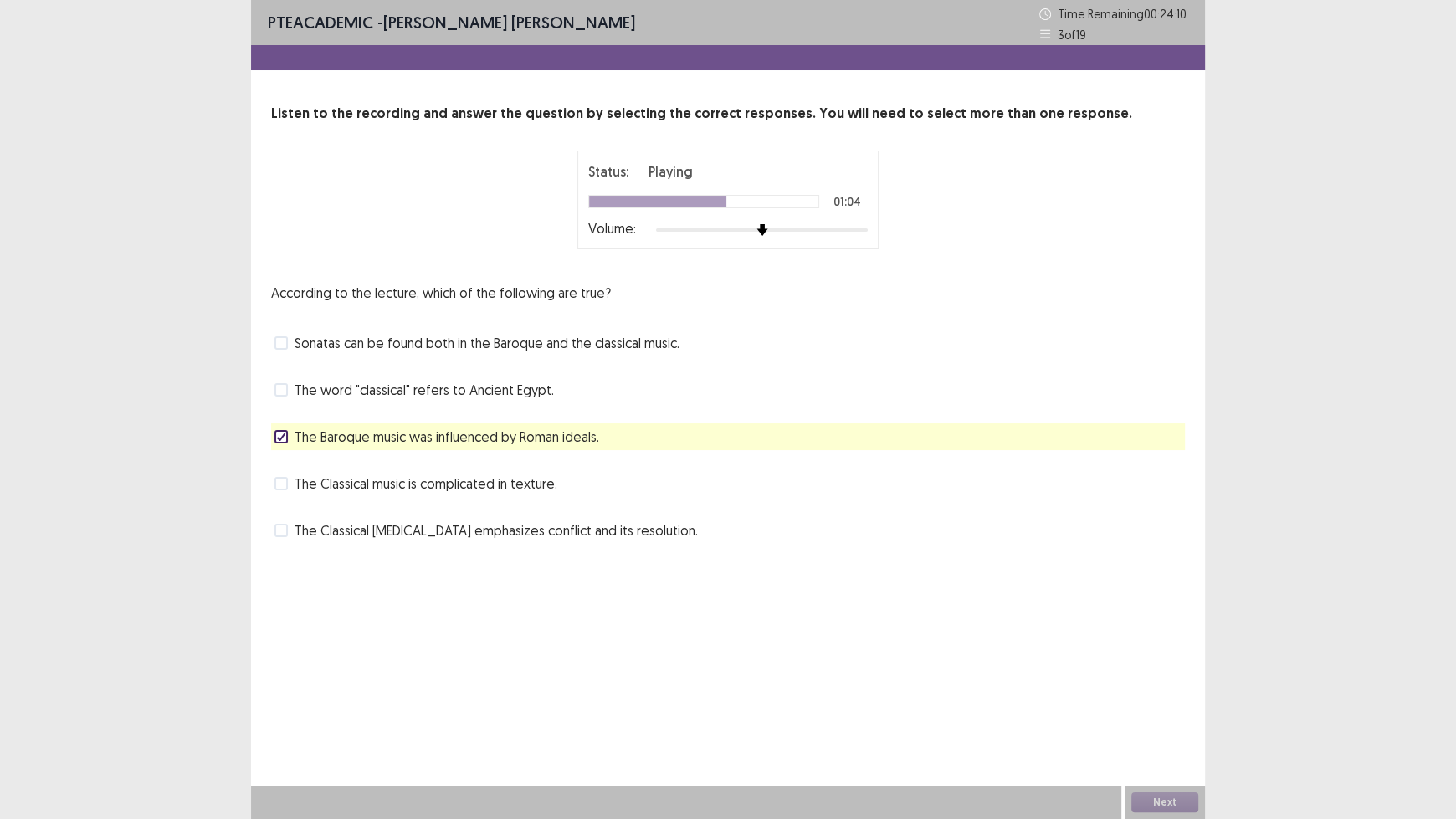
click at [483, 345] on span "Sonatas can be found both in the Baroque and the classical music." at bounding box center [486, 343] width 384 height 20
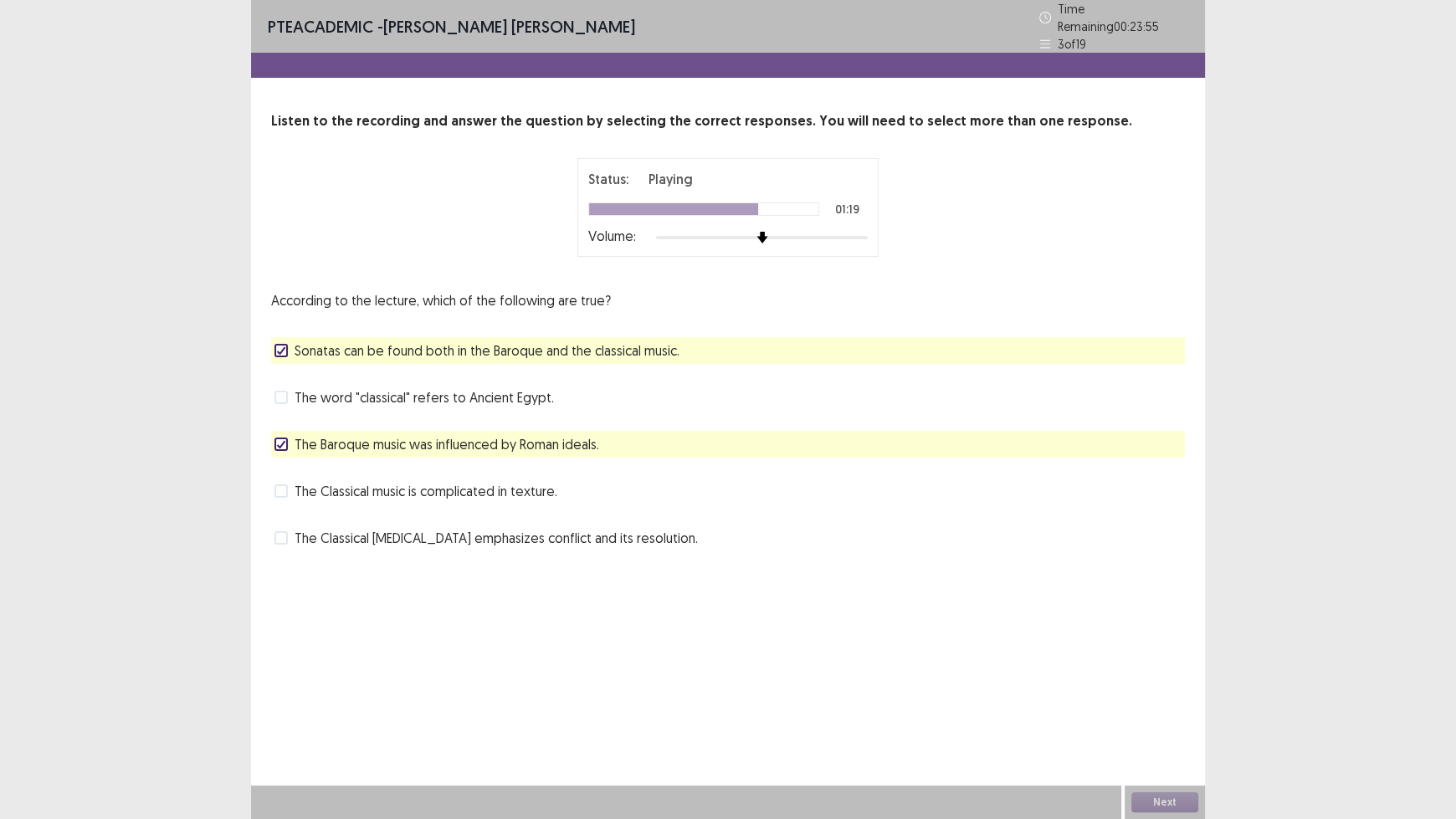
click at [497, 528] on span "The Classical [MEDICAL_DATA] emphasizes conflict and its resolution." at bounding box center [495, 538] width 403 height 20
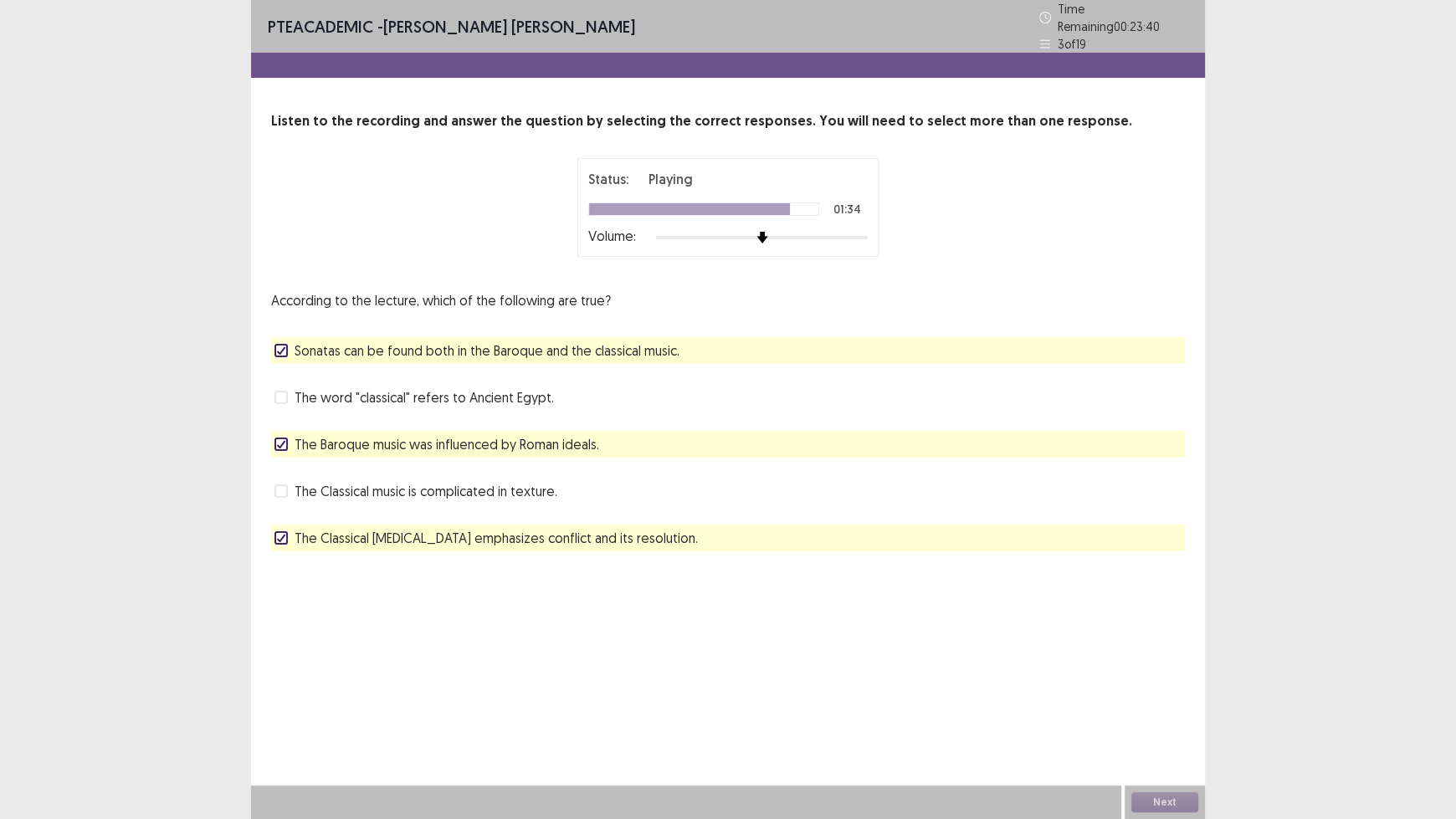
click at [476, 482] on span "The Classical music is complicated in texture." at bounding box center [425, 491] width 263 height 20
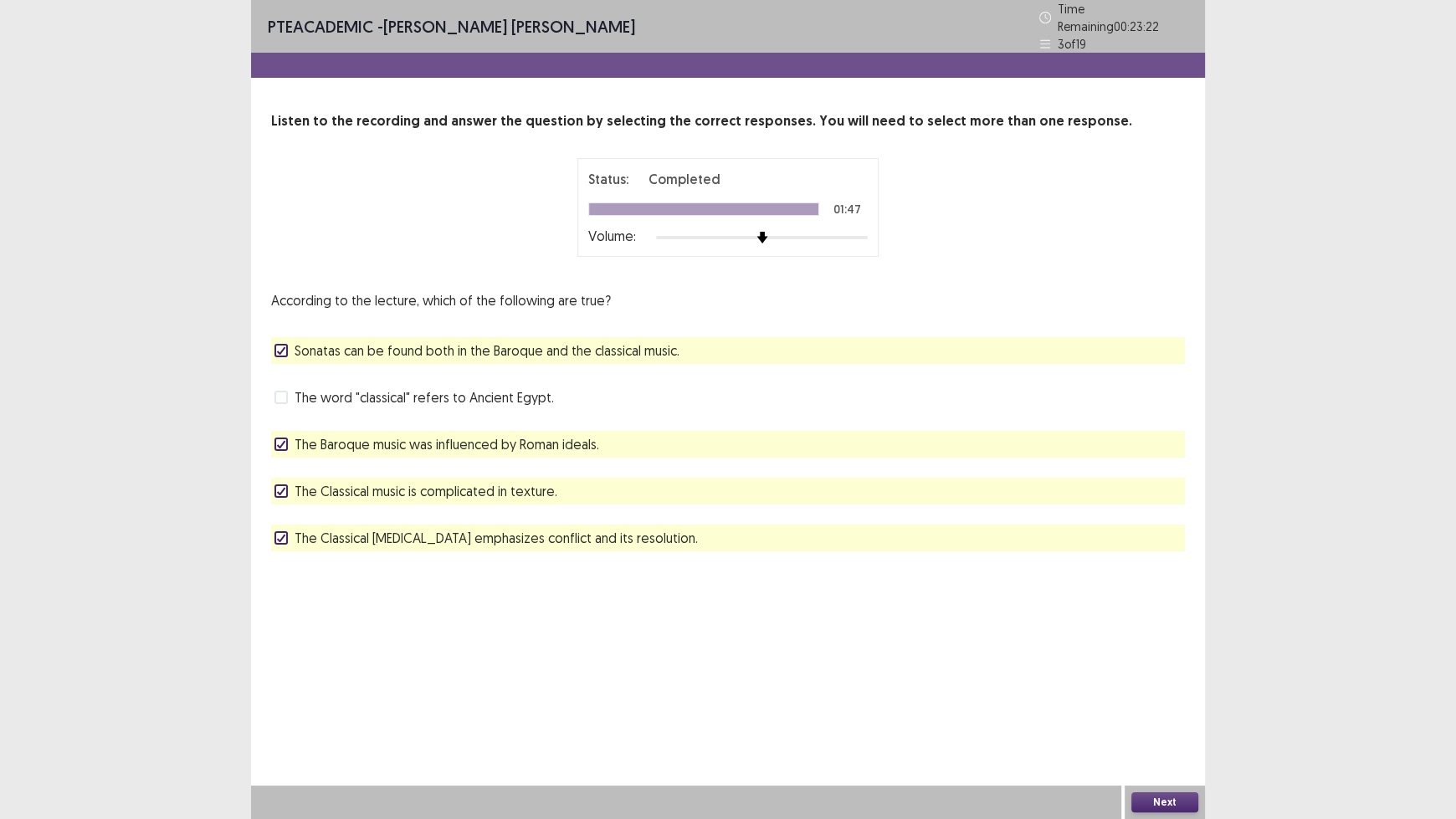
click at [1176, 678] on button "Next" at bounding box center [1164, 803] width 67 height 20
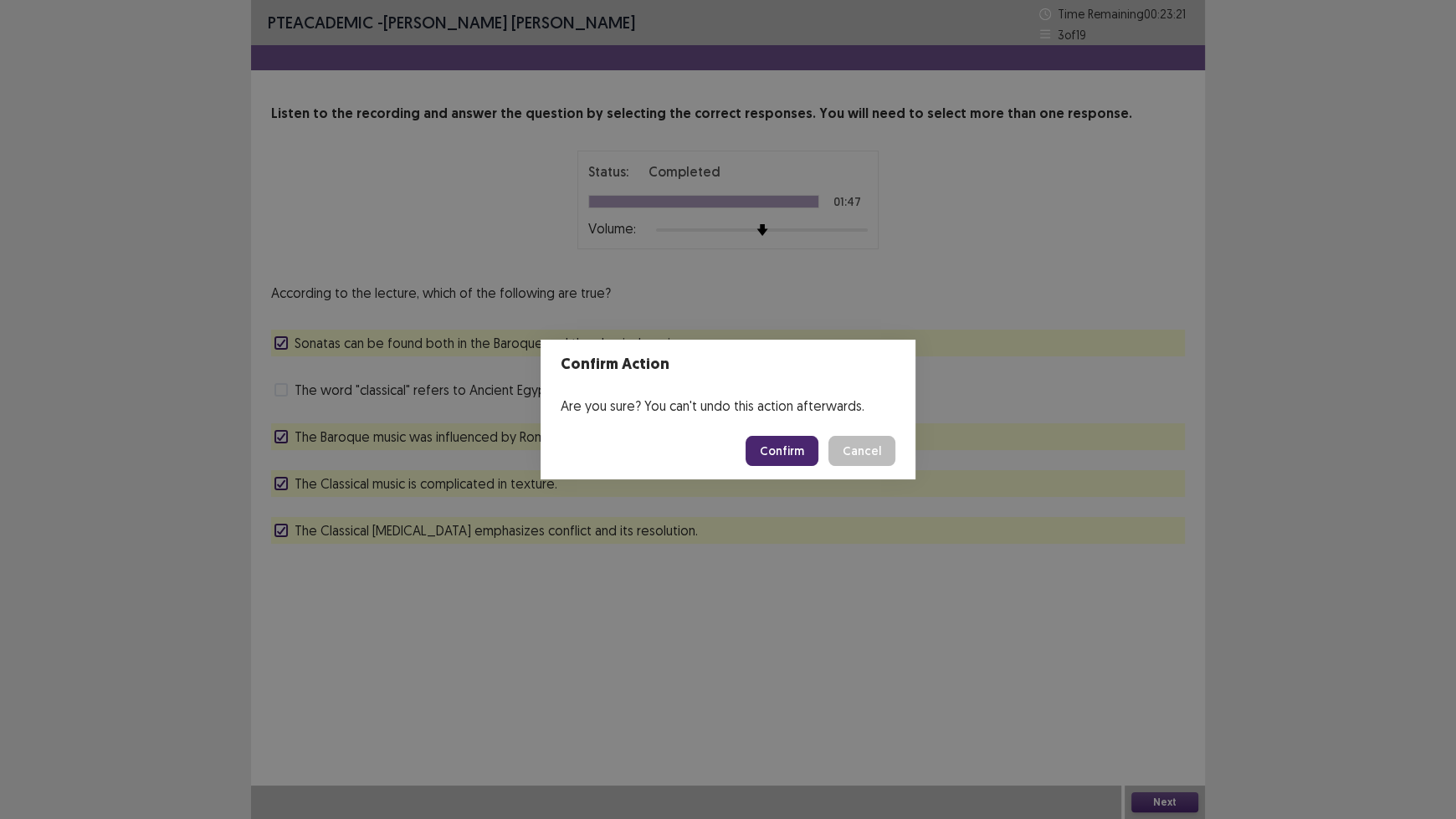
click at [786, 442] on button "Confirm" at bounding box center [782, 451] width 73 height 30
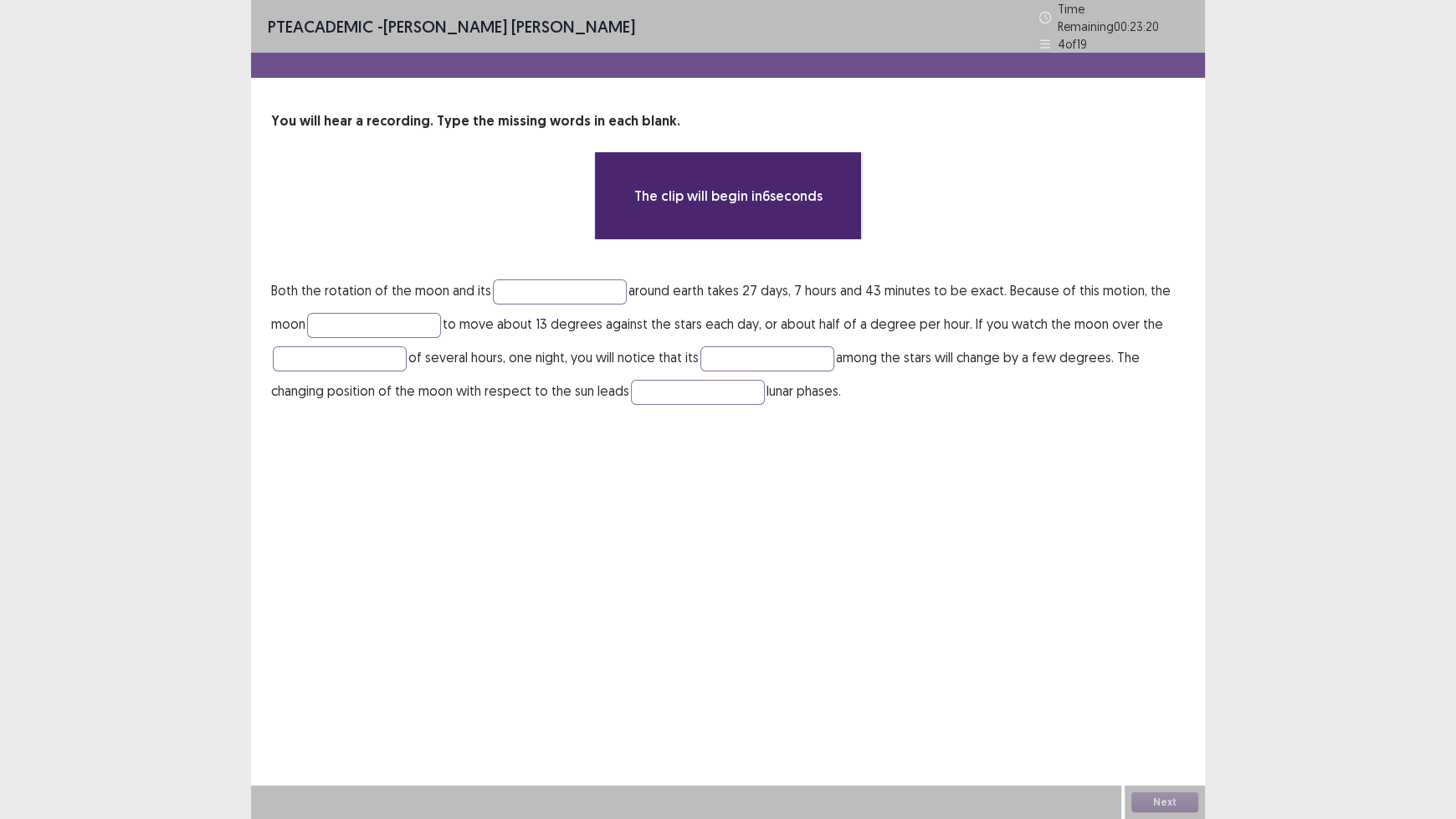
click at [564, 301] on p "Both the rotation of the moon and its around earth takes 27 days, 7 hours and 4…" at bounding box center [728, 341] width 913 height 134
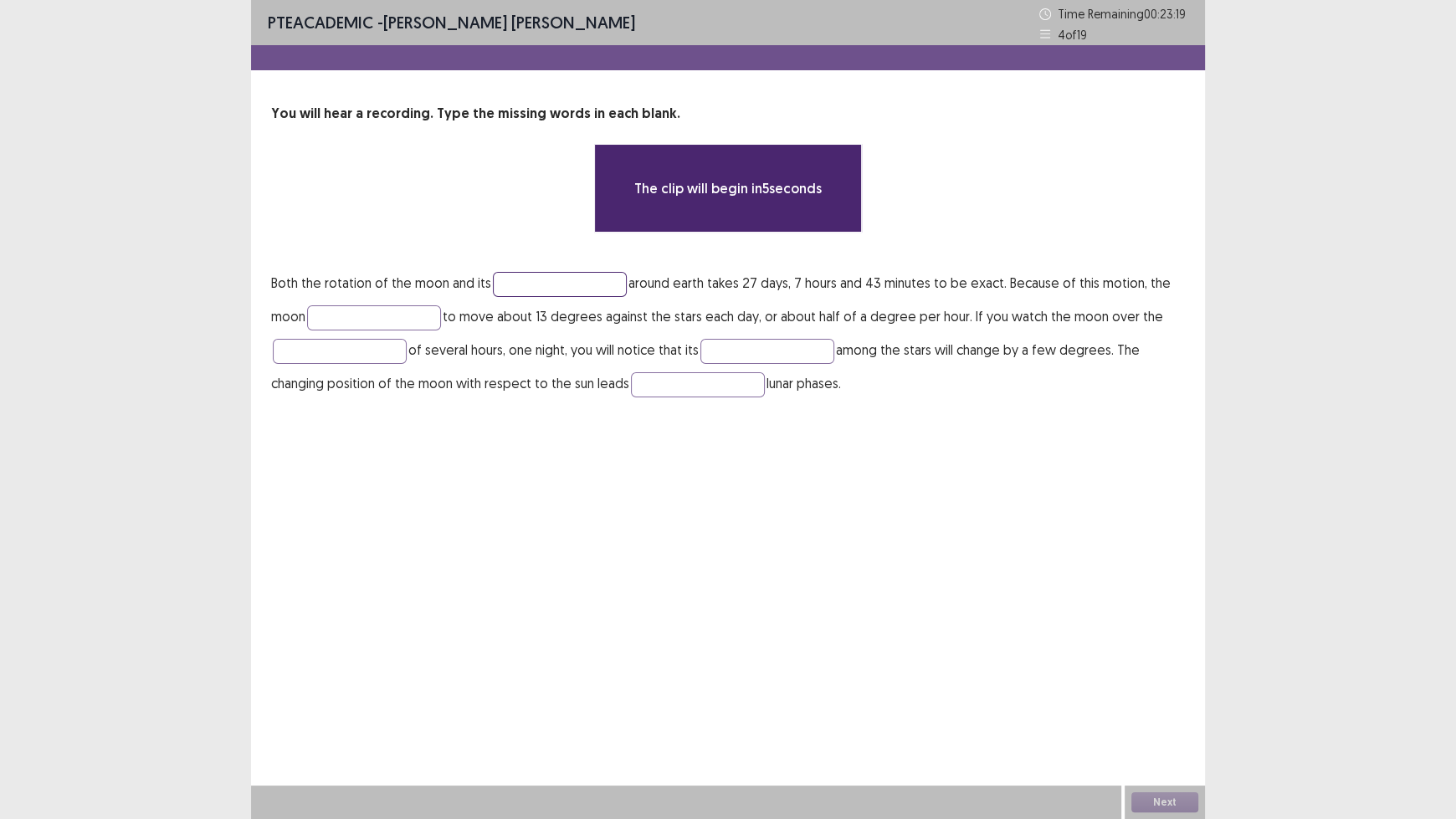
click at [558, 287] on input "text" at bounding box center [559, 285] width 134 height 25
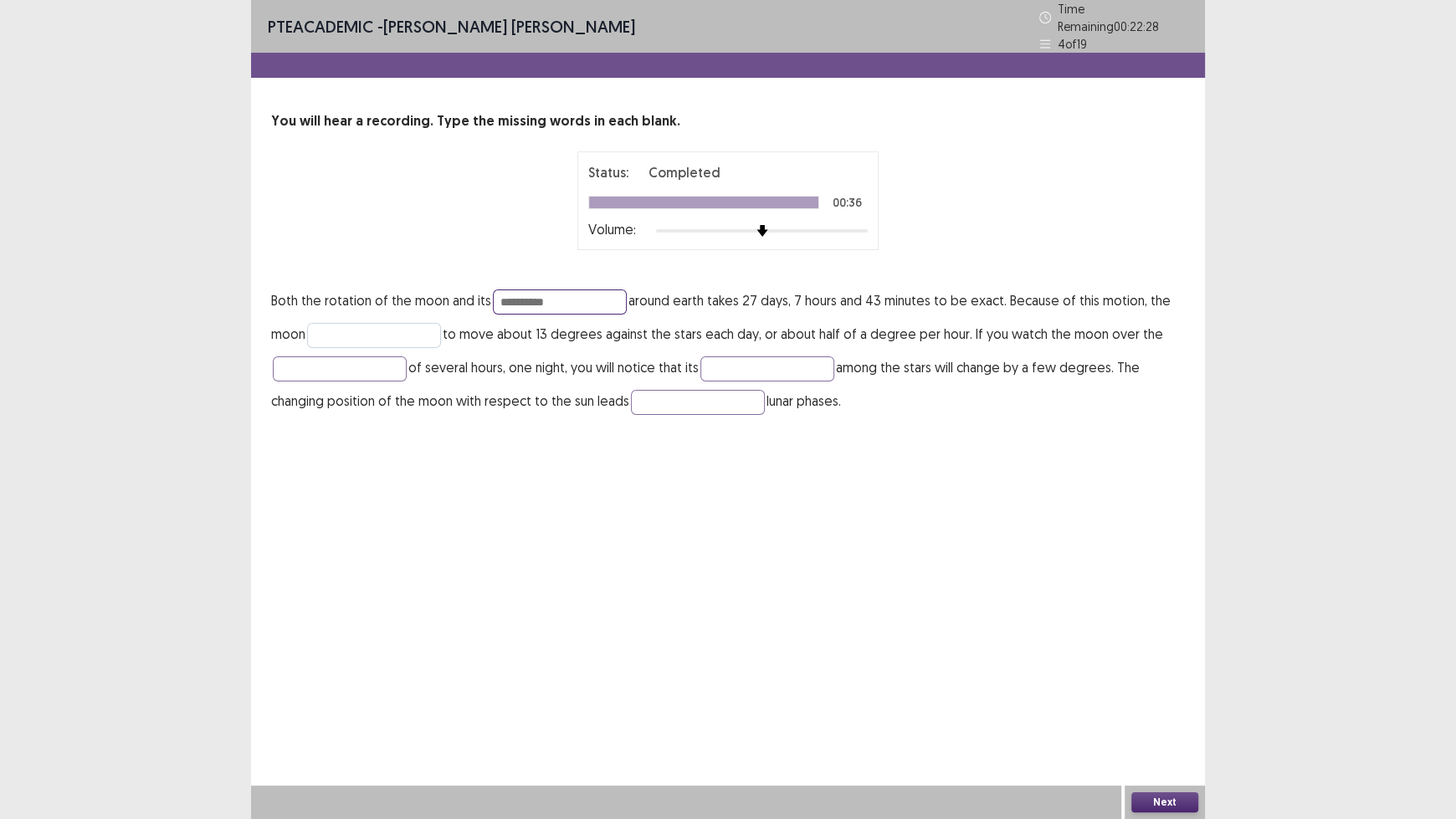
type input "**********"
click at [423, 323] on input "text" at bounding box center [374, 336] width 134 height 25
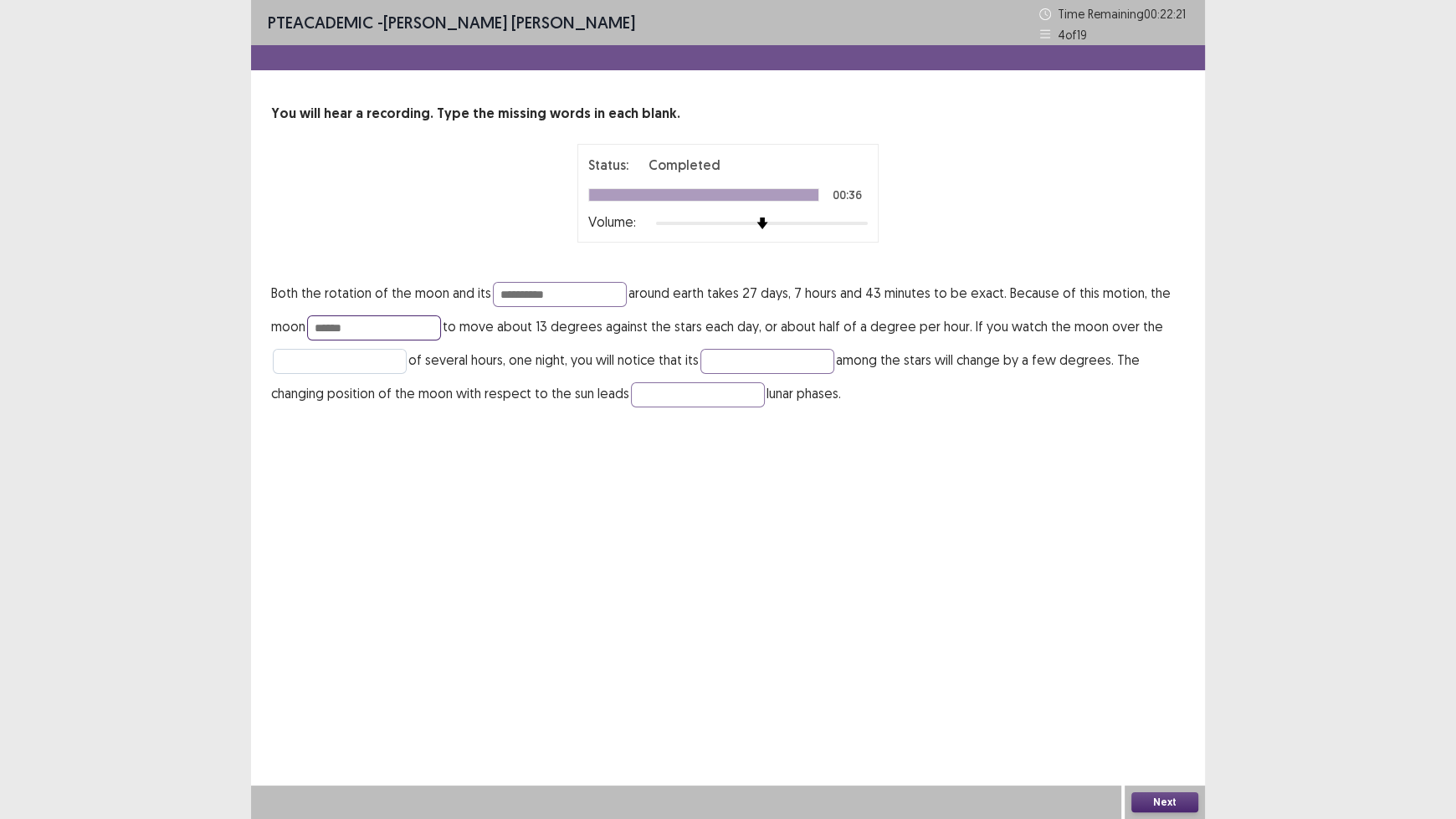
type input "******"
click at [374, 365] on input "text" at bounding box center [340, 362] width 134 height 25
type input "******"
click at [775, 363] on input "text" at bounding box center [767, 362] width 134 height 25
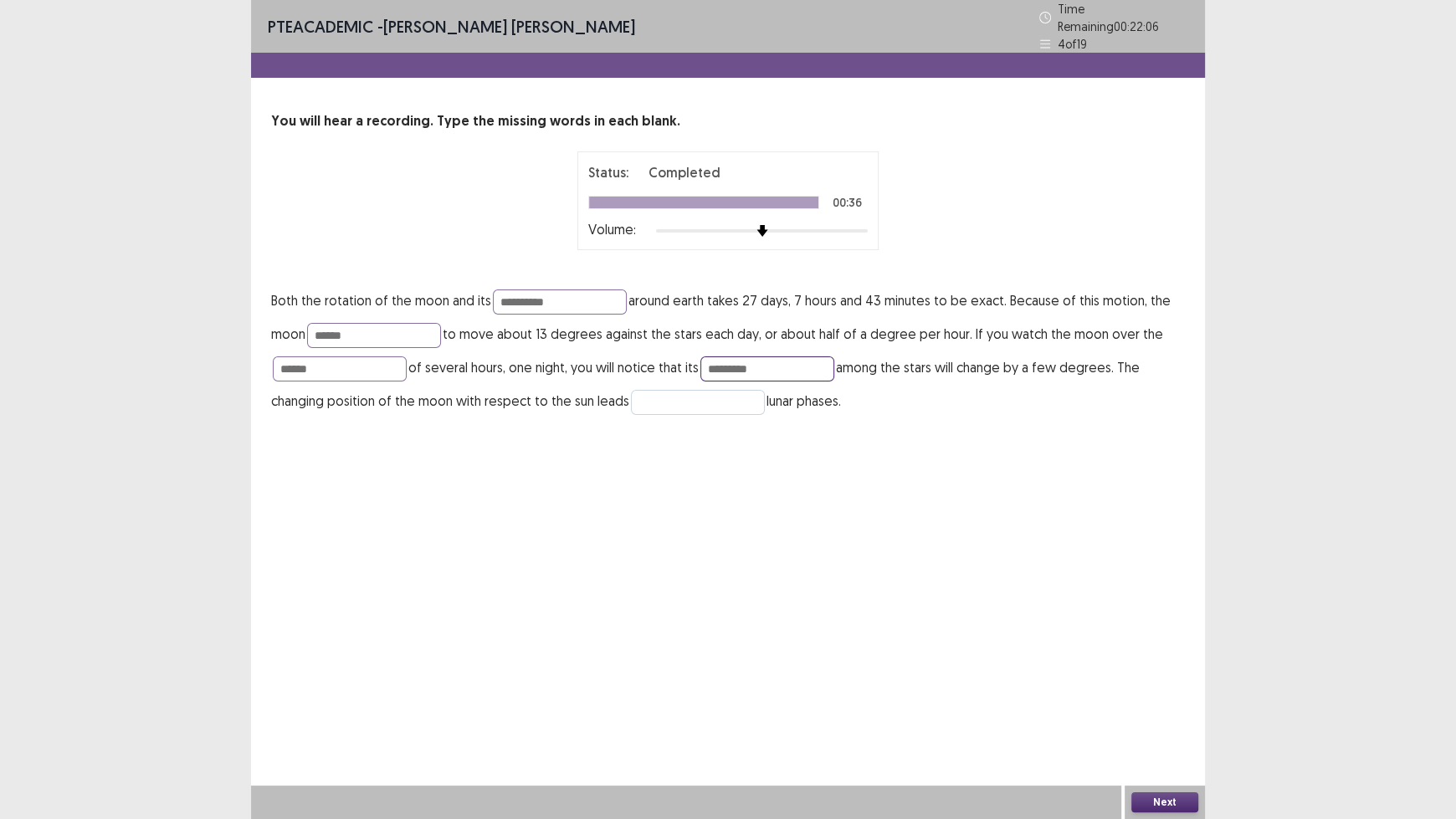
type input "*********"
click at [710, 391] on input "text" at bounding box center [697, 402] width 134 height 25
type input "**"
click at [1174, 678] on button "Next" at bounding box center [1164, 803] width 67 height 20
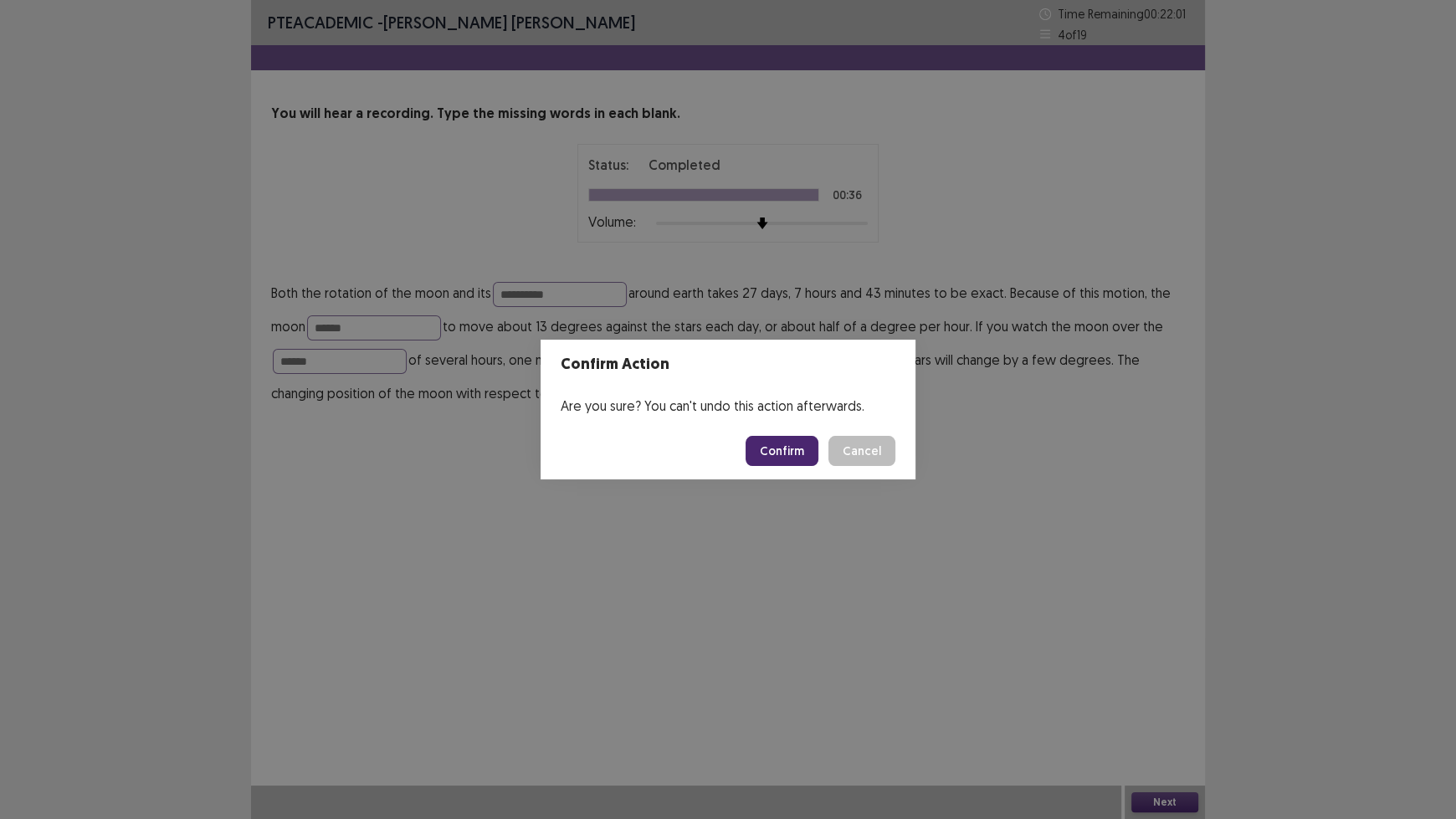
click at [796, 458] on button "Confirm" at bounding box center [782, 451] width 73 height 30
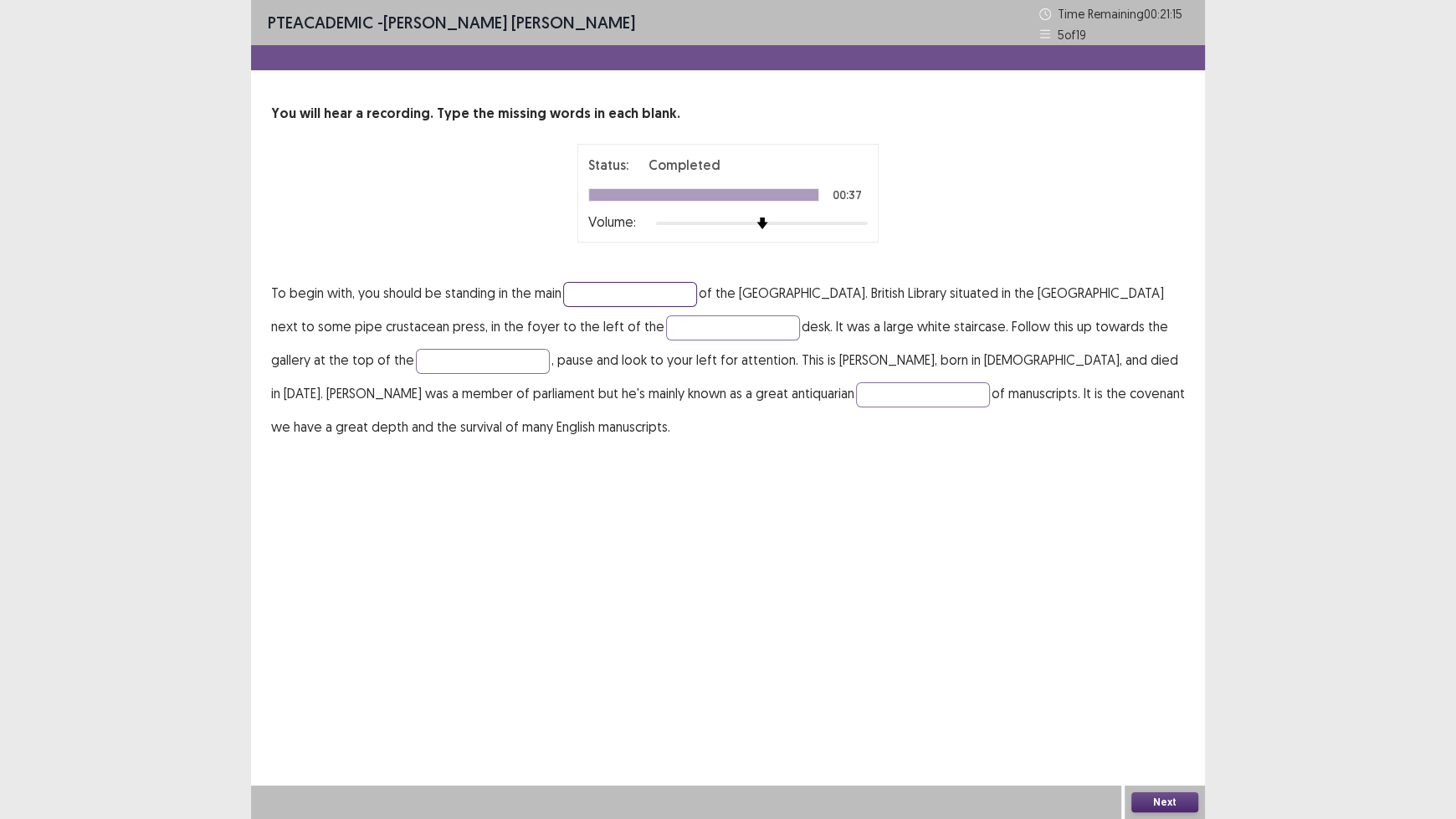
click at [595, 289] on input "text" at bounding box center [630, 295] width 134 height 25
type input "*****"
click at [666, 321] on input "text" at bounding box center [733, 328] width 134 height 25
type input "**********"
click at [416, 361] on input "text" at bounding box center [483, 362] width 134 height 25
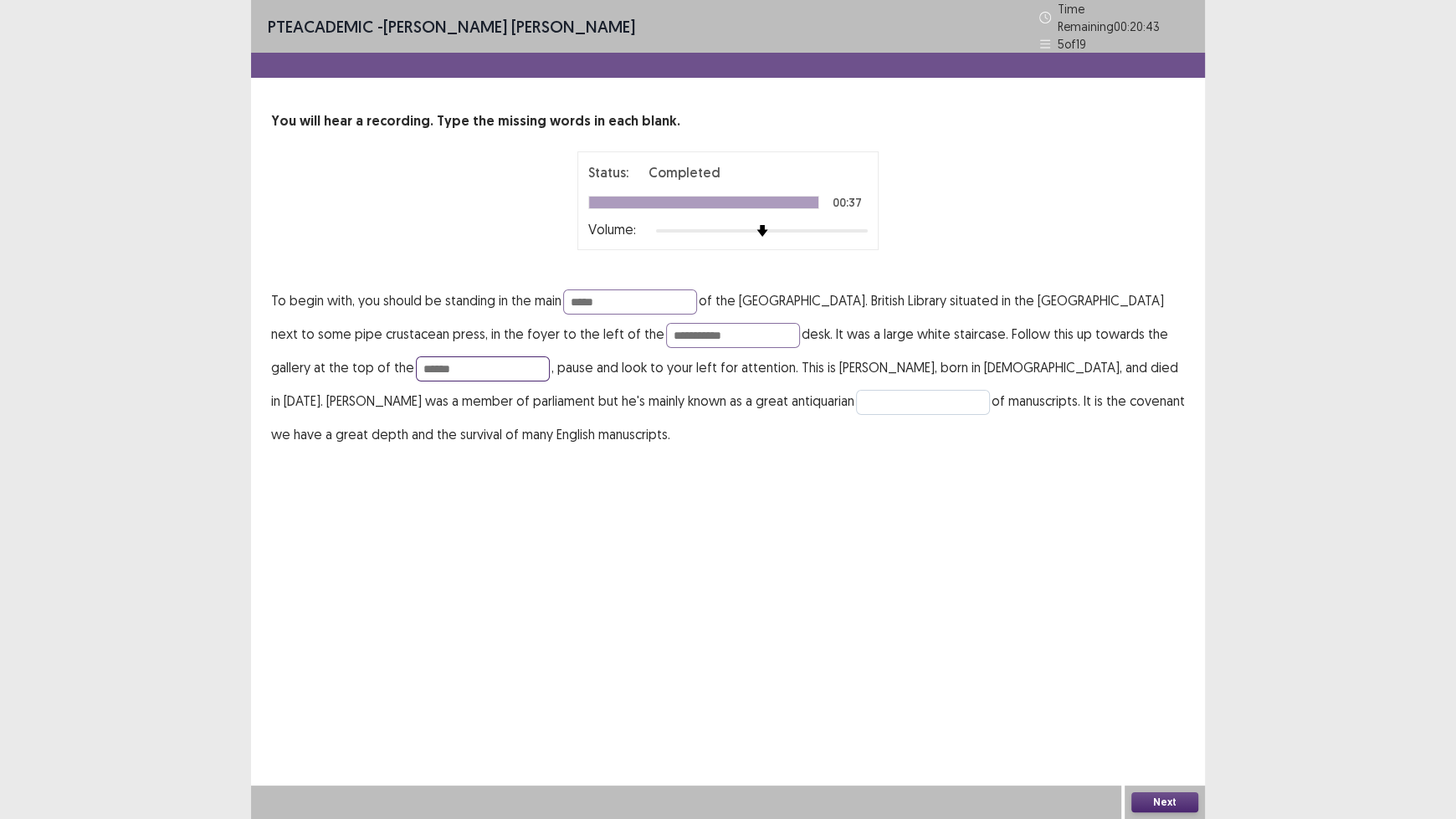
type input "******"
click at [856, 390] on input "text" at bounding box center [923, 402] width 134 height 25
type input "********"
click at [1145, 678] on button "Next" at bounding box center [1164, 803] width 67 height 20
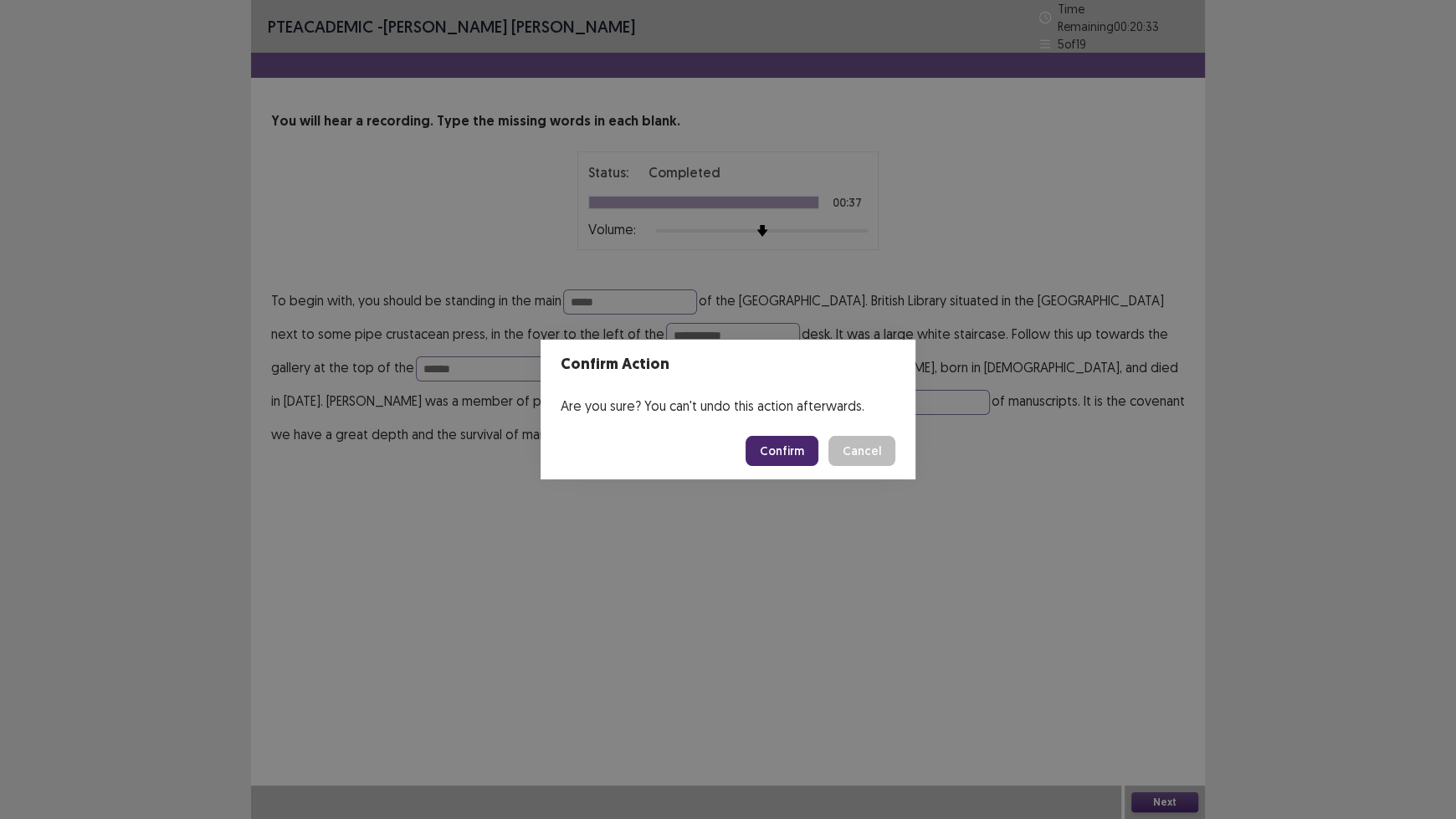
click at [774, 450] on button "Confirm" at bounding box center [782, 451] width 73 height 30
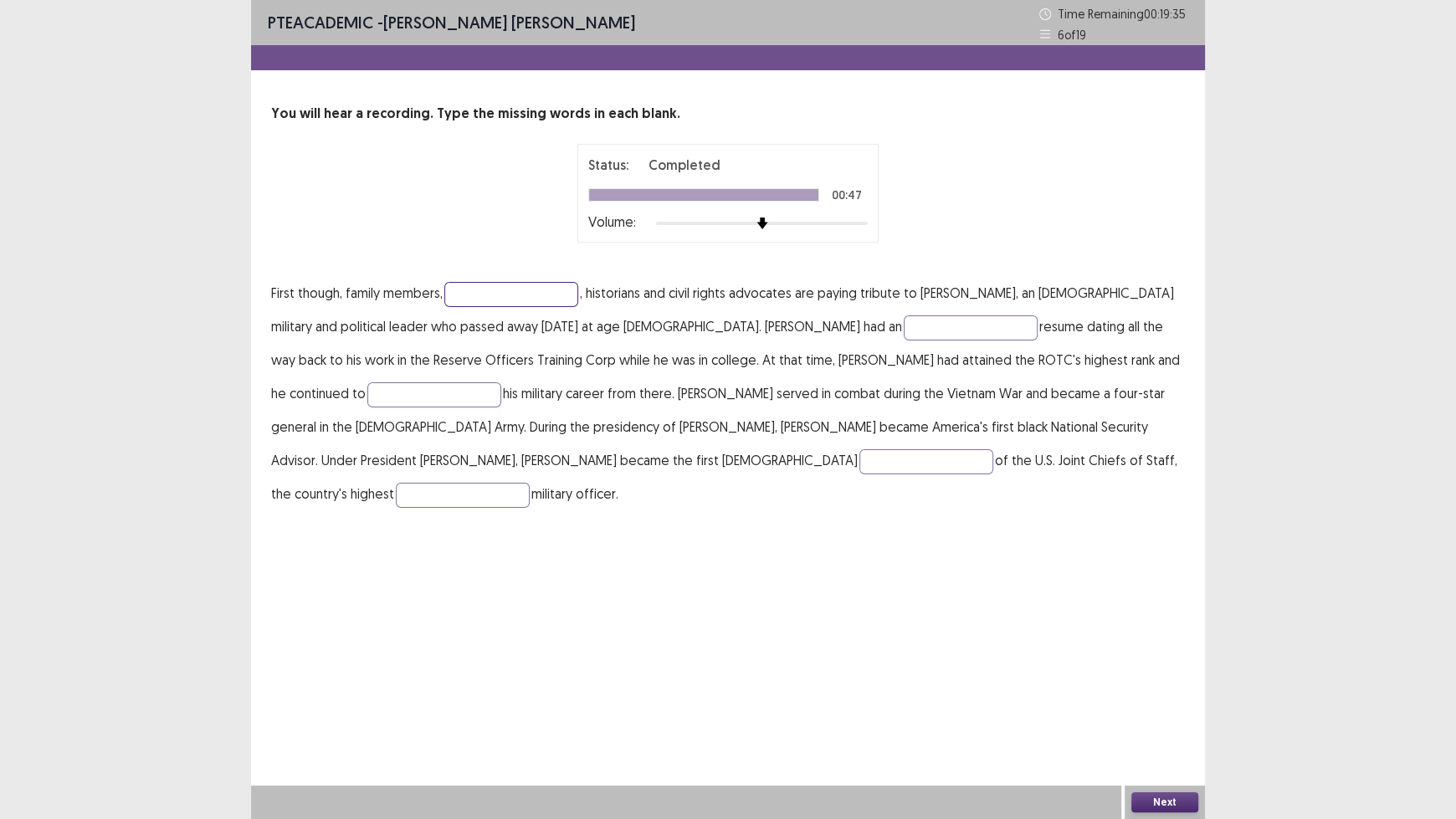
click at [495, 284] on input "text" at bounding box center [511, 295] width 134 height 25
click at [474, 296] on input "*********" at bounding box center [511, 295] width 134 height 25
click at [477, 296] on input "*********" at bounding box center [511, 295] width 134 height 25
type input "**********"
click at [903, 319] on input "text" at bounding box center [970, 328] width 134 height 25
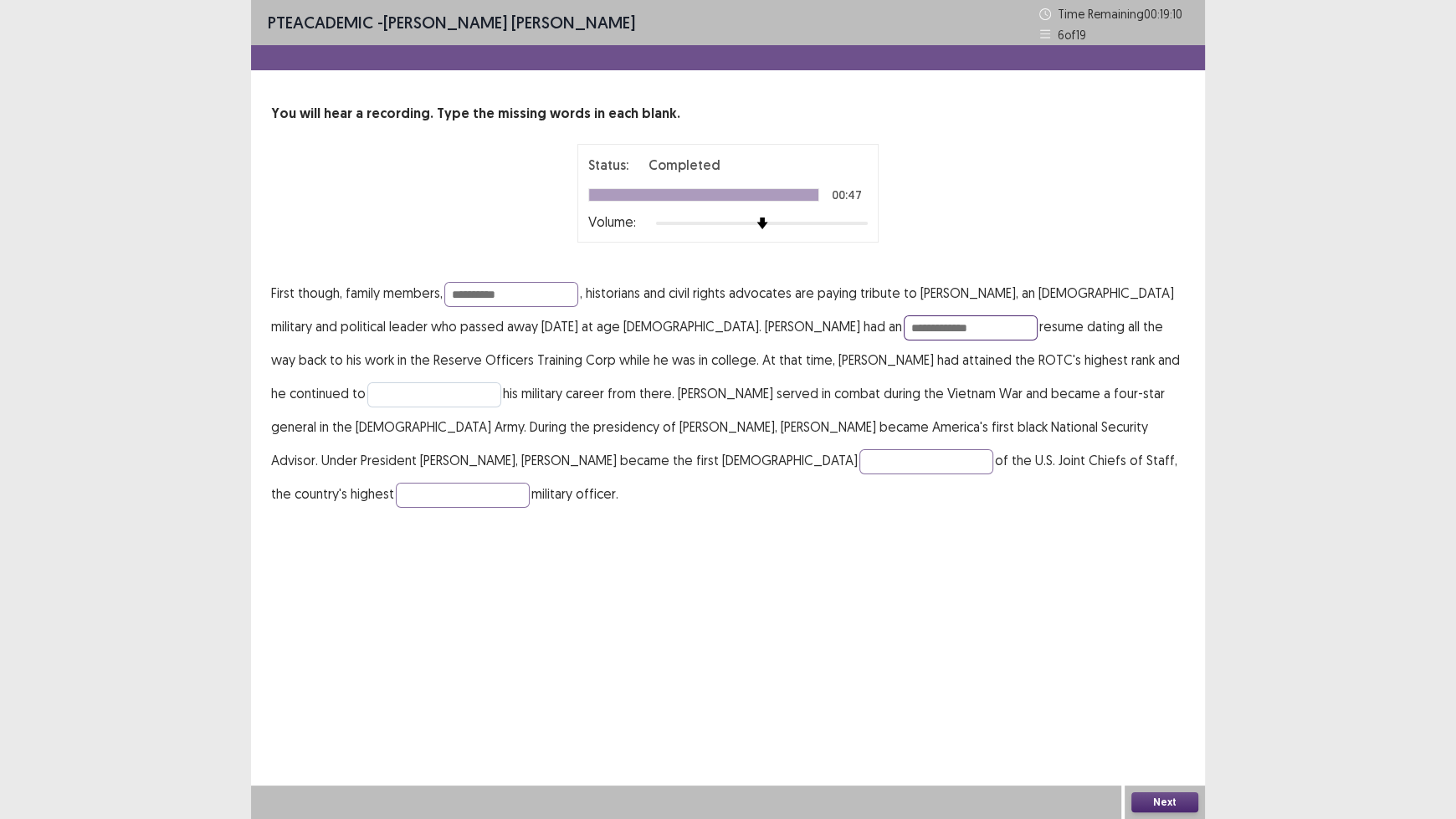
type input "**********"
click at [501, 382] on input "text" at bounding box center [434, 395] width 134 height 25
type input "*******"
click at [859, 464] on input "text" at bounding box center [926, 462] width 134 height 25
type input "******"
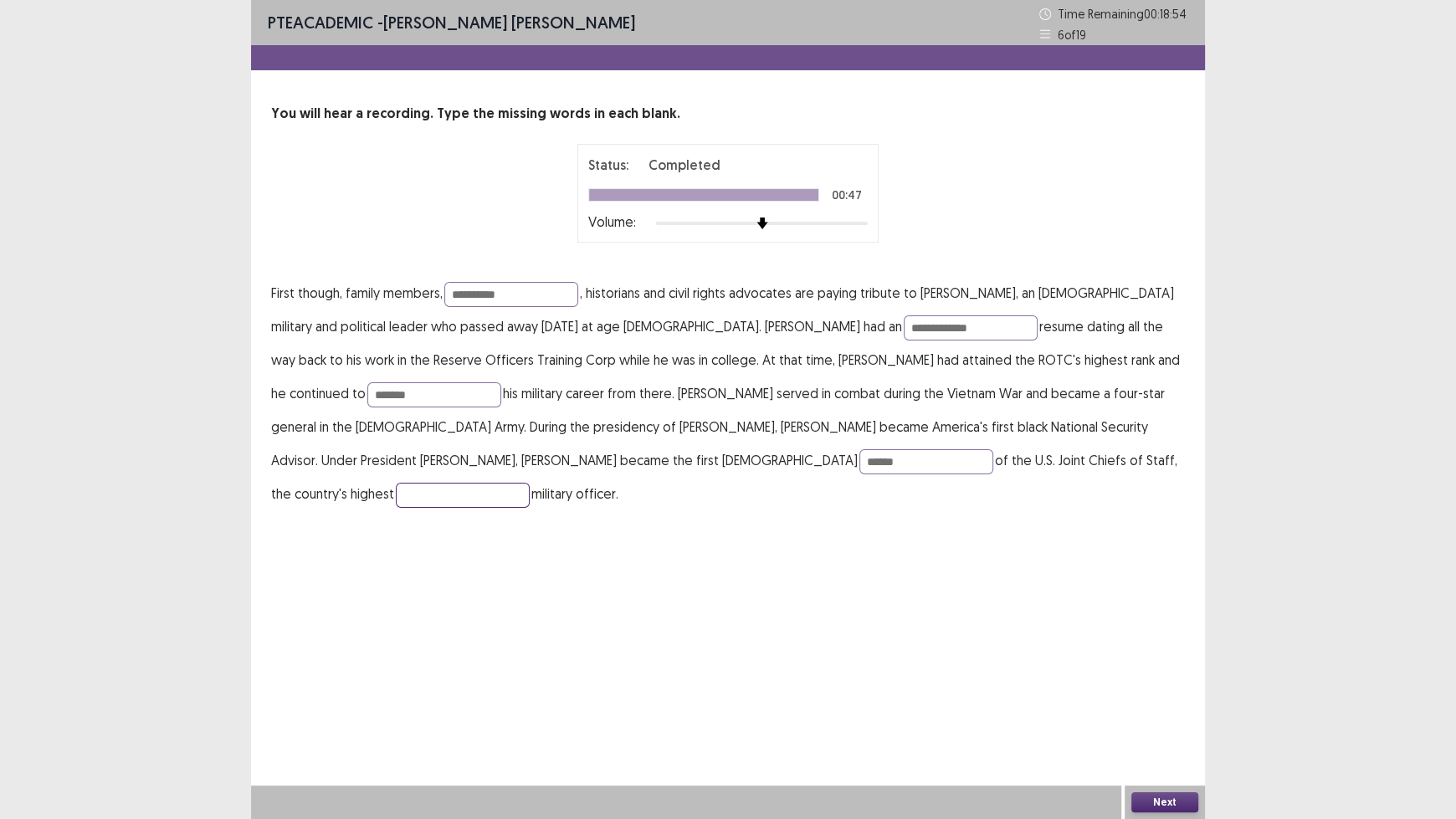
click at [530, 483] on input "text" at bounding box center [462, 495] width 134 height 25
type input "*****"
click at [1181, 678] on button "Next" at bounding box center [1164, 803] width 67 height 20
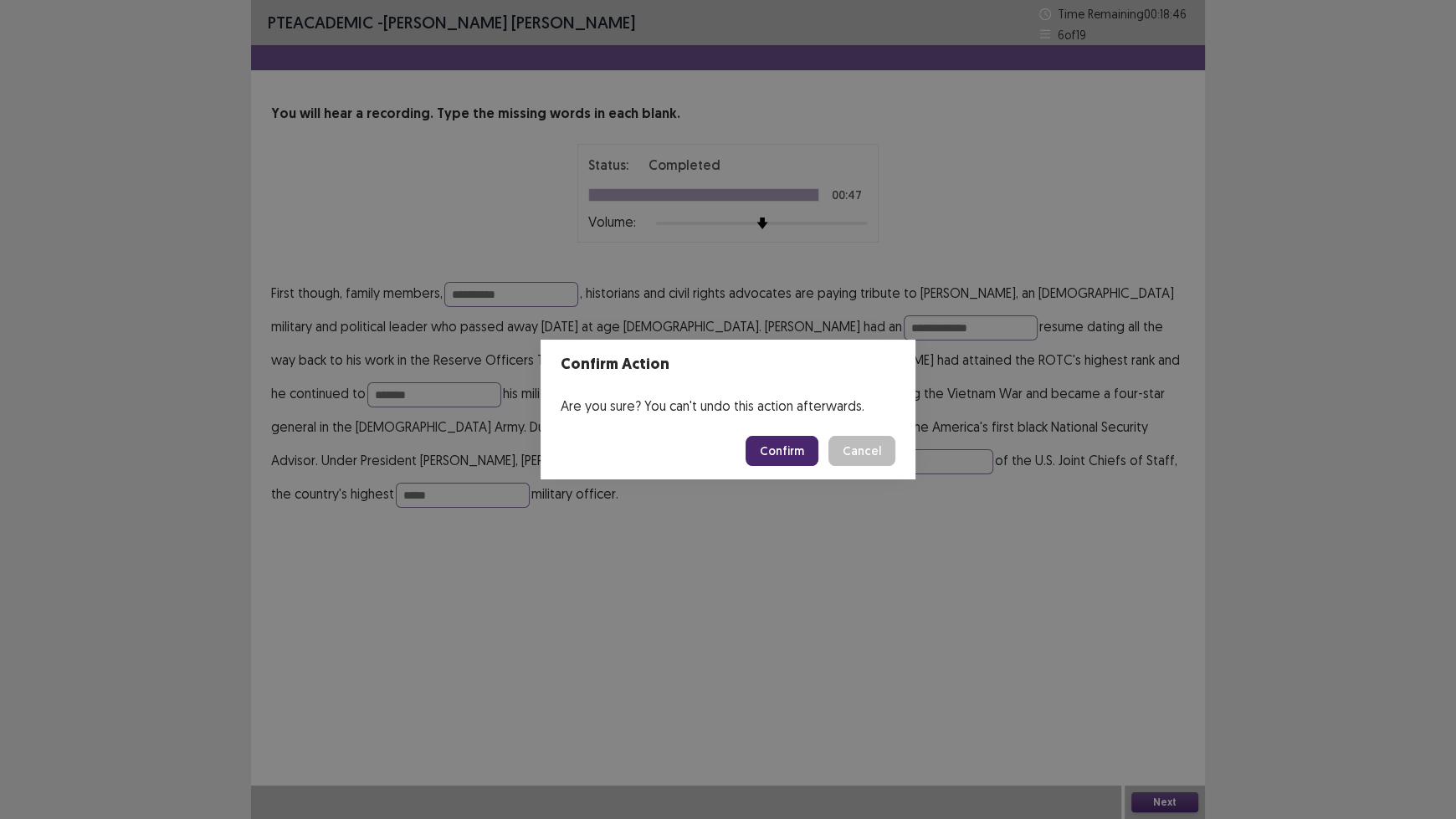
click at [765, 450] on button "Confirm" at bounding box center [782, 451] width 73 height 30
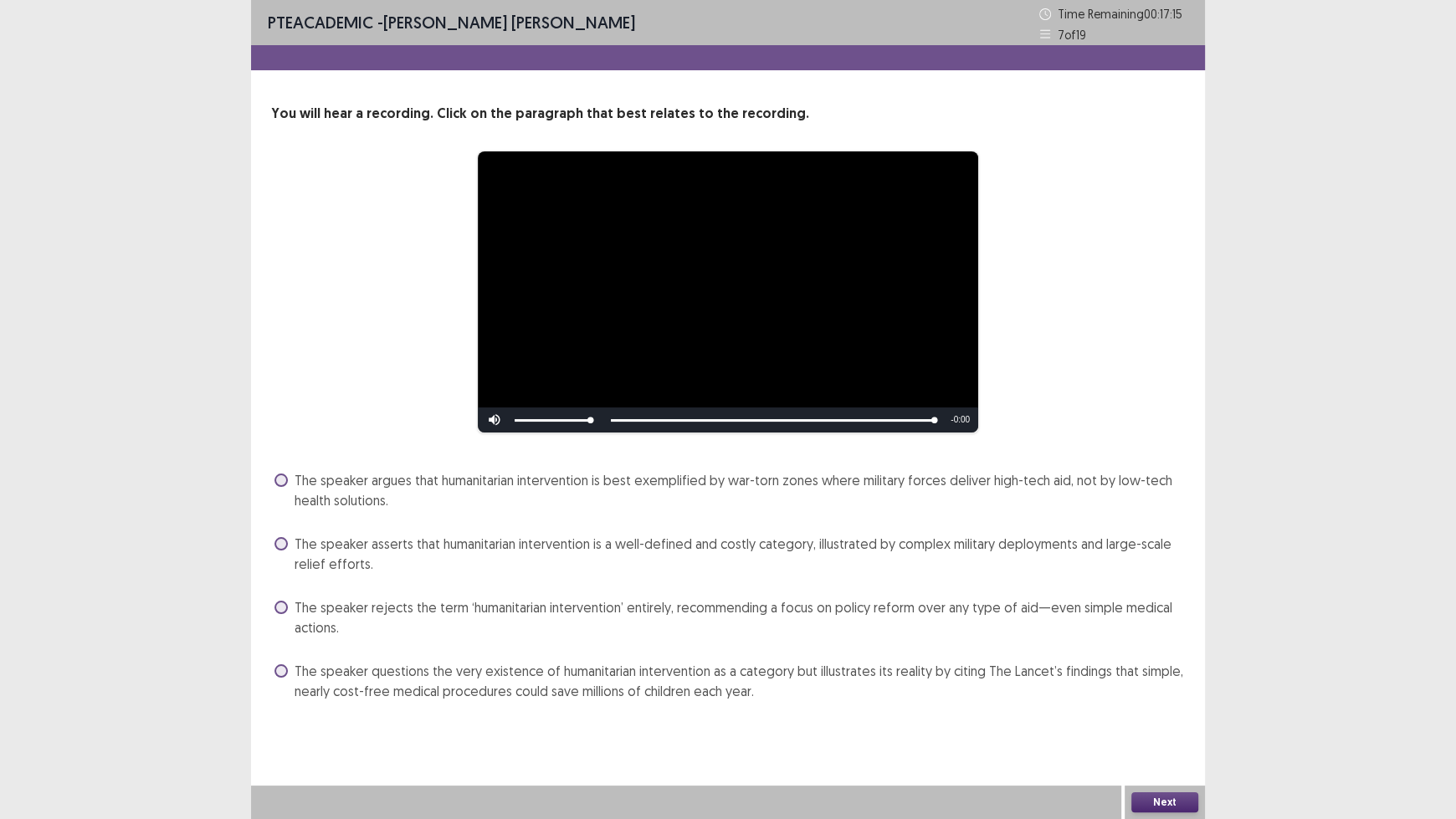
click at [576, 485] on span "The speaker argues that humanitarian intervention is best exemplified by war-to…" at bounding box center [739, 490] width 890 height 41
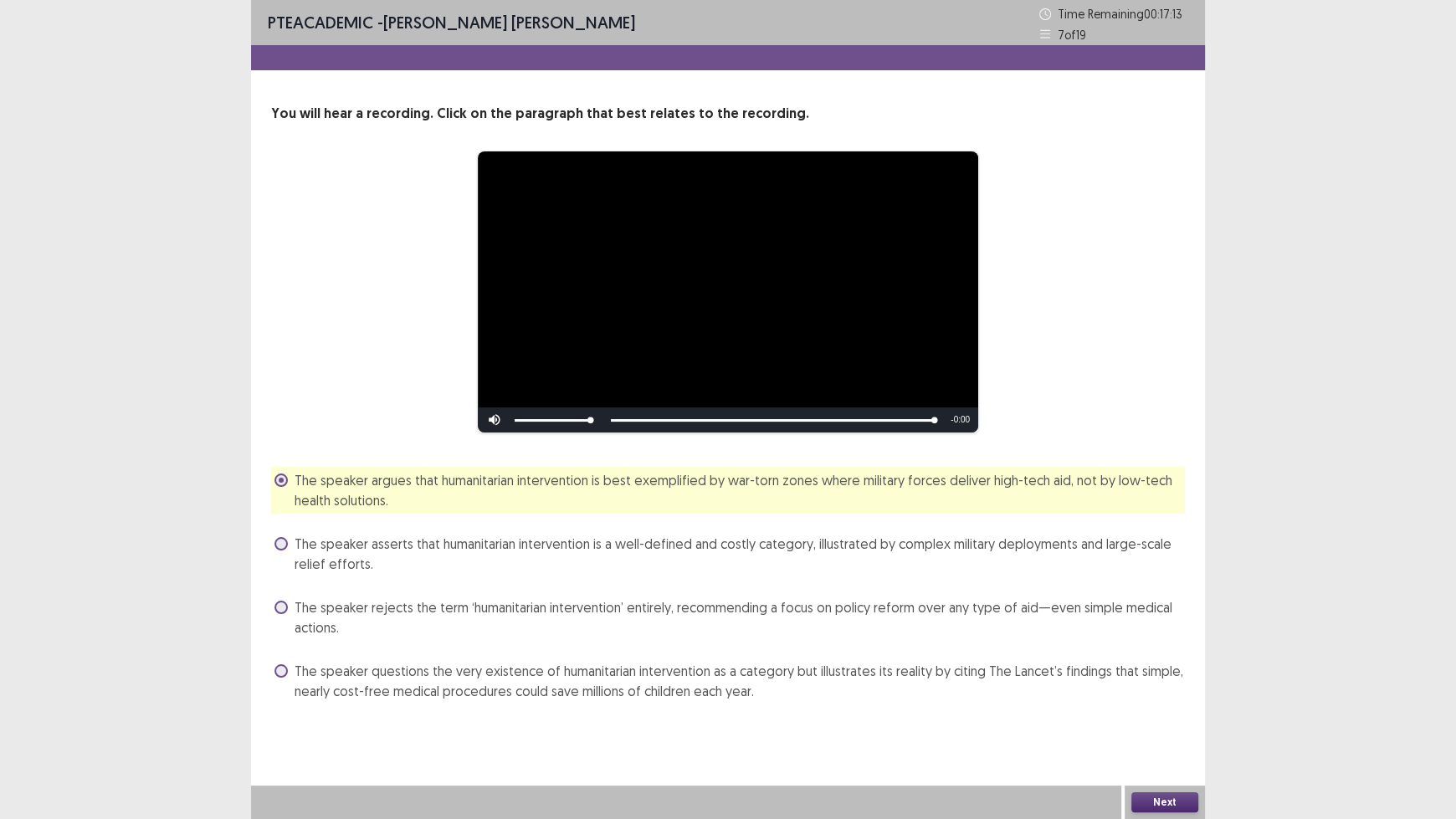
click at [1169, 678] on button "Next" at bounding box center [1164, 803] width 67 height 20
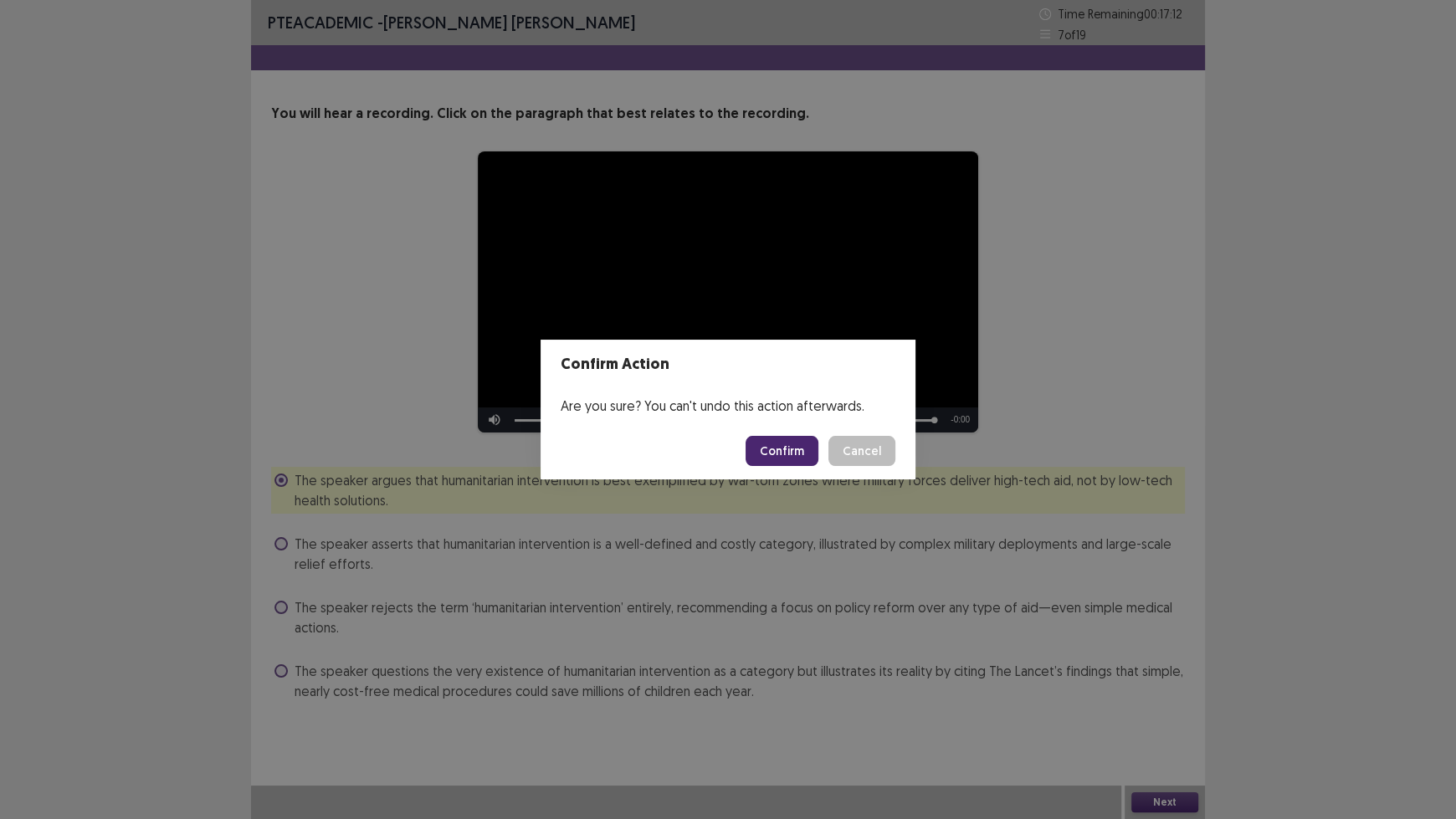
click at [782, 448] on button "Confirm" at bounding box center [782, 451] width 73 height 30
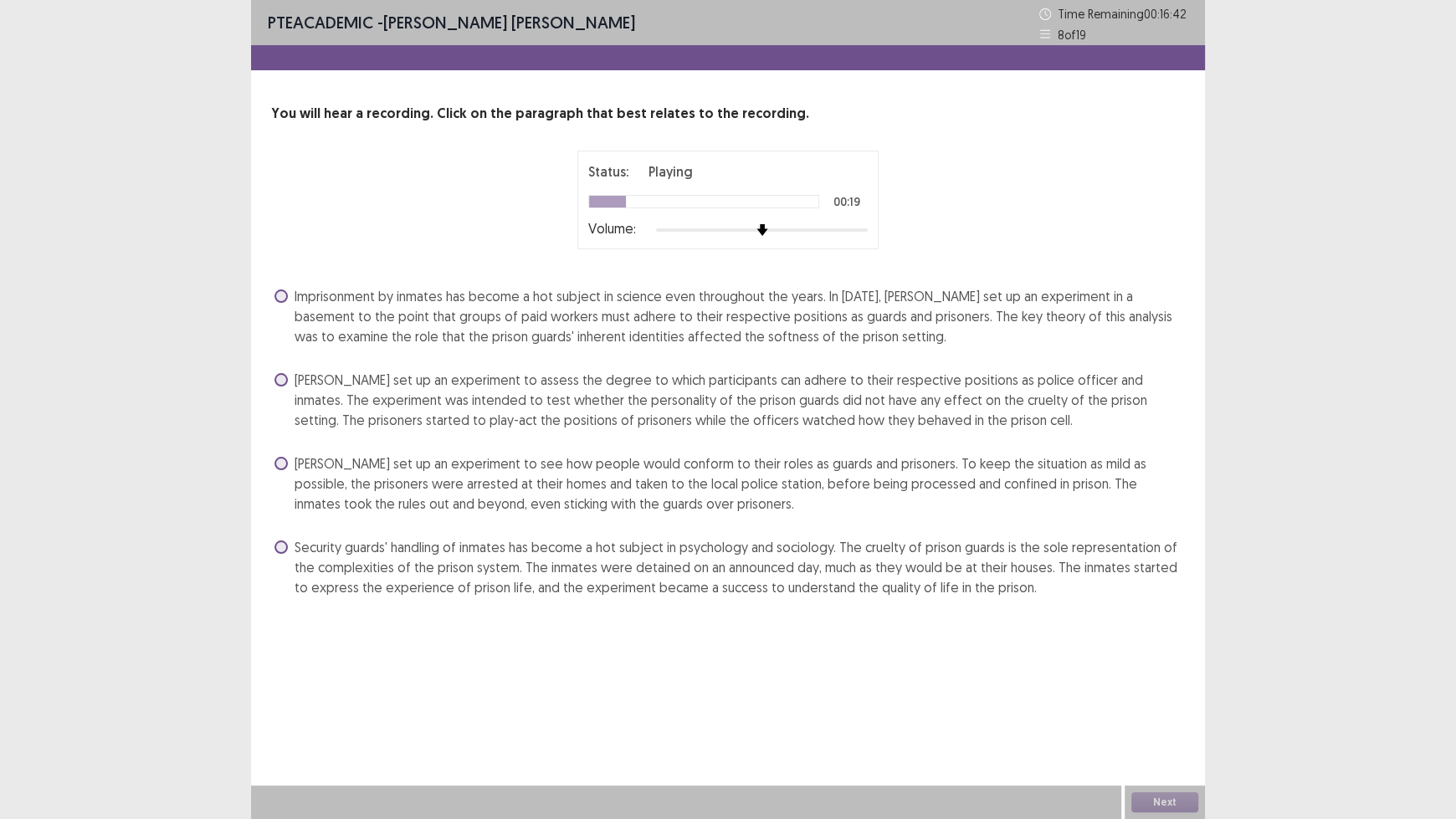
click at [778, 318] on span "Imprisonment by inmates has become a hot subject in science even throughout the…" at bounding box center [739, 316] width 890 height 60
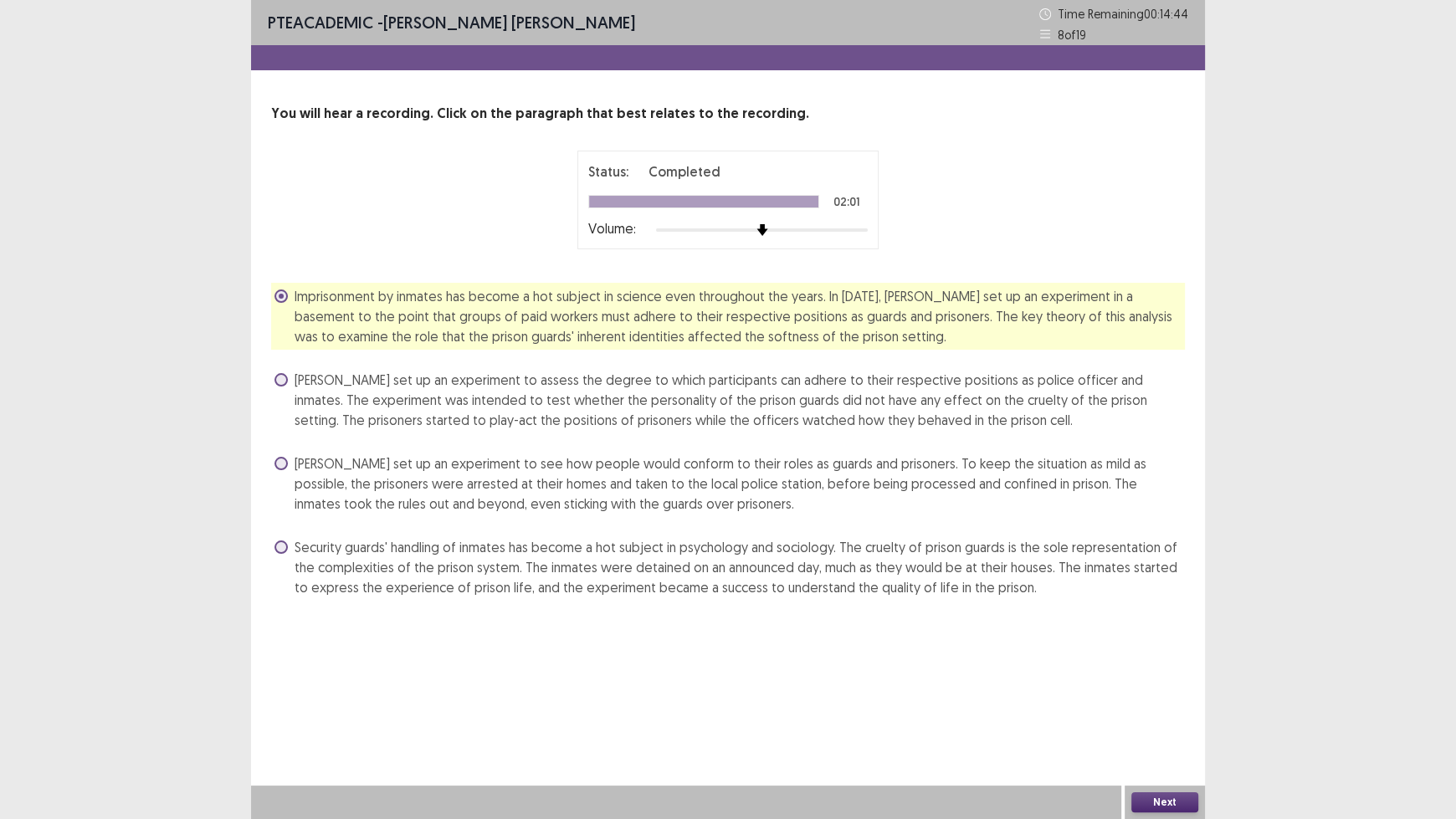
click at [1187, 678] on button "Next" at bounding box center [1164, 803] width 67 height 20
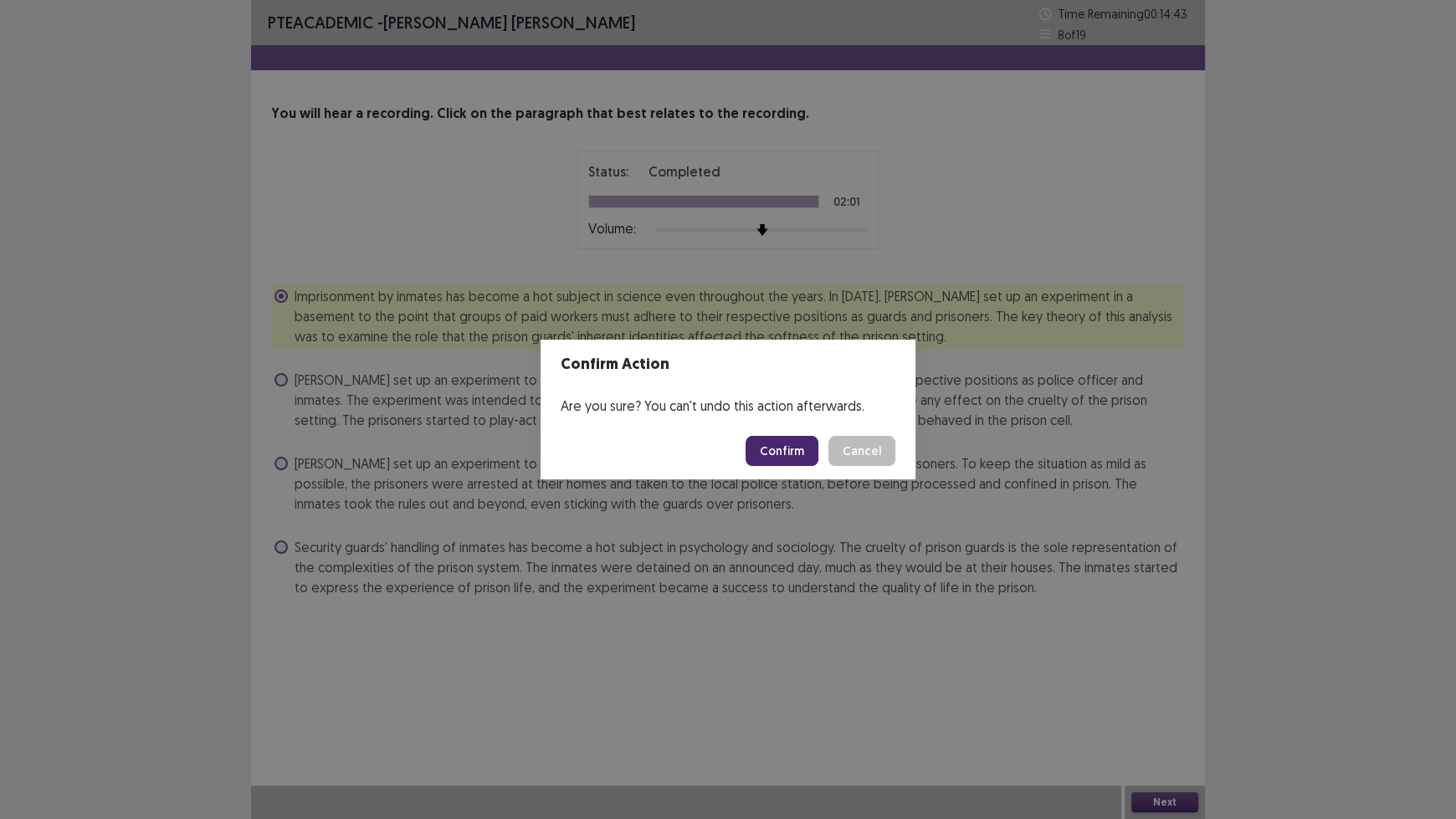
click at [795, 456] on button "Confirm" at bounding box center [782, 451] width 73 height 30
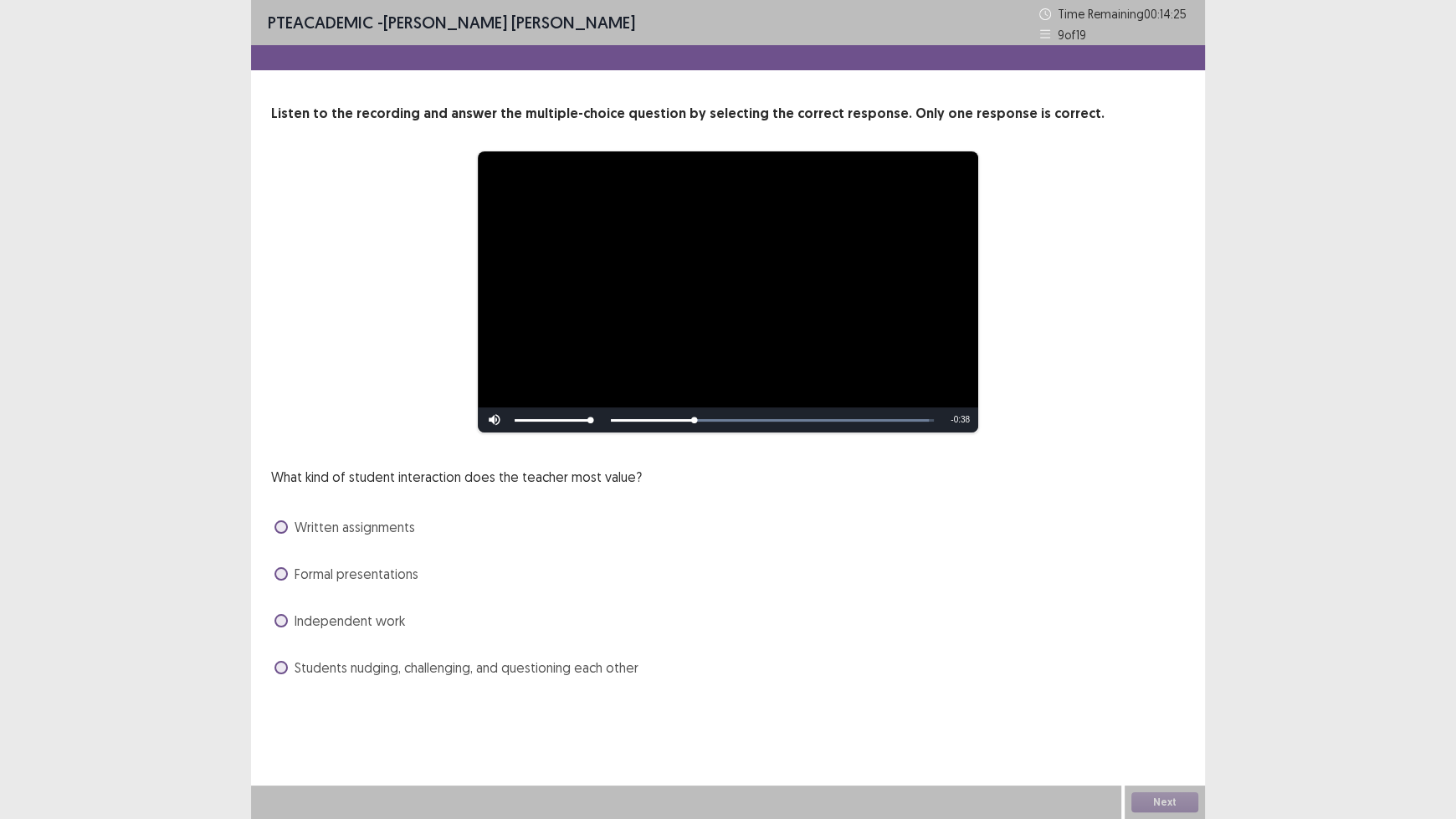
click at [383, 666] on span "Students nudging, challenging, and questioning each other" at bounding box center [466, 668] width 344 height 20
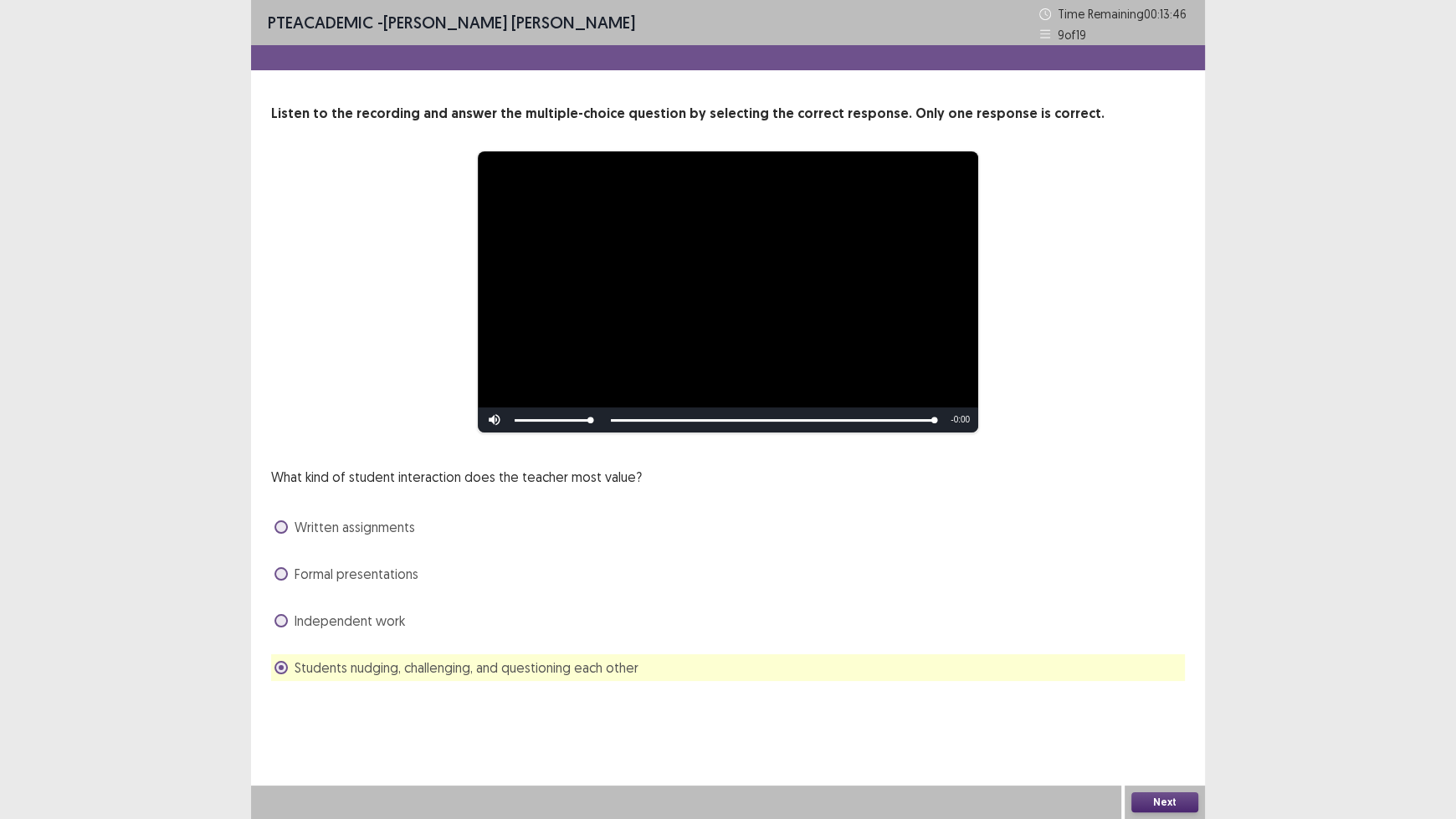
click at [1171, 678] on button "Next" at bounding box center [1164, 803] width 67 height 20
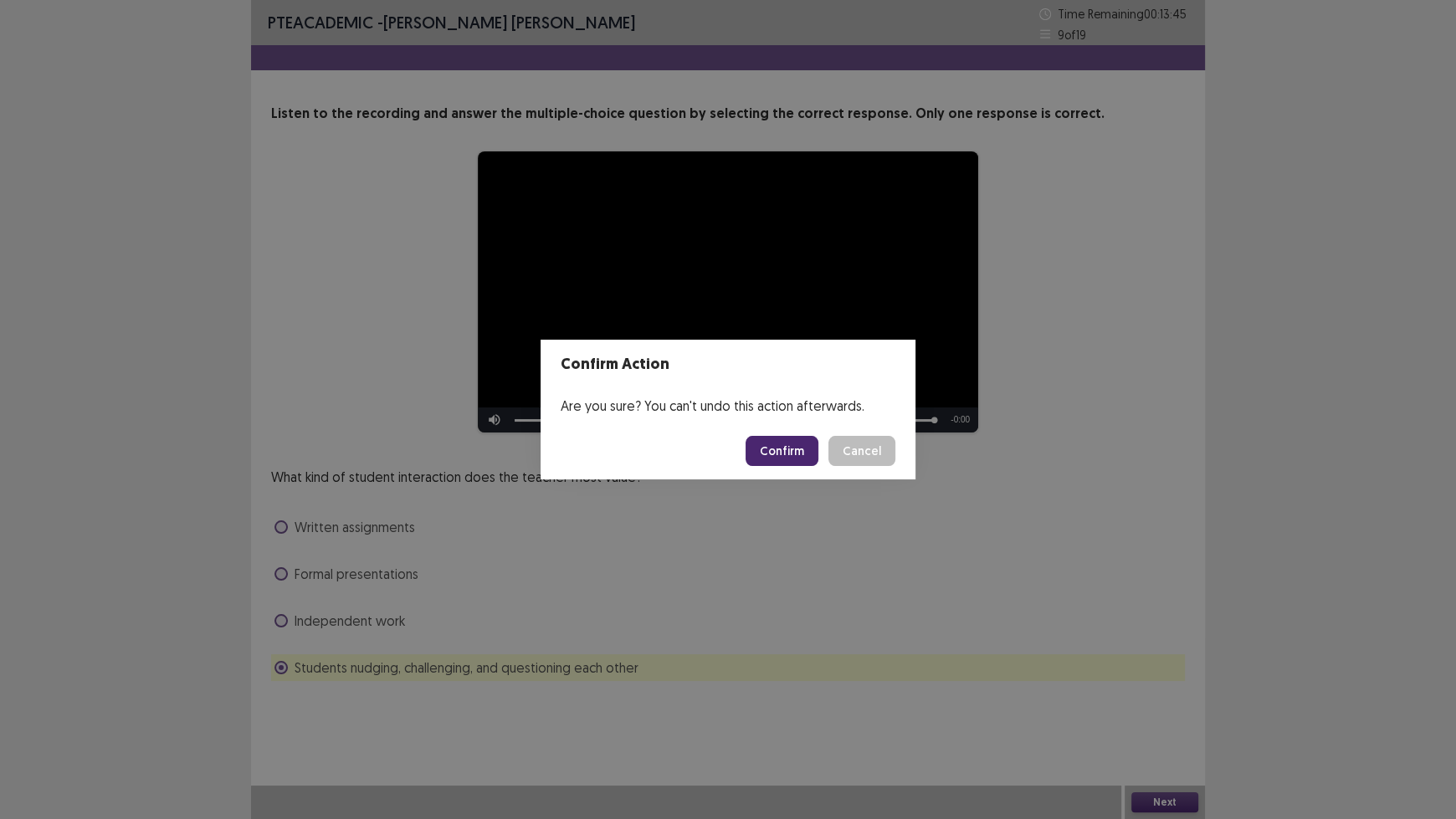
click at [791, 450] on button "Confirm" at bounding box center [782, 451] width 73 height 30
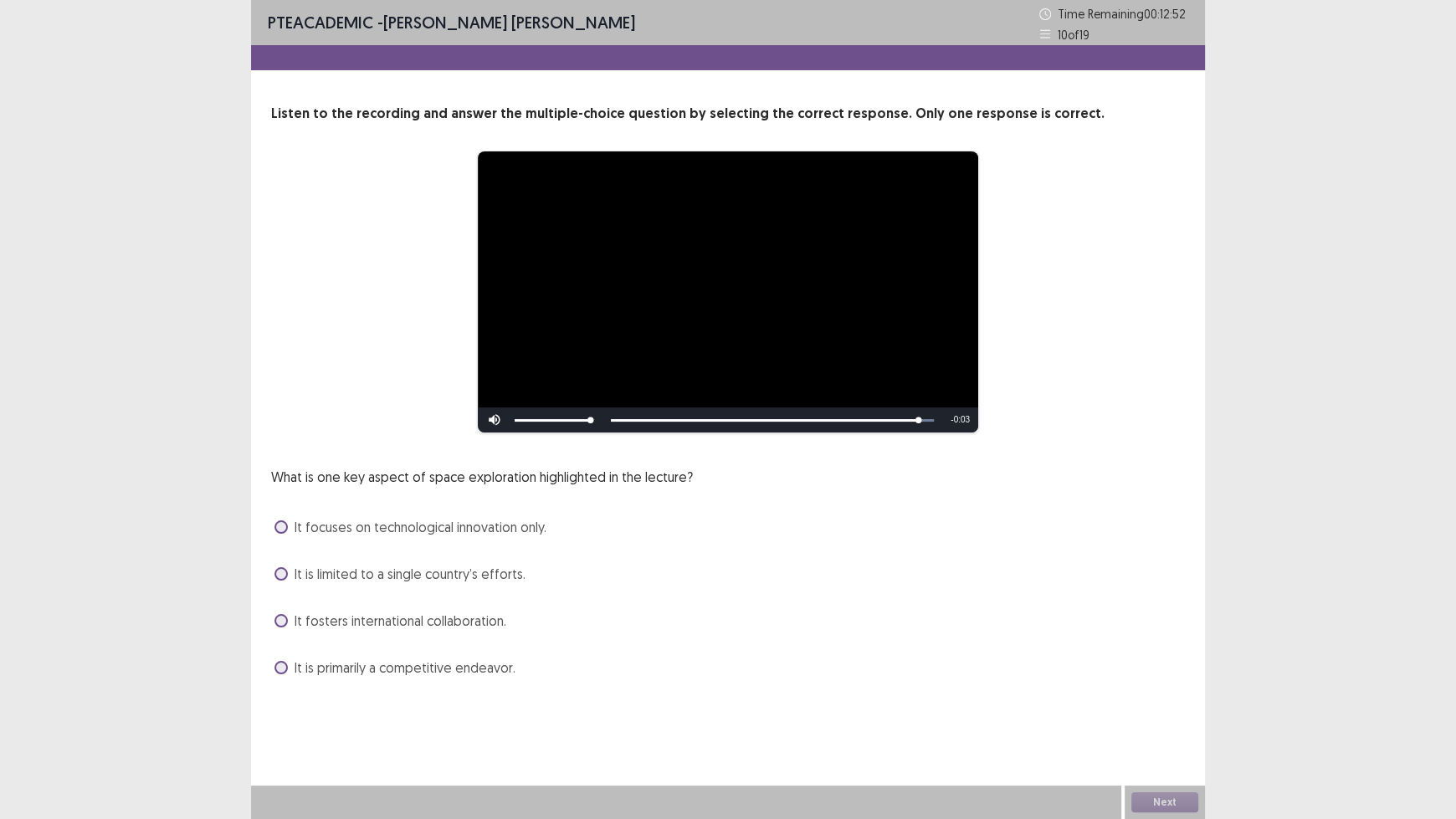
click at [416, 666] on span "It is primarily a competitive endeavor." at bounding box center [404, 668] width 221 height 20
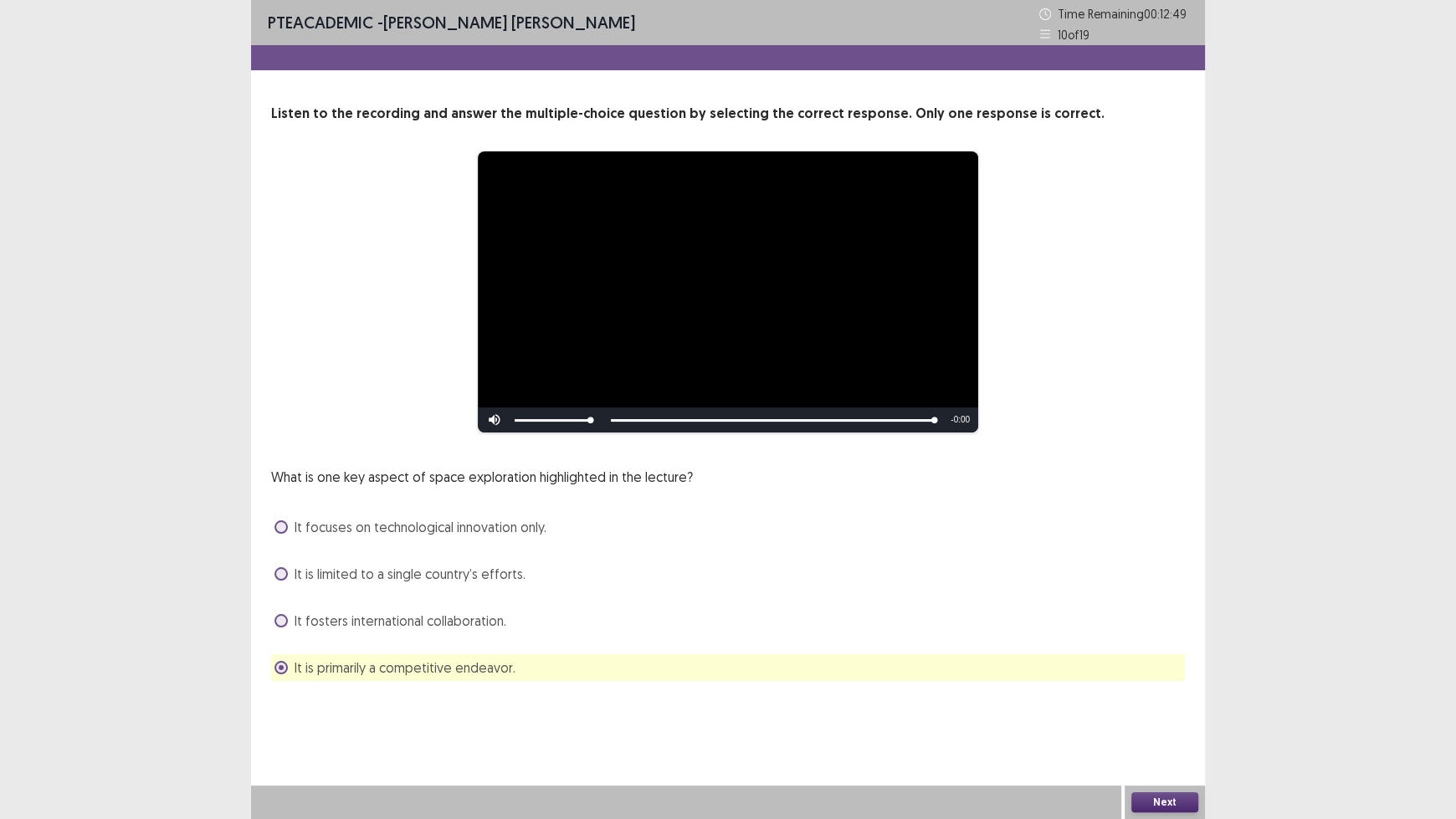
click at [1161, 678] on button "Next" at bounding box center [1164, 803] width 67 height 20
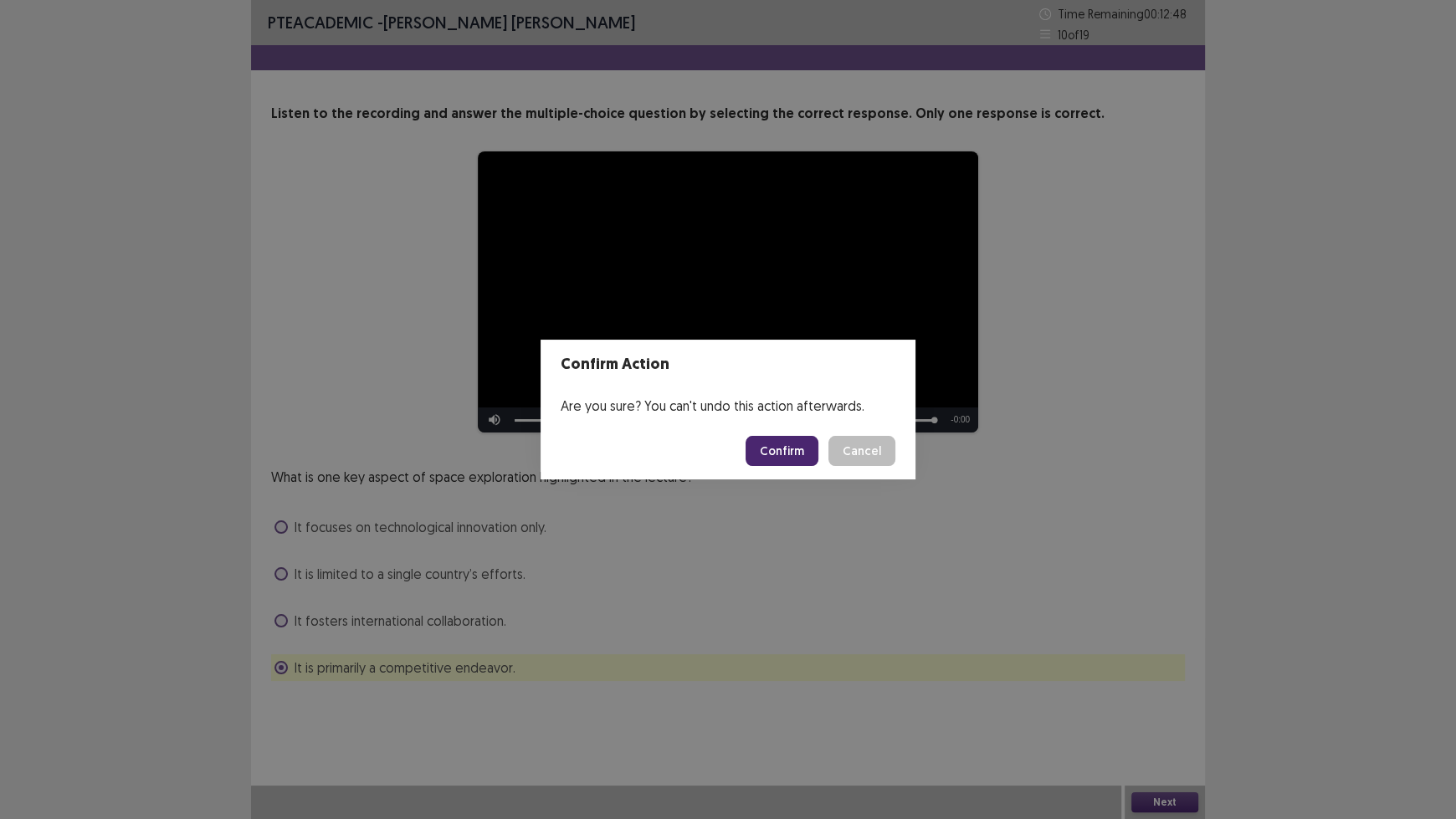
click at [787, 451] on button "Confirm" at bounding box center [782, 451] width 73 height 30
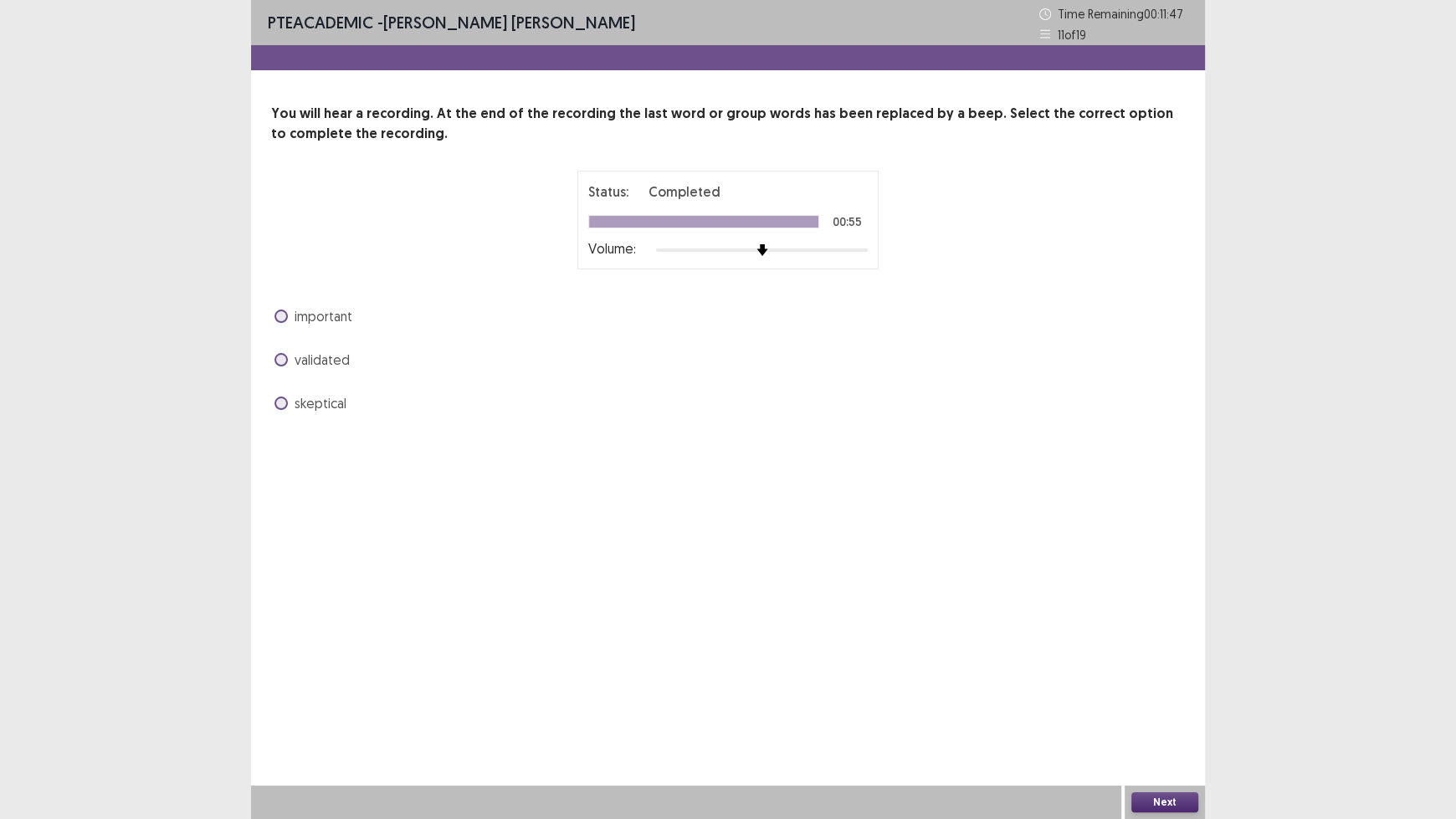
click at [341, 320] on span "important" at bounding box center [323, 316] width 57 height 20
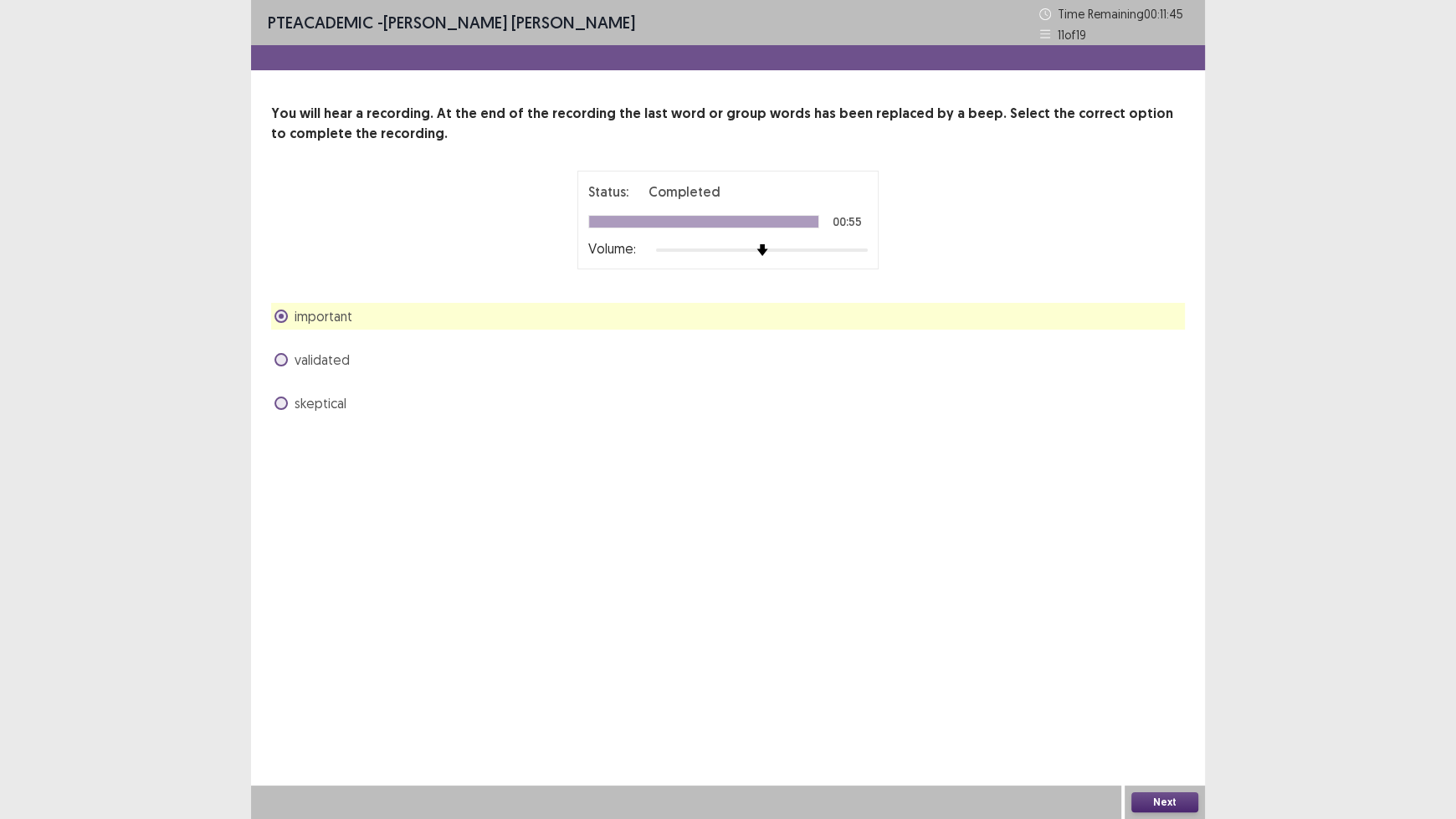
click at [1159, 678] on button "Next" at bounding box center [1164, 803] width 67 height 20
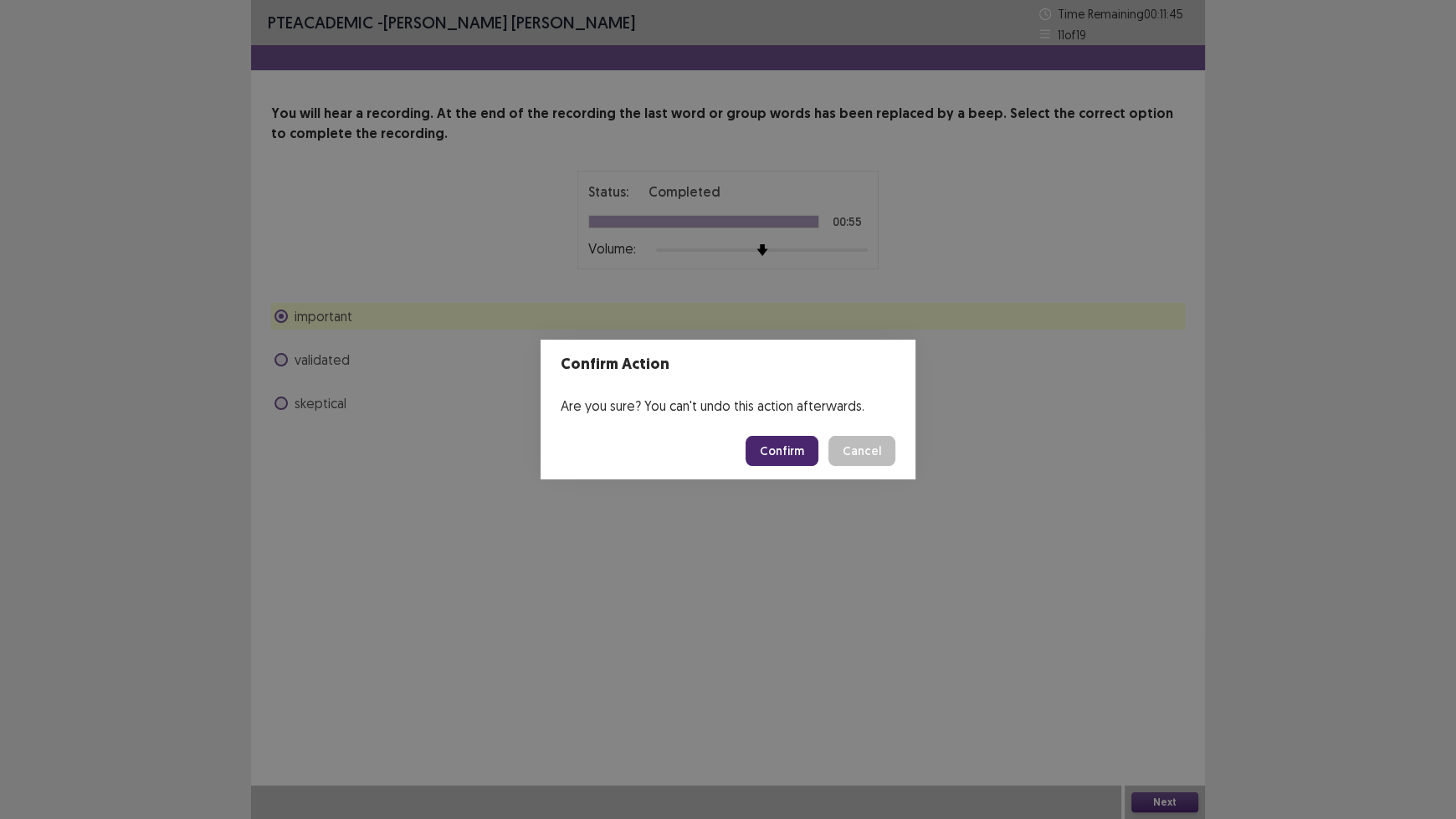
click at [788, 456] on button "Confirm" at bounding box center [782, 451] width 73 height 30
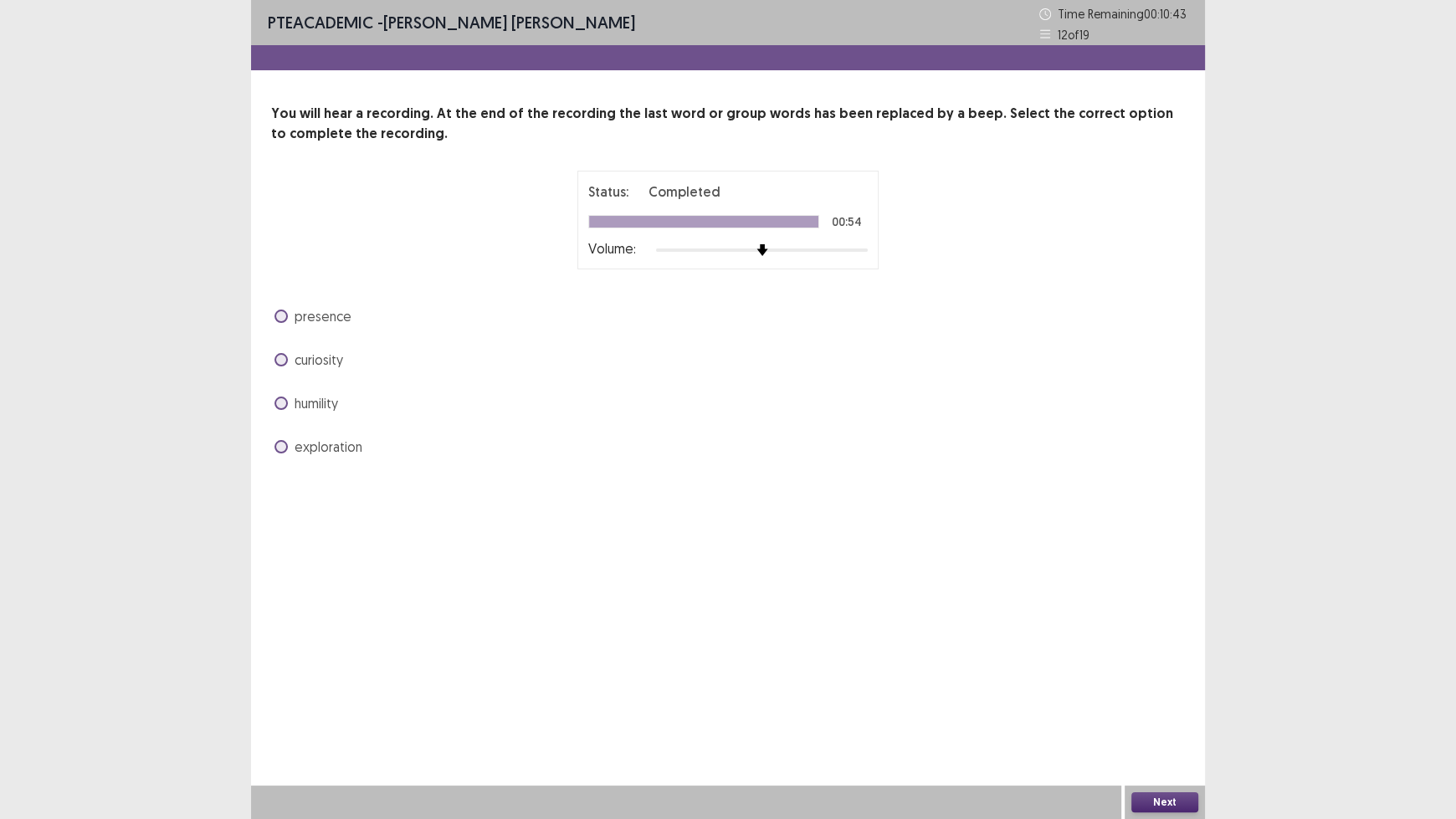
click at [335, 360] on span "curiosity" at bounding box center [318, 360] width 48 height 20
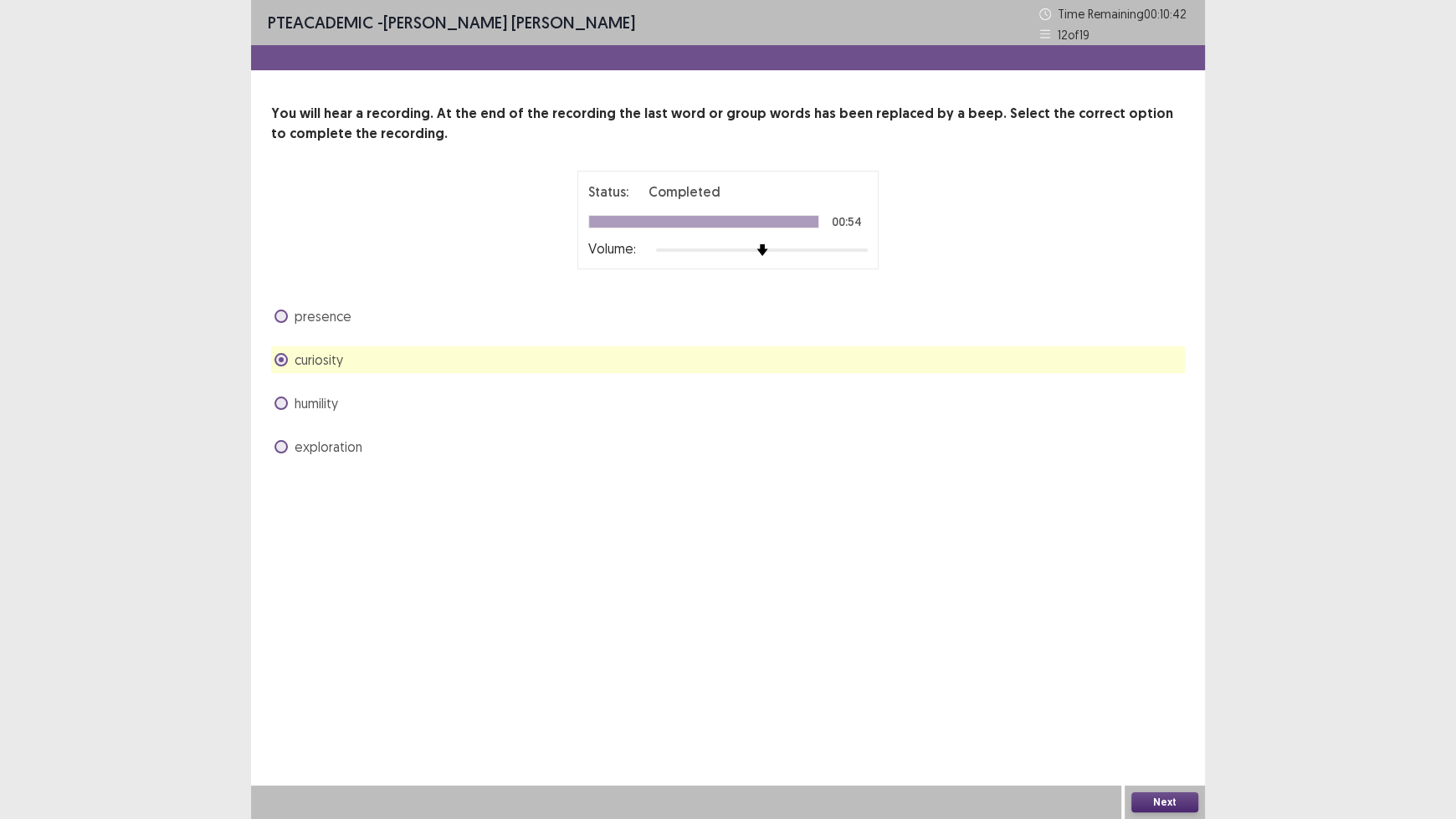
click at [1165, 678] on button "Next" at bounding box center [1164, 803] width 67 height 20
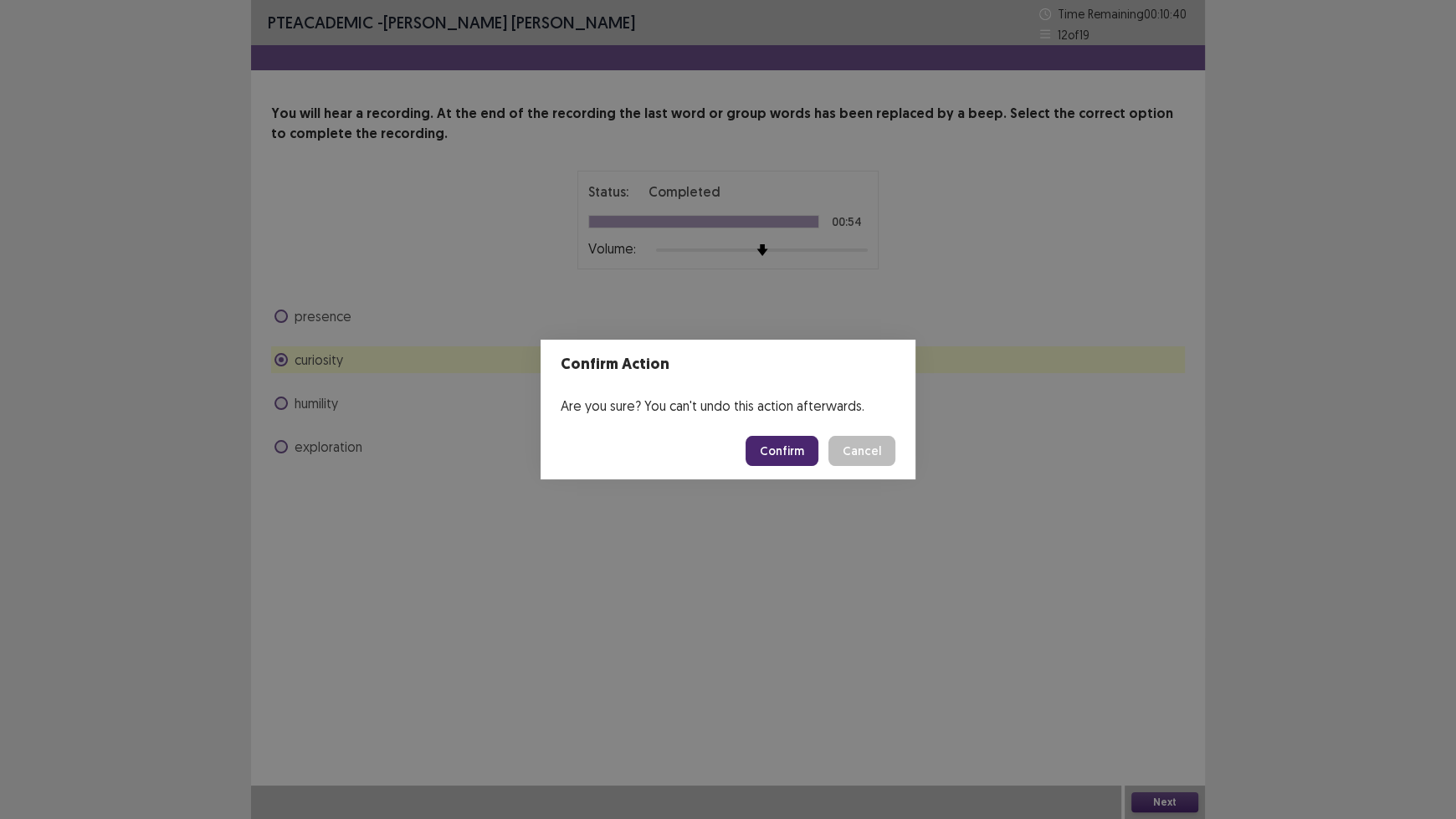
click at [777, 449] on button "Confirm" at bounding box center [782, 451] width 73 height 30
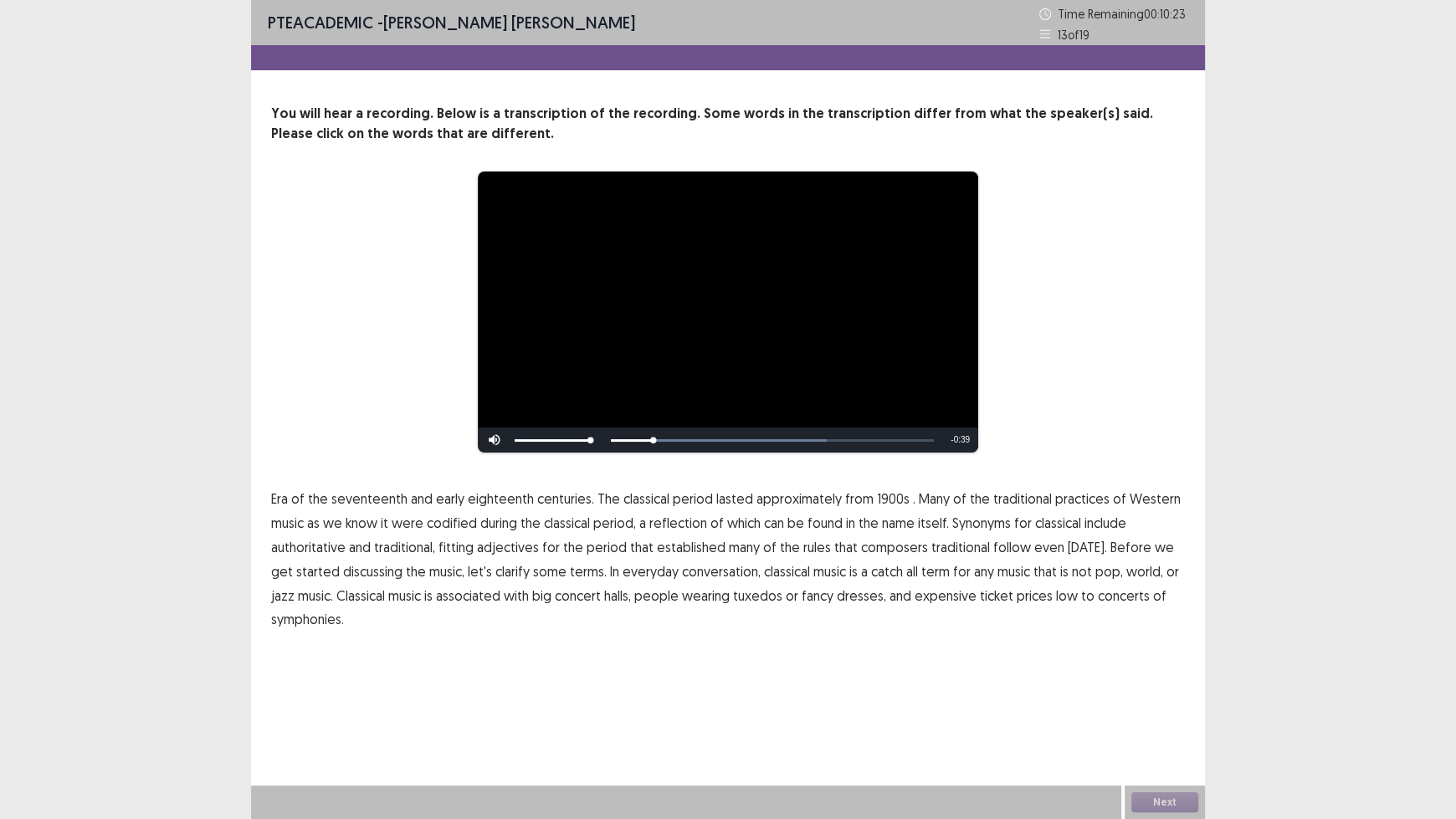
click at [881, 505] on span "1900s" at bounding box center [893, 499] width 33 height 20
click at [940, 552] on span "traditional" at bounding box center [960, 548] width 58 height 20
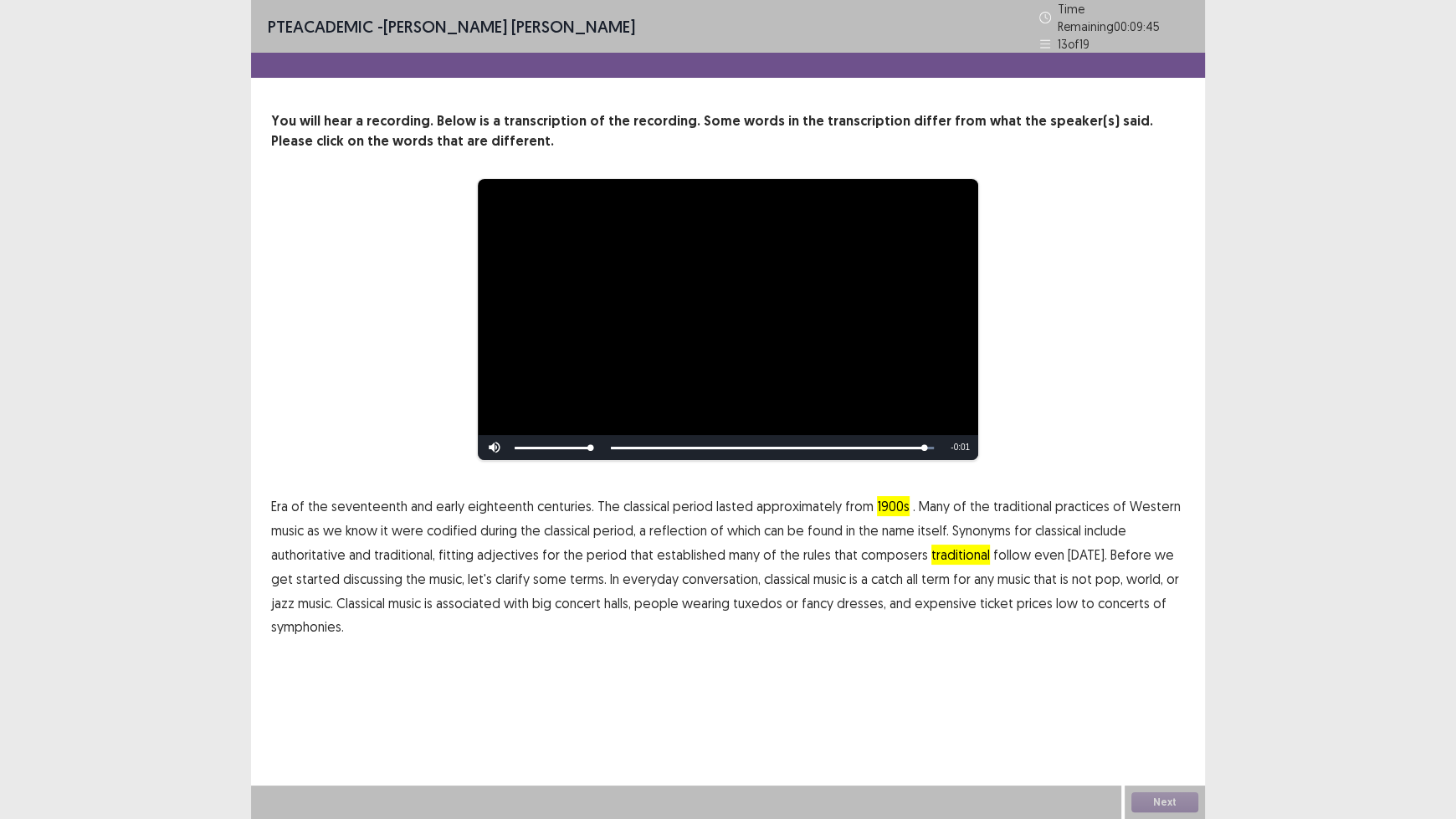
click at [1055, 600] on span "low" at bounding box center [1066, 603] width 22 height 20
click at [1173, 678] on button "Next" at bounding box center [1164, 803] width 67 height 20
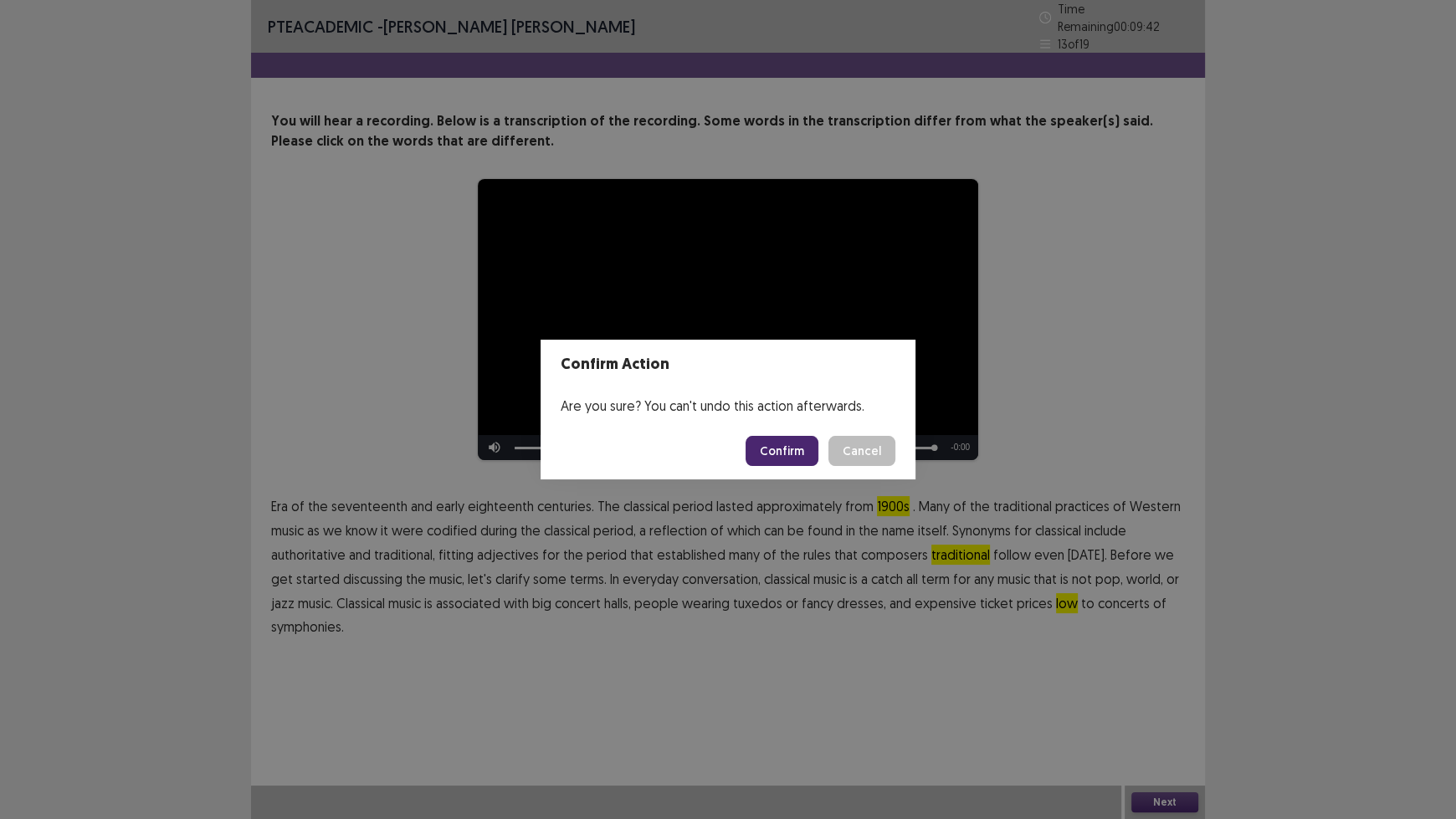
click at [790, 456] on button "Confirm" at bounding box center [782, 451] width 73 height 30
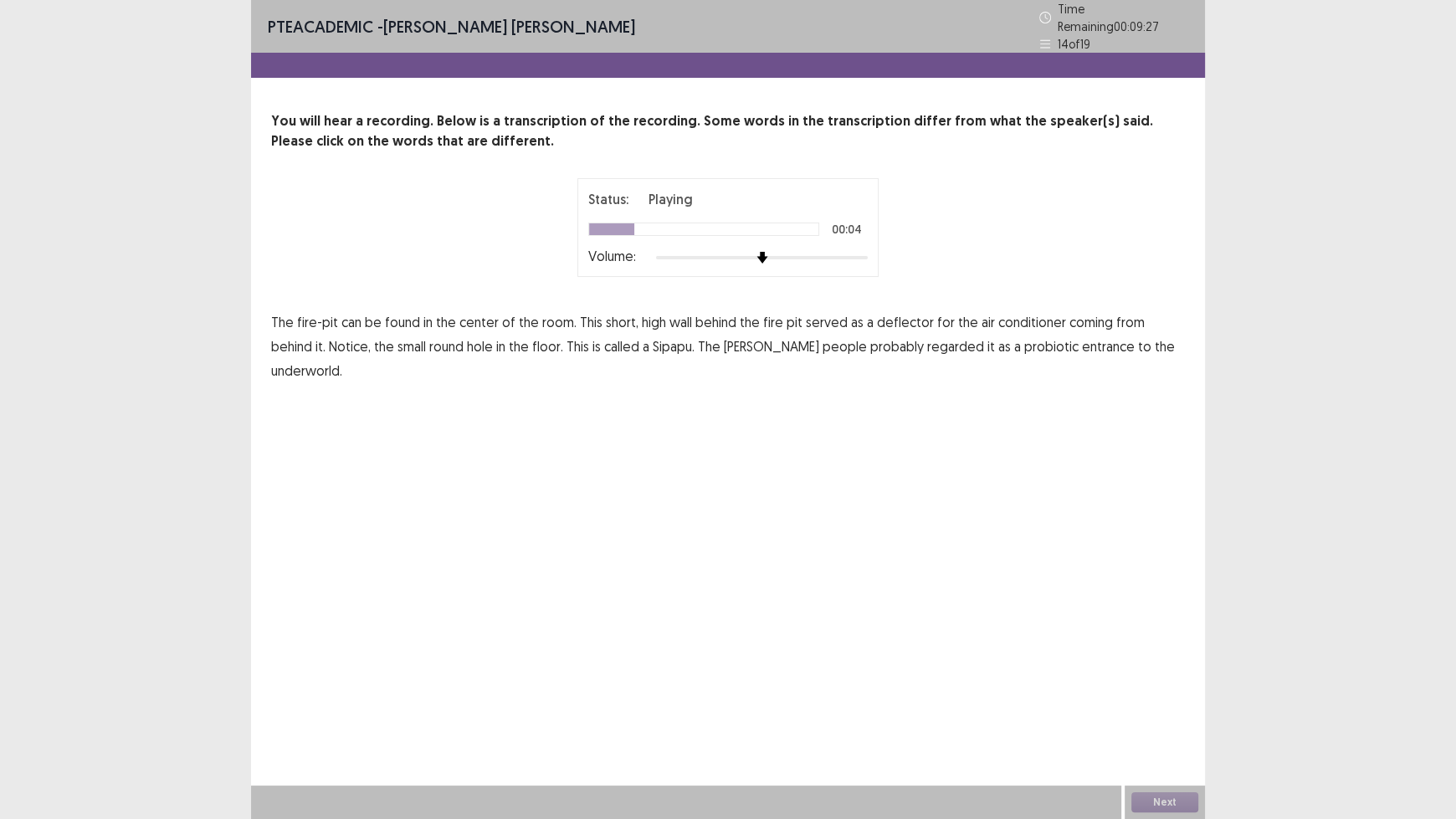
click at [650, 317] on span "high" at bounding box center [653, 322] width 25 height 20
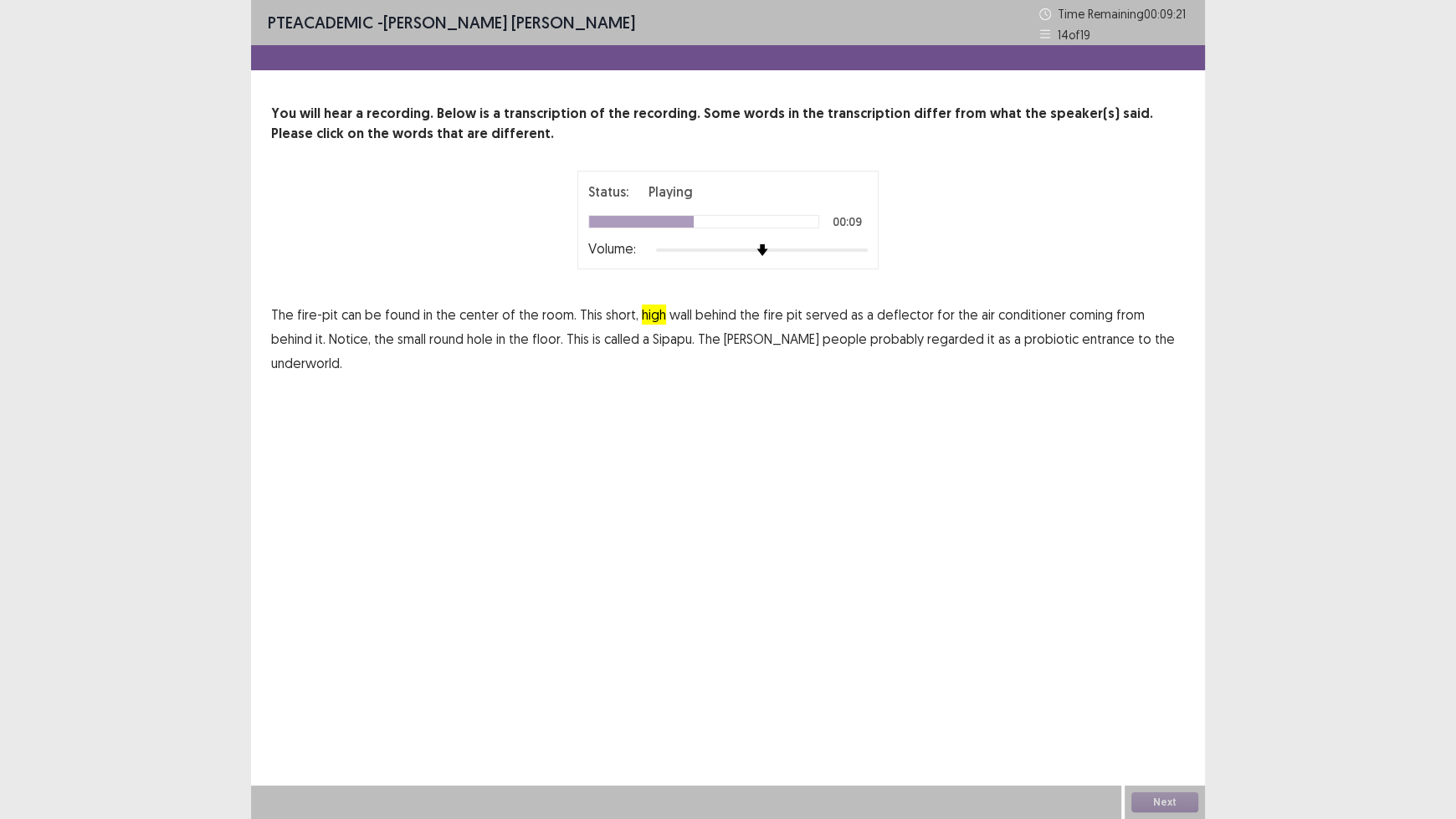
click at [1037, 319] on span "conditioner" at bounding box center [1032, 314] width 68 height 20
click at [1024, 343] on span "probiotic" at bounding box center [1051, 339] width 54 height 20
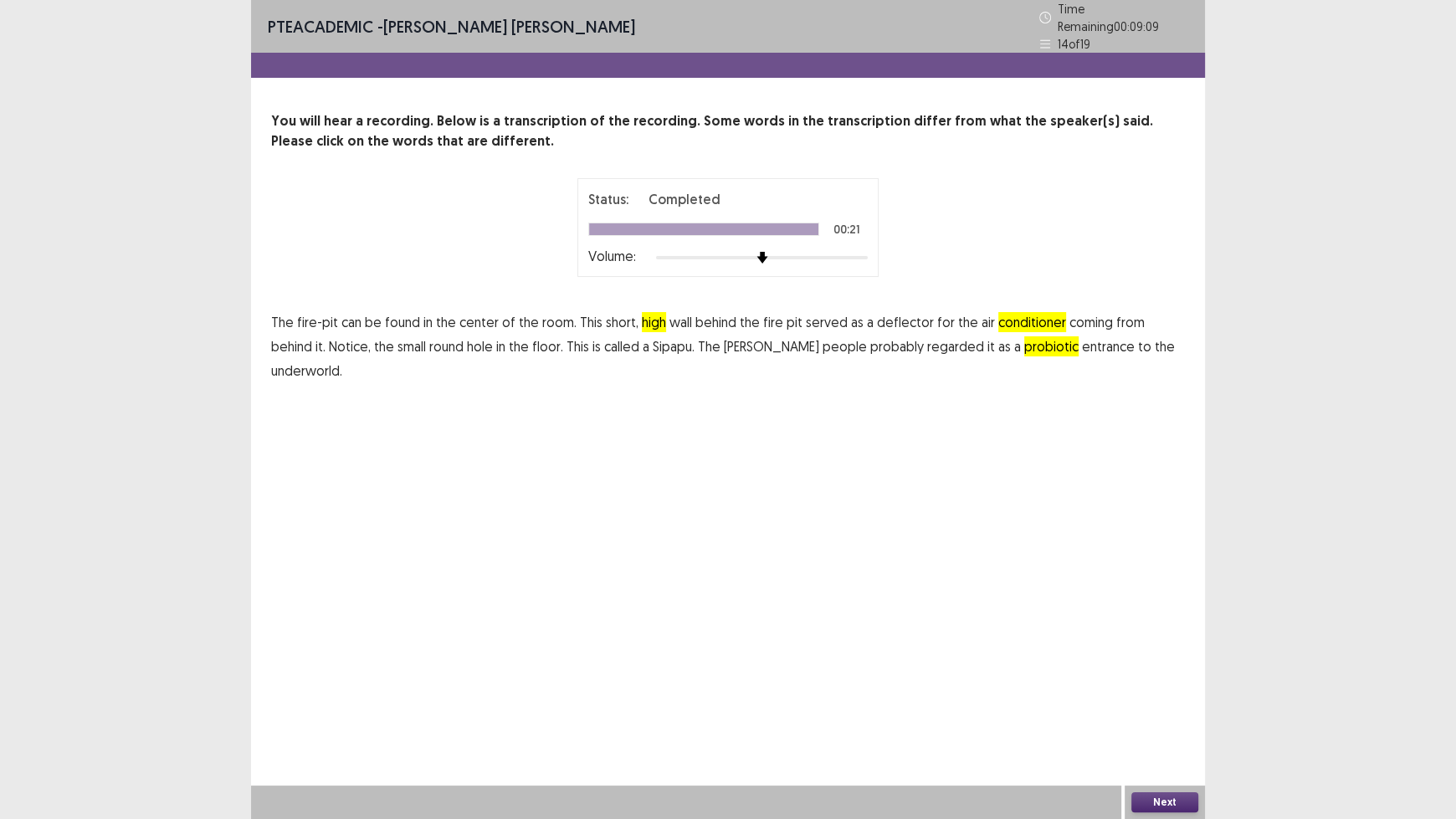
click at [1170, 678] on button "Next" at bounding box center [1164, 803] width 67 height 20
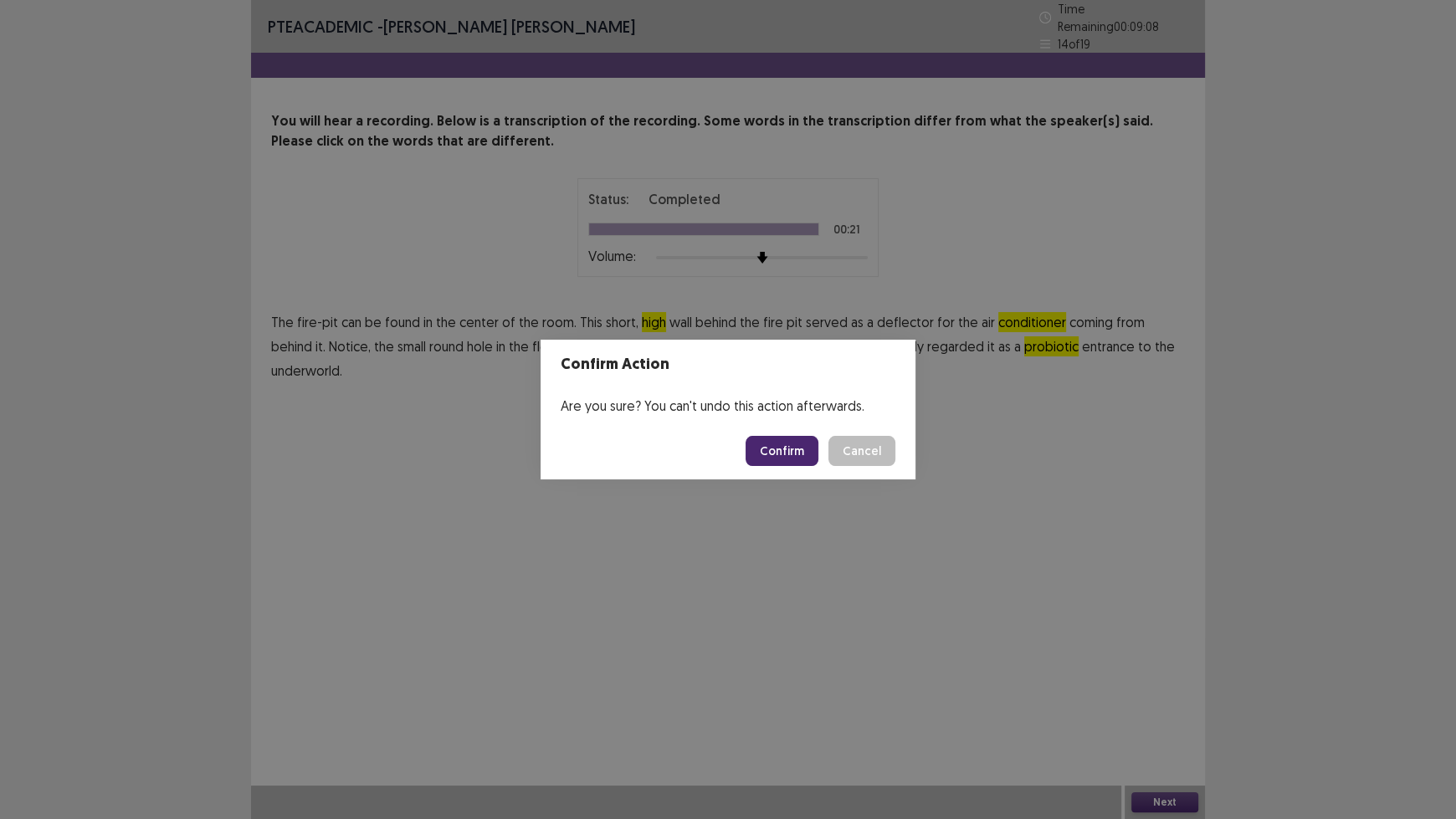
click at [788, 458] on button "Confirm" at bounding box center [782, 451] width 73 height 30
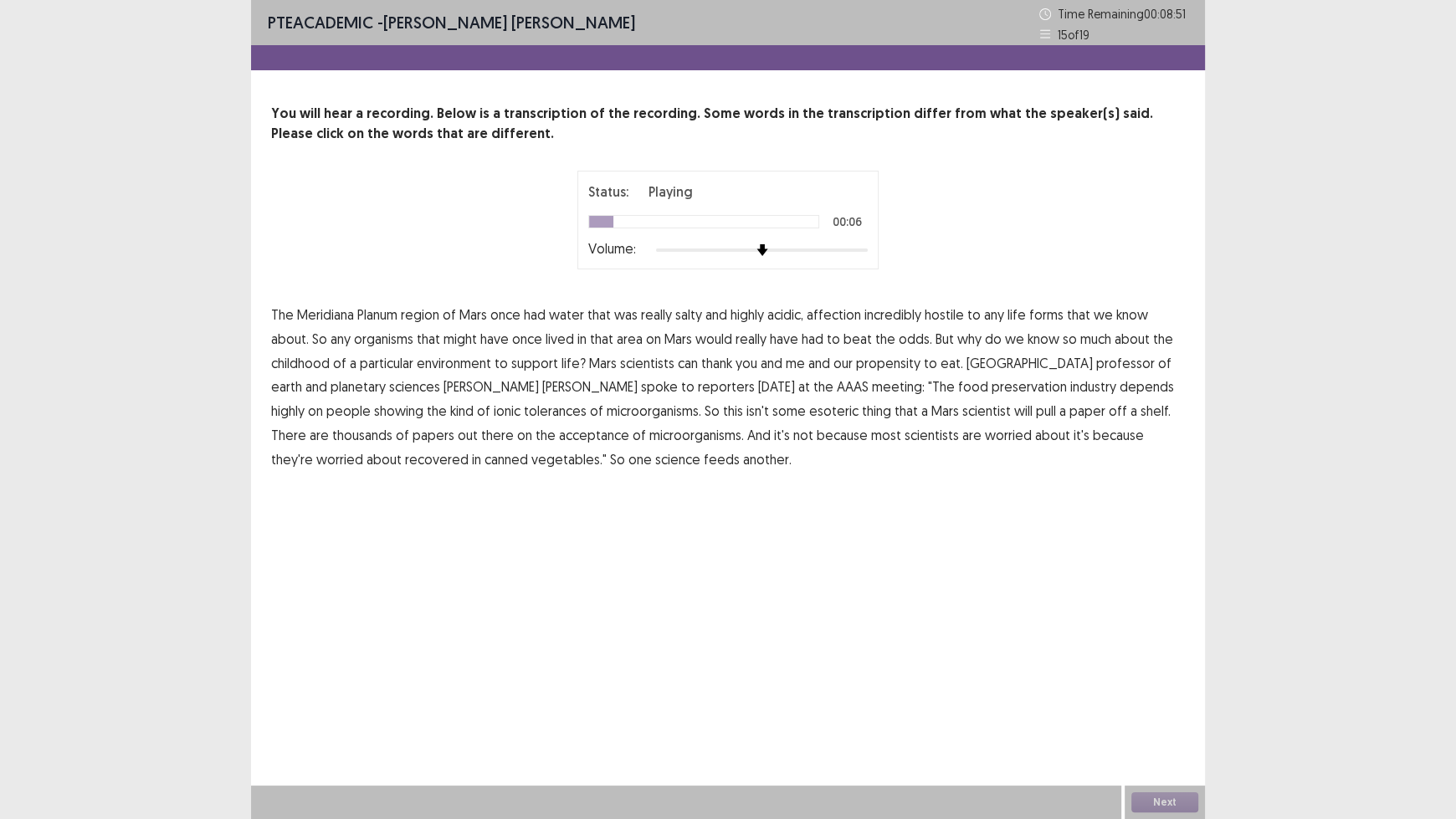
click at [843, 321] on span "affection" at bounding box center [833, 314] width 54 height 20
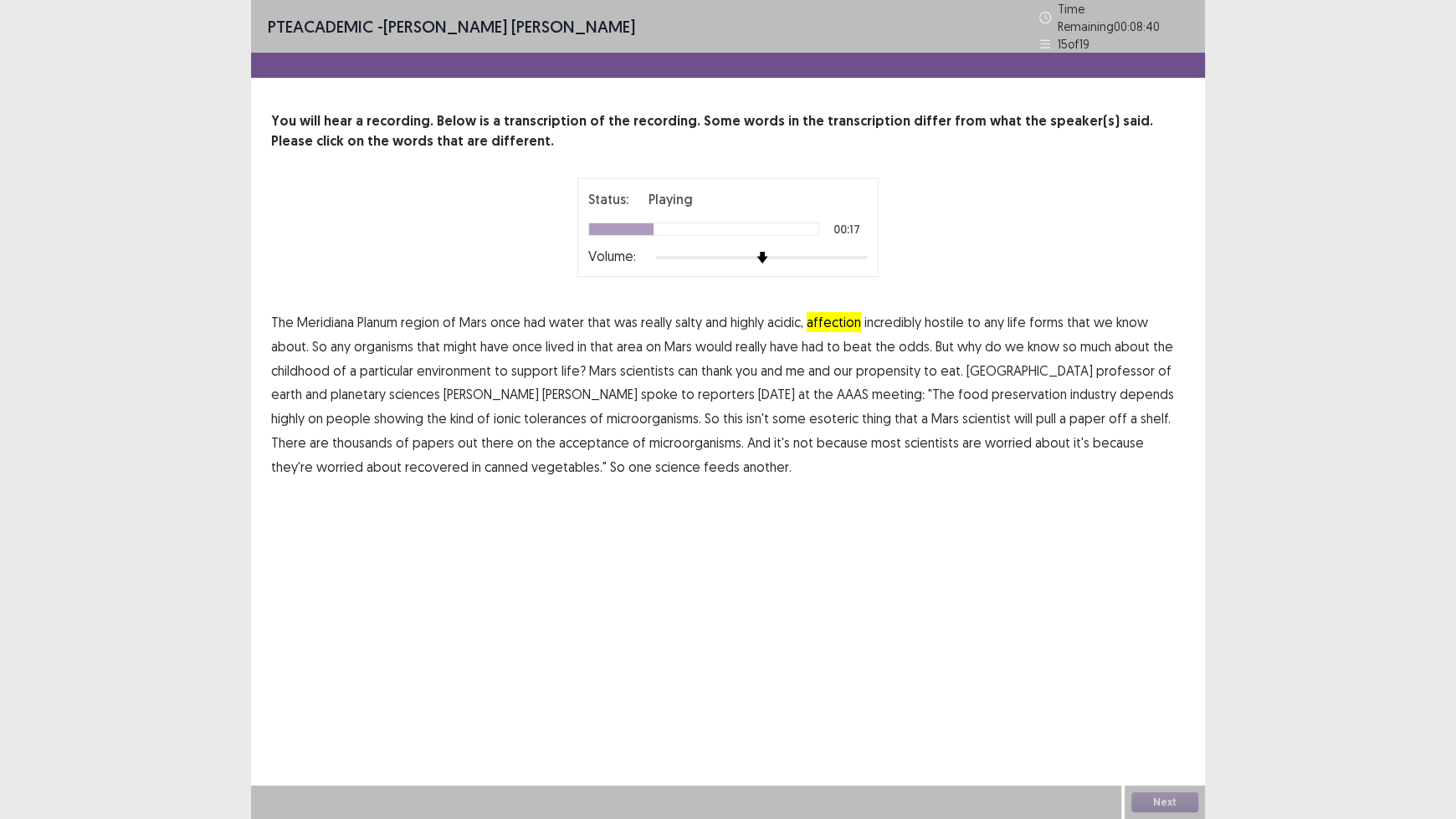
click at [311, 370] on span "childhood" at bounding box center [300, 371] width 58 height 20
click at [423, 408] on span "showing" at bounding box center [399, 418] width 49 height 20
click at [559, 441] on span "acceptance" at bounding box center [593, 443] width 70 height 20
click at [1093, 441] on span "because" at bounding box center [1118, 443] width 51 height 20
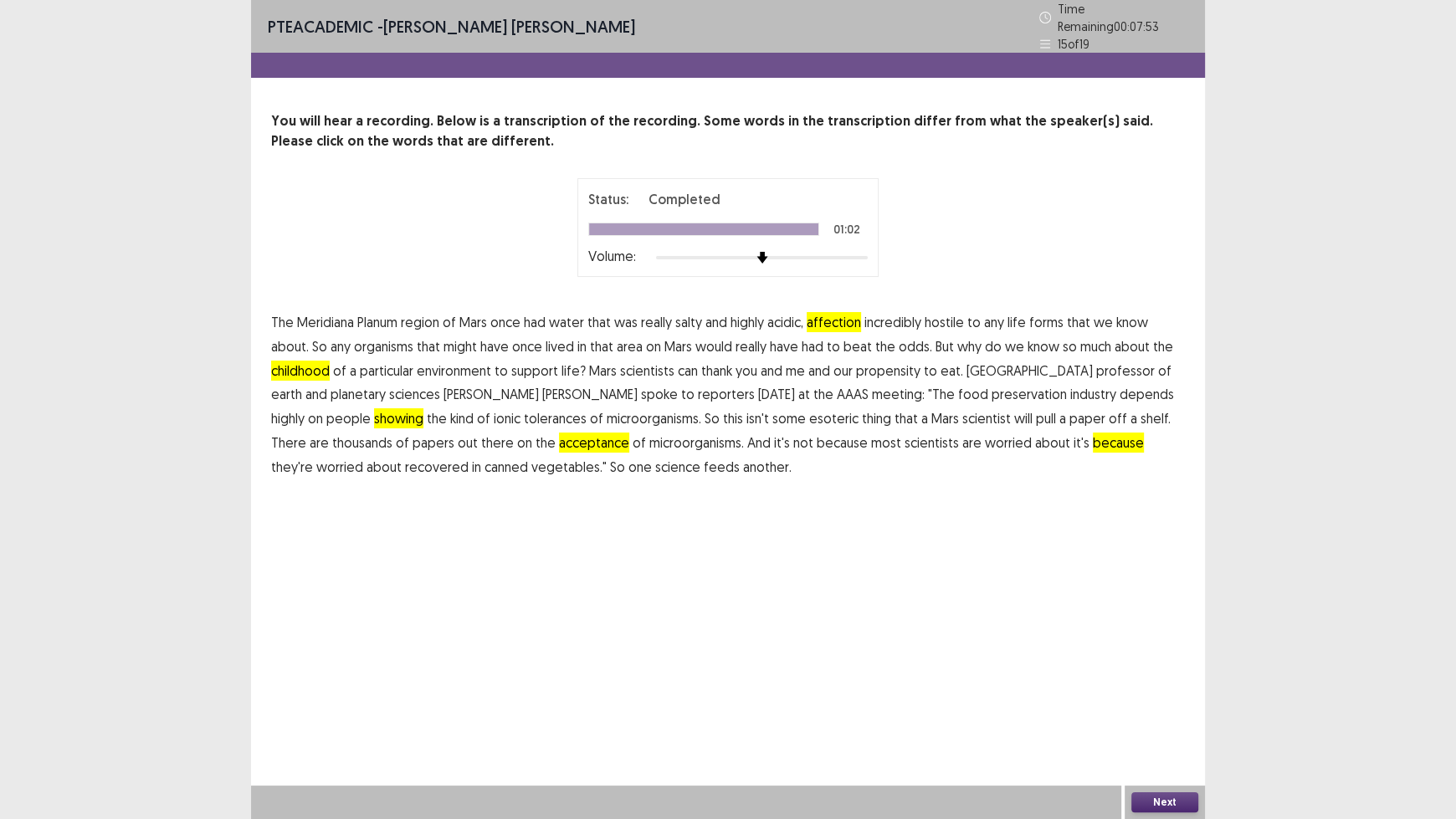
click at [1167, 678] on button "Next" at bounding box center [1164, 803] width 67 height 20
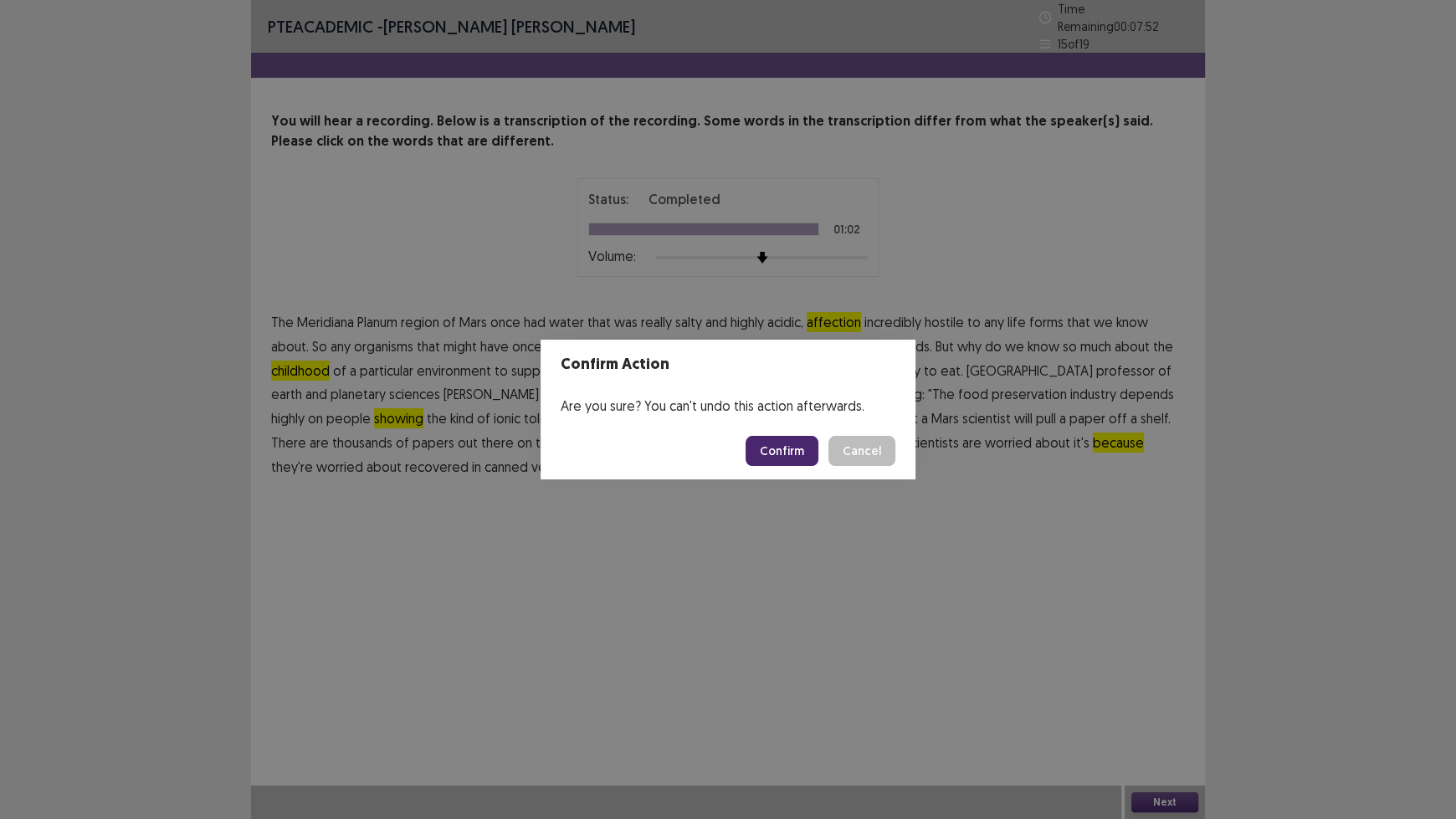
click at [779, 450] on button "Confirm" at bounding box center [782, 451] width 73 height 30
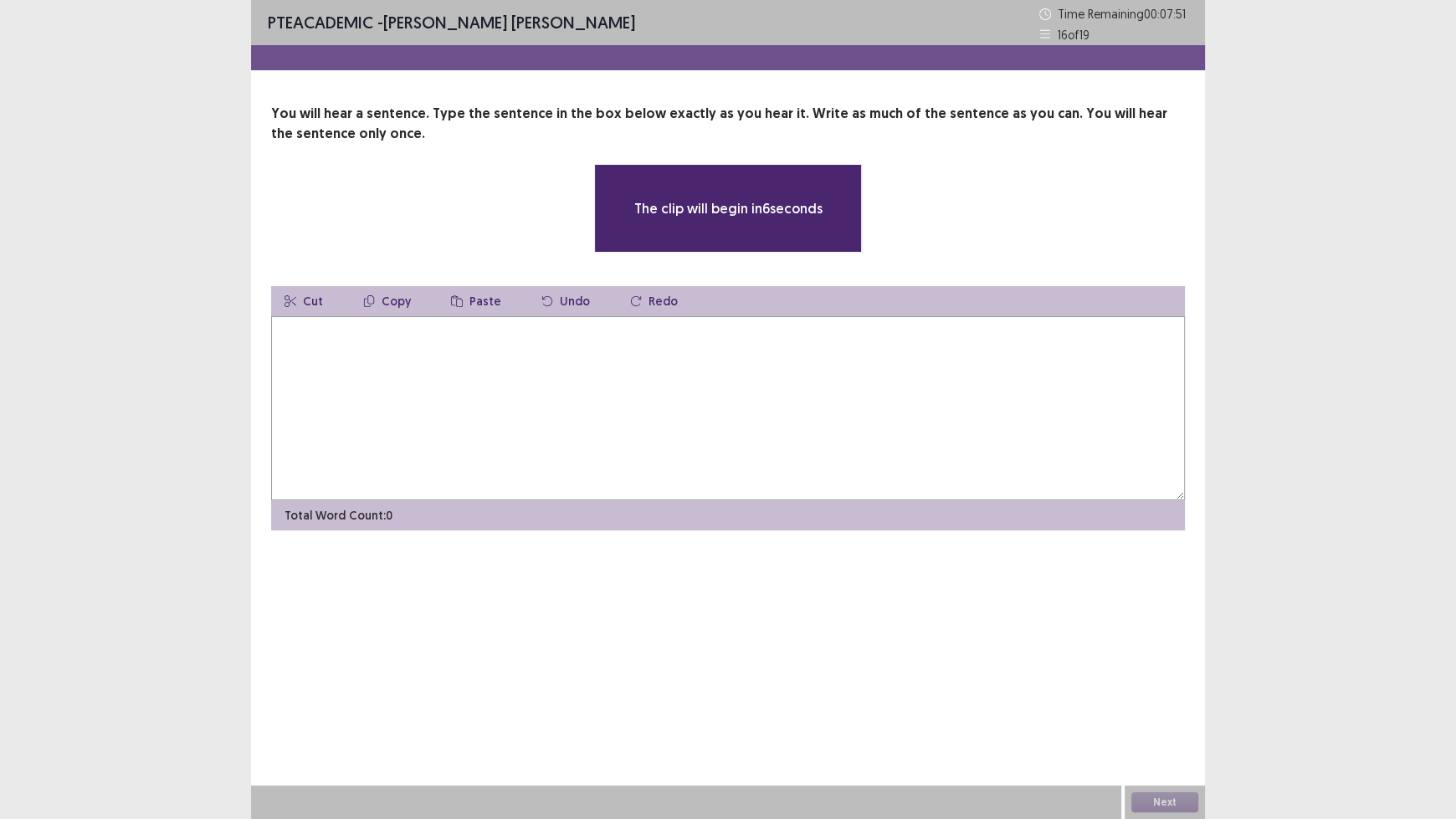
click at [617, 361] on textarea at bounding box center [728, 408] width 913 height 184
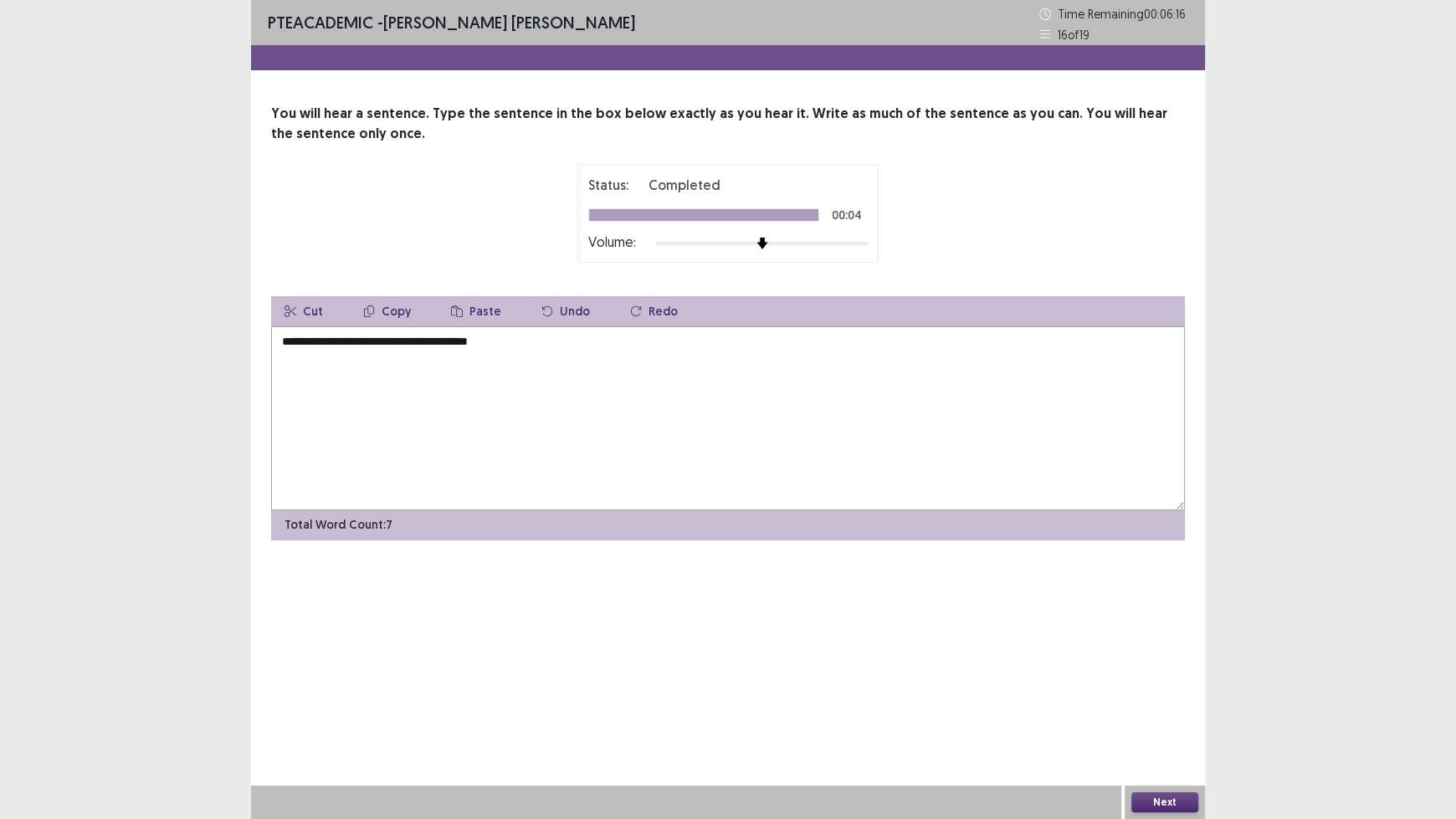
click at [593, 347] on textarea "**********" at bounding box center [728, 418] width 913 height 184
type textarea "**********"
click at [1167, 678] on button "Next" at bounding box center [1164, 803] width 67 height 20
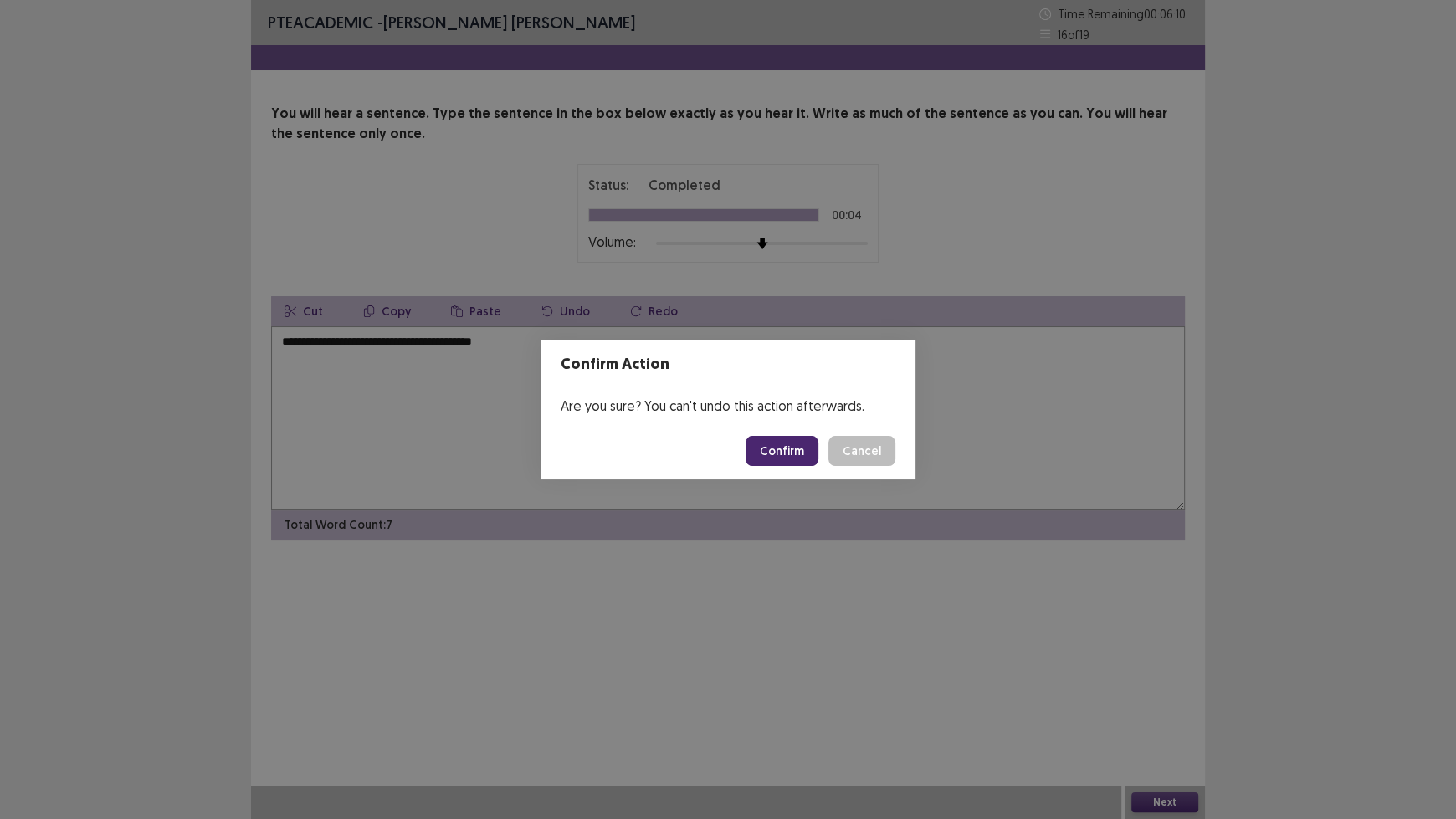
click at [783, 459] on button "Confirm" at bounding box center [782, 451] width 73 height 30
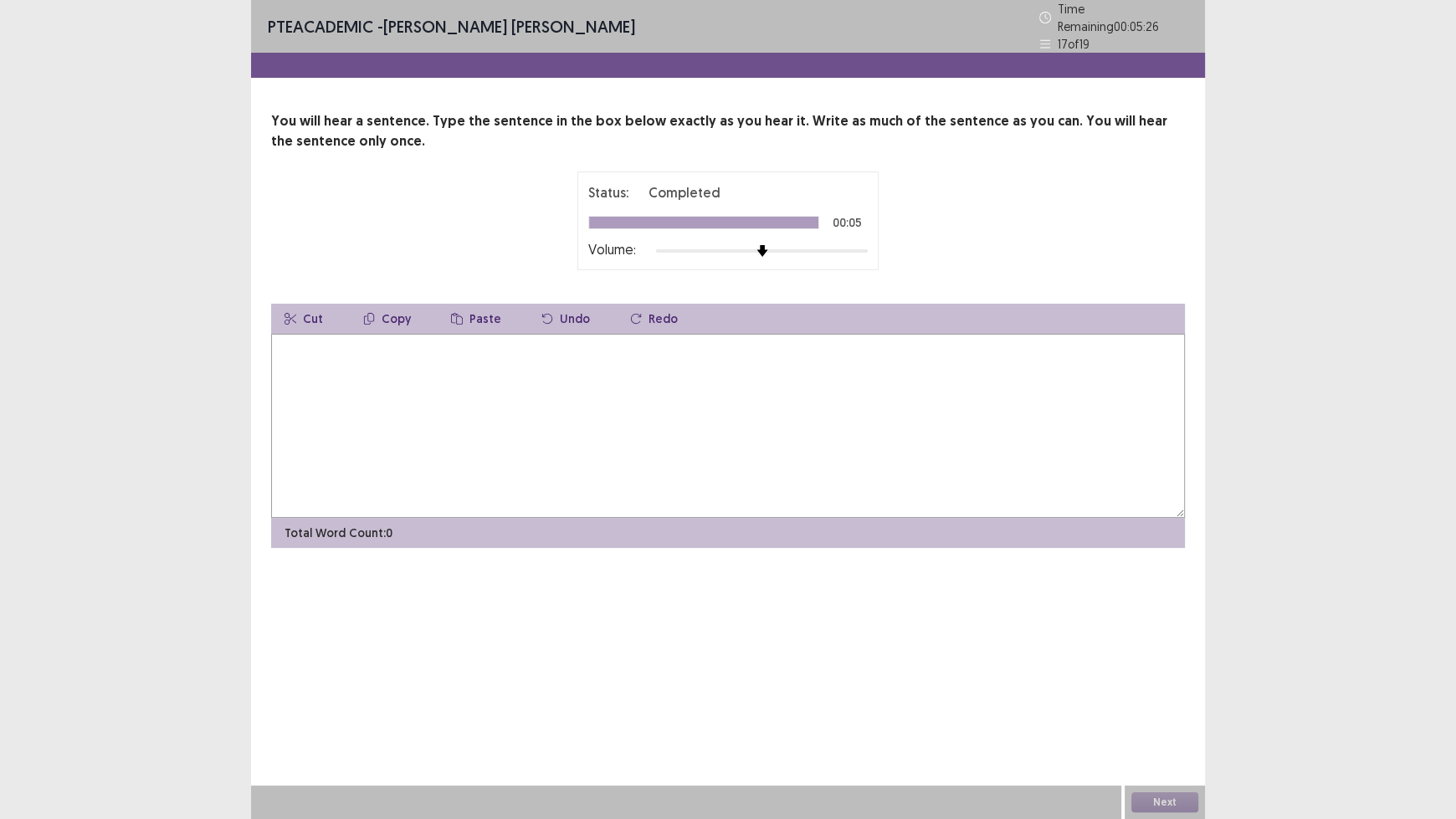
click at [783, 431] on textarea at bounding box center [728, 426] width 913 height 184
type textarea "**********"
click at [1150, 678] on button "Next" at bounding box center [1164, 803] width 67 height 20
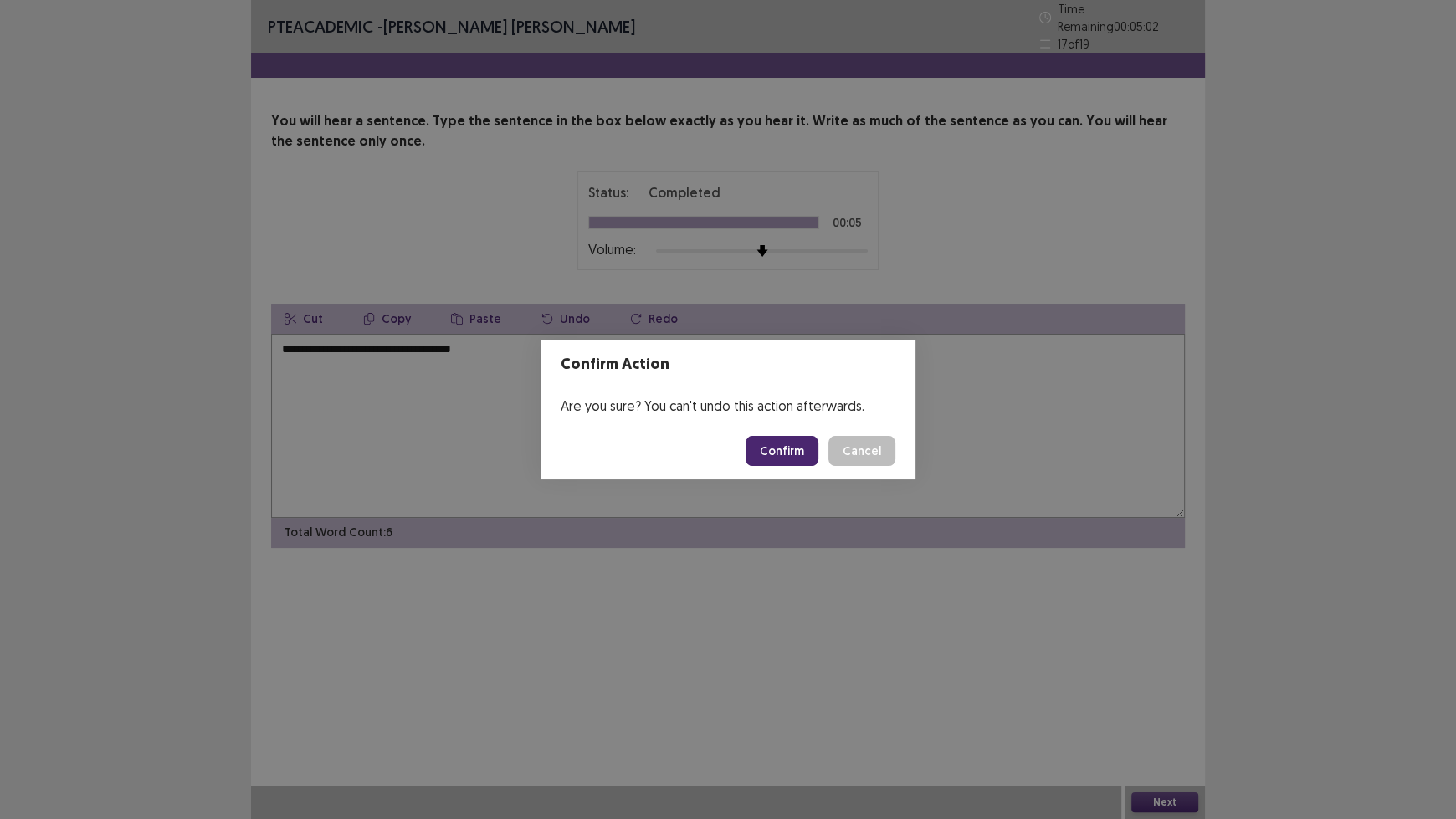
click at [790, 445] on button "Confirm" at bounding box center [782, 451] width 73 height 30
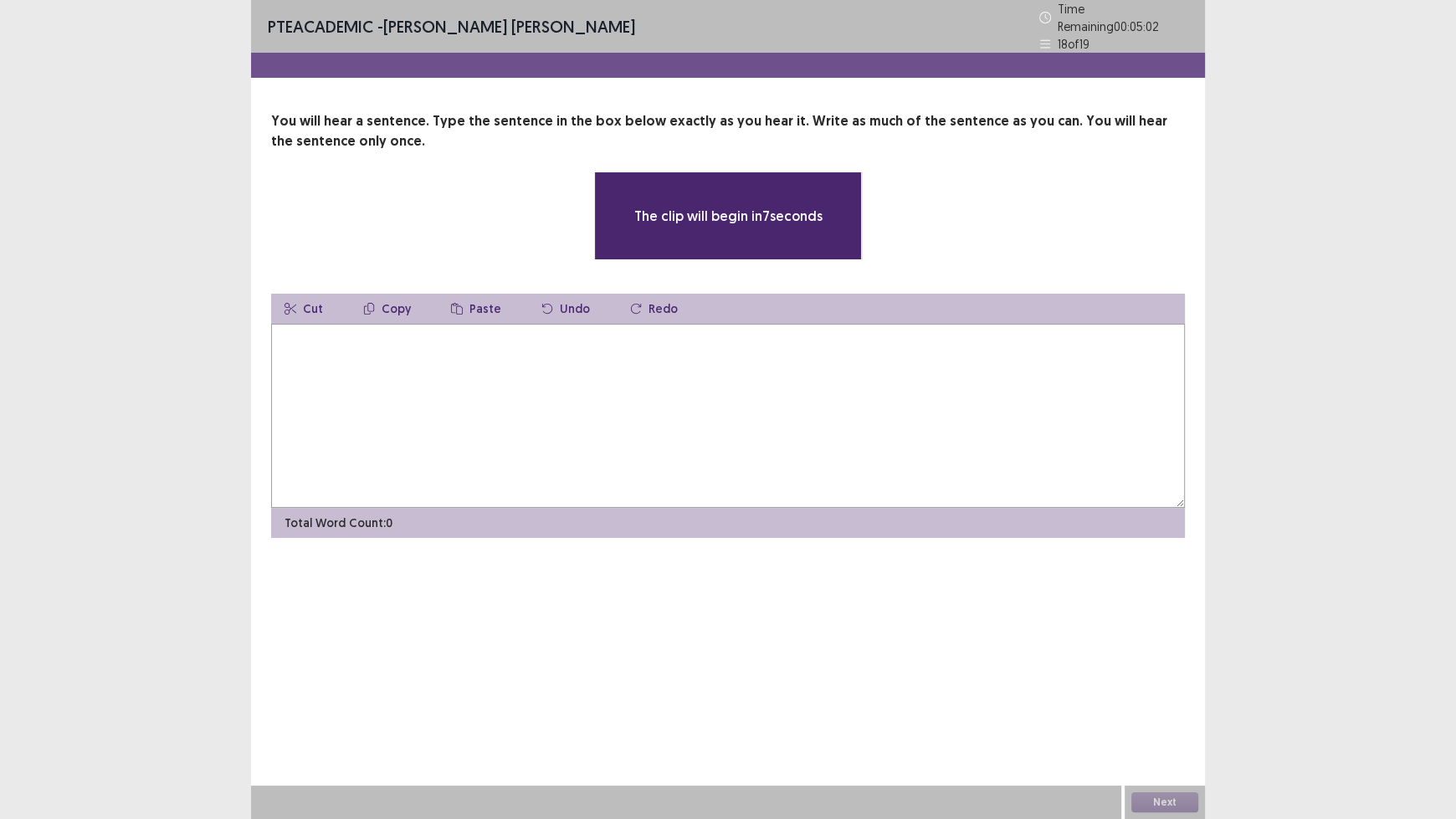
click at [761, 409] on textarea at bounding box center [728, 416] width 913 height 184
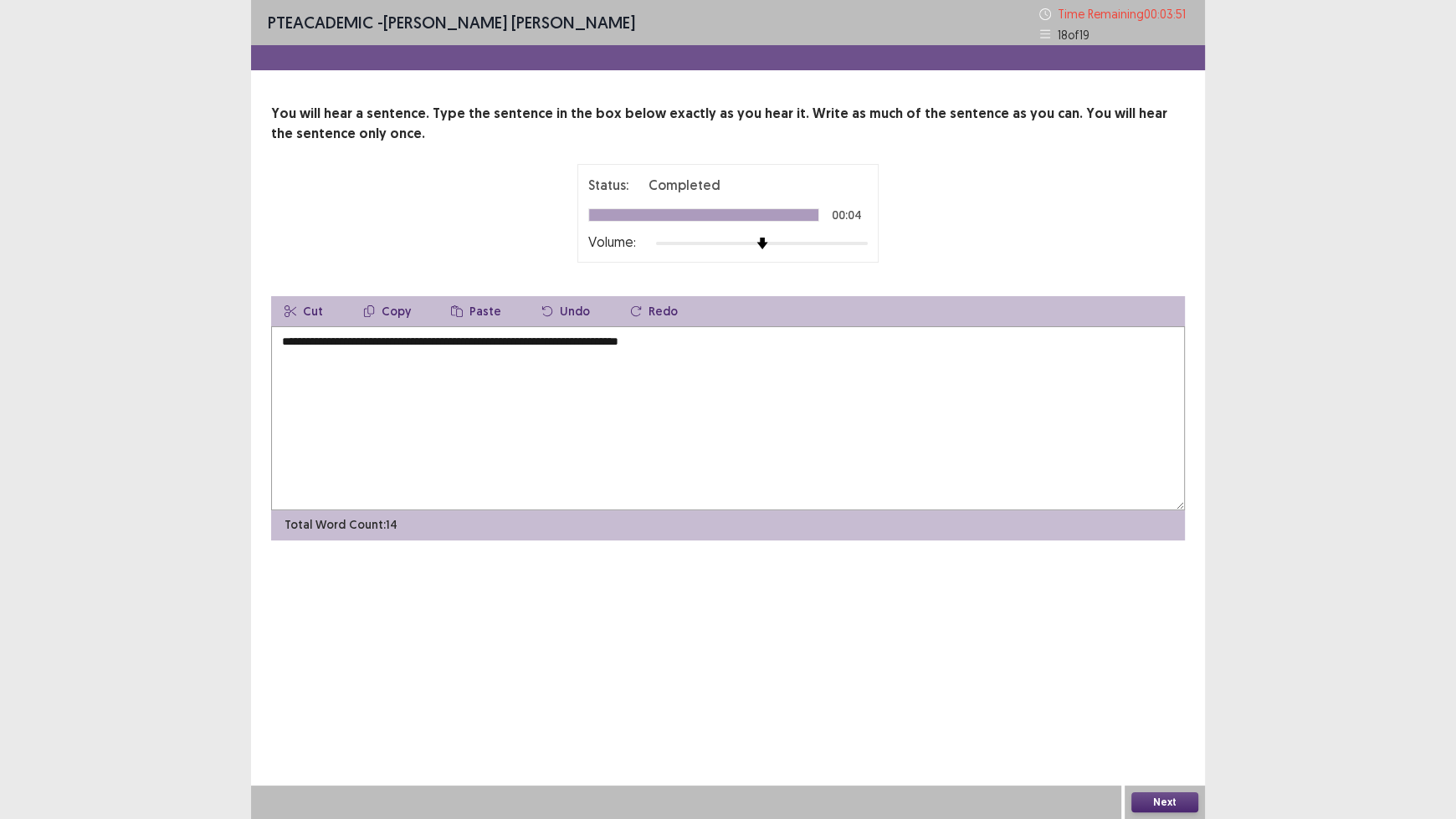
click at [492, 338] on textarea "**********" at bounding box center [728, 418] width 913 height 184
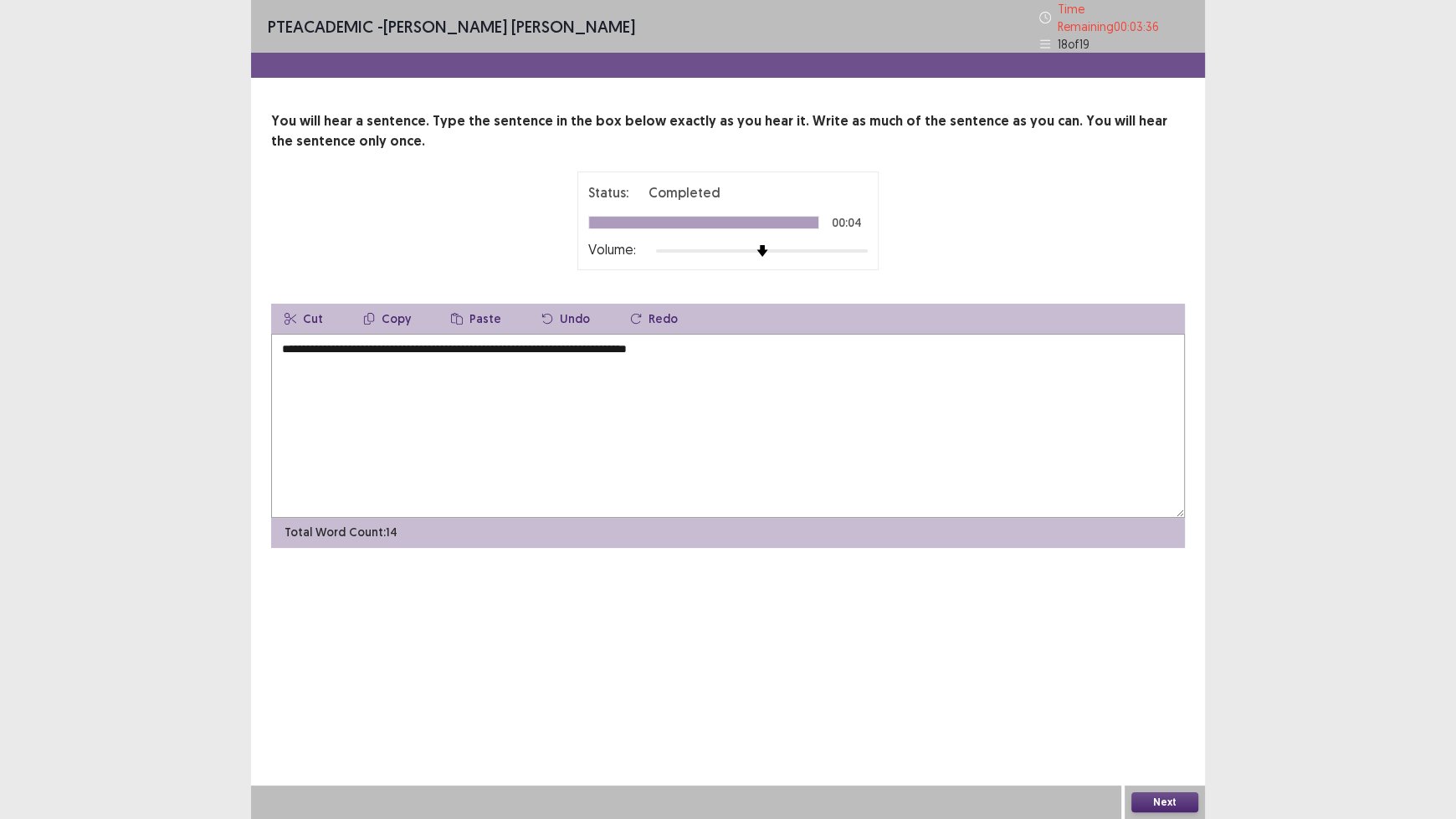
click at [546, 341] on textarea "**********" at bounding box center [728, 426] width 913 height 184
type textarea "**********"
click at [1181, 678] on button "Next" at bounding box center [1164, 803] width 67 height 20
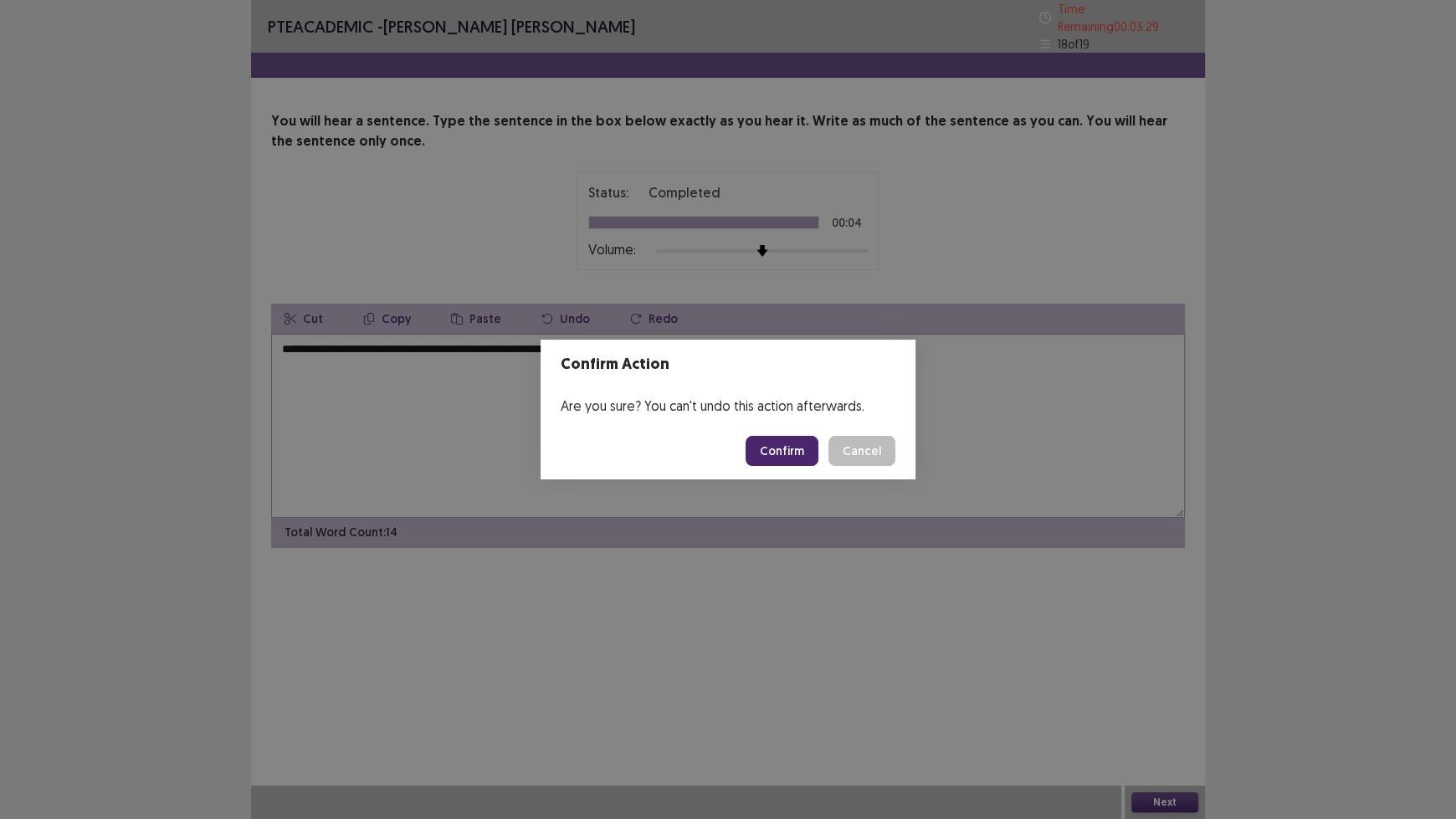
click at [799, 453] on button "Confirm" at bounding box center [782, 451] width 73 height 30
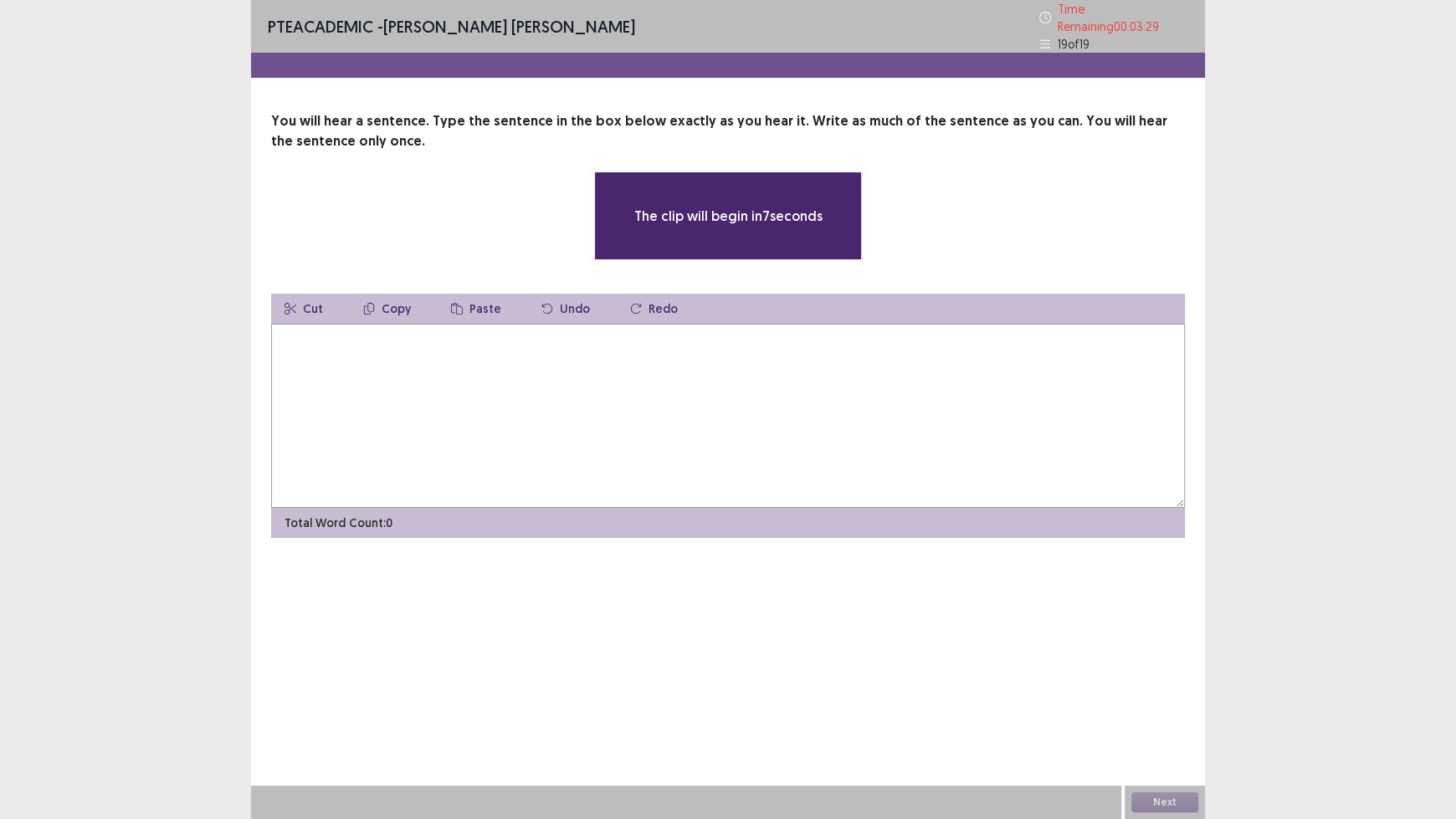
click at [787, 433] on textarea at bounding box center [728, 416] width 913 height 184
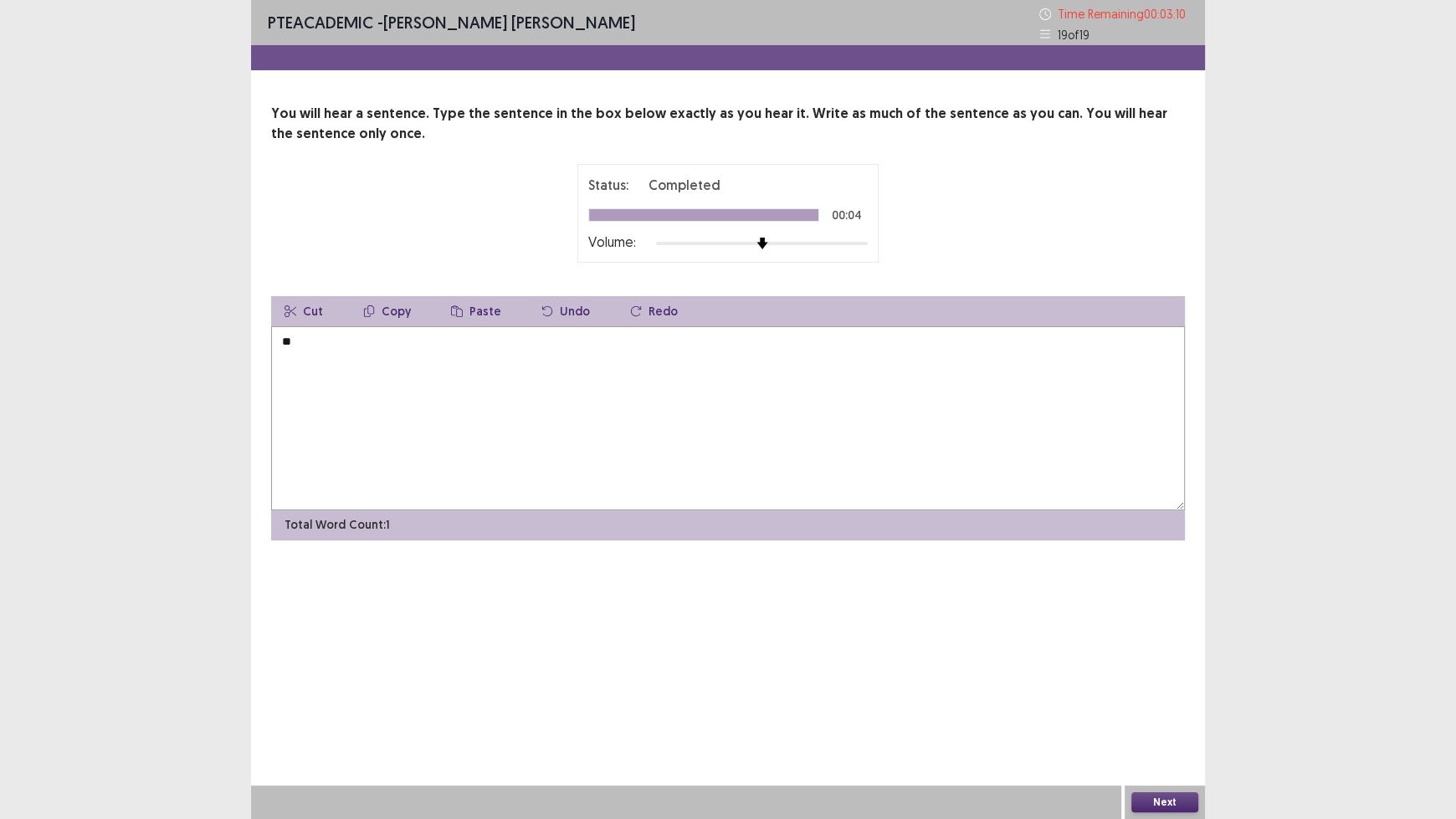
type textarea "*"
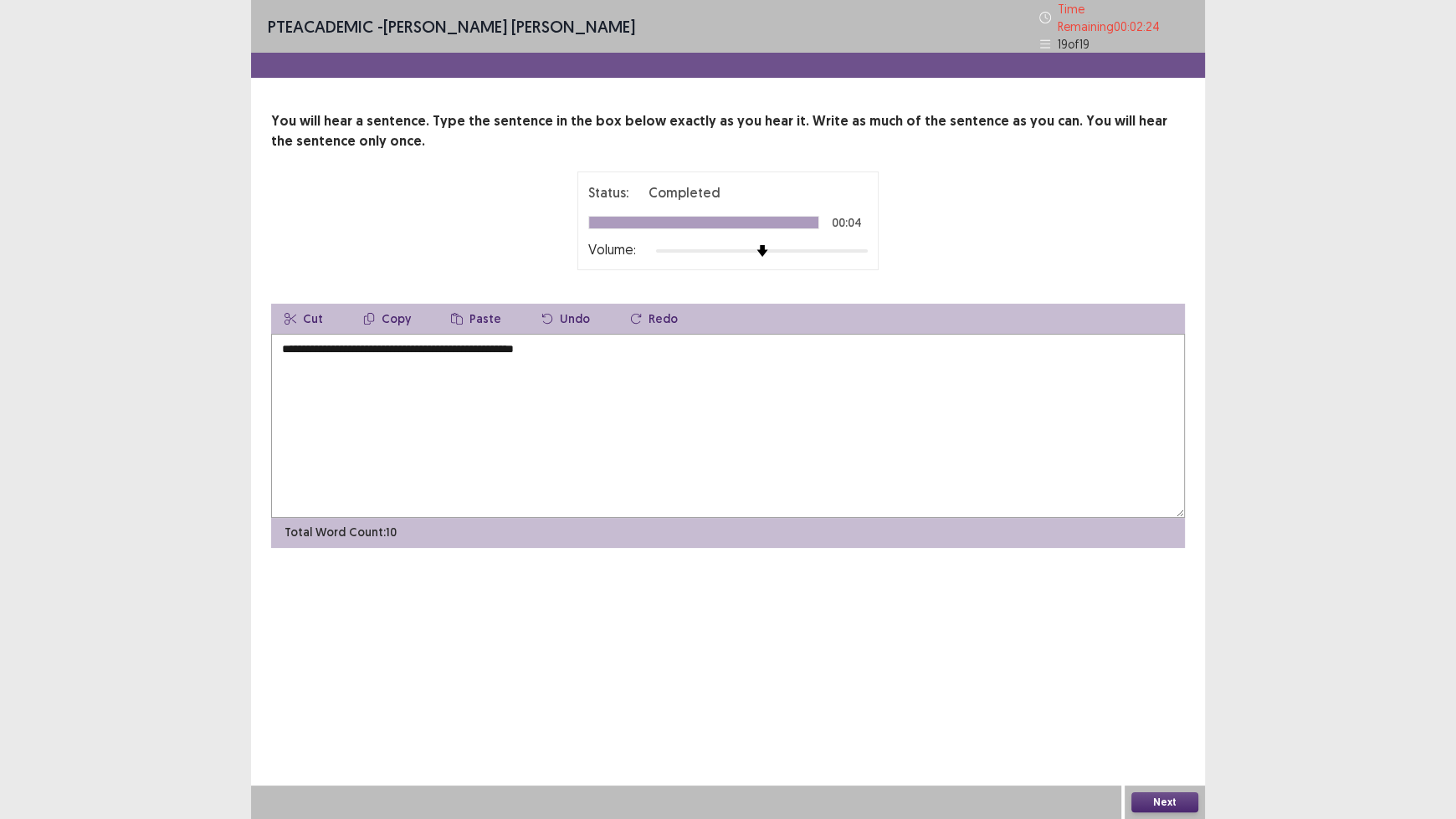
type textarea "**********"
